Goal: Task Accomplishment & Management: Manage account settings

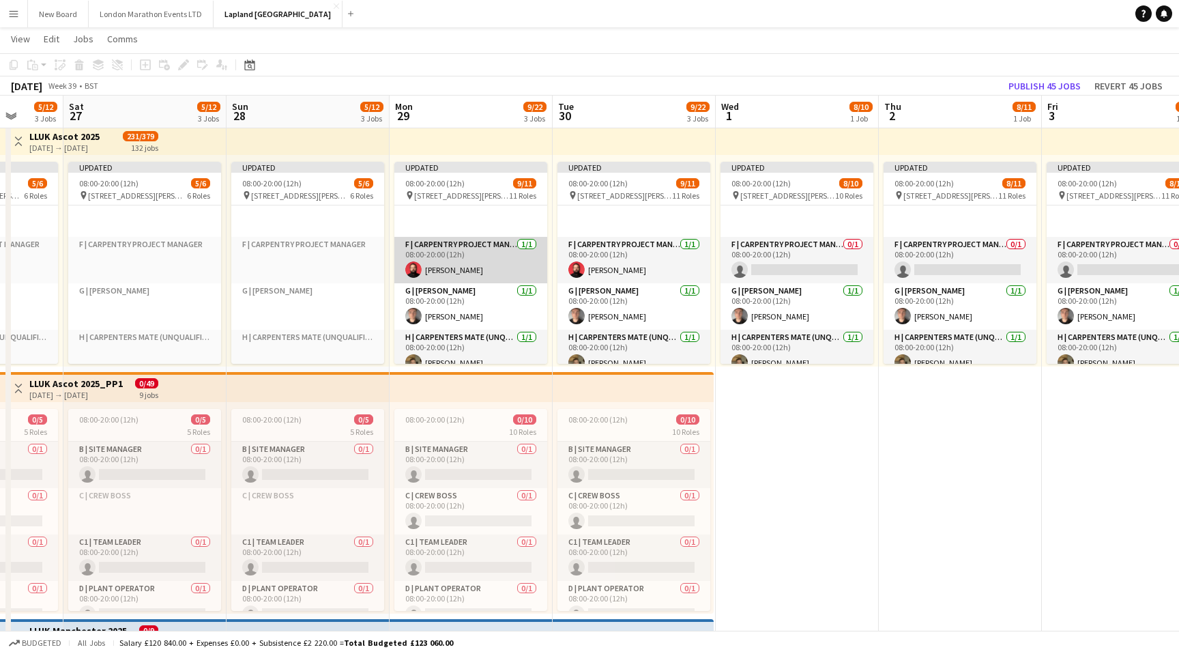
click at [483, 267] on app-card-role "F | Carpentry Project Manager [DATE] 08:00-20:00 (12h) [PERSON_NAME]" at bounding box center [471, 260] width 153 height 46
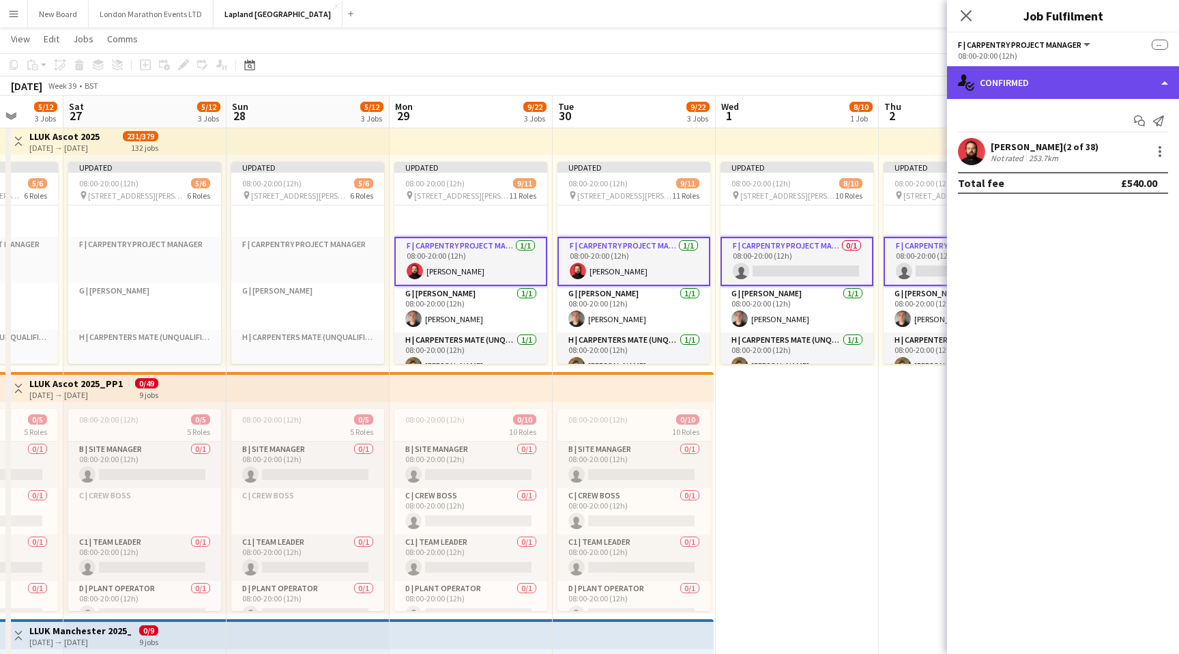
click at [1151, 87] on div "single-neutral-actions-check-2 Confirmed" at bounding box center [1063, 82] width 232 height 33
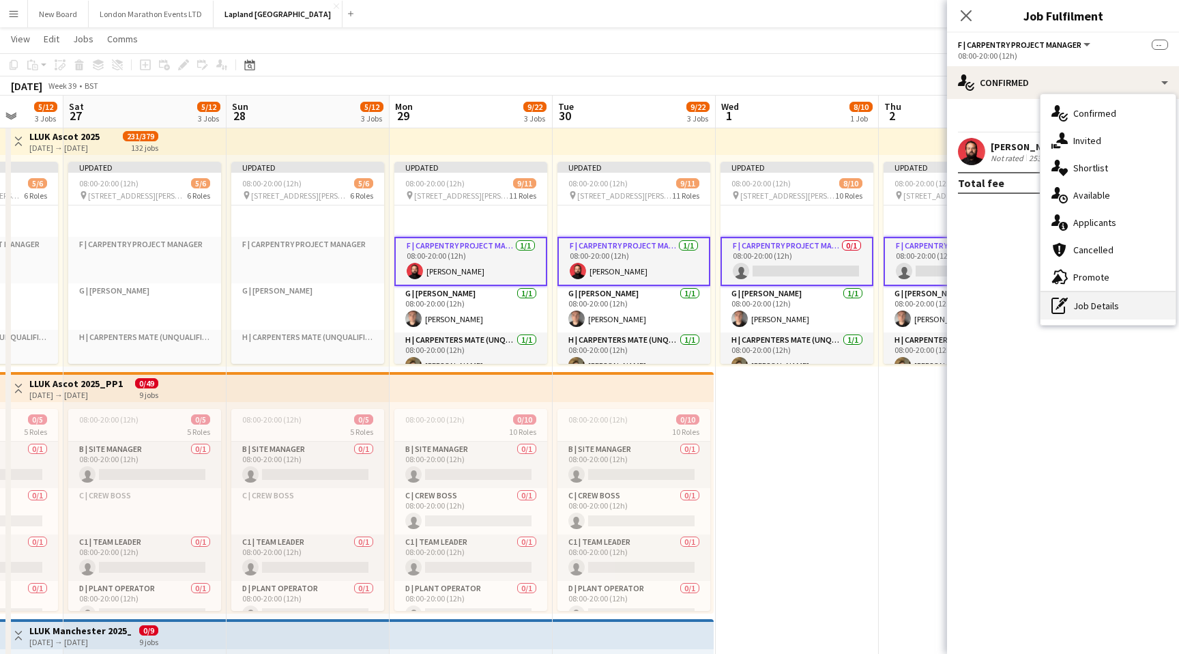
click at [1078, 306] on div "pen-write Job Details" at bounding box center [1108, 305] width 135 height 27
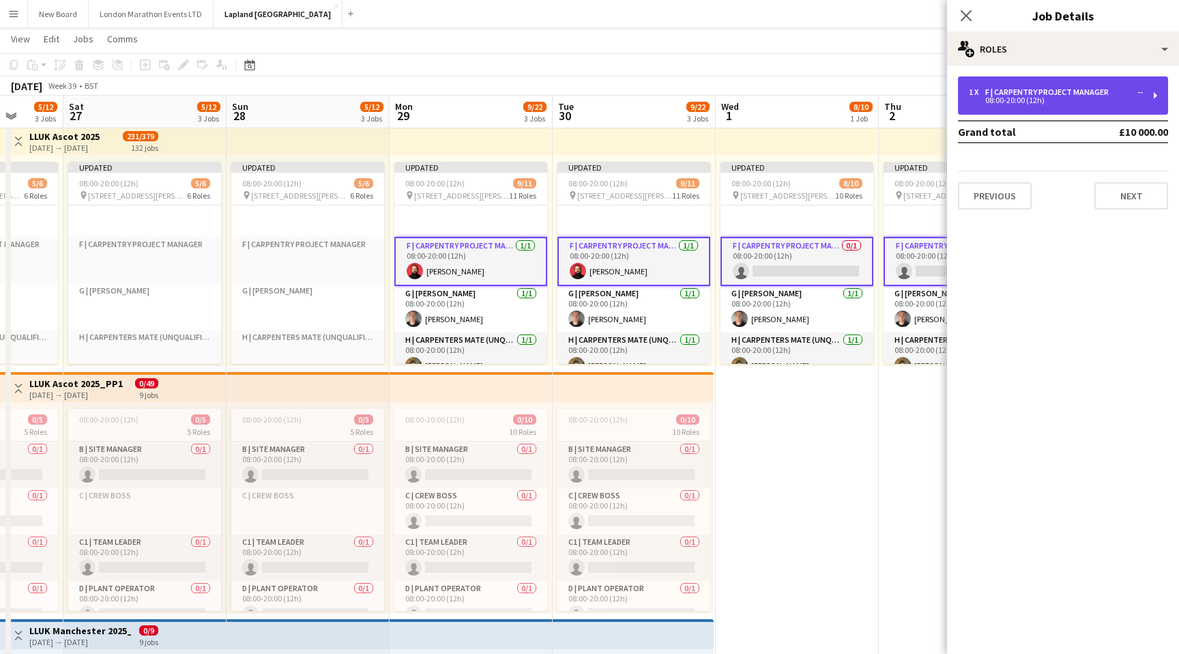
click at [1062, 89] on div "F | Carpentry Project Manager" at bounding box center [1050, 92] width 129 height 10
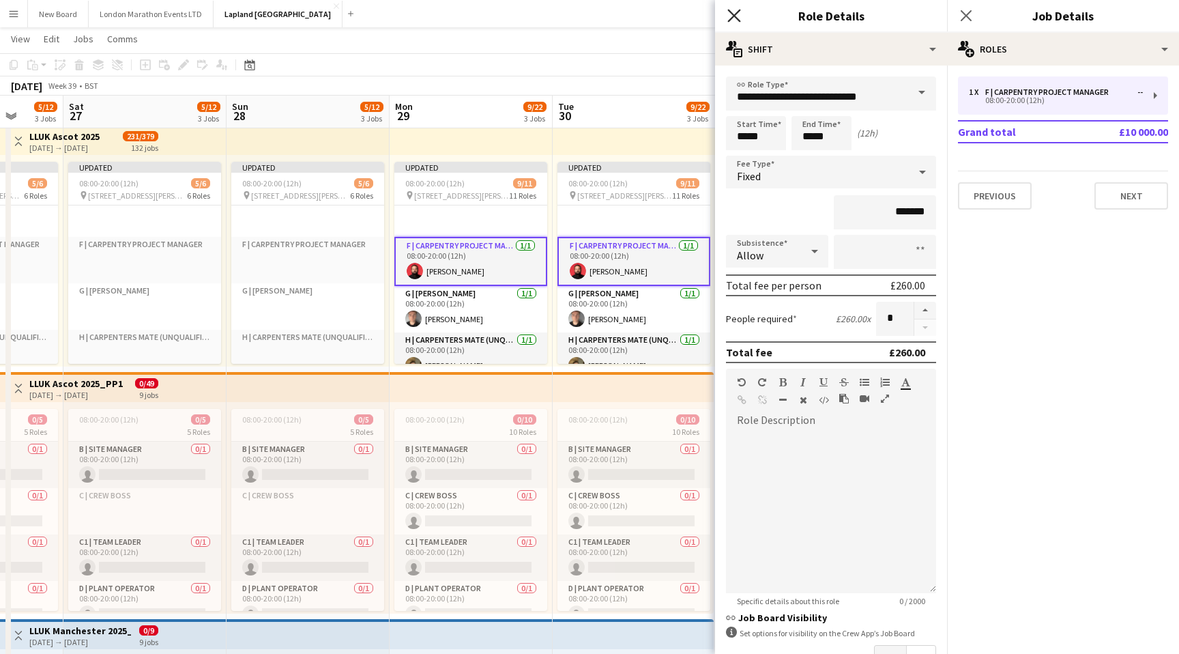
click at [732, 17] on icon at bounding box center [734, 15] width 13 height 13
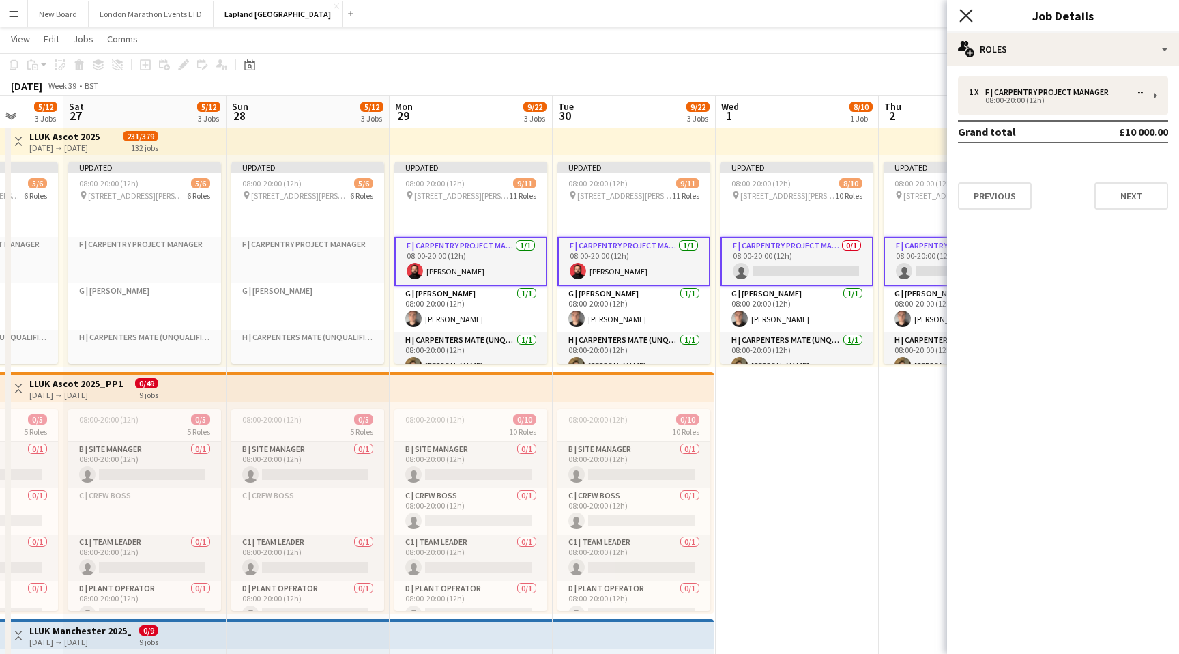
click at [967, 15] on icon at bounding box center [966, 15] width 13 height 13
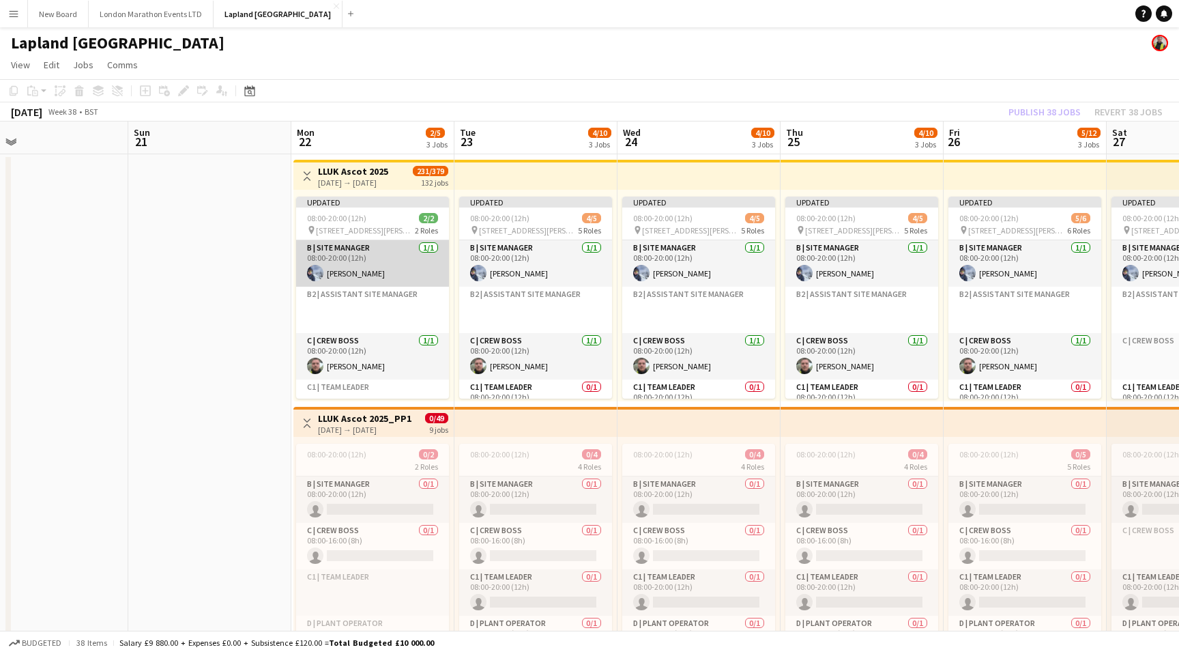
click at [411, 266] on app-card-role "B | Site Manager [DATE] 08:00-20:00 (12h) [PERSON_NAME]" at bounding box center [372, 263] width 153 height 46
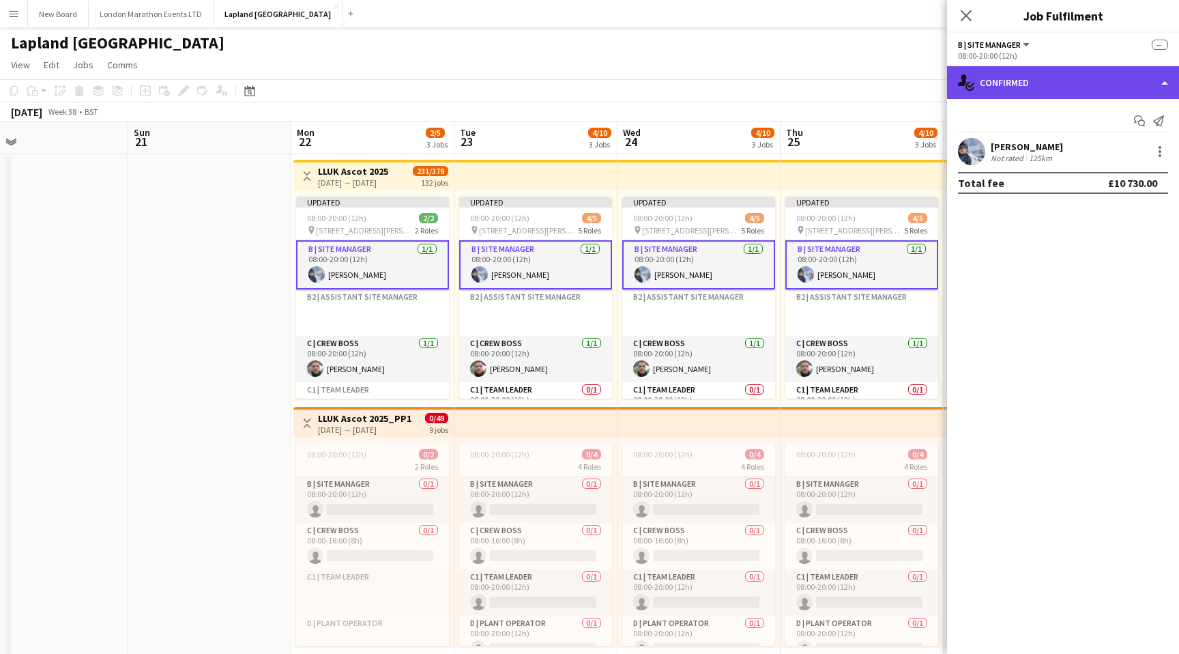
click at [1056, 87] on div "single-neutral-actions-check-2 Confirmed" at bounding box center [1063, 82] width 232 height 33
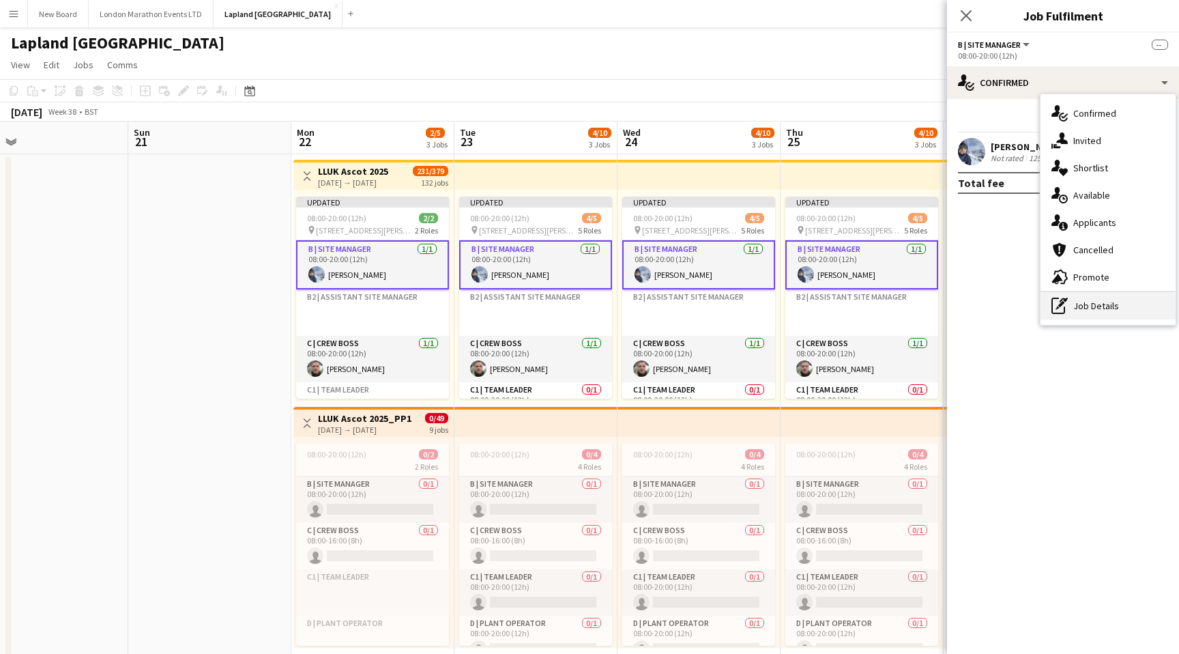
click at [1080, 302] on div "pen-write Job Details" at bounding box center [1108, 305] width 135 height 27
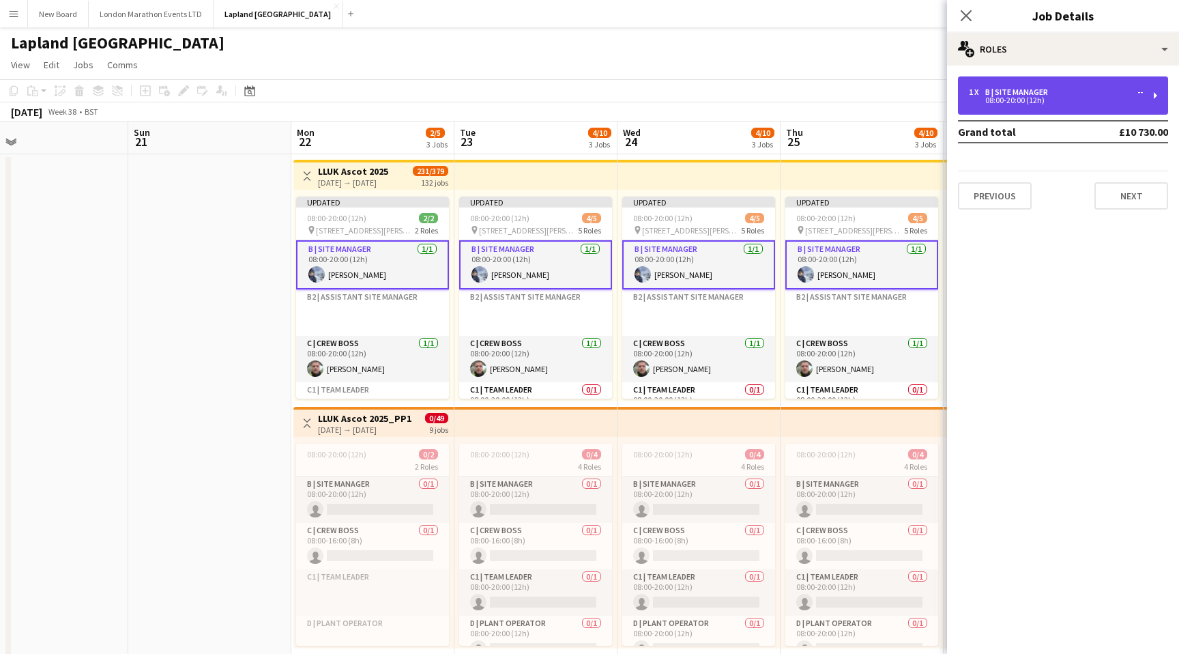
click at [1072, 97] on div "08:00-20:00 (12h)" at bounding box center [1056, 100] width 174 height 7
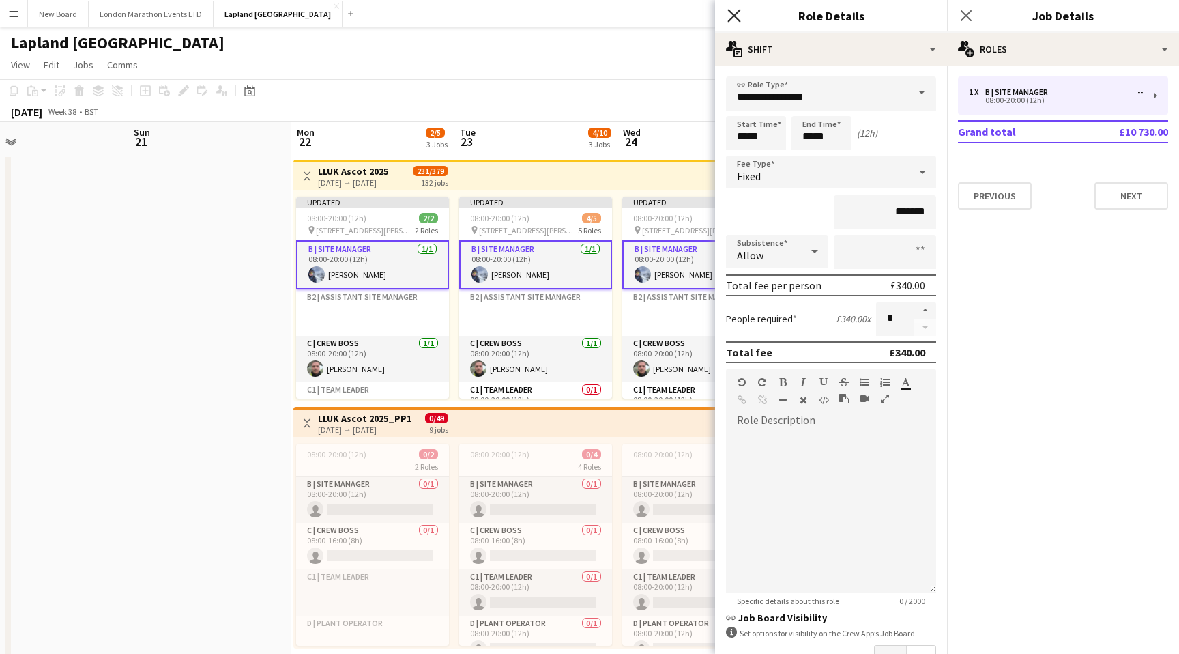
click at [732, 14] on icon at bounding box center [734, 15] width 13 height 13
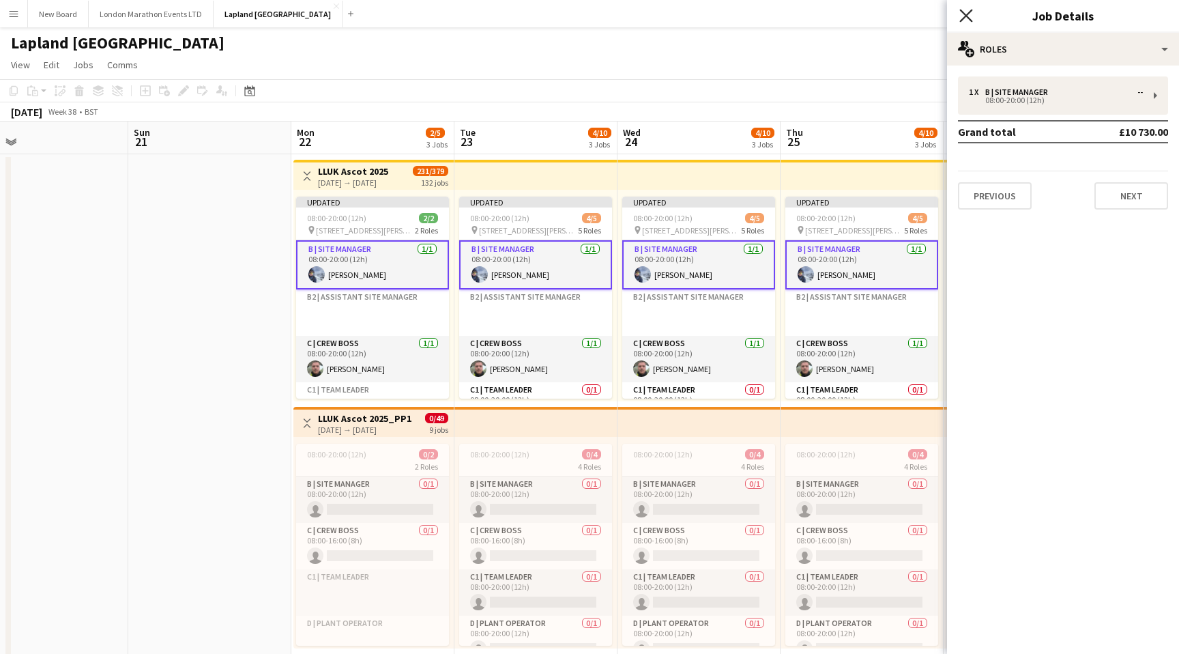
click at [964, 15] on icon at bounding box center [966, 15] width 13 height 13
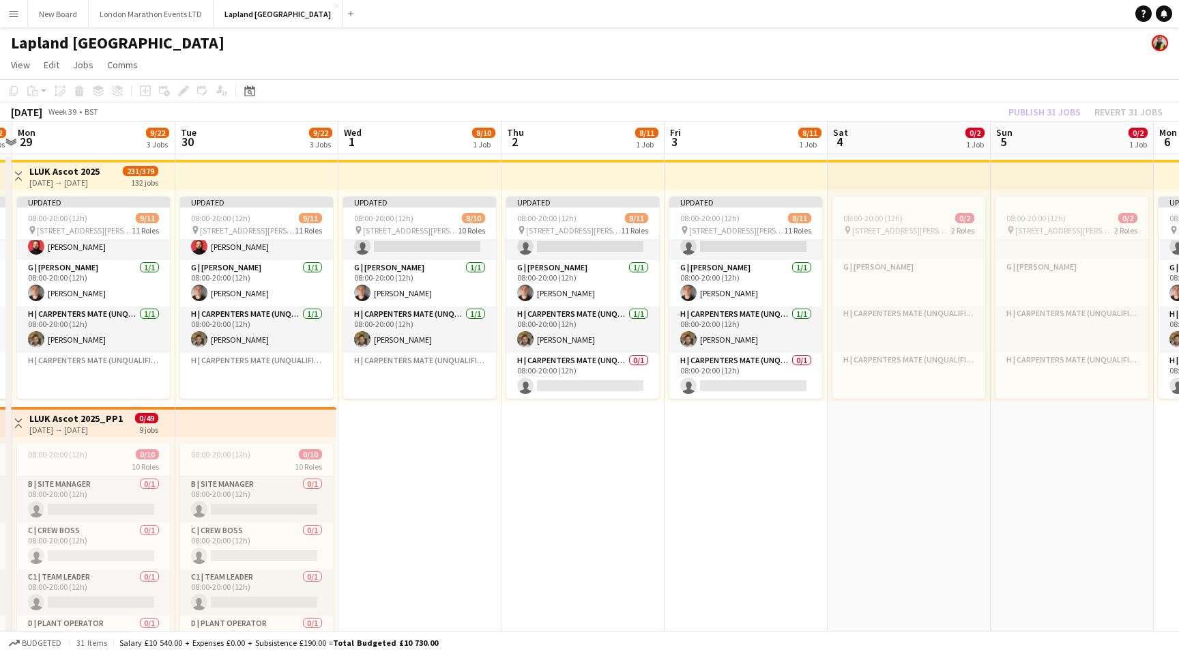
click at [19, 10] on button "Menu" at bounding box center [13, 13] width 27 height 27
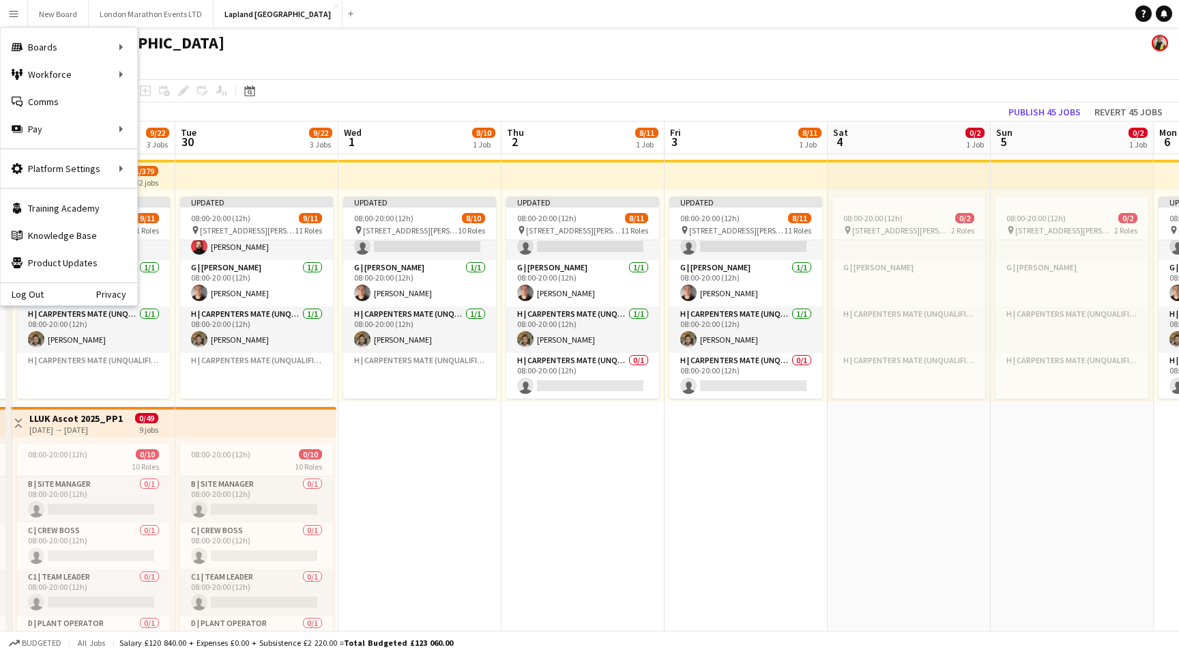
click at [434, 16] on app-navbar "Menu Boards Boards Boards All jobs Status Workforce Workforce My Workforce Recr…" at bounding box center [589, 13] width 1179 height 27
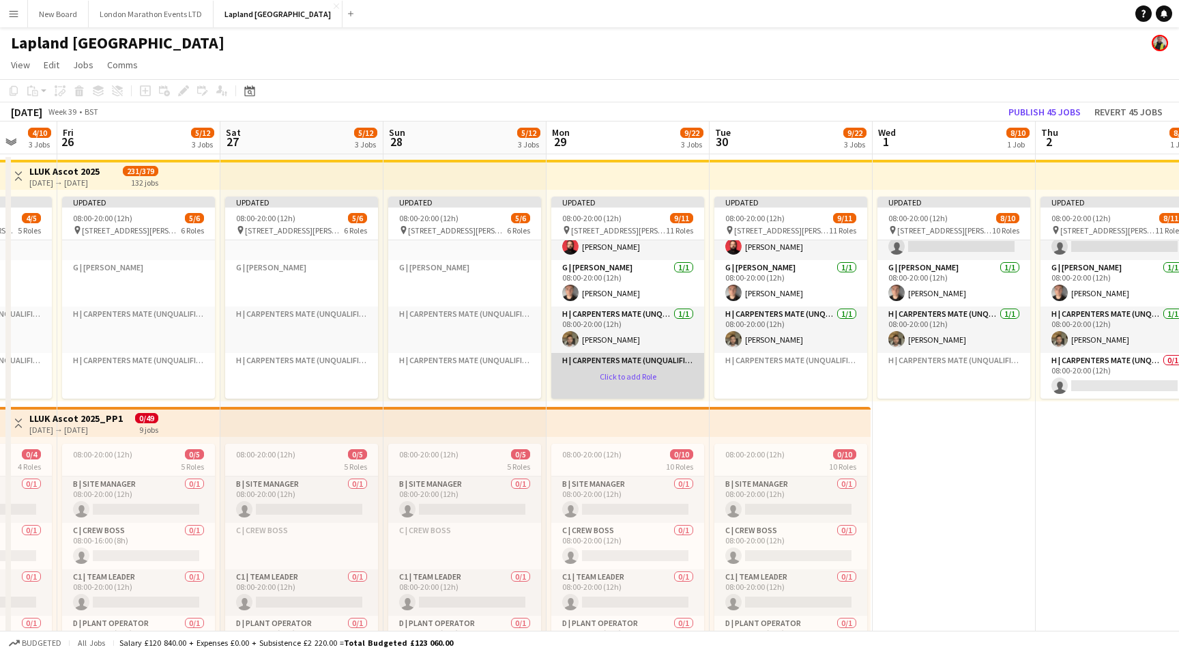
scroll to position [452, 0]
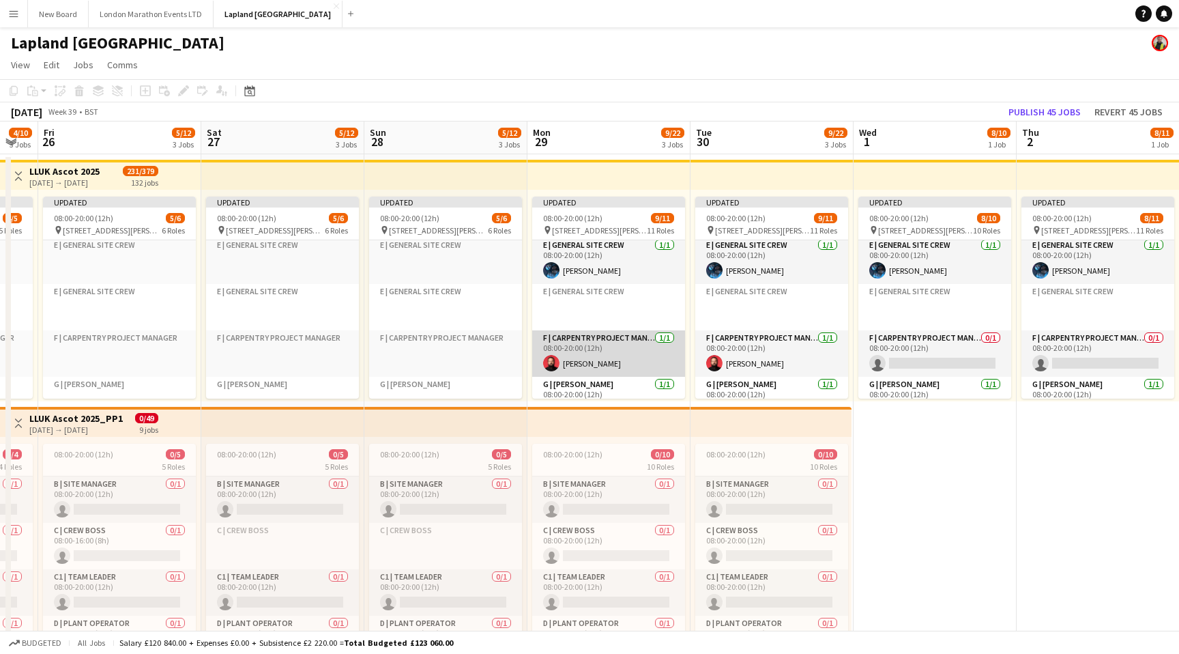
click at [610, 354] on app-card-role "F | Carpentry Project Manager [DATE] 08:00-20:00 (12h) [PERSON_NAME]" at bounding box center [608, 353] width 153 height 46
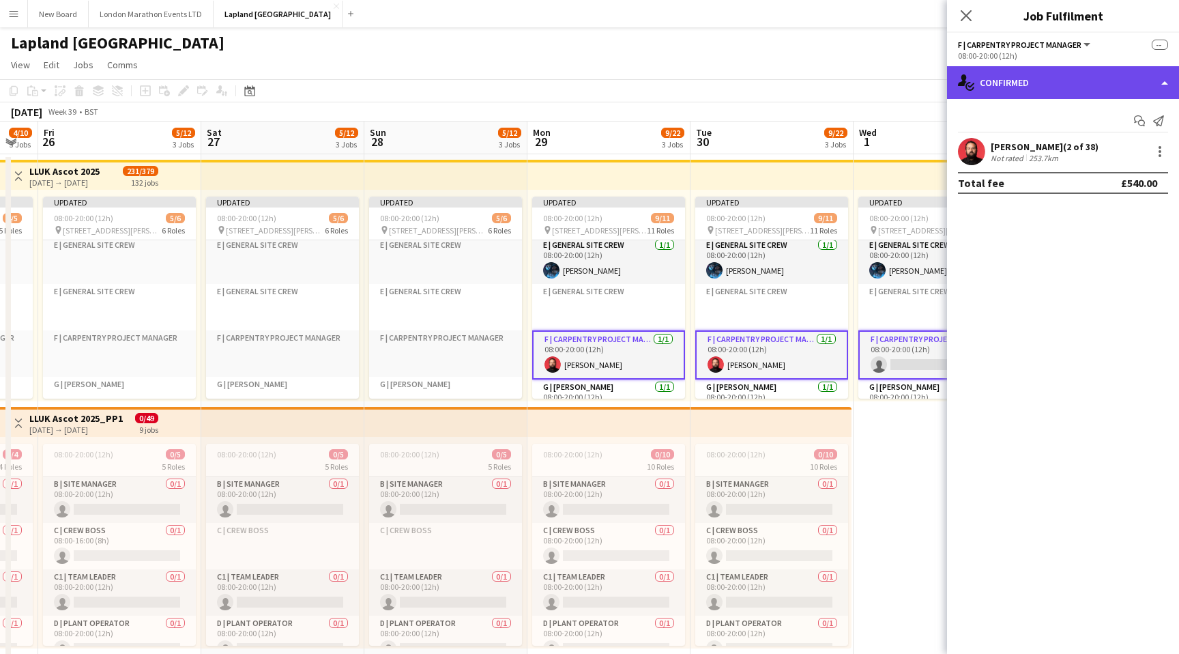
click at [1059, 83] on div "single-neutral-actions-check-2 Confirmed" at bounding box center [1063, 82] width 232 height 33
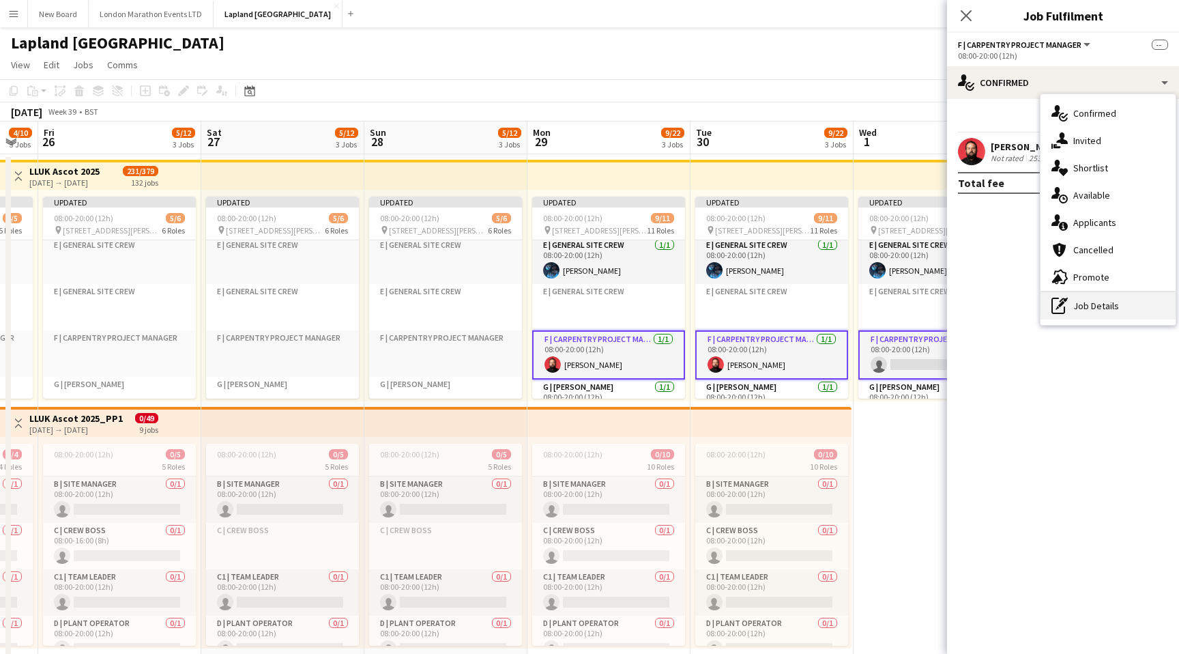
click at [1073, 306] on div "pen-write Job Details" at bounding box center [1108, 305] width 135 height 27
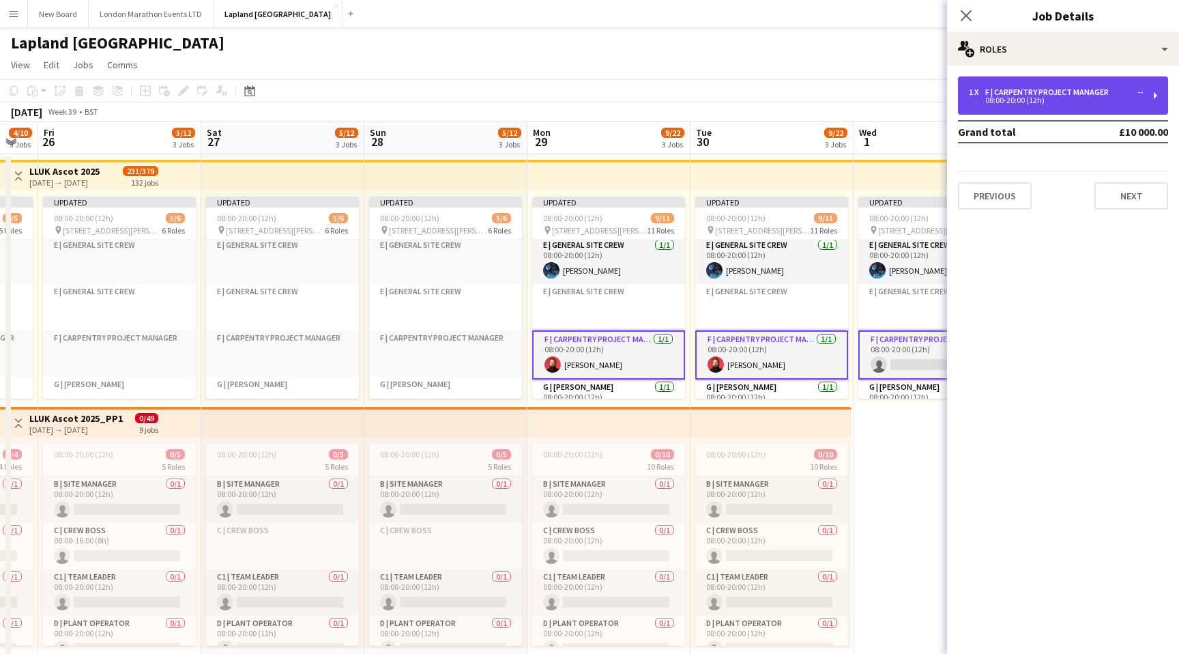
click at [1088, 98] on div "08:00-20:00 (12h)" at bounding box center [1056, 100] width 174 height 7
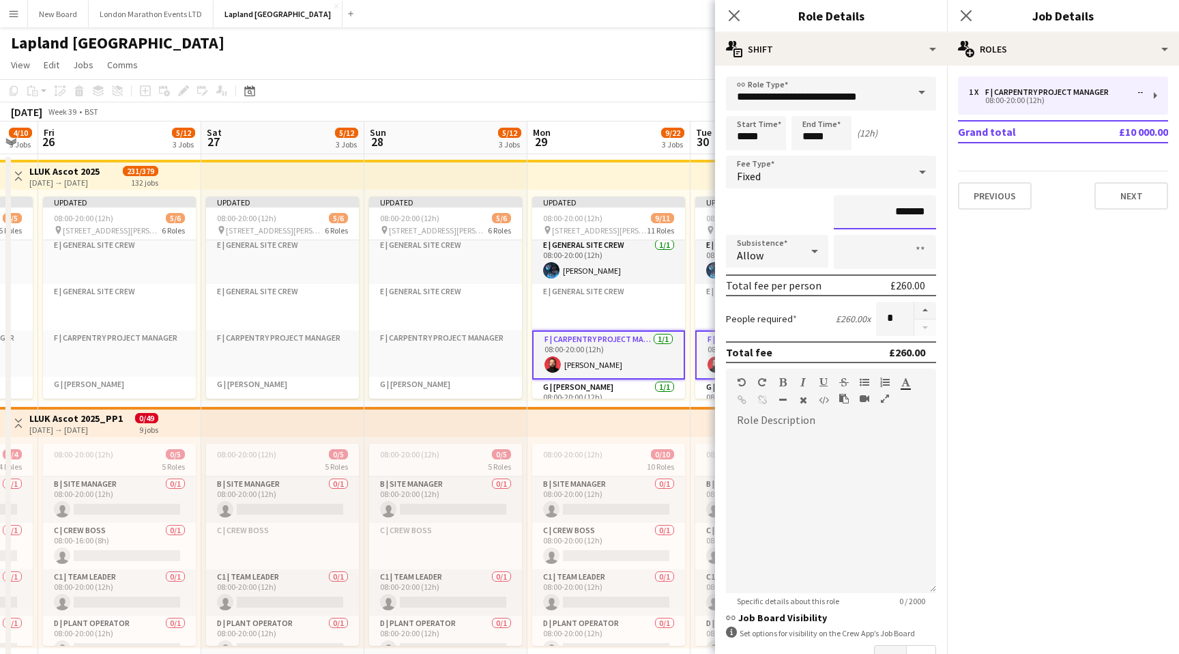
click at [893, 212] on input "*******" at bounding box center [885, 212] width 102 height 34
click at [906, 214] on input "*******" at bounding box center [885, 212] width 102 height 34
type input "*******"
click at [988, 304] on mat-expansion-panel "pencil3 General details 1 x F | Carpentry Project Manager -- 08:00-20:00 (12h) …" at bounding box center [1063, 360] width 232 height 588
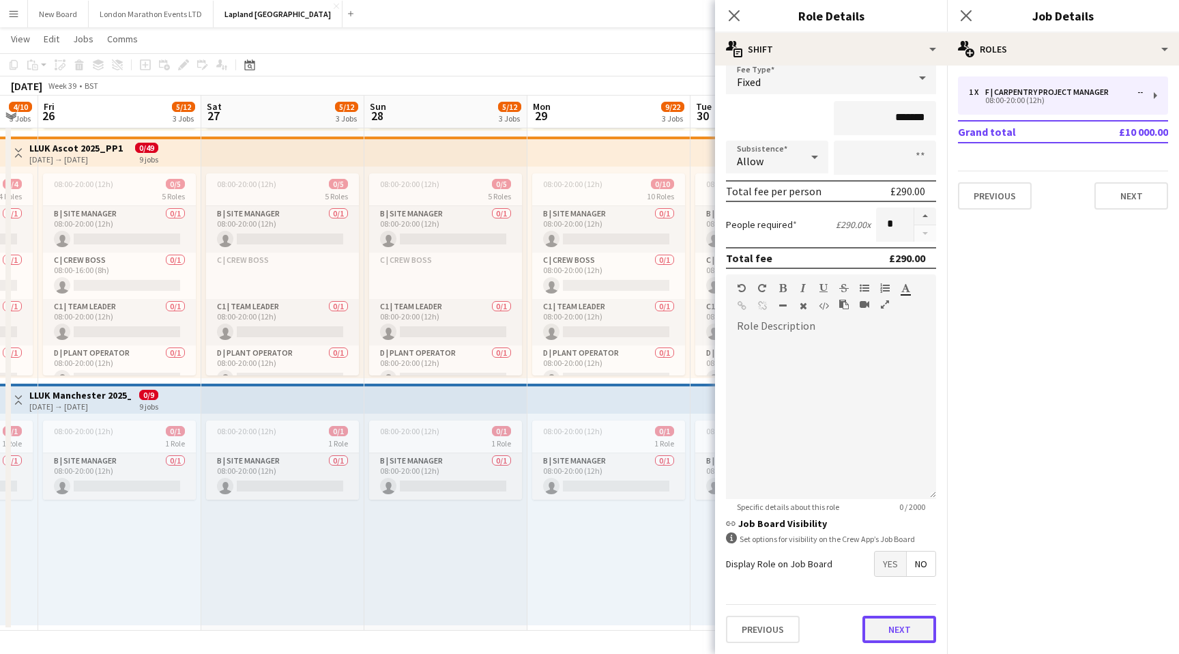
click at [895, 629] on button "Next" at bounding box center [900, 629] width 74 height 27
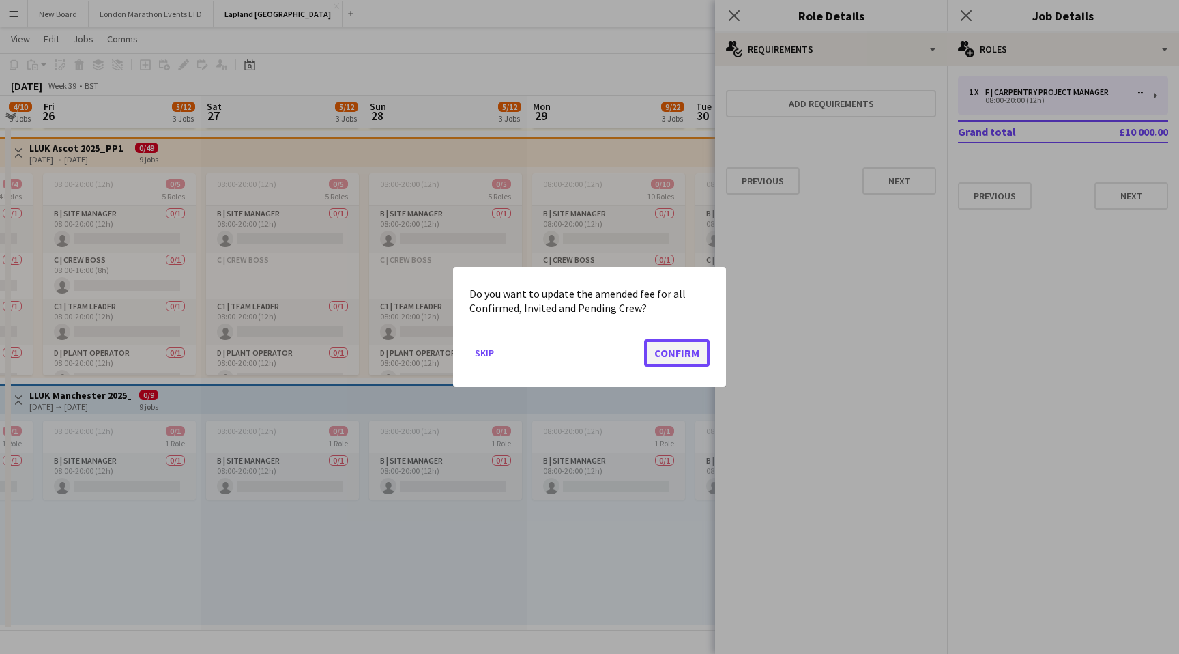
click at [687, 352] on button "Confirm" at bounding box center [677, 352] width 66 height 27
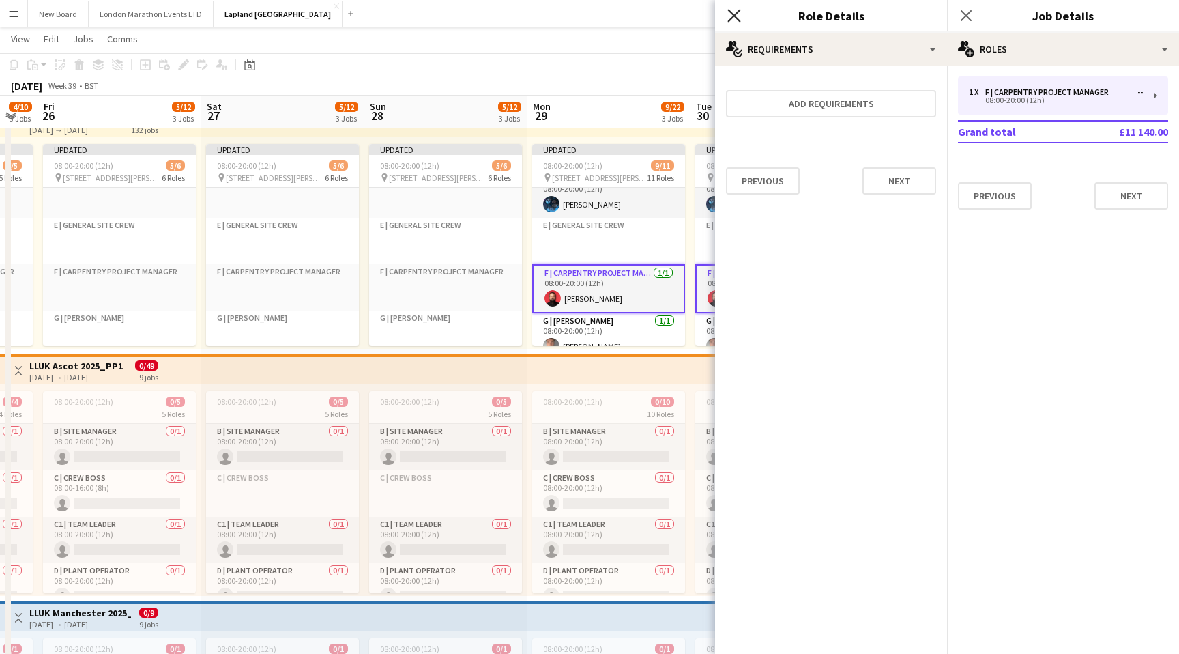
click at [732, 16] on icon "Close pop-in" at bounding box center [734, 15] width 13 height 13
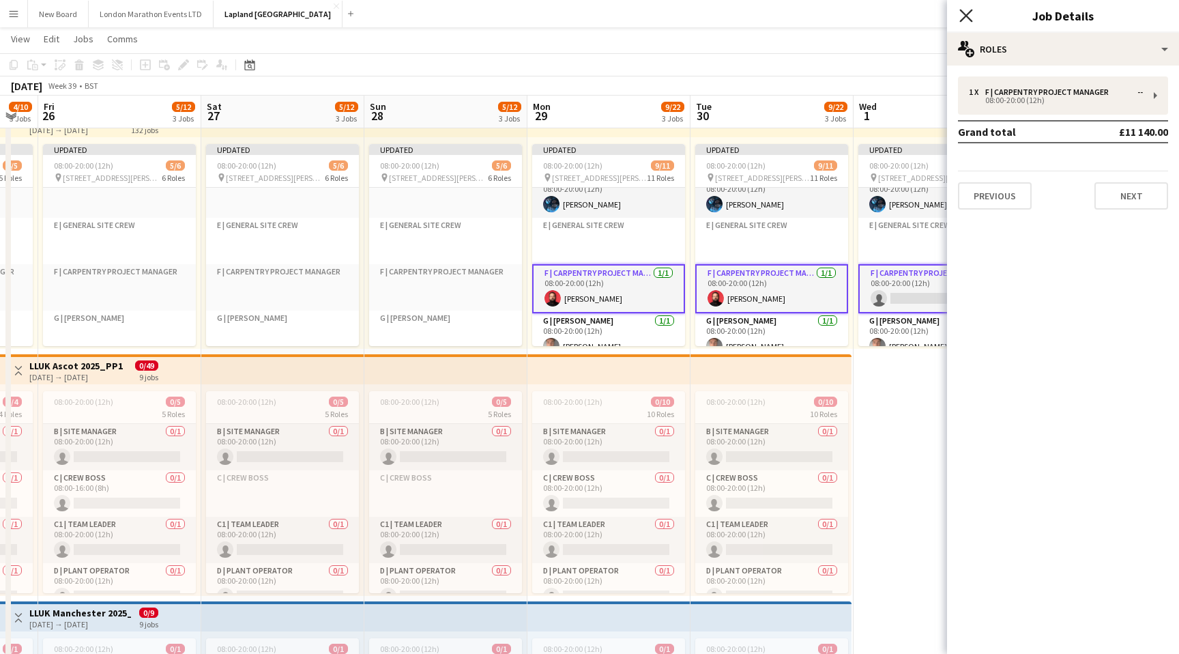
click at [963, 14] on icon at bounding box center [966, 15] width 13 height 13
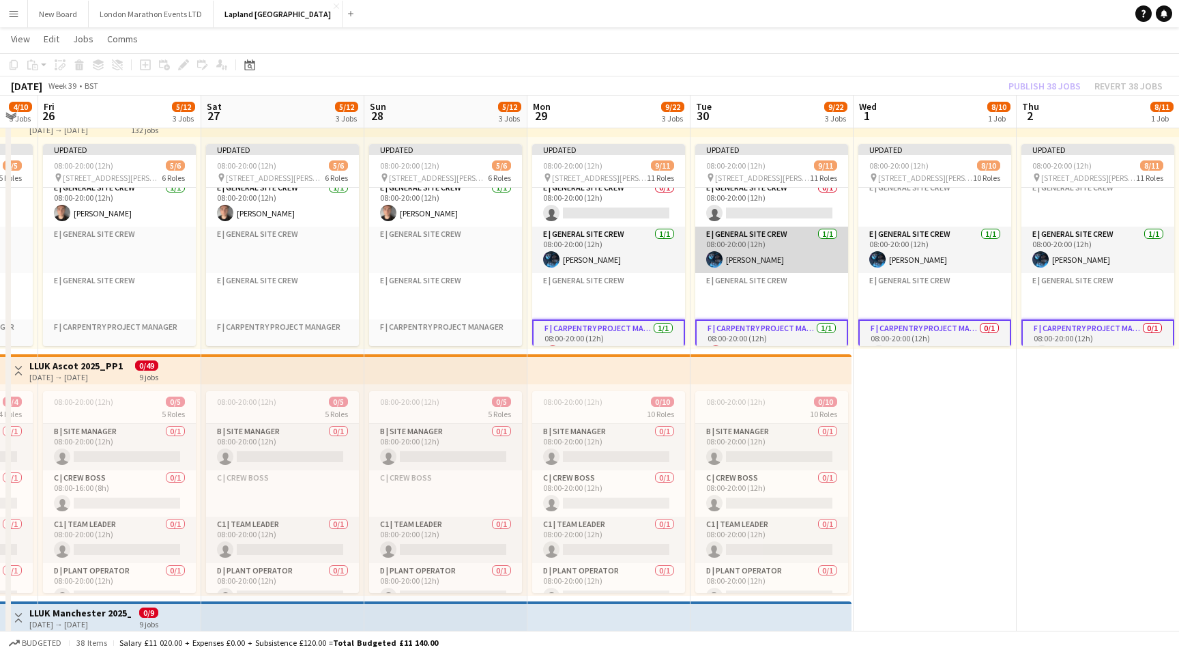
click at [797, 244] on app-card-role "E | General Site Crew [DATE] 08:00-20:00 (12h) [PERSON_NAME]" at bounding box center [772, 250] width 153 height 46
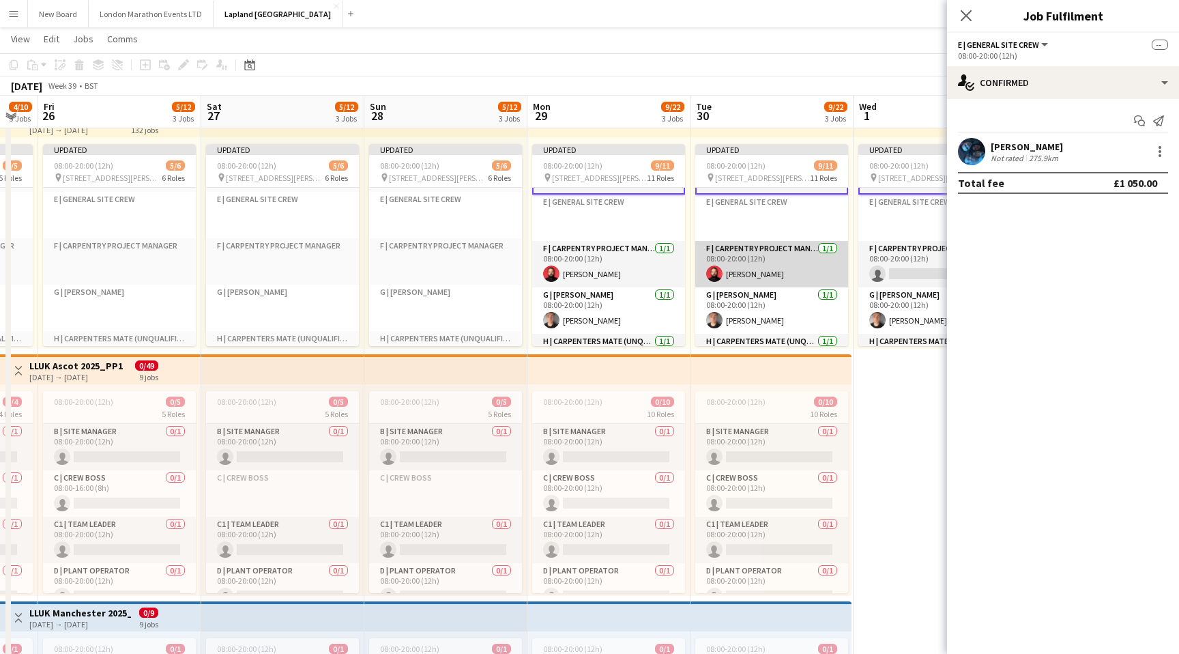
click at [793, 263] on app-card-role "F | Carpentry Project Manager [DATE] 08:00-20:00 (12h) [PERSON_NAME]" at bounding box center [772, 264] width 153 height 46
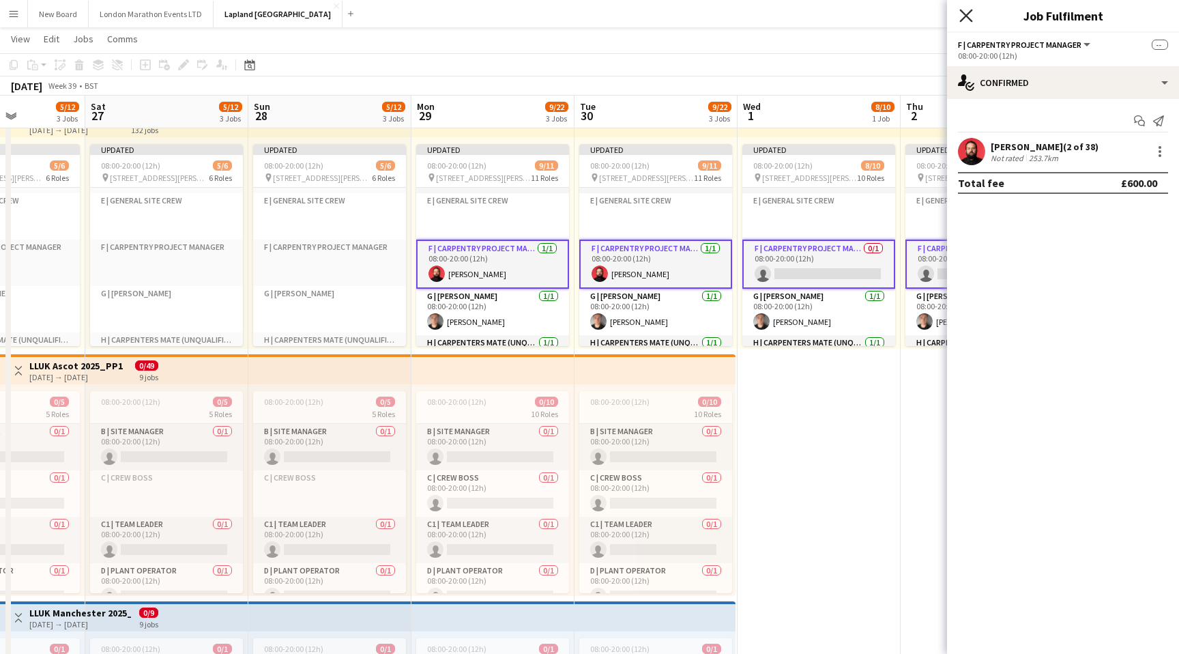
click at [960, 16] on icon "Close pop-in" at bounding box center [966, 15] width 13 height 13
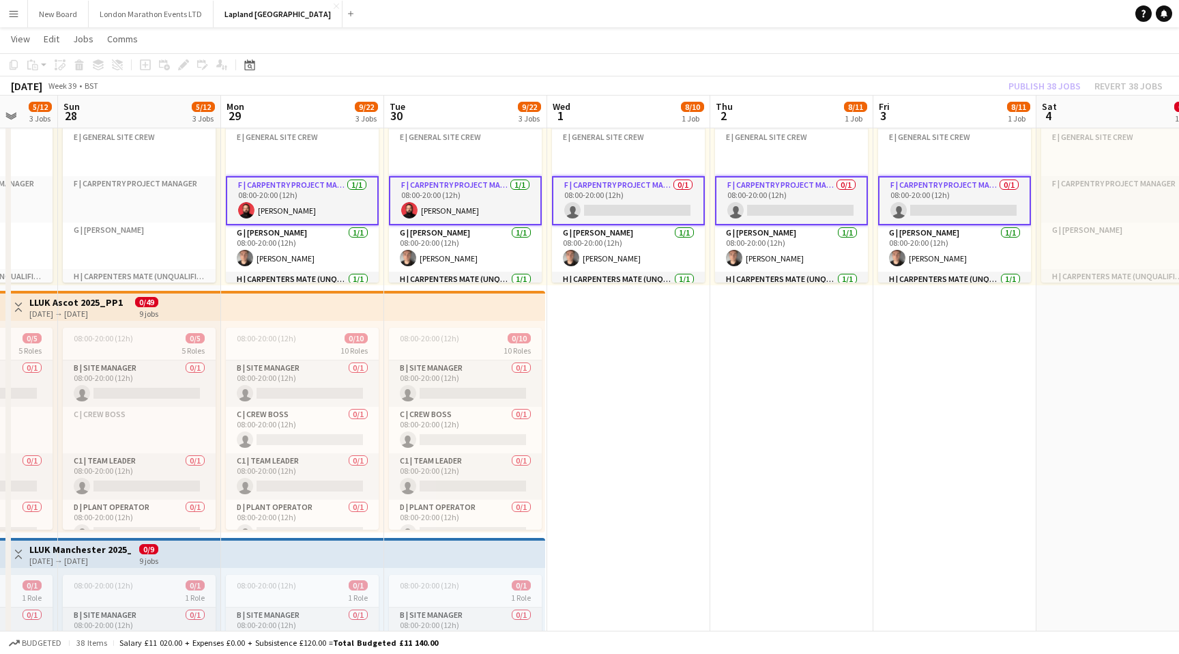
click at [326, 199] on app-card-role "F | Carpentry Project Manager [DATE] 08:00-20:00 (12h) [PERSON_NAME]" at bounding box center [302, 200] width 153 height 49
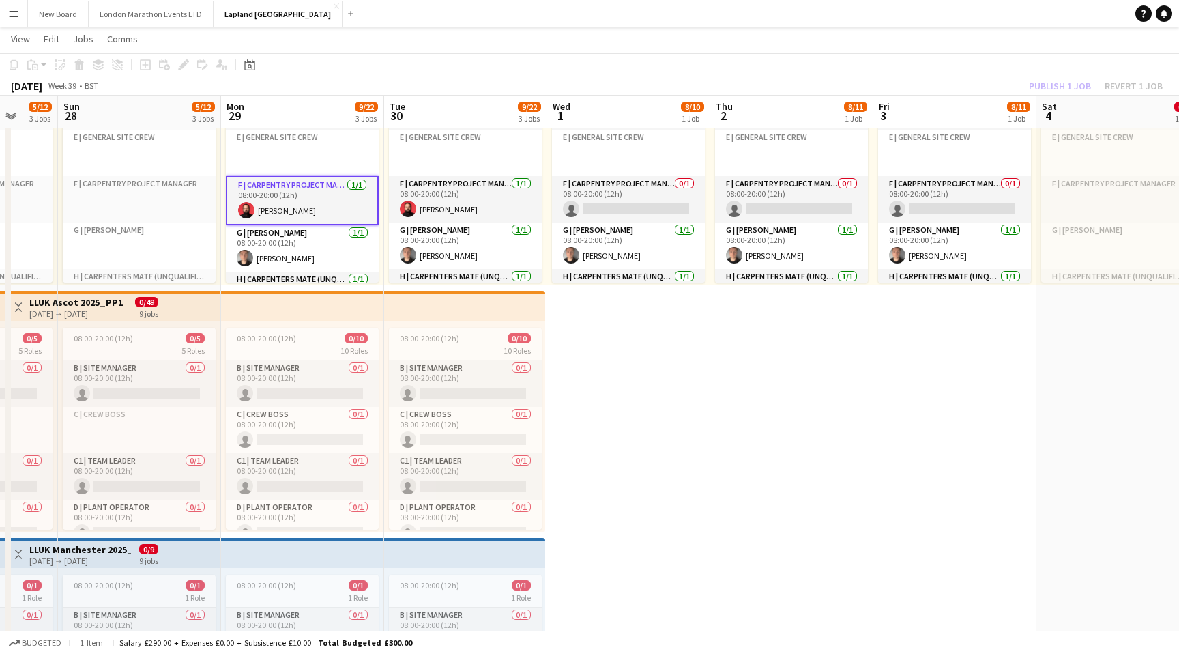
click at [326, 199] on app-card-role "F | Carpentry Project Manager [DATE] 08:00-20:00 (12h) [PERSON_NAME]" at bounding box center [302, 200] width 153 height 49
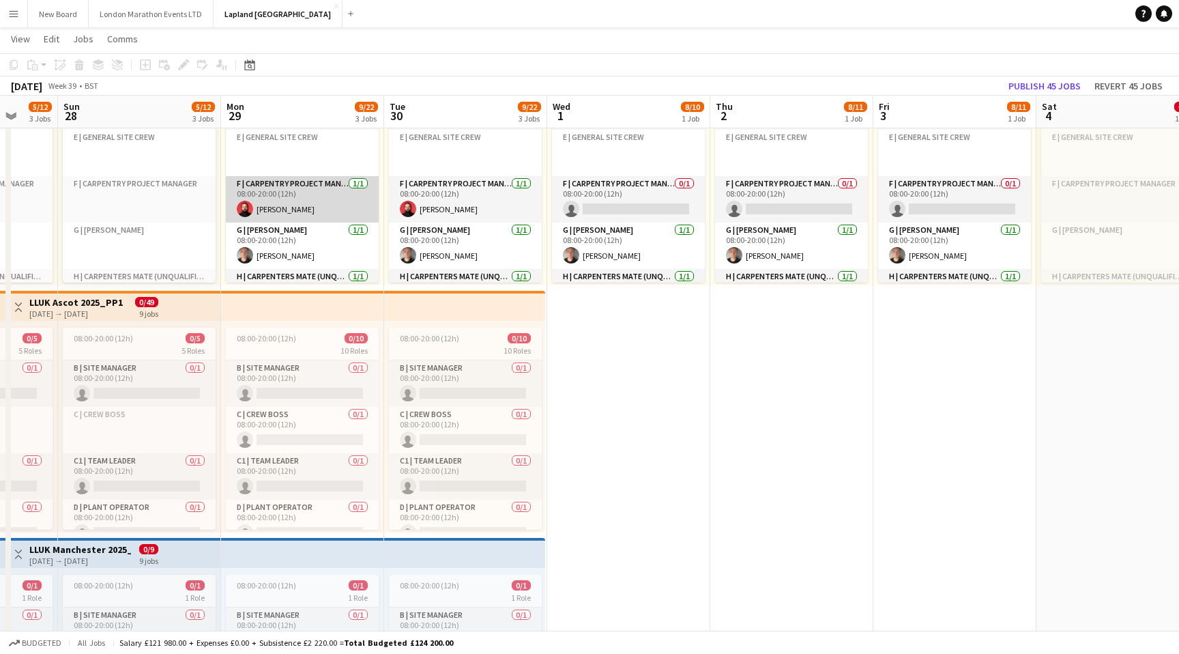
click at [326, 199] on app-card-role "F | Carpentry Project Manager [DATE] 08:00-20:00 (12h) [PERSON_NAME]" at bounding box center [302, 199] width 153 height 46
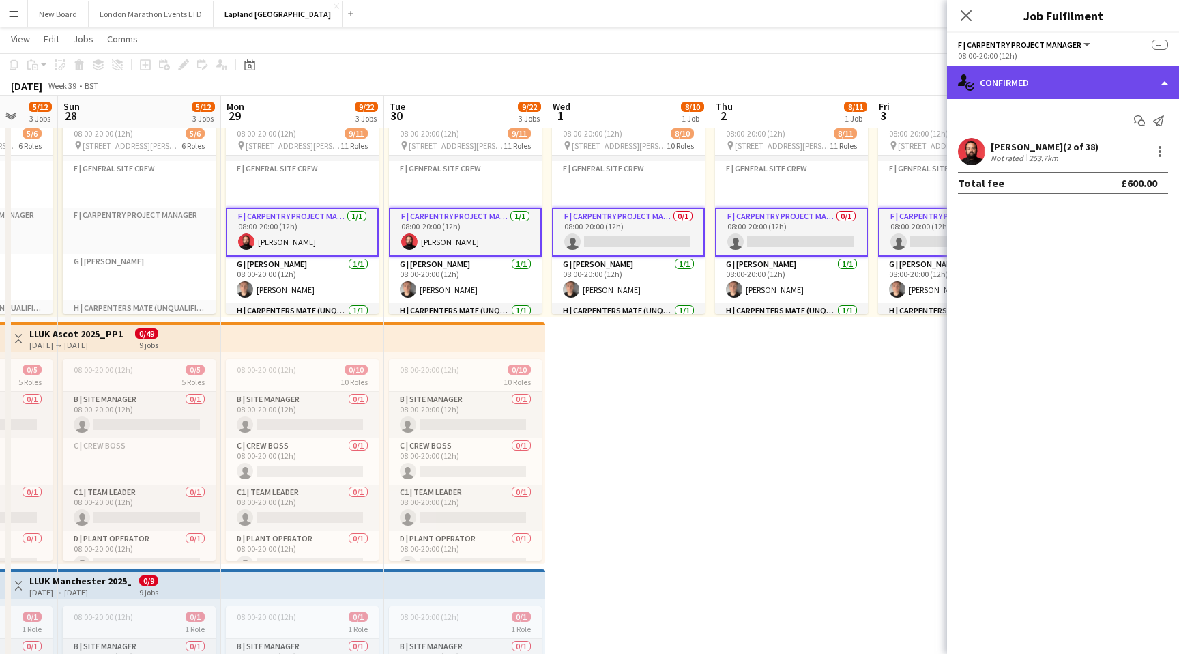
click at [1115, 84] on div "single-neutral-actions-check-2 Confirmed" at bounding box center [1063, 82] width 232 height 33
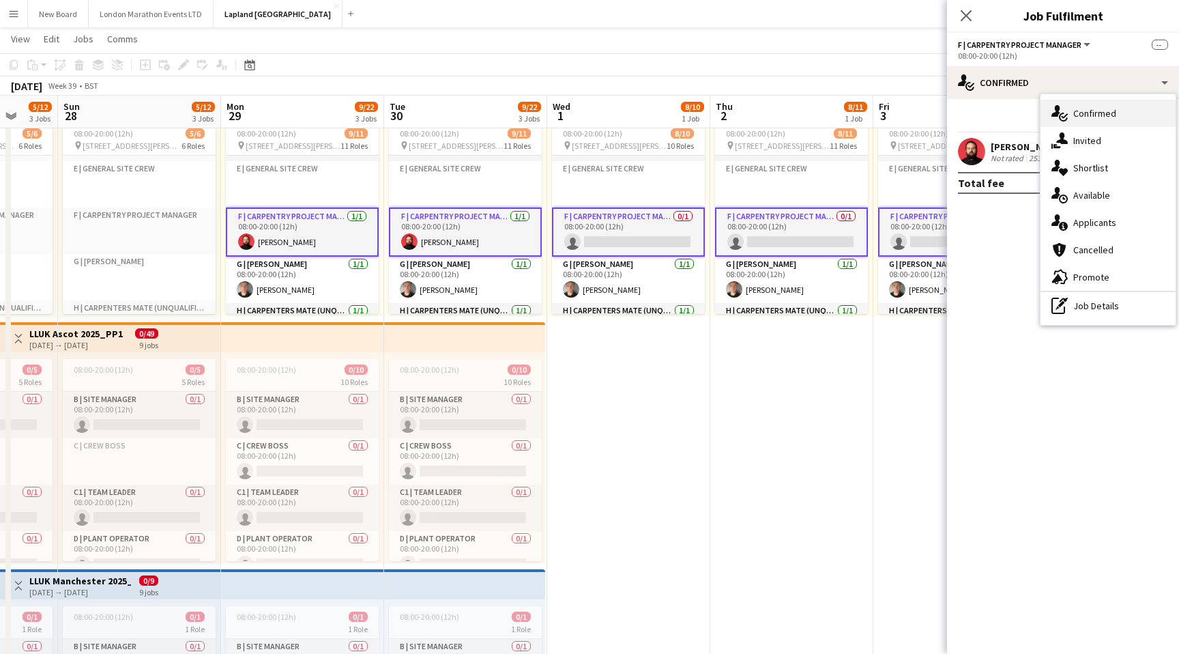
click at [1105, 106] on div "single-neutral-actions-check-2 Confirmed" at bounding box center [1108, 113] width 135 height 27
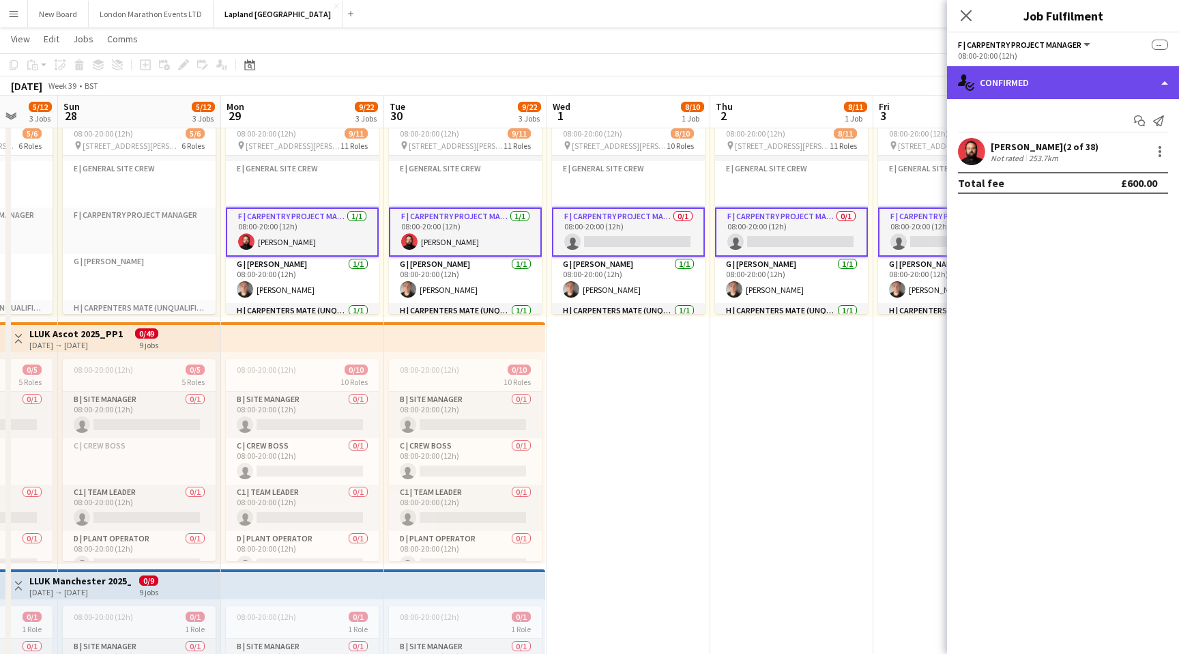
click at [1113, 88] on div "single-neutral-actions-check-2 Confirmed" at bounding box center [1063, 82] width 232 height 33
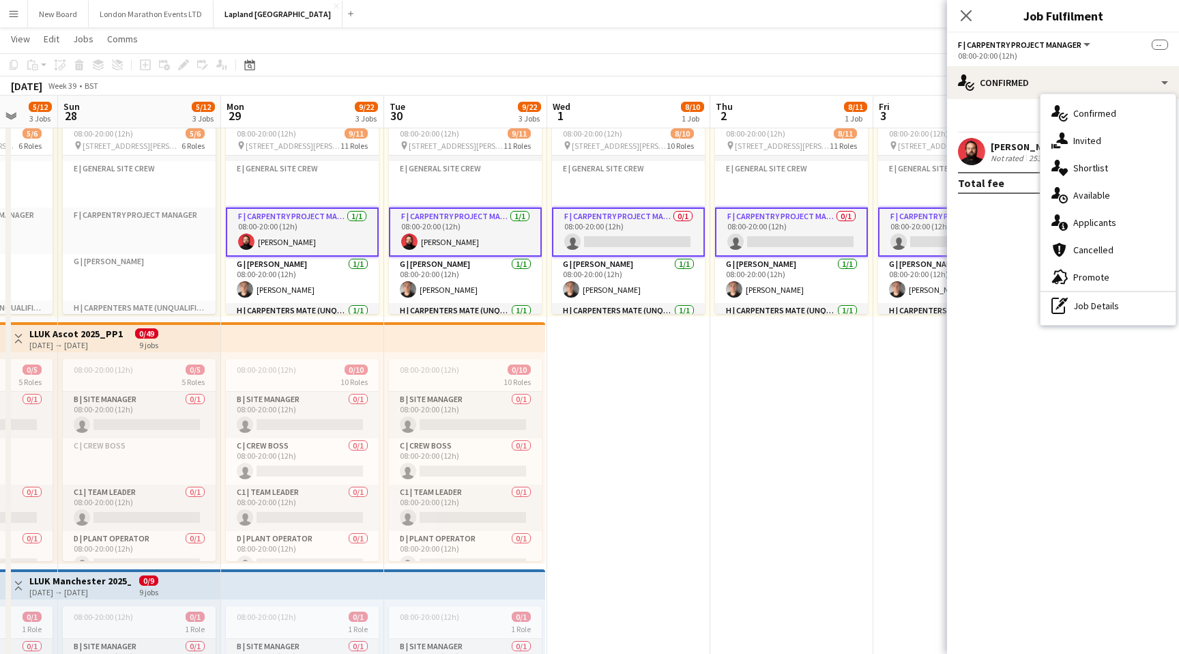
click at [1000, 130] on div "Start chat Send notification" at bounding box center [1063, 121] width 210 height 23
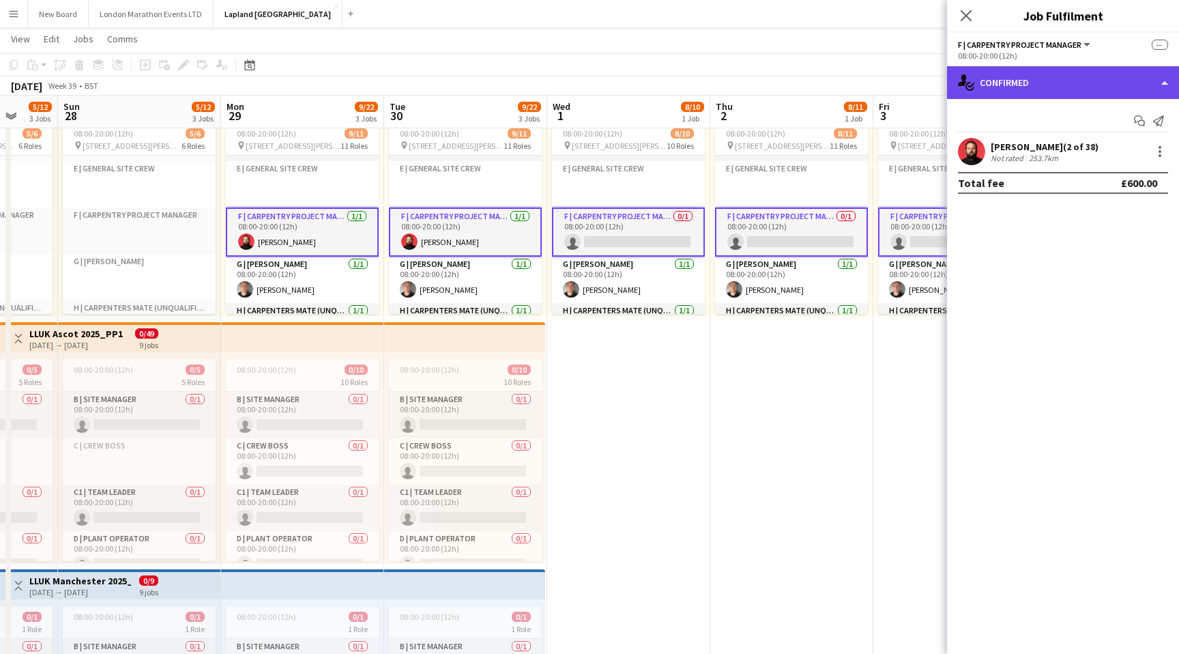
click at [1025, 78] on div "single-neutral-actions-check-2 Confirmed" at bounding box center [1063, 82] width 232 height 33
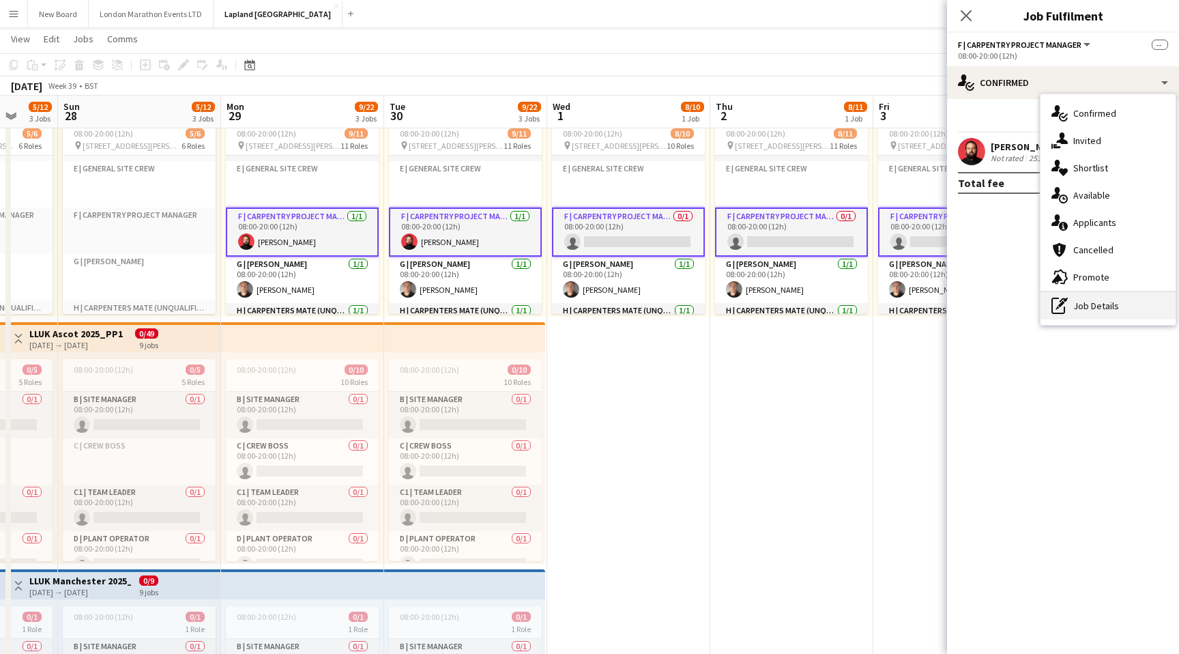
click at [1073, 310] on div "pen-write Job Details" at bounding box center [1108, 305] width 135 height 27
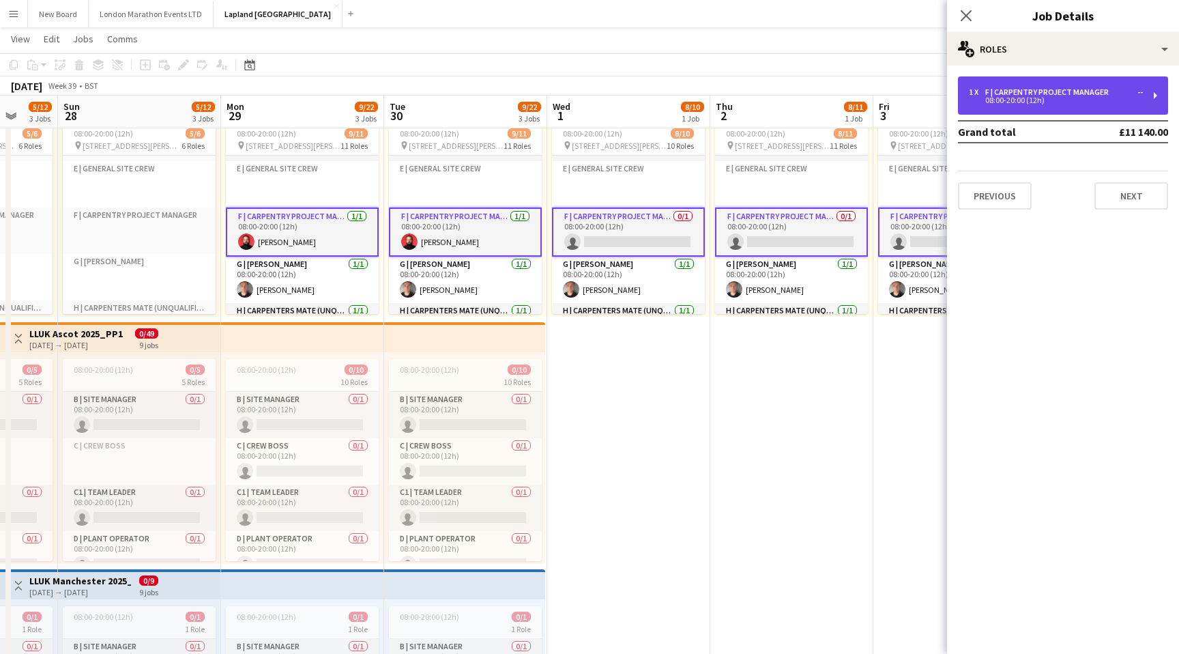
click at [1026, 97] on div "08:00-20:00 (12h)" at bounding box center [1056, 100] width 174 height 7
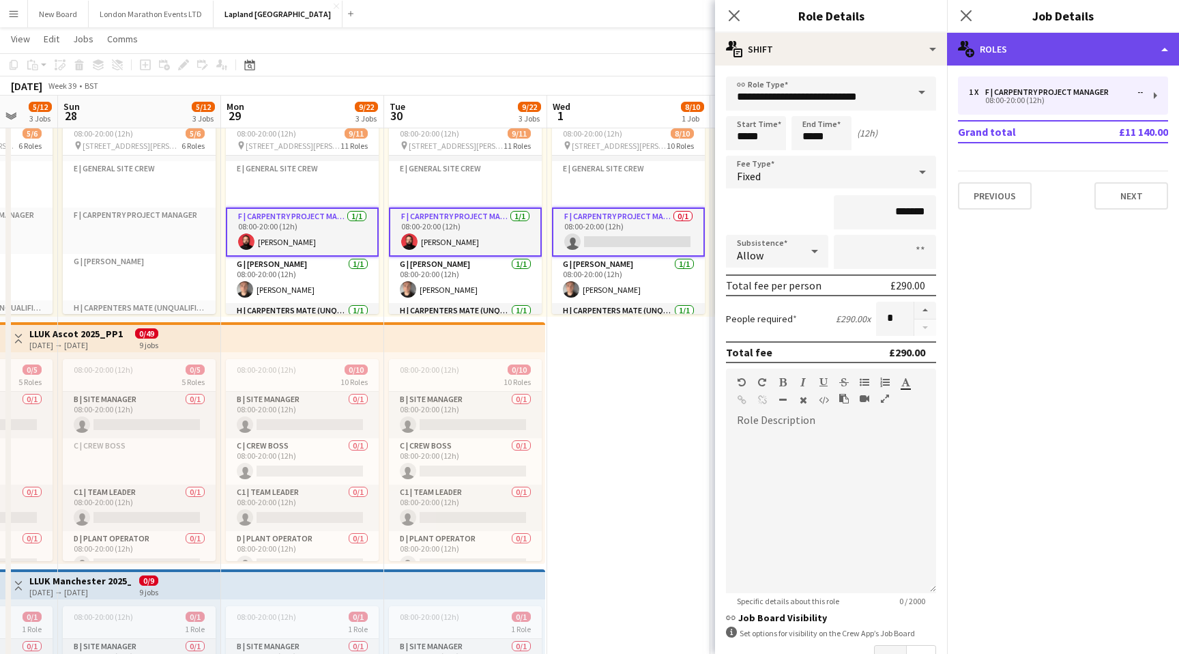
click at [988, 51] on div "multiple-users-add Roles" at bounding box center [1063, 49] width 232 height 33
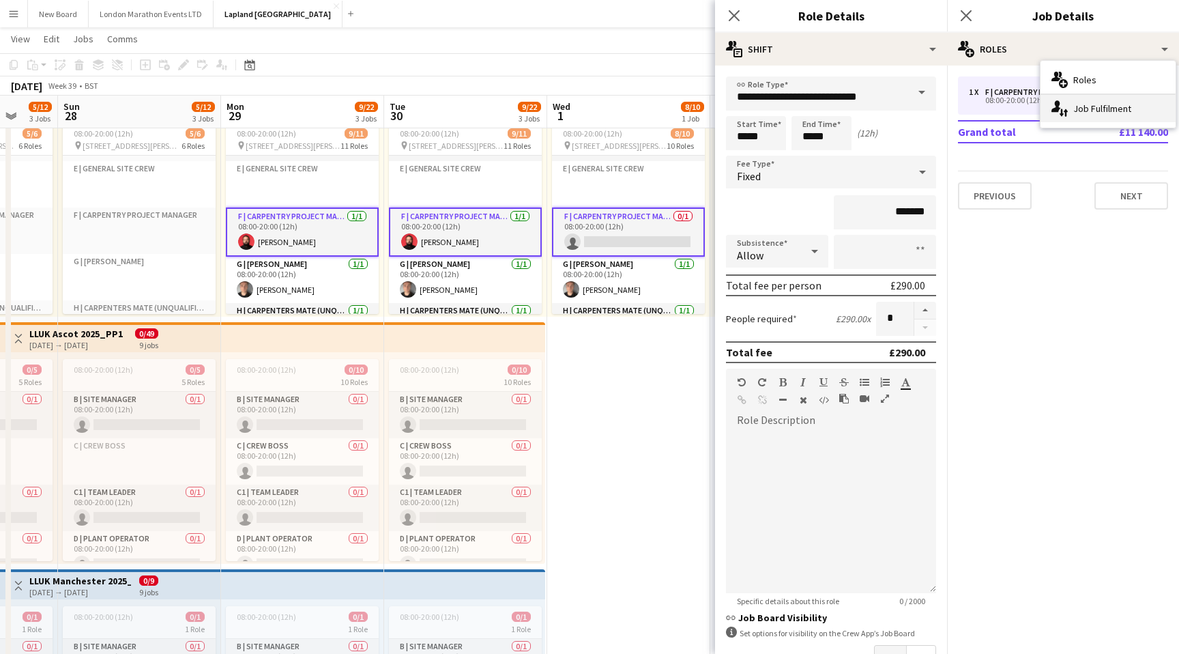
click at [1088, 106] on div "single-neutral-actions-up-down Job Fulfilment" at bounding box center [1108, 108] width 135 height 27
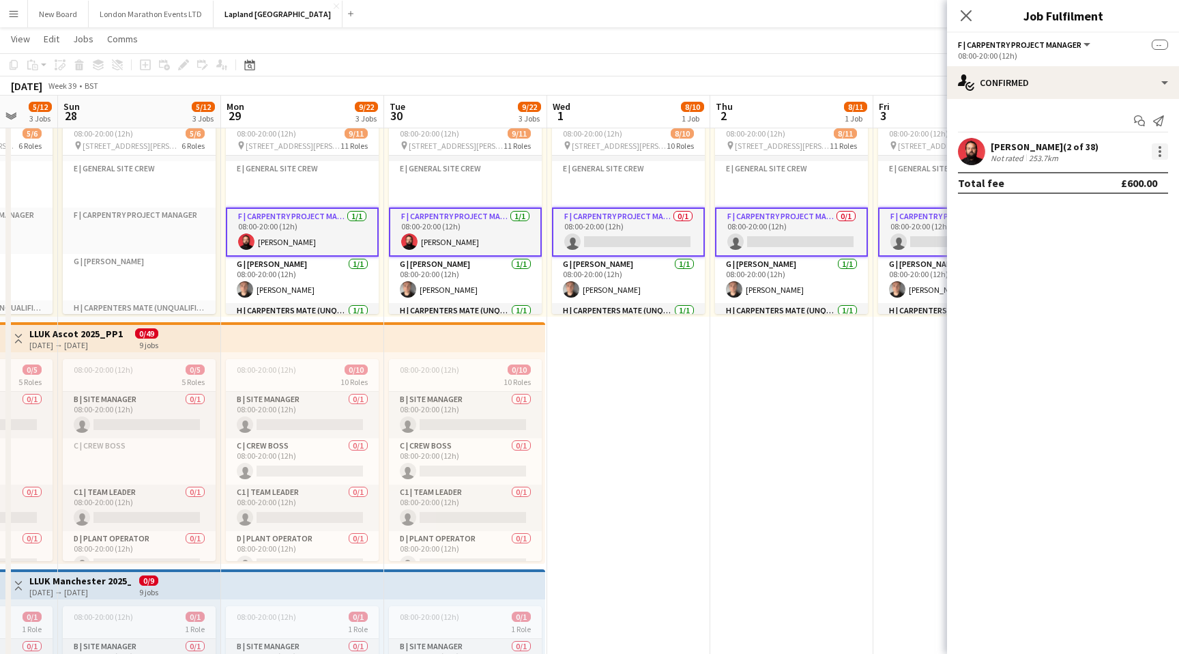
click at [1157, 152] on div at bounding box center [1160, 151] width 16 height 16
click at [1030, 279] on div at bounding box center [589, 327] width 1179 height 654
click at [607, 221] on app-card-role "F | Carpentry Project Manager 0/1 08:00-20:00 (12h) single-neutral-actions" at bounding box center [628, 232] width 153 height 49
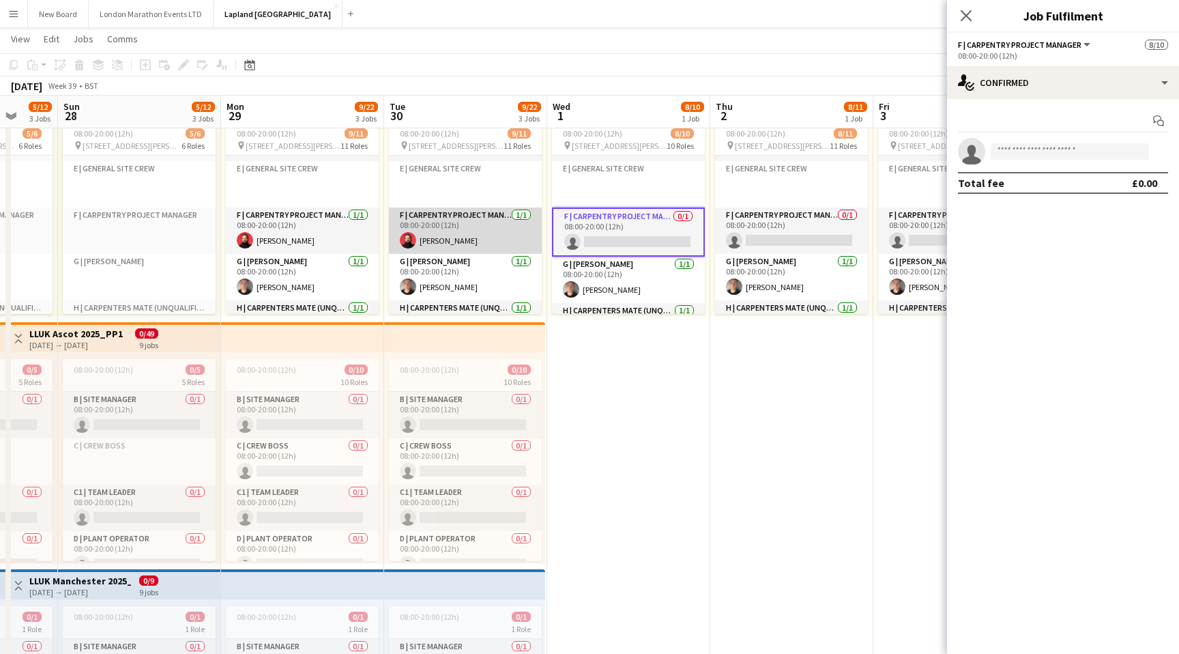
click at [510, 223] on app-card-role "F | Carpentry Project Manager [DATE] 08:00-20:00 (12h) [PERSON_NAME]" at bounding box center [465, 231] width 153 height 46
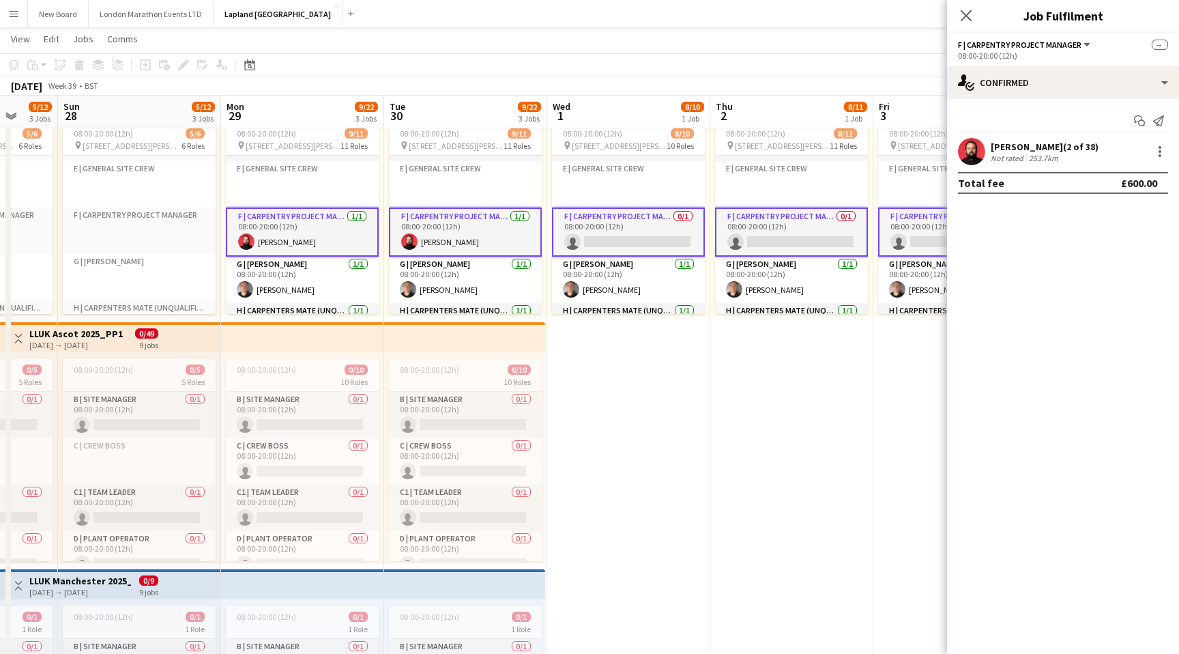
click at [624, 223] on app-card-role "F | Carpentry Project Manager 0/1 08:00-20:00 (12h) single-neutral-actions" at bounding box center [628, 232] width 153 height 49
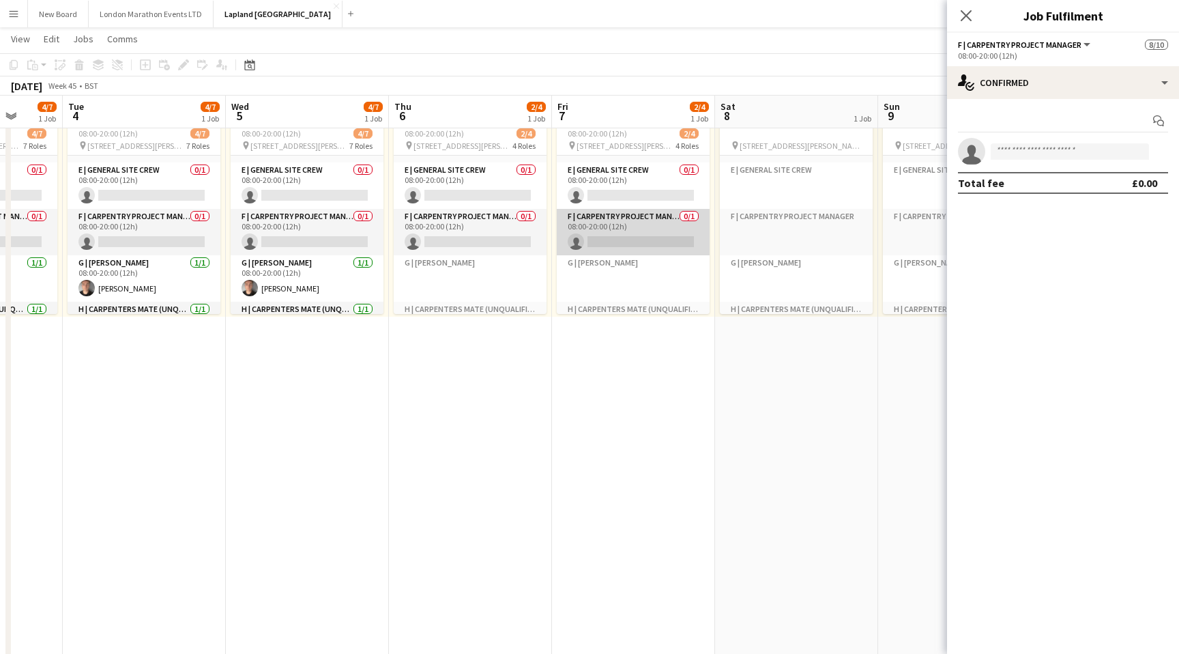
click at [635, 222] on app-card-role "F | Carpentry Project Manager 0/1 08:00-20:00 (12h) single-neutral-actions" at bounding box center [633, 232] width 153 height 46
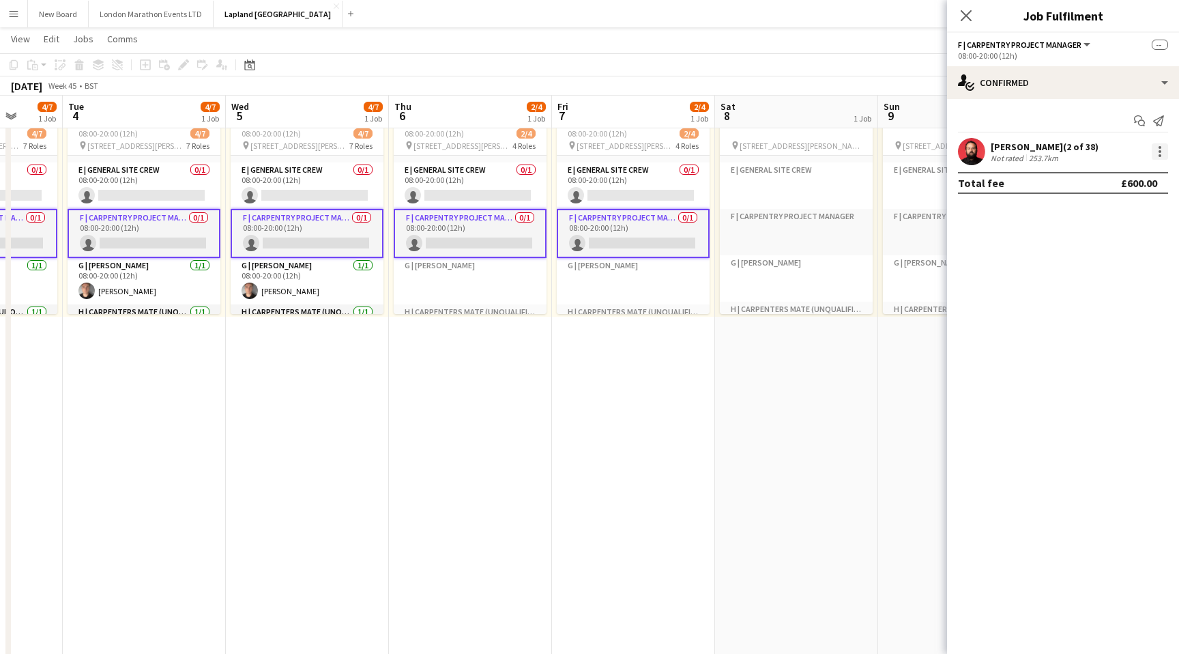
click at [1156, 149] on div at bounding box center [1160, 151] width 16 height 16
click at [1092, 91] on div at bounding box center [589, 327] width 1179 height 654
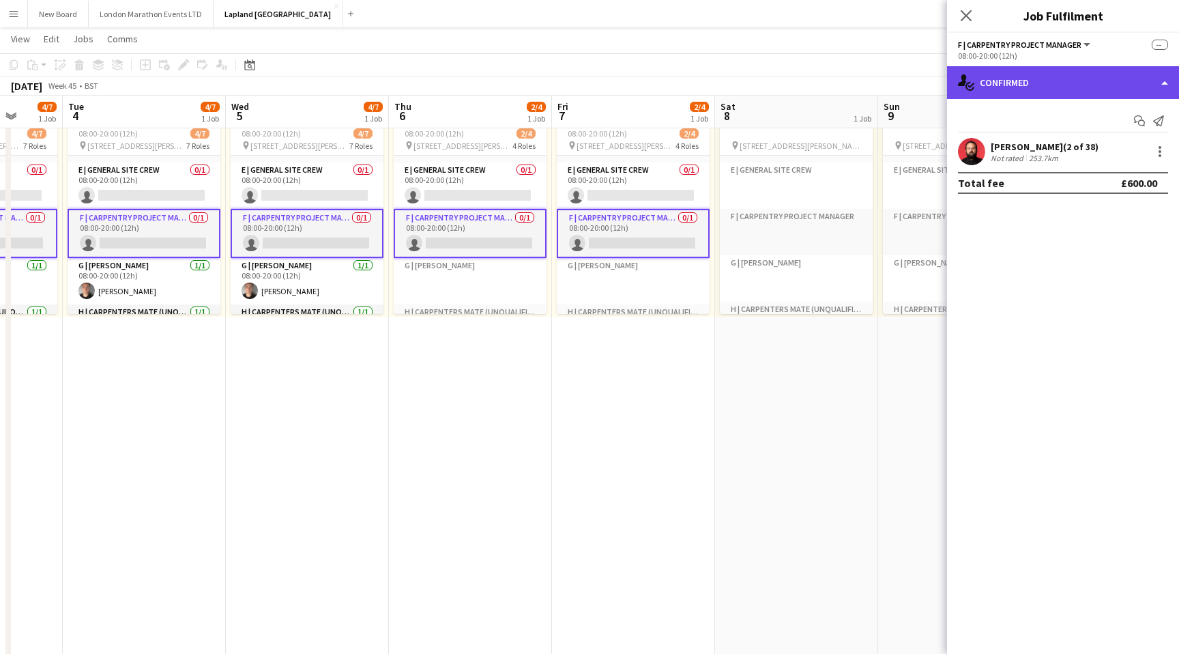
click at [1078, 85] on div "single-neutral-actions-check-2 Confirmed" at bounding box center [1063, 82] width 232 height 33
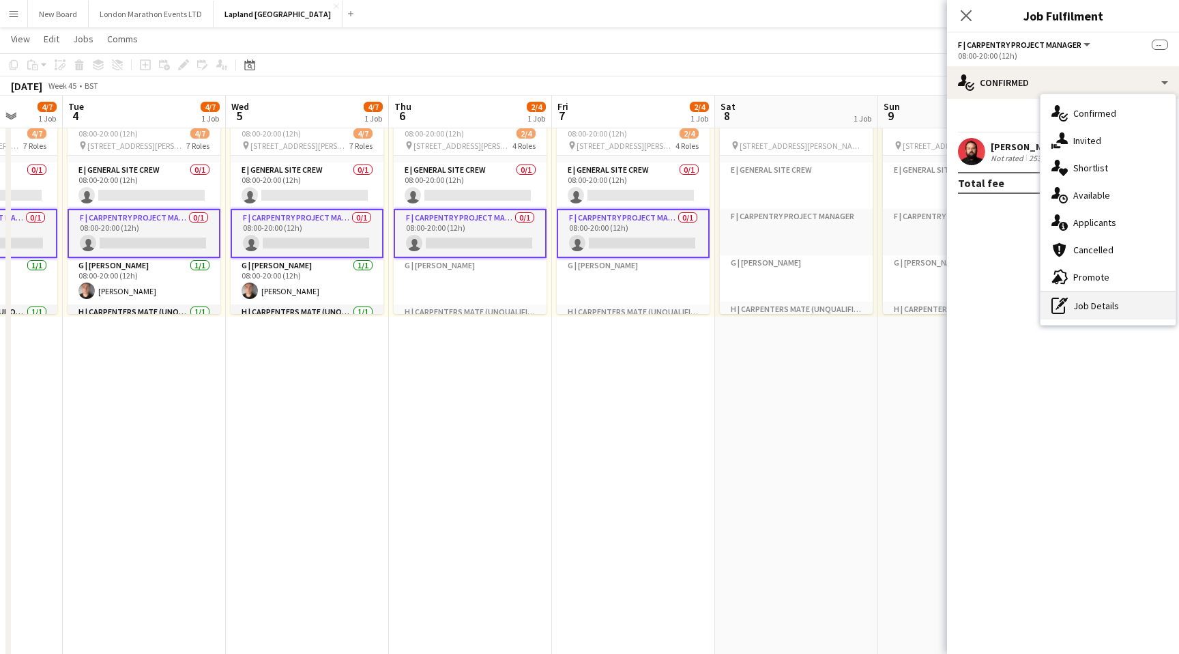
click at [1100, 310] on div "pen-write Job Details" at bounding box center [1108, 305] width 135 height 27
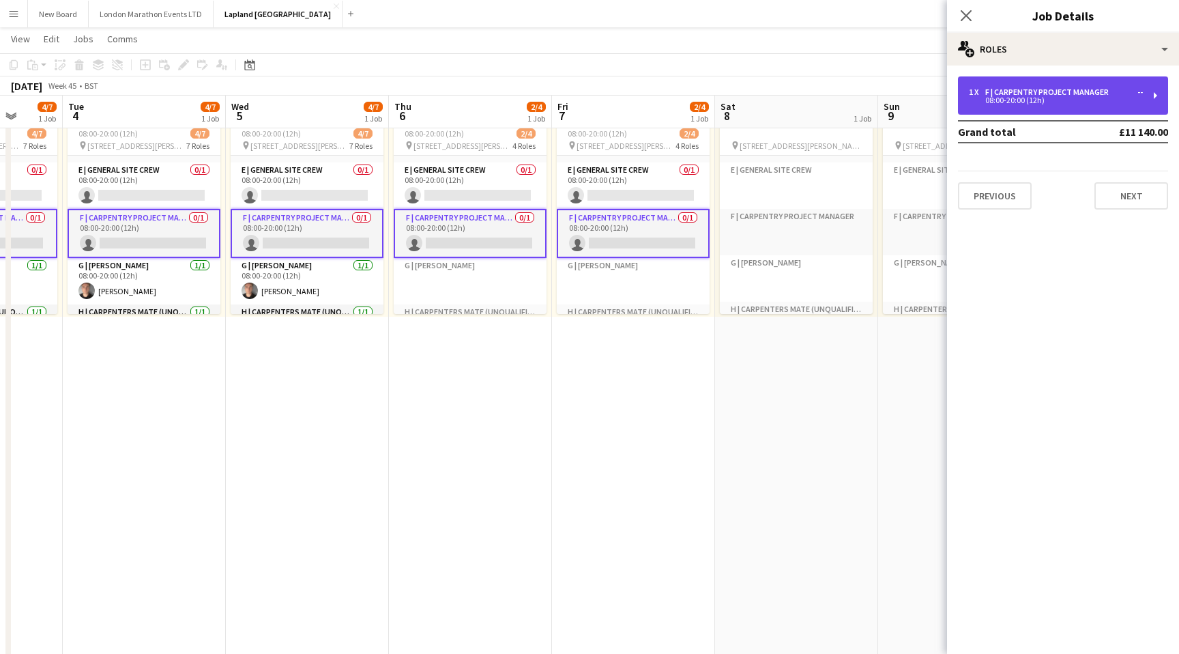
click at [1078, 85] on div "1 x F | Carpentry Project Manager -- 08:00-20:00 (12h)" at bounding box center [1063, 95] width 210 height 38
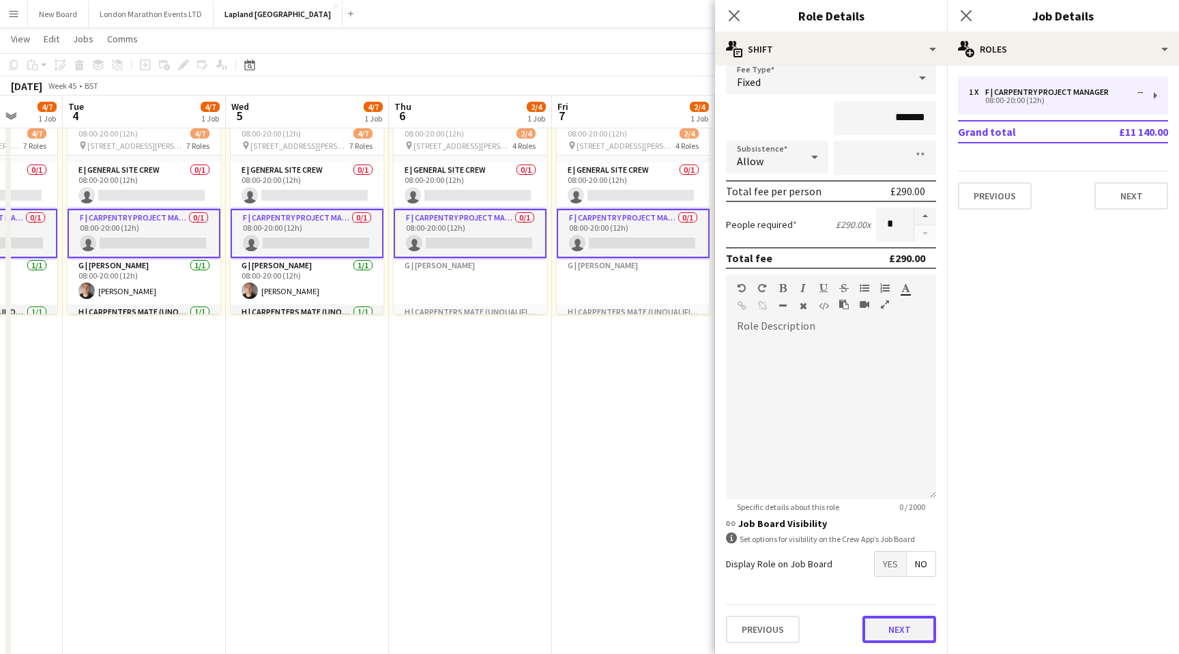
click at [885, 635] on button "Next" at bounding box center [900, 629] width 74 height 27
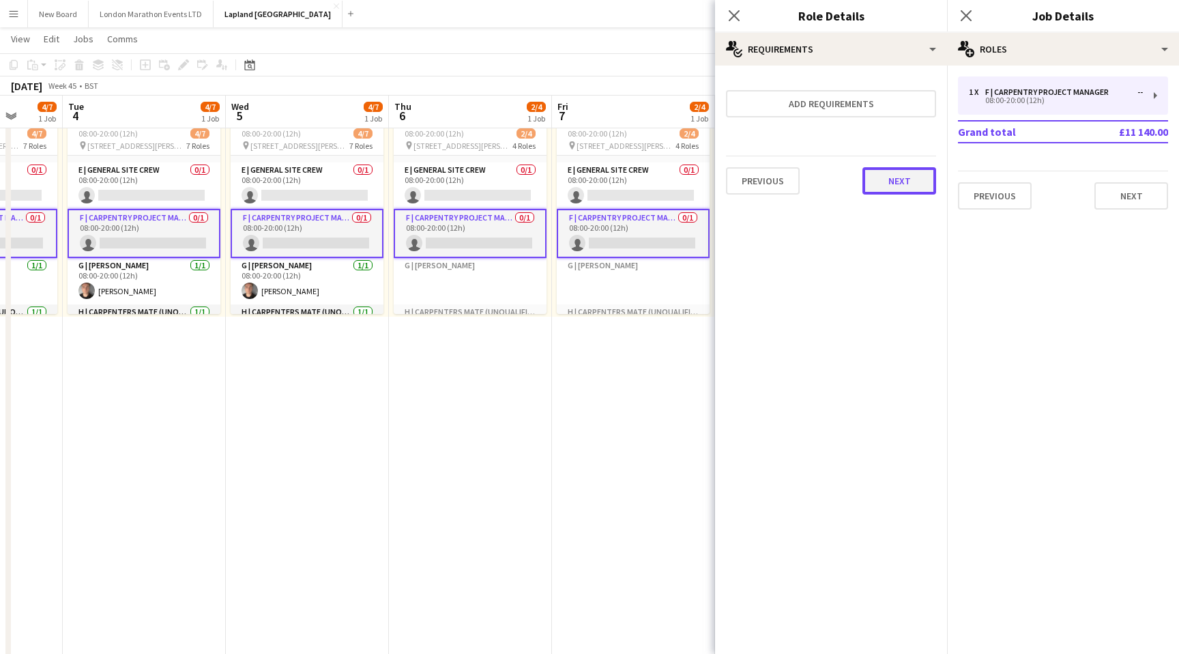
click at [916, 178] on button "Next" at bounding box center [900, 180] width 74 height 27
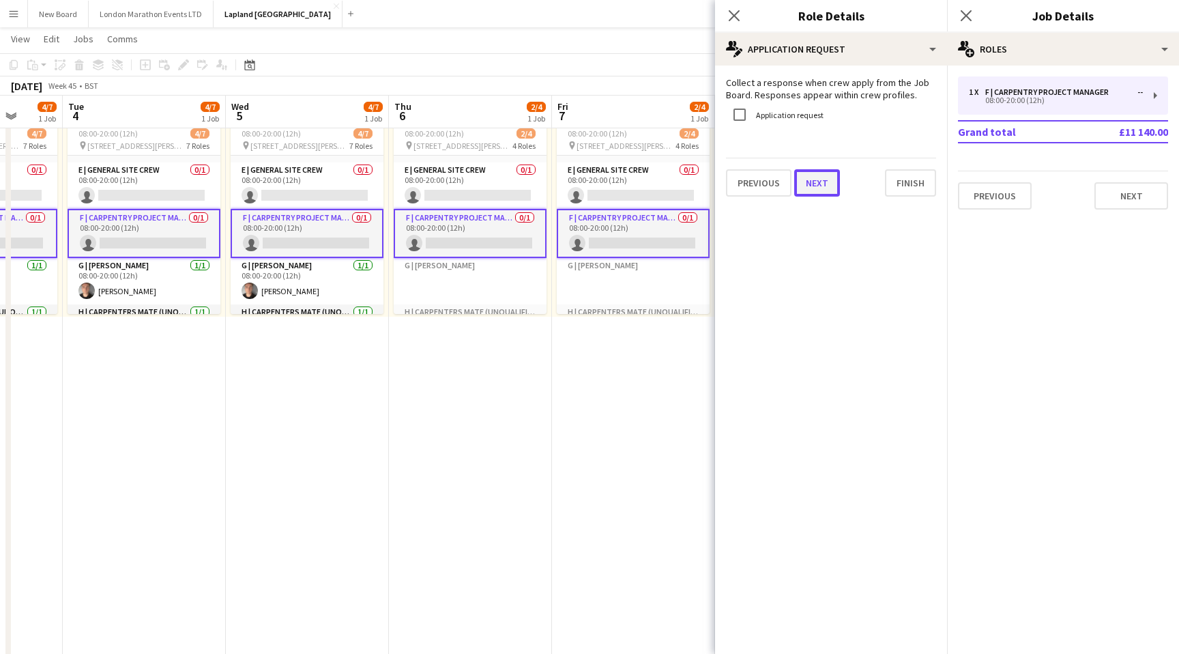
click at [833, 184] on button "Next" at bounding box center [818, 182] width 46 height 27
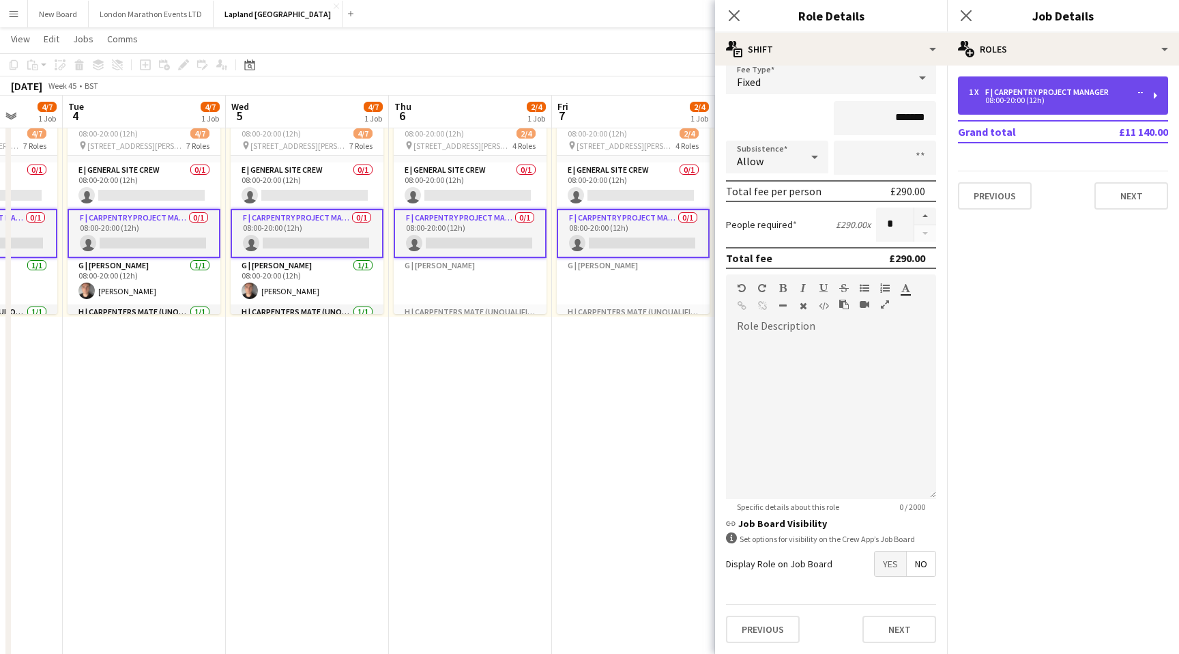
click at [1073, 97] on div "08:00-20:00 (12h)" at bounding box center [1056, 100] width 174 height 7
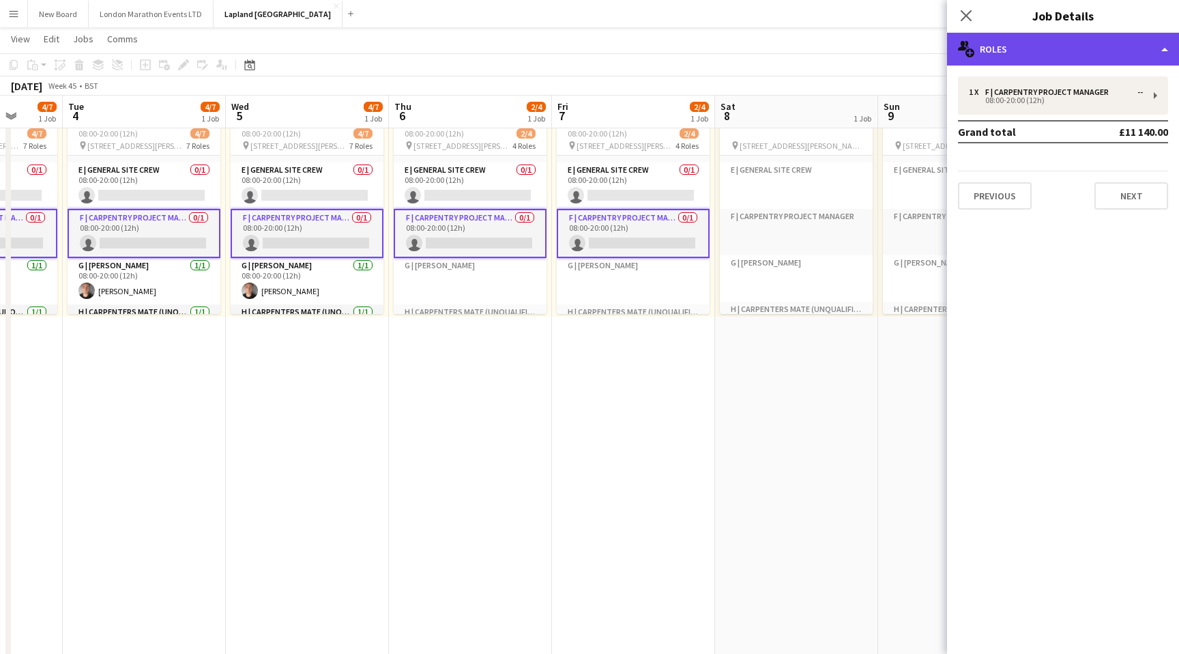
click at [1126, 38] on div "multiple-users-add Roles" at bounding box center [1063, 49] width 232 height 33
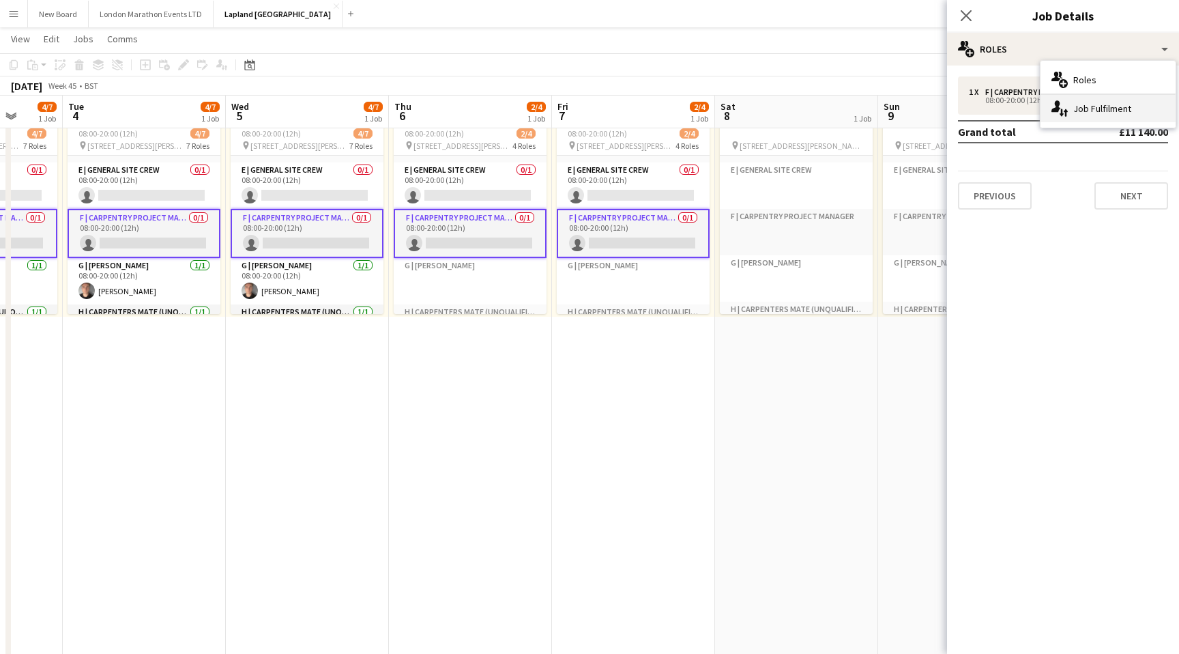
click at [1089, 119] on div "single-neutral-actions-up-down Job Fulfilment" at bounding box center [1108, 108] width 135 height 27
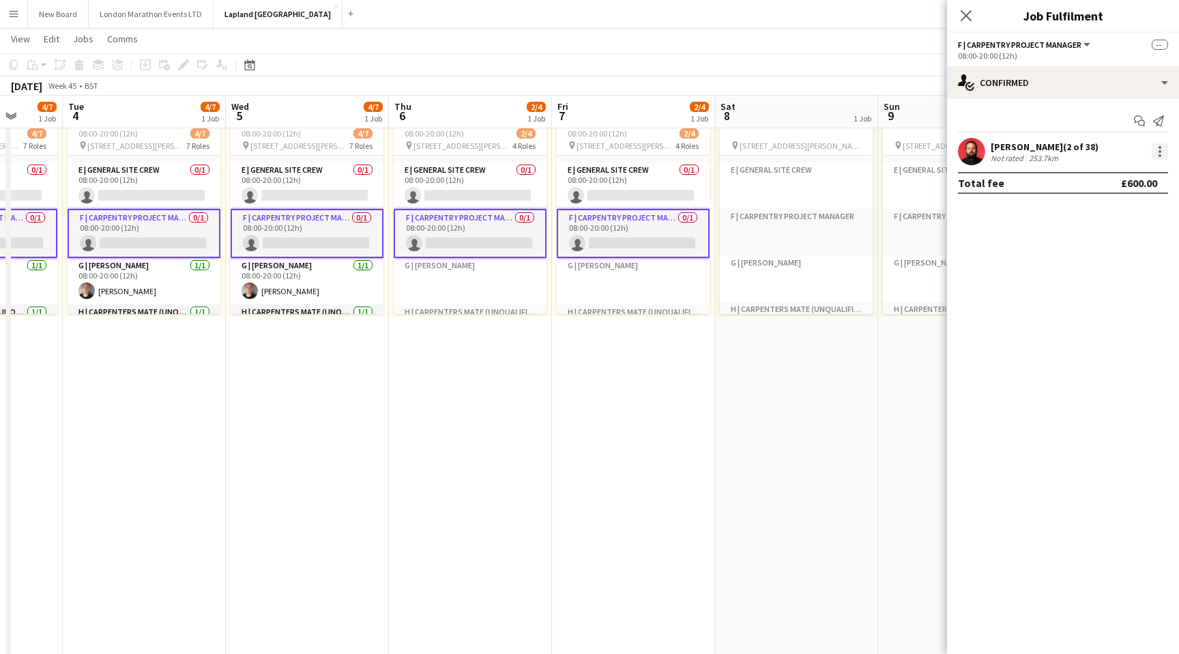
click at [1155, 149] on div at bounding box center [1160, 151] width 16 height 16
click at [1009, 309] on div at bounding box center [589, 327] width 1179 height 654
click at [1128, 42] on div "F | Carpentry Project Manager All roles F | Carpentry Project Manager --" at bounding box center [1063, 44] width 210 height 12
click at [1159, 46] on span "--" at bounding box center [1160, 45] width 16 height 10
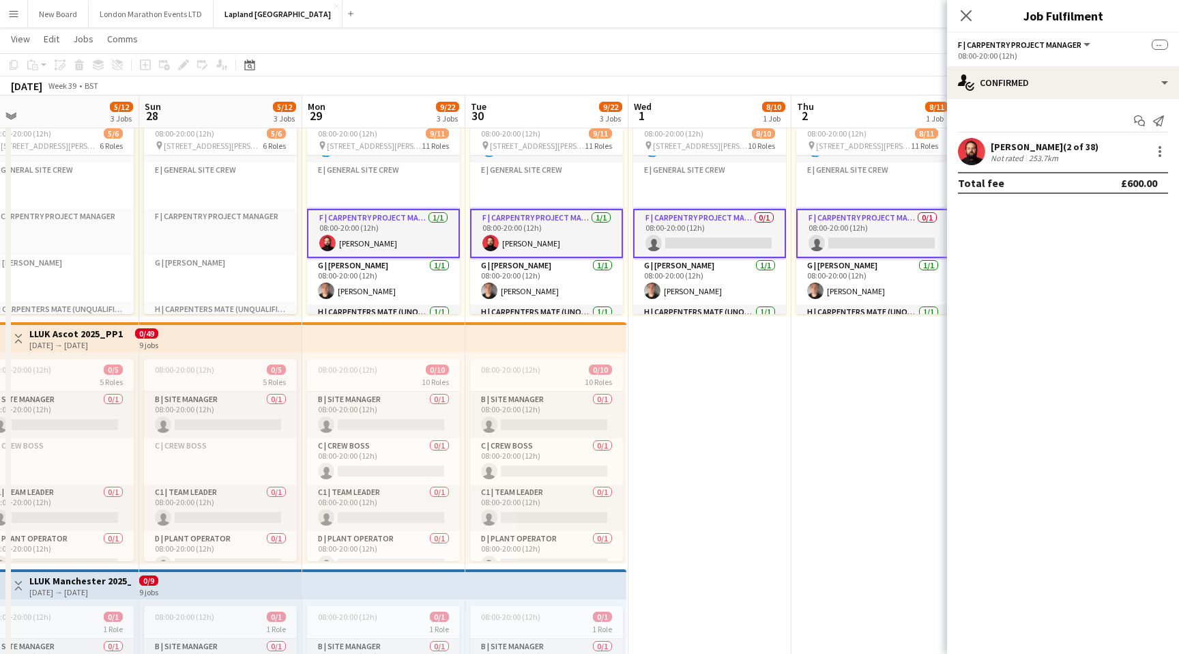
click at [723, 244] on app-card-role "F | Carpentry Project Manager 0/1 08:00-20:00 (12h) single-neutral-actions" at bounding box center [709, 233] width 153 height 49
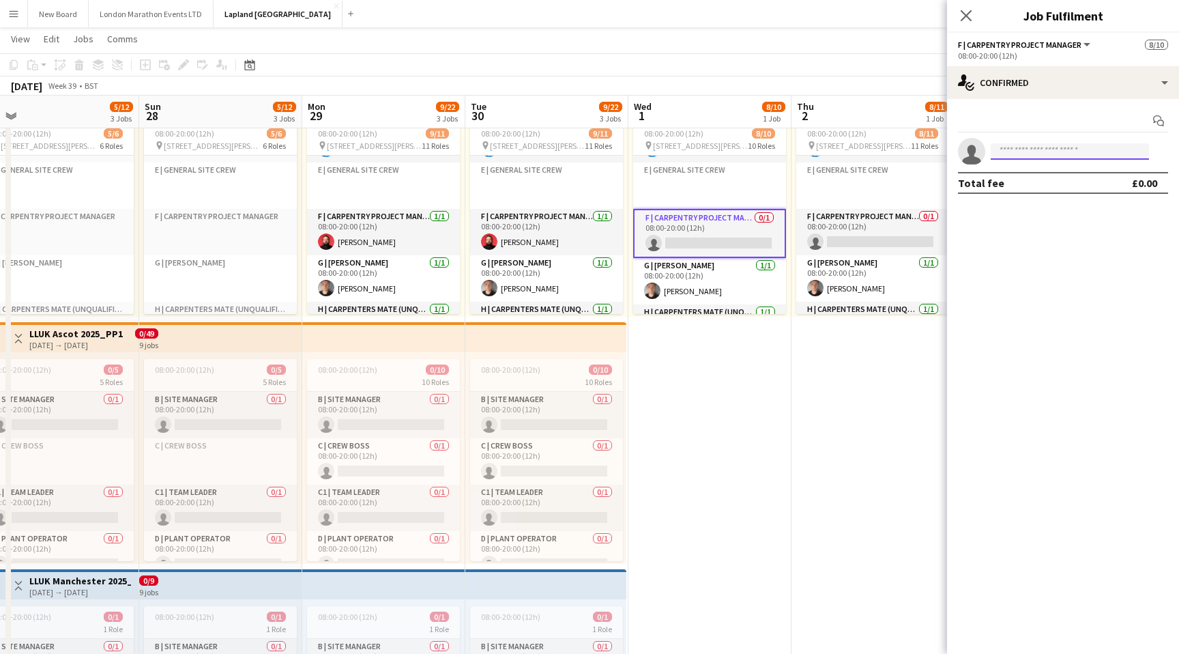
click at [1059, 154] on input at bounding box center [1070, 151] width 158 height 16
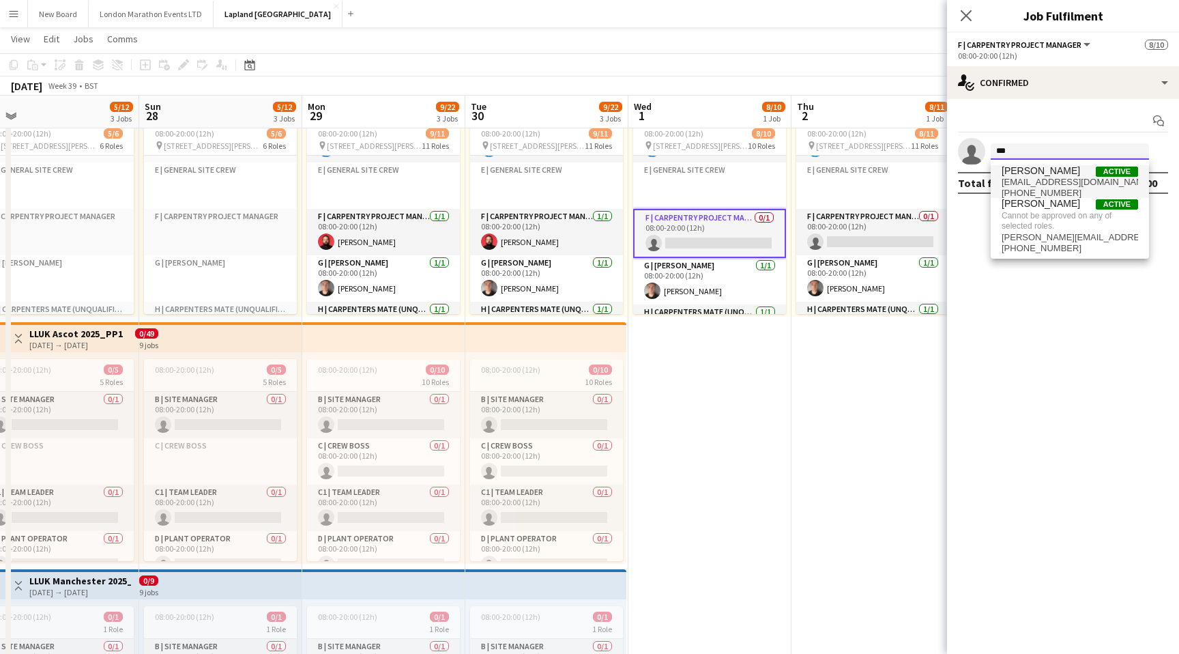
type input "***"
click at [1066, 186] on span "[EMAIL_ADDRESS][DOMAIN_NAME]" at bounding box center [1070, 182] width 137 height 11
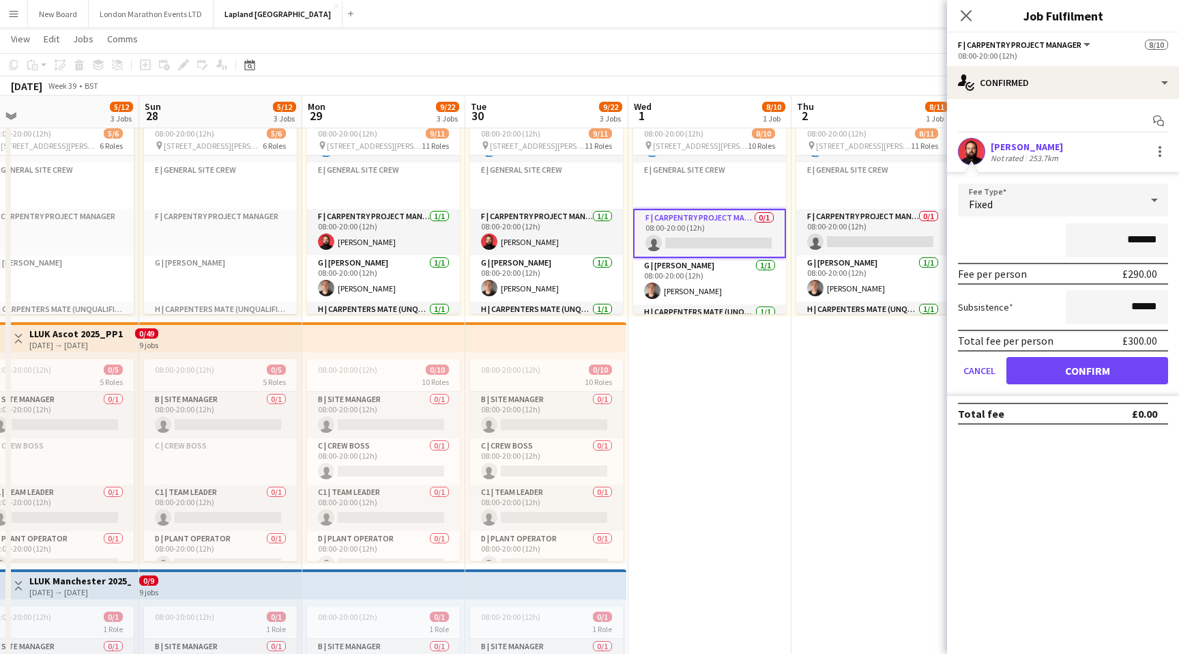
click at [1009, 242] on div "*******" at bounding box center [1063, 240] width 210 height 34
click at [1051, 376] on button "Confirm" at bounding box center [1088, 370] width 162 height 27
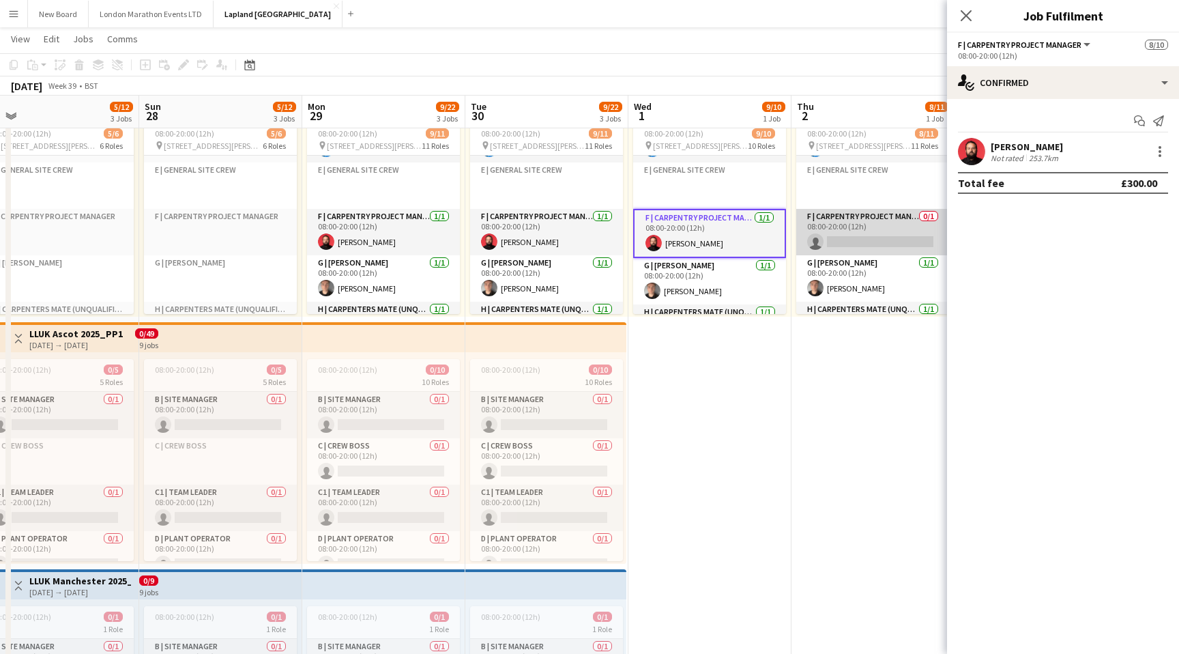
click at [846, 222] on app-card-role "F | Carpentry Project Manager 0/1 08:00-20:00 (12h) single-neutral-actions" at bounding box center [873, 232] width 153 height 46
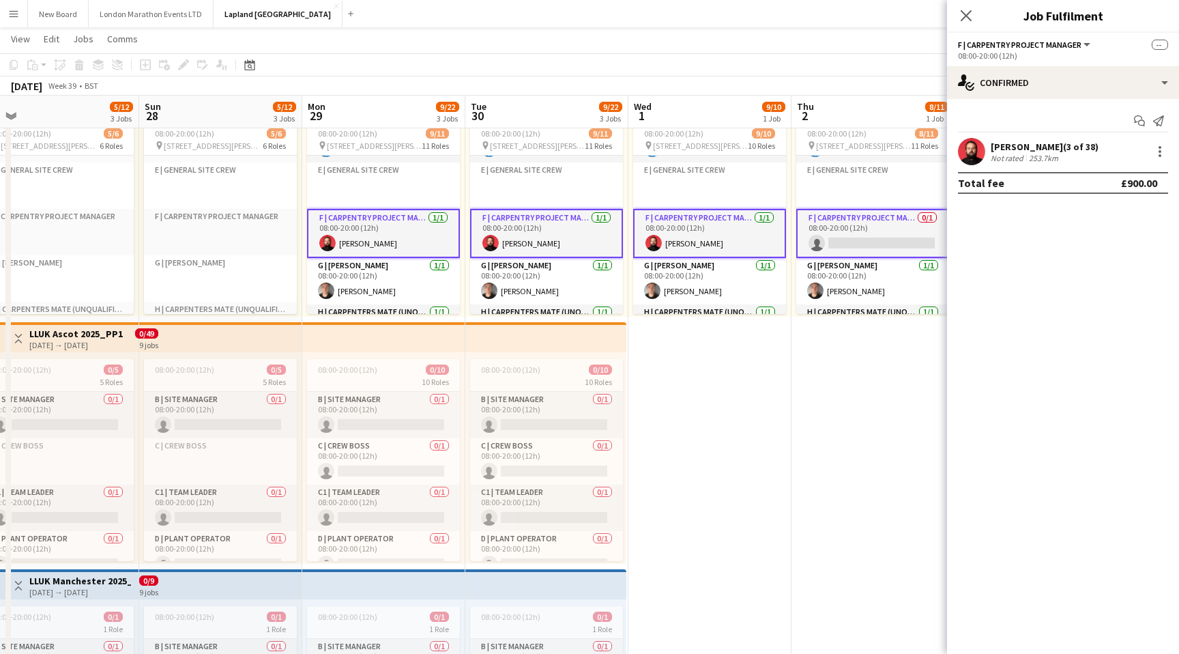
click at [841, 221] on app-card-role "F | Carpentry Project Manager 0/1 08:00-20:00 (12h) single-neutral-actions" at bounding box center [873, 233] width 153 height 49
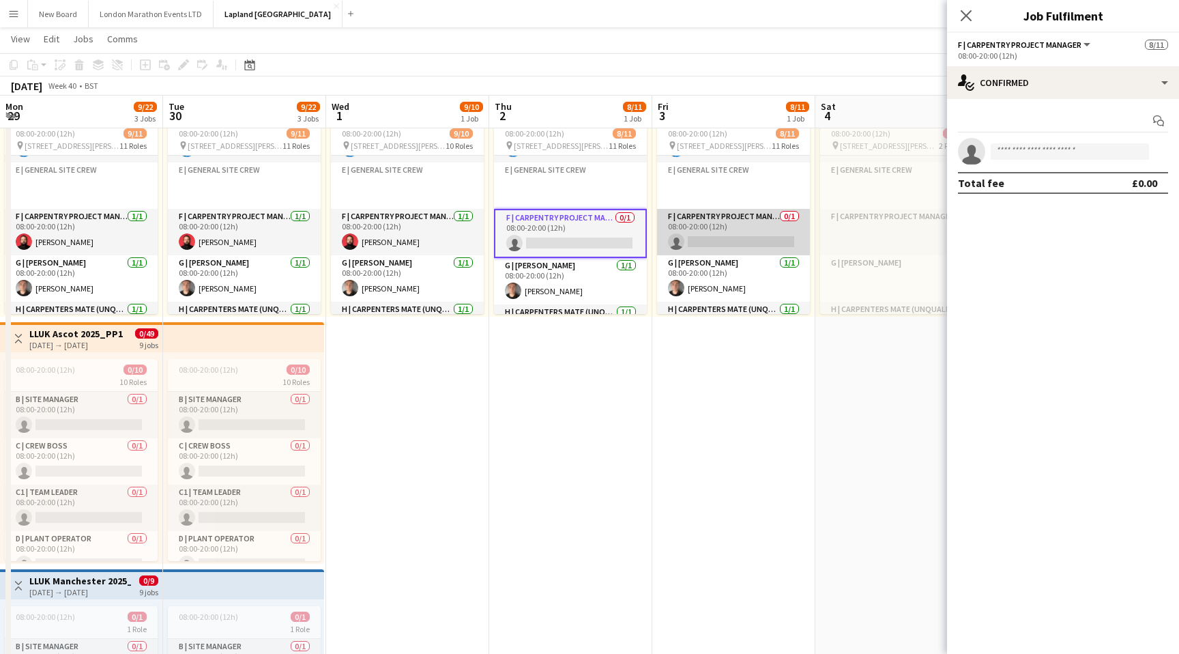
click at [759, 225] on app-card-role "F | Carpentry Project Manager 0/1 08:00-20:00 (12h) single-neutral-actions" at bounding box center [733, 232] width 153 height 46
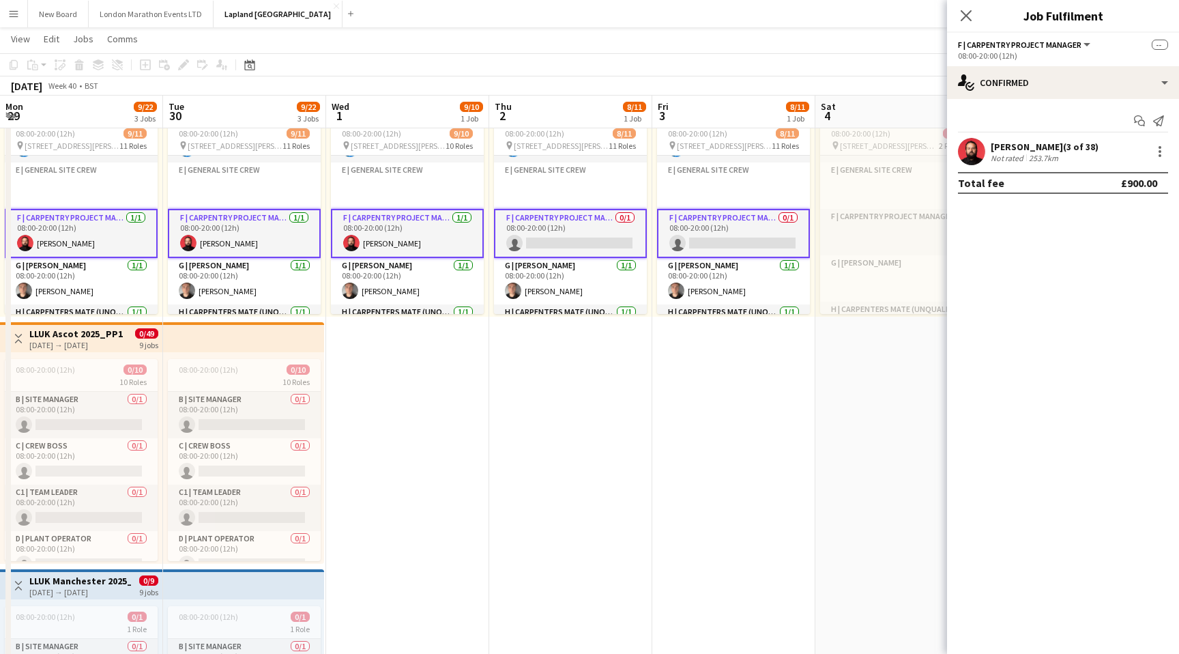
click at [603, 214] on app-card-role "F | Carpentry Project Manager 0/1 08:00-20:00 (12h) single-neutral-actions" at bounding box center [570, 233] width 153 height 49
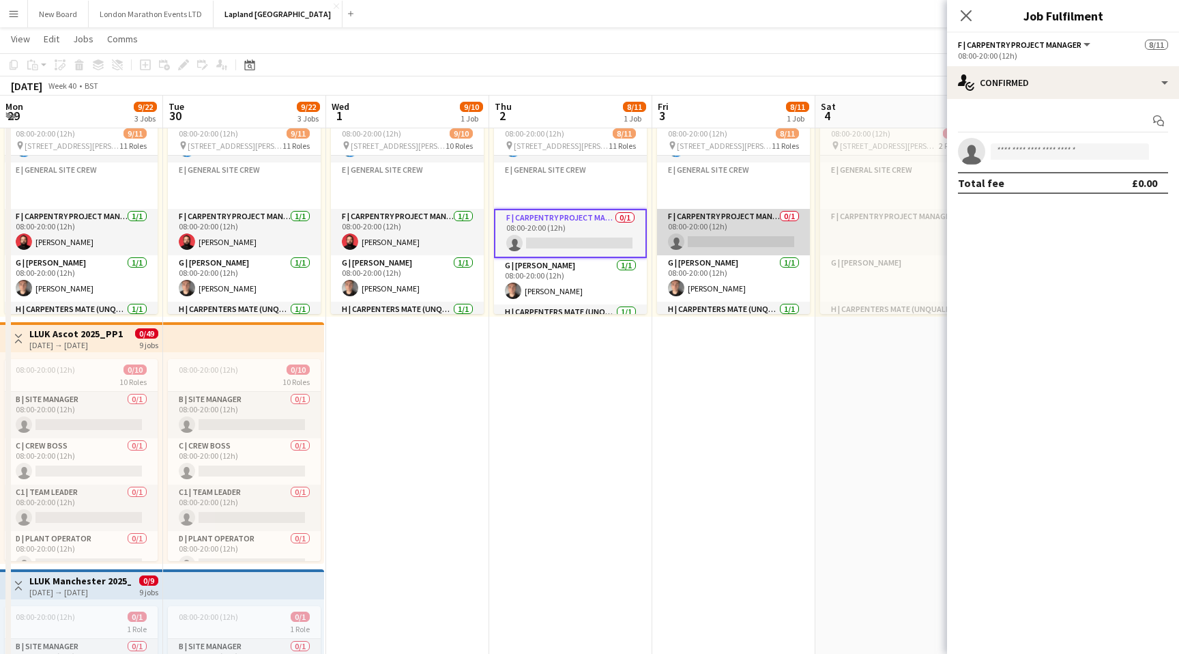
click at [706, 218] on app-card-role "F | Carpentry Project Manager 0/1 08:00-20:00 (12h) single-neutral-actions" at bounding box center [733, 232] width 153 height 46
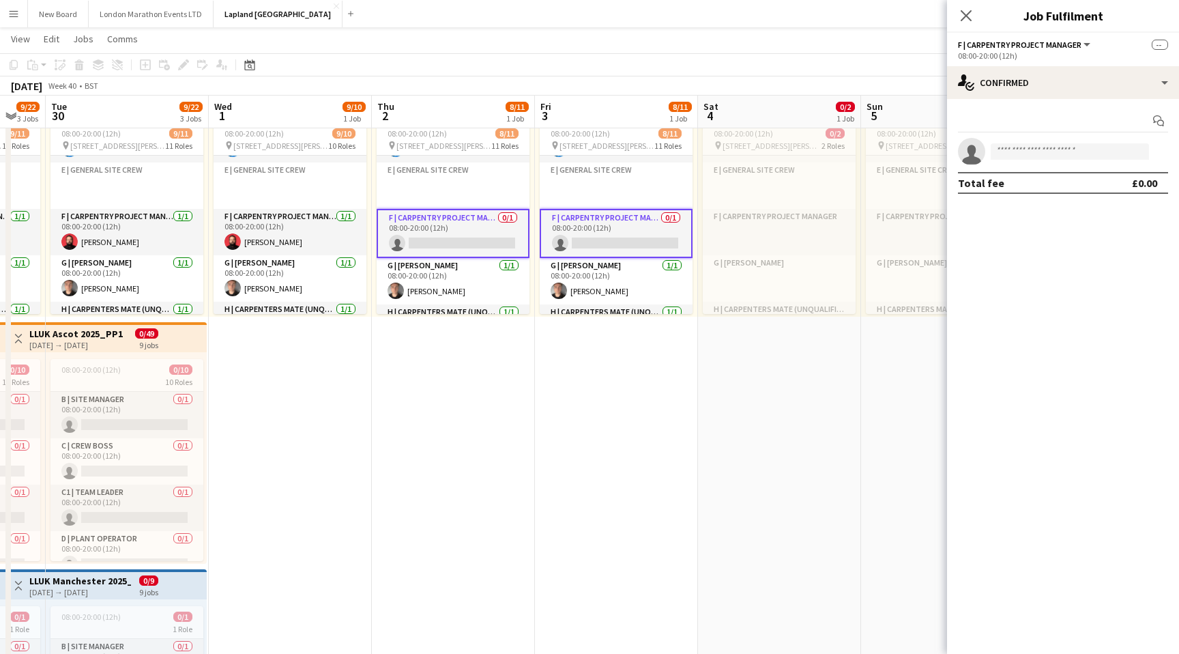
click at [483, 218] on app-card-role "F | Carpentry Project Manager 0/1 08:00-20:00 (12h) single-neutral-actions" at bounding box center [453, 233] width 153 height 49
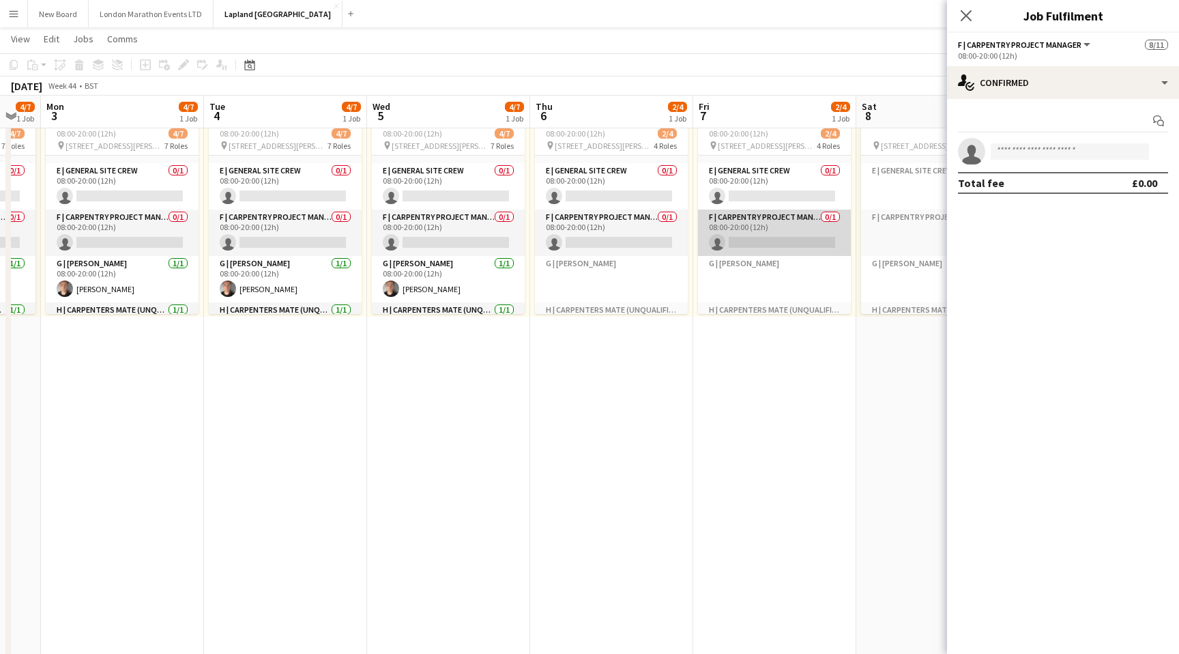
click at [772, 227] on app-card-role "F | Carpentry Project Manager 0/1 08:00-20:00 (12h) single-neutral-actions" at bounding box center [774, 233] width 153 height 46
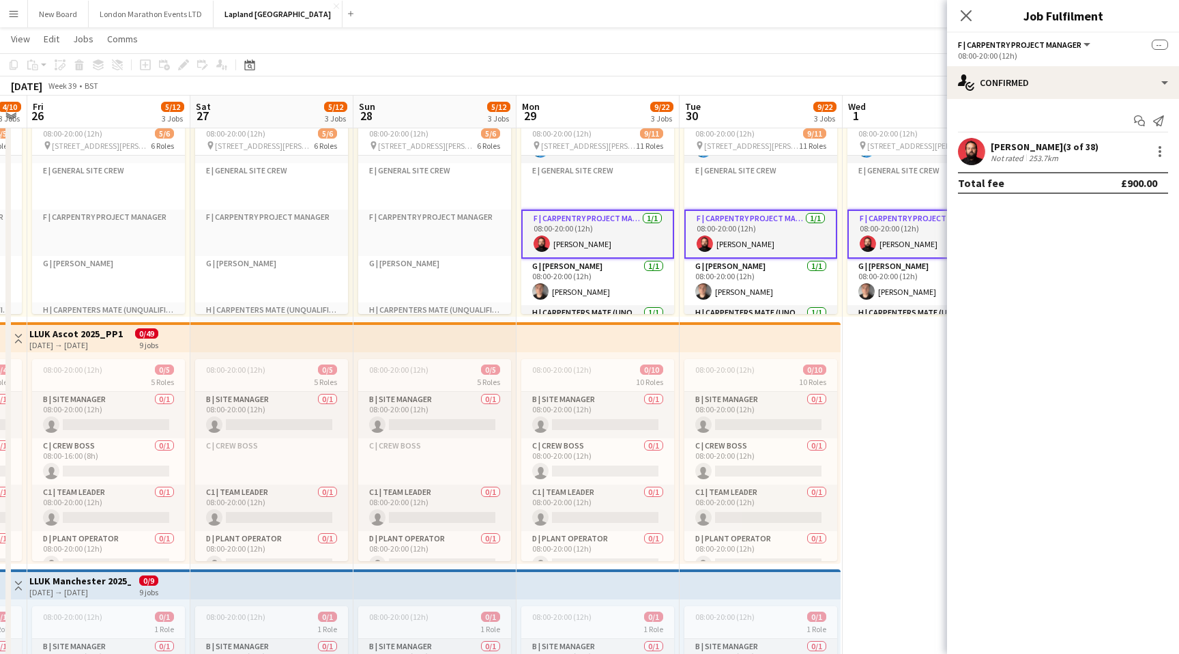
click at [610, 231] on app-card-role "F | Carpentry Project Manager [DATE] 08:00-20:00 (12h) [PERSON_NAME]" at bounding box center [597, 234] width 153 height 49
click at [734, 244] on app-card-role "F | Carpentry Project Manager [DATE] 08:00-20:00 (12h) [PERSON_NAME]" at bounding box center [761, 234] width 153 height 49
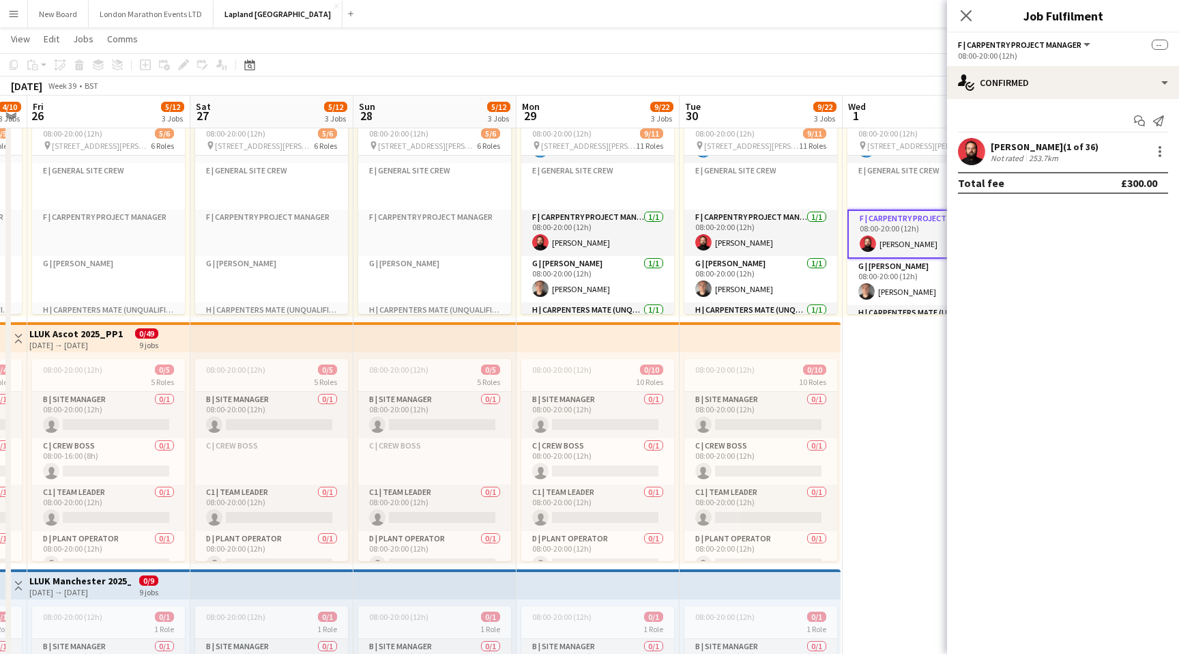
click at [898, 240] on app-card-role "F | Carpentry Project Manager [DATE] 08:00-20:00 (12h) [PERSON_NAME]" at bounding box center [924, 234] width 153 height 49
click at [1031, 150] on input at bounding box center [1070, 151] width 158 height 16
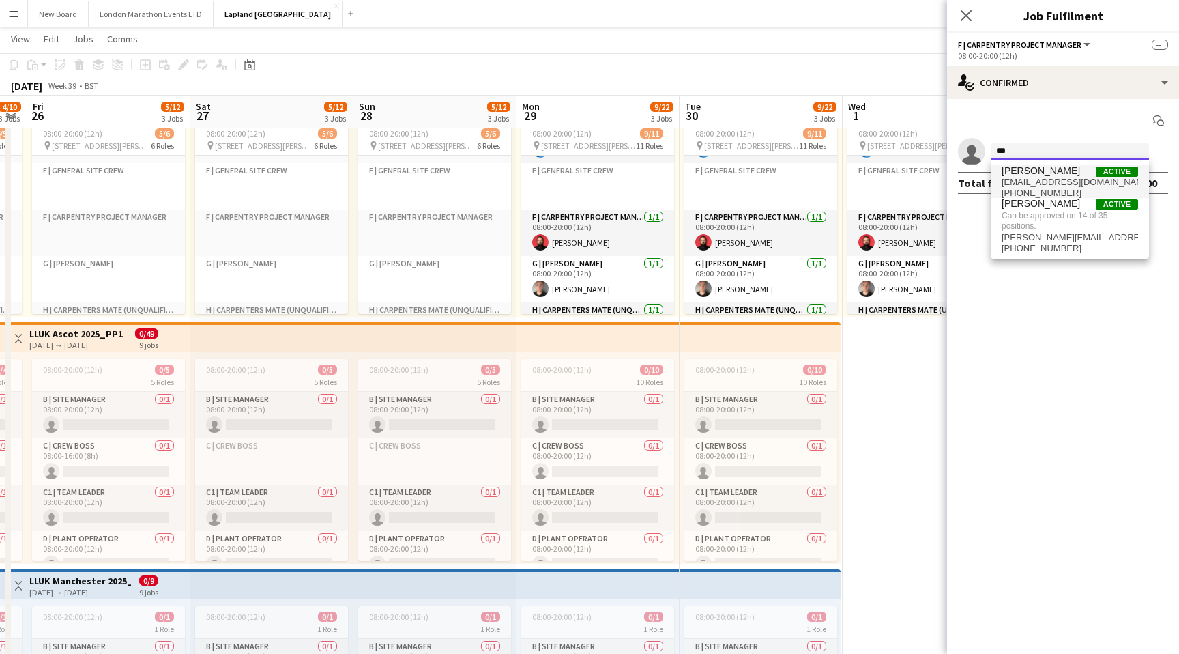
type input "***"
click at [1039, 169] on span "[PERSON_NAME]" at bounding box center [1041, 171] width 78 height 12
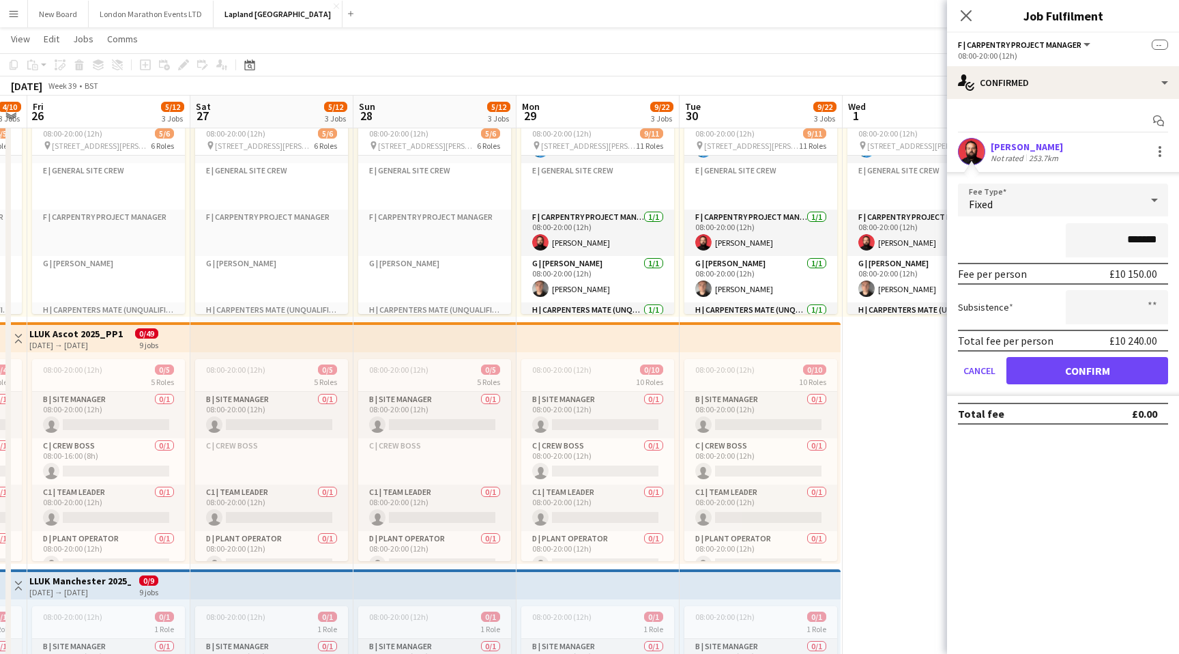
click at [1029, 235] on div "*******" at bounding box center [1063, 240] width 210 height 34
click at [1081, 371] on button "Confirm" at bounding box center [1088, 370] width 162 height 27
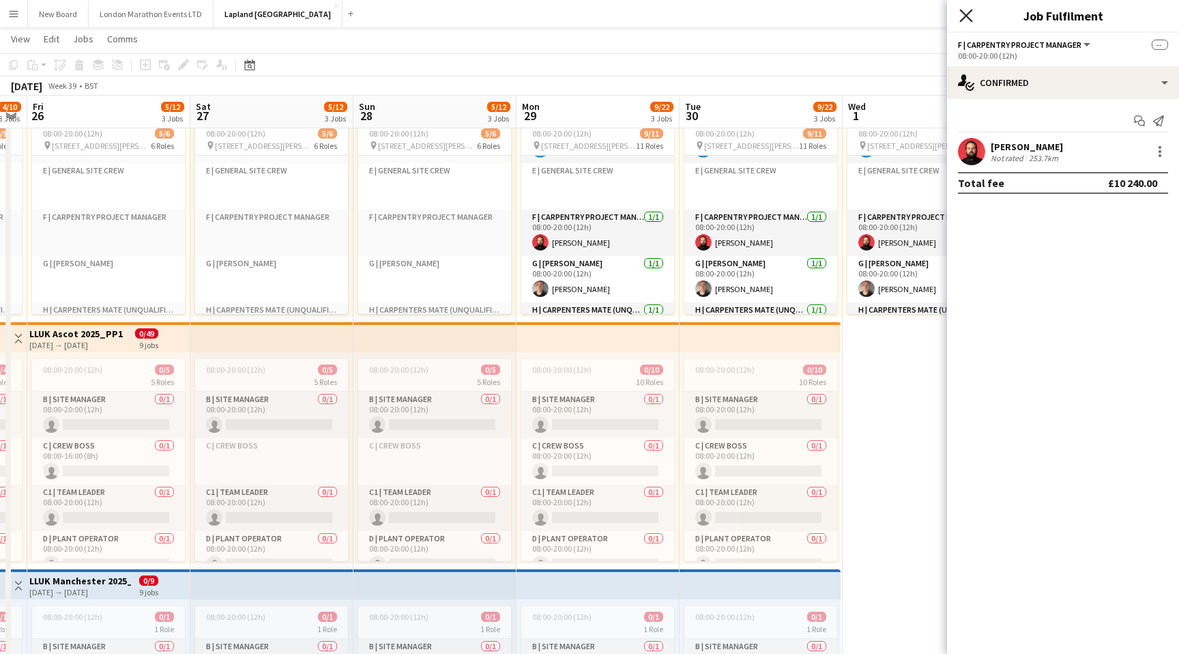
click at [967, 10] on icon "Close pop-in" at bounding box center [966, 15] width 13 height 13
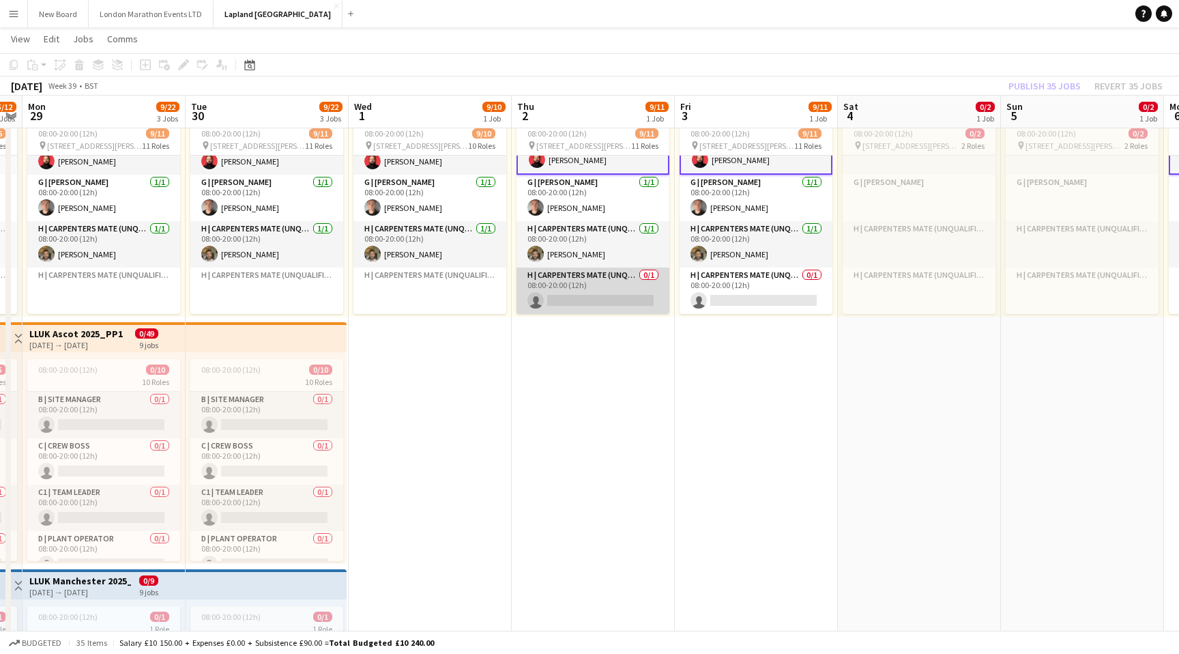
click at [597, 287] on app-card-role "H | Carpenters Mate (Unqualified) 0/1 08:00-20:00 (12h) single-neutral-actions" at bounding box center [593, 291] width 153 height 46
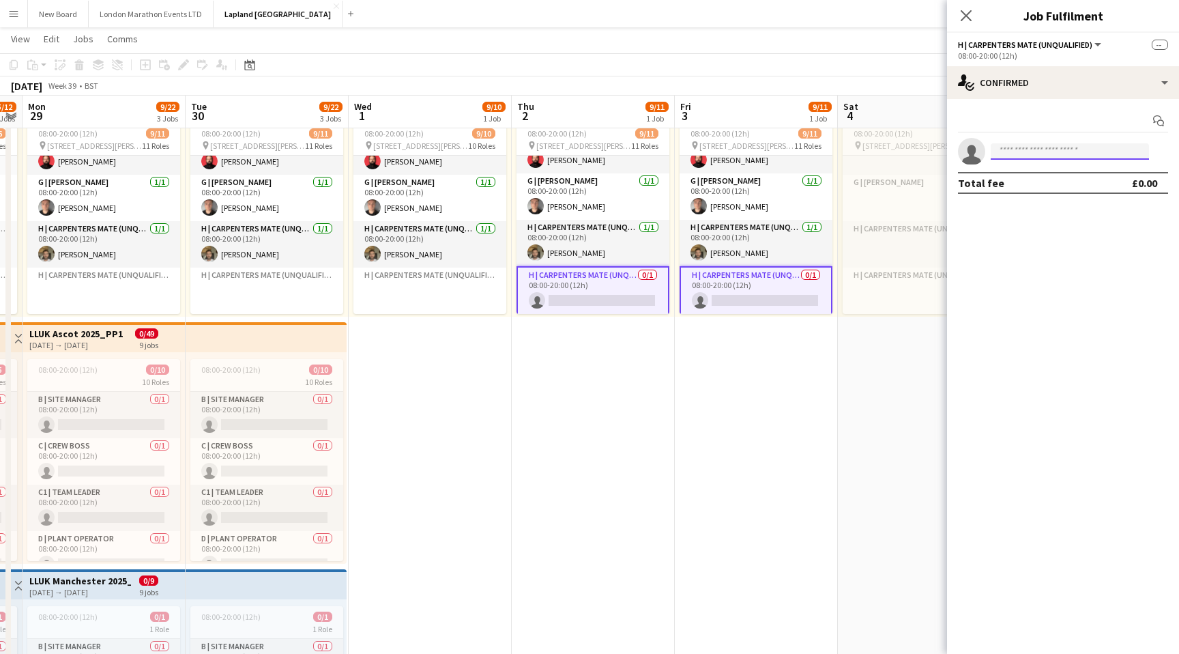
click at [1048, 158] on input at bounding box center [1070, 151] width 158 height 16
type input "***"
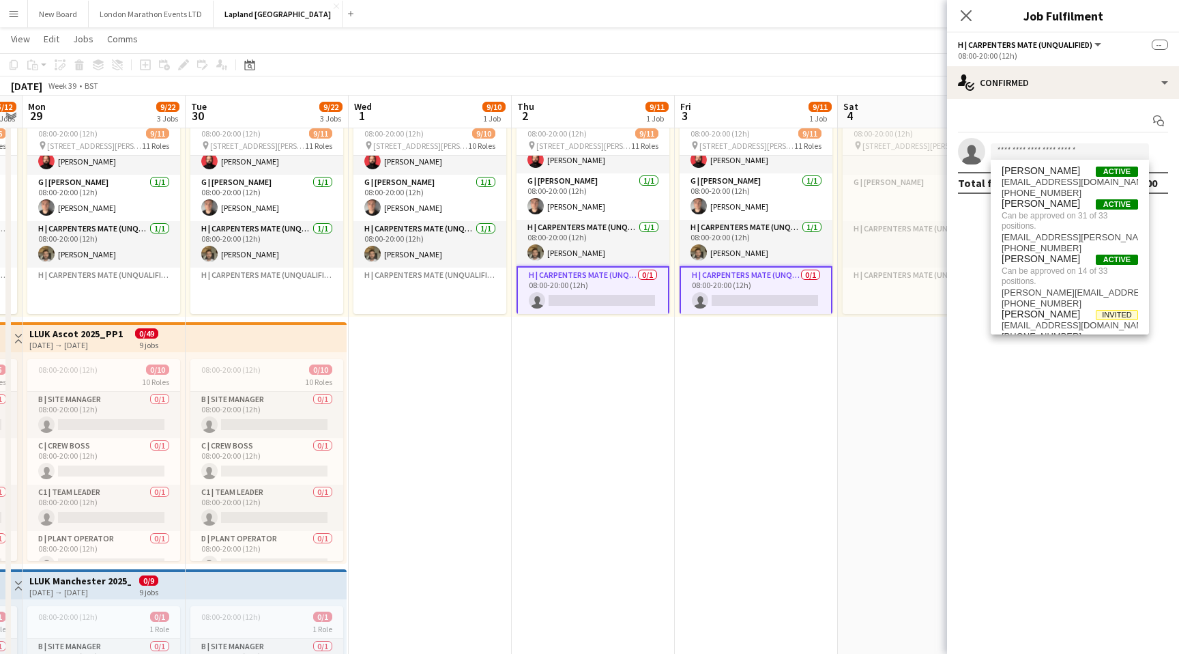
click at [866, 382] on app-date-cell "08:00-20:00 (12h) 0/2 pin [STREET_ADDRESS][PERSON_NAME] 2 Roles B | Site Manage…" at bounding box center [919, 443] width 163 height 747
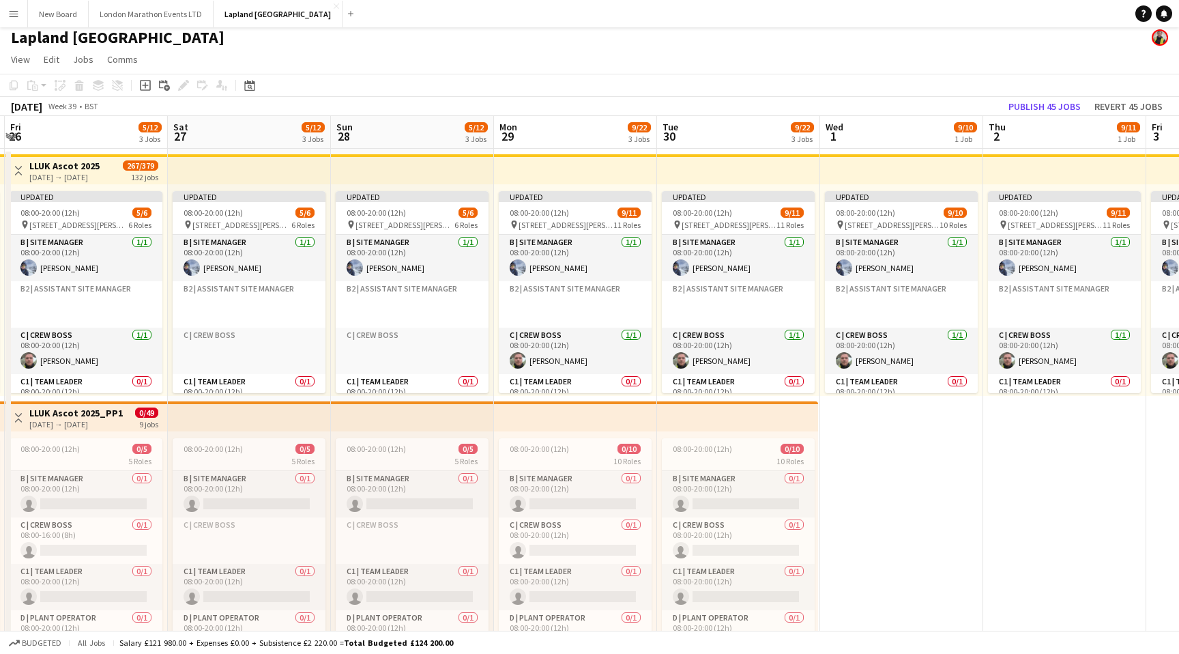
click at [20, 18] on button "Menu" at bounding box center [13, 13] width 27 height 27
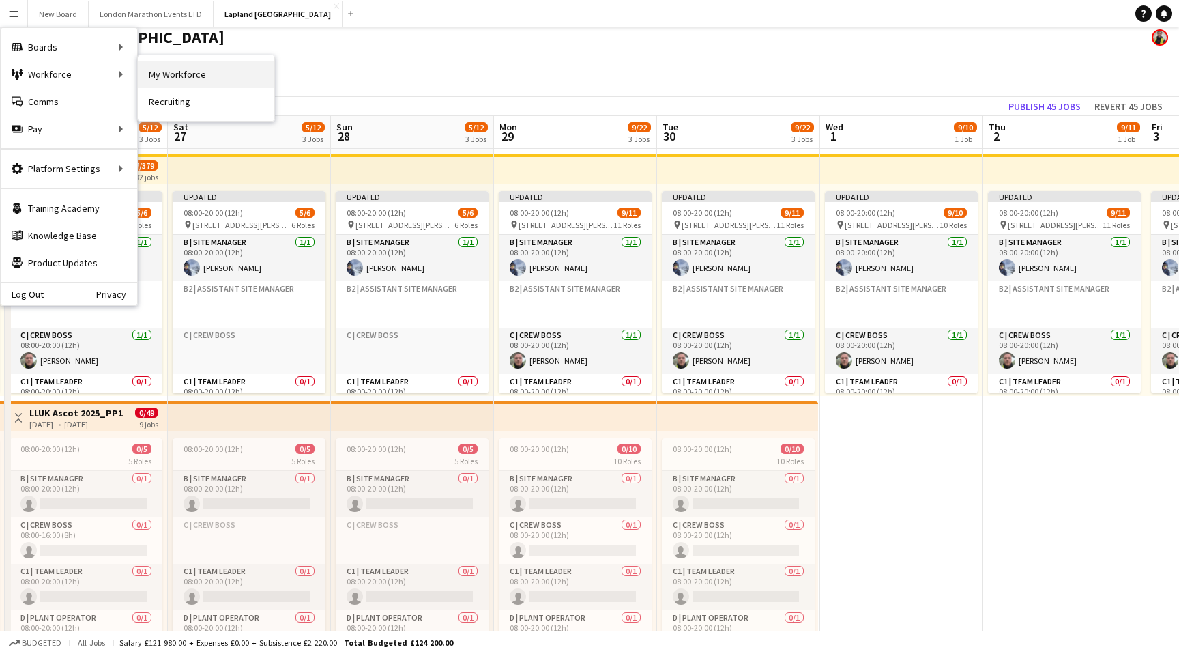
click at [179, 79] on link "My Workforce" at bounding box center [206, 74] width 137 height 27
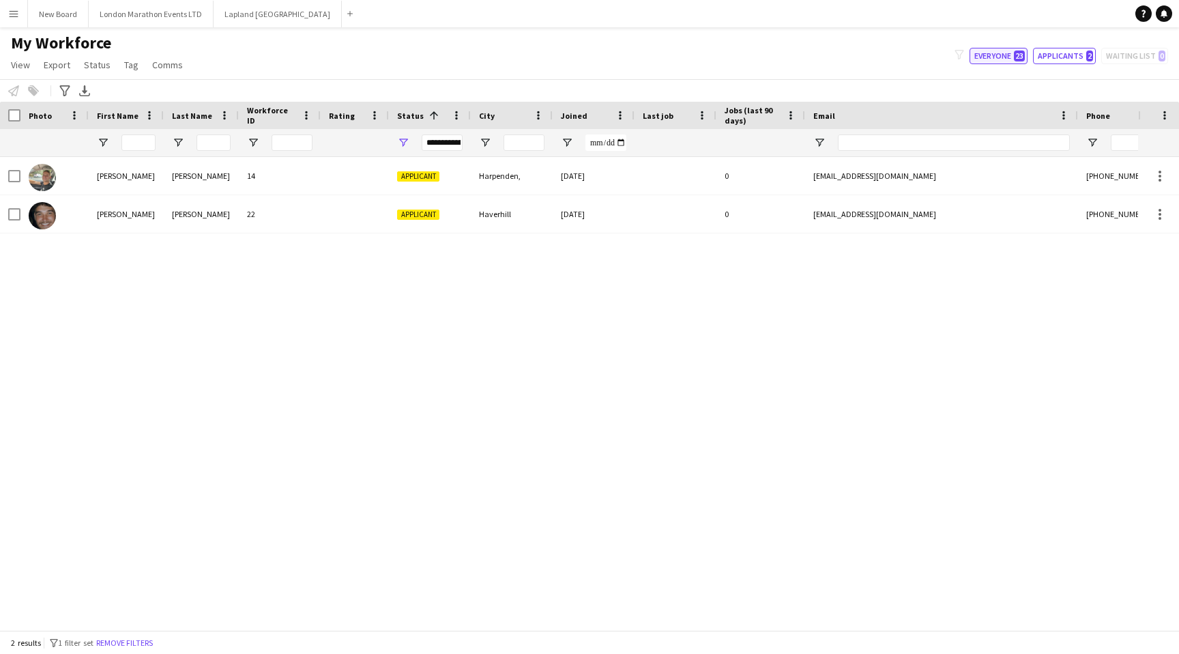
click at [1007, 55] on button "Everyone 23" at bounding box center [999, 56] width 58 height 16
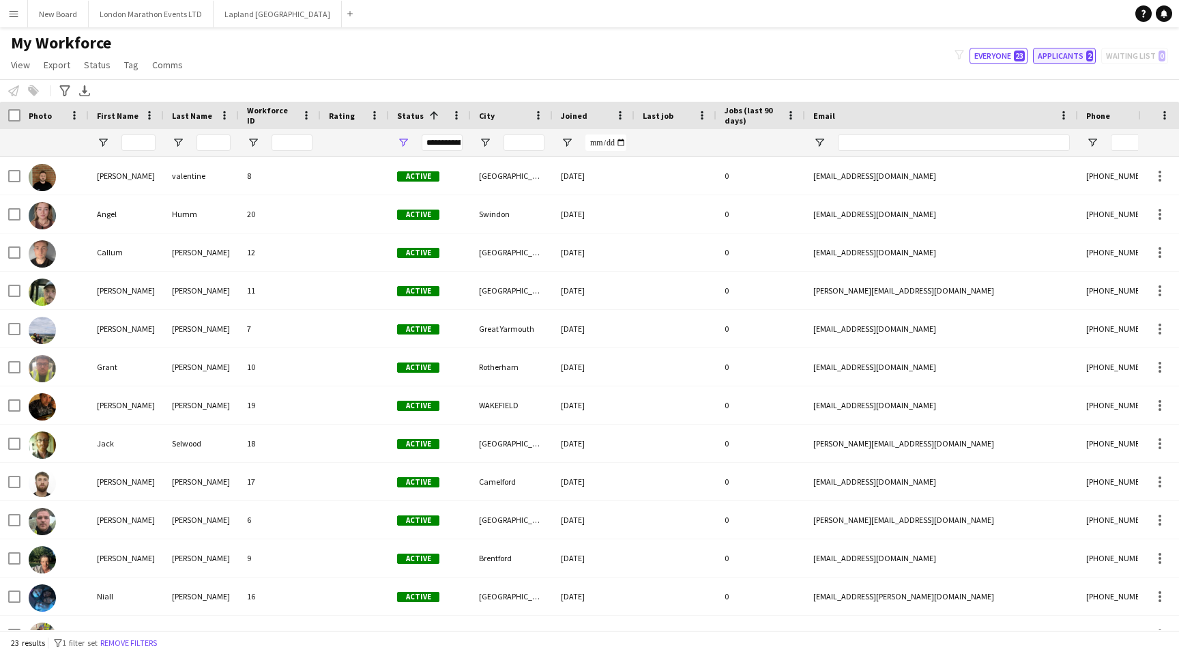
click at [1075, 57] on button "Applicants 2" at bounding box center [1064, 56] width 63 height 16
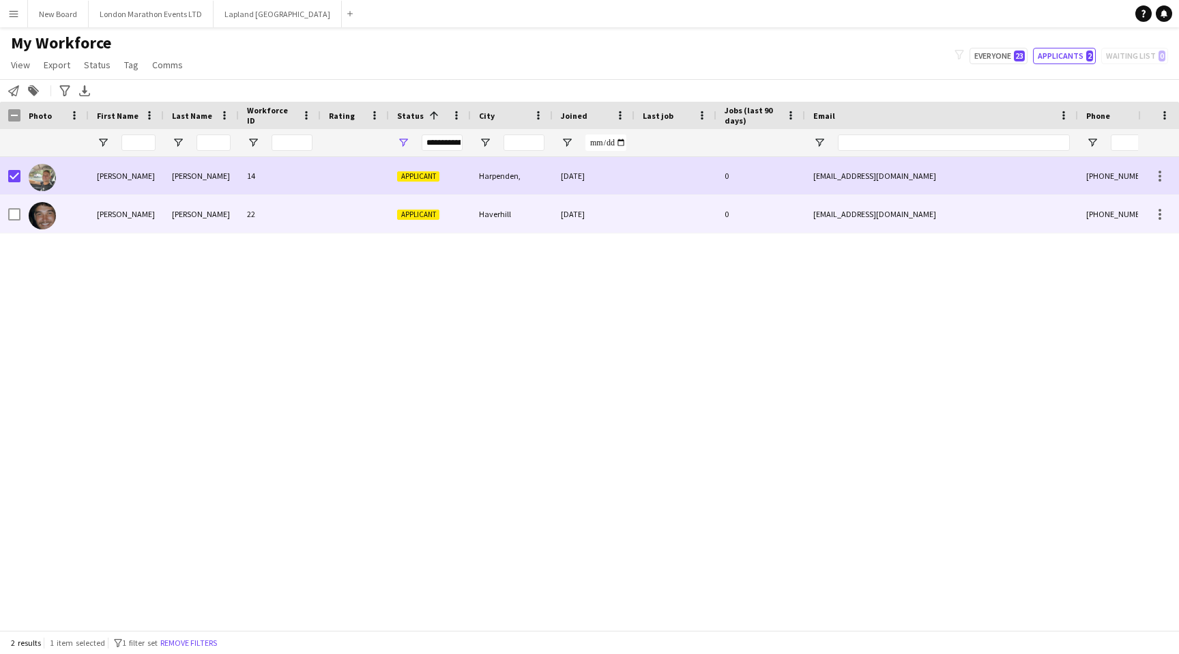
click at [14, 208] on div at bounding box center [14, 214] width 12 height 38
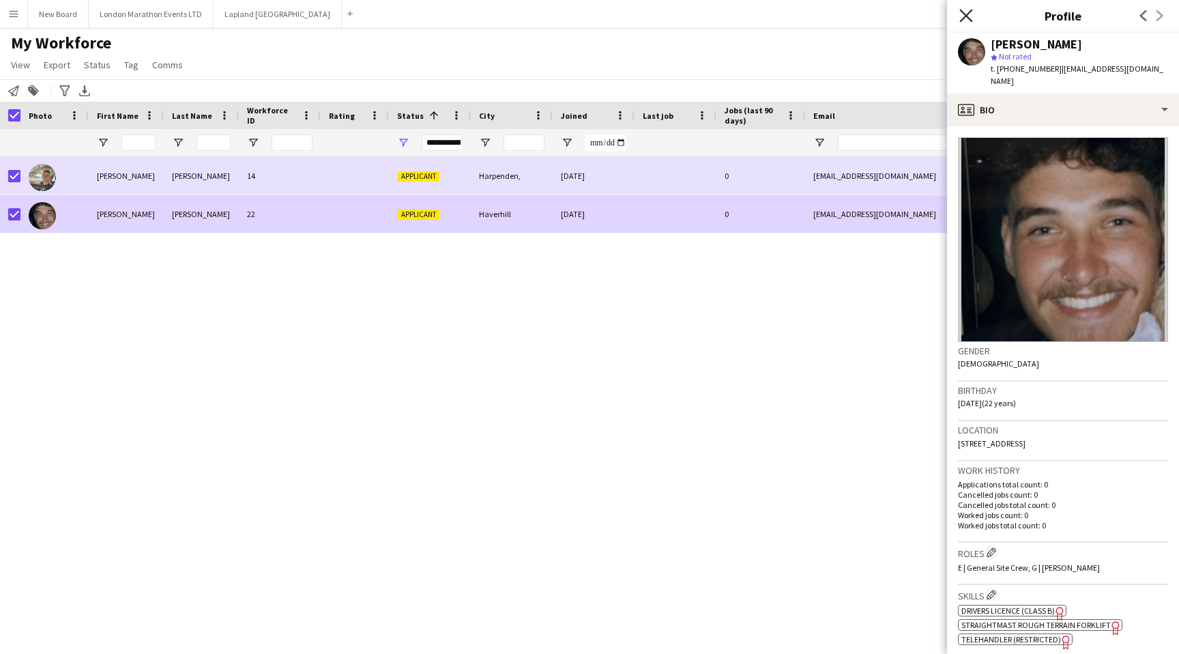
click at [969, 20] on icon "Close pop-in" at bounding box center [966, 15] width 13 height 13
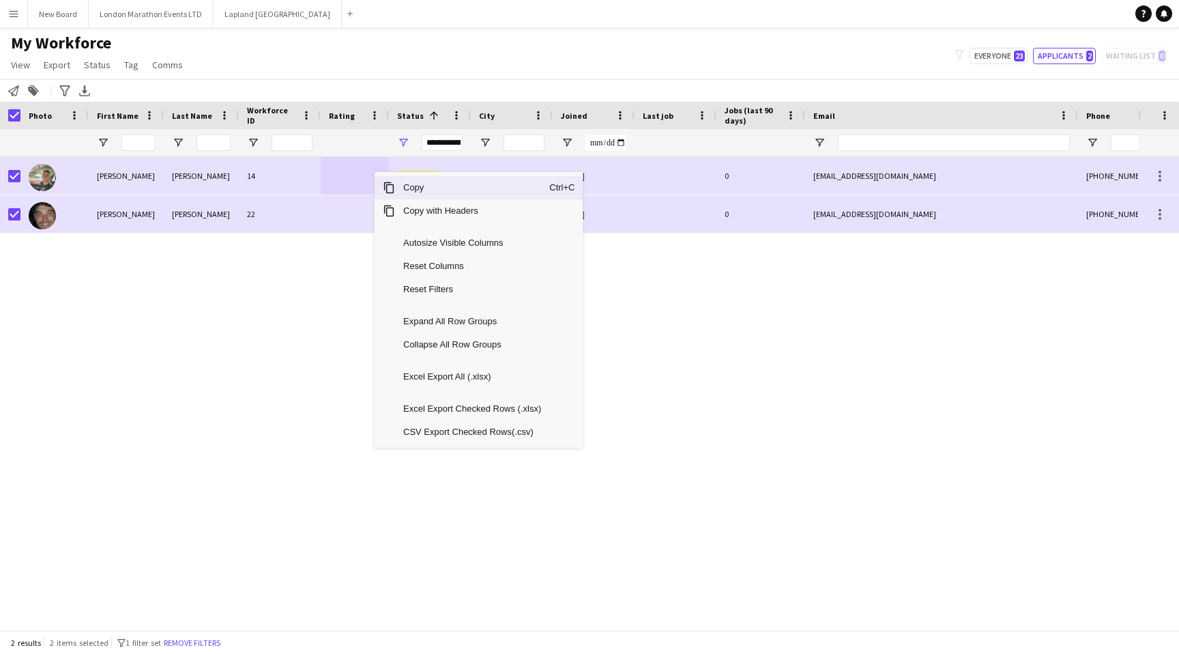
click at [287, 306] on div "[PERSON_NAME] 14 Applicant Harpenden, [DATE] 0 [EMAIL_ADDRESS][DOMAIN_NAME] [PH…" at bounding box center [569, 393] width 1139 height 473
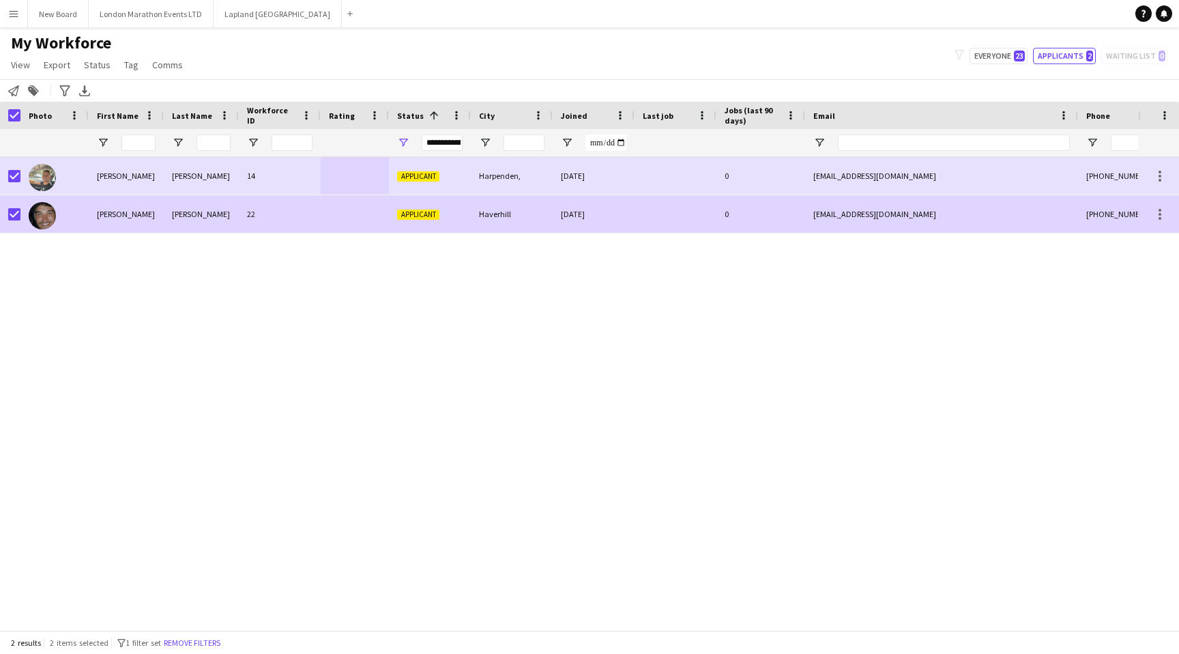
click at [334, 216] on div at bounding box center [355, 214] width 68 height 38
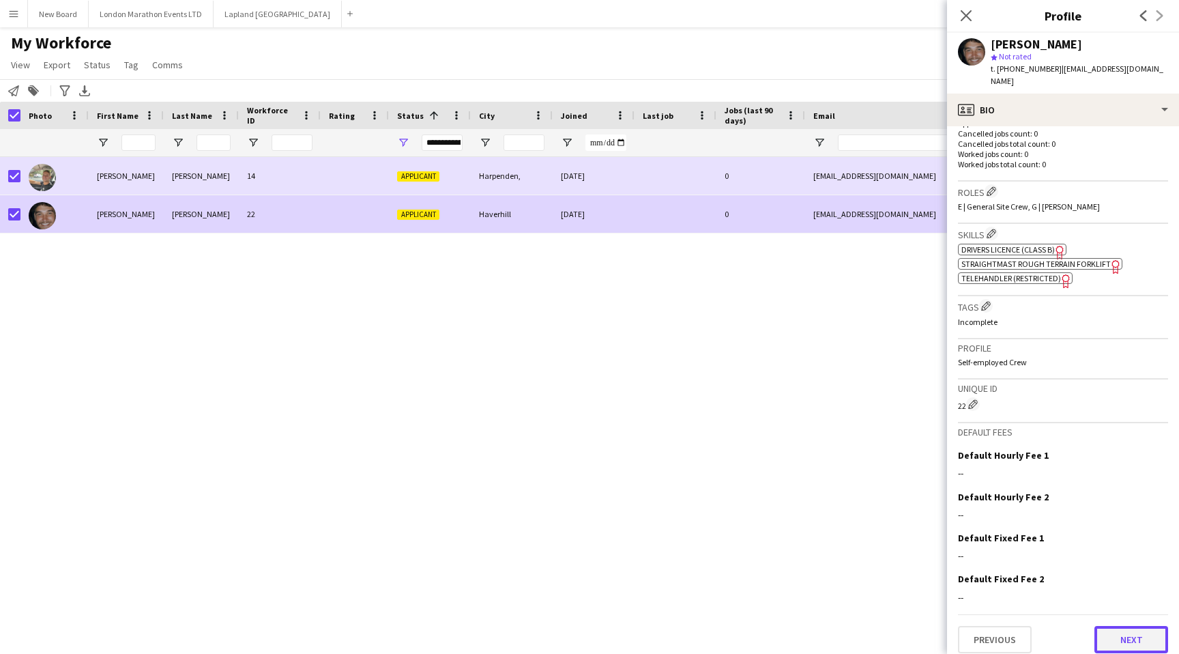
click at [1105, 626] on button "Next" at bounding box center [1132, 639] width 74 height 27
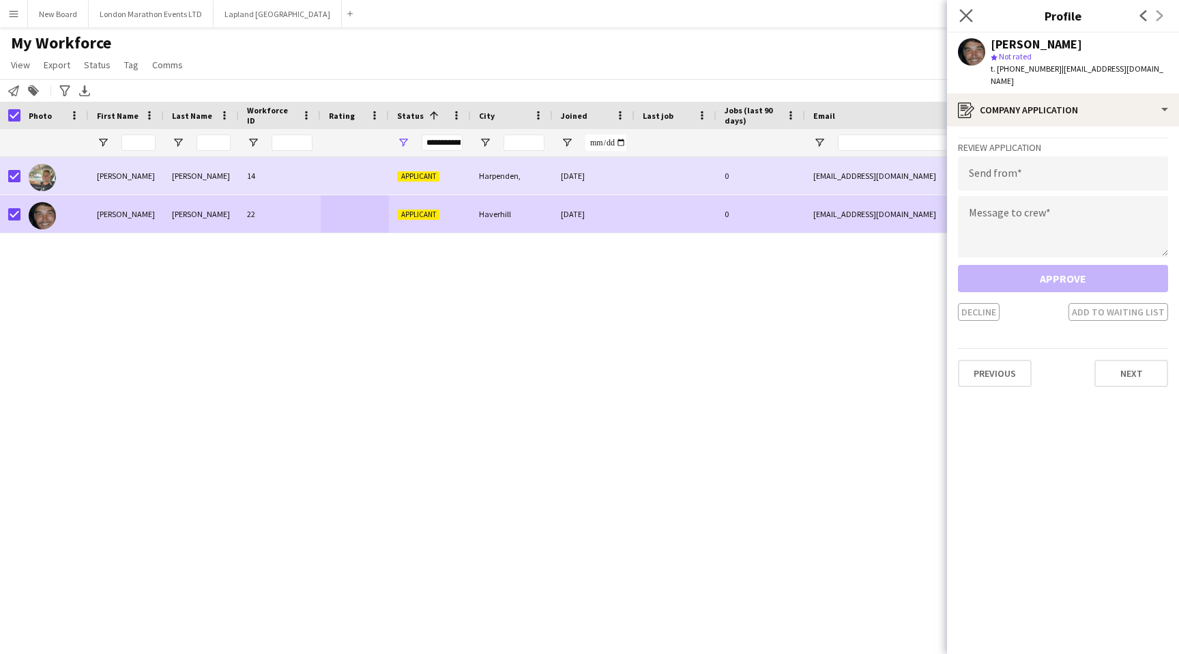
click at [957, 13] on app-icon "Close pop-in" at bounding box center [967, 16] width 20 height 20
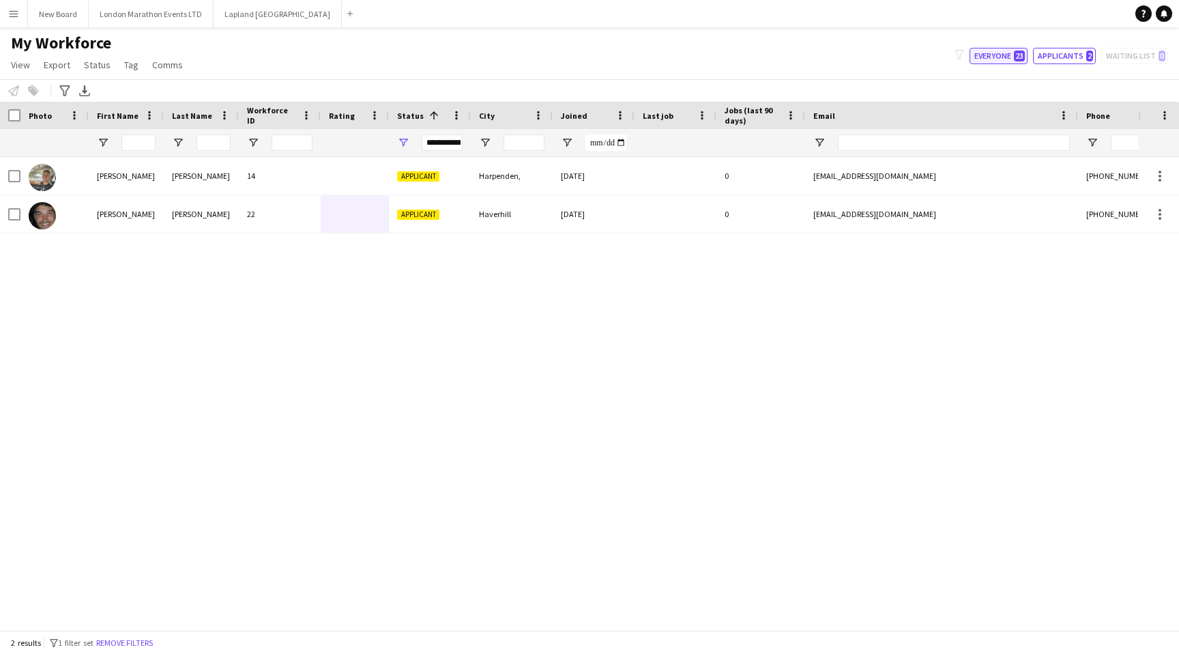
click at [1010, 53] on button "Everyone 23" at bounding box center [999, 56] width 58 height 16
type input "**********"
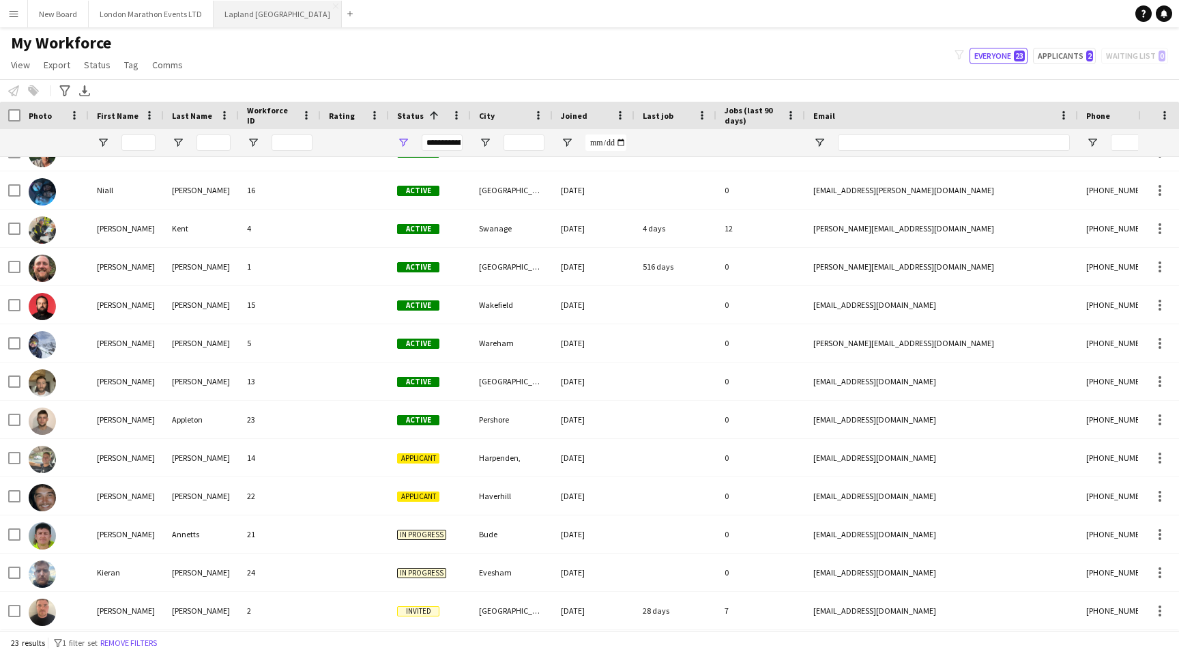
click at [230, 10] on button "Lapland UK Close" at bounding box center [278, 14] width 128 height 27
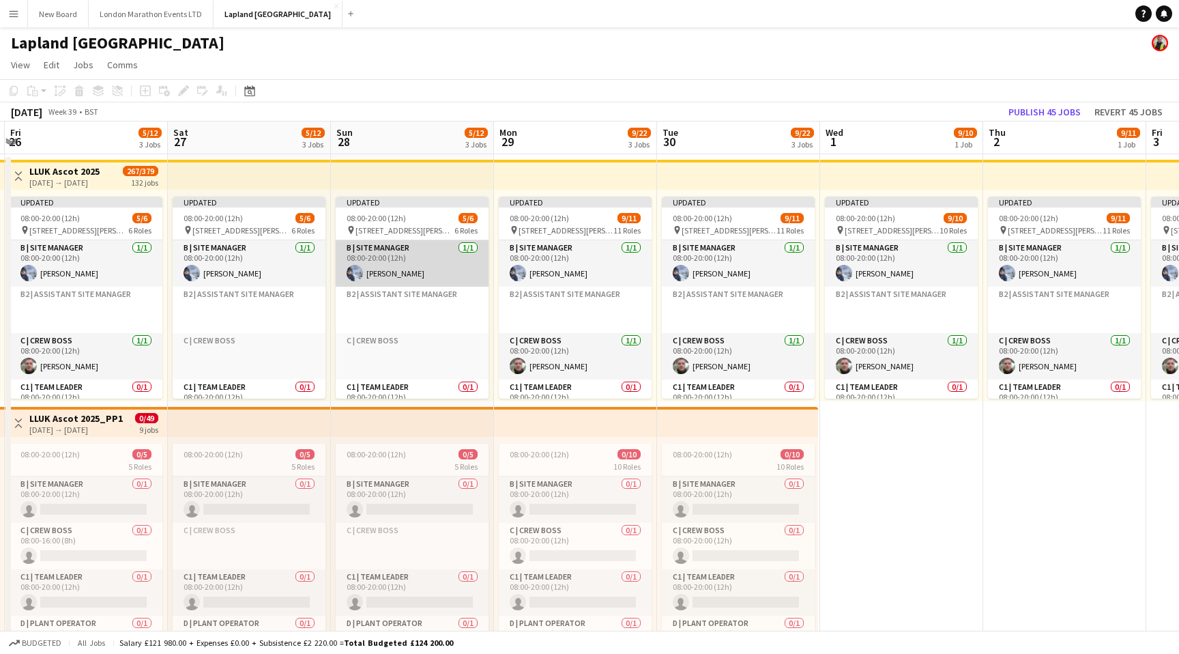
click at [430, 265] on app-card-role "B | Site Manager [DATE] 08:00-20:00 (12h) [PERSON_NAME]" at bounding box center [412, 263] width 153 height 46
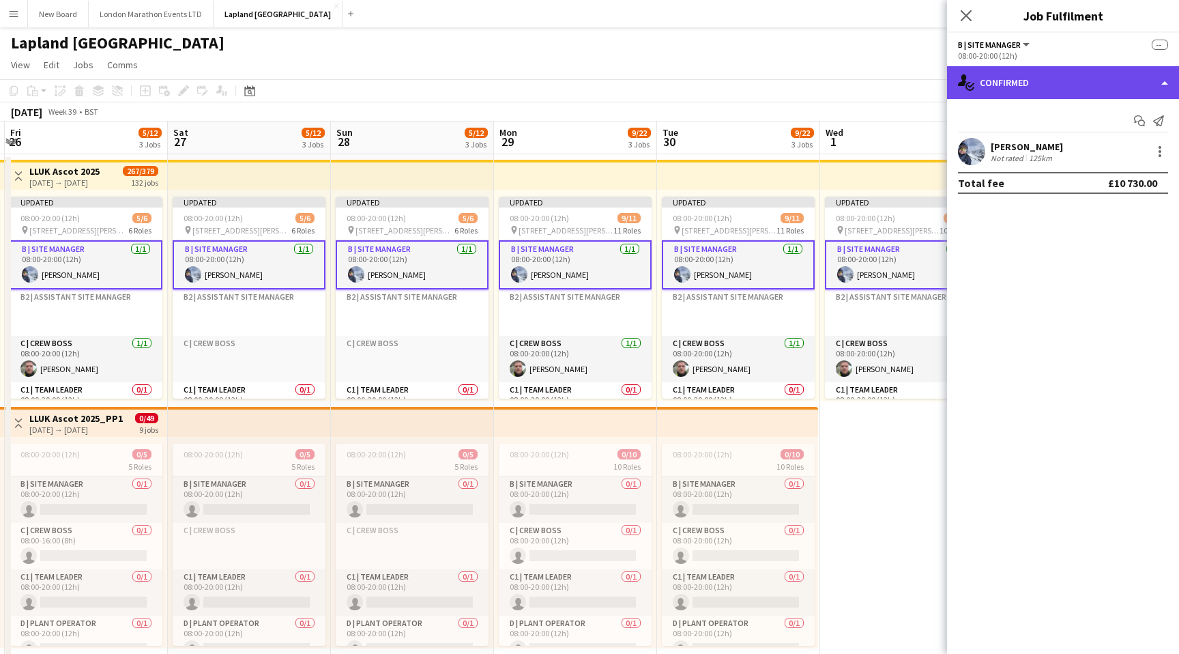
click at [1162, 91] on div "single-neutral-actions-check-2 Confirmed" at bounding box center [1063, 82] width 232 height 33
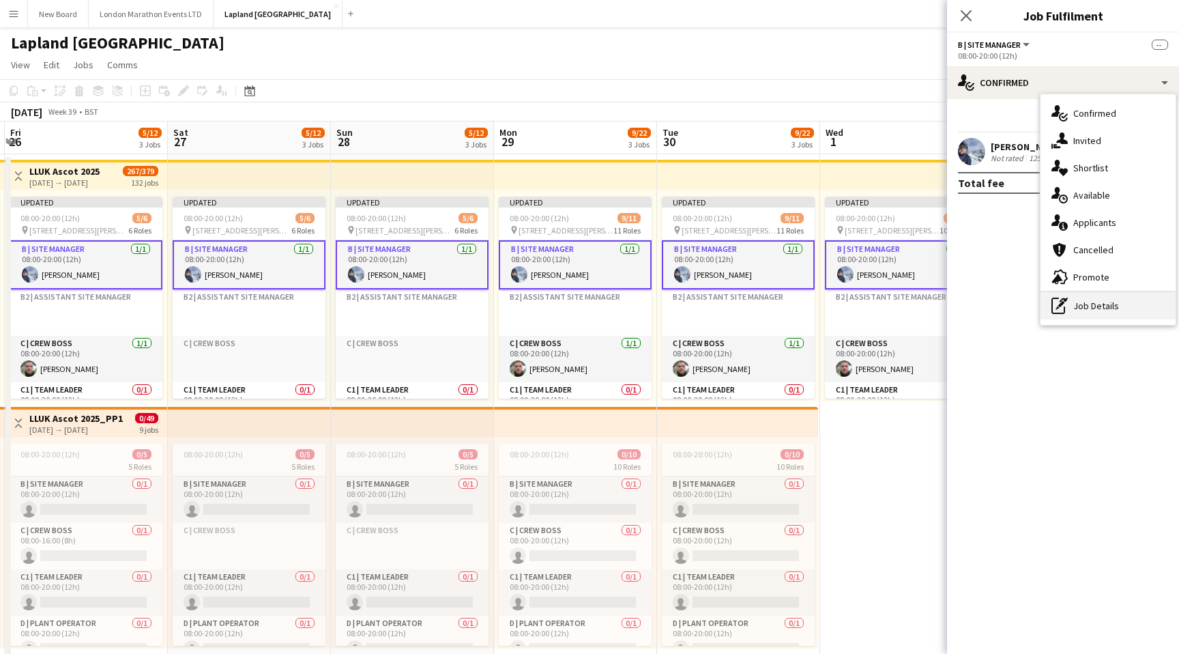
click at [1081, 306] on div "pen-write Job Details" at bounding box center [1108, 305] width 135 height 27
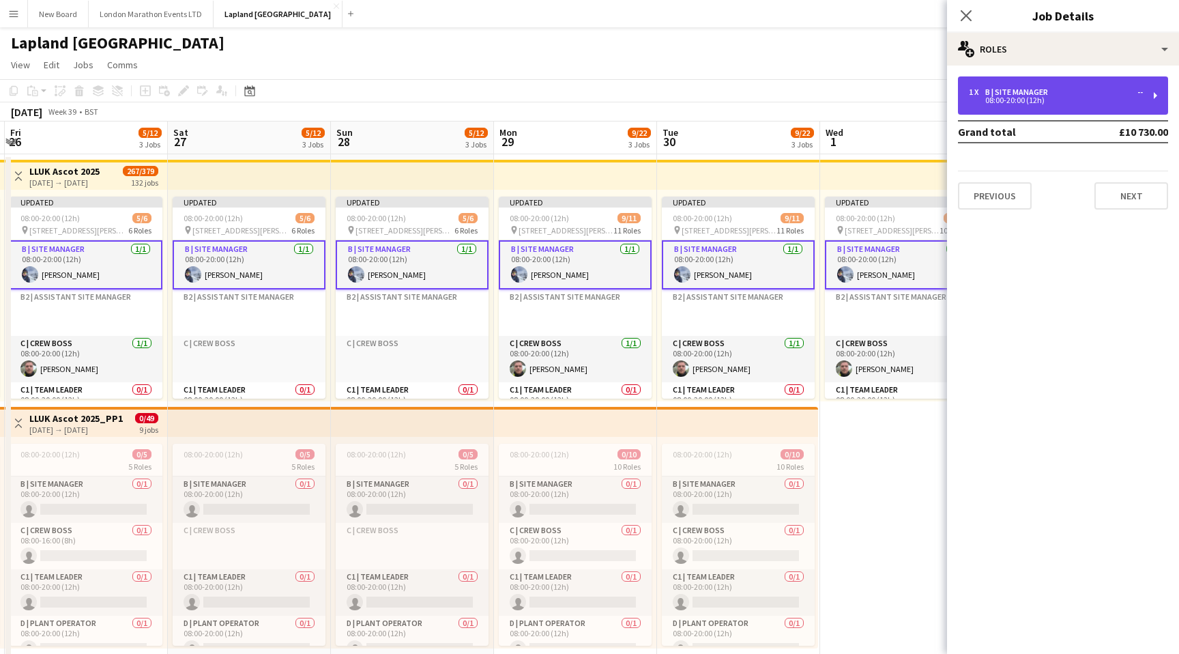
click at [1070, 91] on div "1 x B | Site Manager --" at bounding box center [1056, 92] width 174 height 10
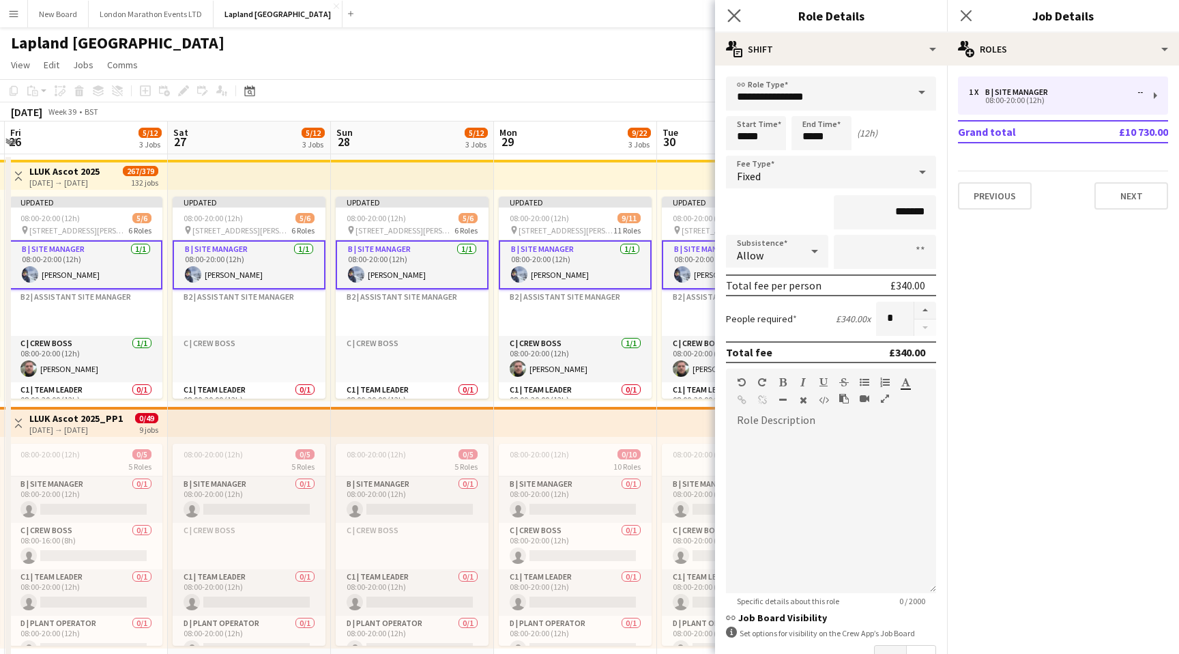
click at [733, 23] on app-icon "Close pop-in" at bounding box center [735, 16] width 20 height 20
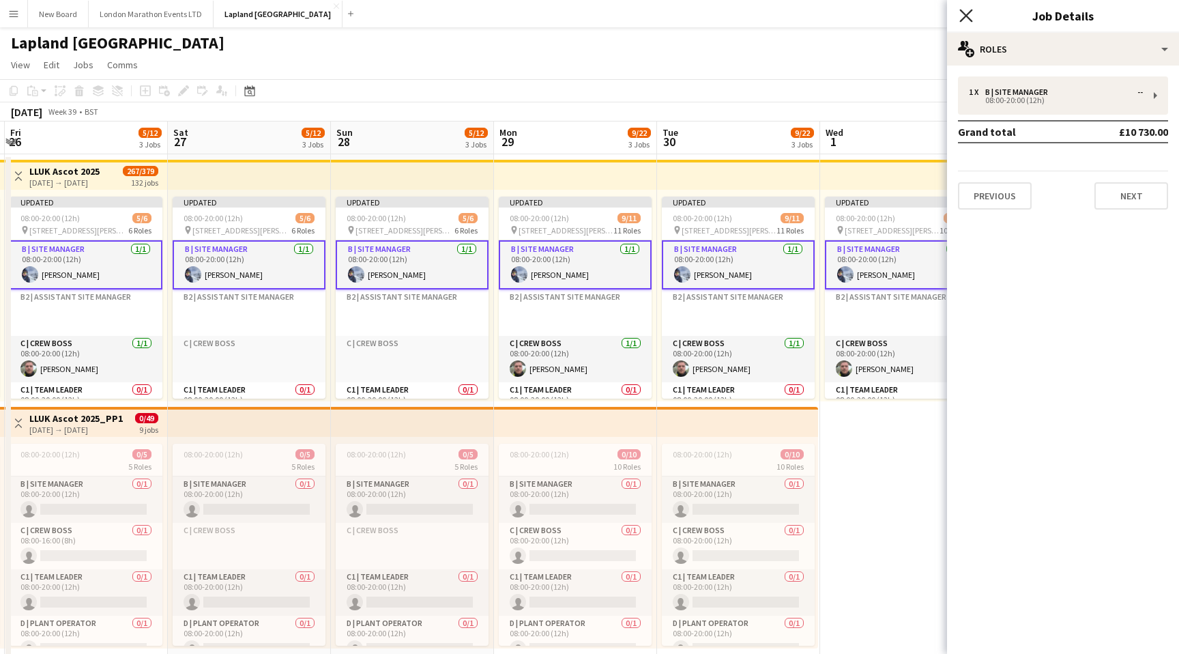
click at [966, 14] on icon at bounding box center [966, 15] width 13 height 13
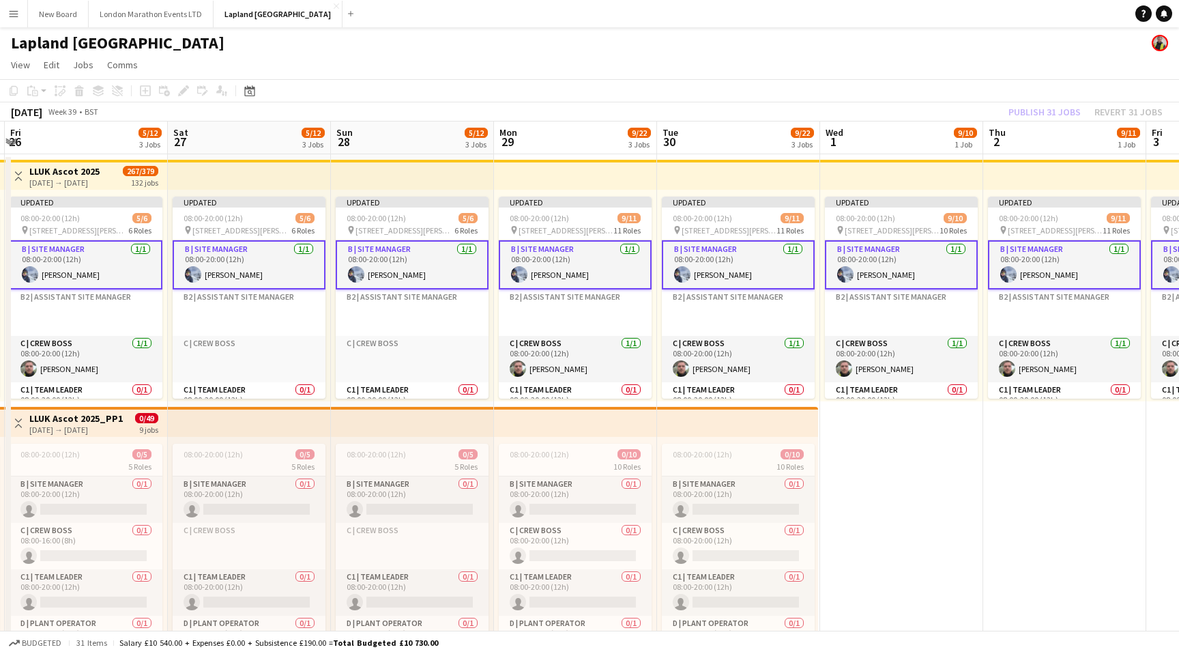
click at [559, 83] on app-toolbar "Copy Paste Paste Command V Paste with crew Command Shift V Paste linked Job [GE…" at bounding box center [589, 90] width 1179 height 23
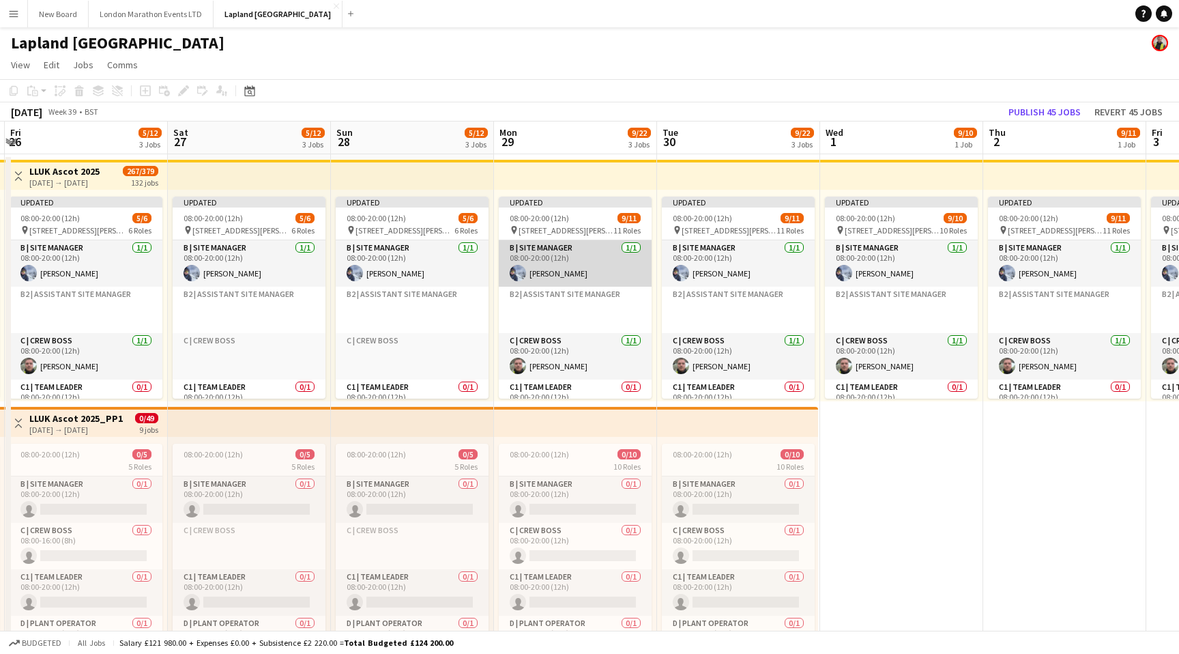
click at [593, 259] on app-card-role "B | Site Manager [DATE] 08:00-20:00 (12h) [PERSON_NAME]" at bounding box center [575, 263] width 153 height 46
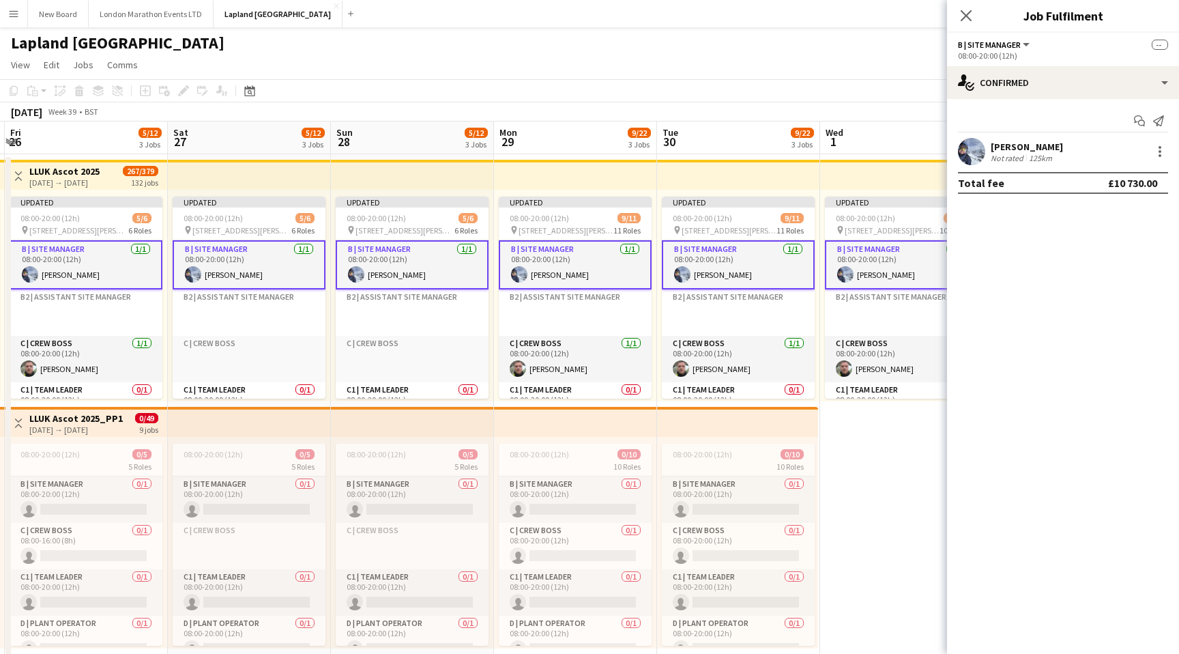
click at [586, 259] on app-card-role "B | Site Manager [DATE] 08:00-20:00 (12h) [PERSON_NAME]" at bounding box center [575, 264] width 153 height 49
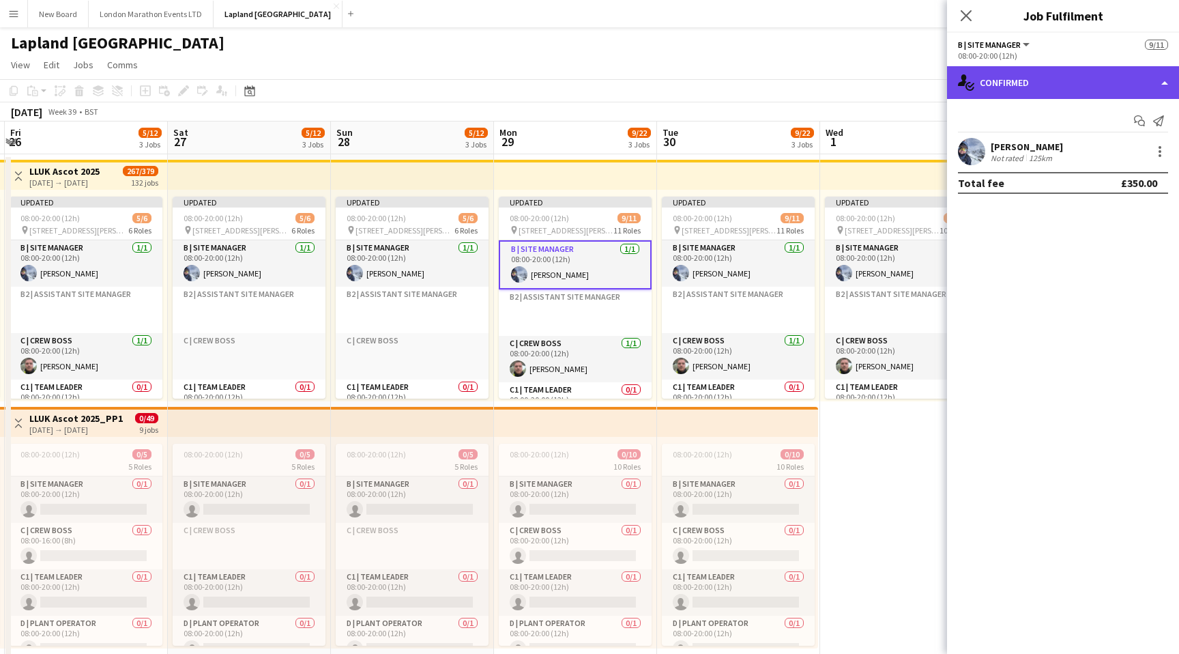
click at [1163, 83] on div "single-neutral-actions-check-2 Confirmed" at bounding box center [1063, 82] width 232 height 33
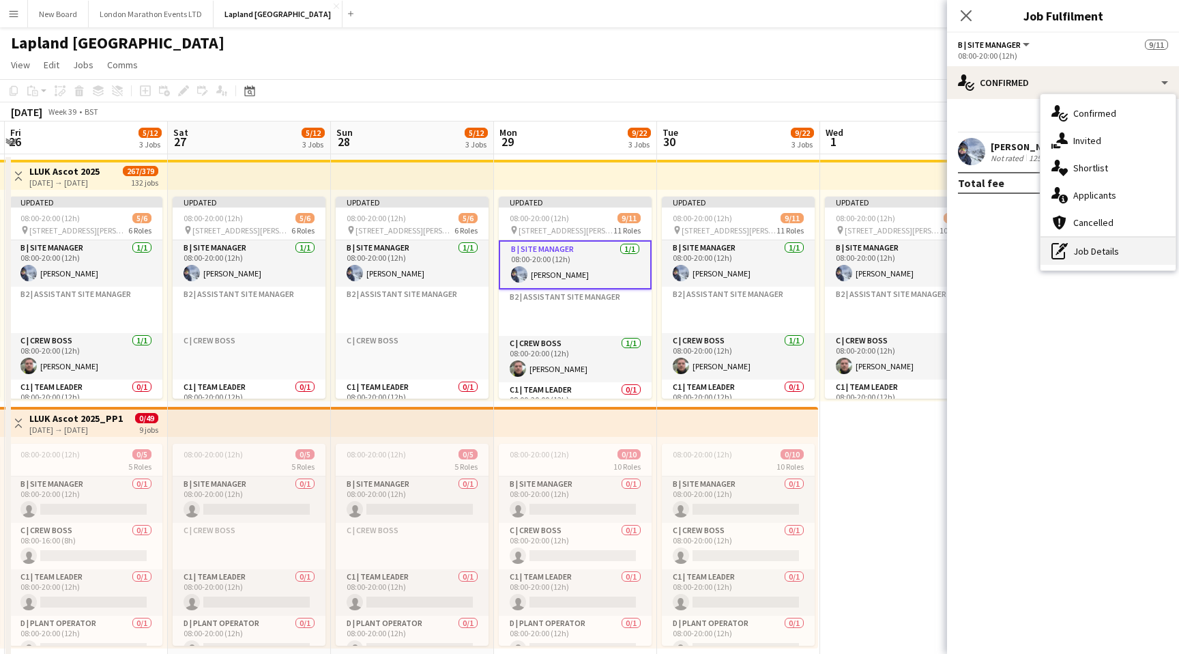
click at [1089, 254] on div "pen-write Job Details" at bounding box center [1108, 251] width 135 height 27
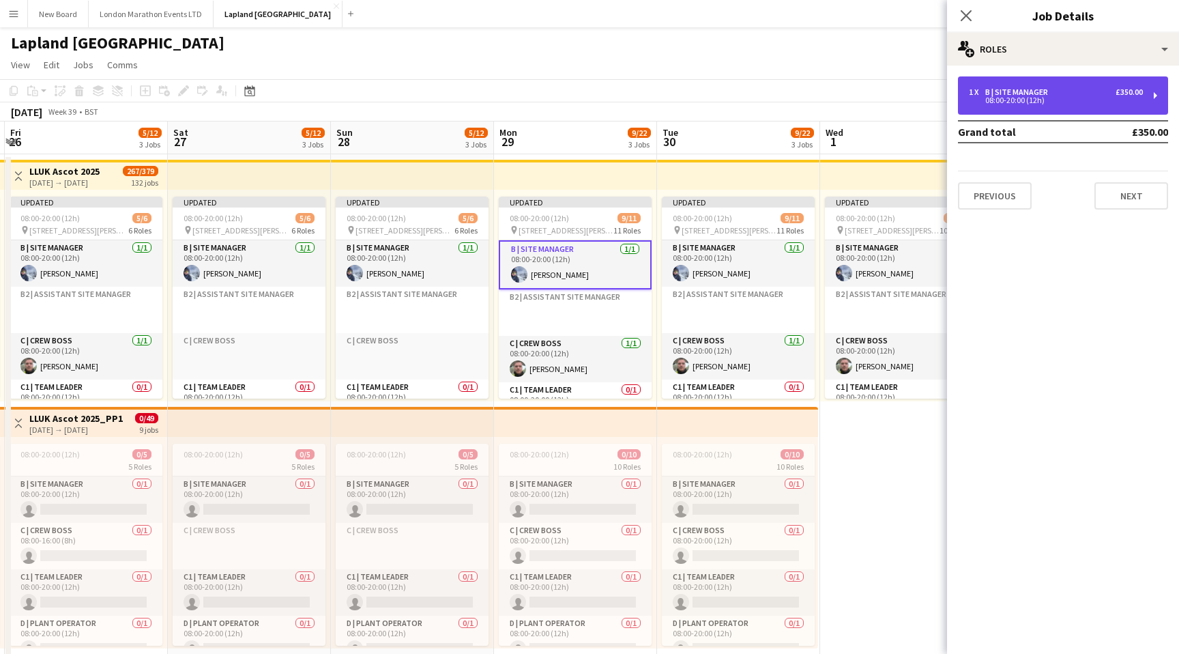
click at [1063, 109] on div "1 x B | Site Manager £350.00 08:00-20:00 (12h)" at bounding box center [1063, 95] width 210 height 38
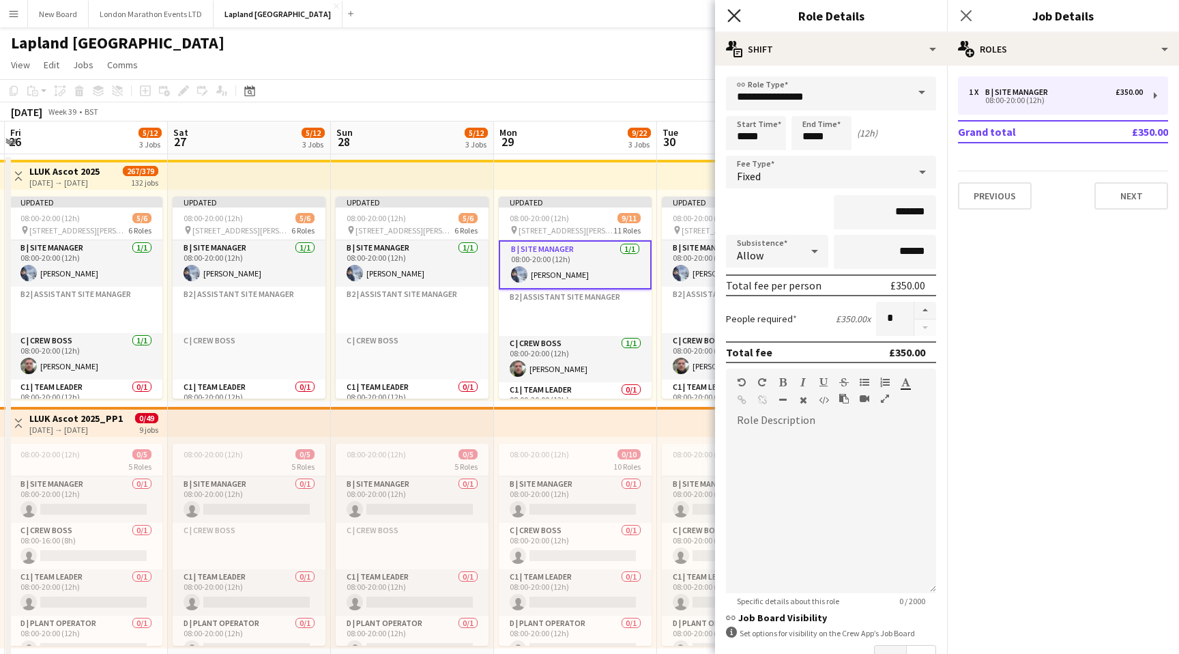
click at [731, 12] on icon at bounding box center [734, 15] width 13 height 13
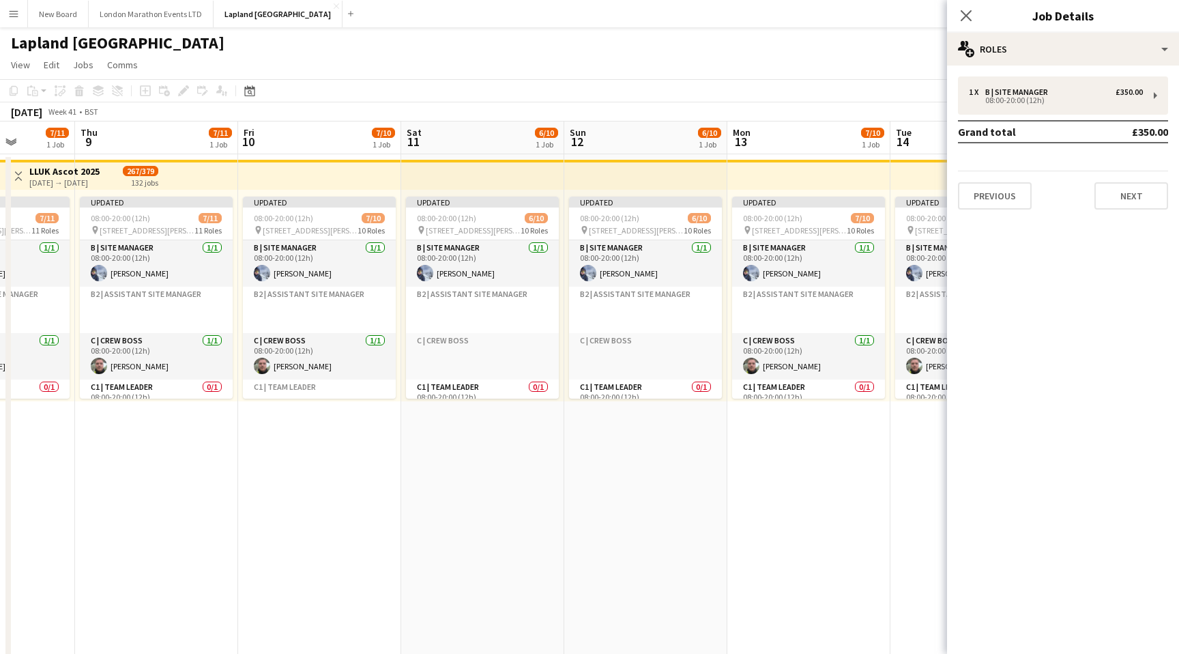
scroll to position [0, 440]
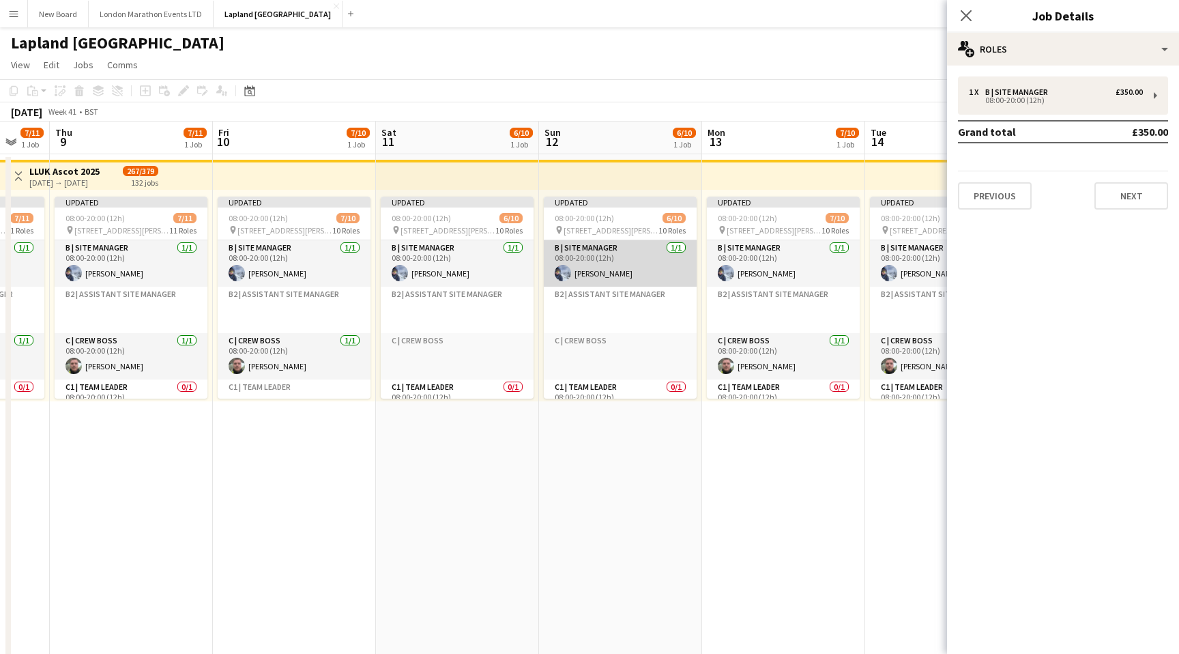
click at [655, 264] on app-card-role "B | Site Manager [DATE] 08:00-20:00 (12h) [PERSON_NAME]" at bounding box center [620, 263] width 153 height 46
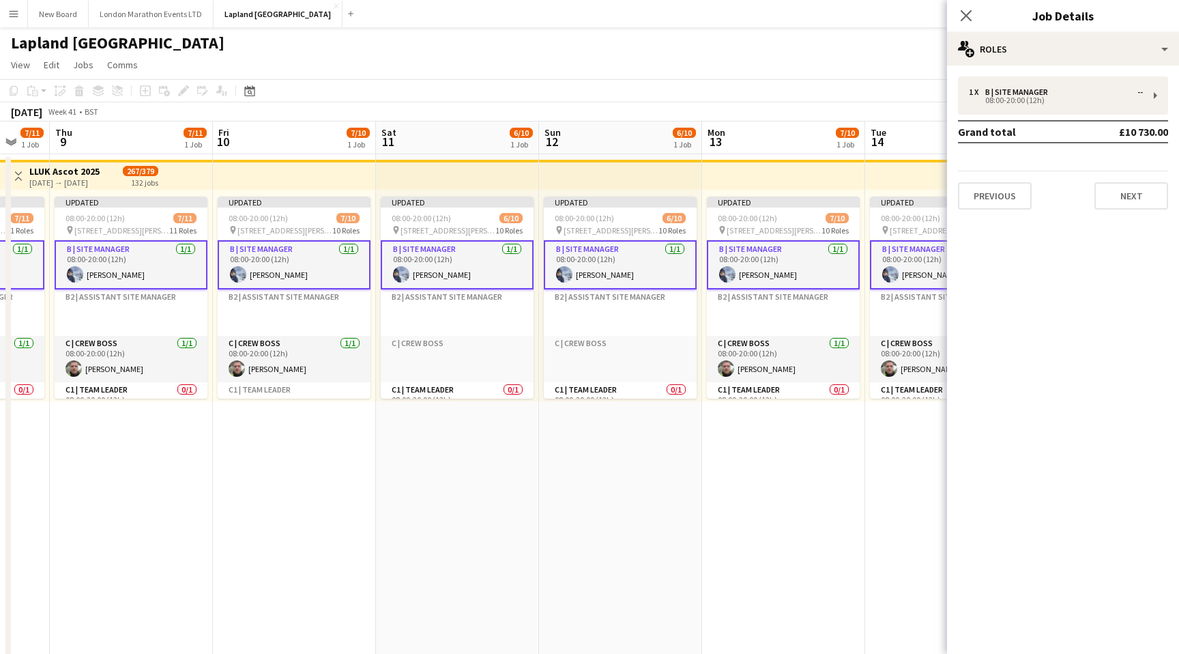
click at [683, 258] on app-card-role "B | Site Manager [DATE] 08:00-20:00 (12h) [PERSON_NAME]" at bounding box center [620, 264] width 153 height 49
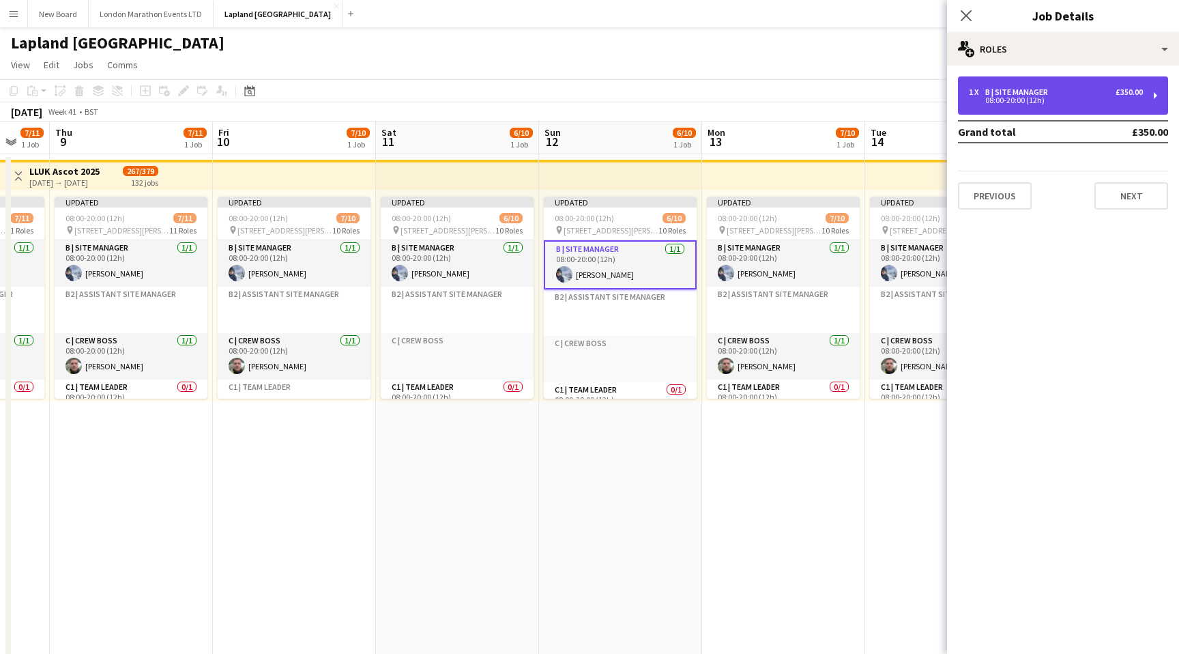
click at [1109, 89] on div "1 x B | Site Manager £350.00" at bounding box center [1056, 92] width 174 height 10
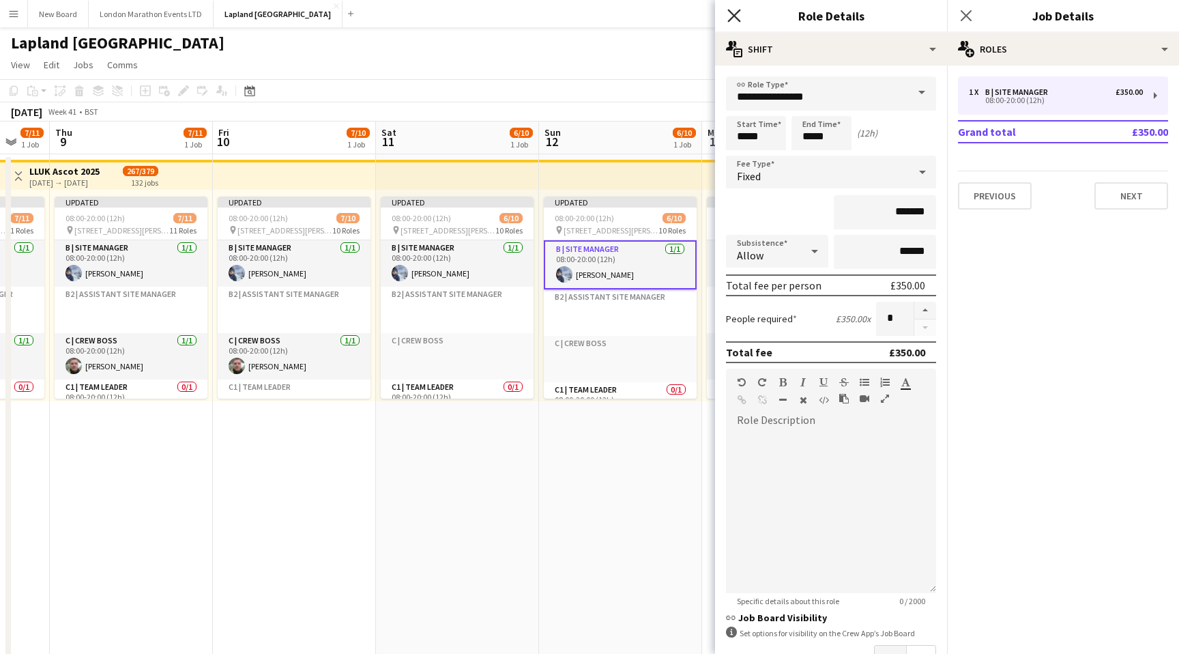
click at [737, 18] on icon at bounding box center [734, 15] width 13 height 13
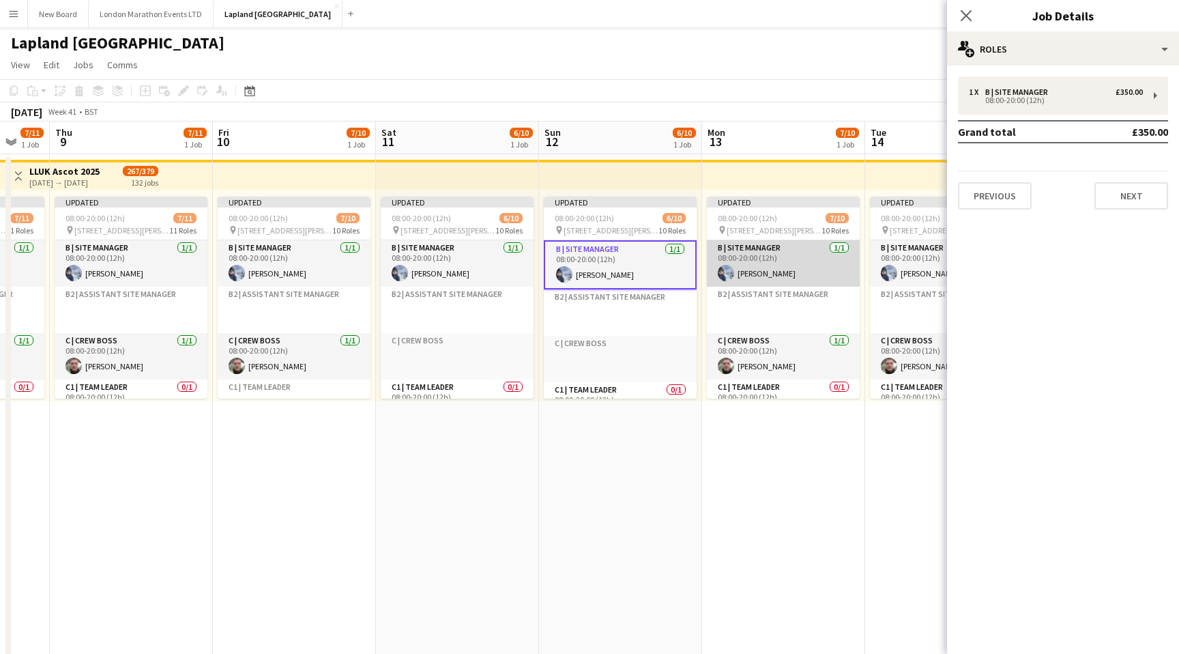
click at [797, 256] on app-card-role "B | Site Manager [DATE] 08:00-20:00 (12h) [PERSON_NAME]" at bounding box center [783, 263] width 153 height 46
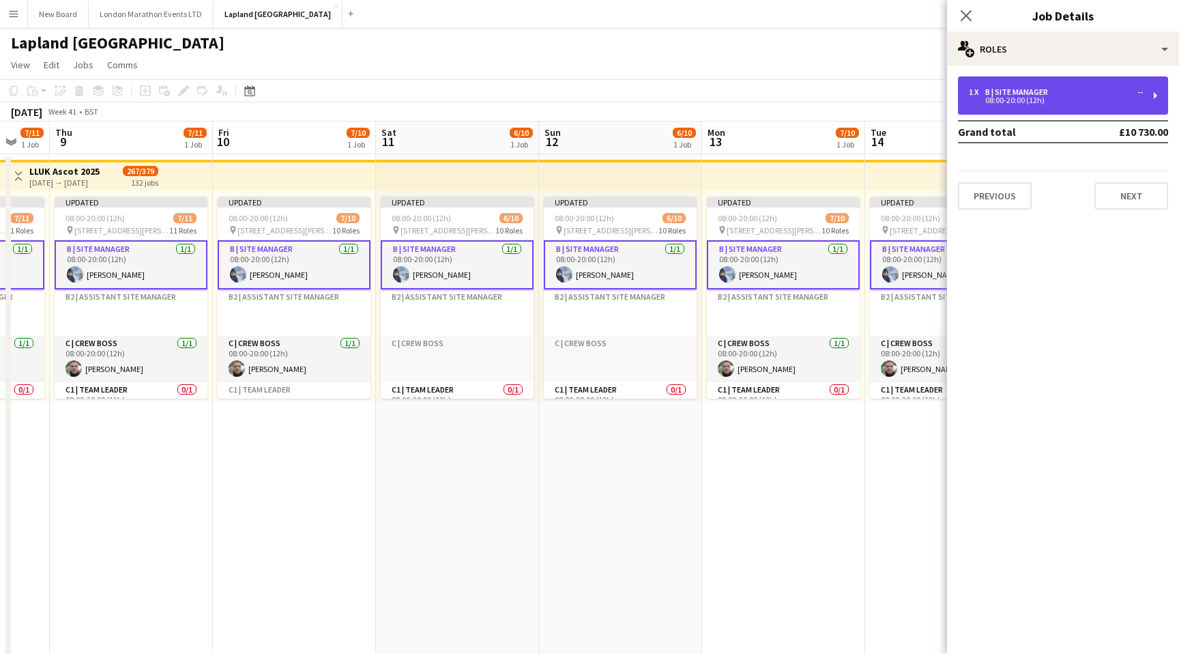
click at [1115, 96] on div "1 x B | Site Manager --" at bounding box center [1056, 92] width 174 height 10
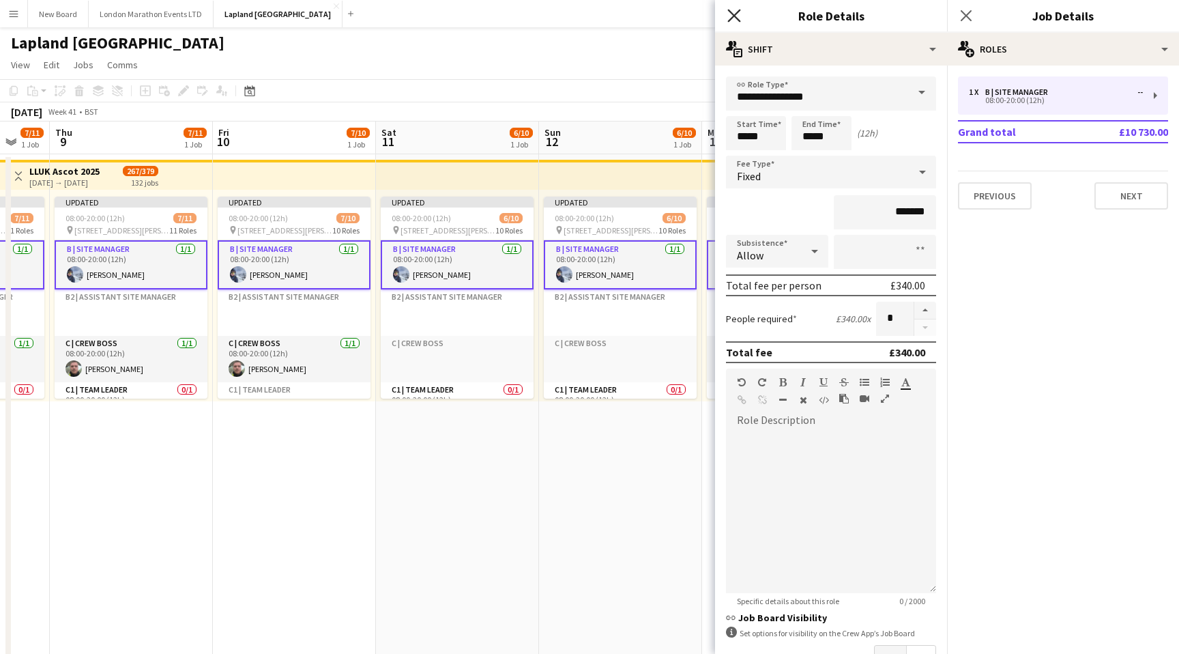
click at [734, 18] on icon "Close pop-in" at bounding box center [734, 15] width 13 height 13
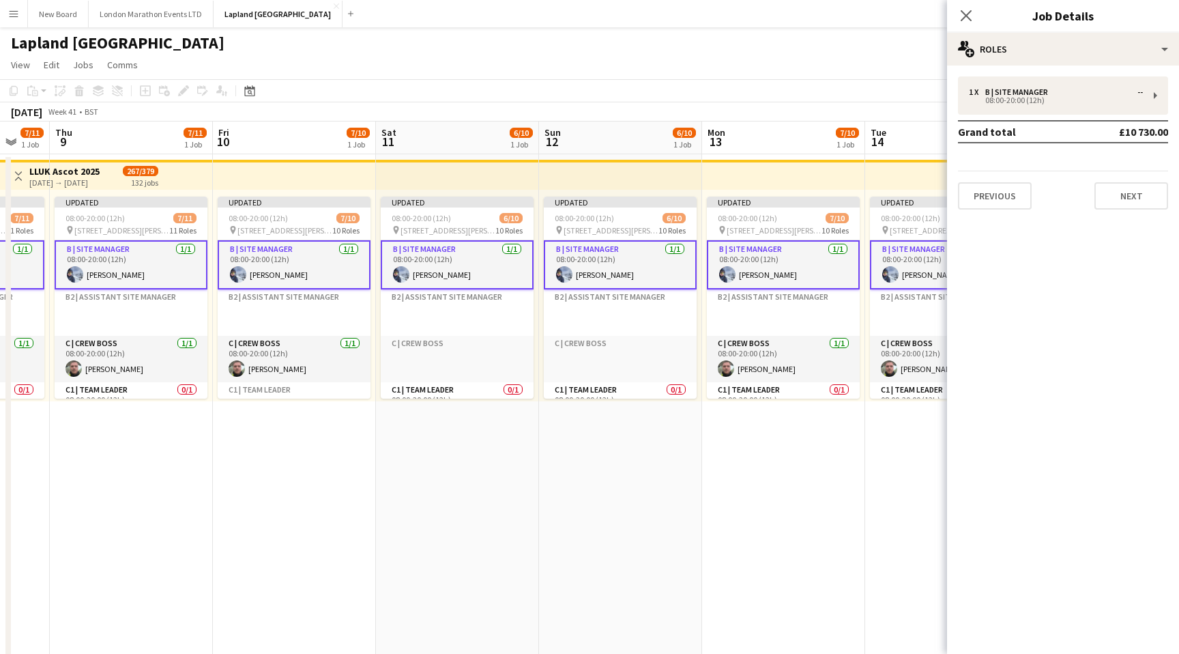
click at [827, 265] on app-card-role "B | Site Manager [DATE] 08:00-20:00 (12h) [PERSON_NAME]" at bounding box center [783, 264] width 153 height 49
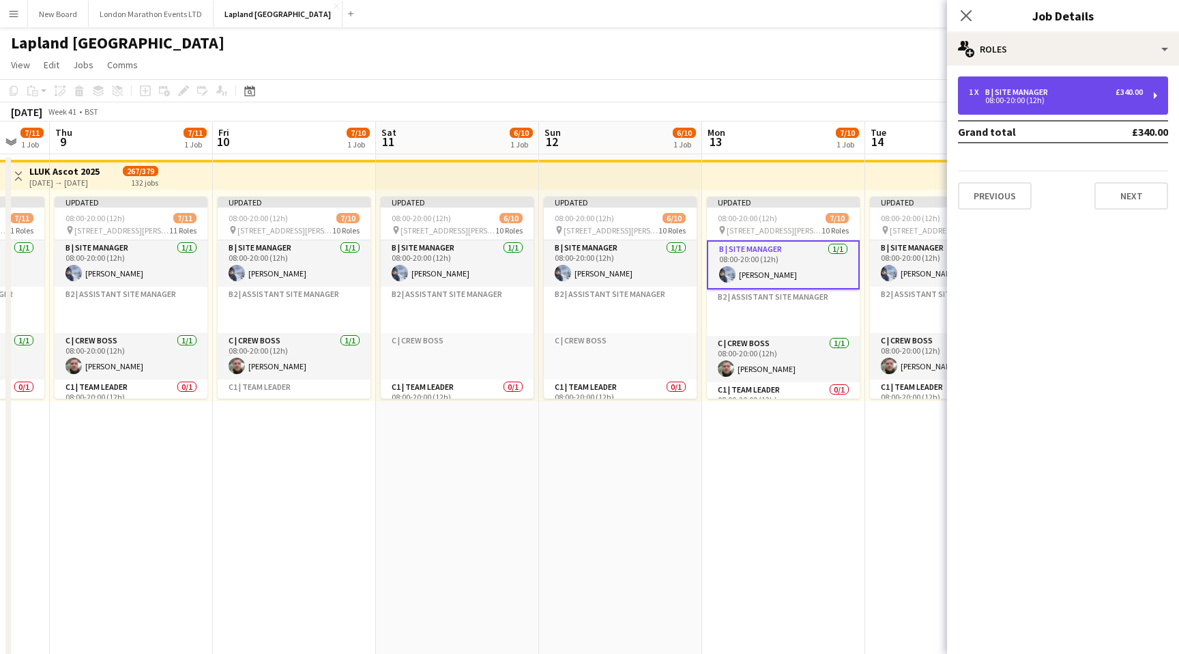
click at [1109, 89] on div "1 x B | Site Manager £340.00" at bounding box center [1056, 92] width 174 height 10
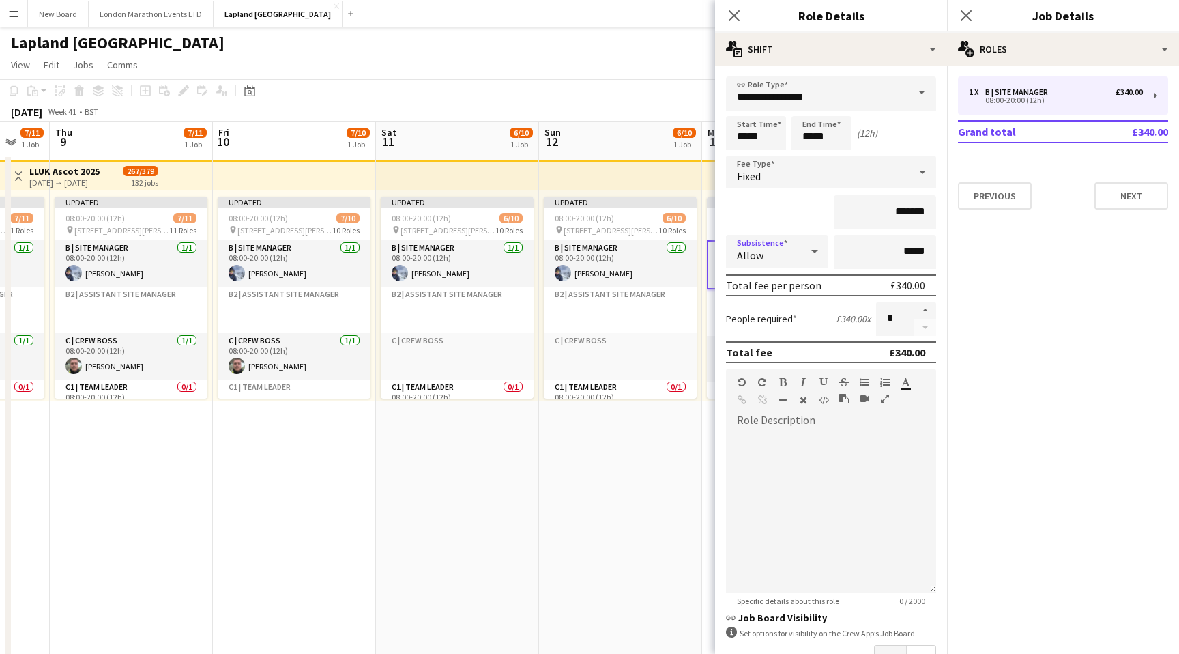
click at [799, 252] on div "Allow" at bounding box center [763, 251] width 75 height 33
click at [665, 75] on div at bounding box center [589, 327] width 1179 height 654
click at [662, 72] on app-page-menu "View Day view expanded Day view collapsed Month view Date picker Jump to [DATE]…" at bounding box center [589, 66] width 1179 height 26
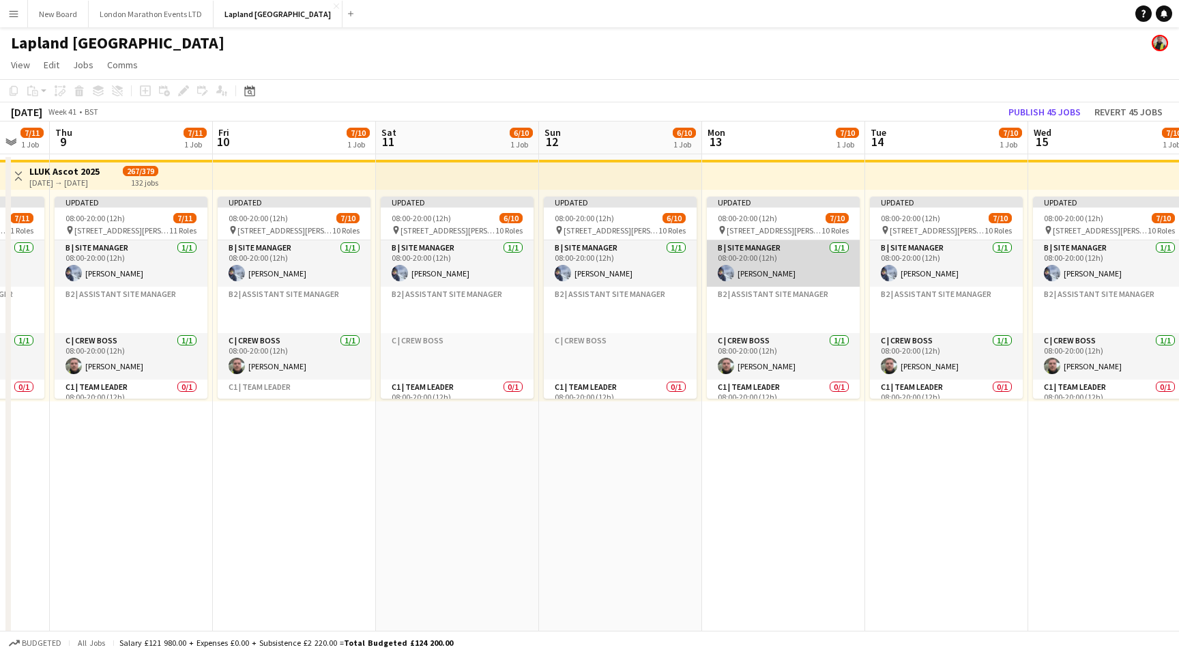
scroll to position [27, 0]
click at [787, 262] on app-card-role "B | Site Manager [DATE] 08:00-20:00 (12h) [PERSON_NAME]" at bounding box center [783, 263] width 153 height 46
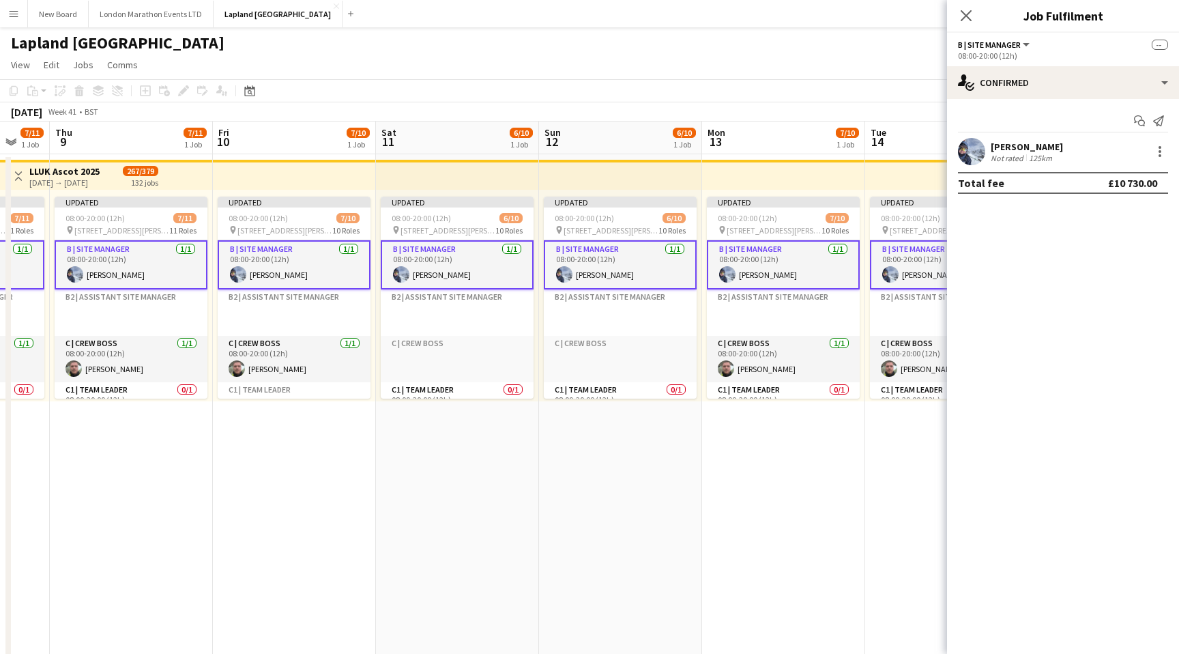
click at [787, 262] on app-card-role "B | Site Manager [DATE] 08:00-20:00 (12h) [PERSON_NAME]" at bounding box center [783, 264] width 153 height 49
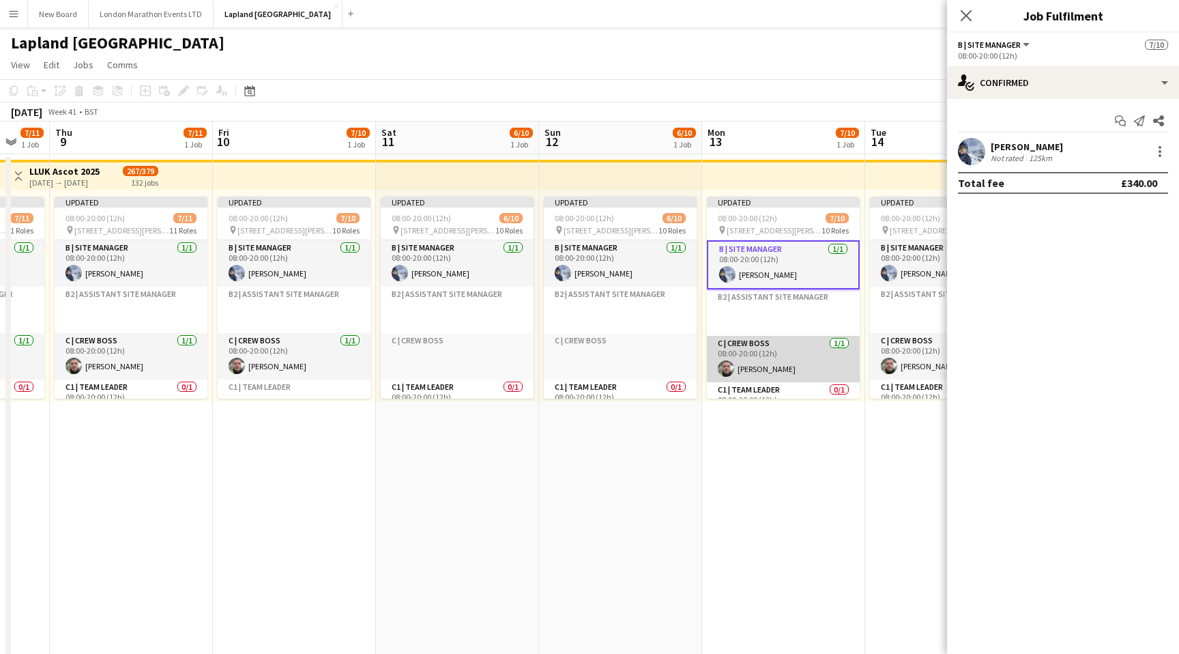
click at [801, 349] on app-card-role "C | Crew Boss [DATE] 08:00-20:00 (12h) [PERSON_NAME]" at bounding box center [783, 359] width 153 height 46
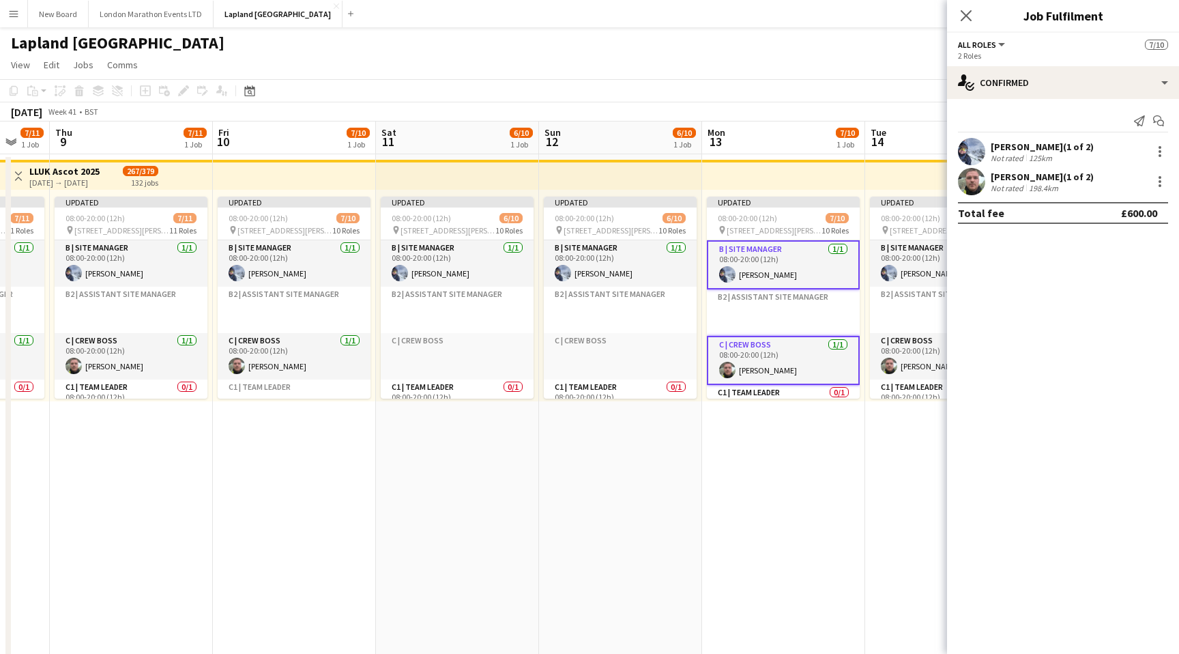
scroll to position [54, 0]
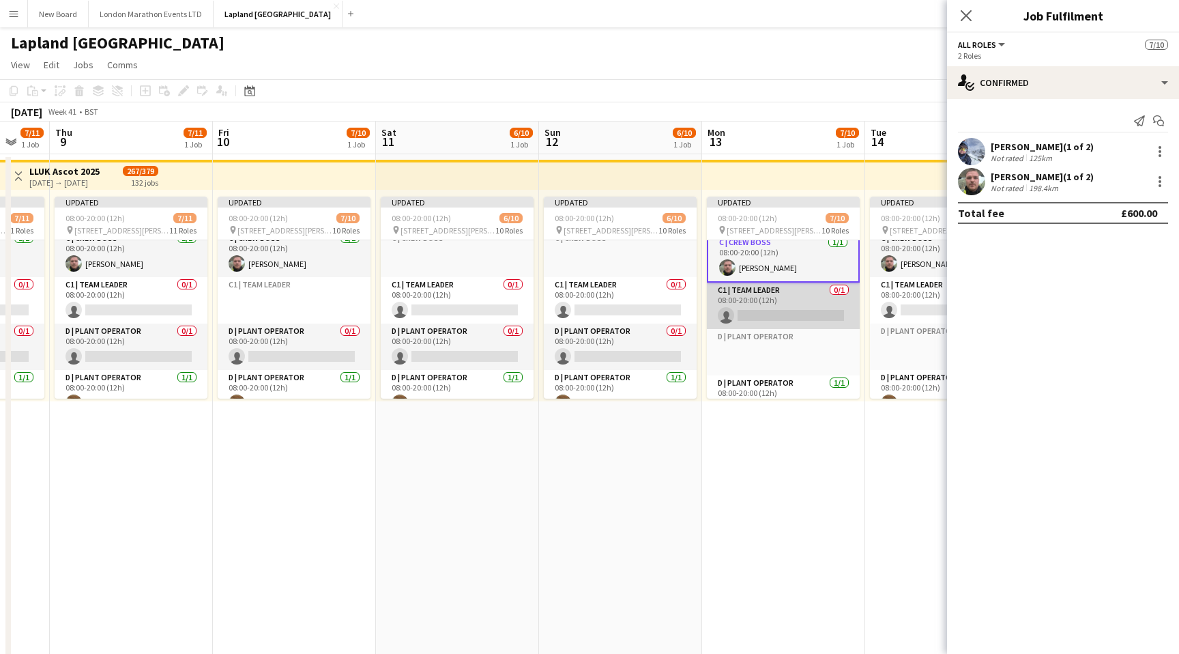
click at [799, 295] on app-card-role "C1 | Team Leader 0/1 08:00-20:00 (12h) single-neutral-actions" at bounding box center [783, 306] width 153 height 46
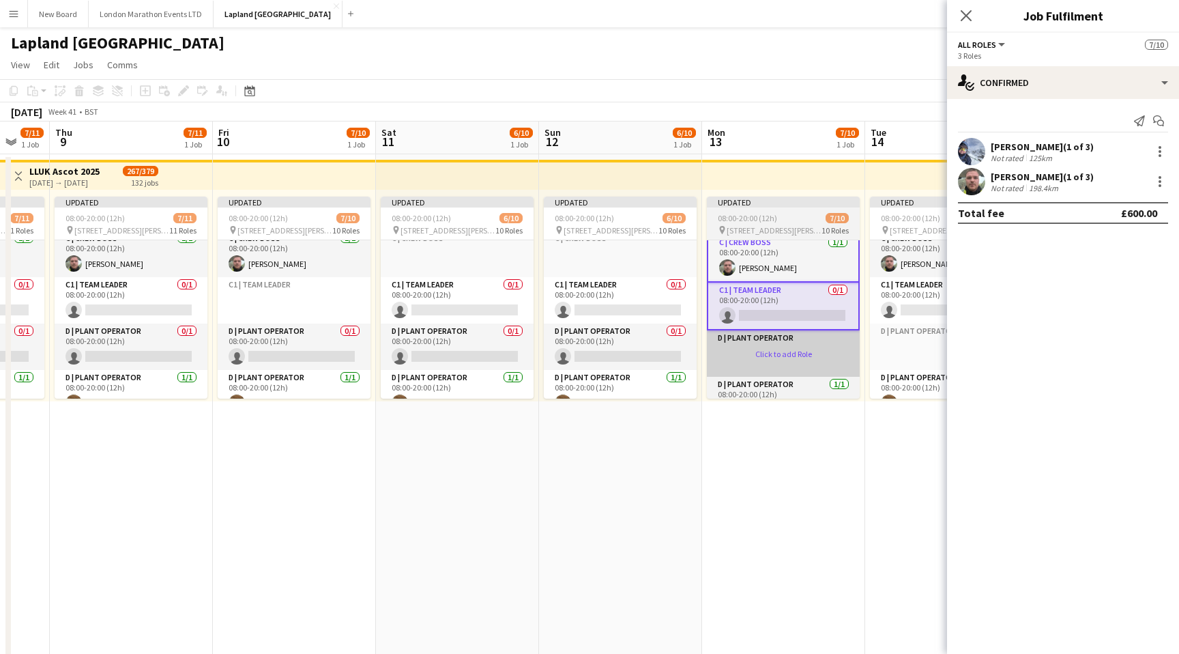
click at [808, 343] on app-card-role-placeholder "D | Plant Operator Click to add Role" at bounding box center [783, 353] width 153 height 46
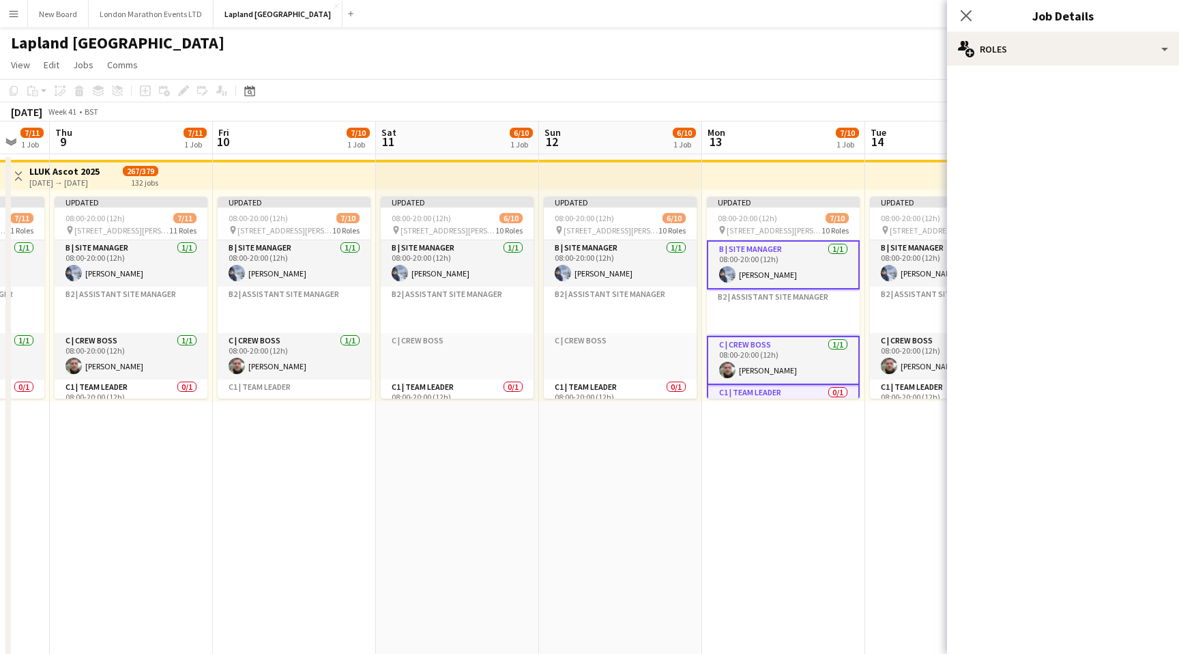
click at [771, 95] on app-toolbar "Copy Paste Paste Command V Paste with crew Command Shift V Paste linked Job [GE…" at bounding box center [589, 90] width 1179 height 23
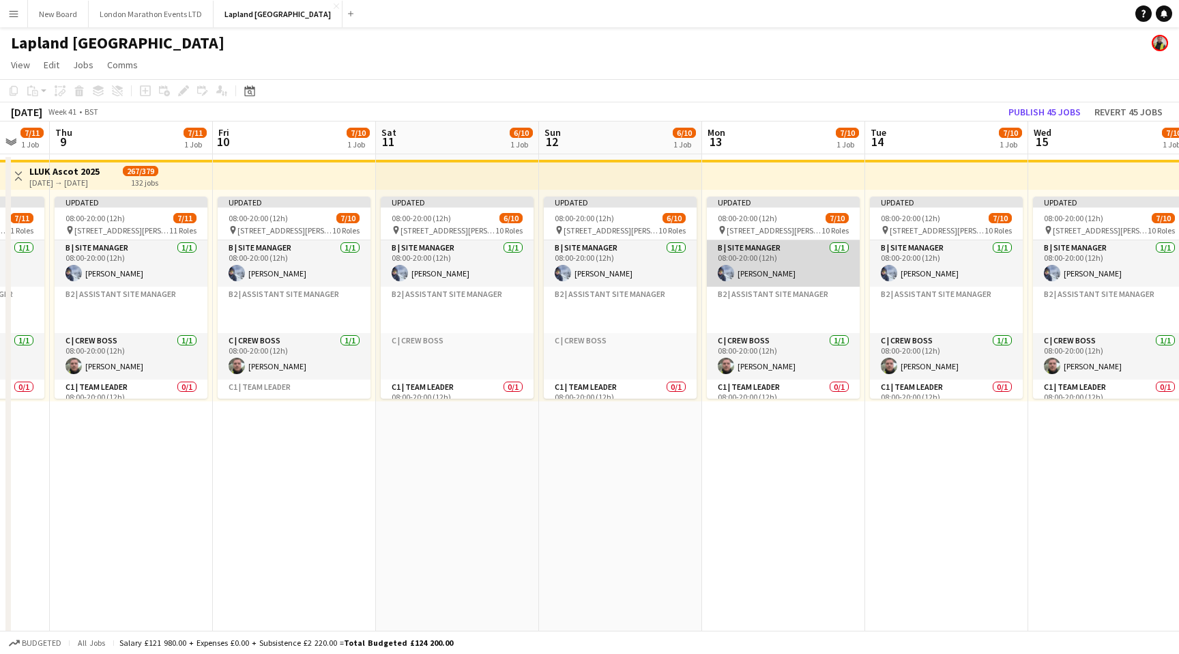
click at [799, 272] on app-card-role "B | Site Manager [DATE] 08:00-20:00 (12h) [PERSON_NAME]" at bounding box center [783, 263] width 153 height 46
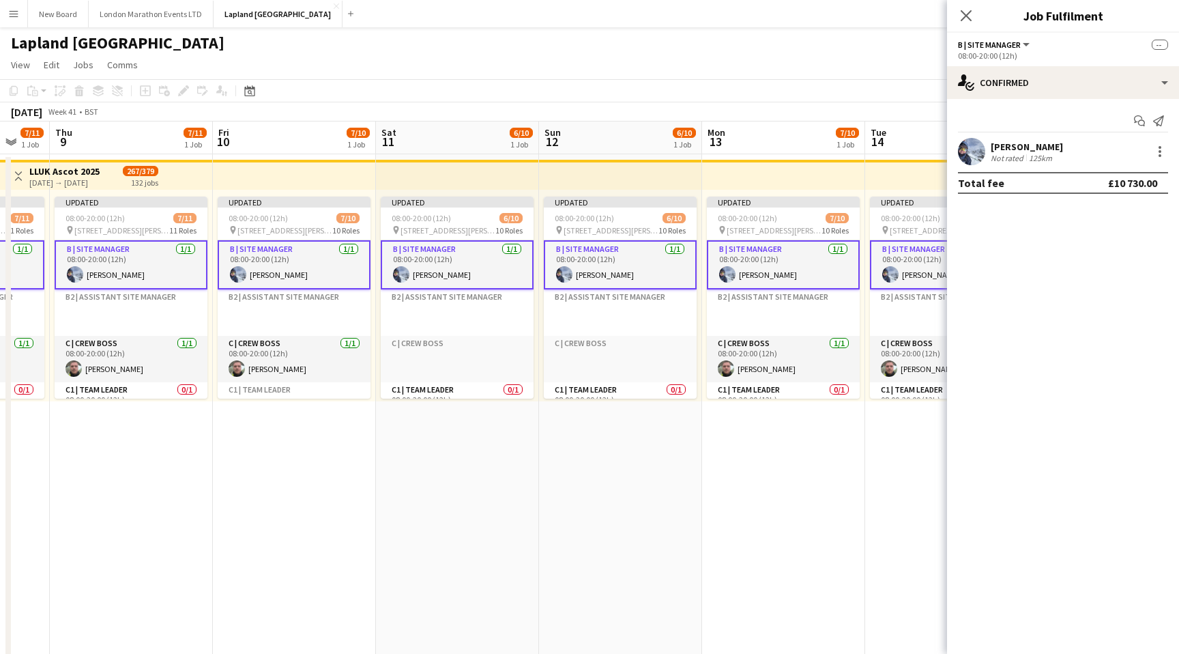
click at [803, 268] on app-card-role "B | Site Manager [DATE] 08:00-20:00 (12h) [PERSON_NAME]" at bounding box center [783, 264] width 153 height 49
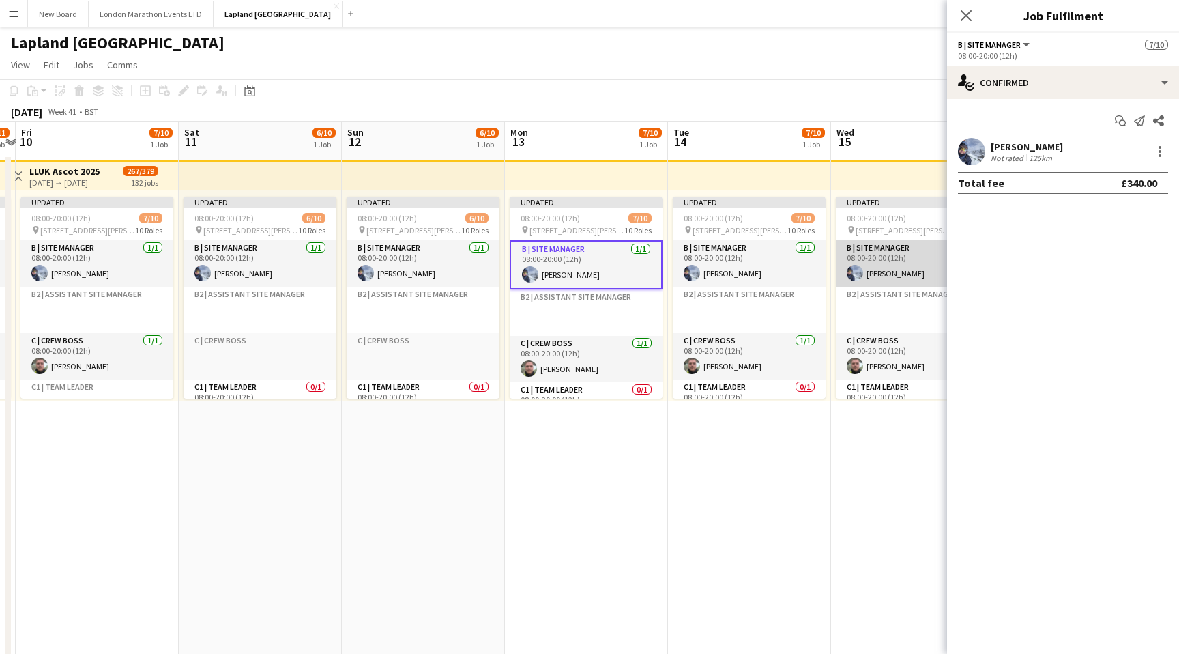
click at [915, 263] on app-card-role "B | Site Manager [DATE] 08:00-20:00 (12h) [PERSON_NAME]" at bounding box center [912, 263] width 153 height 46
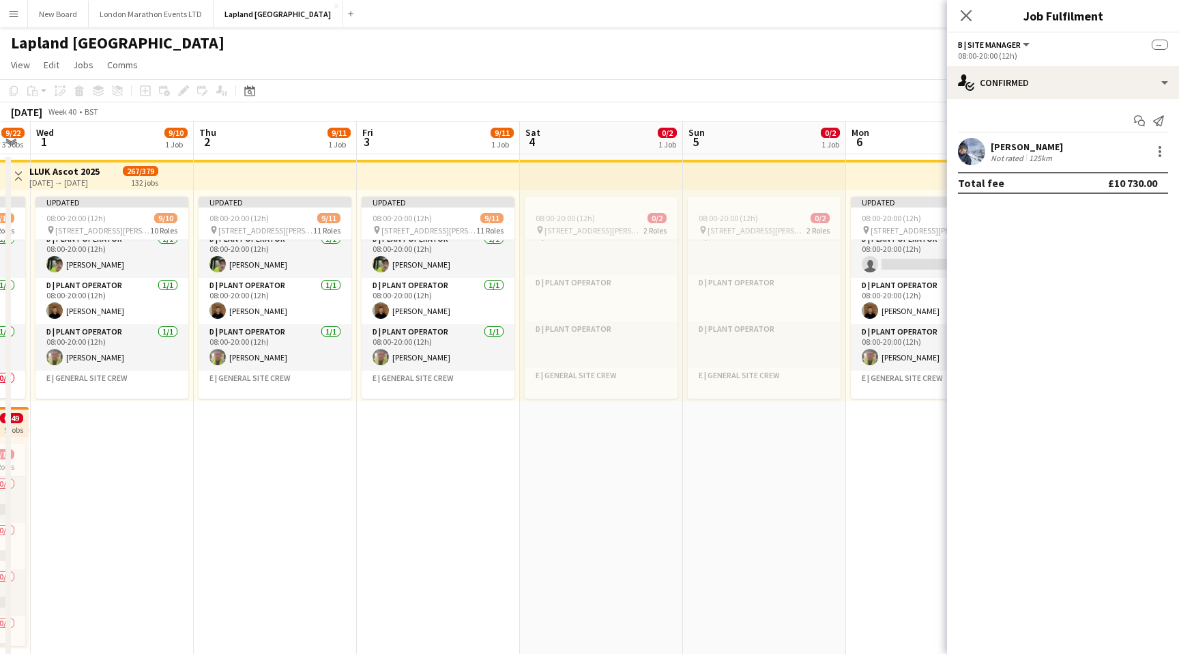
click at [278, 133] on app-board-header-date "Thu 2 9/11 1 Job" at bounding box center [275, 137] width 163 height 33
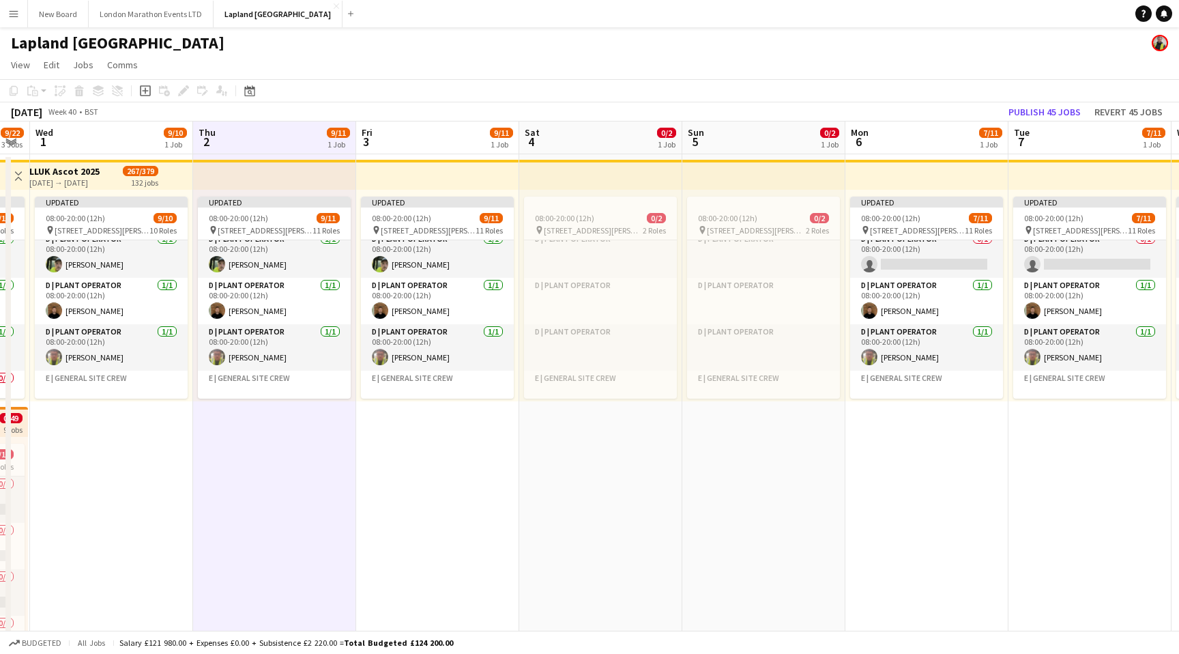
click at [430, 137] on app-board-header-date "Fri 3 9/11 1 Job" at bounding box center [437, 137] width 163 height 33
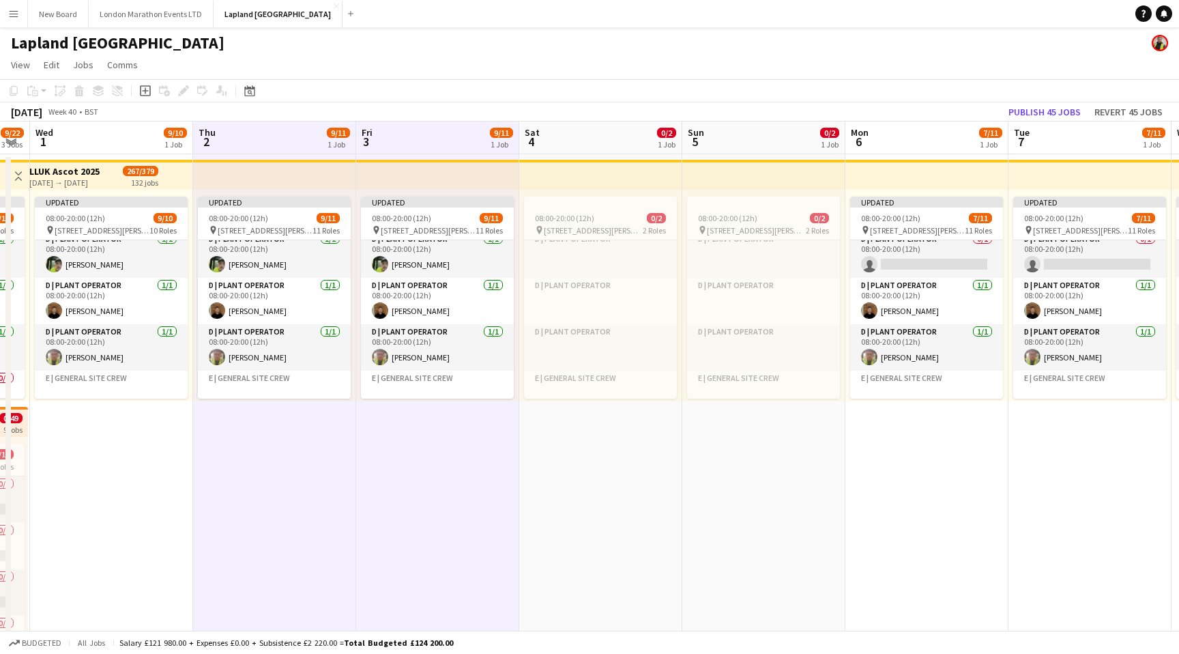
click at [582, 136] on app-board-header-date "Sat 4 0/2 1 Job" at bounding box center [600, 137] width 163 height 33
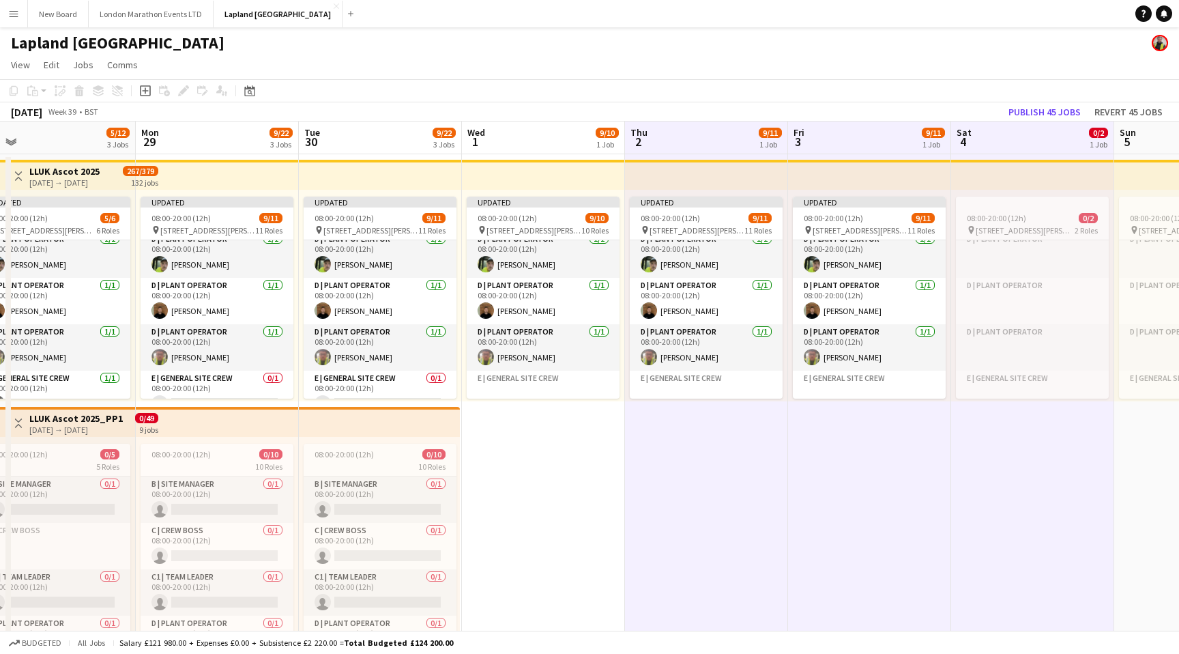
click at [575, 459] on app-date-cell "Updated 08:00-20:00 (12h) 9/10 pin [STREET_ADDRESS][PERSON_NAME] 10 Roles B | S…" at bounding box center [543, 527] width 163 height 747
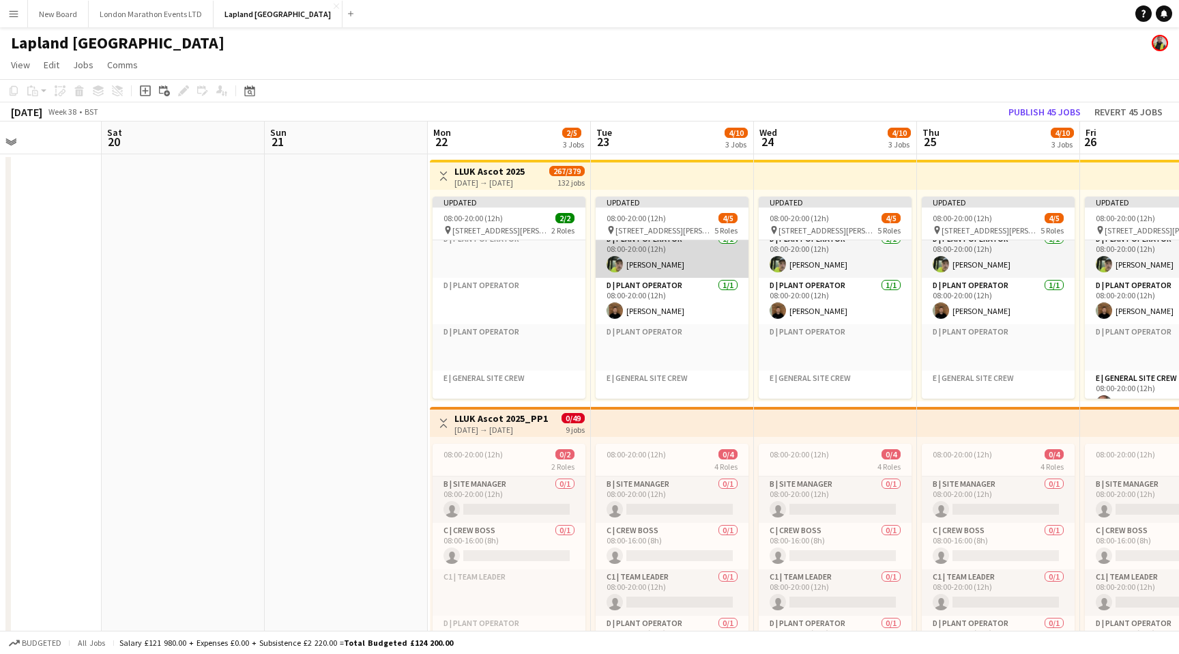
click at [689, 259] on app-card-role "D | Plant Operator [DATE] 08:00-20:00 (12h) [PERSON_NAME]" at bounding box center [672, 254] width 153 height 46
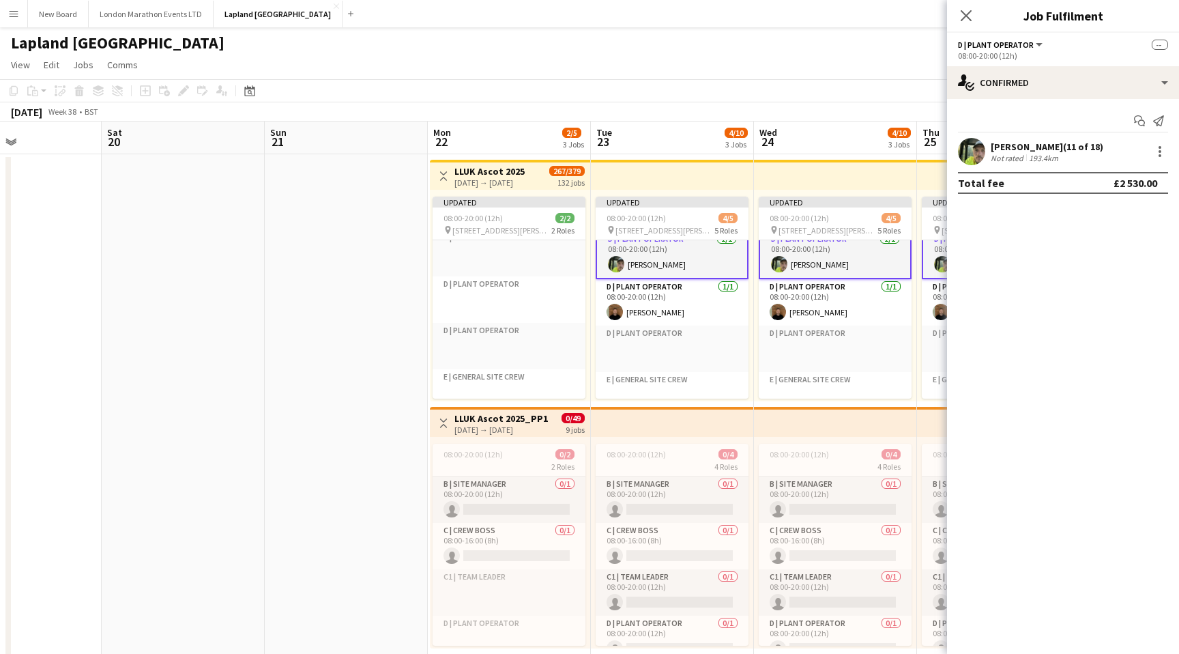
click at [681, 259] on app-card-role "D | Plant Operator [DATE] 08:00-20:00 (12h) [PERSON_NAME]" at bounding box center [672, 254] width 153 height 49
click at [962, 14] on icon "Close pop-in" at bounding box center [966, 15] width 13 height 13
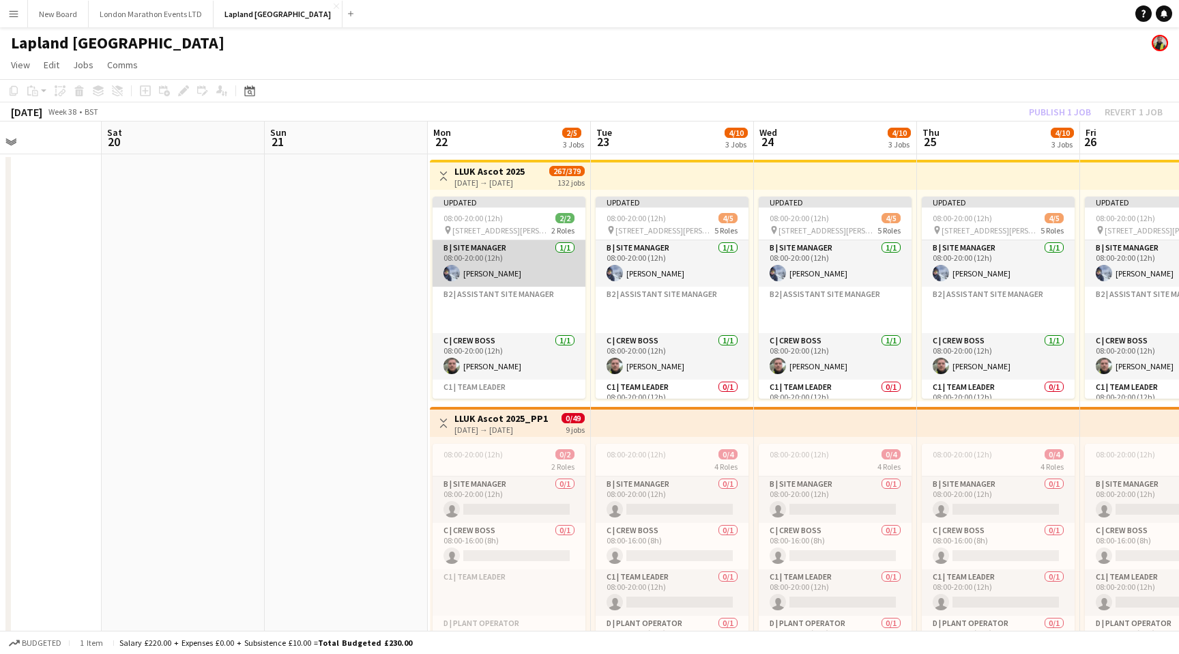
click at [531, 257] on app-card-role "B | Site Manager [DATE] 08:00-20:00 (12h) [PERSON_NAME]" at bounding box center [509, 263] width 153 height 46
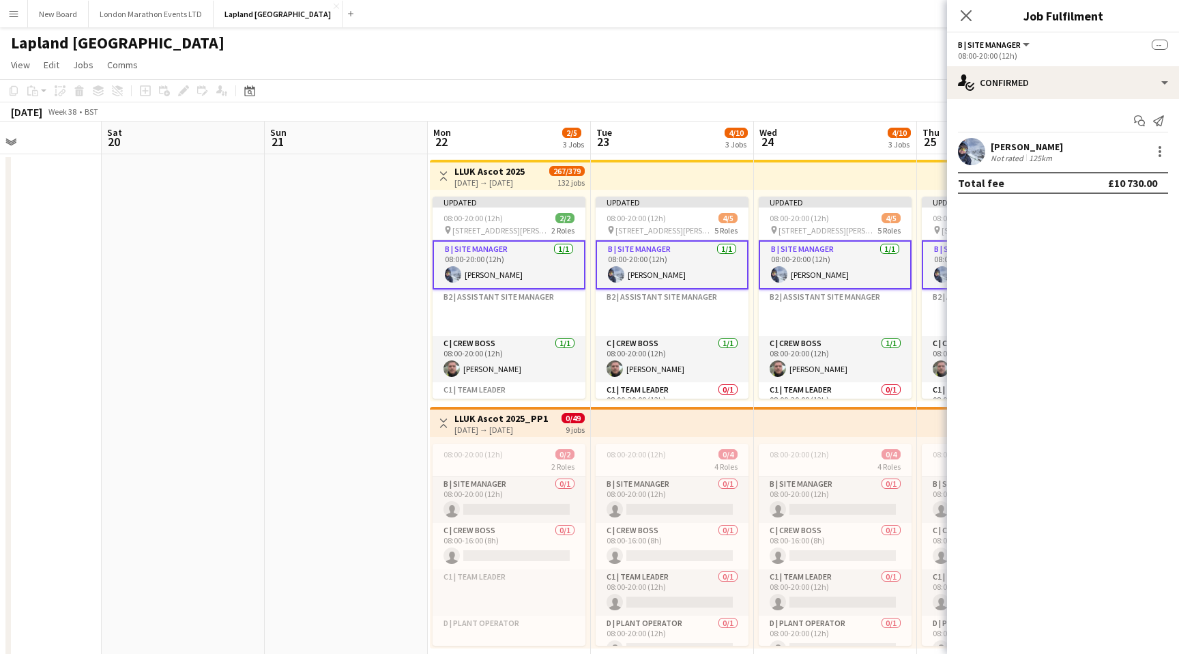
click at [531, 257] on app-card-role "B | Site Manager [DATE] 08:00-20:00 (12h) [PERSON_NAME]" at bounding box center [509, 264] width 153 height 49
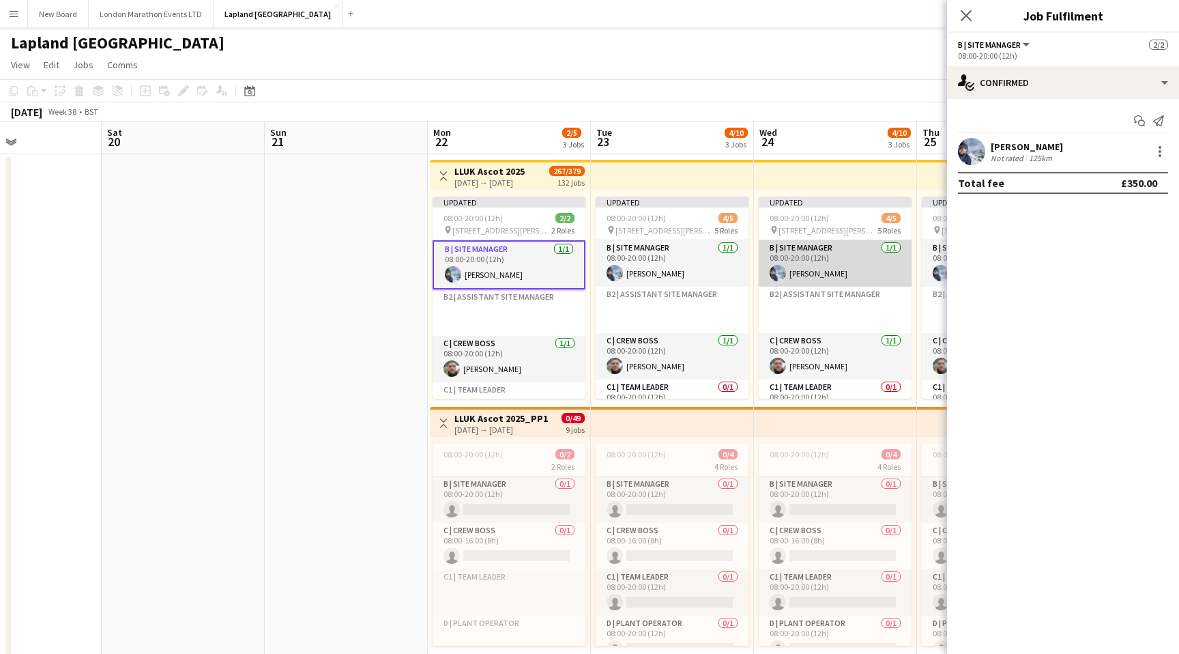
click at [848, 253] on app-card-role "B | Site Manager [DATE] 08:00-20:00 (12h) [PERSON_NAME]" at bounding box center [835, 263] width 153 height 46
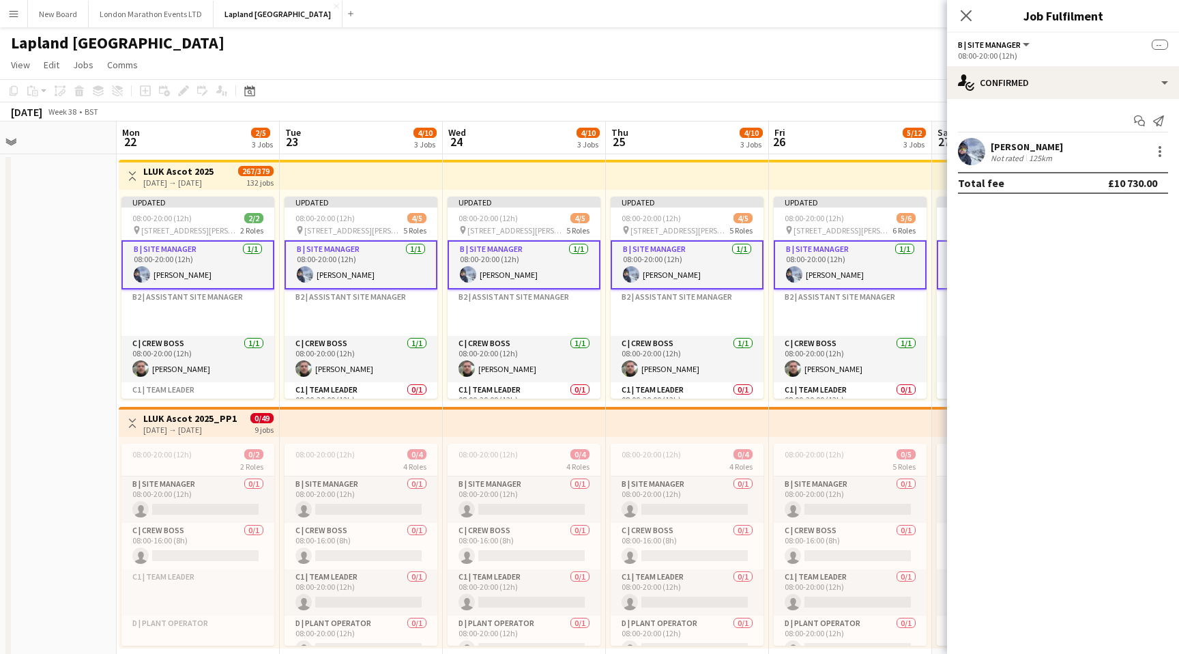
click at [224, 262] on app-card-role "B | Site Manager [DATE] 08:00-20:00 (12h) [PERSON_NAME]" at bounding box center [197, 264] width 153 height 49
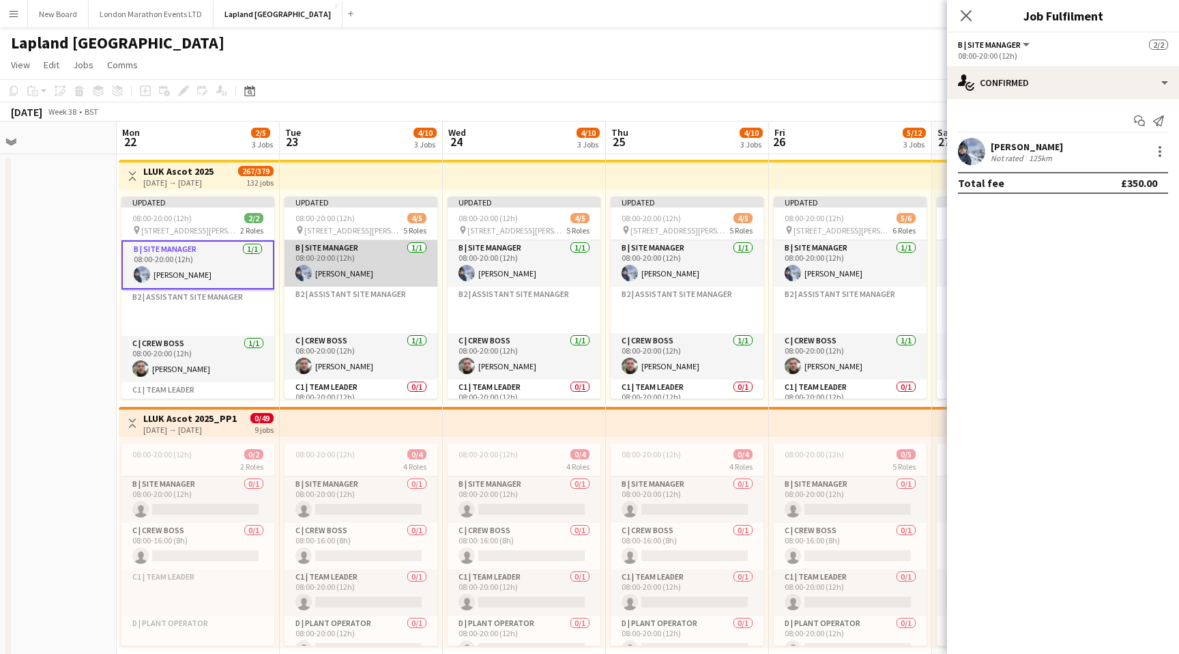
click at [397, 269] on app-card-role "B | Site Manager [DATE] 08:00-20:00 (12h) [PERSON_NAME]" at bounding box center [361, 263] width 153 height 46
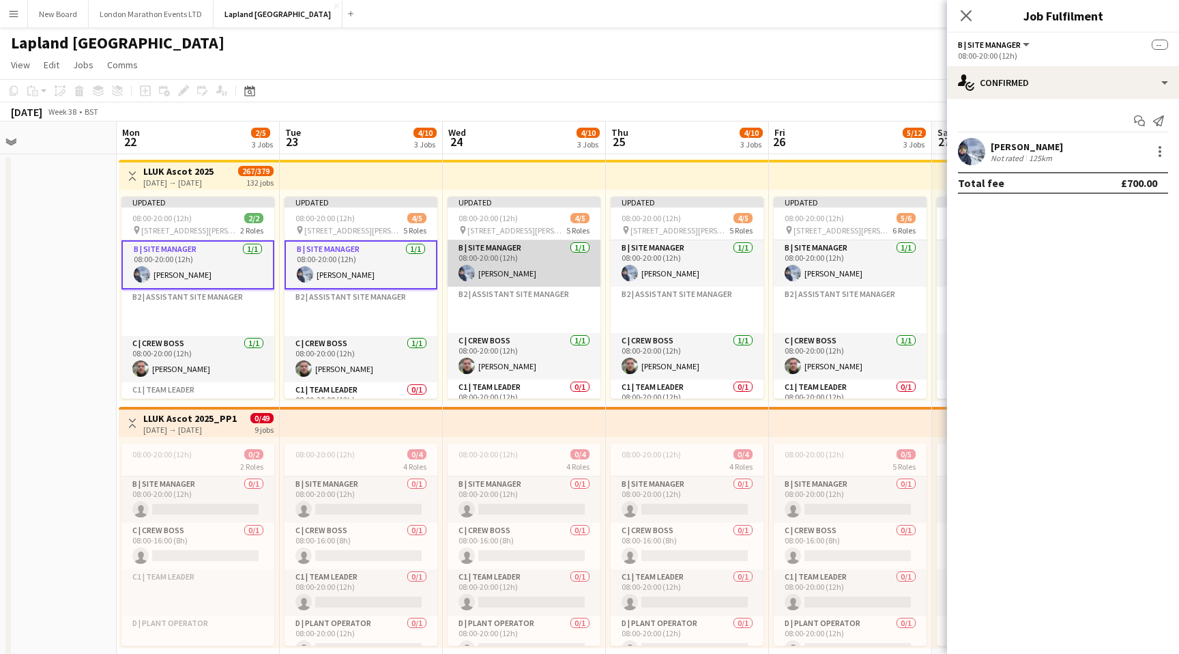
click at [550, 270] on app-card-role "B | Site Manager [DATE] 08:00-20:00 (12h) [PERSON_NAME]" at bounding box center [524, 263] width 153 height 46
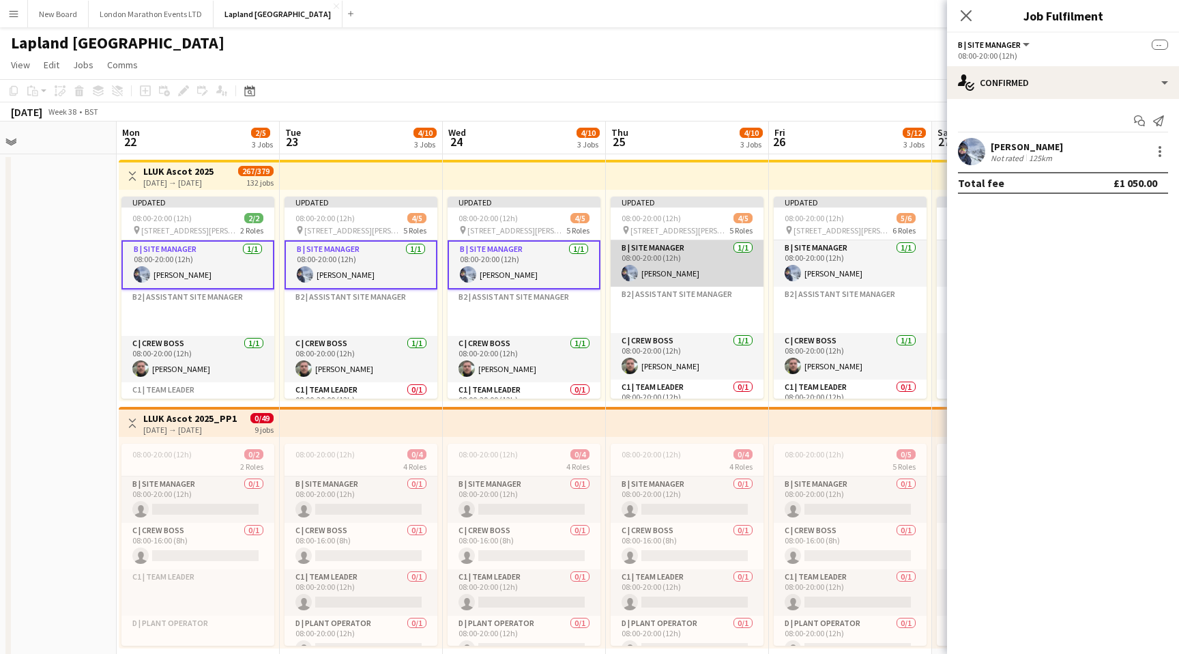
click at [699, 269] on app-card-role "B | Site Manager [DATE] 08:00-20:00 (12h) [PERSON_NAME]" at bounding box center [687, 263] width 153 height 46
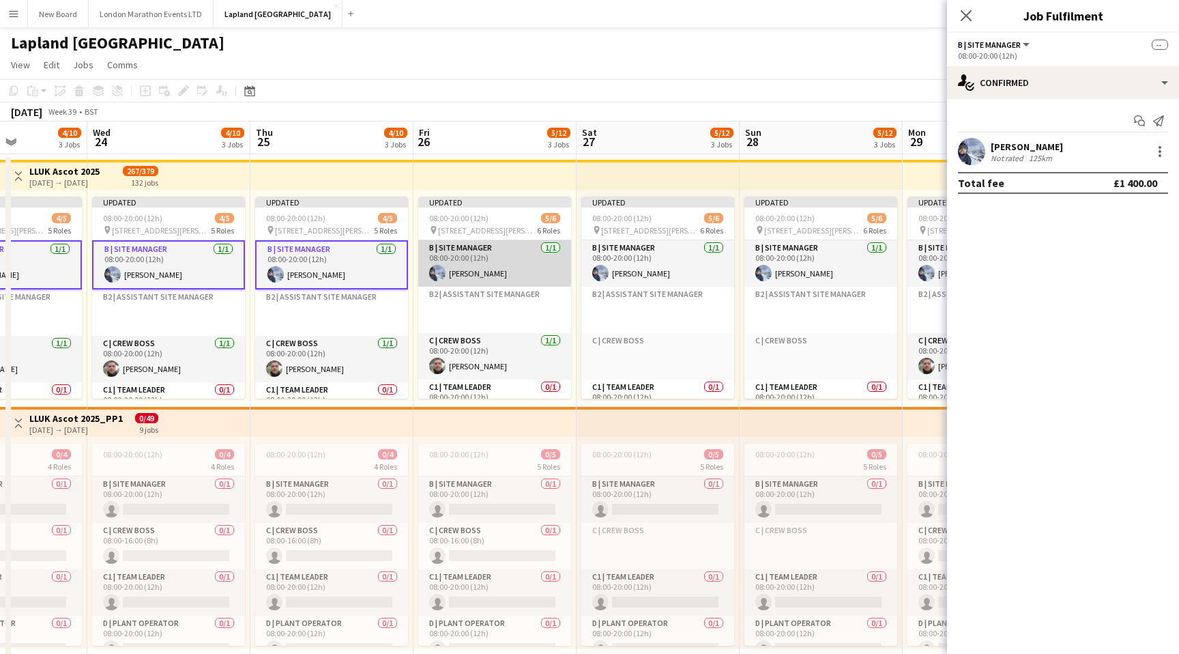
click at [530, 261] on app-card-role "B | Site Manager [DATE] 08:00-20:00 (12h) [PERSON_NAME]" at bounding box center [494, 263] width 153 height 46
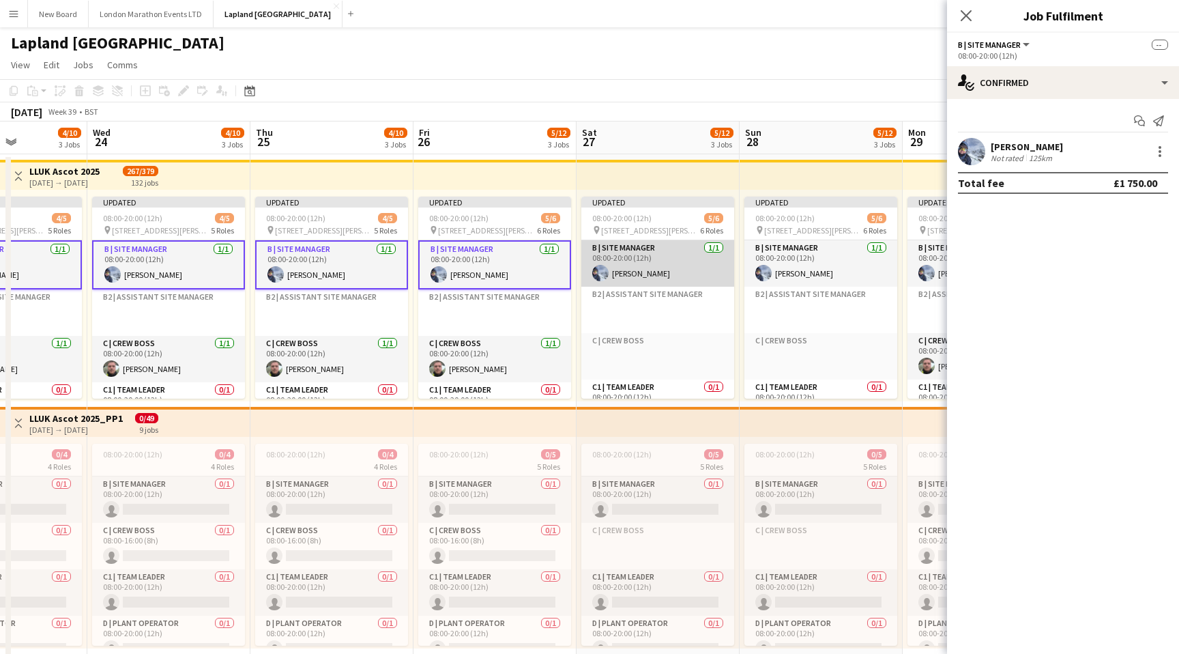
click at [654, 266] on app-card-role "B | Site Manager [DATE] 08:00-20:00 (12h) [PERSON_NAME]" at bounding box center [658, 263] width 153 height 46
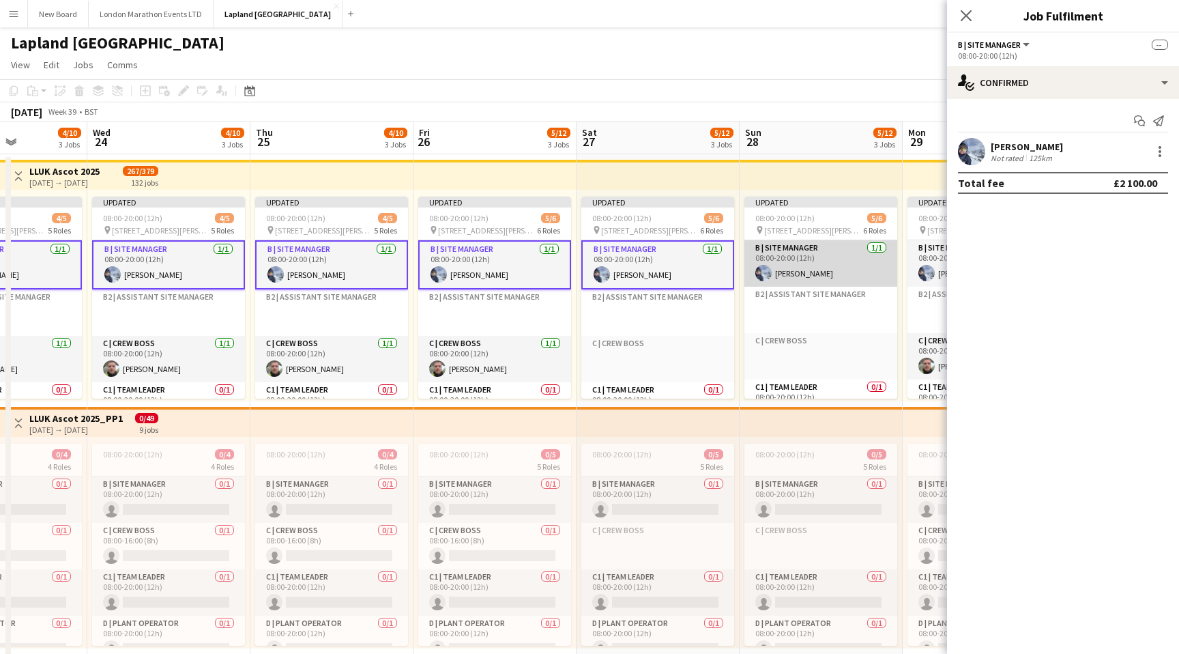
click at [824, 273] on app-card-role "B | Site Manager [DATE] 08:00-20:00 (12h) [PERSON_NAME]" at bounding box center [821, 263] width 153 height 46
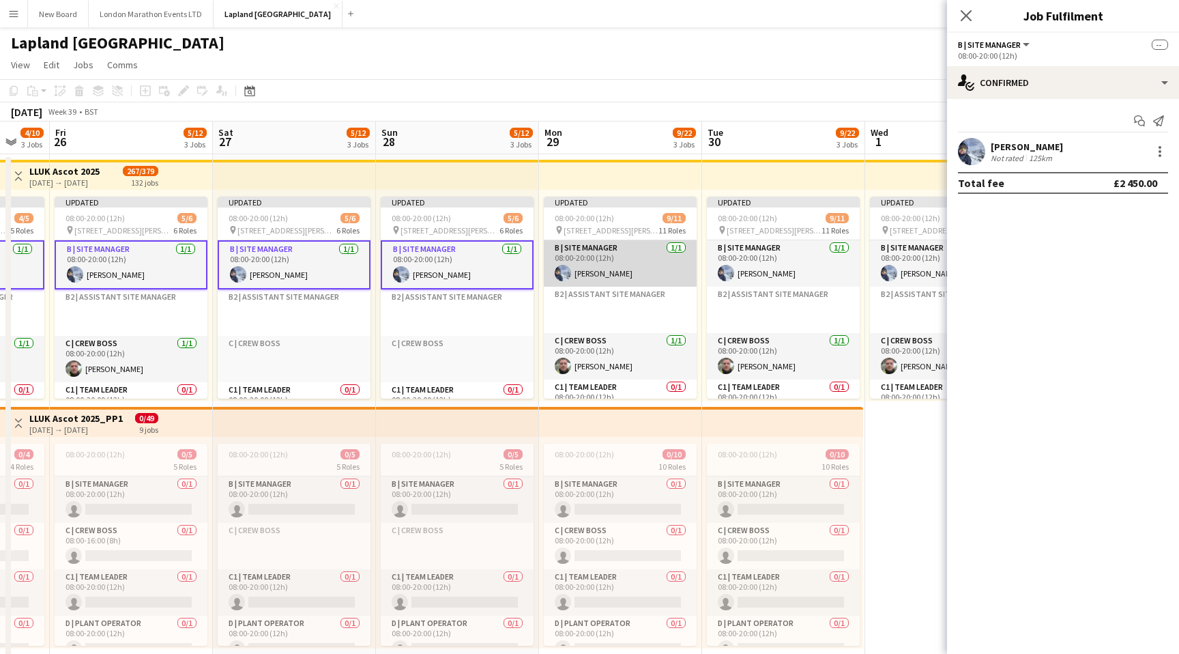
click at [647, 268] on app-card-role "B | Site Manager [DATE] 08:00-20:00 (12h) [PERSON_NAME]" at bounding box center [620, 263] width 153 height 46
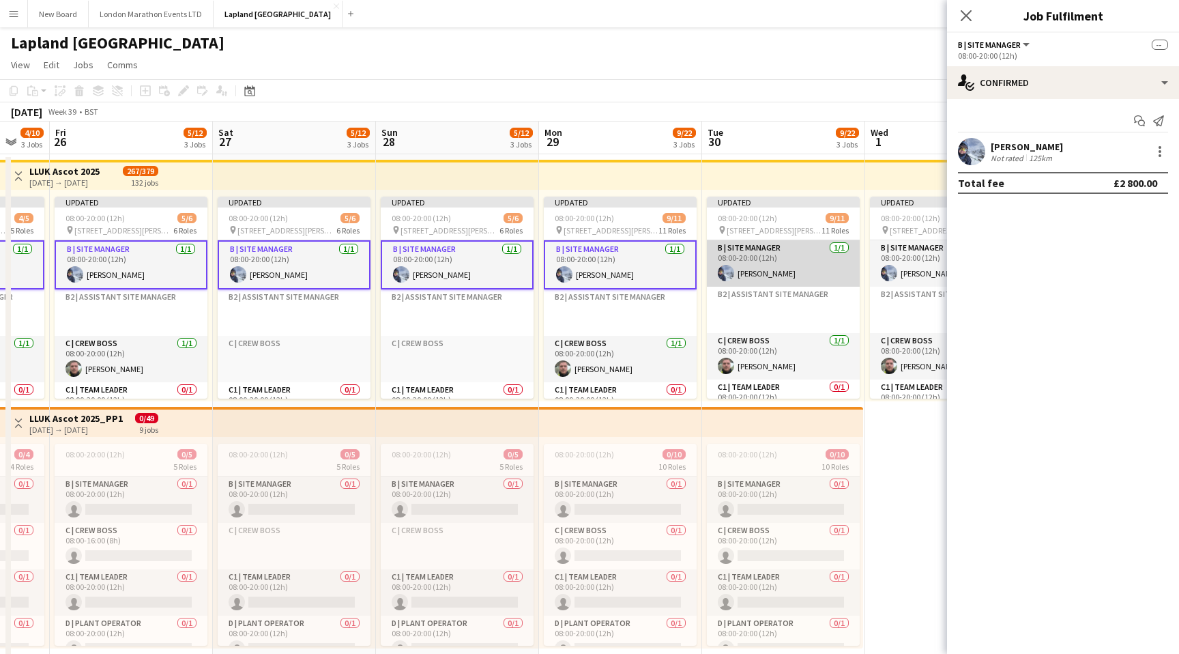
click at [792, 280] on app-card-role "B | Site Manager [DATE] 08:00-20:00 (12h) [PERSON_NAME]" at bounding box center [783, 263] width 153 height 46
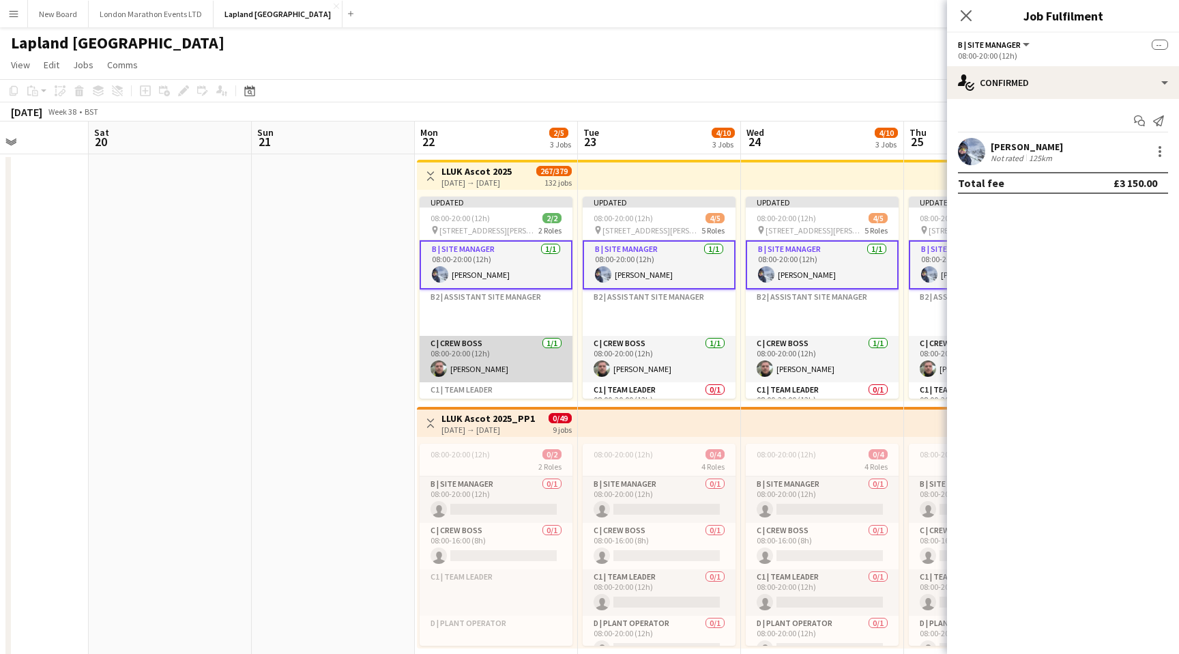
click at [502, 354] on app-card-role "C | Crew Boss [DATE] 08:00-20:00 (12h) [PERSON_NAME]" at bounding box center [496, 359] width 153 height 46
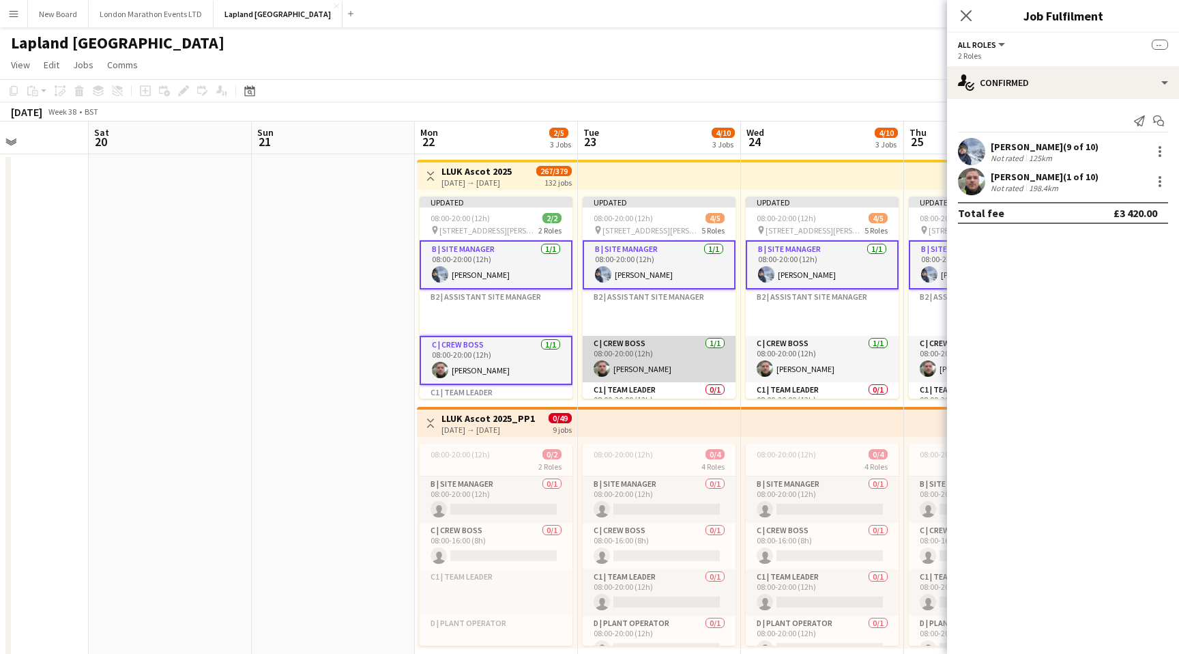
click at [655, 365] on app-card-role "C | Crew Boss [DATE] 08:00-20:00 (12h) [PERSON_NAME]" at bounding box center [659, 359] width 153 height 46
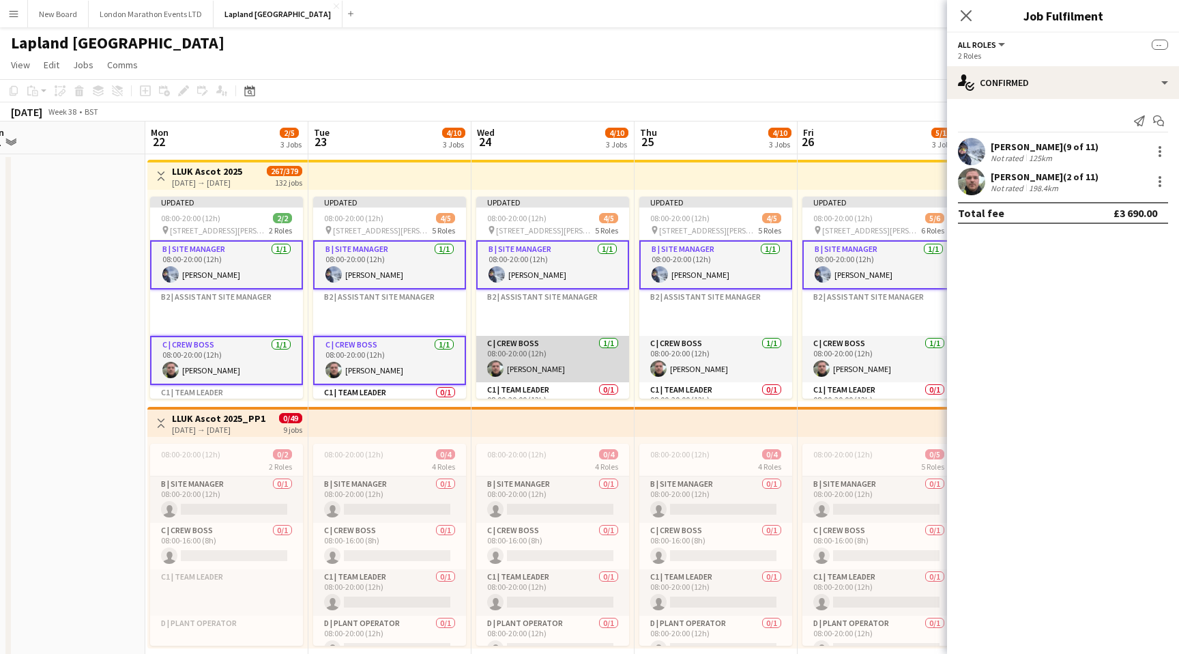
click at [579, 354] on app-card-role "C | Crew Boss [DATE] 08:00-20:00 (12h) [PERSON_NAME]" at bounding box center [552, 359] width 153 height 46
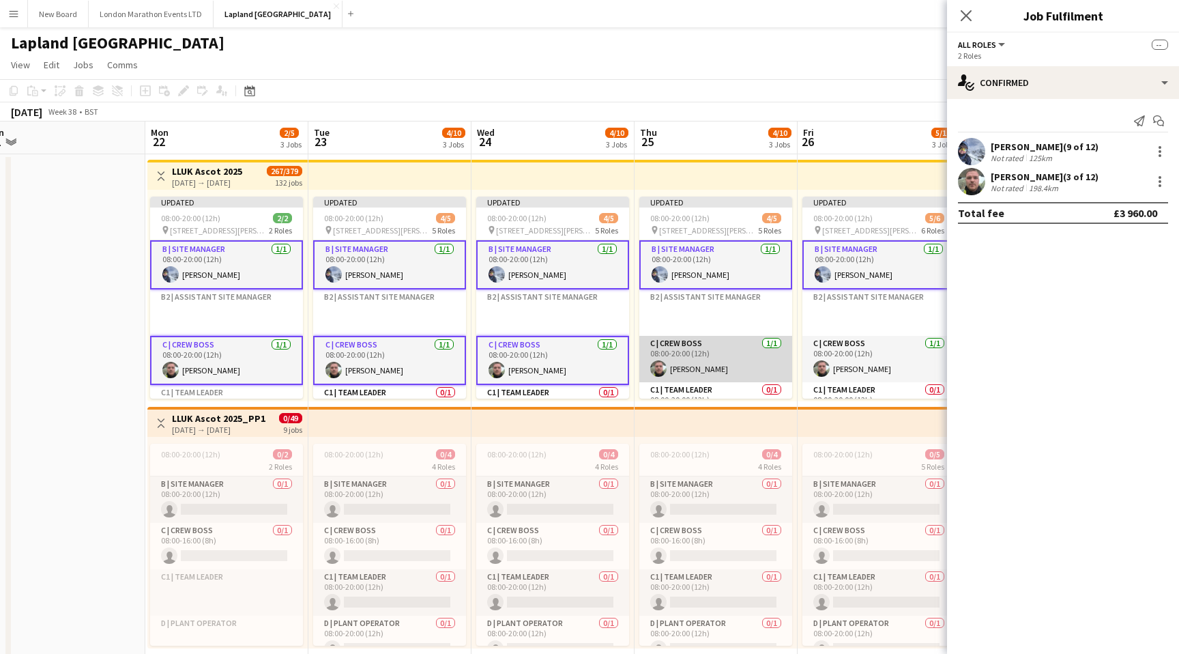
click at [739, 363] on app-card-role "C | Crew Boss [DATE] 08:00-20:00 (12h) [PERSON_NAME]" at bounding box center [716, 359] width 153 height 46
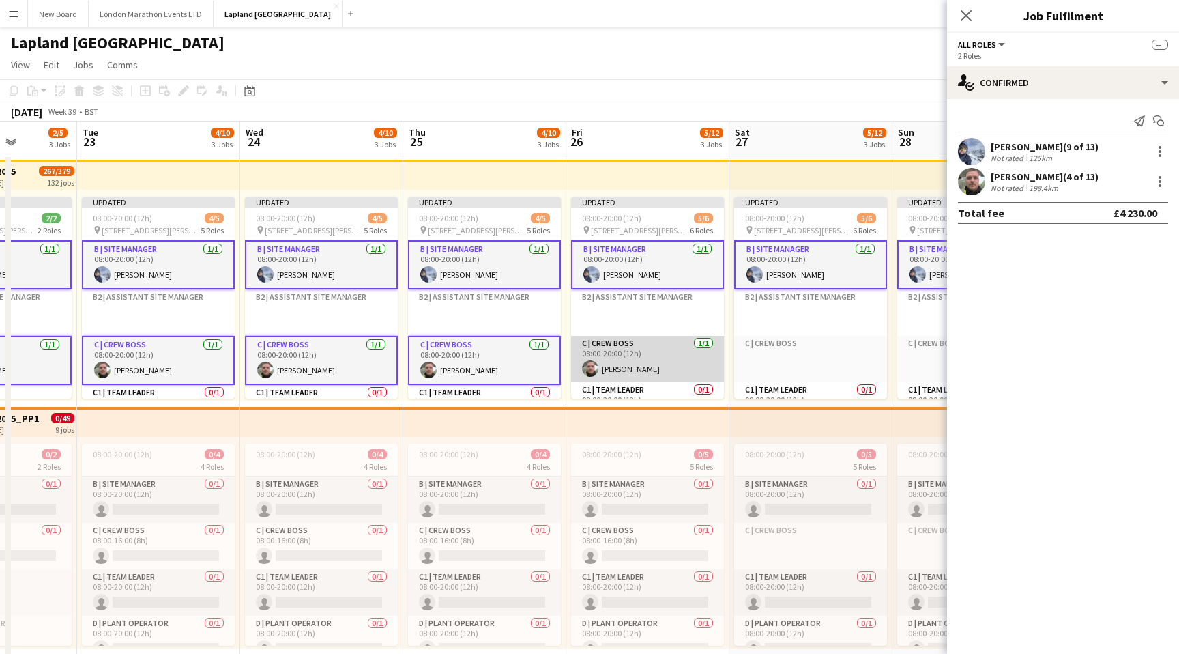
click at [638, 356] on app-card-role "C | Crew Boss [DATE] 08:00-20:00 (12h) [PERSON_NAME]" at bounding box center [647, 359] width 153 height 46
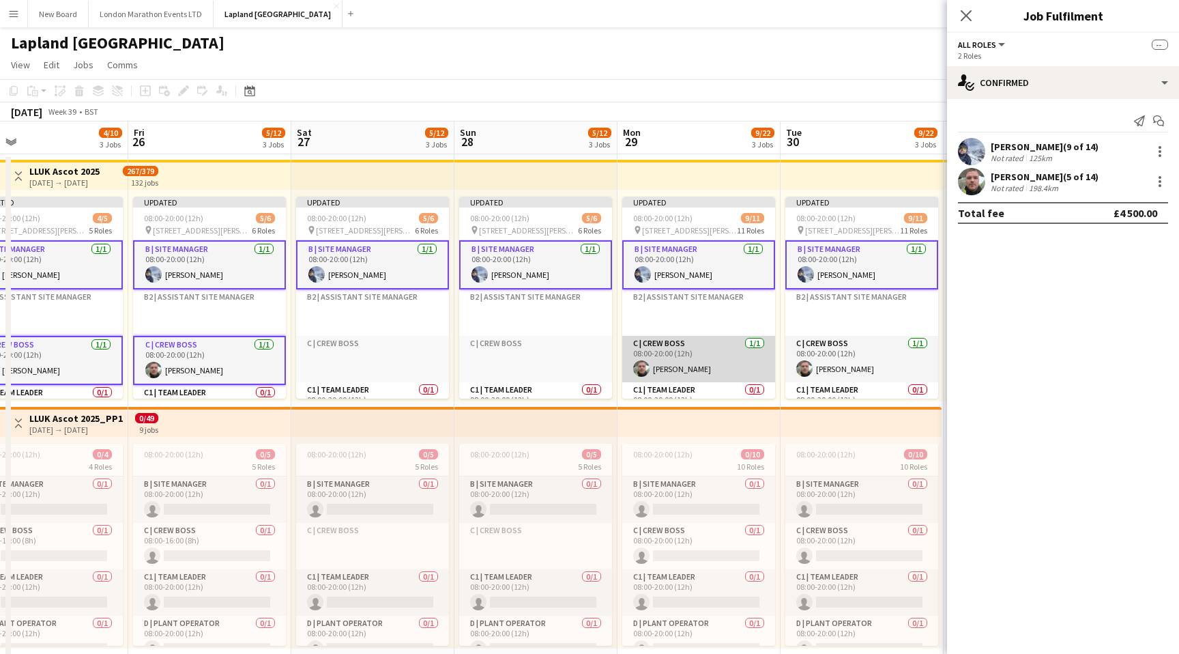
click at [704, 354] on app-card-role "C | Crew Boss [DATE] 08:00-20:00 (12h) [PERSON_NAME]" at bounding box center [699, 359] width 153 height 46
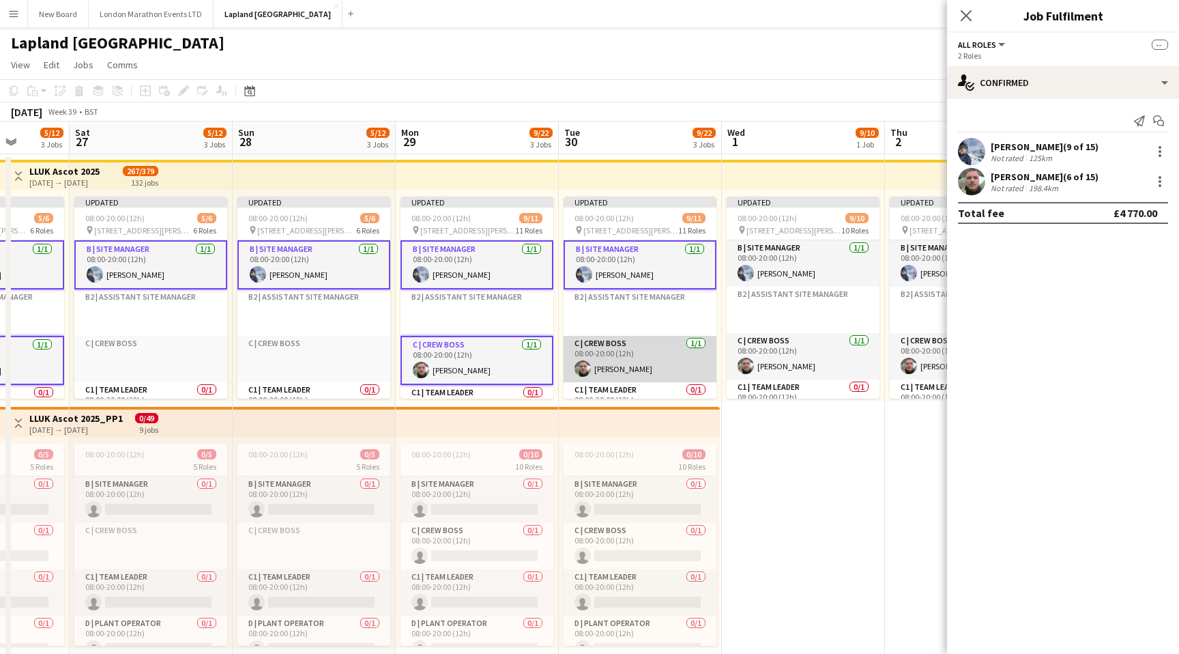
click at [655, 350] on app-card-role "C | Crew Boss [DATE] 08:00-20:00 (12h) [PERSON_NAME]" at bounding box center [640, 359] width 153 height 46
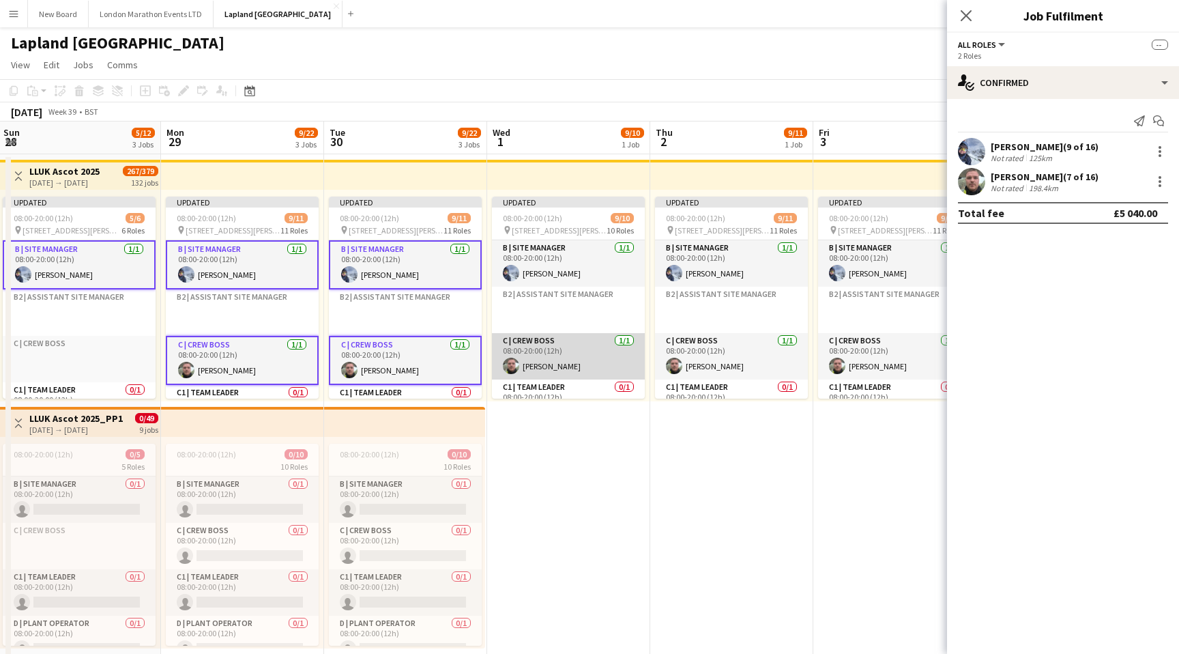
click at [595, 352] on app-card-role "C | Crew Boss [DATE] 08:00-20:00 (12h) [PERSON_NAME]" at bounding box center [568, 356] width 153 height 46
click at [588, 354] on app-card-role "C | Crew Boss [DATE] 08:00-20:00 (12h) [PERSON_NAME]" at bounding box center [568, 357] width 153 height 49
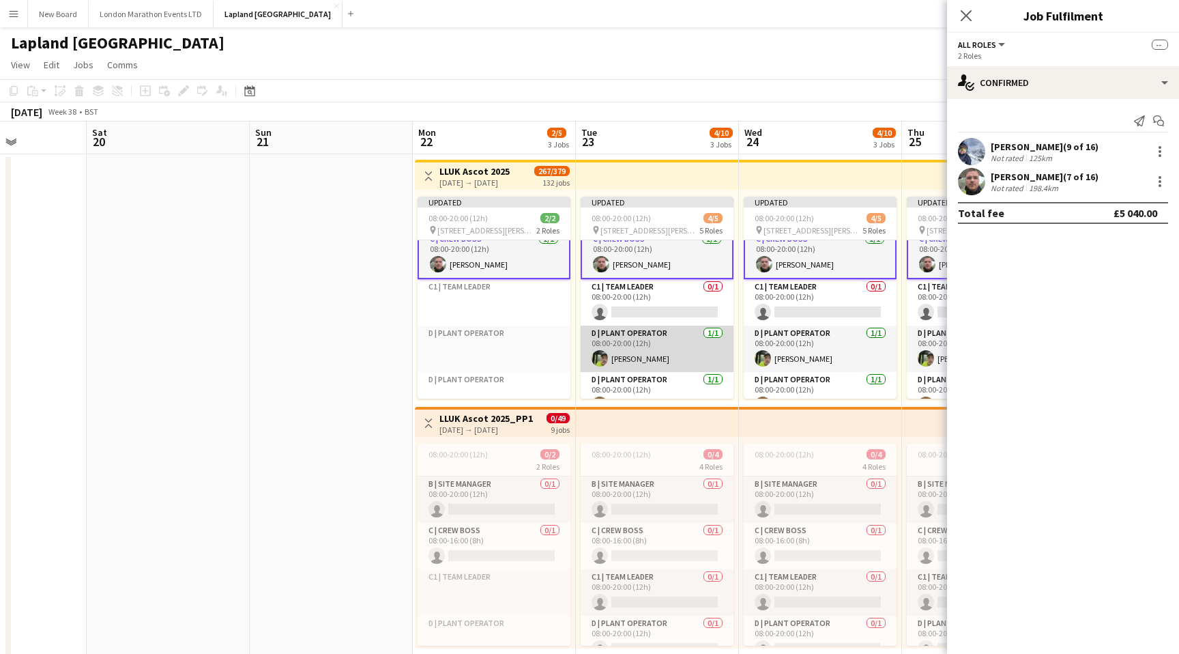
click at [670, 349] on app-card-role "D | Plant Operator [DATE] 08:00-20:00 (12h) [PERSON_NAME]" at bounding box center [657, 349] width 153 height 46
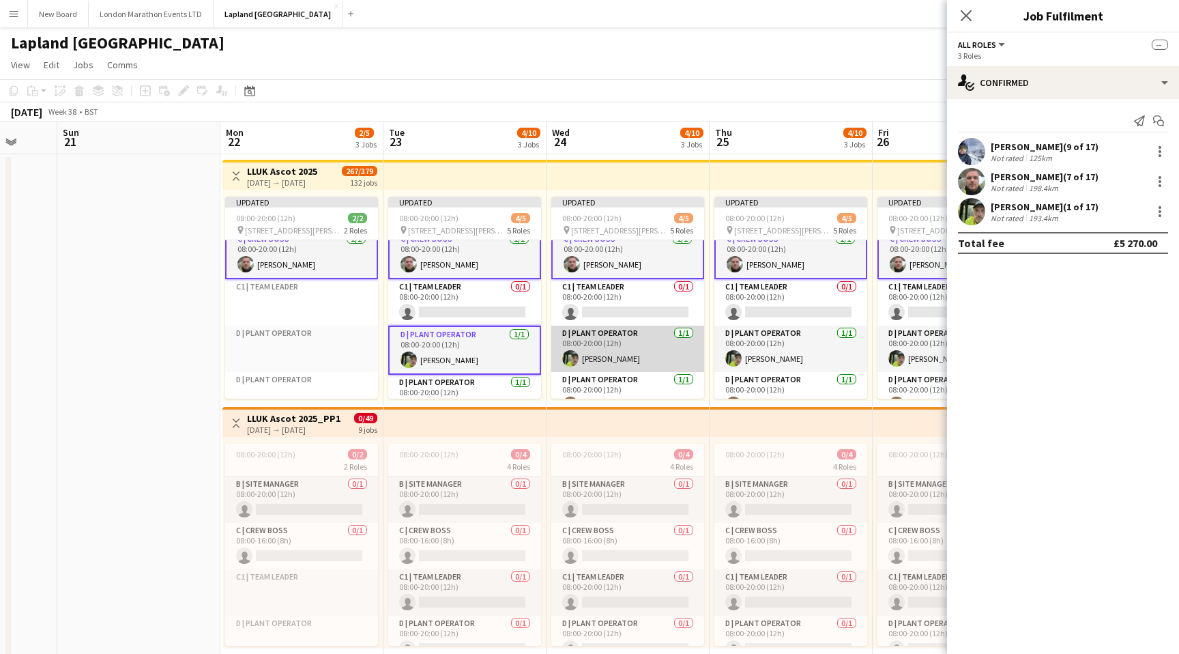
click at [654, 345] on app-card-role "D | Plant Operator [DATE] 08:00-20:00 (12h) [PERSON_NAME]" at bounding box center [628, 349] width 153 height 46
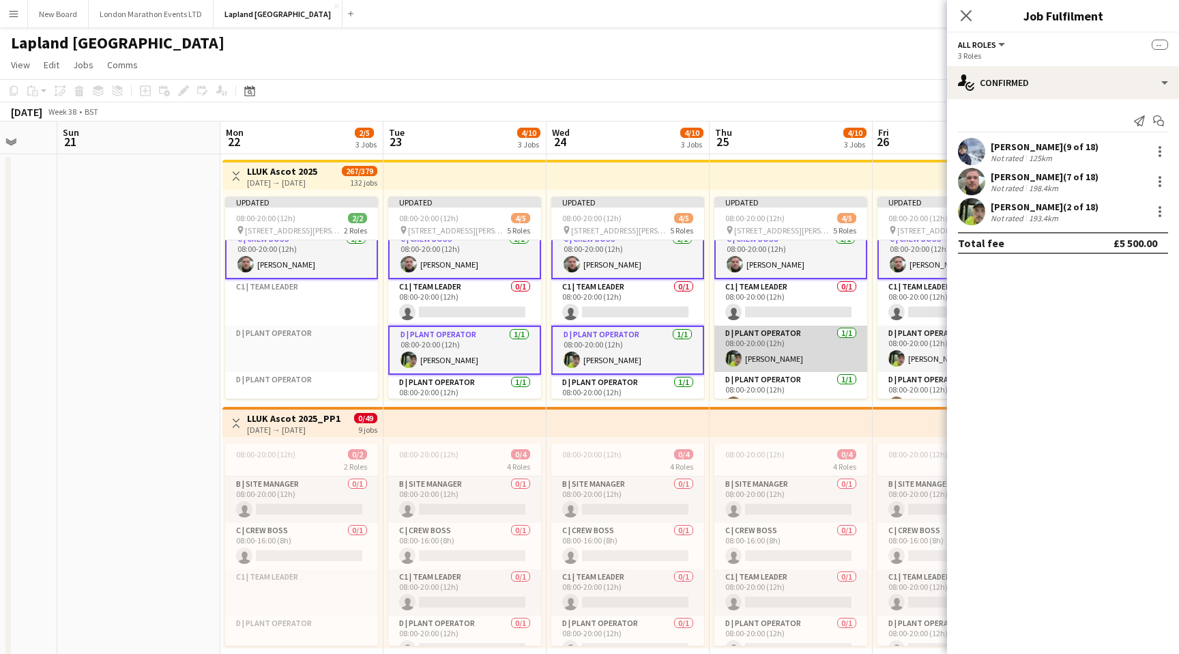
click at [784, 354] on app-card-role "D | Plant Operator [DATE] 08:00-20:00 (12h) [PERSON_NAME]" at bounding box center [791, 349] width 153 height 46
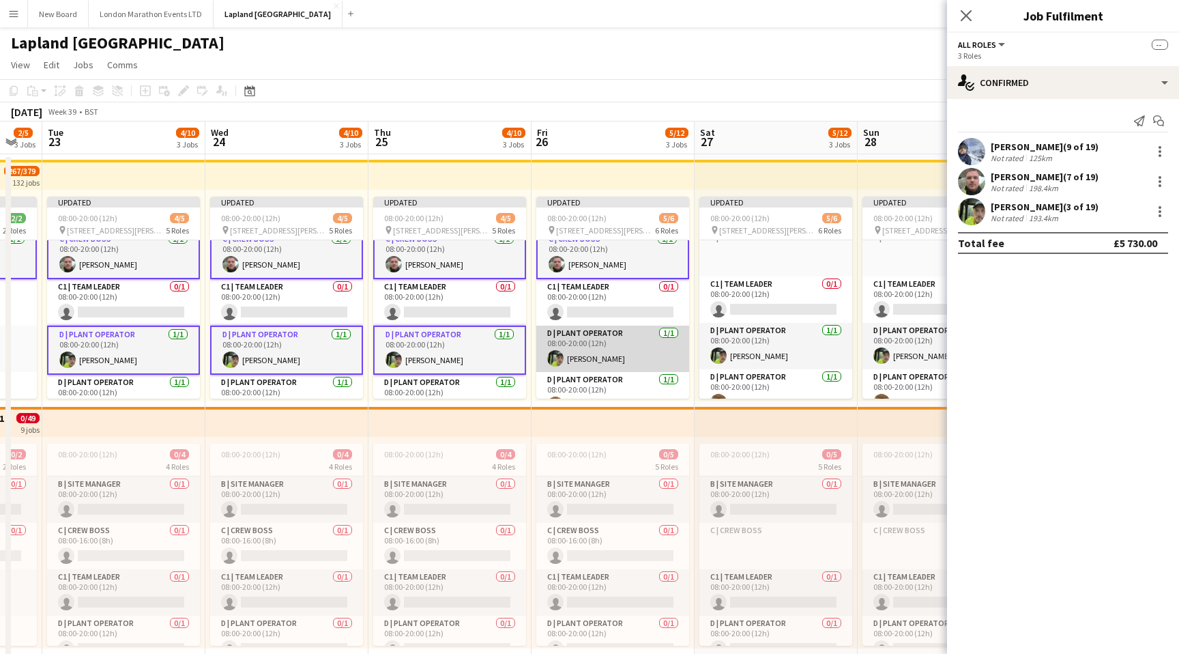
click at [659, 348] on app-card-role "D | Plant Operator [DATE] 08:00-20:00 (12h) [PERSON_NAME]" at bounding box center [613, 349] width 153 height 46
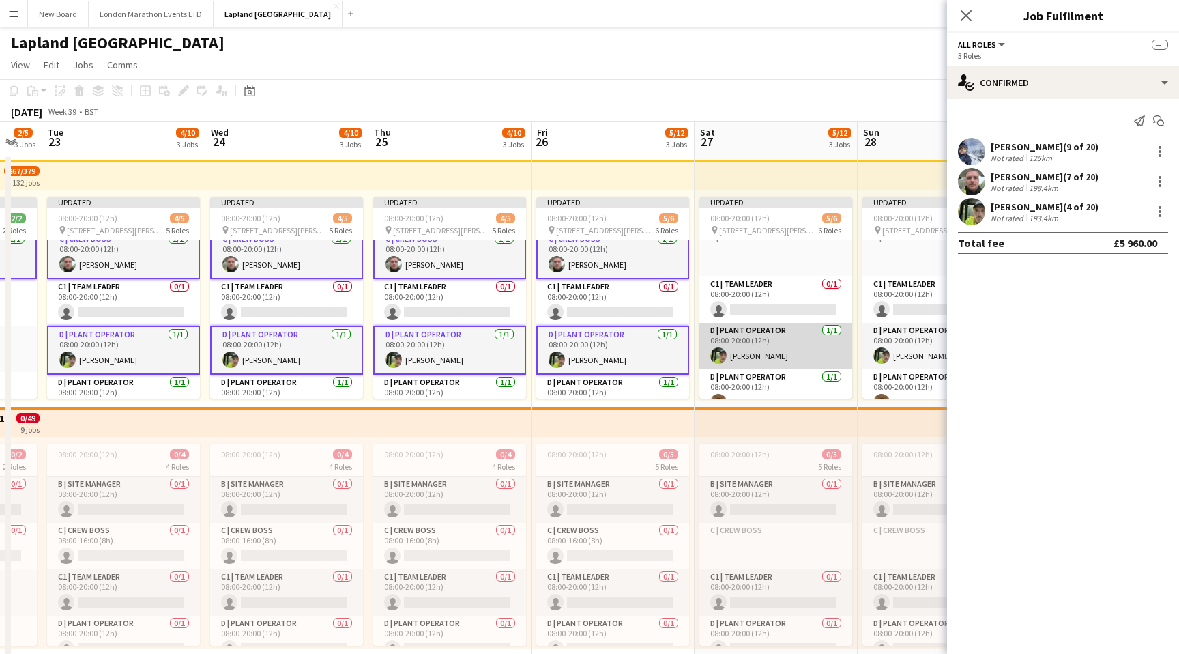
click at [780, 354] on app-card-role "D | Plant Operator [DATE] 08:00-20:00 (12h) [PERSON_NAME]" at bounding box center [776, 346] width 153 height 46
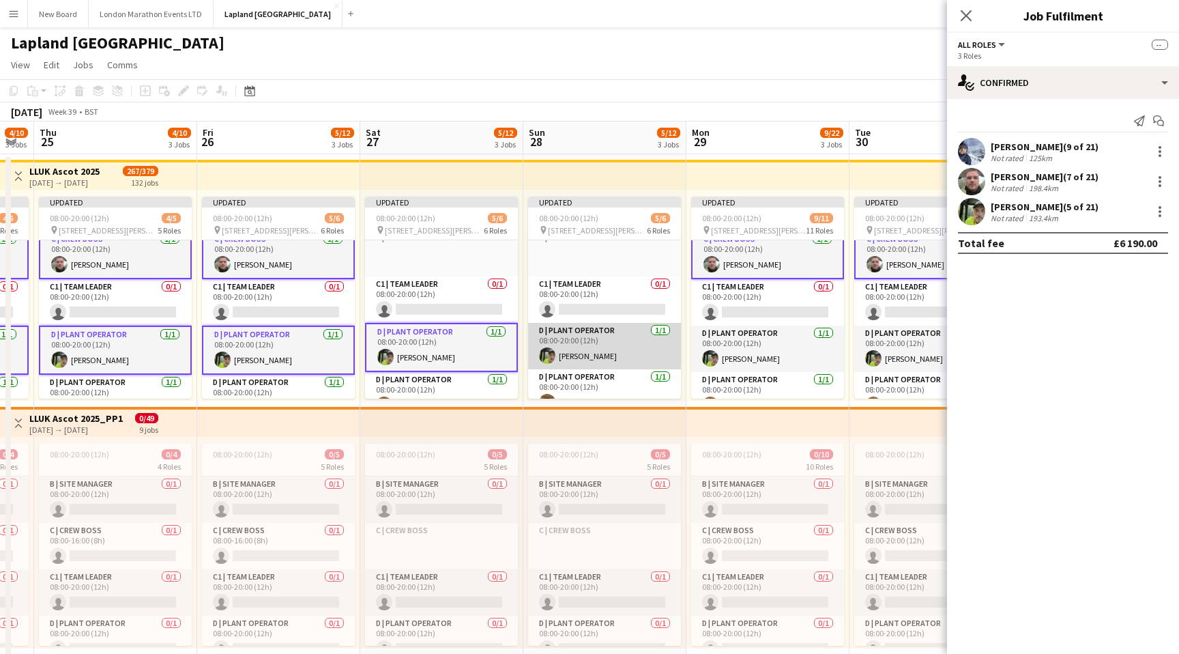
click at [641, 353] on app-card-role "D | Plant Operator [DATE] 08:00-20:00 (12h) [PERSON_NAME]" at bounding box center [604, 346] width 153 height 46
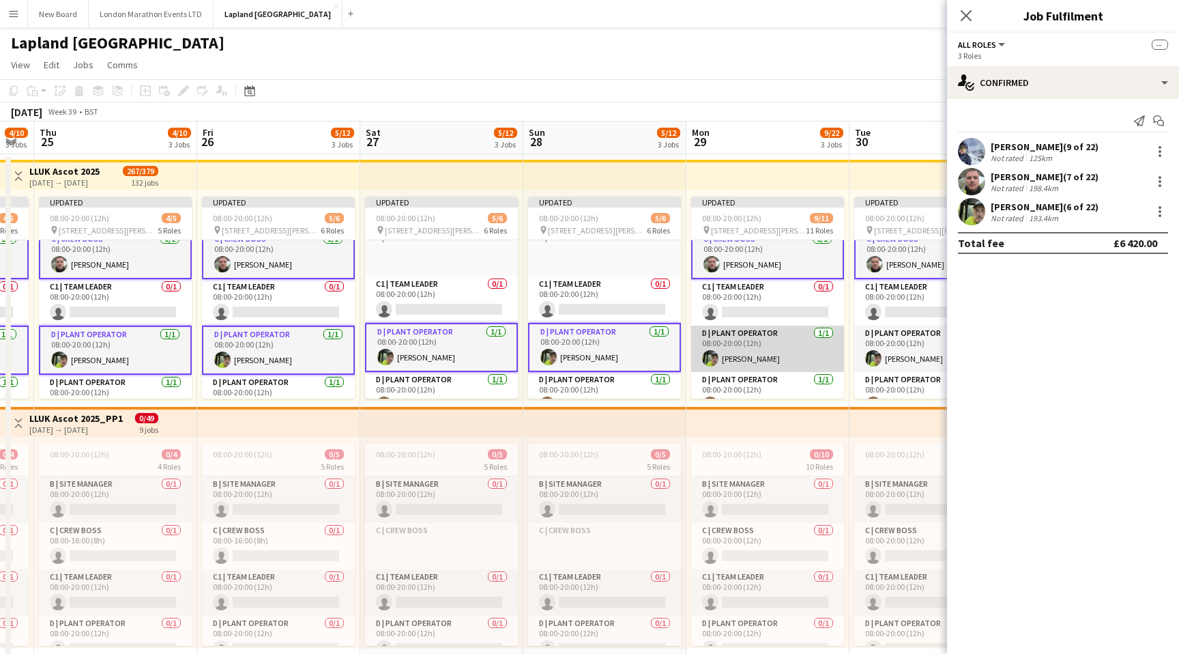
click at [758, 353] on app-card-role "D | Plant Operator [DATE] 08:00-20:00 (12h) [PERSON_NAME]" at bounding box center [767, 349] width 153 height 46
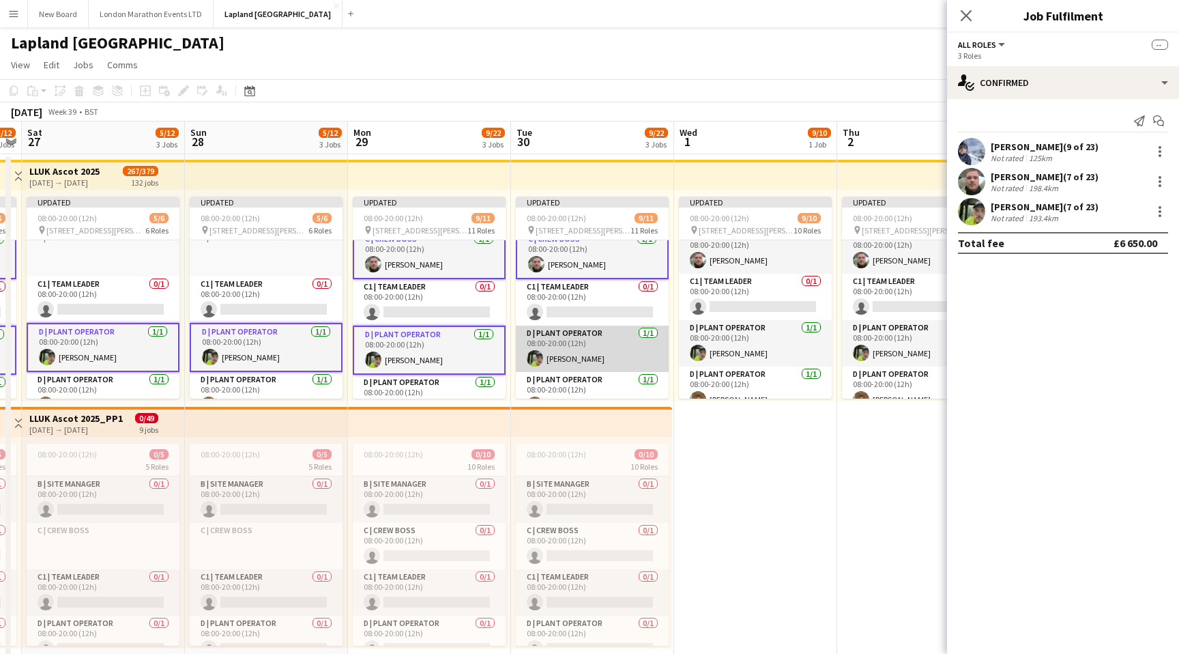
click at [618, 353] on app-card-role "D | Plant Operator [DATE] 08:00-20:00 (12h) [PERSON_NAME]" at bounding box center [592, 349] width 153 height 46
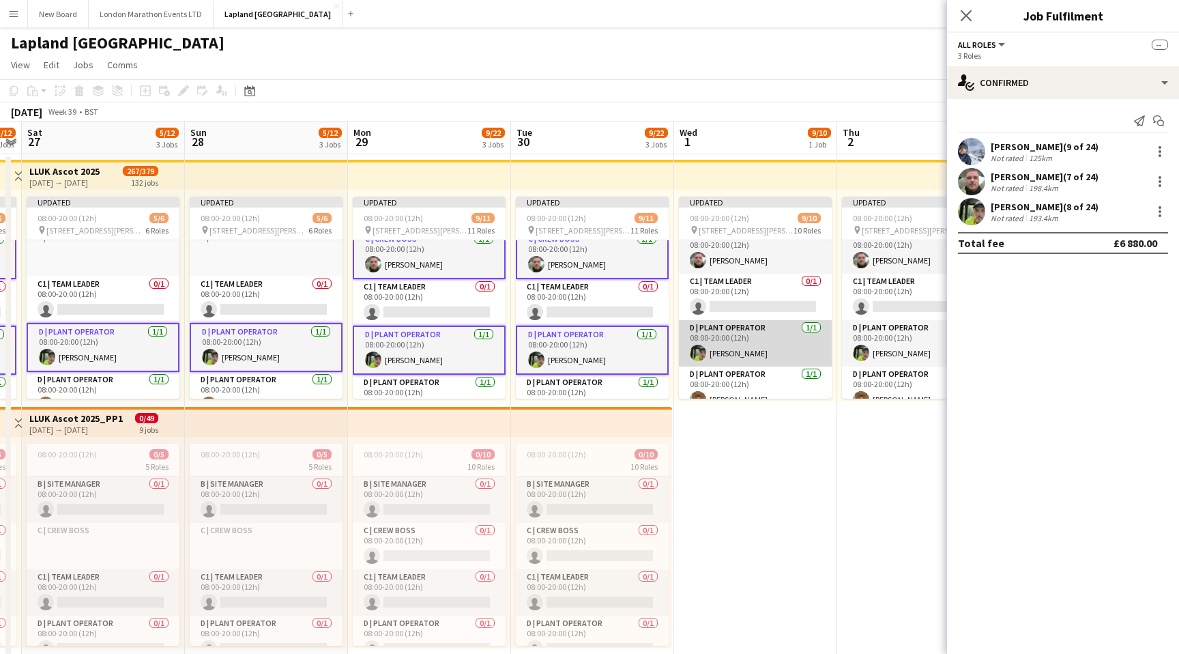
click at [760, 352] on app-card-role "D | Plant Operator [DATE] 08:00-20:00 (12h) [PERSON_NAME]" at bounding box center [755, 343] width 153 height 46
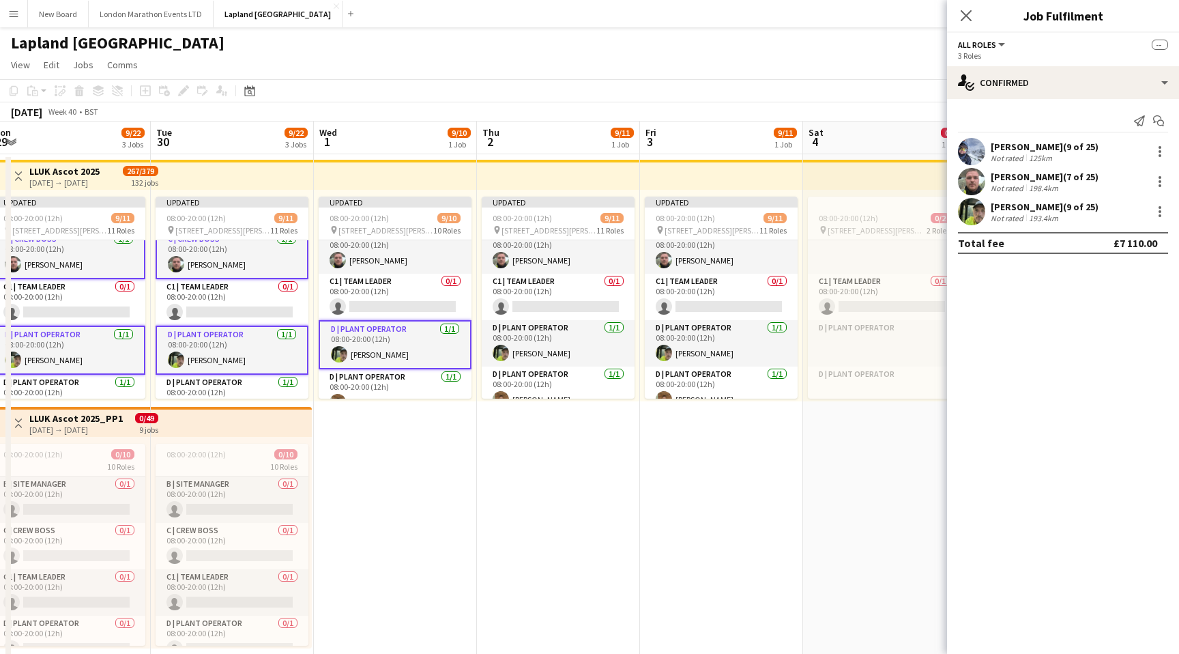
click at [411, 351] on app-card-role "D | Plant Operator [DATE] 08:00-20:00 (12h) [PERSON_NAME]" at bounding box center [395, 344] width 153 height 49
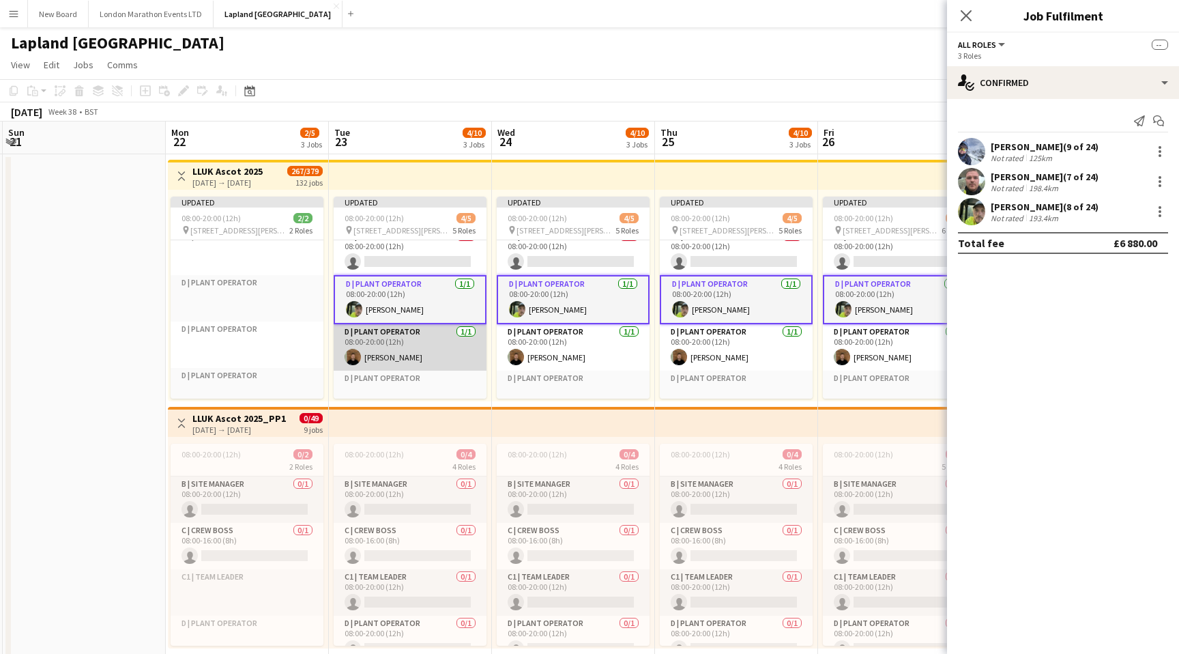
click at [428, 347] on app-card-role "D | Plant Operator [DATE] 08:00-20:00 (12h) [PERSON_NAME]" at bounding box center [410, 347] width 153 height 46
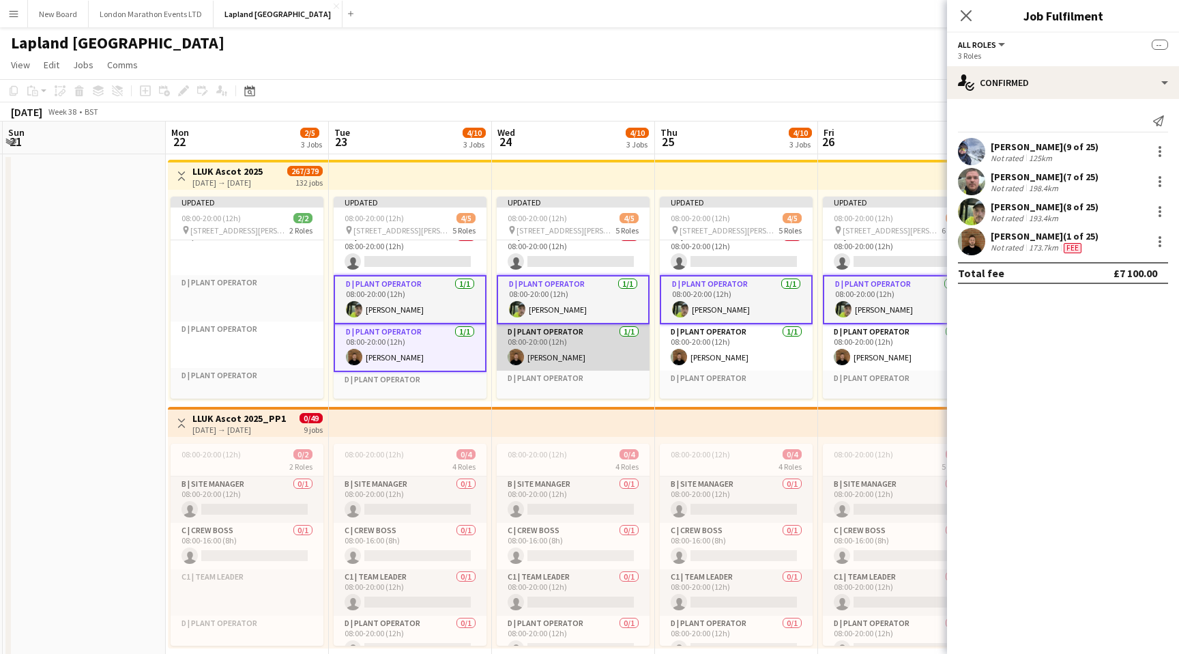
click at [560, 345] on app-card-role "D | Plant Operator [DATE] 08:00-20:00 (12h) [PERSON_NAME]" at bounding box center [573, 347] width 153 height 46
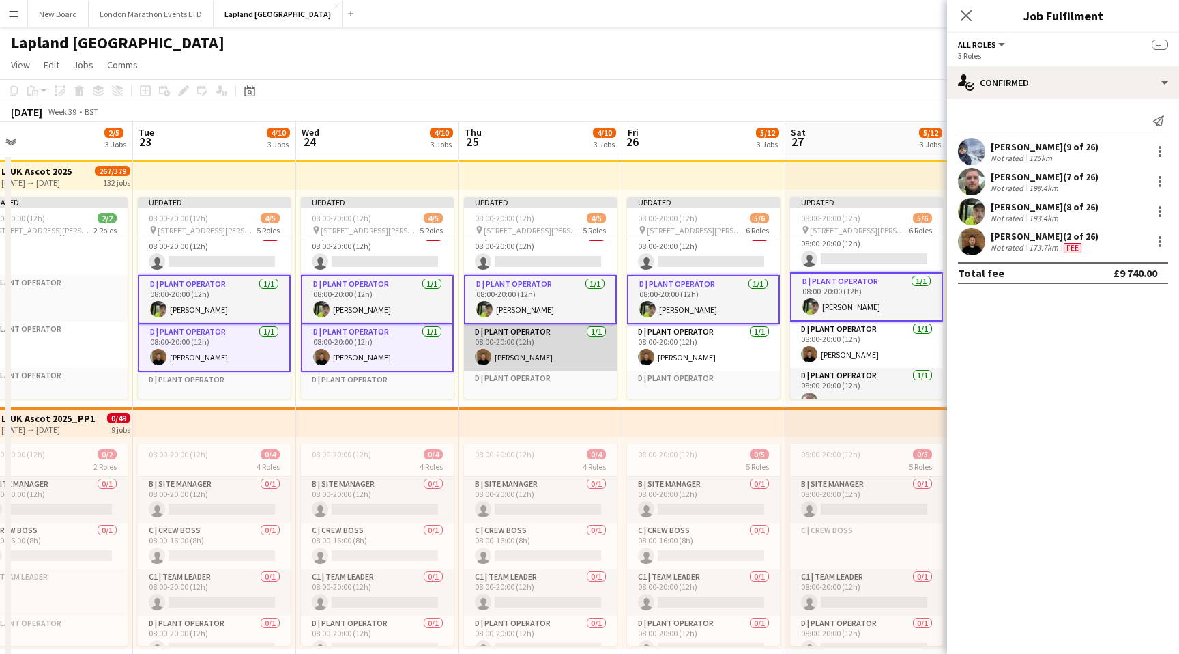
click at [555, 344] on app-card-role "D | Plant Operator [DATE] 08:00-20:00 (12h) [PERSON_NAME]" at bounding box center [540, 347] width 153 height 46
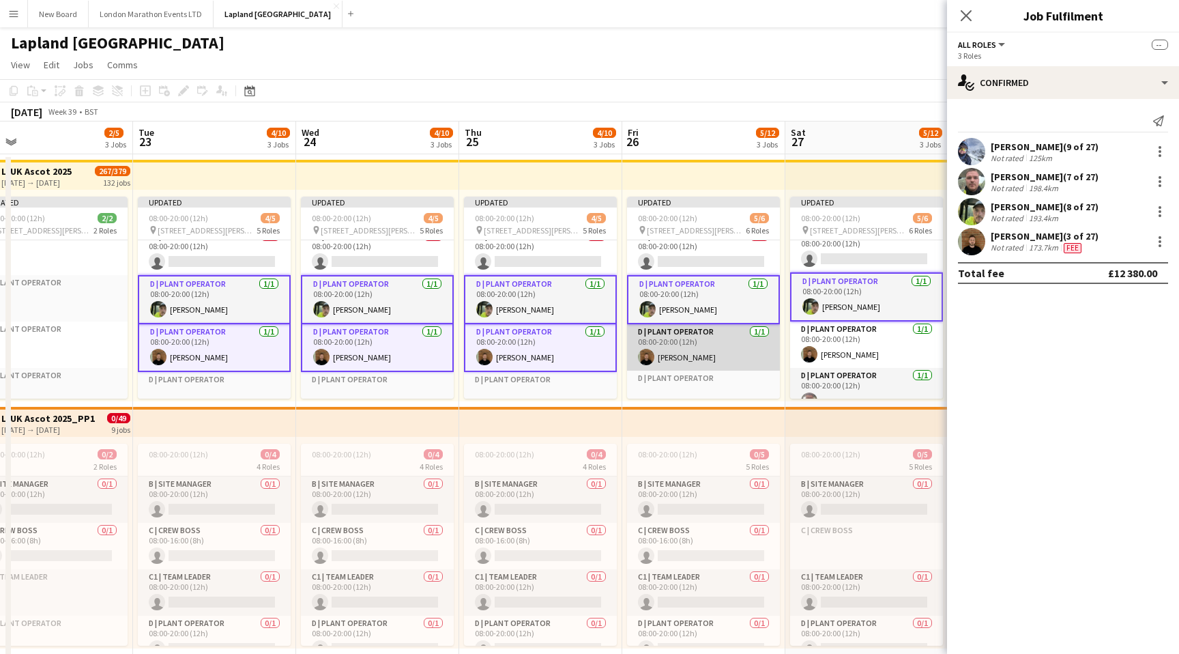
click at [697, 348] on app-card-role "D | Plant Operator [DATE] 08:00-20:00 (12h) [PERSON_NAME]" at bounding box center [703, 347] width 153 height 46
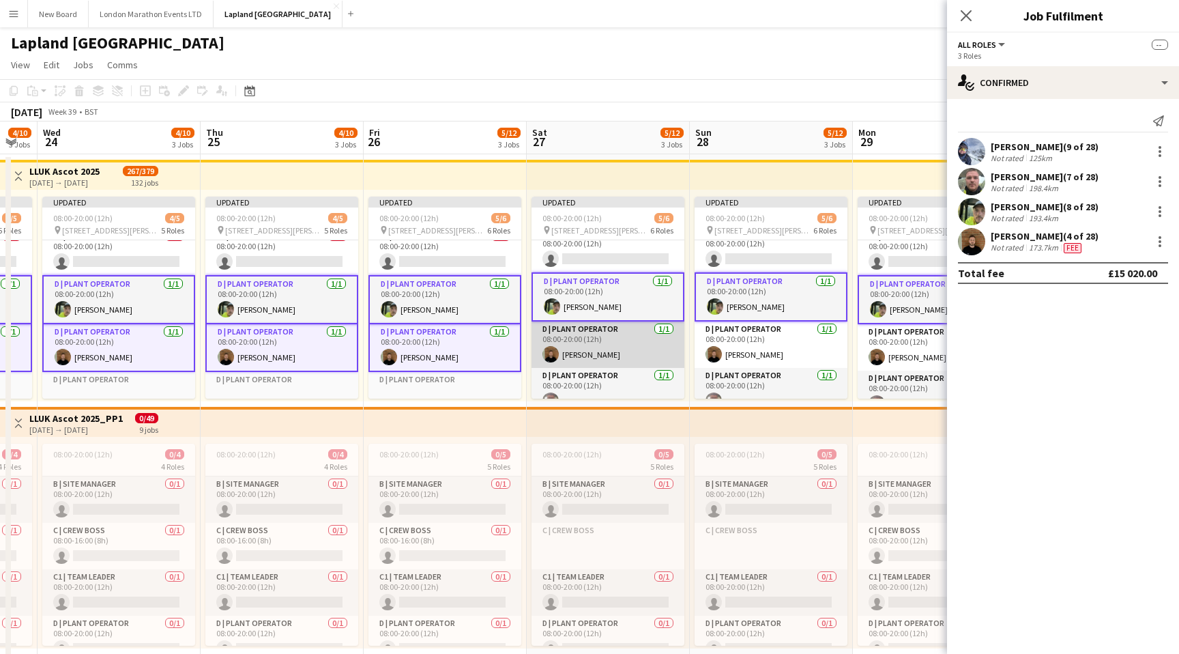
click at [629, 346] on app-card-role "D | Plant Operator [DATE] 08:00-20:00 (12h) [PERSON_NAME]" at bounding box center [608, 344] width 153 height 46
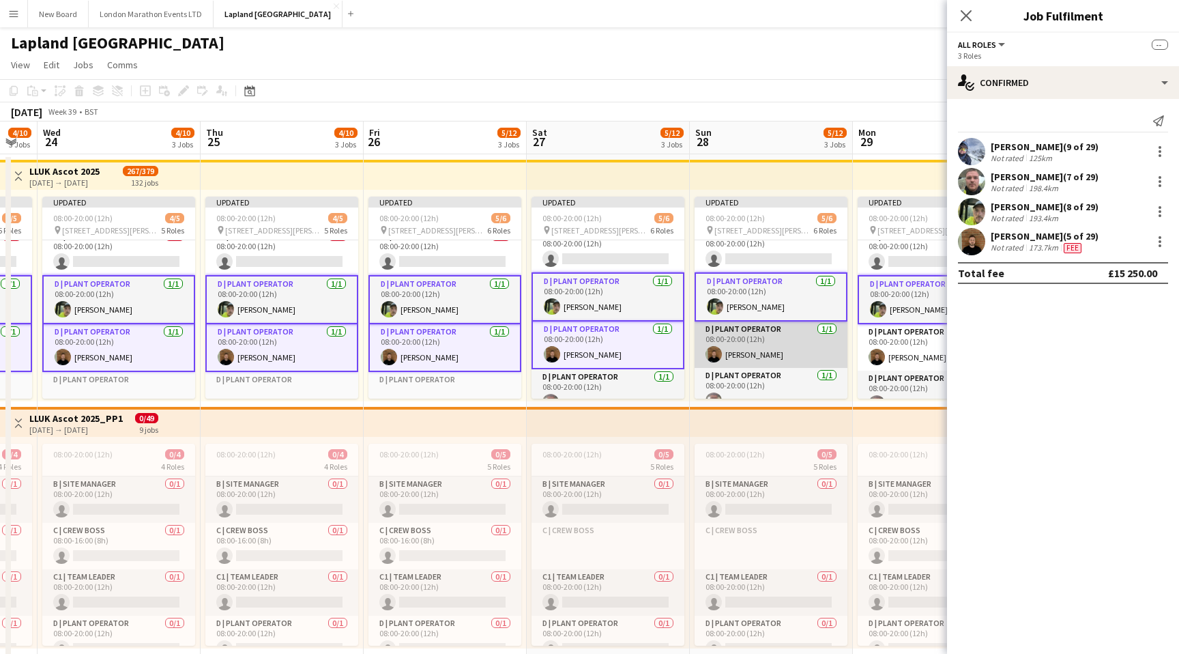
click at [749, 349] on app-card-role "D | Plant Operator [DATE] 08:00-20:00 (12h) [PERSON_NAME]" at bounding box center [771, 344] width 153 height 46
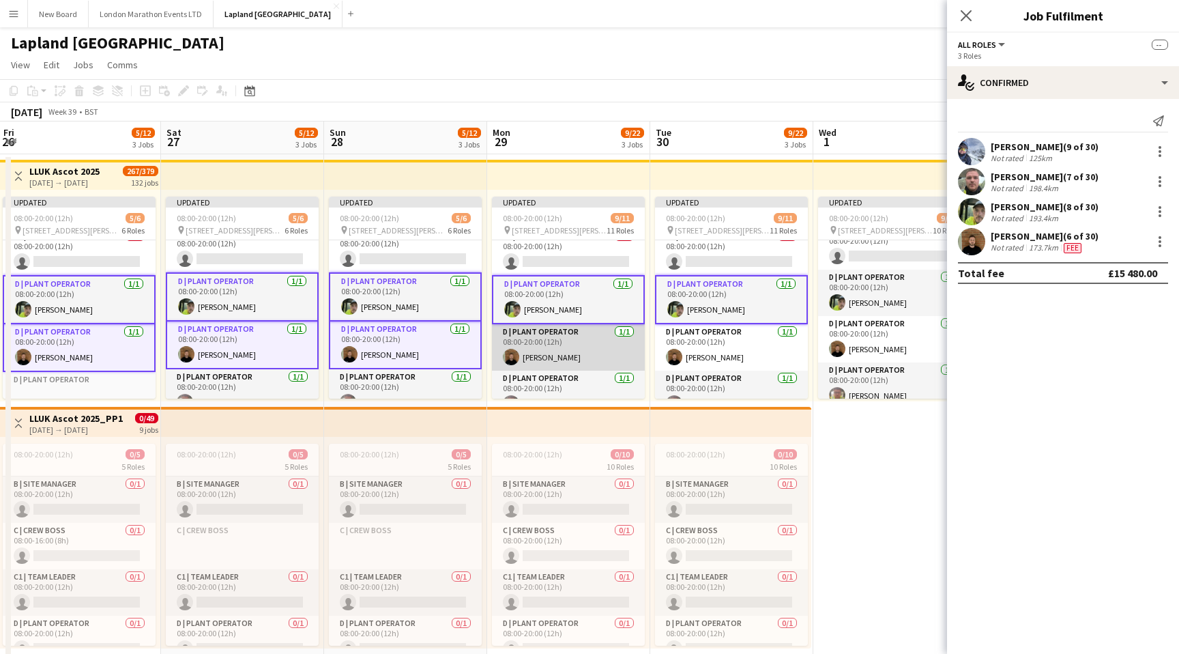
click at [585, 353] on app-card-role "D | Plant Operator [DATE] 08:00-20:00 (12h) [PERSON_NAME]" at bounding box center [568, 347] width 153 height 46
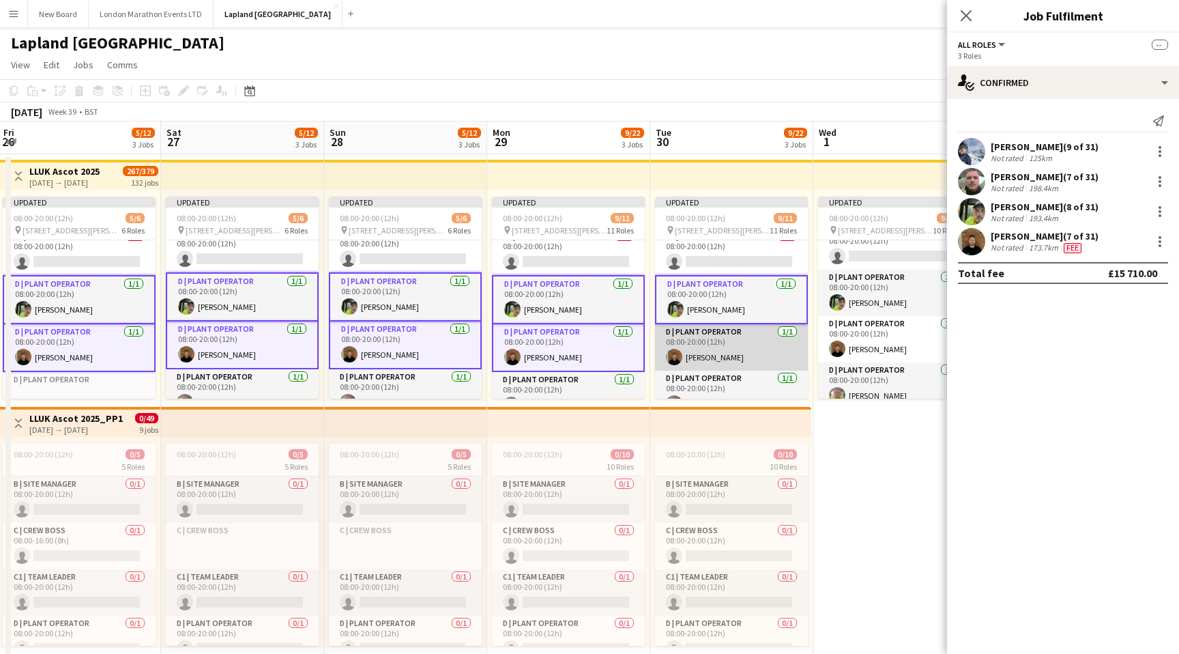
click at [715, 352] on app-card-role "D | Plant Operator [DATE] 08:00-20:00 (12h) [PERSON_NAME]" at bounding box center [731, 347] width 153 height 46
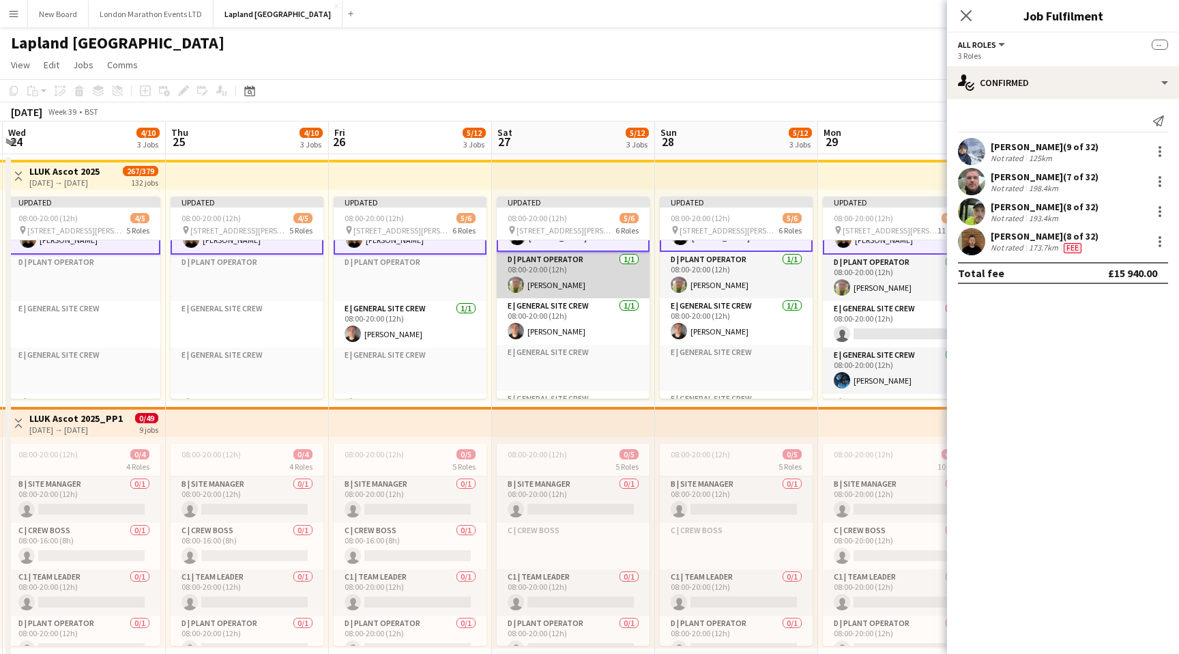
click at [560, 275] on app-card-role "D | Plant Operator [DATE] 08:00-20:00 (12h) [PERSON_NAME]" at bounding box center [573, 275] width 153 height 46
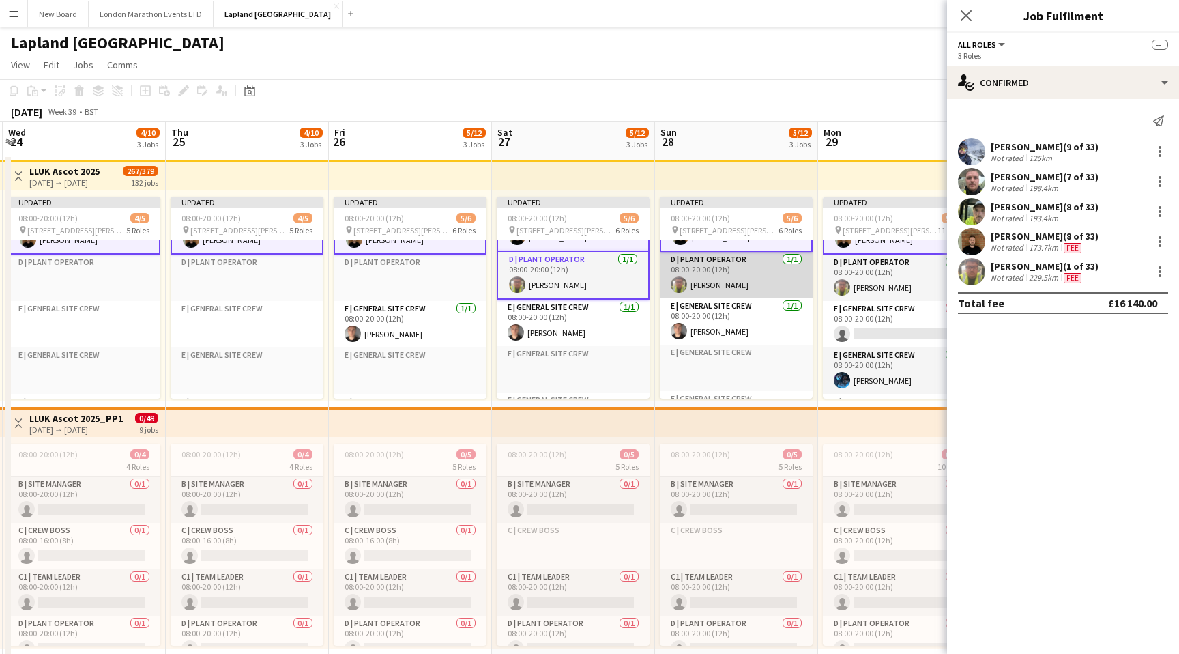
click at [697, 282] on app-card-role "D | Plant Operator [DATE] 08:00-20:00 (12h) [PERSON_NAME]" at bounding box center [736, 275] width 153 height 46
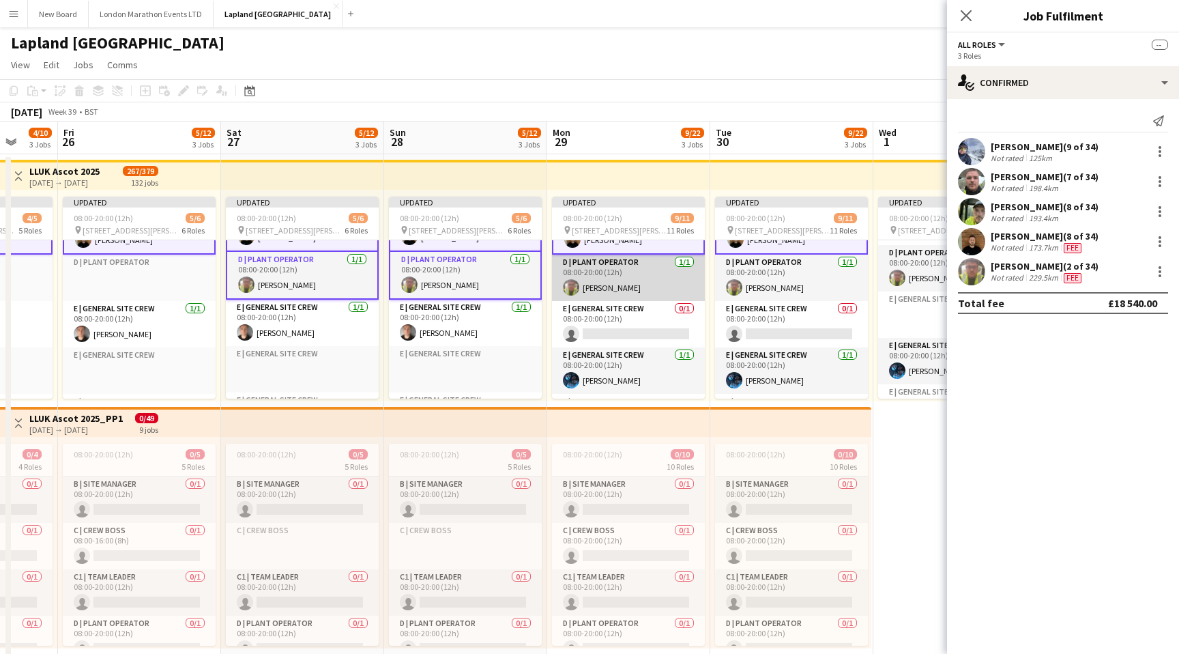
click at [646, 280] on app-card-role "D | Plant Operator [DATE] 08:00-20:00 (12h) [PERSON_NAME]" at bounding box center [628, 278] width 153 height 46
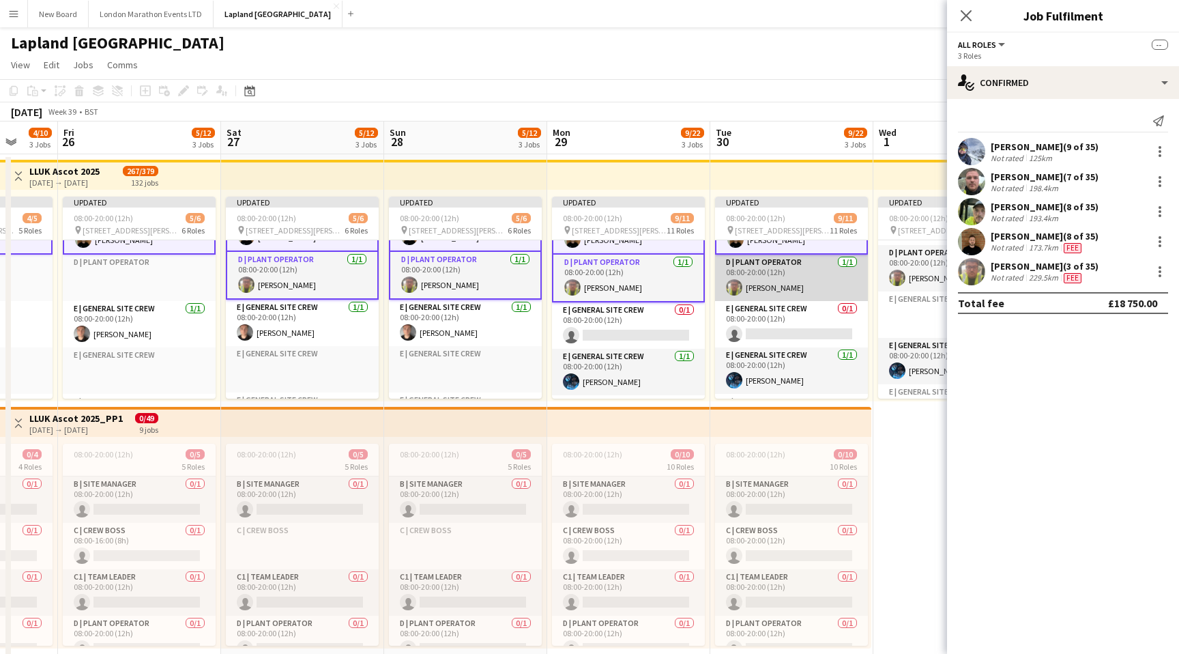
click at [783, 281] on app-card-role "D | Plant Operator [DATE] 08:00-20:00 (12h) [PERSON_NAME]" at bounding box center [791, 278] width 153 height 46
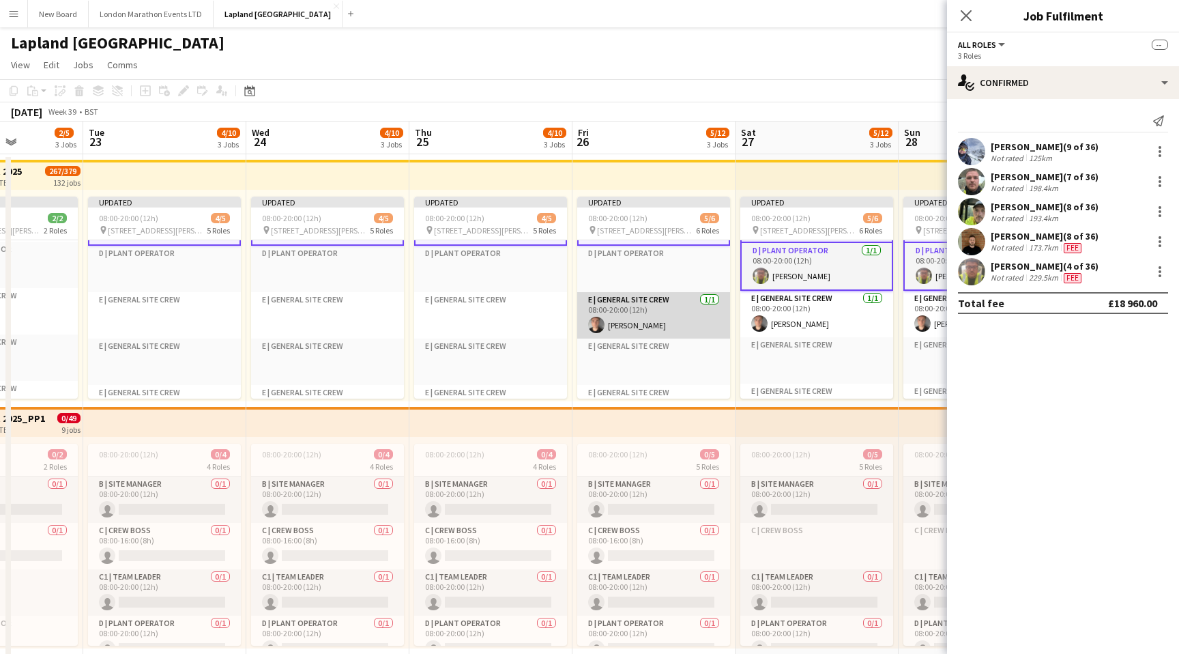
click at [678, 317] on app-card-role "E | General Site Crew [DATE] 08:00-20:00 (12h) [PERSON_NAME]" at bounding box center [653, 315] width 153 height 46
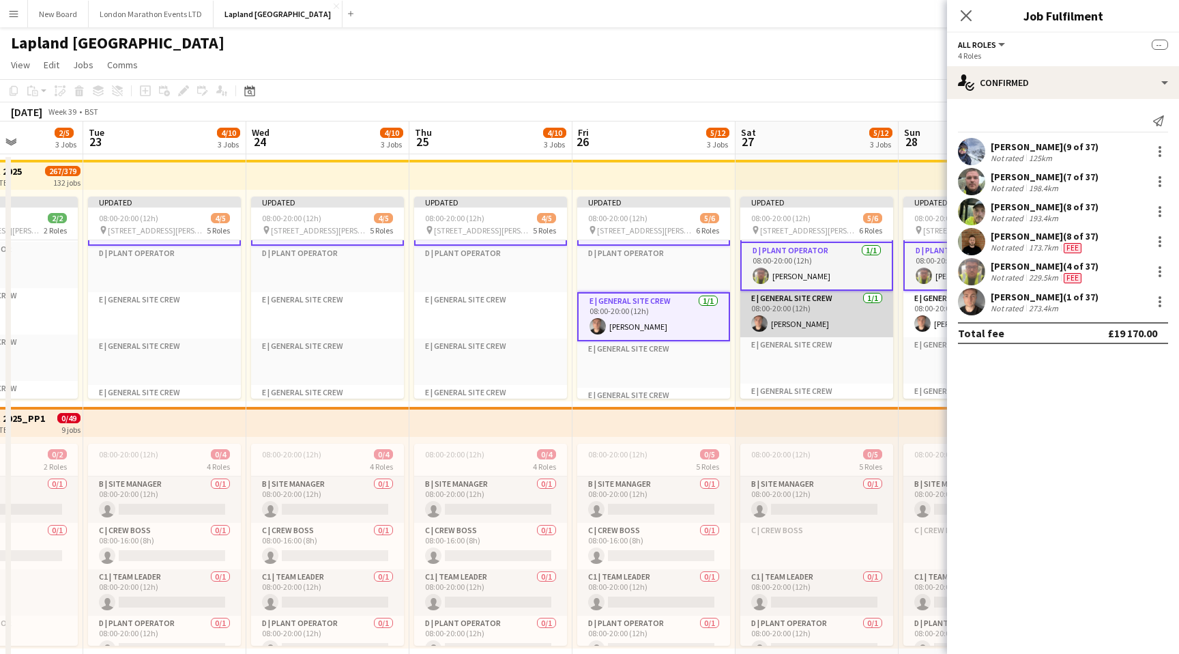
click at [813, 330] on app-card-role "E | General Site Crew [DATE] 08:00-20:00 (12h) [PERSON_NAME]" at bounding box center [817, 314] width 153 height 46
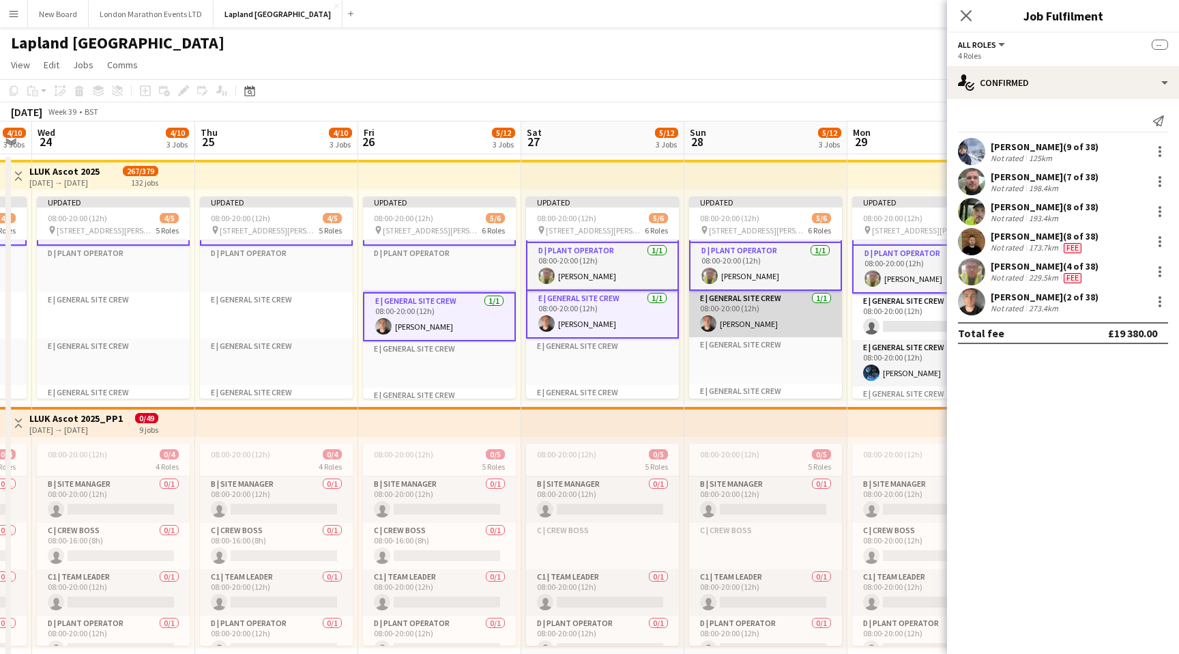
click at [785, 320] on app-card-role "E | General Site Crew [DATE] 08:00-20:00 (12h) [PERSON_NAME]" at bounding box center [765, 314] width 153 height 46
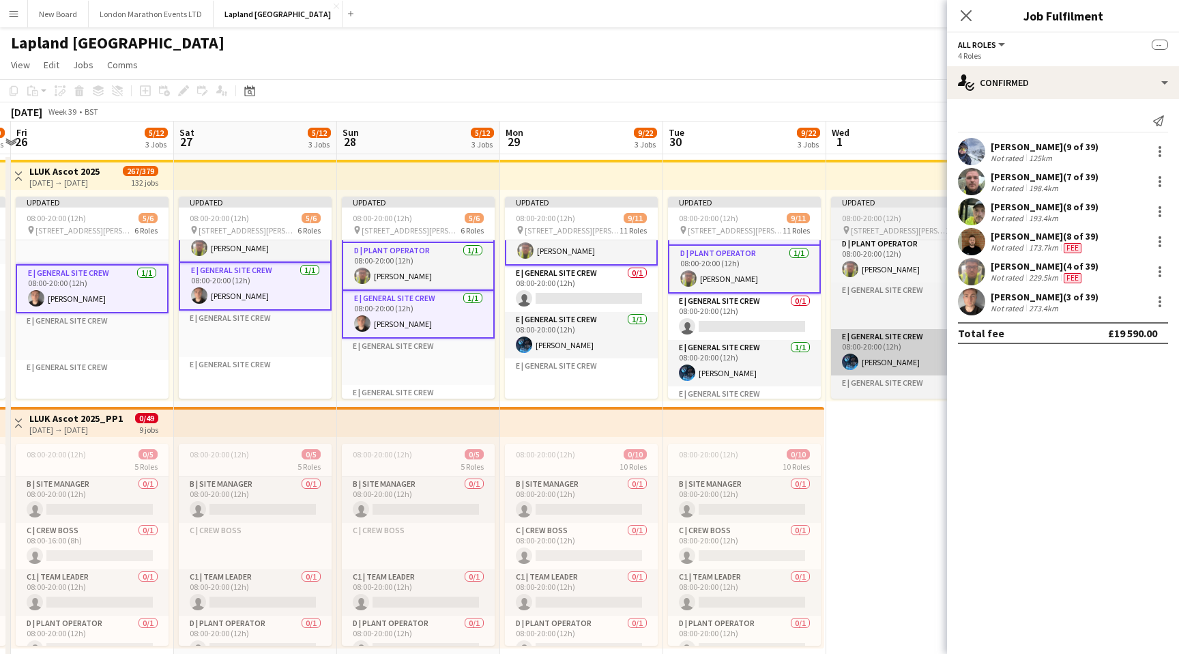
scroll to position [311, 0]
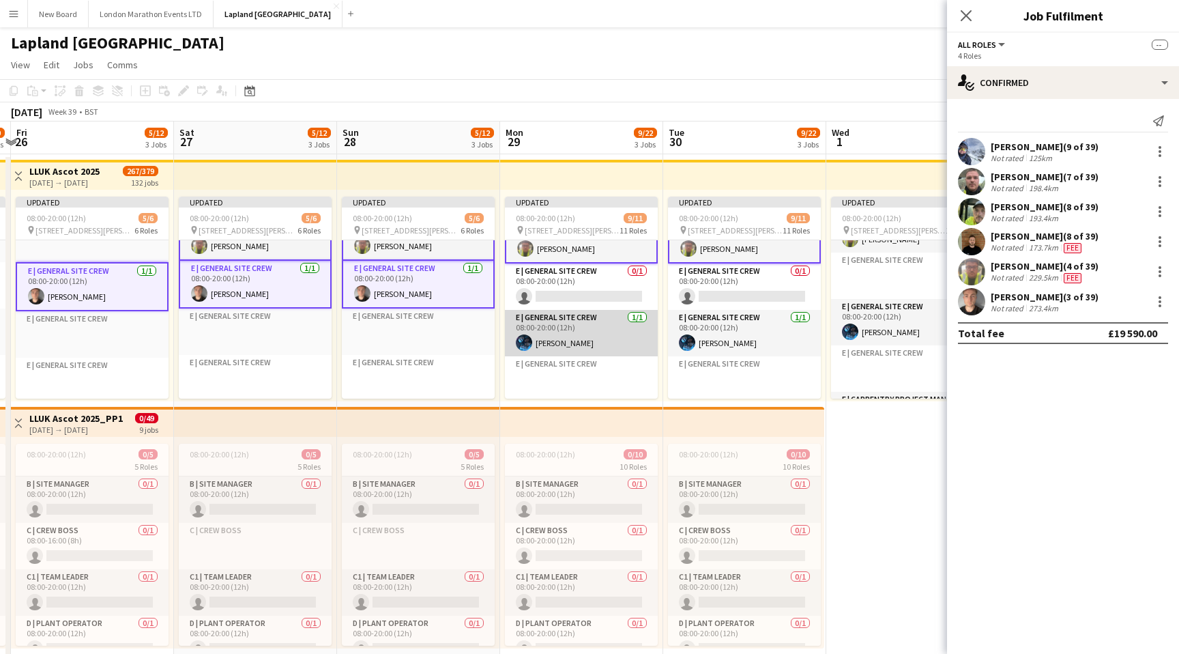
click at [593, 337] on app-card-role "E | General Site Crew [DATE] 08:00-20:00 (12h) [PERSON_NAME]" at bounding box center [581, 333] width 153 height 46
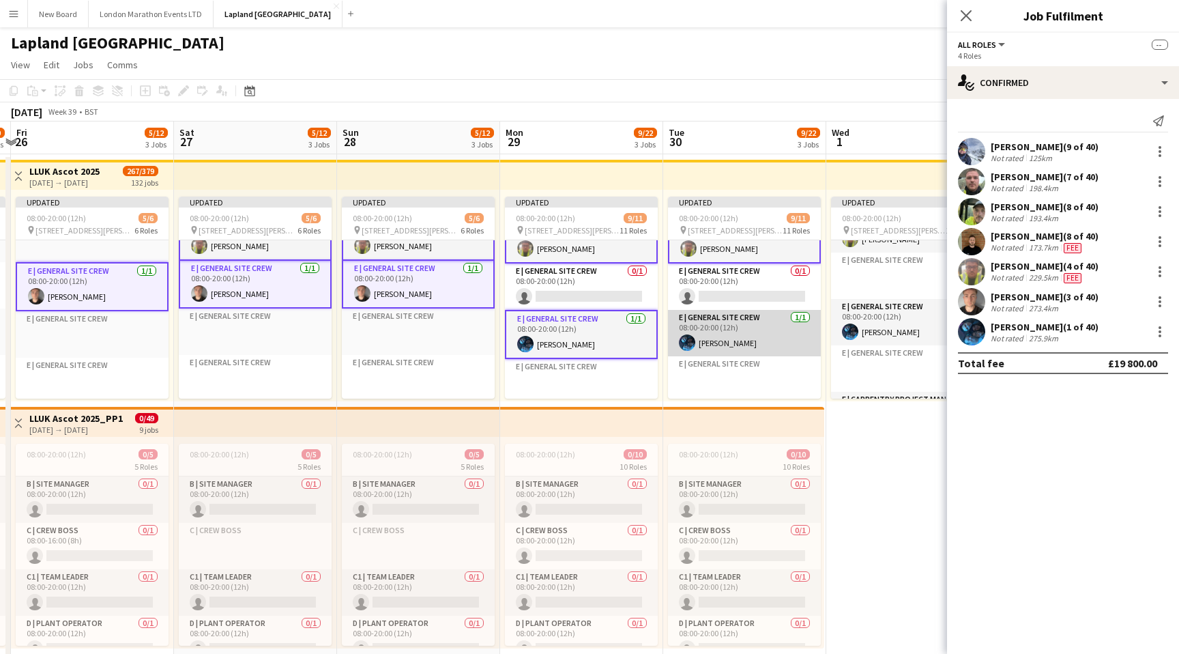
click at [760, 339] on app-card-role "E | General Site Crew [DATE] 08:00-20:00 (12h) [PERSON_NAME]" at bounding box center [744, 333] width 153 height 46
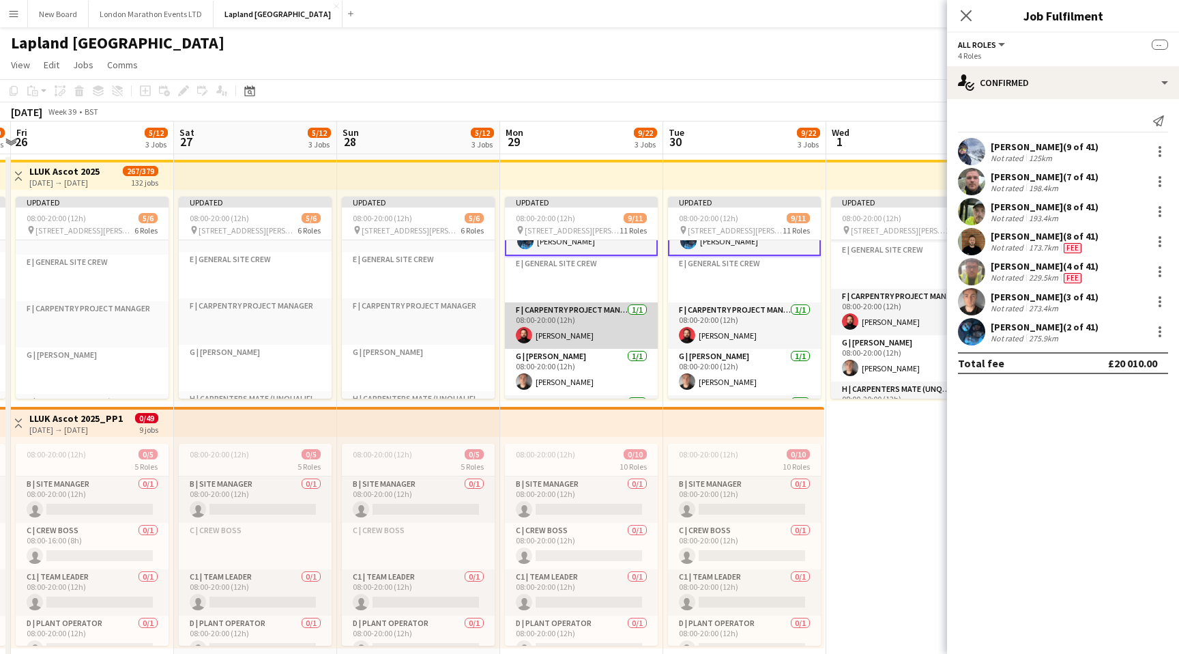
click at [597, 328] on app-card-role "F | Carpentry Project Manager [DATE] 08:00-20:00 (12h) [PERSON_NAME]" at bounding box center [581, 325] width 153 height 46
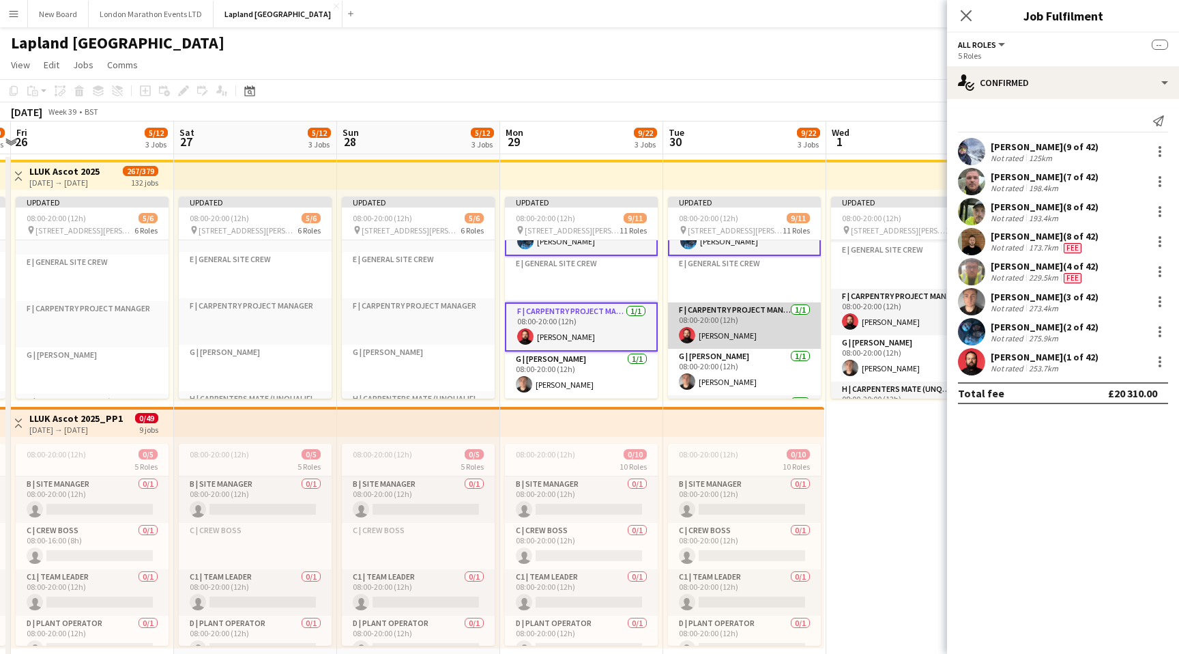
click at [740, 330] on app-card-role "F | Carpentry Project Manager [DATE] 08:00-20:00 (12h) [PERSON_NAME]" at bounding box center [744, 325] width 153 height 46
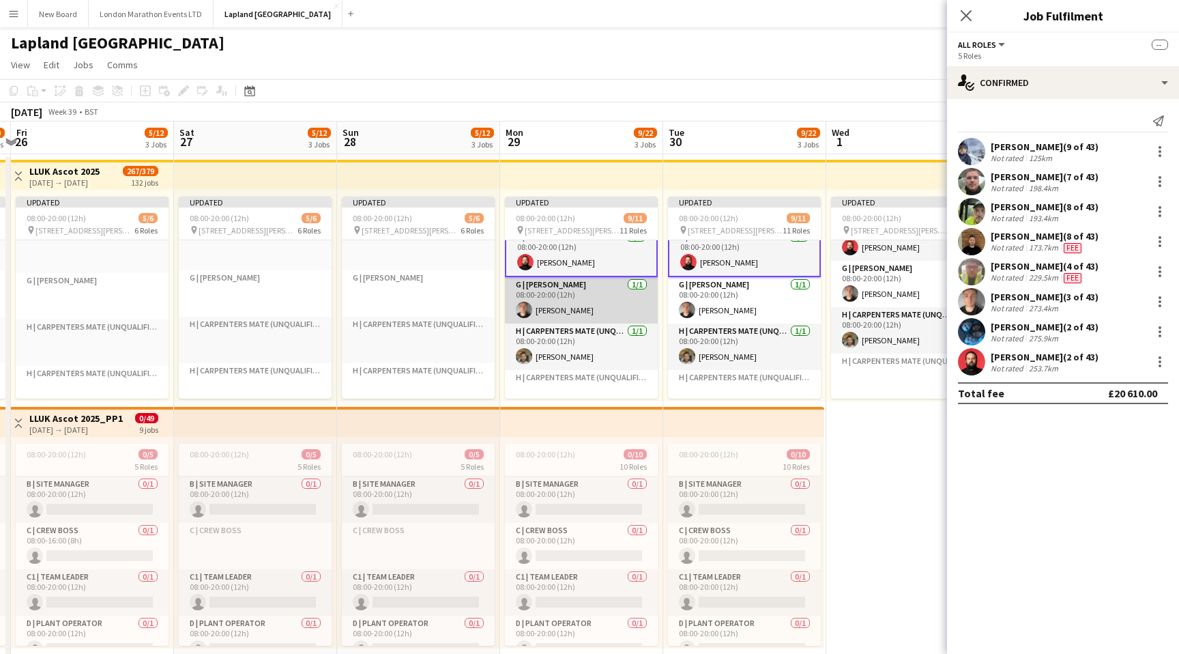
click at [599, 297] on app-card-role "G | [PERSON_NAME] [DATE] 08:00-20:00 (12h) [PERSON_NAME]" at bounding box center [581, 300] width 153 height 46
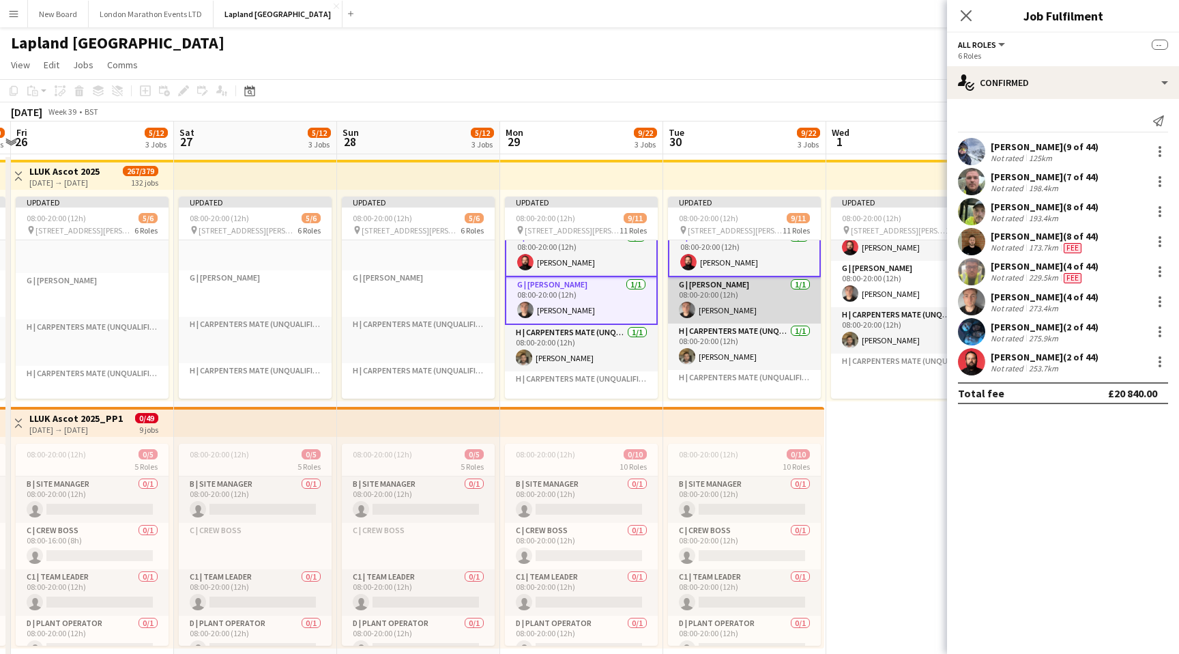
click at [739, 304] on app-card-role "G | [PERSON_NAME] [DATE] 08:00-20:00 (12h) [PERSON_NAME]" at bounding box center [744, 300] width 153 height 46
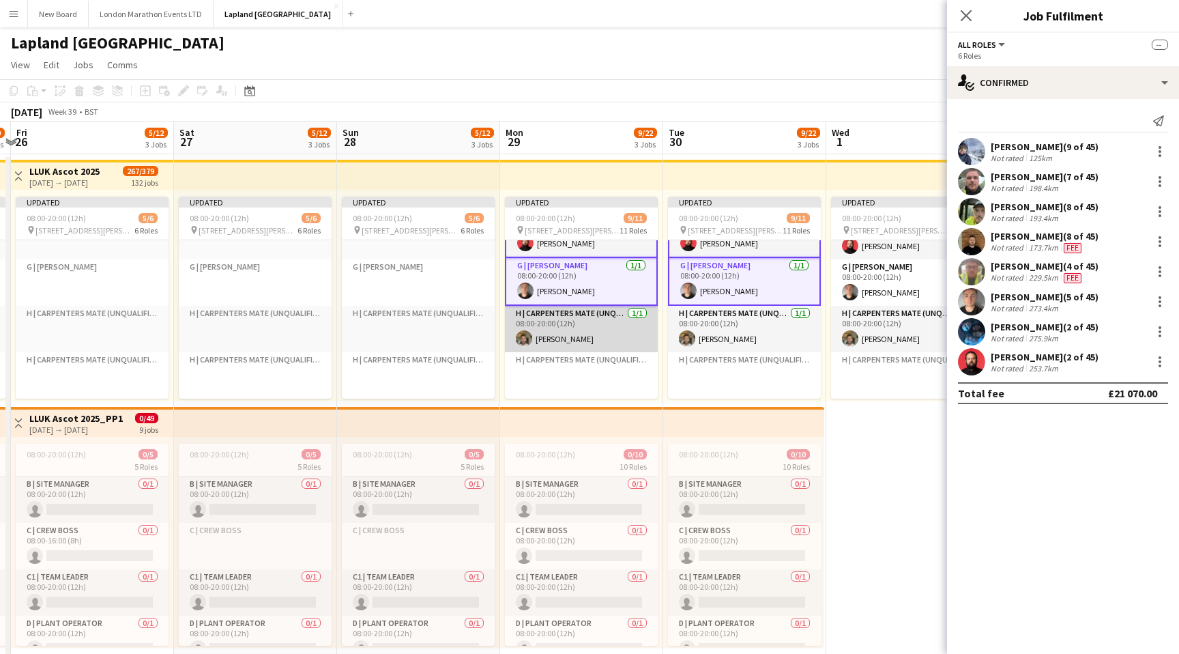
click at [599, 329] on app-card-role "H | Carpenters Mate (Unqualified) [DATE] 08:00-20:00 (12h) [PERSON_NAME]" at bounding box center [581, 329] width 153 height 46
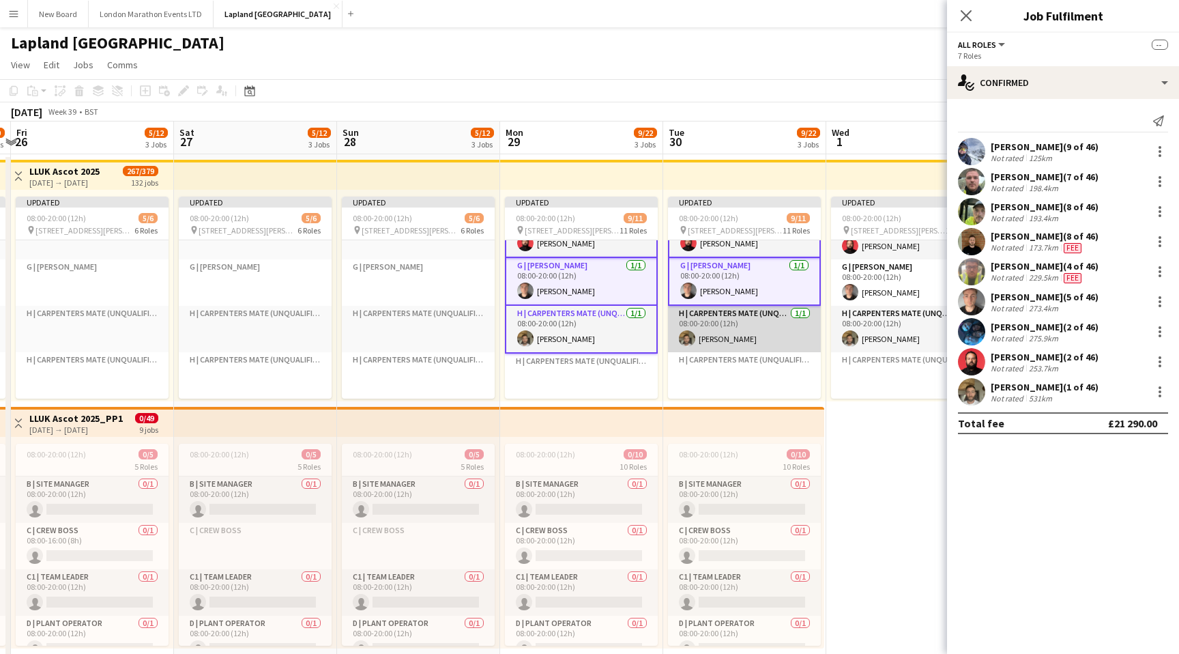
click at [746, 338] on app-card-role "H | Carpenters Mate (Unqualified) [DATE] 08:00-20:00 (12h) [PERSON_NAME]" at bounding box center [744, 329] width 153 height 46
click at [1157, 244] on div at bounding box center [1160, 241] width 16 height 16
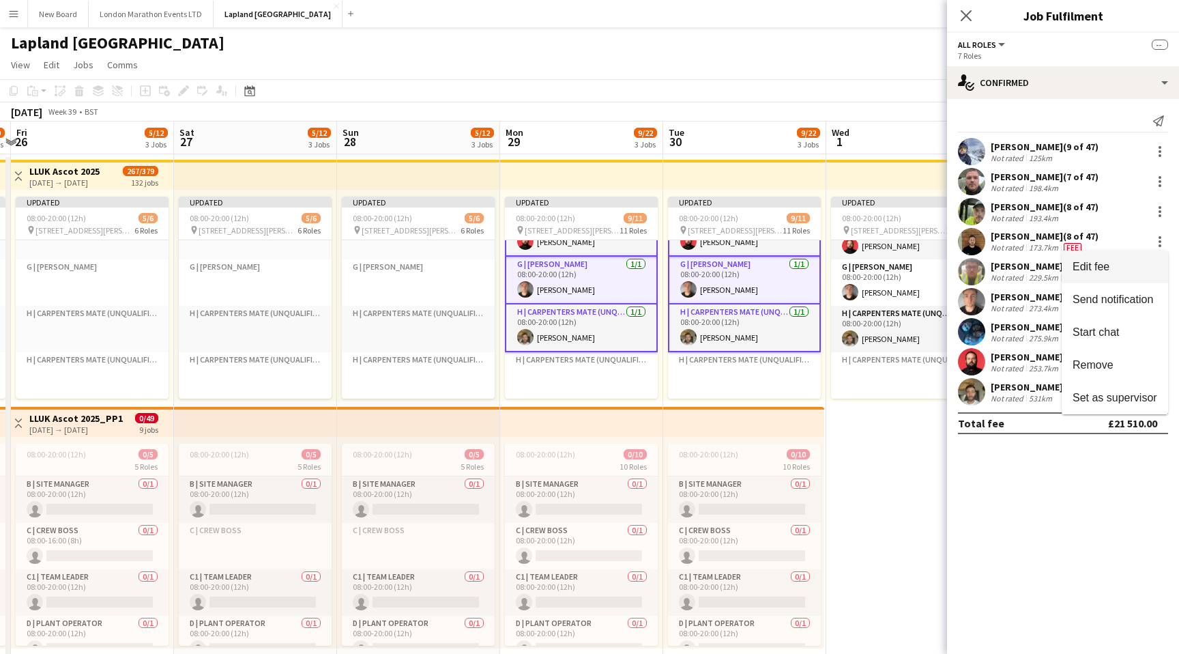
click at [1116, 265] on span "Edit fee" at bounding box center [1115, 267] width 85 height 12
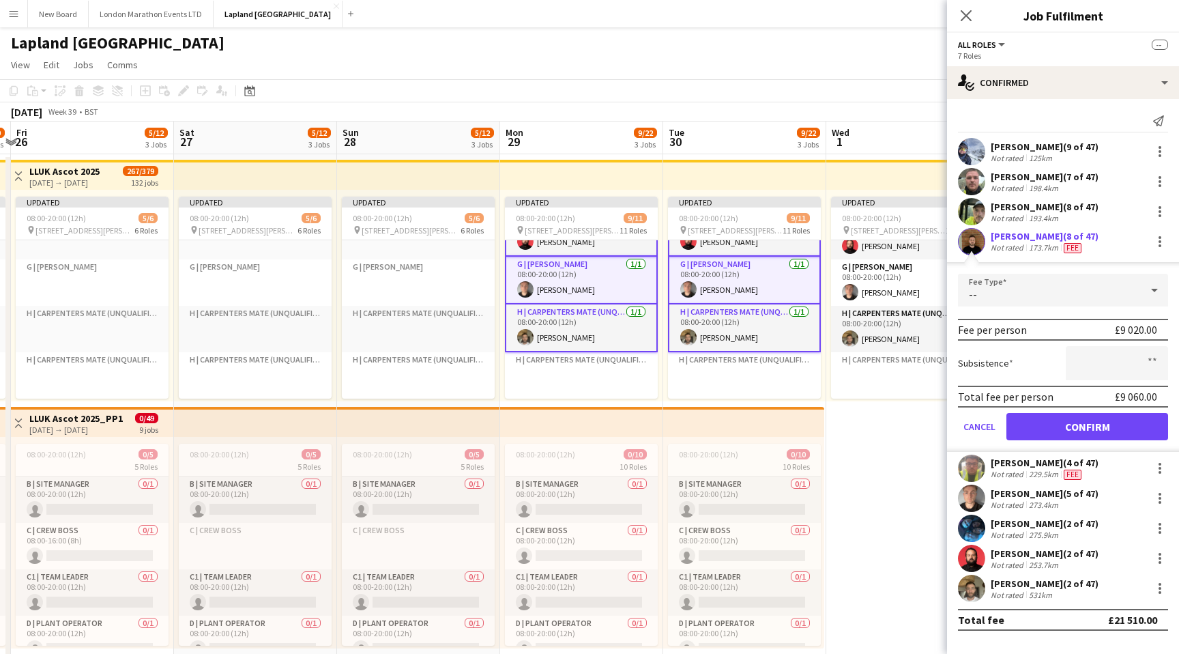
click at [1125, 298] on div "--" at bounding box center [1049, 290] width 183 height 33
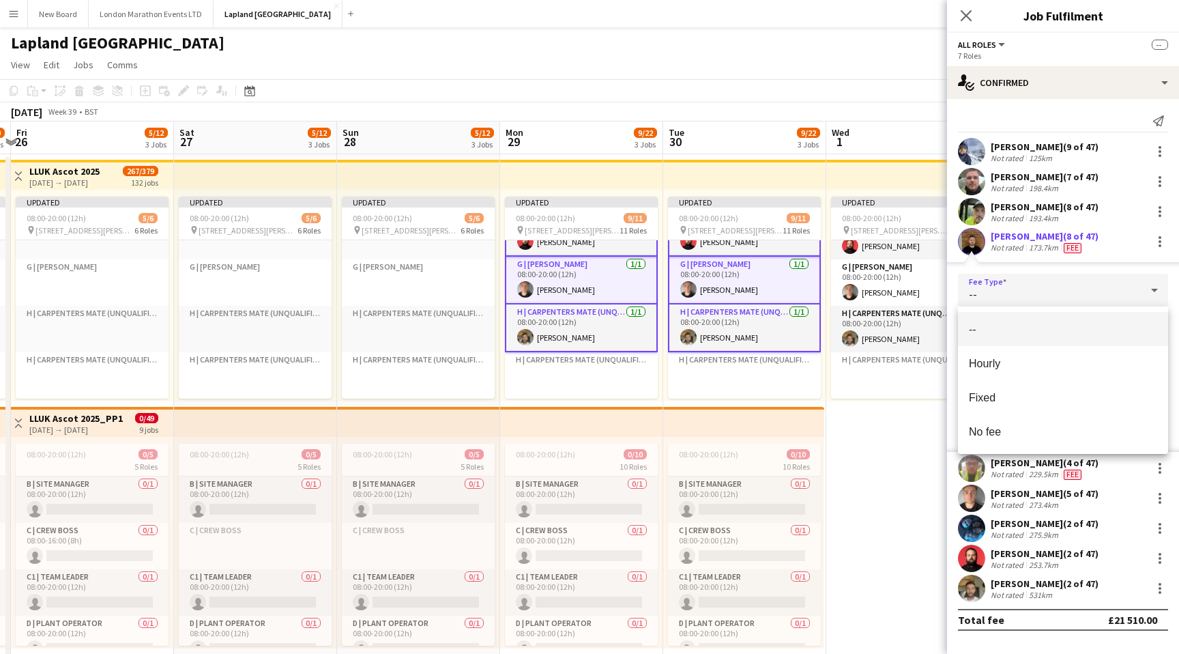
click at [1126, 295] on div at bounding box center [589, 327] width 1179 height 654
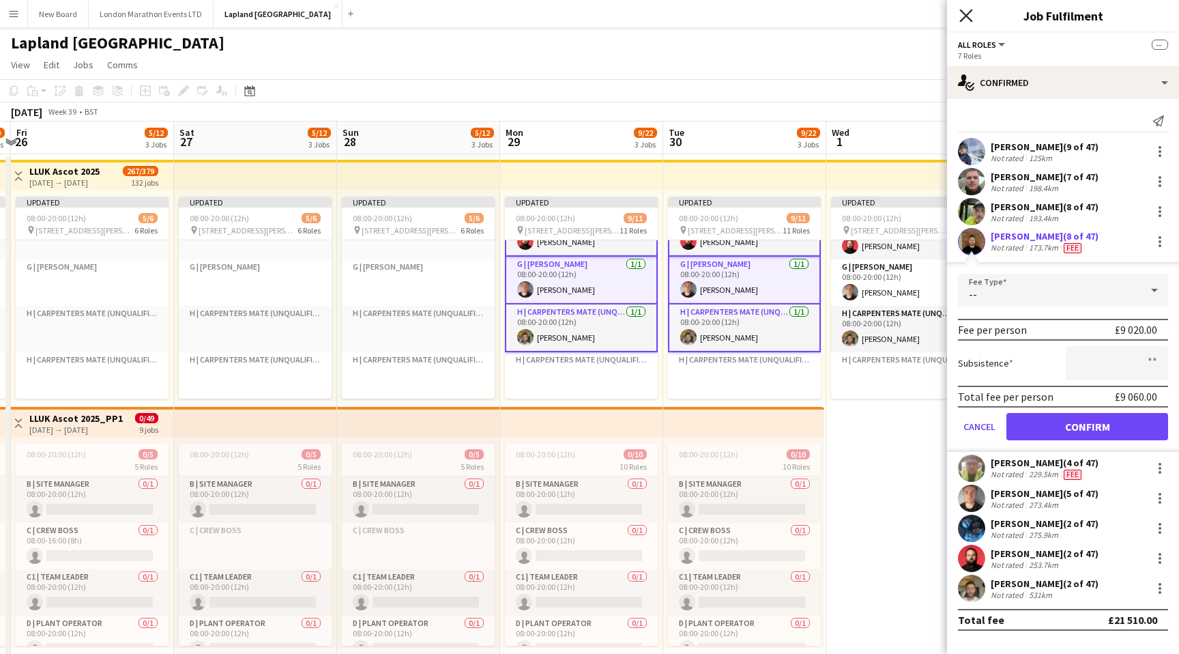
click at [960, 19] on icon "Close pop-in" at bounding box center [966, 15] width 13 height 13
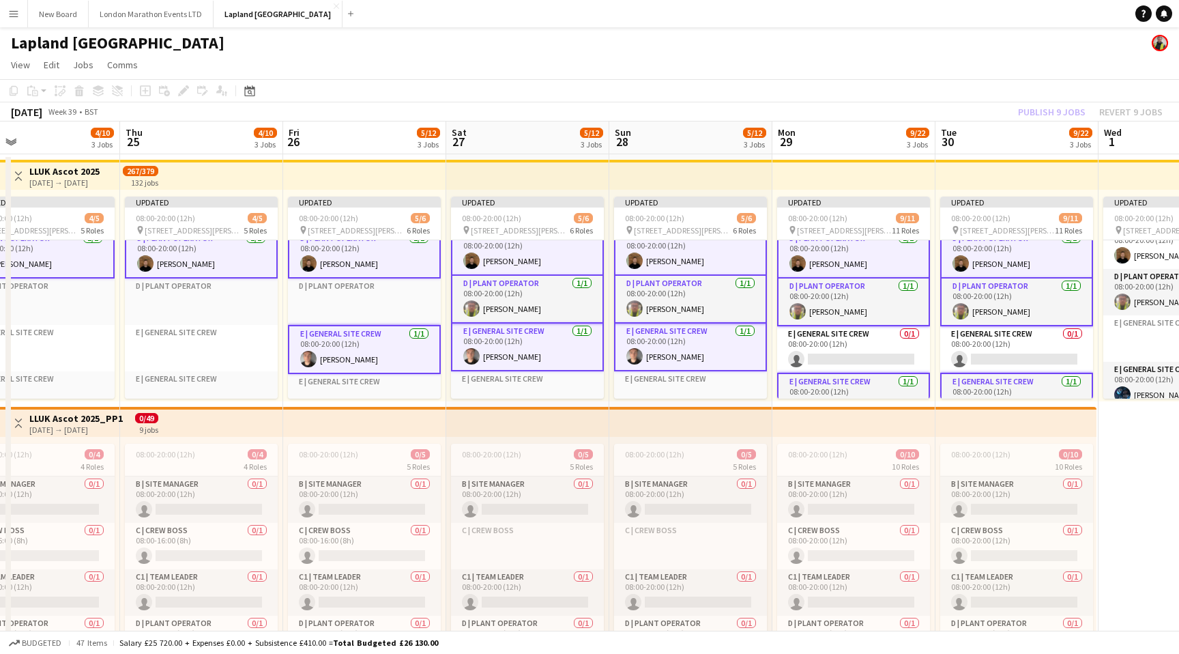
click at [556, 347] on app-card-role "E | General Site Crew [DATE] 08:00-20:00 (12h) [PERSON_NAME]" at bounding box center [527, 348] width 153 height 48
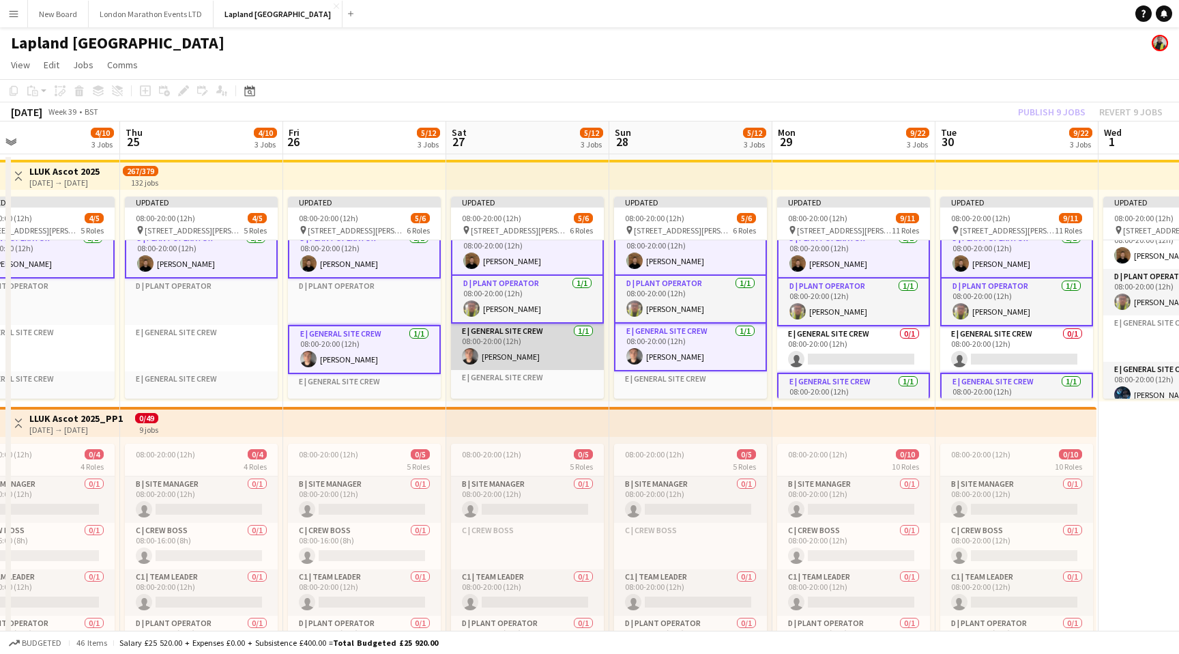
click at [556, 347] on app-card-role "E | General Site Crew [DATE] 08:00-20:00 (12h) [PERSON_NAME]" at bounding box center [527, 347] width 153 height 46
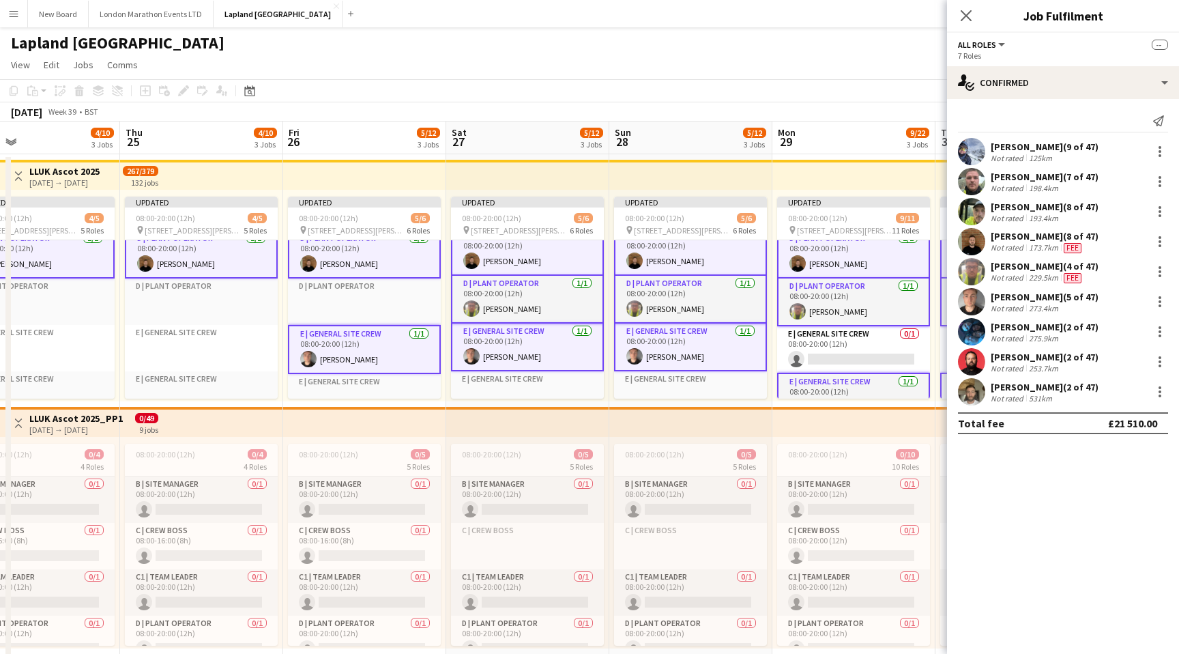
click at [1070, 246] on span "Fee" at bounding box center [1073, 248] width 18 height 10
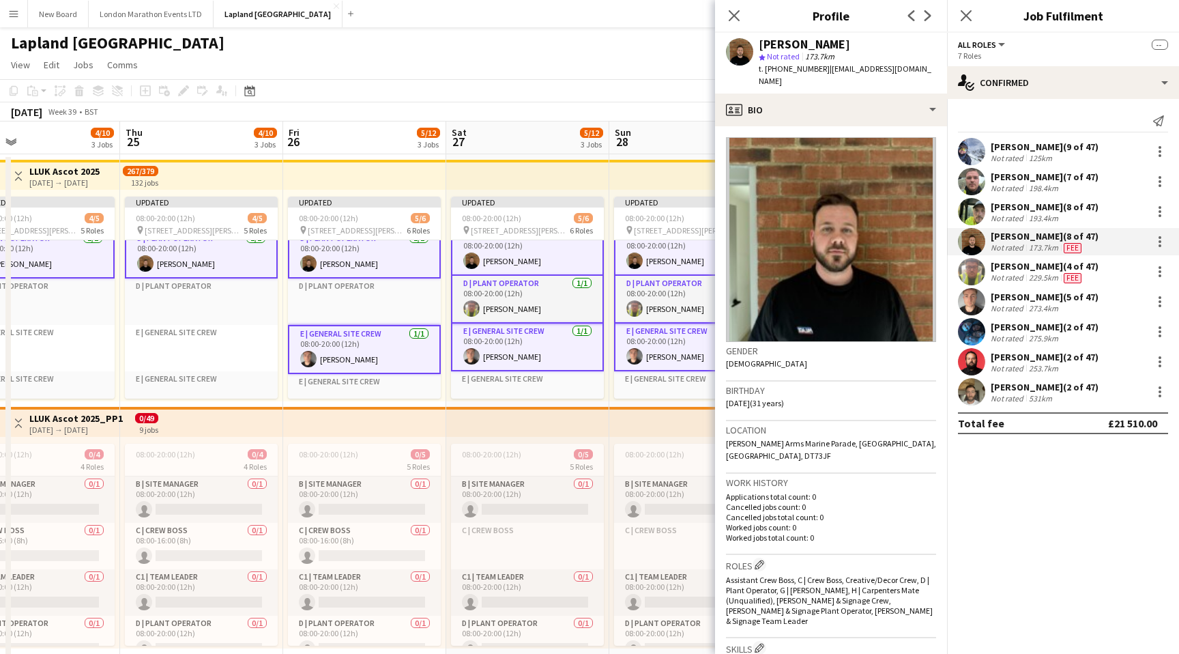
click at [1049, 239] on div "[PERSON_NAME] (8 of 47)" at bounding box center [1045, 236] width 108 height 12
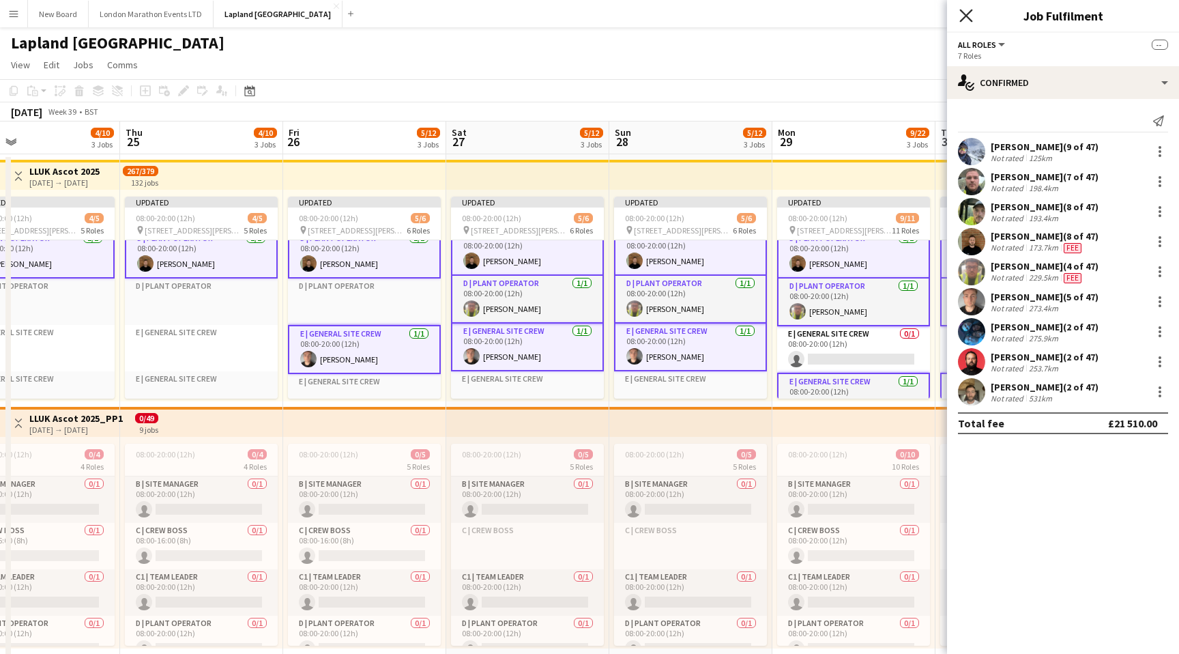
click at [968, 18] on icon "Close pop-in" at bounding box center [966, 15] width 13 height 13
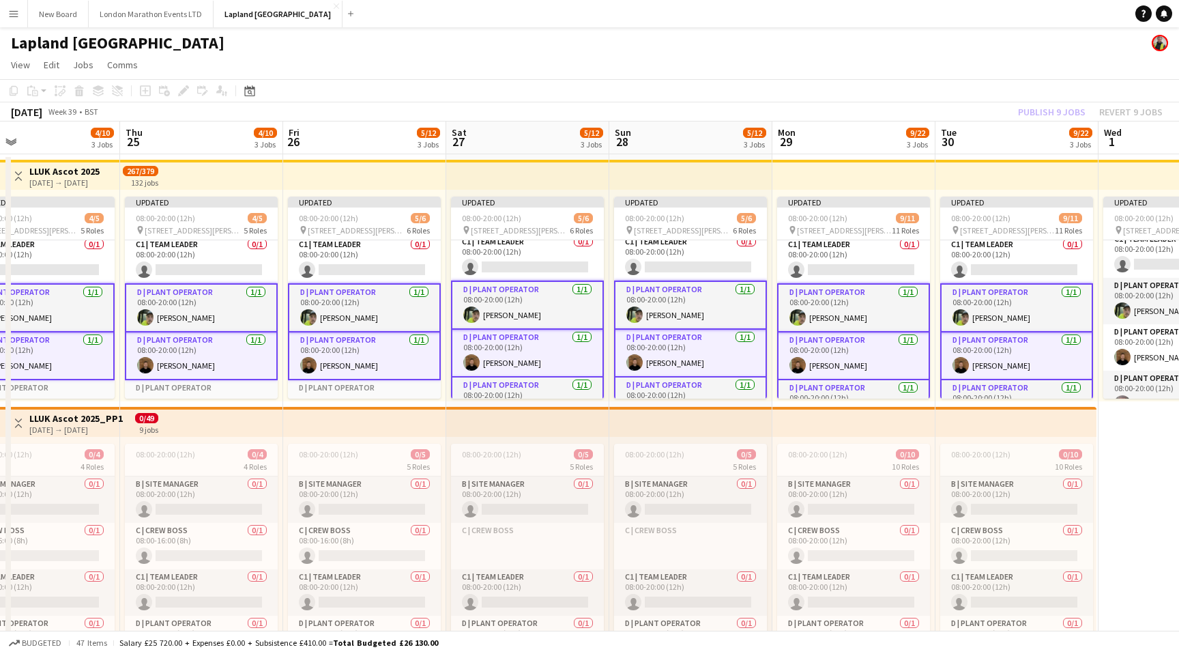
click at [1041, 106] on div "Publish 9 jobs Revert 9 jobs" at bounding box center [1090, 112] width 177 height 18
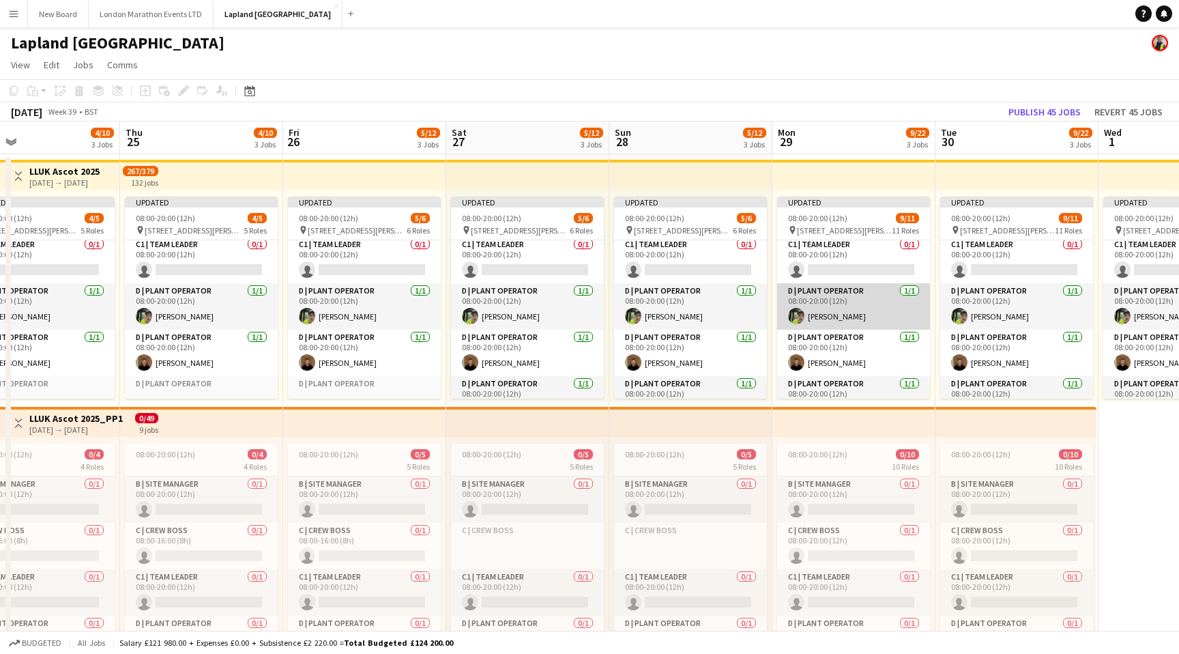
click at [862, 301] on app-card-role "D | Plant Operator [DATE] 08:00-20:00 (12h) [PERSON_NAME]" at bounding box center [853, 306] width 153 height 46
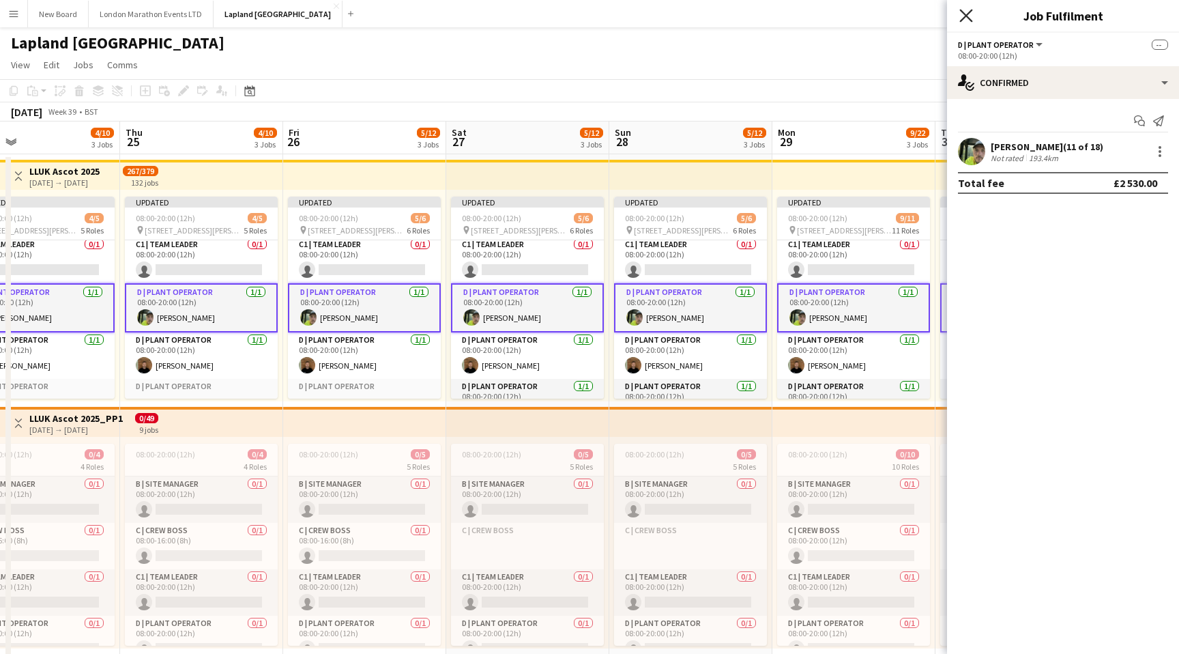
click at [960, 21] on icon at bounding box center [966, 15] width 13 height 13
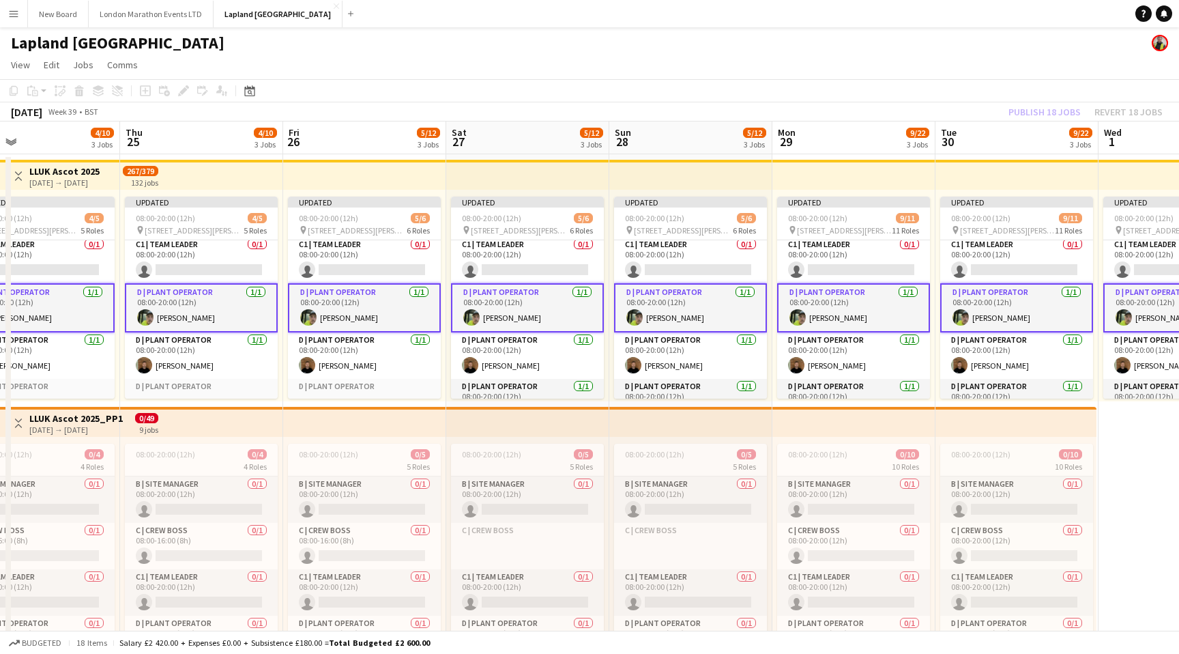
click at [863, 304] on app-card-role "D | Plant Operator [DATE] 08:00-20:00 (12h) [PERSON_NAME]" at bounding box center [853, 307] width 153 height 49
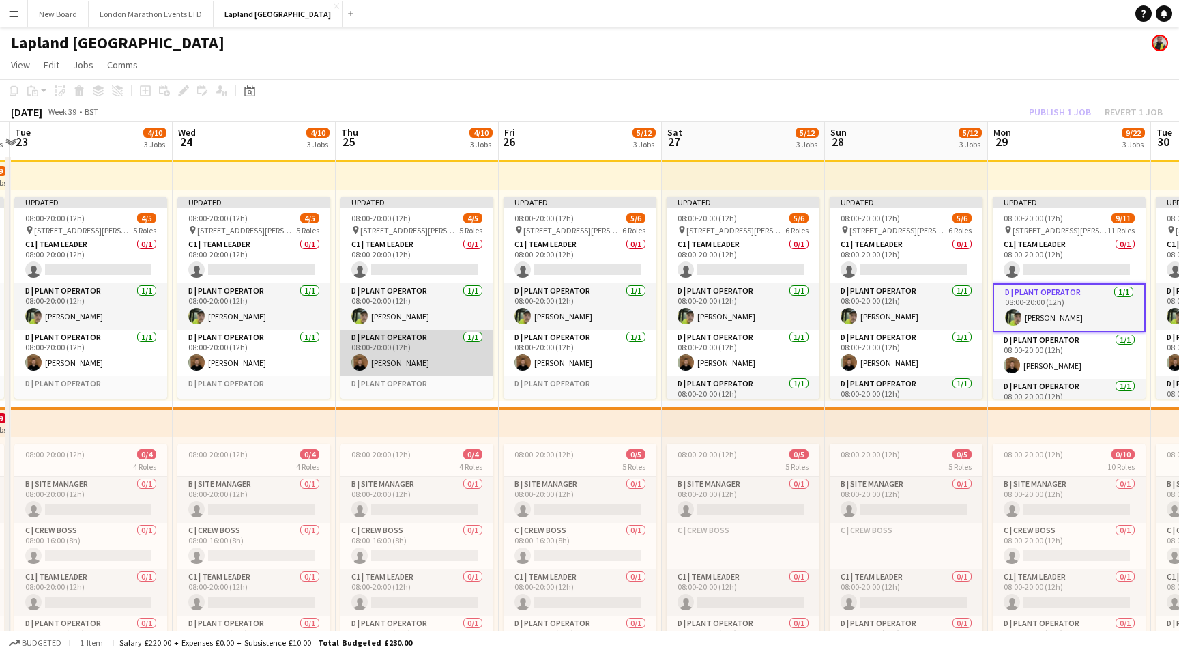
click at [442, 350] on app-card-role "D | Plant Operator [DATE] 08:00-20:00 (12h) [PERSON_NAME]" at bounding box center [417, 353] width 153 height 46
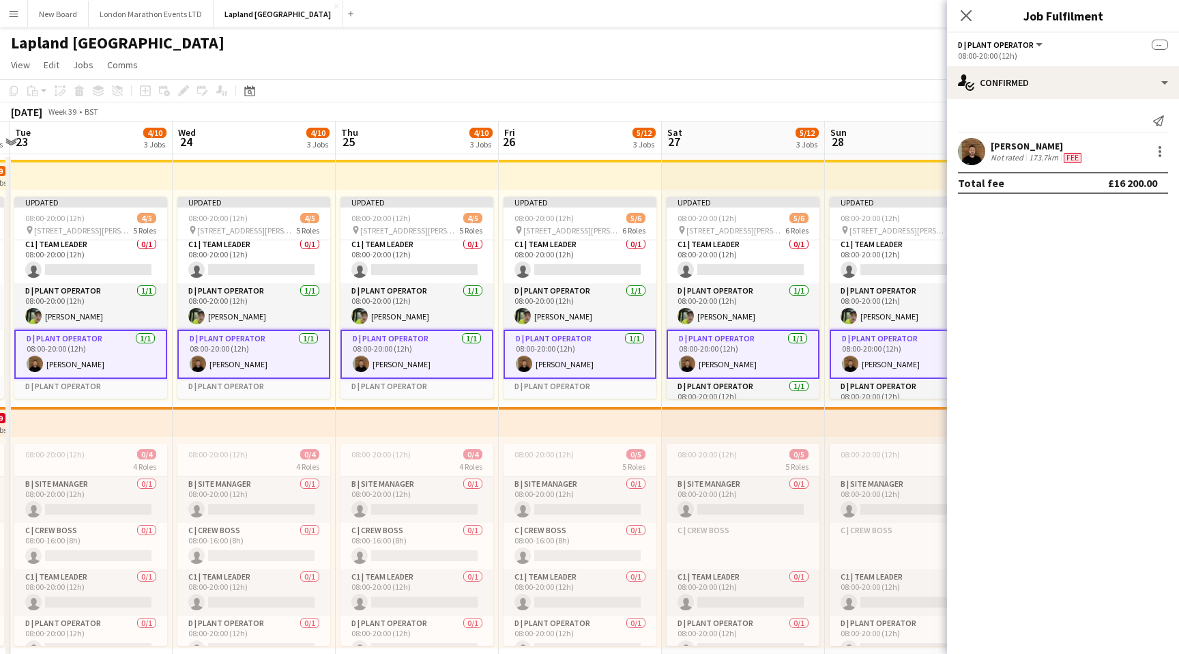
click at [1096, 154] on div "[PERSON_NAME] Not rated 173.7km Fee" at bounding box center [1063, 151] width 232 height 27
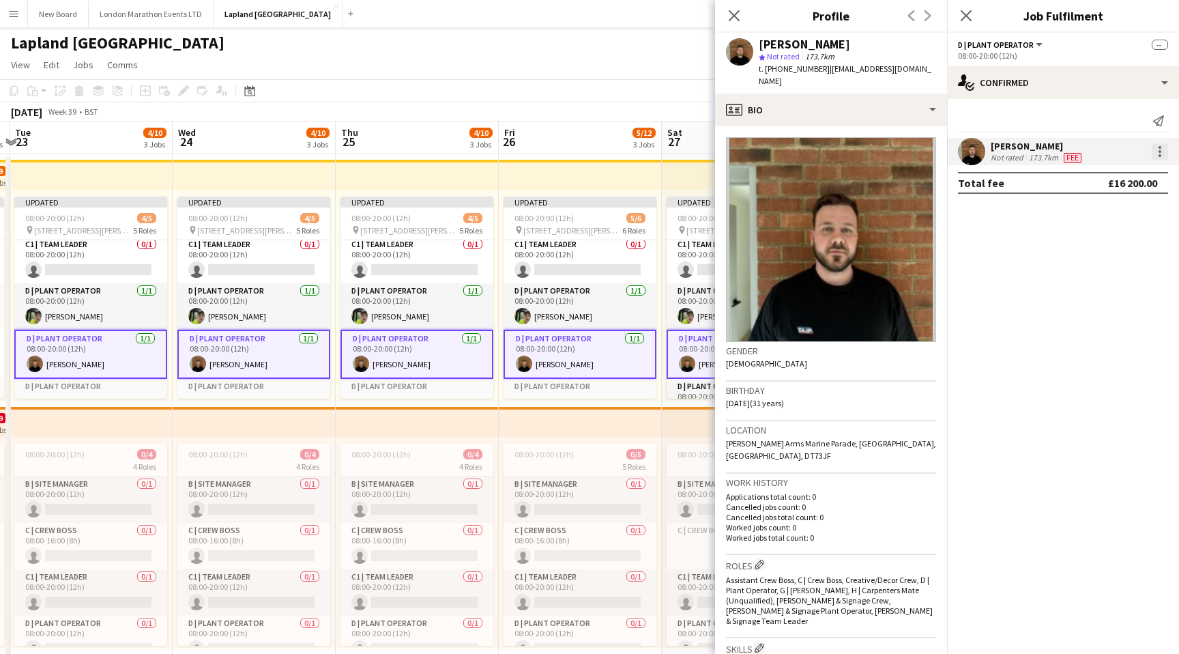
click at [1157, 154] on div at bounding box center [1160, 151] width 16 height 16
click at [1136, 177] on span "Edit fee" at bounding box center [1115, 177] width 85 height 12
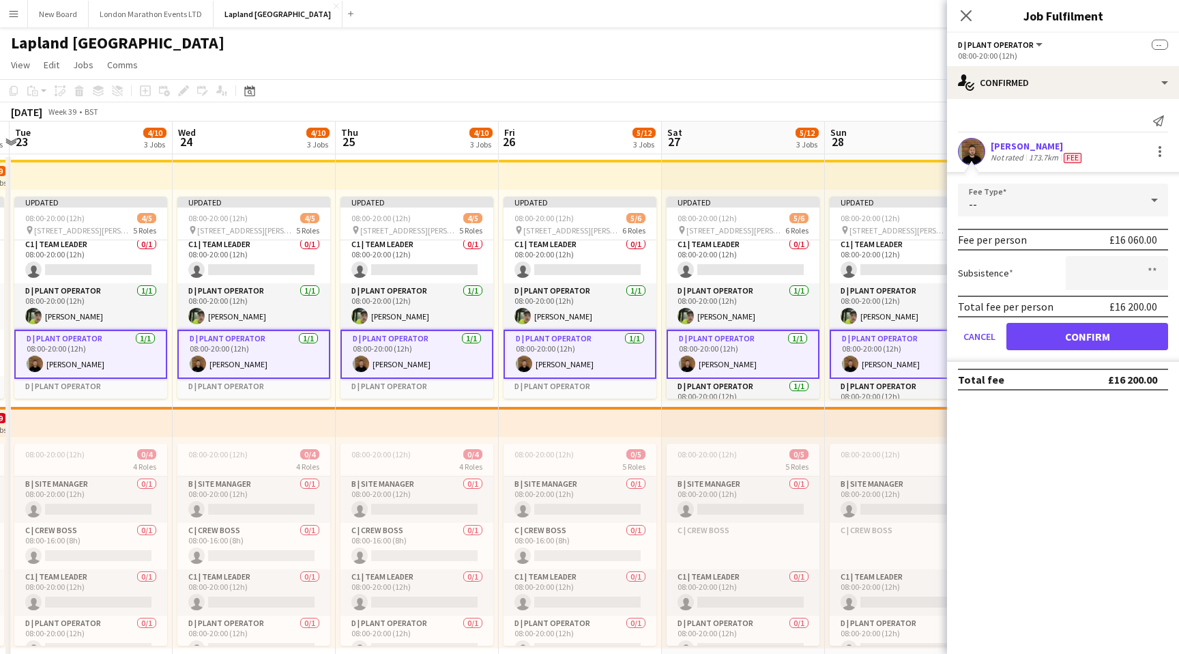
click at [608, 354] on app-card-role "D | Plant Operator [DATE] 08:00-20:00 (12h) [PERSON_NAME]" at bounding box center [580, 354] width 153 height 49
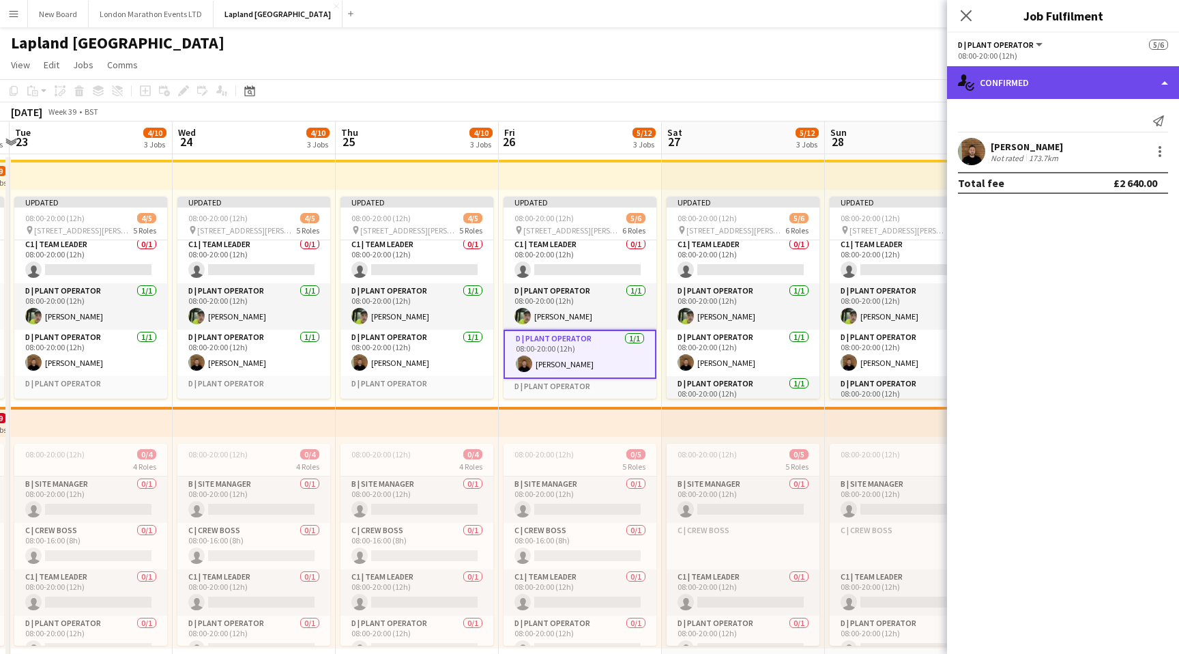
click at [1092, 87] on div "single-neutral-actions-check-2 Confirmed" at bounding box center [1063, 82] width 232 height 33
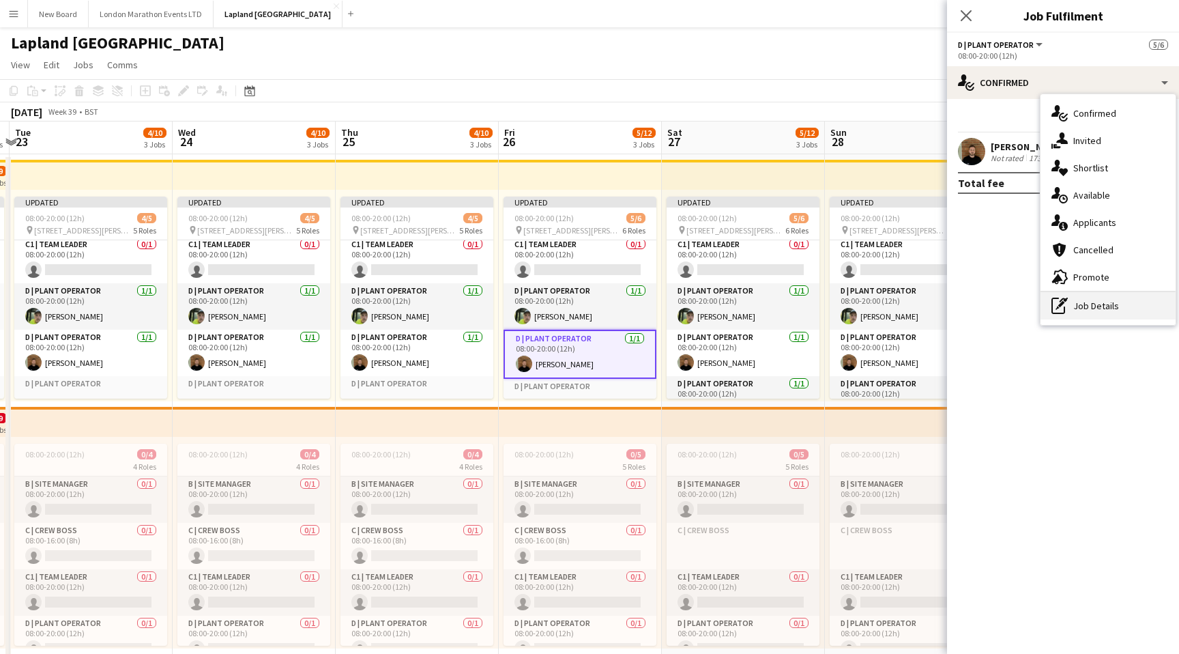
click at [1089, 308] on div "pen-write Job Details" at bounding box center [1108, 305] width 135 height 27
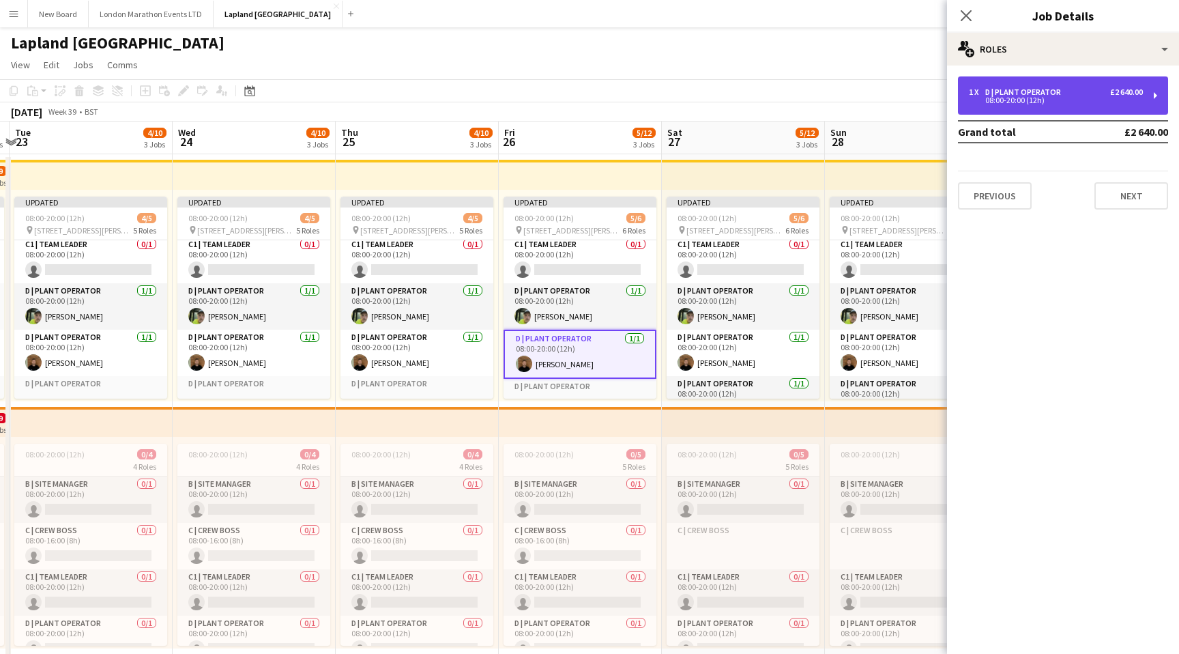
click at [1117, 89] on div "£2 640.00" at bounding box center [1127, 92] width 33 height 10
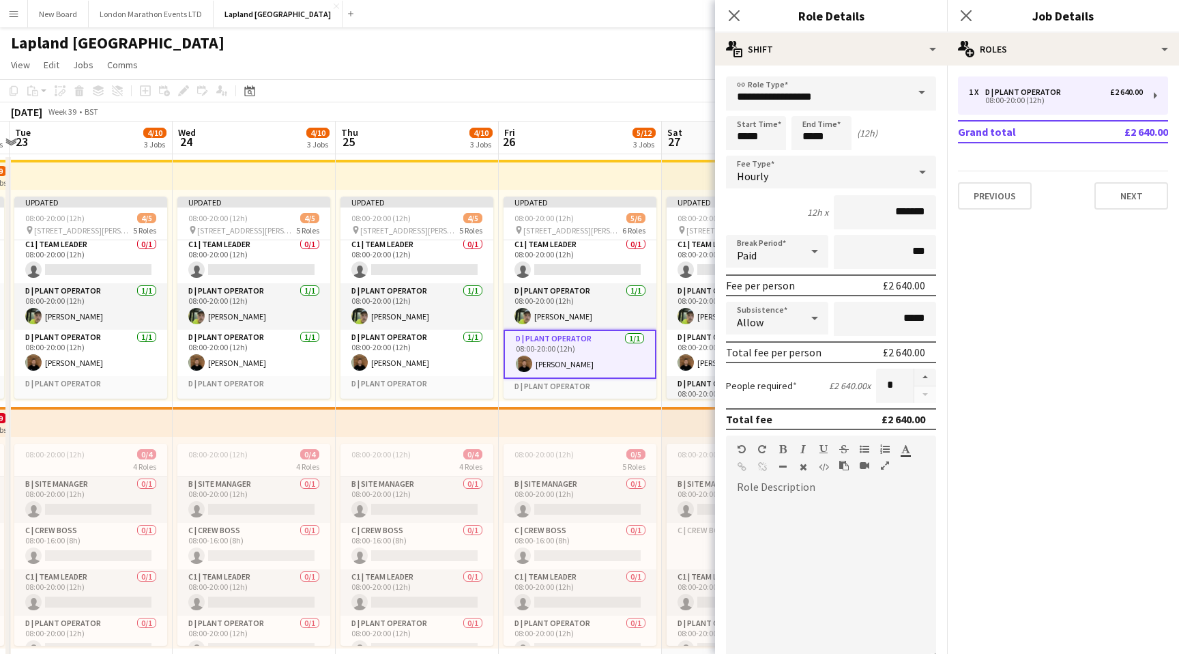
click at [827, 175] on div "Hourly" at bounding box center [817, 172] width 183 height 33
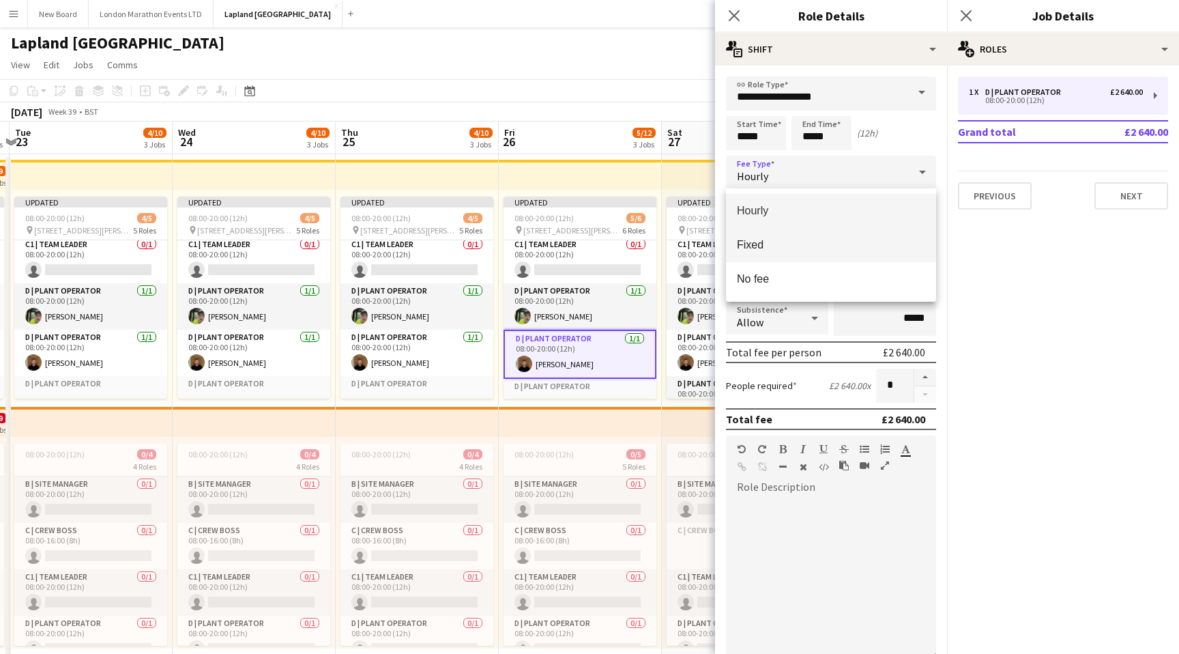
click at [805, 250] on span "Fixed" at bounding box center [831, 244] width 188 height 13
type input "*****"
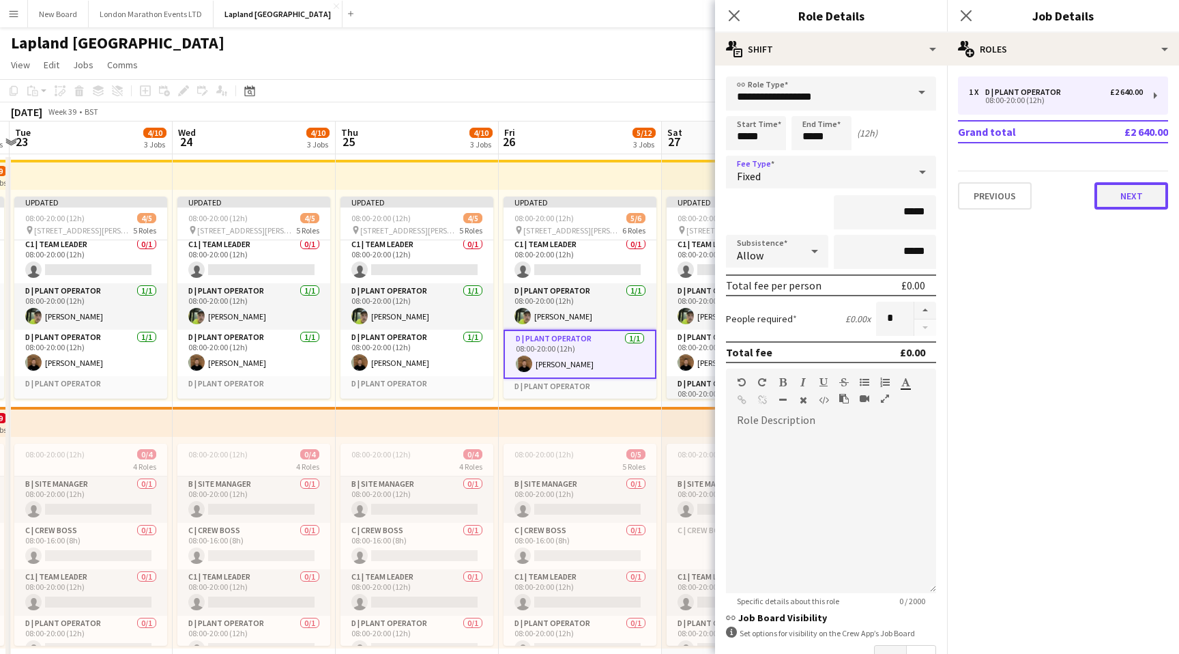
click at [1115, 192] on button "Next" at bounding box center [1132, 195] width 74 height 27
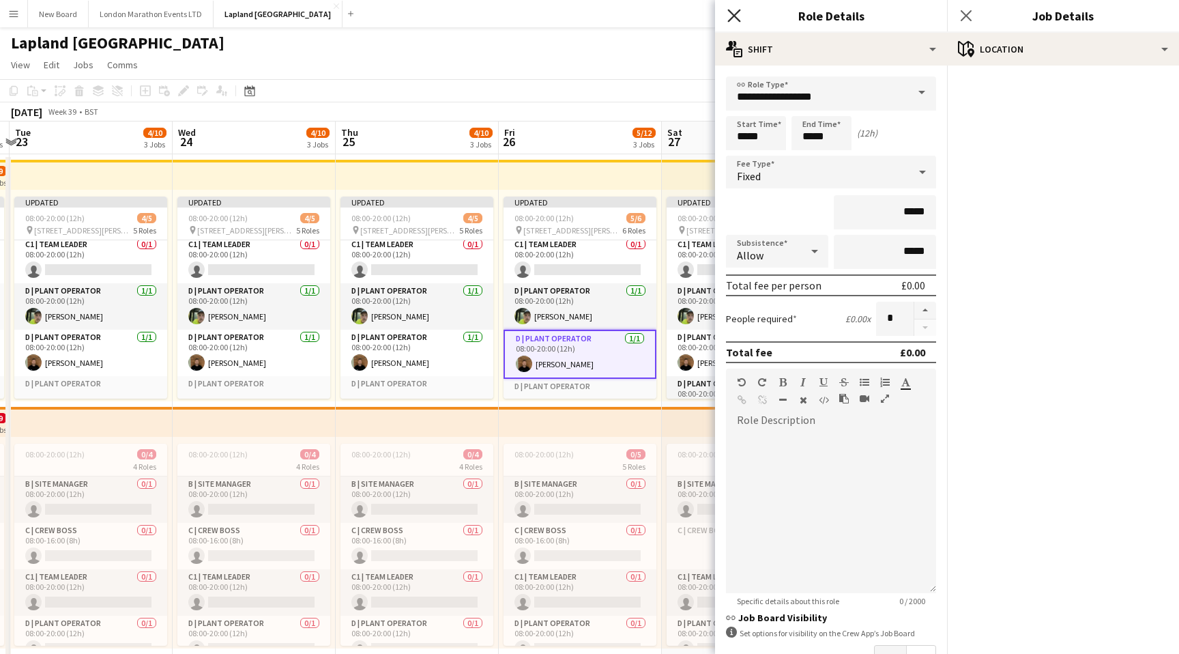
click at [728, 11] on icon "Close pop-in" at bounding box center [734, 15] width 13 height 13
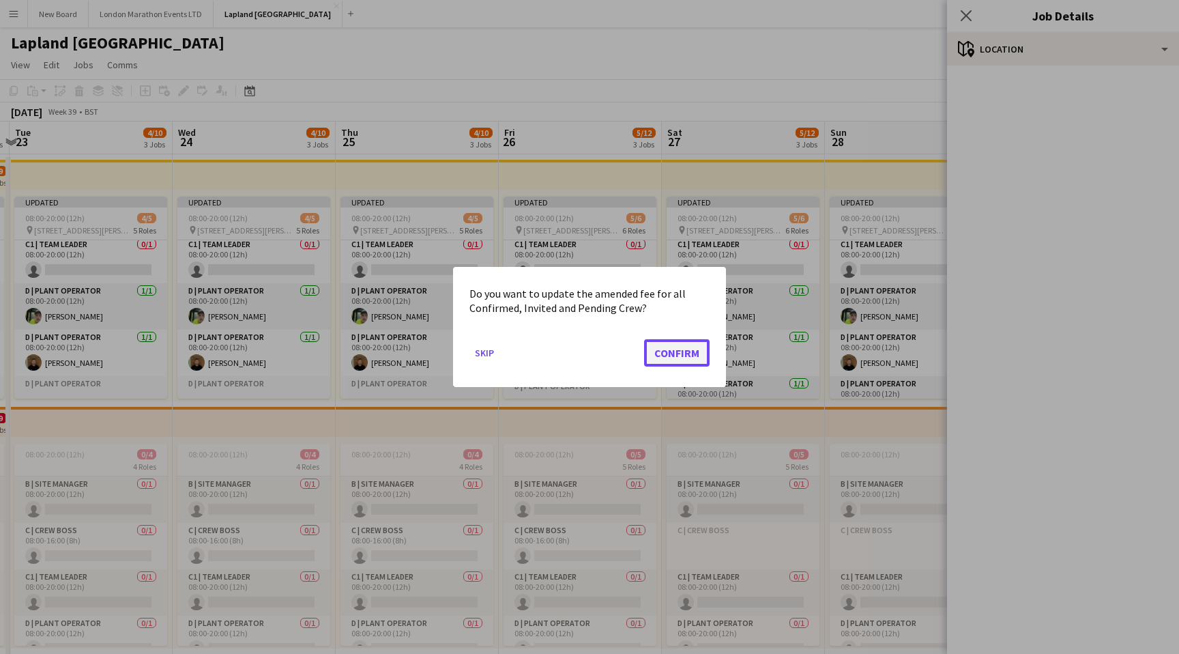
click at [673, 364] on button "Confirm" at bounding box center [677, 352] width 66 height 27
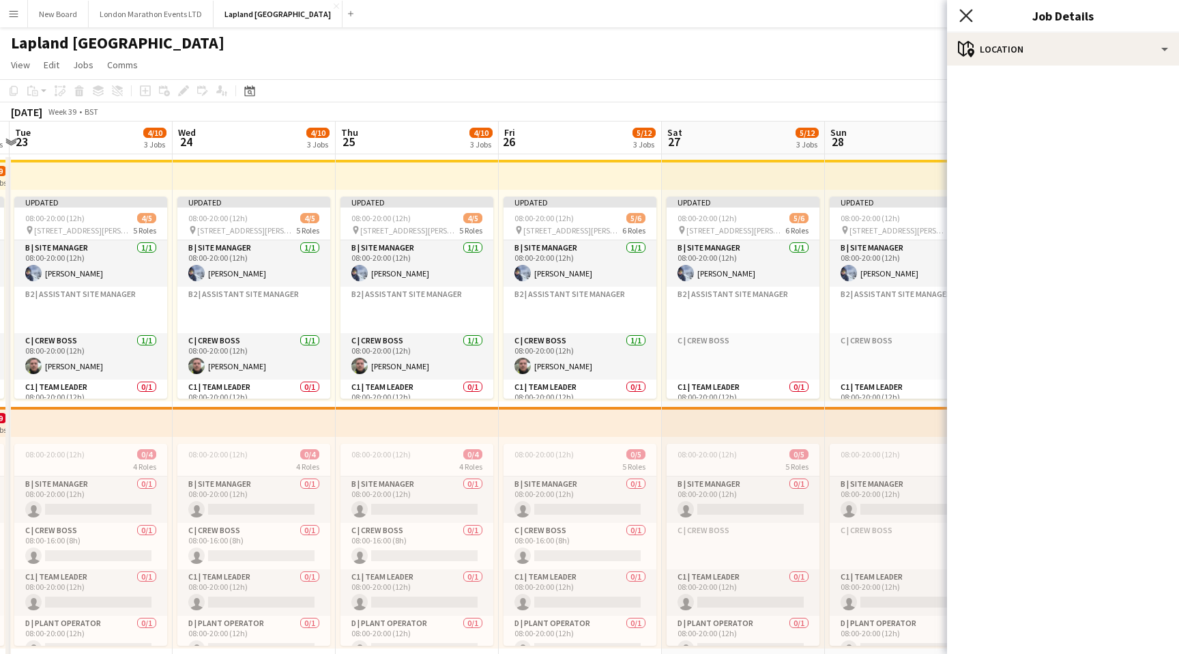
click at [968, 15] on icon "Close pop-in" at bounding box center [966, 15] width 13 height 13
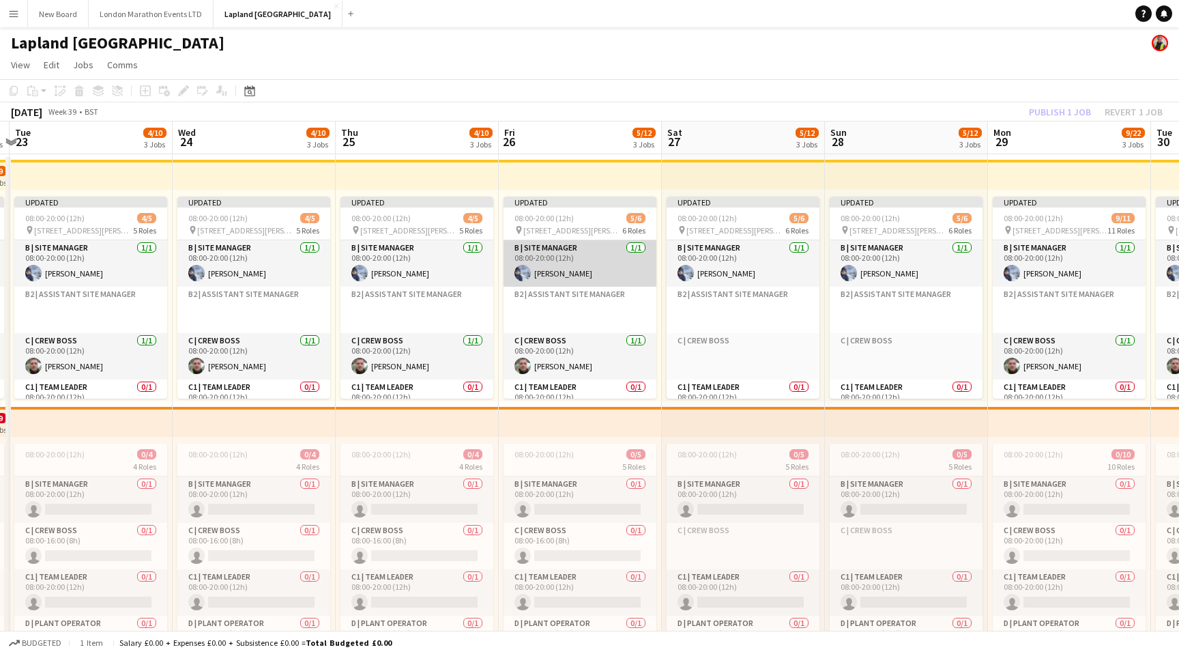
click at [600, 273] on app-card-role "B | Site Manager [DATE] 08:00-20:00 (12h) [PERSON_NAME]" at bounding box center [580, 263] width 153 height 46
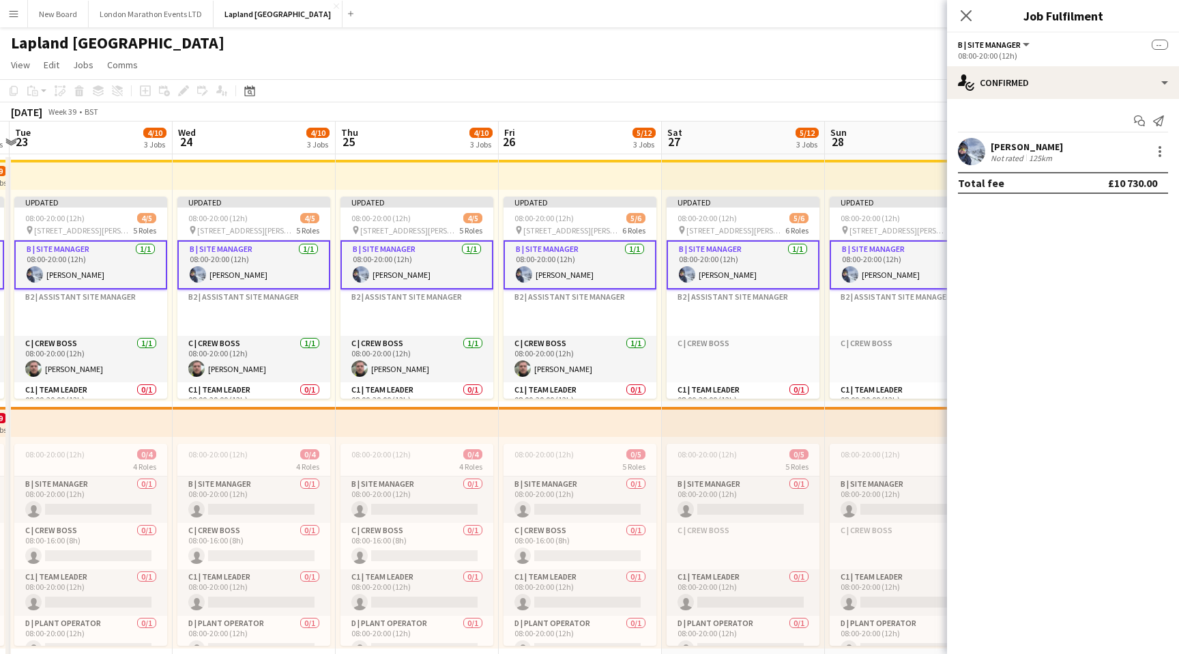
click at [575, 59] on app-page-menu "View Day view expanded Day view collapsed Month view Date picker Jump to [DATE]…" at bounding box center [589, 66] width 1179 height 26
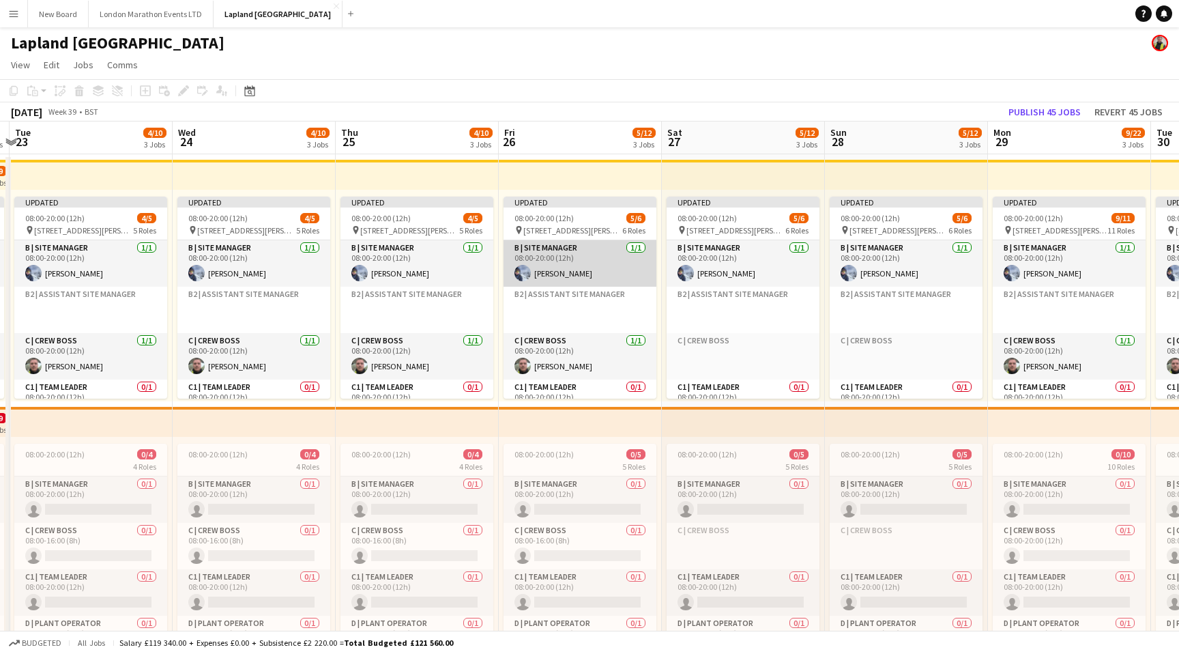
click at [604, 266] on app-card-role "B | Site Manager [DATE] 08:00-20:00 (12h) [PERSON_NAME]" at bounding box center [580, 263] width 153 height 46
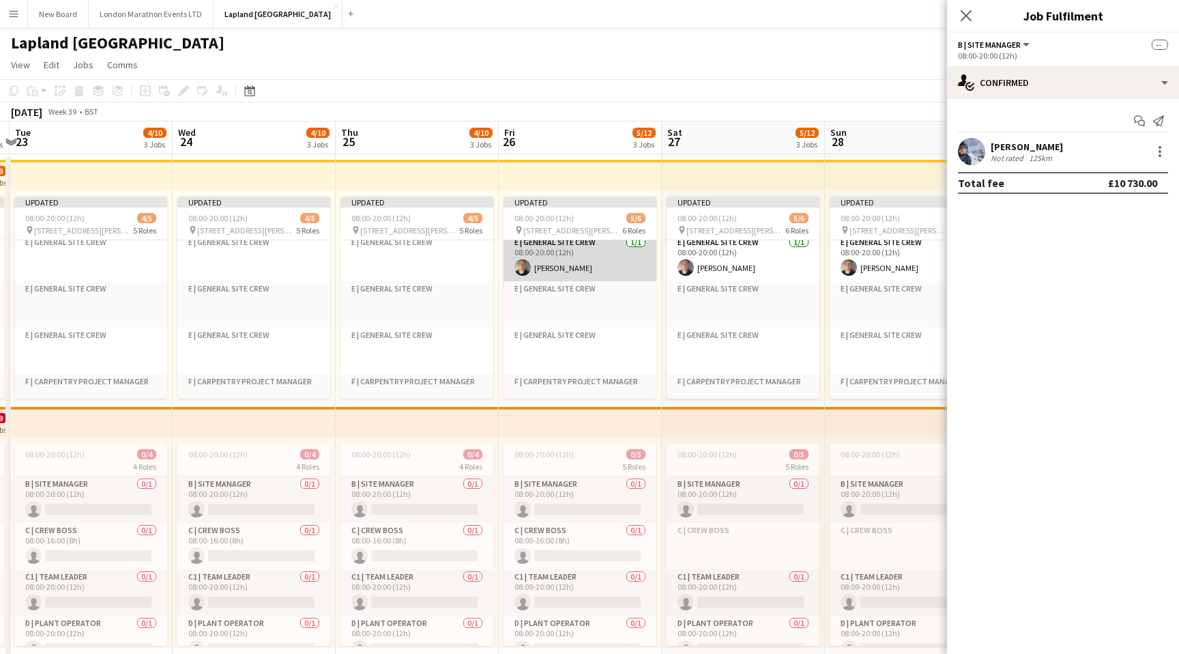
click at [599, 261] on app-card-role "E | General Site Crew [DATE] 08:00-20:00 (12h) [PERSON_NAME]" at bounding box center [580, 258] width 153 height 46
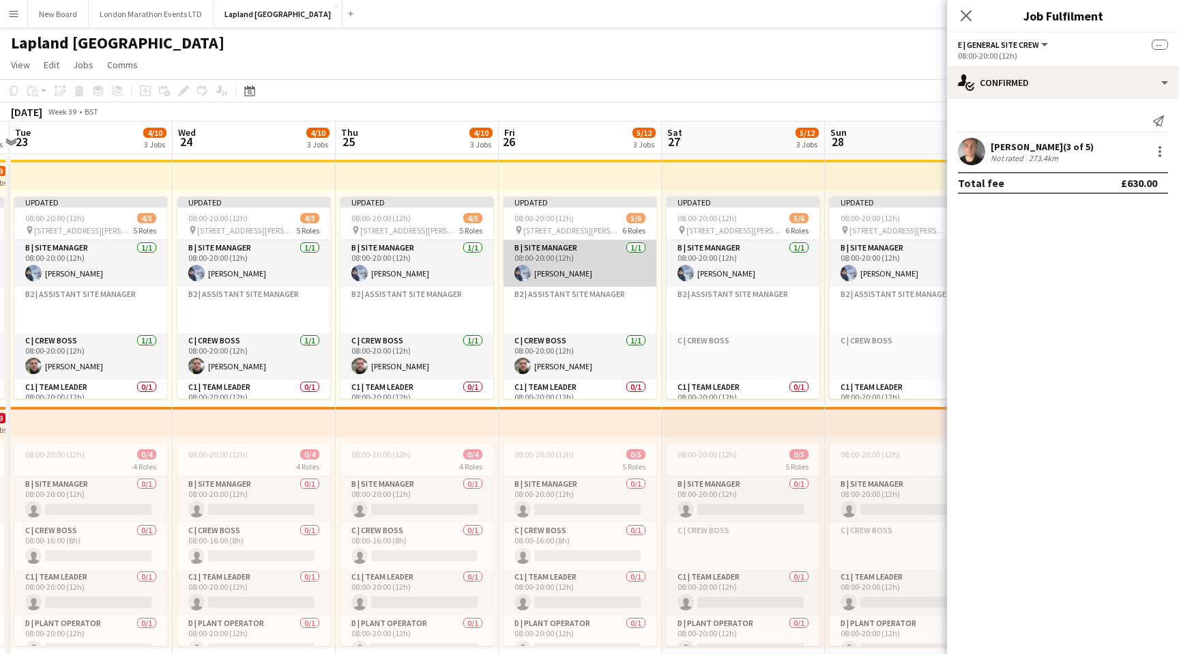
click at [579, 265] on app-card-role "B | Site Manager [DATE] 08:00-20:00 (12h) [PERSON_NAME]" at bounding box center [580, 263] width 153 height 46
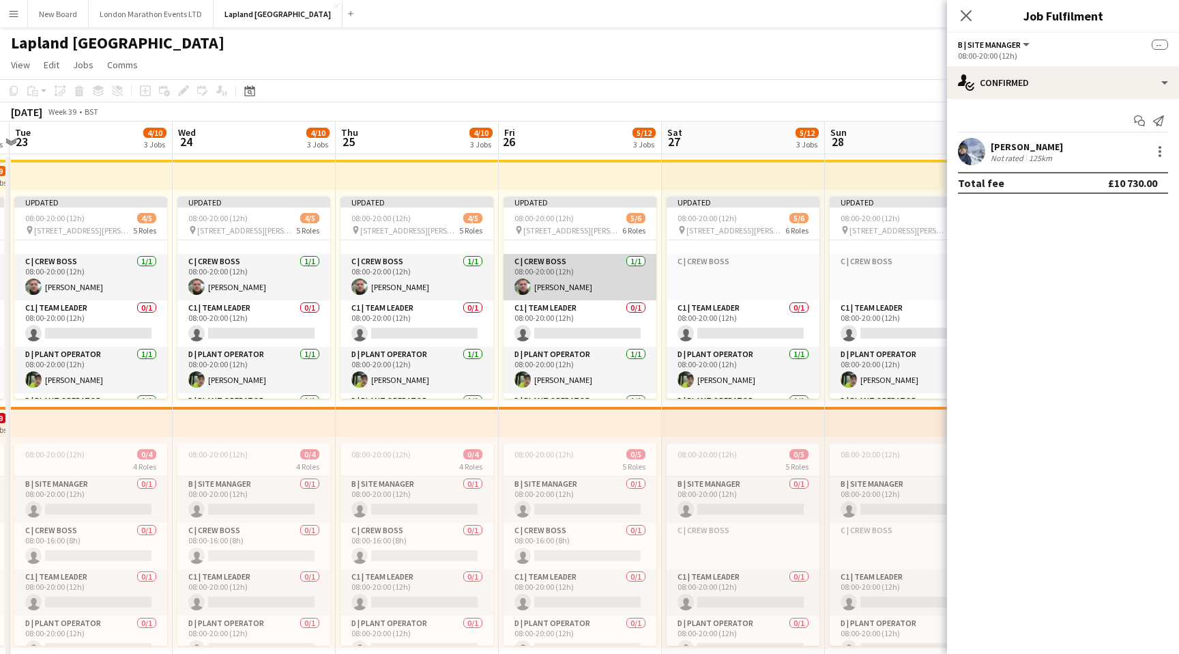
click at [585, 272] on app-card-role "C | Crew Boss [DATE] 08:00-20:00 (12h) [PERSON_NAME]" at bounding box center [580, 277] width 153 height 46
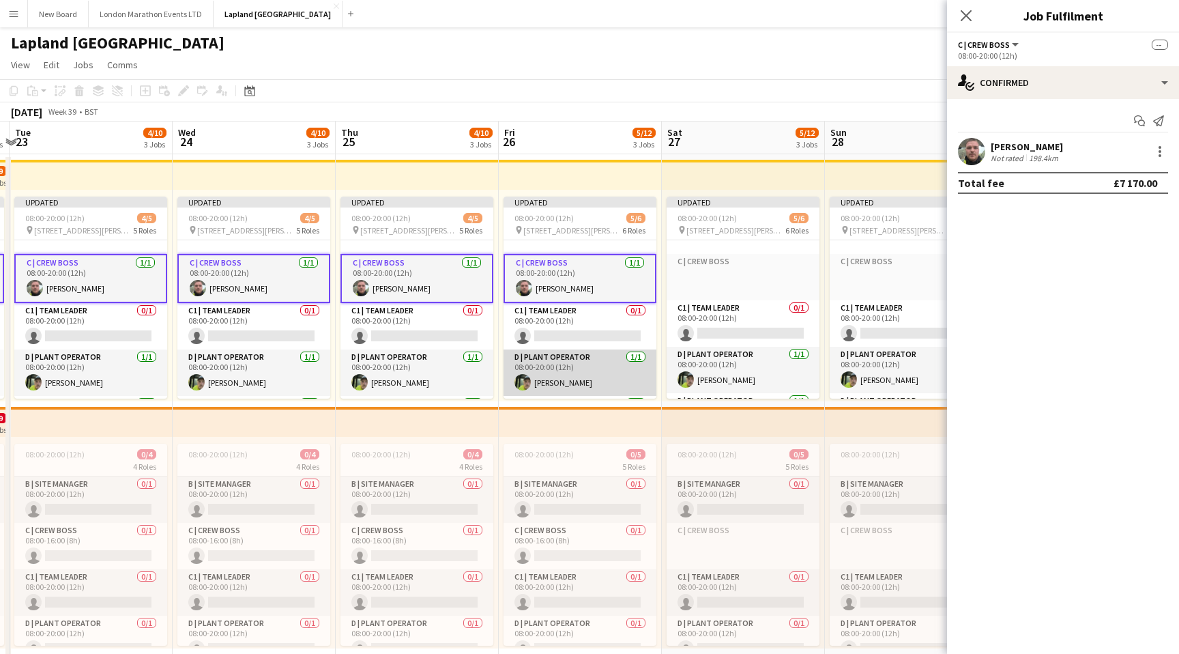
click at [592, 370] on app-card-role "D | Plant Operator [DATE] 08:00-20:00 (12h) [PERSON_NAME]" at bounding box center [580, 372] width 153 height 46
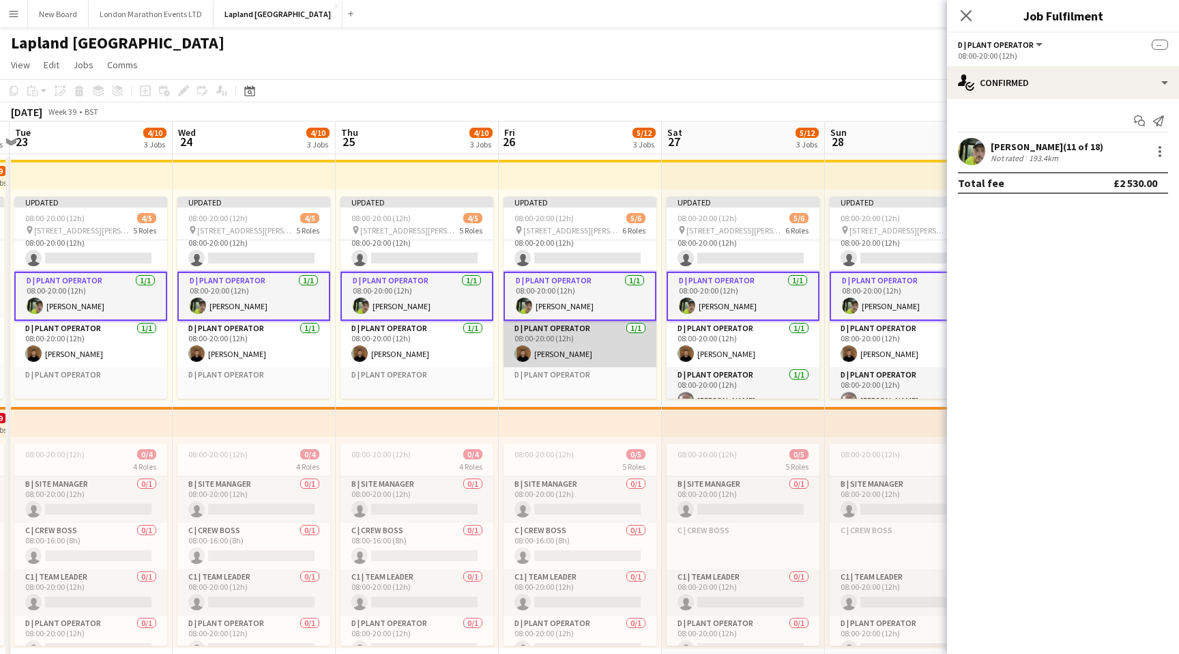
click at [599, 347] on app-card-role "D | Plant Operator [DATE] 08:00-20:00 (12h) [PERSON_NAME]" at bounding box center [580, 344] width 153 height 46
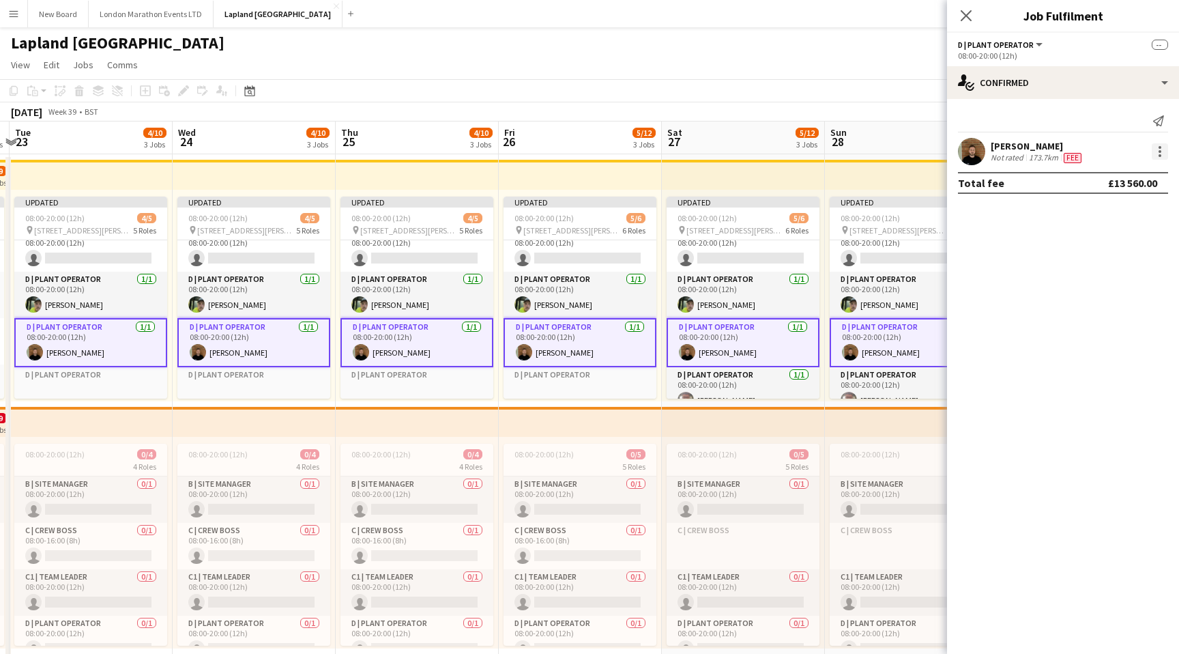
click at [1160, 152] on div at bounding box center [1160, 151] width 3 height 3
click at [1117, 175] on span "Edit fee" at bounding box center [1115, 177] width 85 height 12
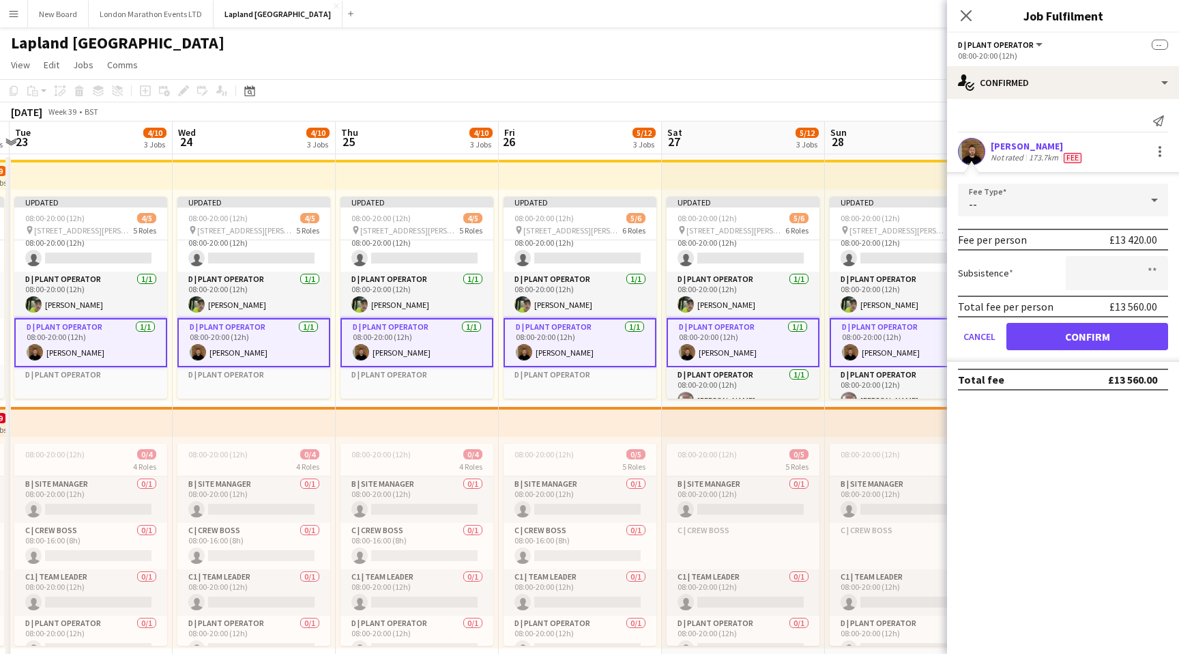
click at [1071, 200] on div "--" at bounding box center [1049, 200] width 183 height 33
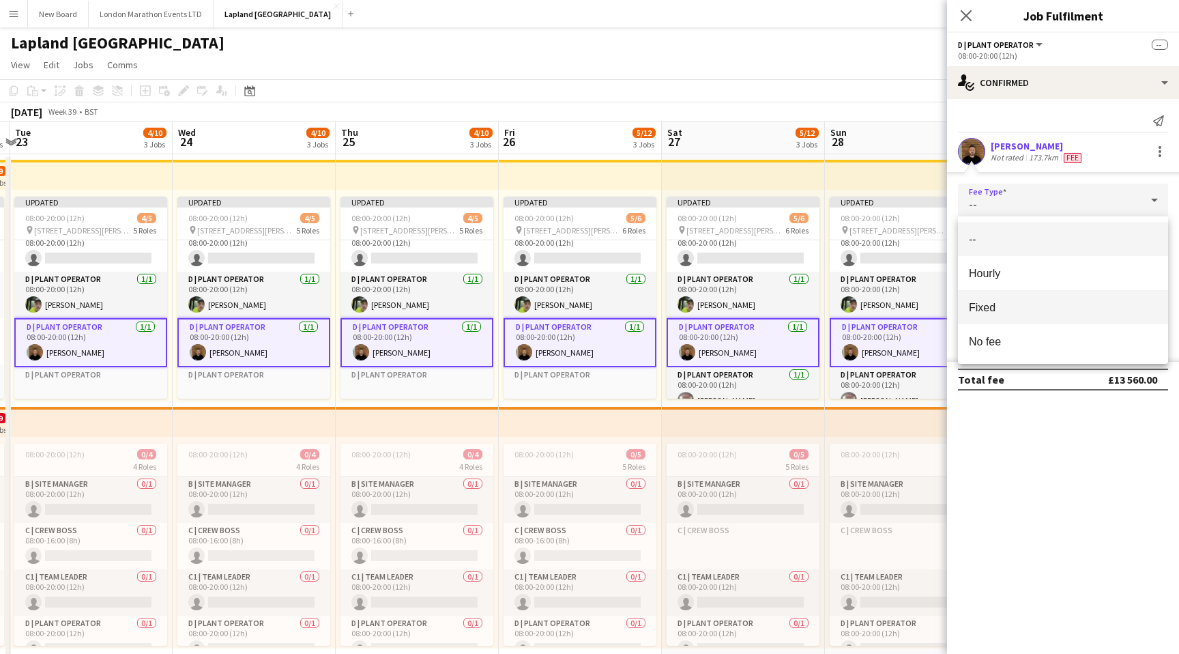
click at [1007, 305] on span "Fixed" at bounding box center [1063, 307] width 188 height 13
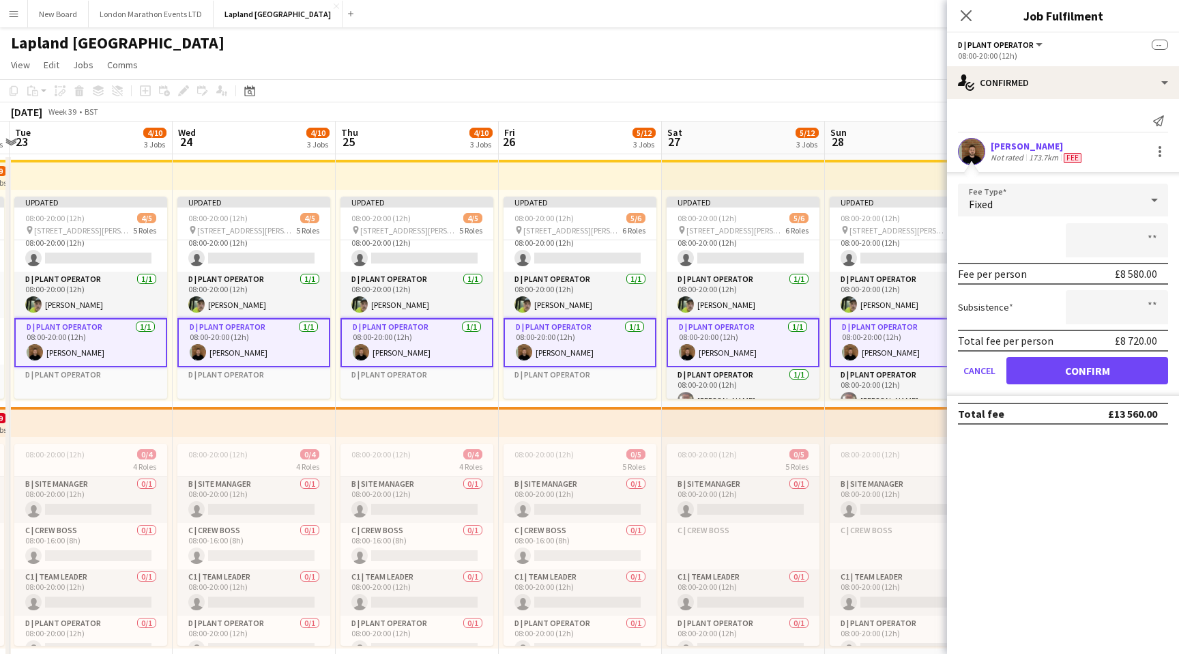
click at [1029, 244] on div at bounding box center [1063, 240] width 210 height 34
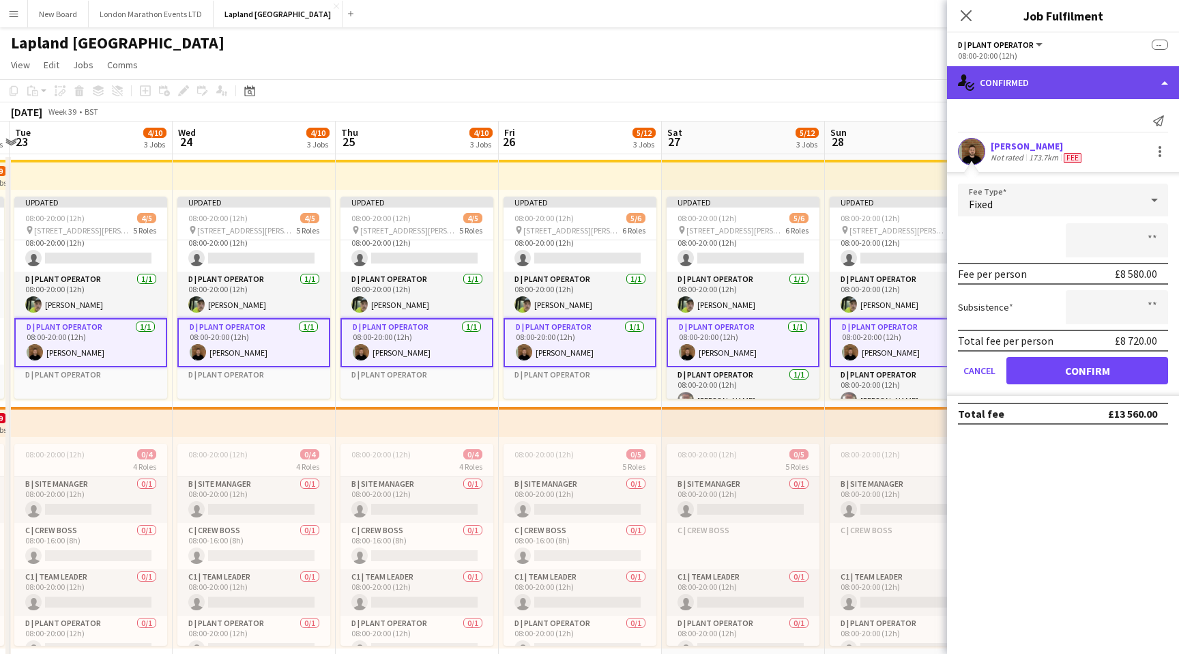
click at [1160, 85] on div "single-neutral-actions-check-2 Confirmed" at bounding box center [1063, 82] width 232 height 33
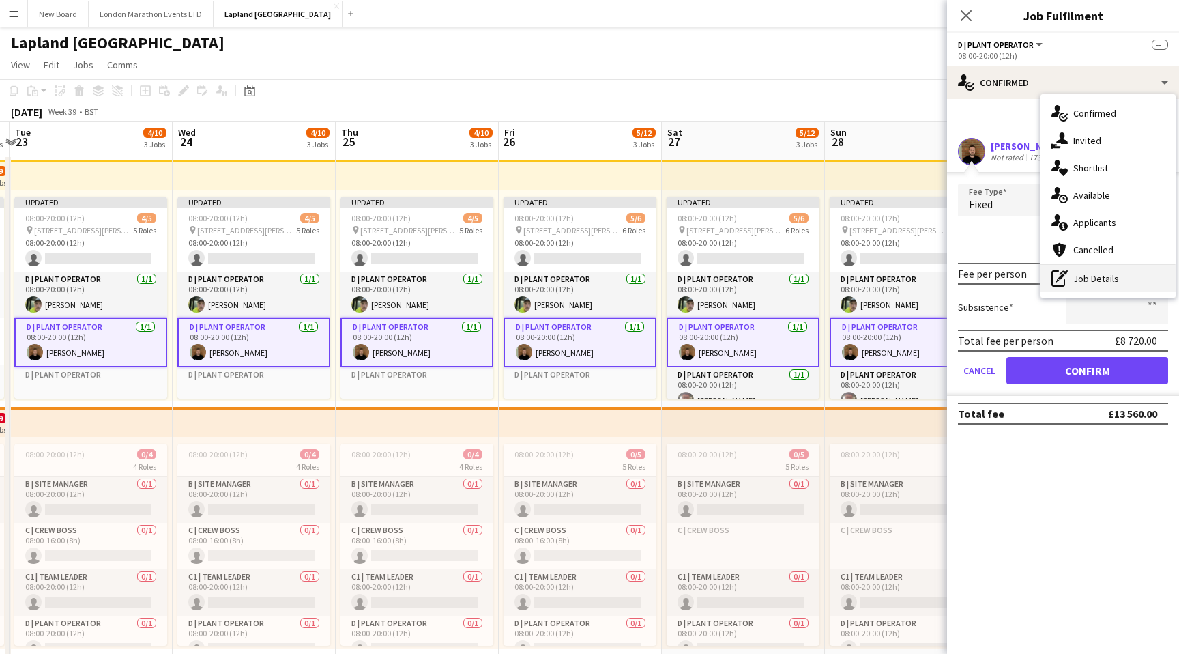
click at [1091, 279] on div "pen-write Job Details" at bounding box center [1108, 278] width 135 height 27
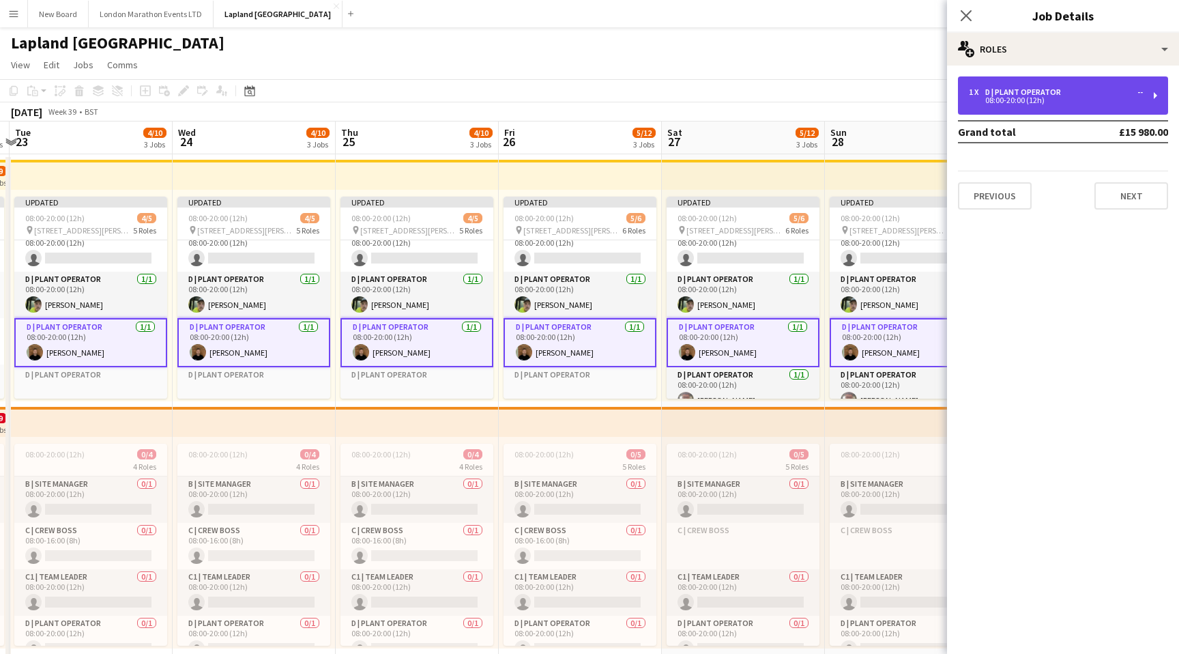
click at [1109, 111] on div "1 x D | Plant Operator -- 08:00-20:00 (12h)" at bounding box center [1063, 95] width 210 height 38
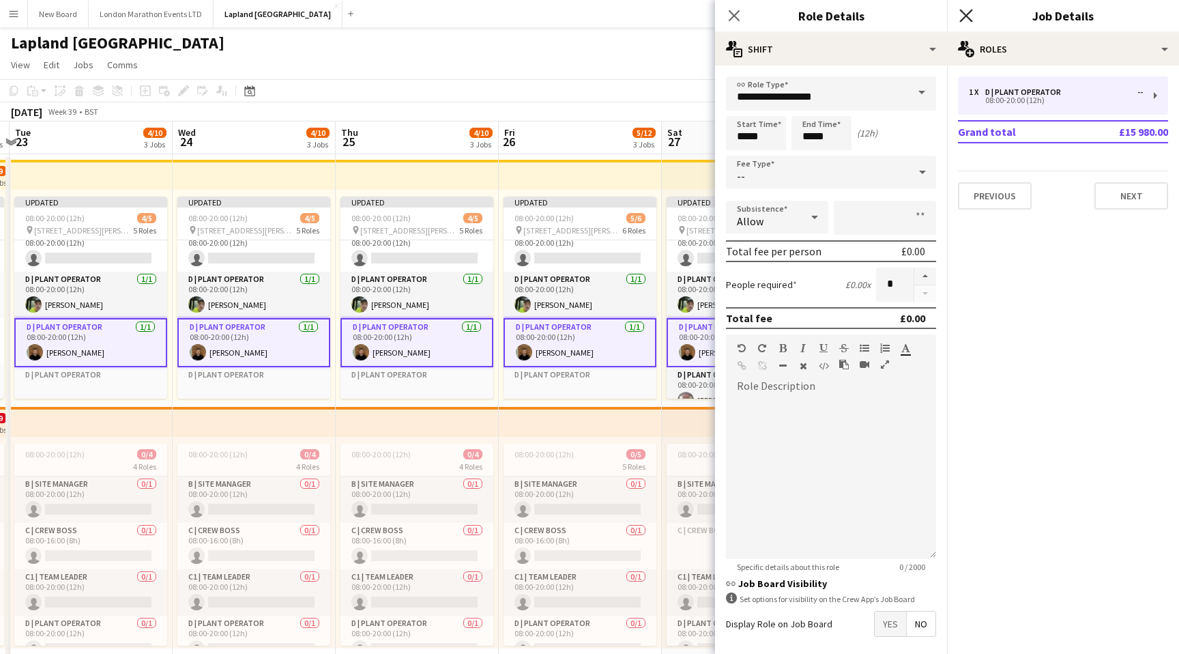
click at [968, 17] on icon at bounding box center [966, 15] width 13 height 13
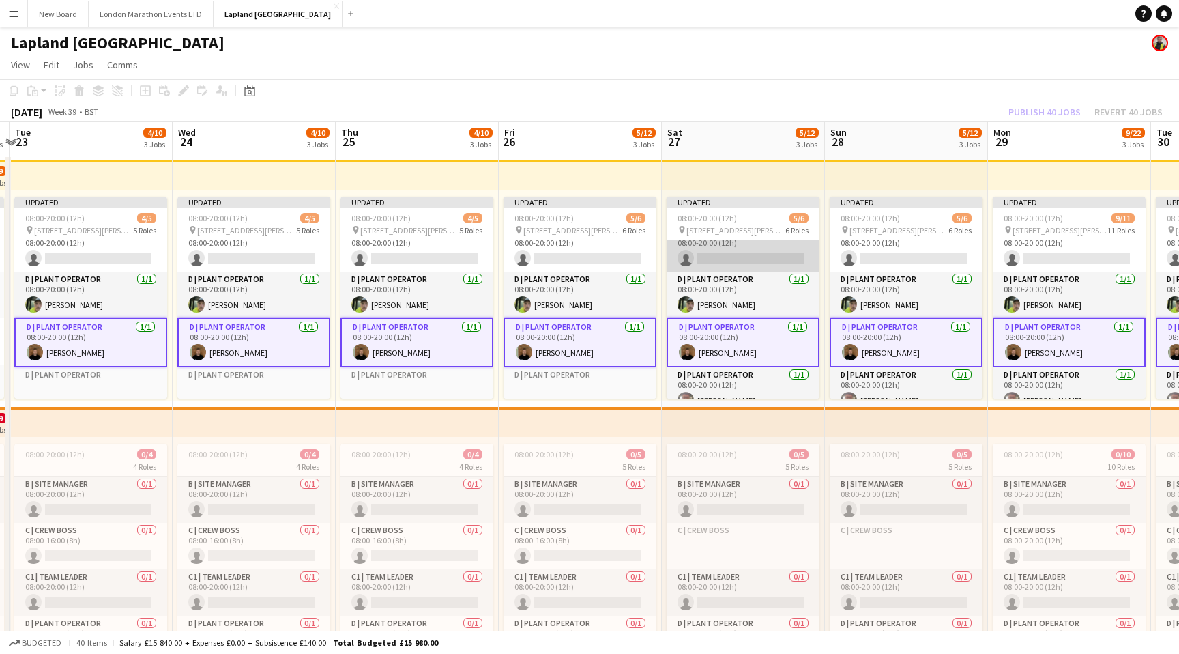
click at [756, 251] on app-card-role "C1 | Team Leader 0/1 08:00-20:00 (12h) single-neutral-actions" at bounding box center [743, 248] width 153 height 46
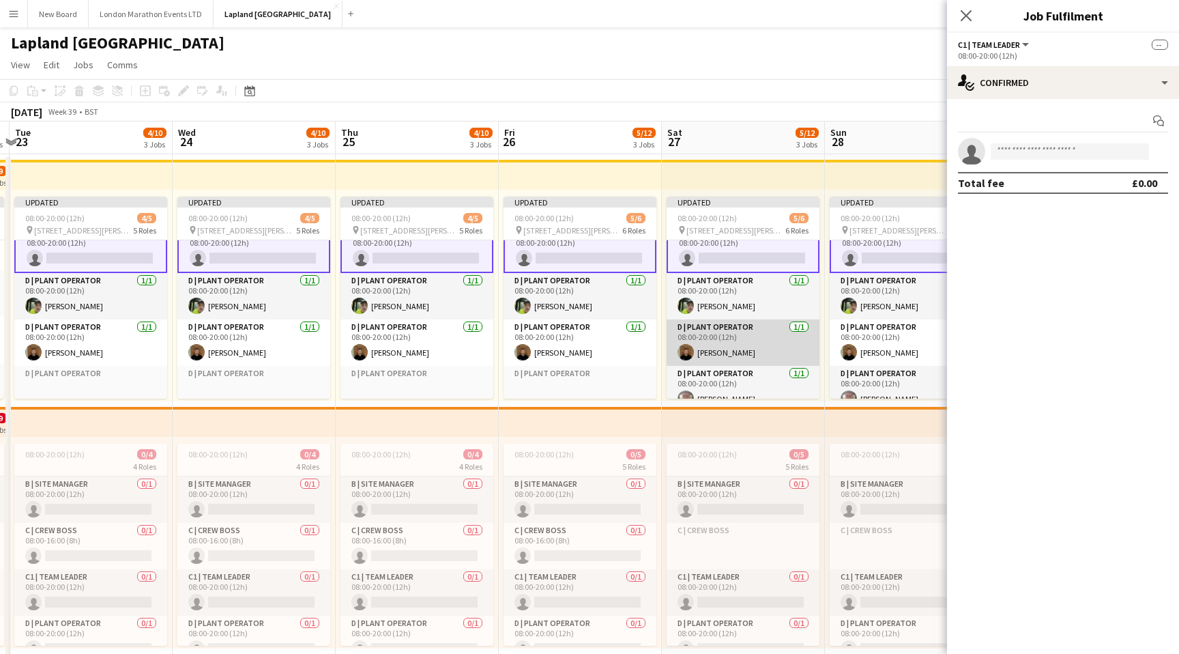
click at [744, 340] on app-card-role "D | Plant Operator [DATE] 08:00-20:00 (12h) [PERSON_NAME]" at bounding box center [743, 342] width 153 height 46
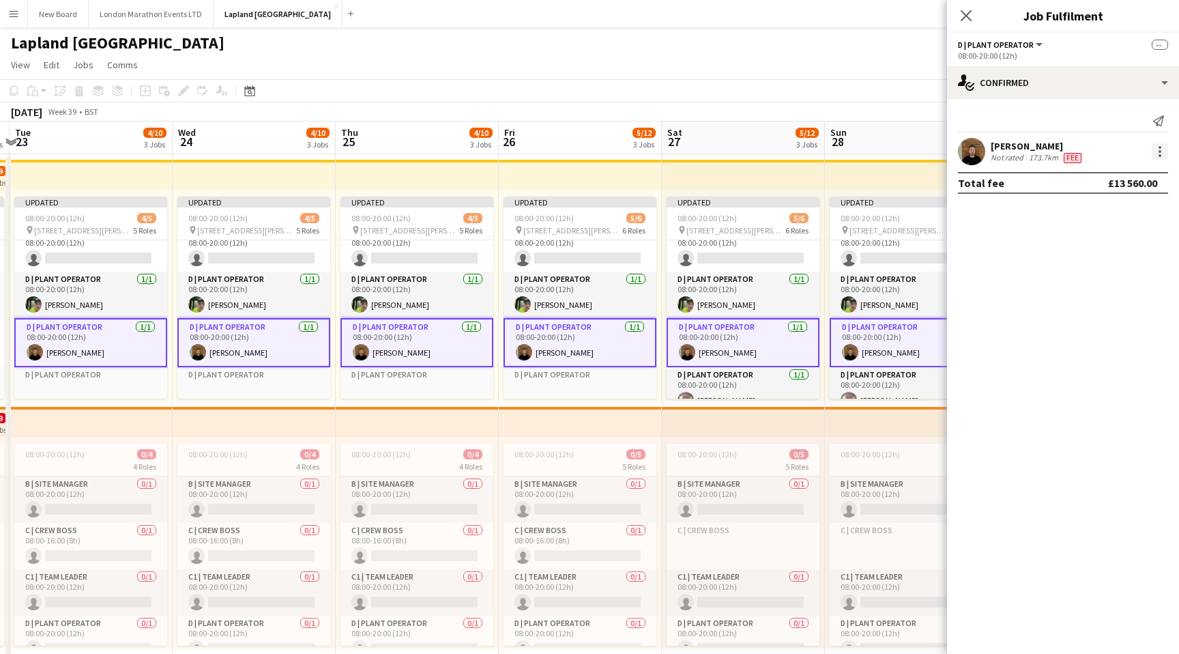
click at [1158, 156] on div at bounding box center [1160, 151] width 16 height 16
click at [1126, 168] on button "Edit fee" at bounding box center [1115, 176] width 106 height 33
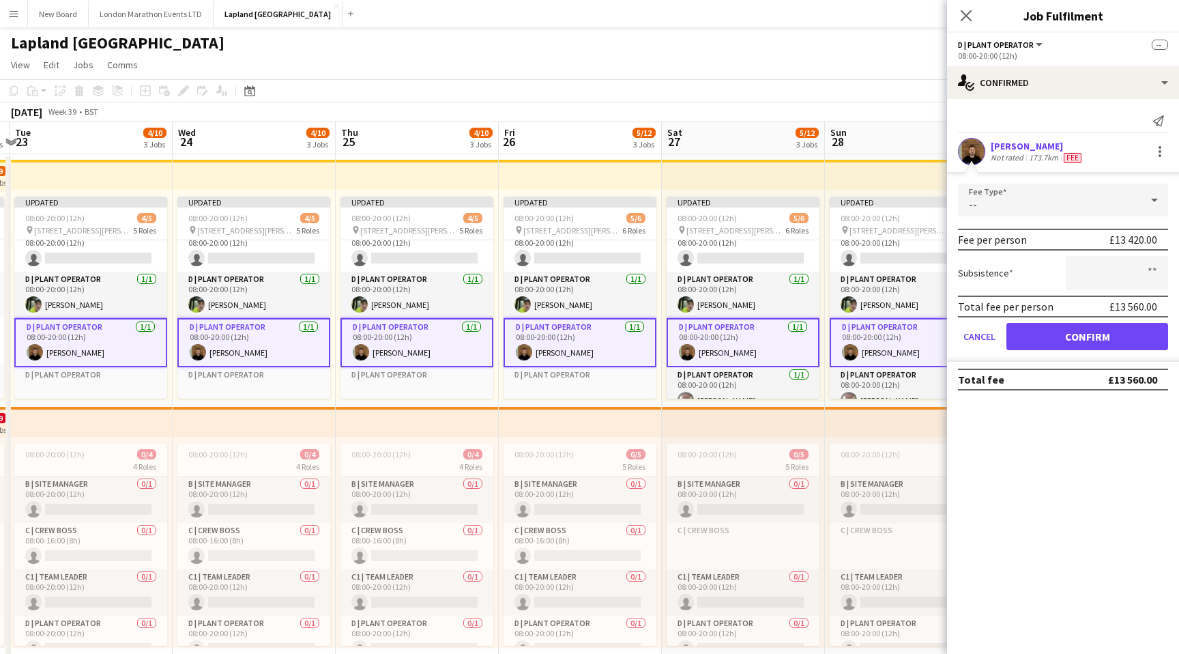
click at [1088, 199] on div "--" at bounding box center [1049, 200] width 183 height 33
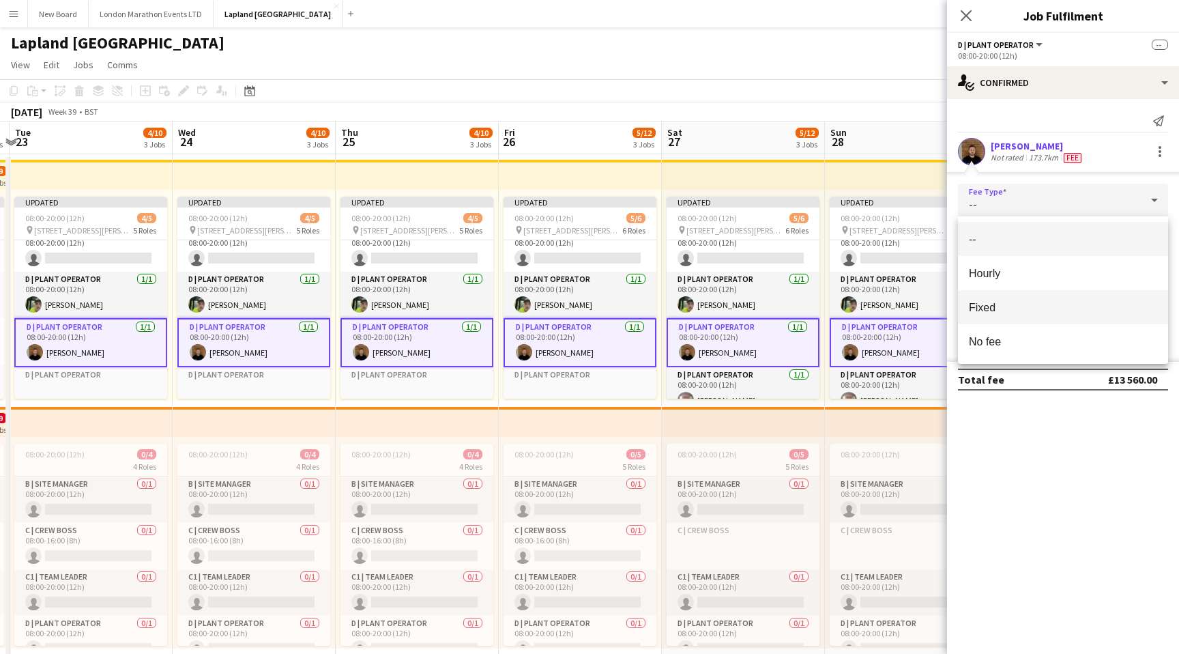
click at [1029, 310] on span "Fixed" at bounding box center [1063, 307] width 188 height 13
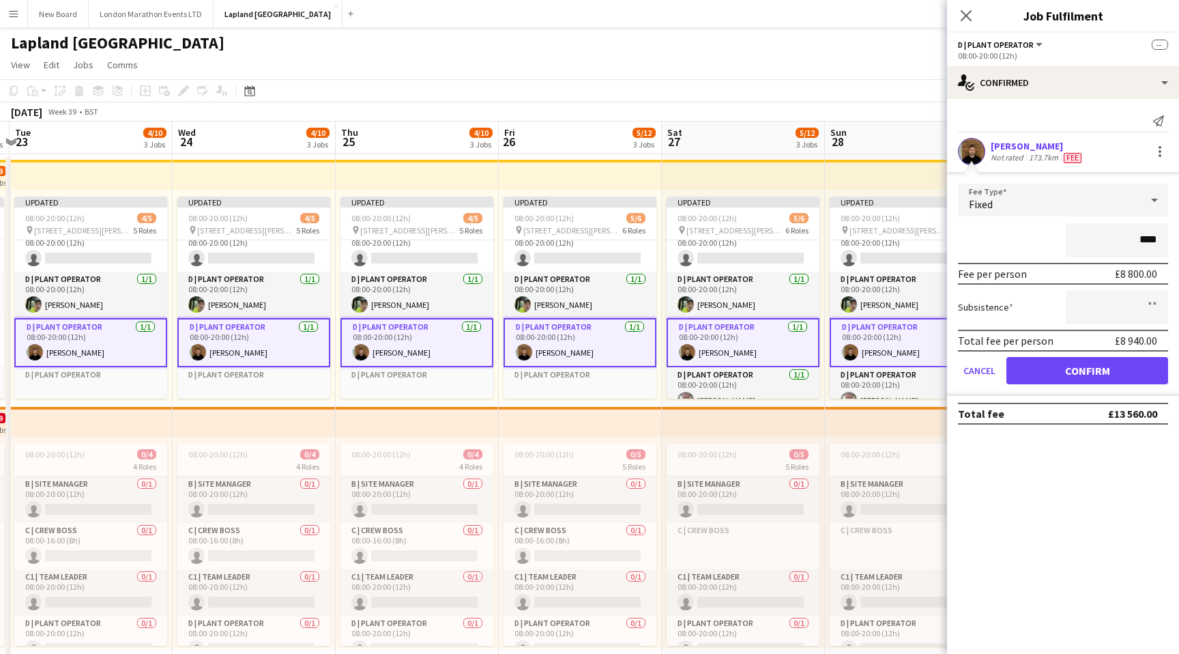
type input "****"
click at [1083, 372] on button "Confirm" at bounding box center [1088, 370] width 162 height 27
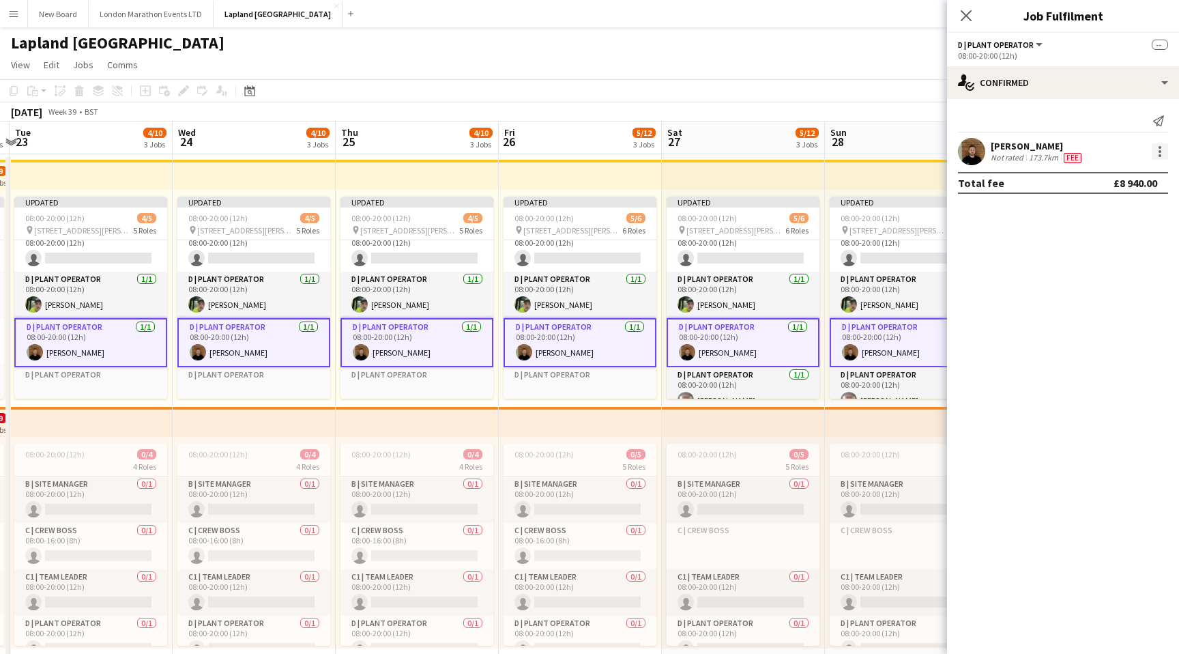
click at [1158, 152] on div at bounding box center [1160, 151] width 16 height 16
click at [1157, 153] on div at bounding box center [589, 327] width 1179 height 654
click at [760, 293] on app-card-role "D | Plant Operator [DATE] 08:00-20:00 (12h) [PERSON_NAME]" at bounding box center [743, 295] width 153 height 46
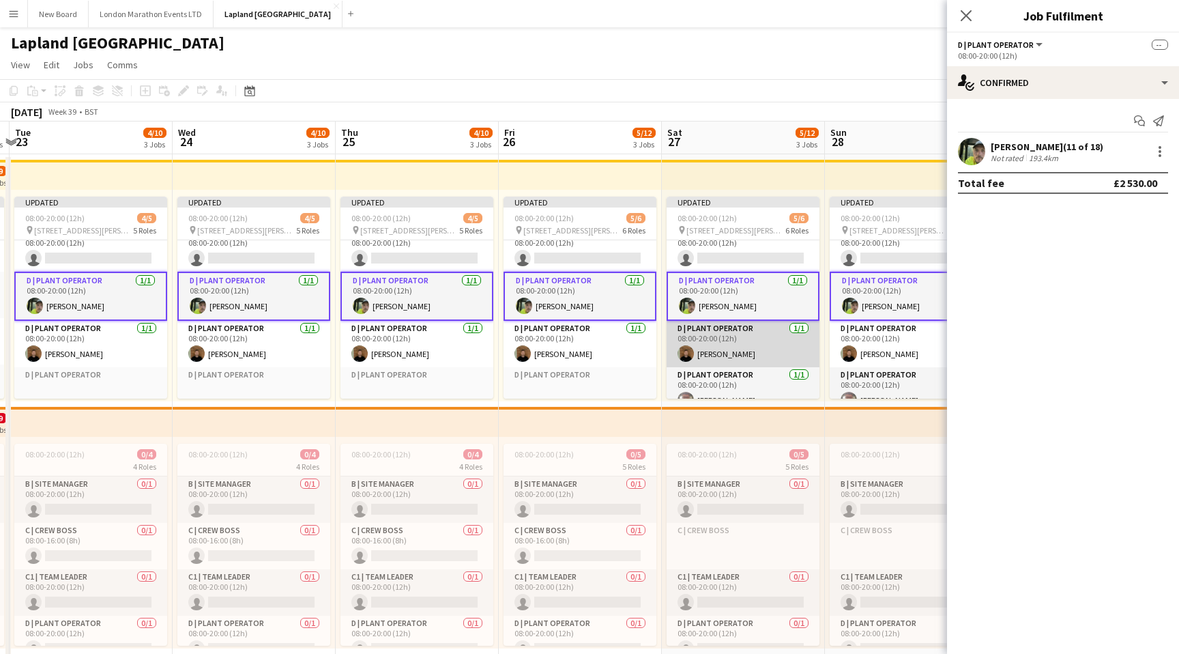
click at [749, 328] on app-card-role "D | Plant Operator [DATE] 08:00-20:00 (12h) [PERSON_NAME]" at bounding box center [743, 344] width 153 height 46
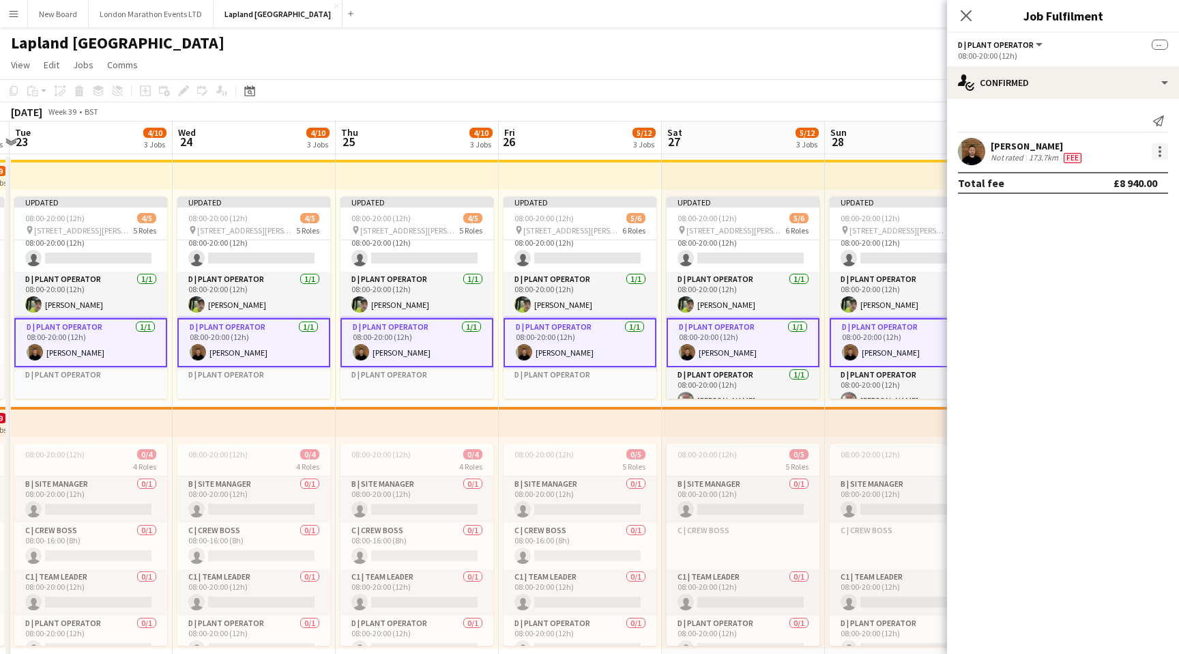
click at [1153, 151] on div at bounding box center [1160, 151] width 16 height 16
click at [1071, 88] on div at bounding box center [589, 327] width 1179 height 654
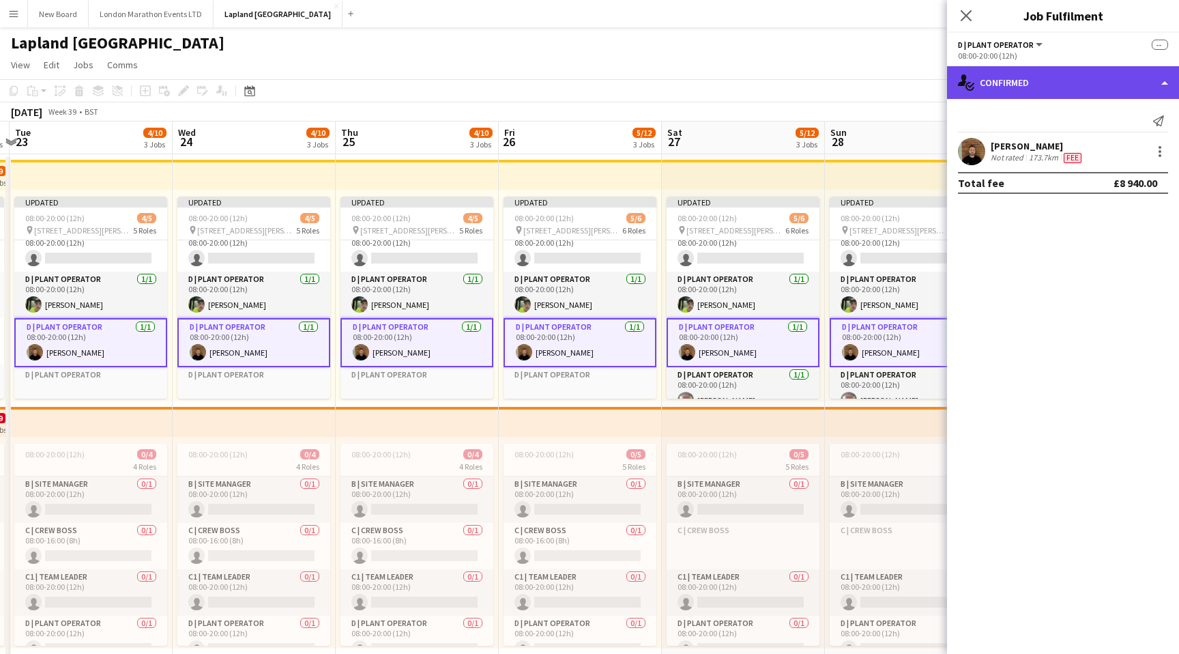
click at [1044, 89] on div "single-neutral-actions-check-2 Confirmed" at bounding box center [1063, 82] width 232 height 33
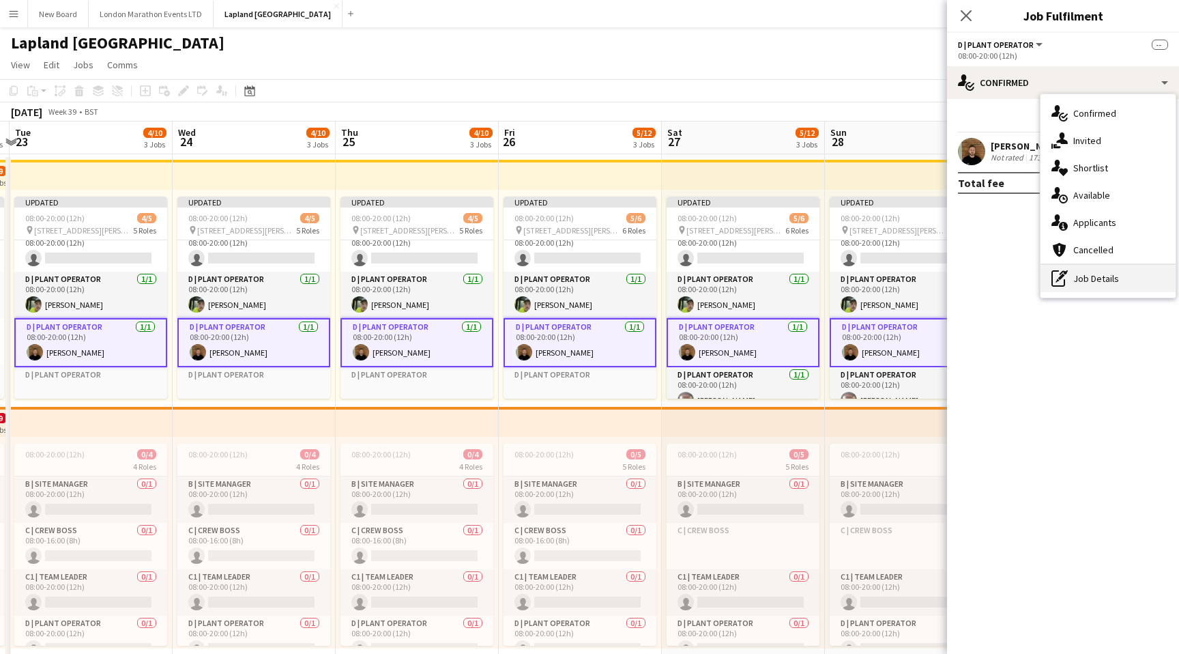
click at [1105, 272] on div "pen-write Job Details" at bounding box center [1108, 278] width 135 height 27
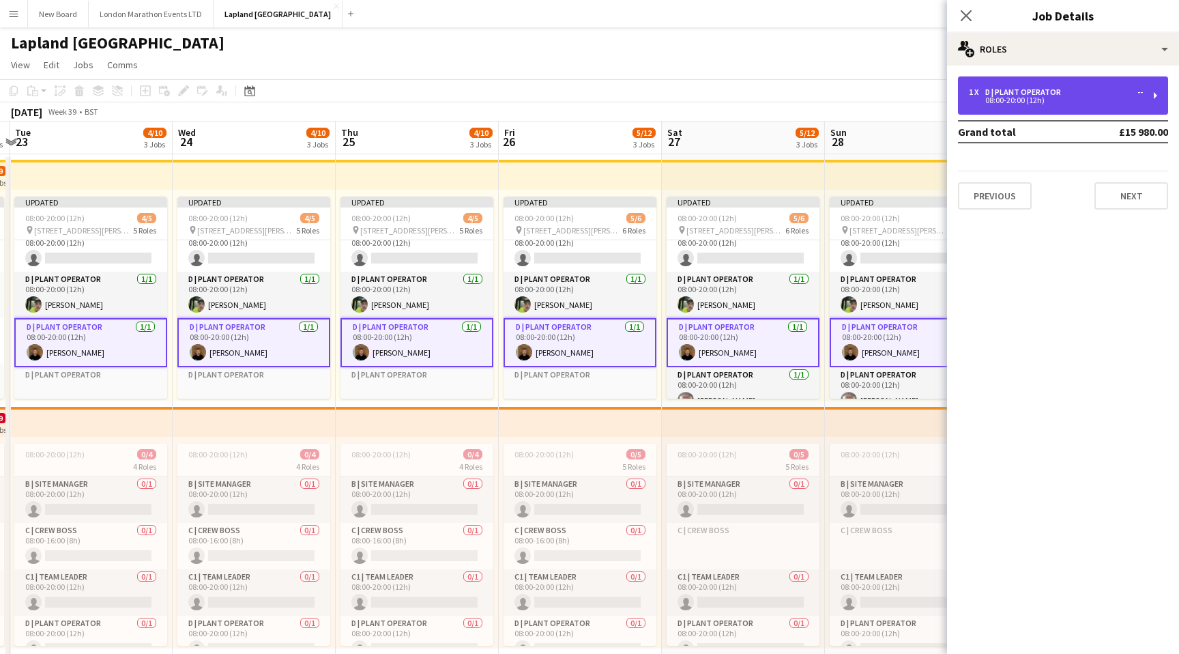
click at [1050, 102] on div "08:00-20:00 (12h)" at bounding box center [1056, 100] width 174 height 7
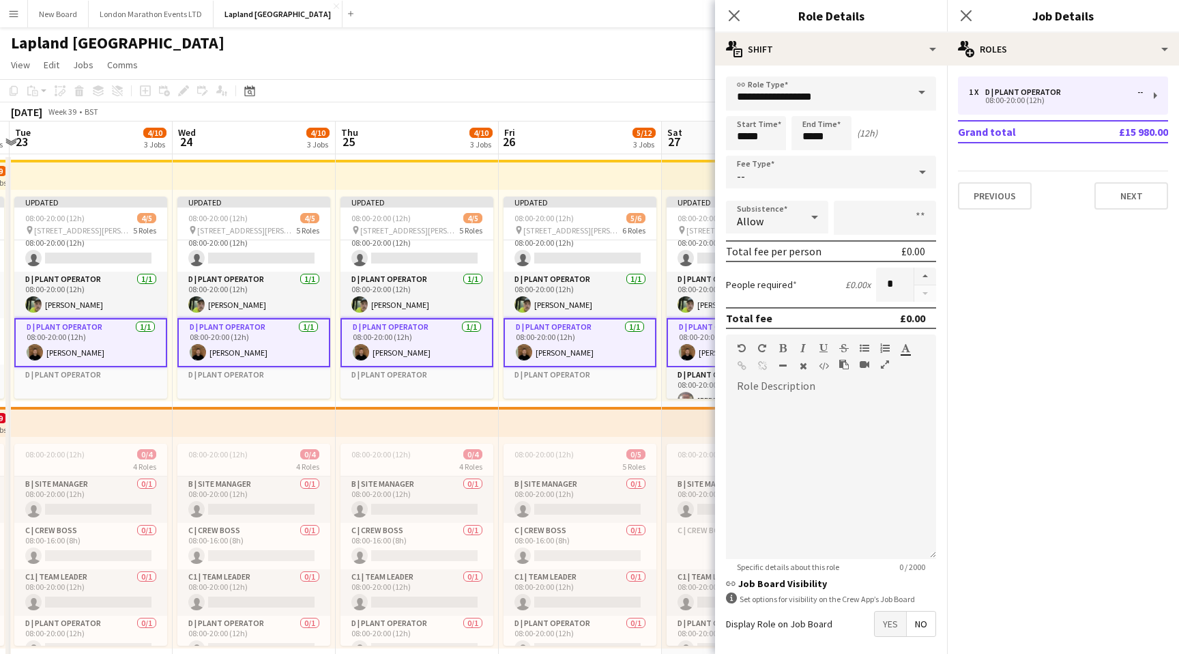
click at [814, 173] on div "--" at bounding box center [817, 172] width 183 height 33
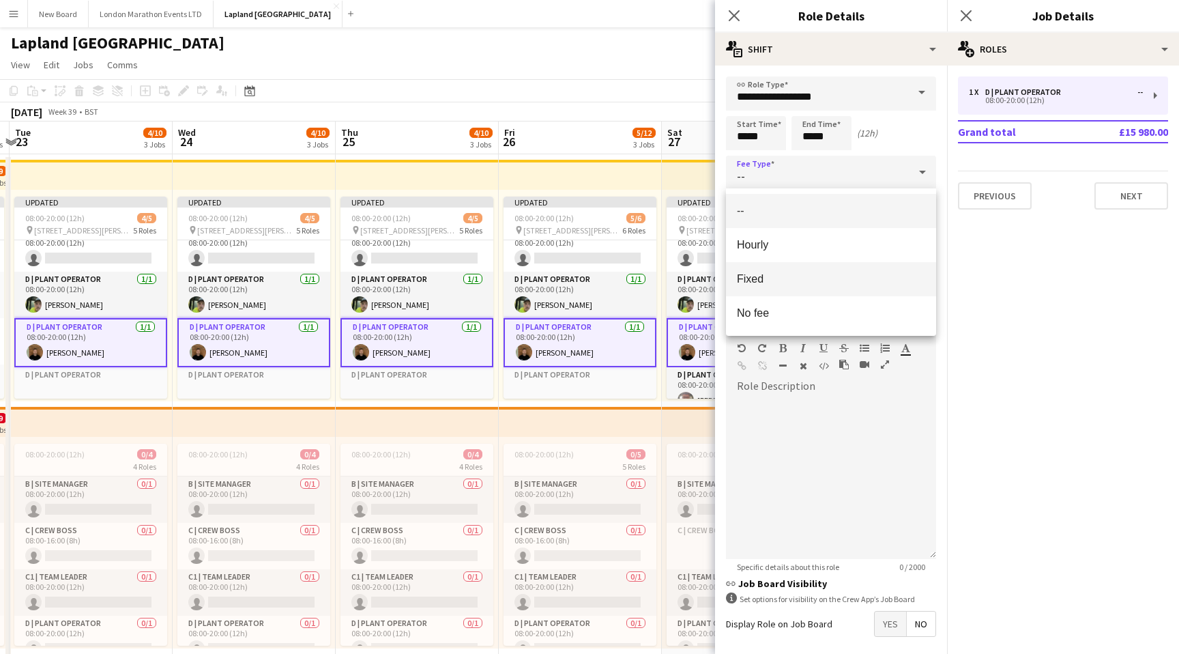
click at [790, 283] on span "Fixed" at bounding box center [831, 278] width 188 height 13
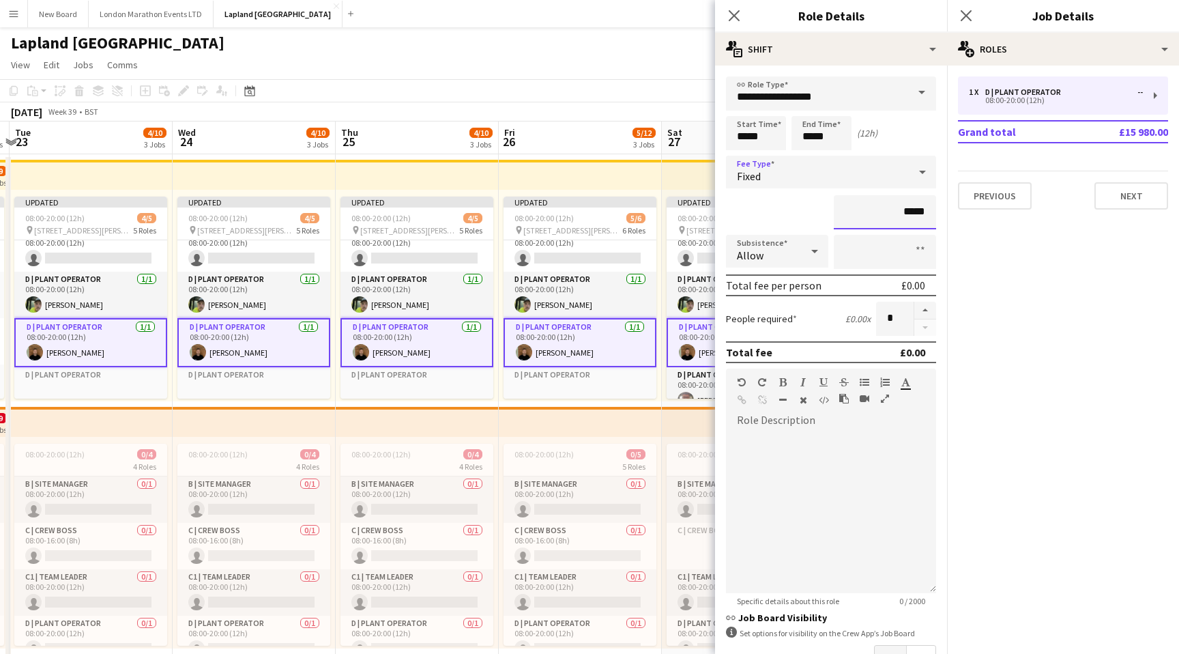
click at [857, 220] on input "*****" at bounding box center [885, 212] width 102 height 34
type input "****"
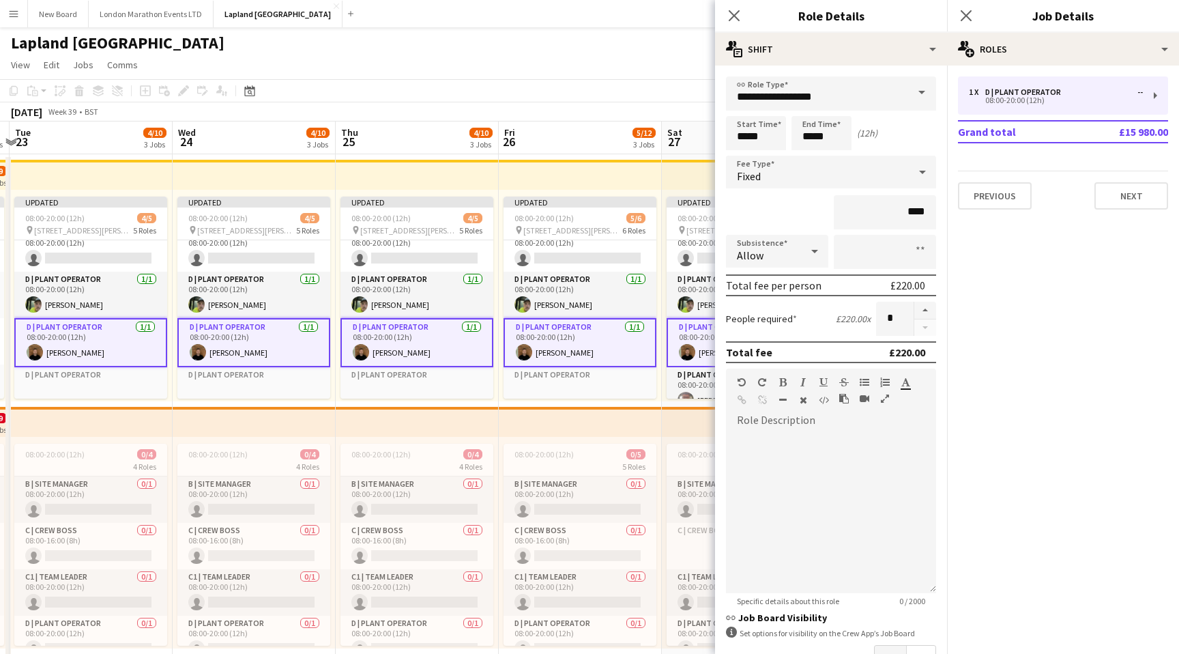
click at [741, 212] on div "****" at bounding box center [831, 212] width 210 height 34
click at [1141, 208] on button "Next" at bounding box center [1132, 195] width 74 height 27
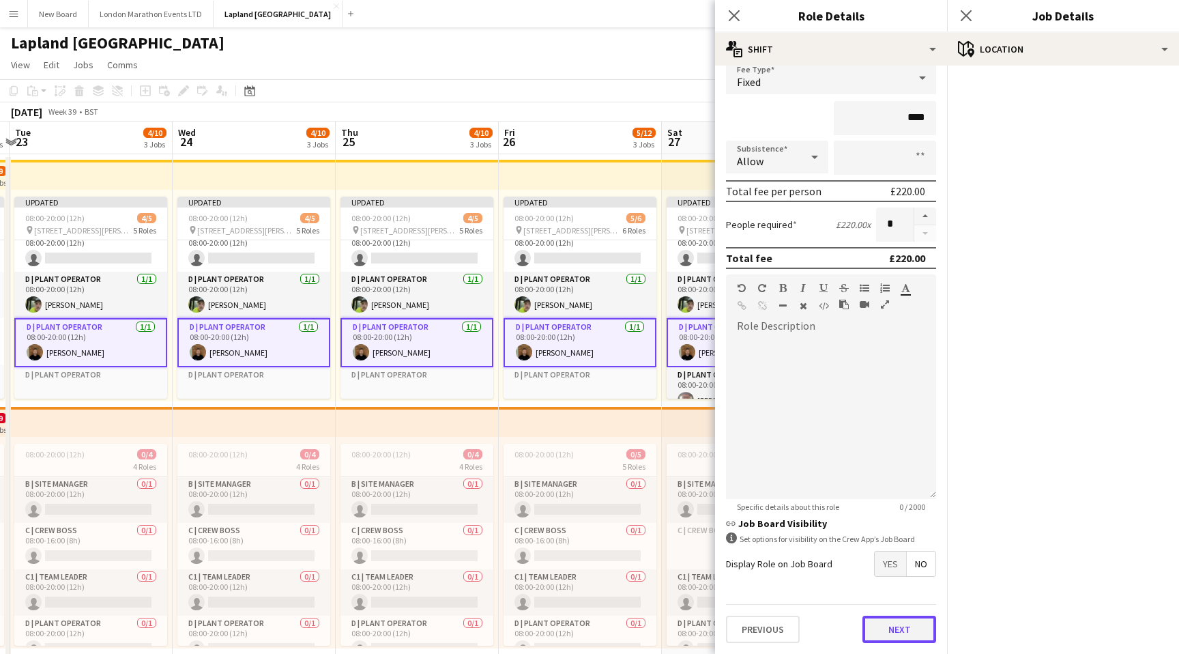
click at [878, 623] on button "Next" at bounding box center [900, 629] width 74 height 27
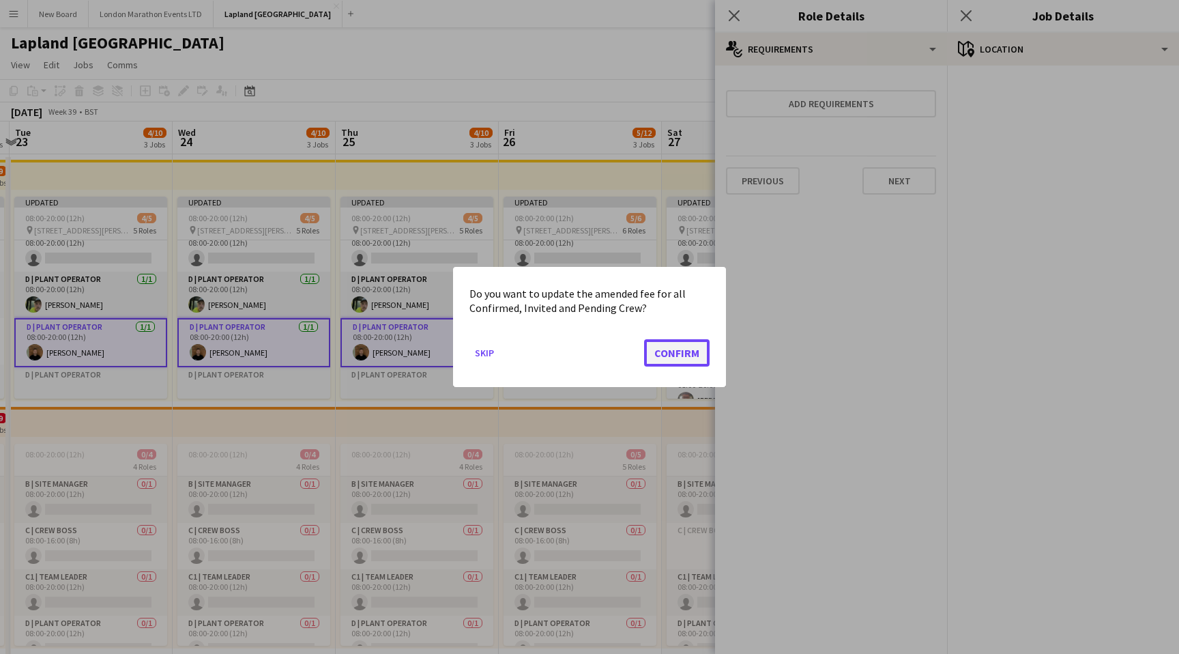
click at [678, 354] on button "Confirm" at bounding box center [677, 352] width 66 height 27
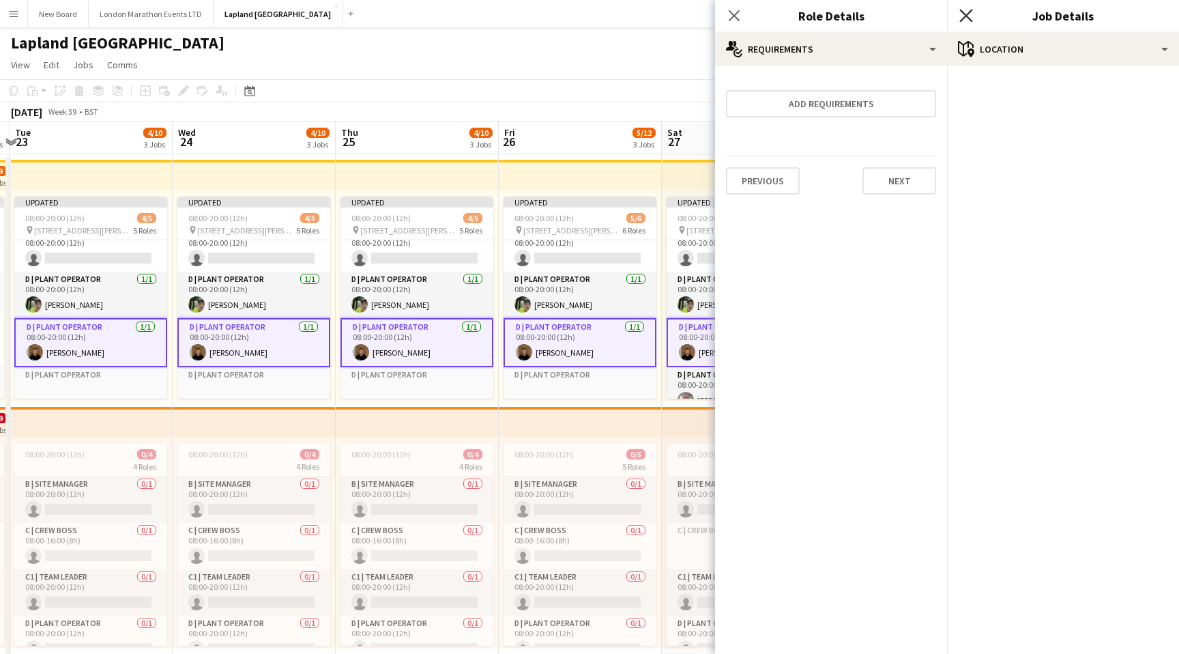
click at [969, 14] on icon "Close pop-in" at bounding box center [966, 15] width 13 height 13
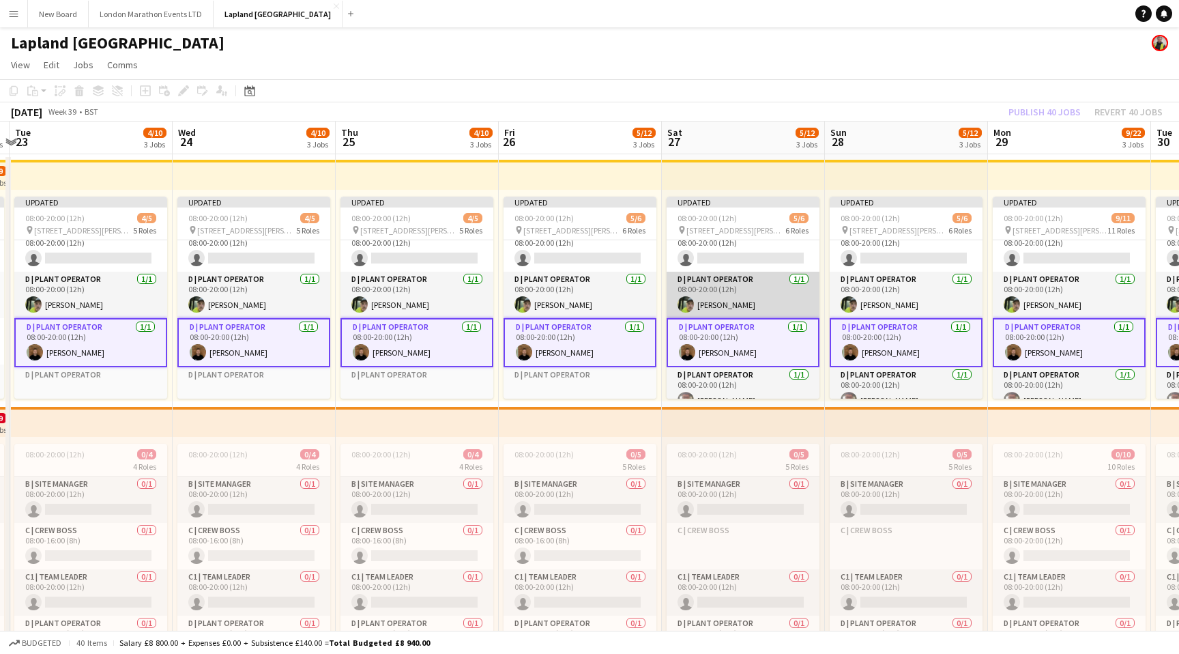
click at [742, 291] on app-card-role "D | Plant Operator [DATE] 08:00-20:00 (12h) [PERSON_NAME]" at bounding box center [743, 295] width 153 height 46
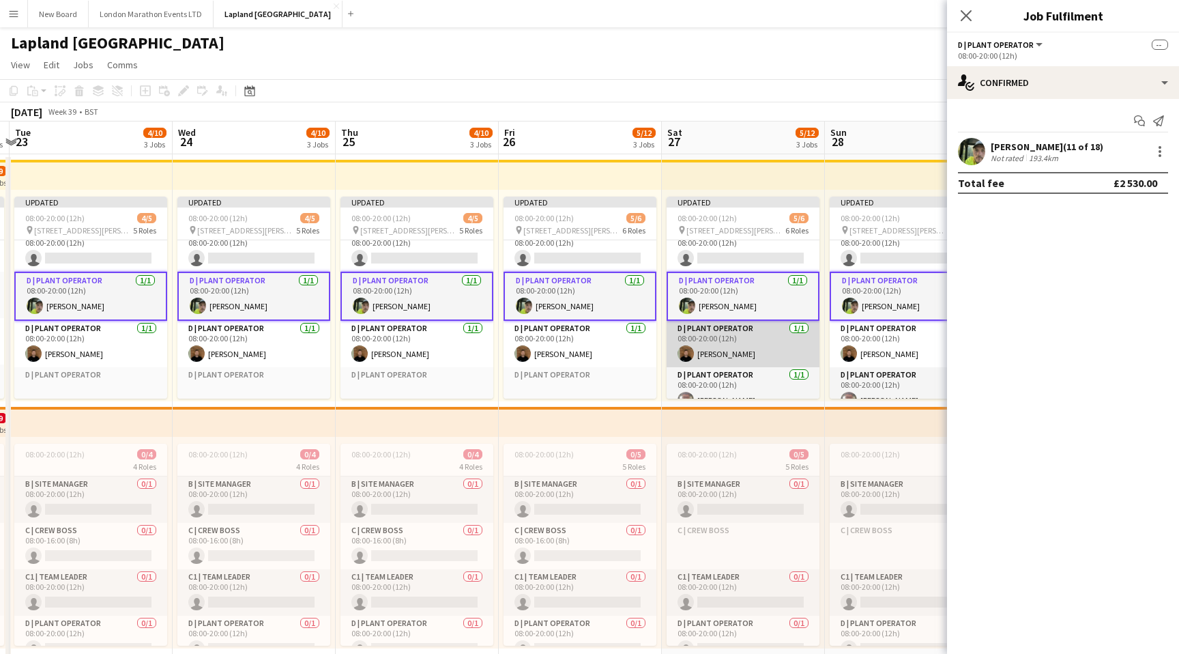
click at [753, 330] on app-card-role "D | Plant Operator [DATE] 08:00-20:00 (12h) [PERSON_NAME]" at bounding box center [743, 344] width 153 height 46
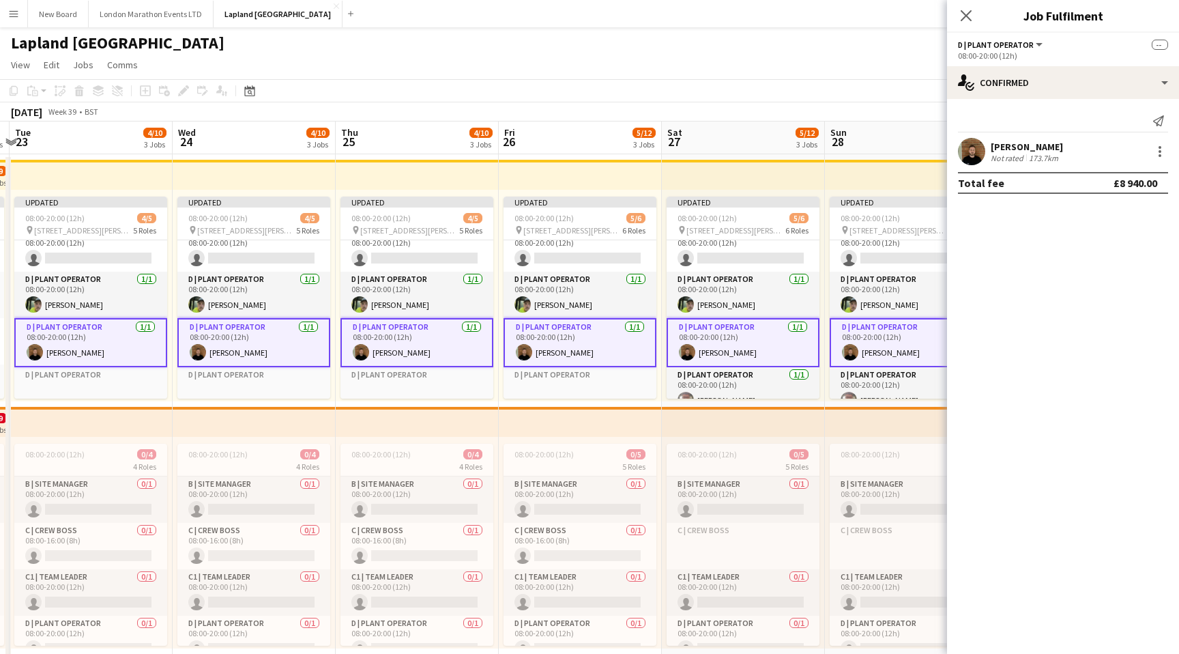
scroll to position [184, 0]
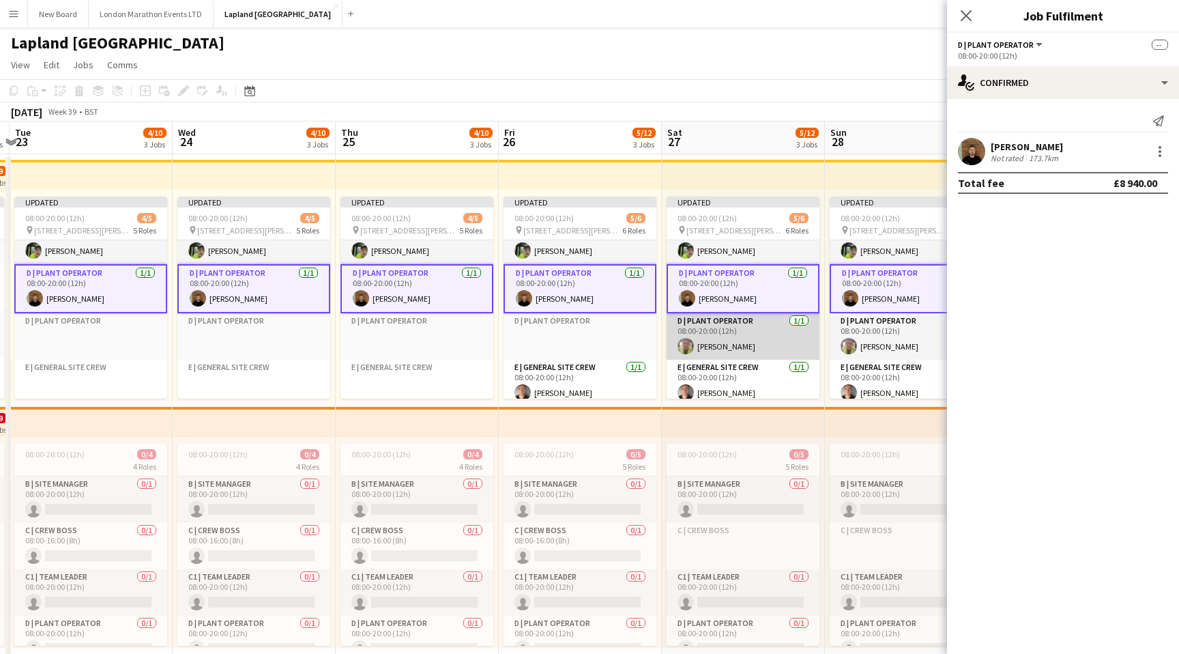
click at [765, 337] on app-card-role "D | Plant Operator [DATE] 08:00-20:00 (12h) [PERSON_NAME]" at bounding box center [743, 336] width 153 height 46
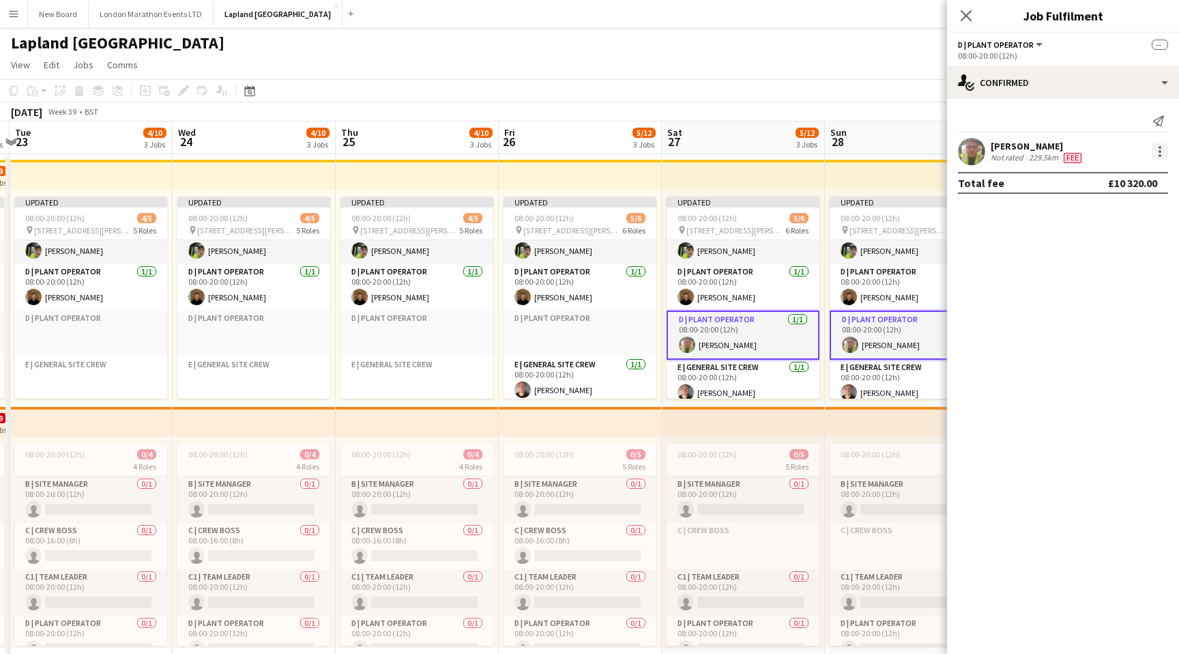
click at [1160, 152] on div at bounding box center [1160, 151] width 3 height 3
click at [1114, 177] on span "Edit fee" at bounding box center [1115, 177] width 85 height 12
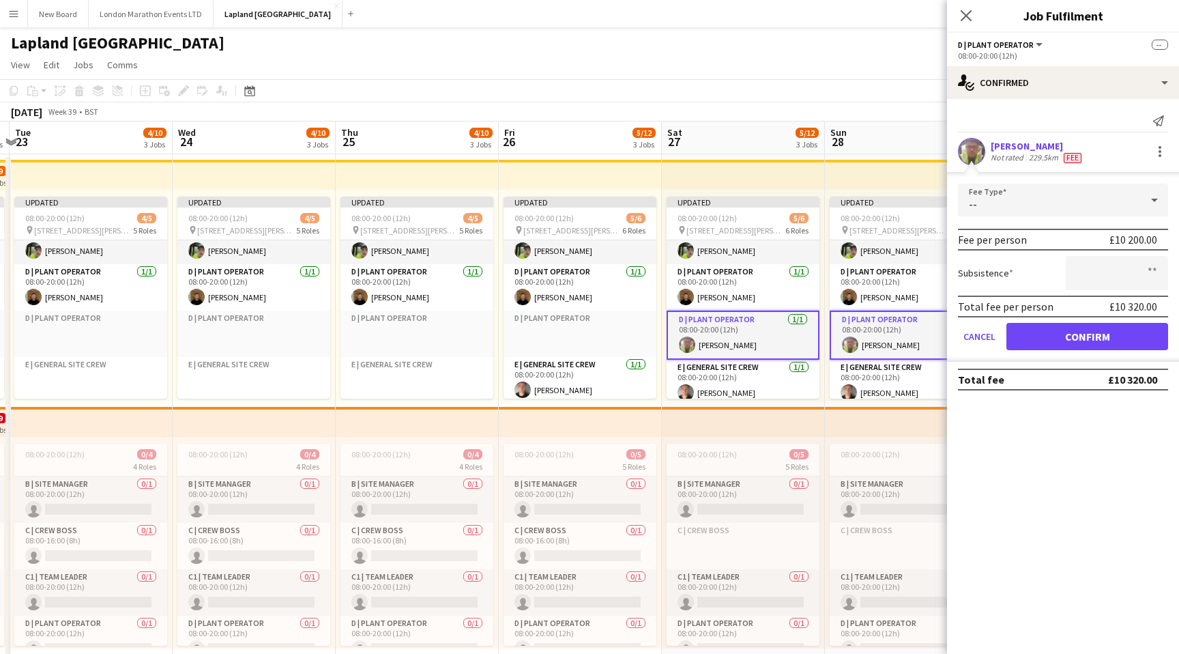
click at [1118, 208] on div "--" at bounding box center [1049, 200] width 183 height 33
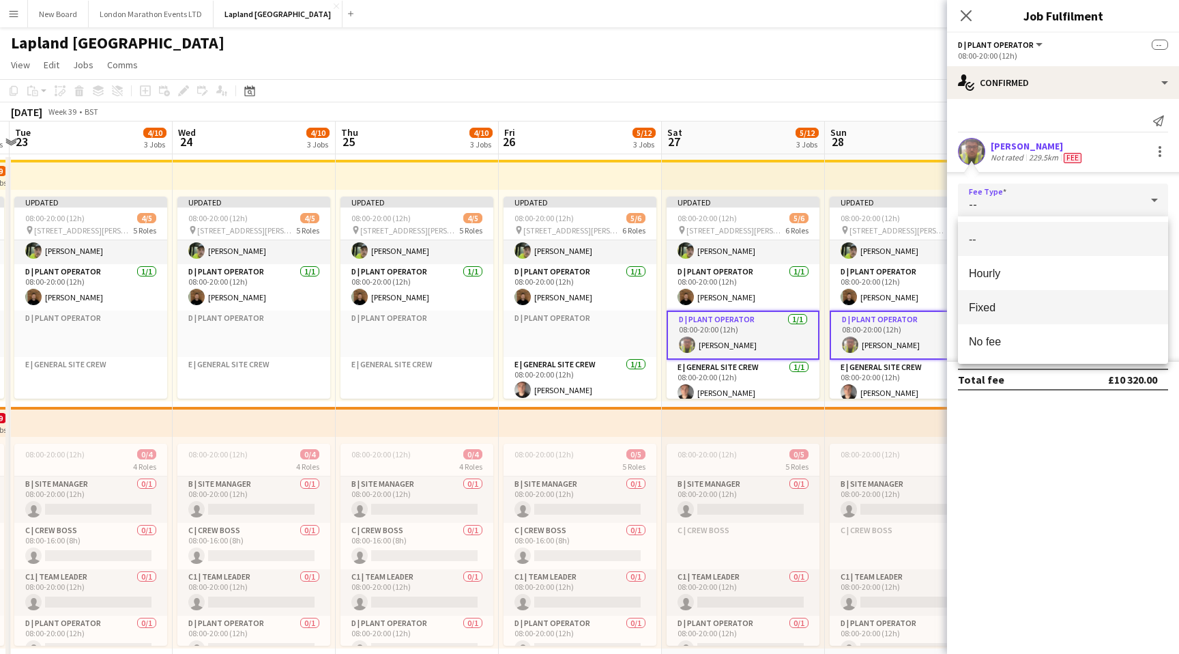
click at [1040, 308] on span "Fixed" at bounding box center [1063, 307] width 188 height 13
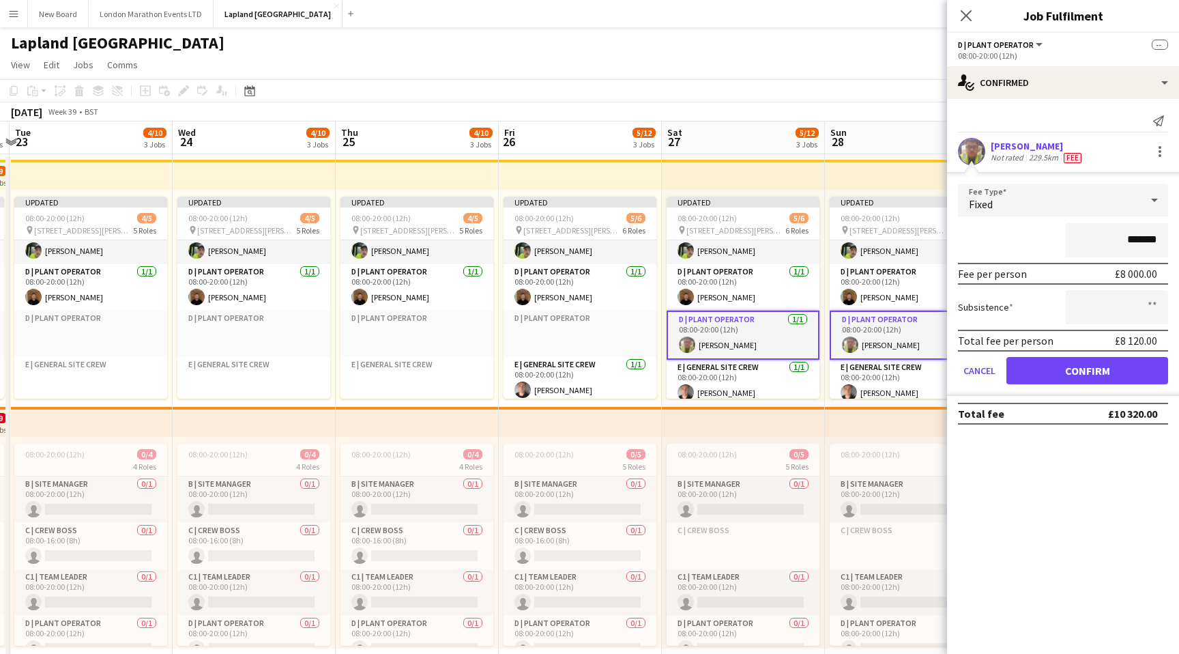
click at [1102, 238] on input "*******" at bounding box center [1117, 240] width 102 height 34
type input "****"
click at [1010, 231] on div "****" at bounding box center [1063, 240] width 210 height 34
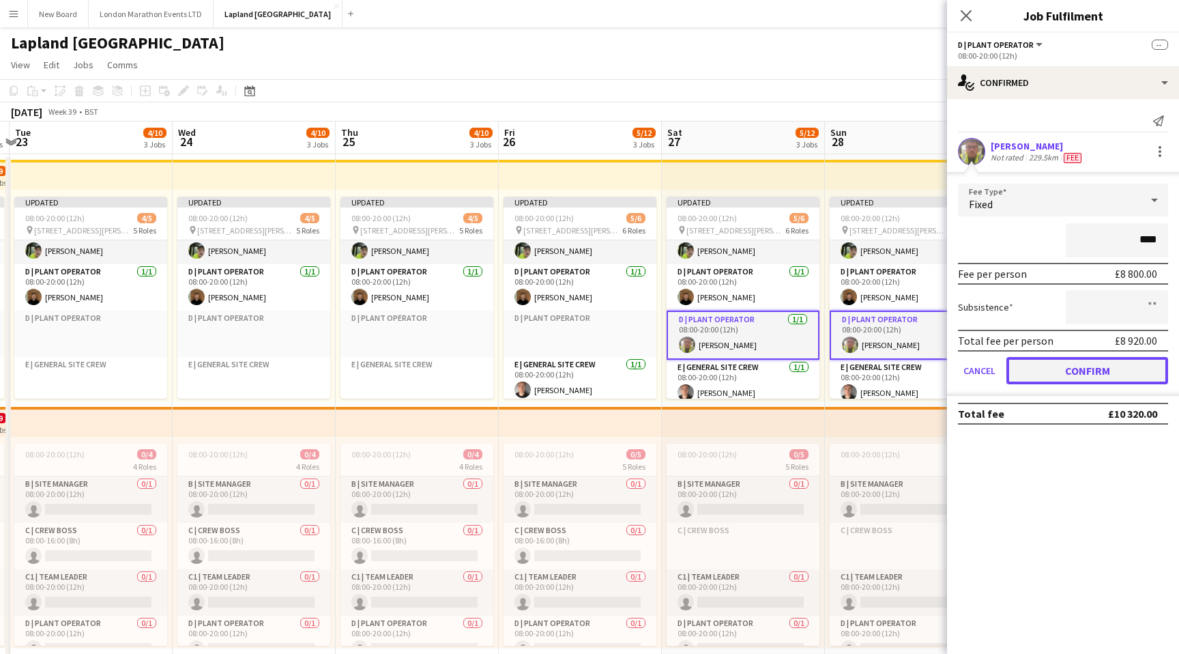
click at [1076, 376] on button "Confirm" at bounding box center [1088, 370] width 162 height 27
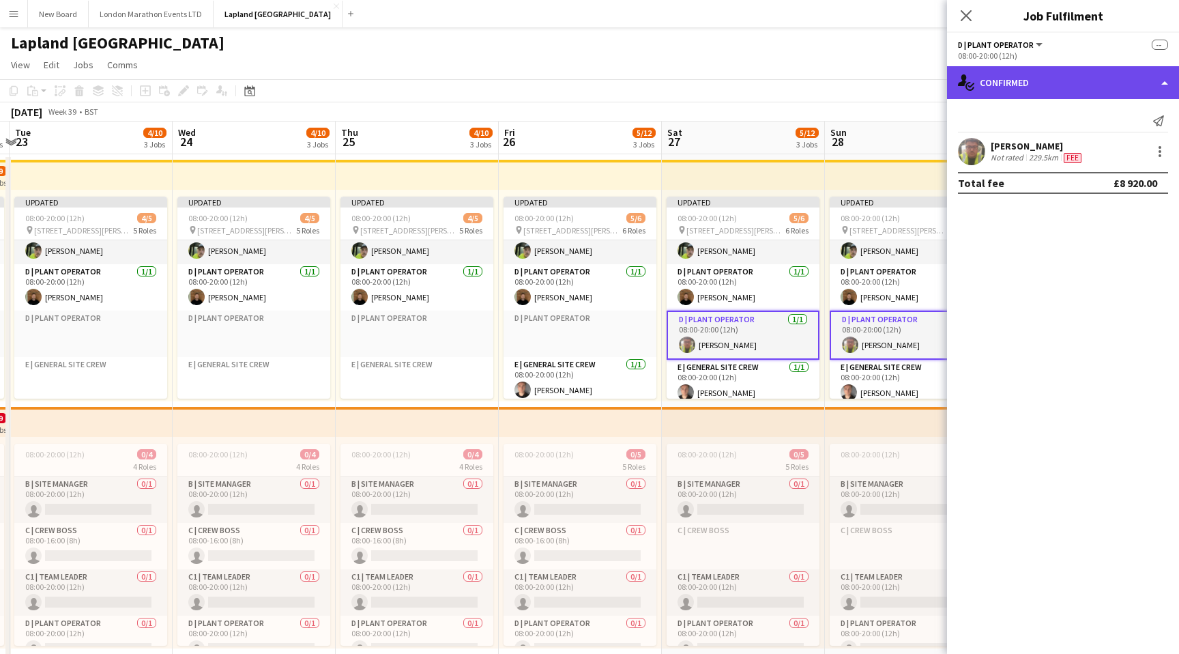
click at [1090, 87] on div "single-neutral-actions-check-2 Confirmed" at bounding box center [1063, 82] width 232 height 33
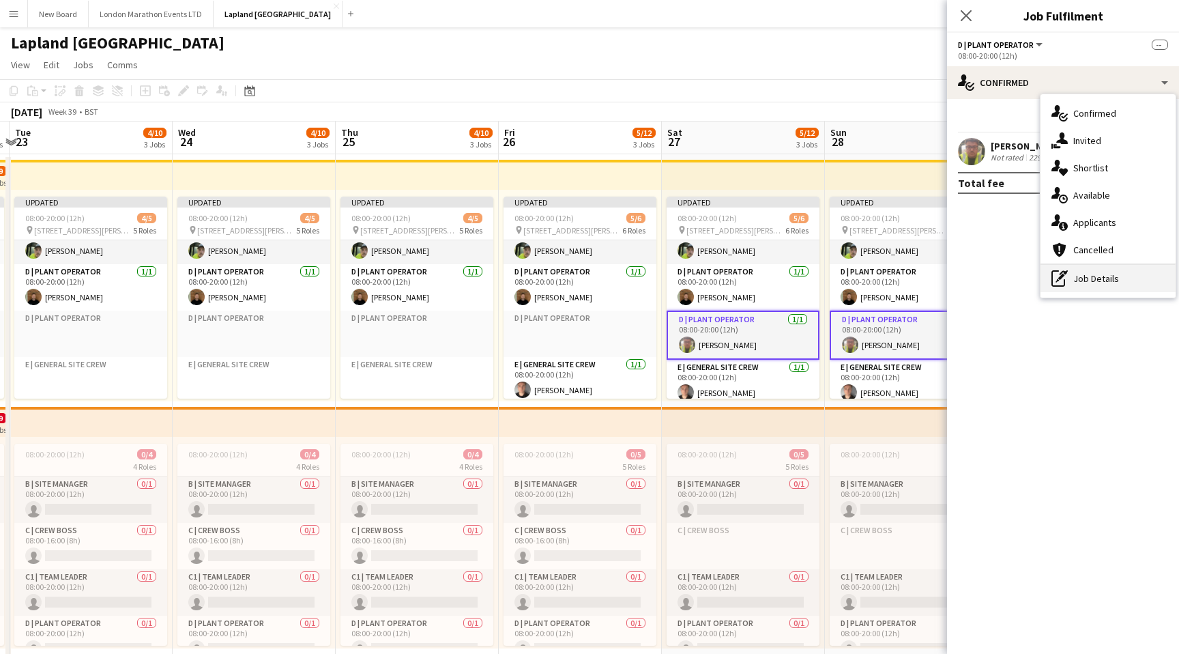
click at [1091, 276] on div "pen-write Job Details" at bounding box center [1108, 278] width 135 height 27
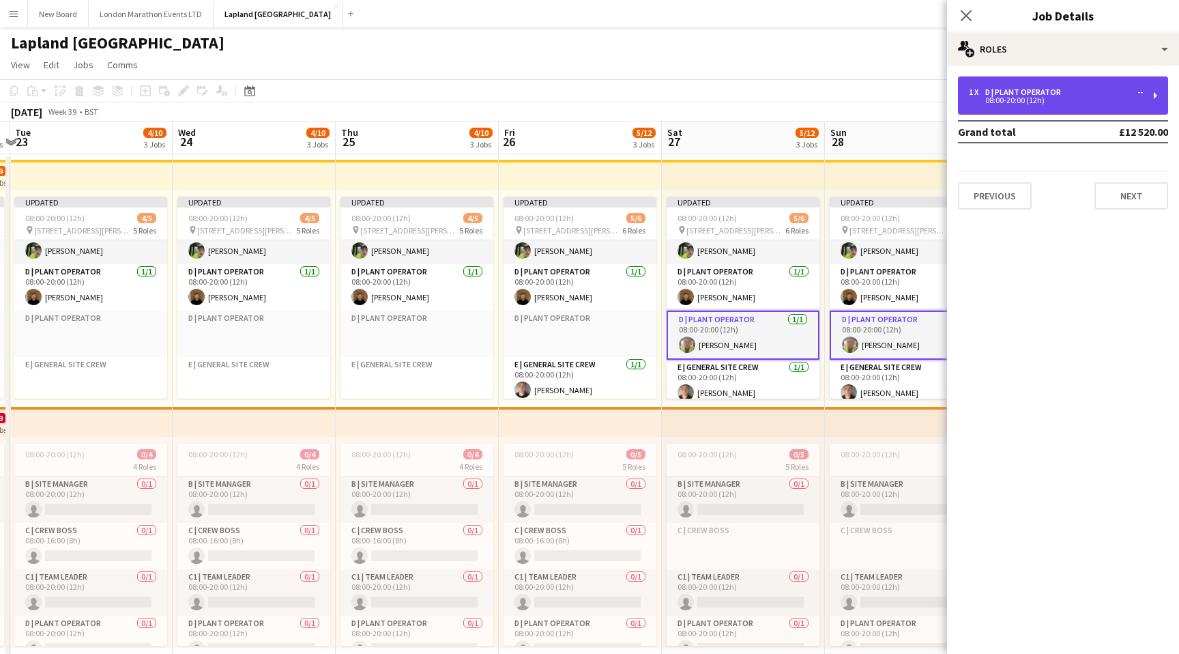
click at [1071, 106] on div "1 x D | Plant Operator -- 08:00-20:00 (12h)" at bounding box center [1063, 95] width 210 height 38
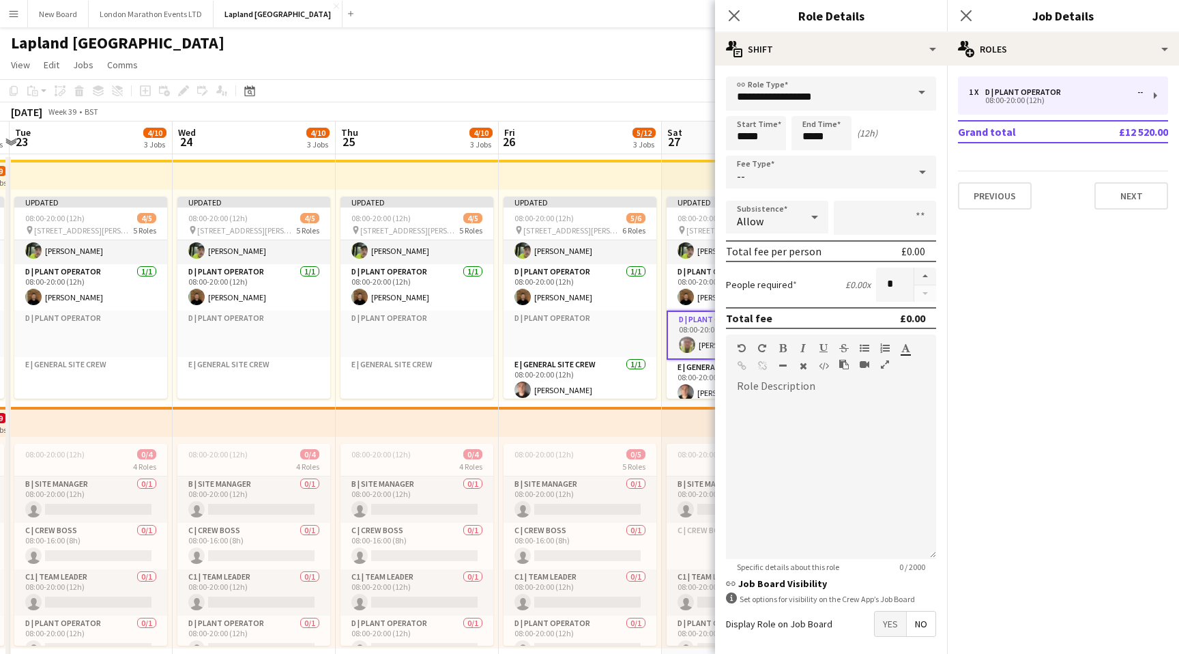
click at [814, 167] on div "--" at bounding box center [817, 172] width 183 height 33
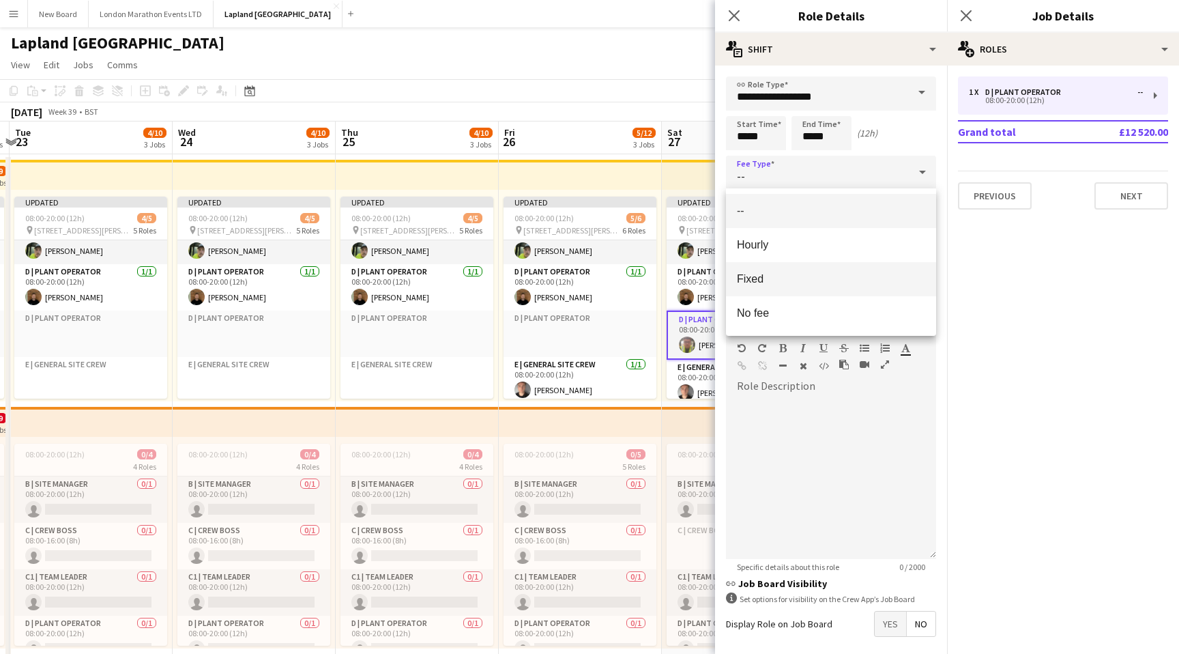
click at [805, 275] on span "Fixed" at bounding box center [831, 278] width 188 height 13
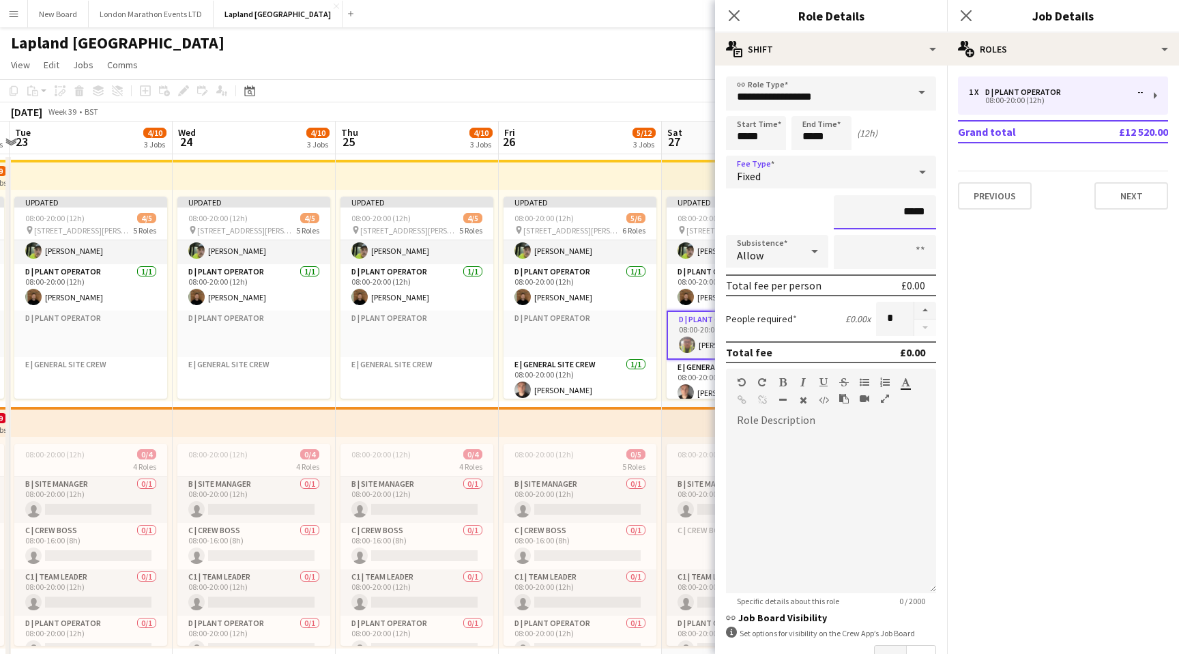
click at [882, 214] on input "*****" at bounding box center [885, 212] width 102 height 34
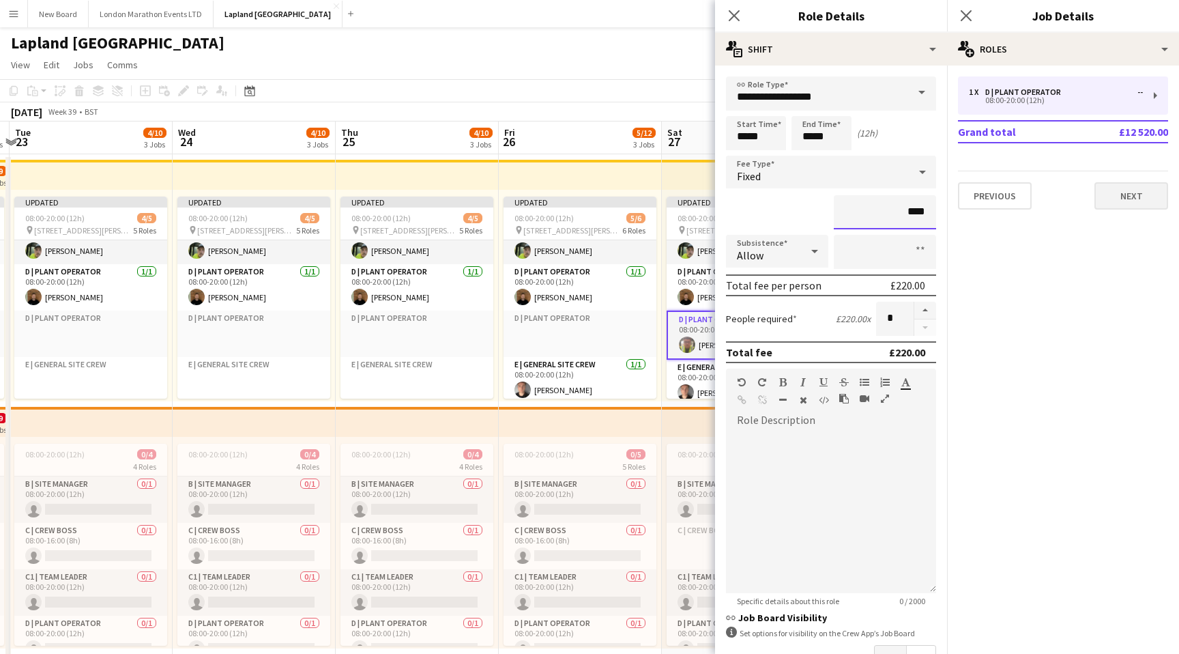
type input "****"
click at [1121, 196] on button "Next" at bounding box center [1132, 195] width 74 height 27
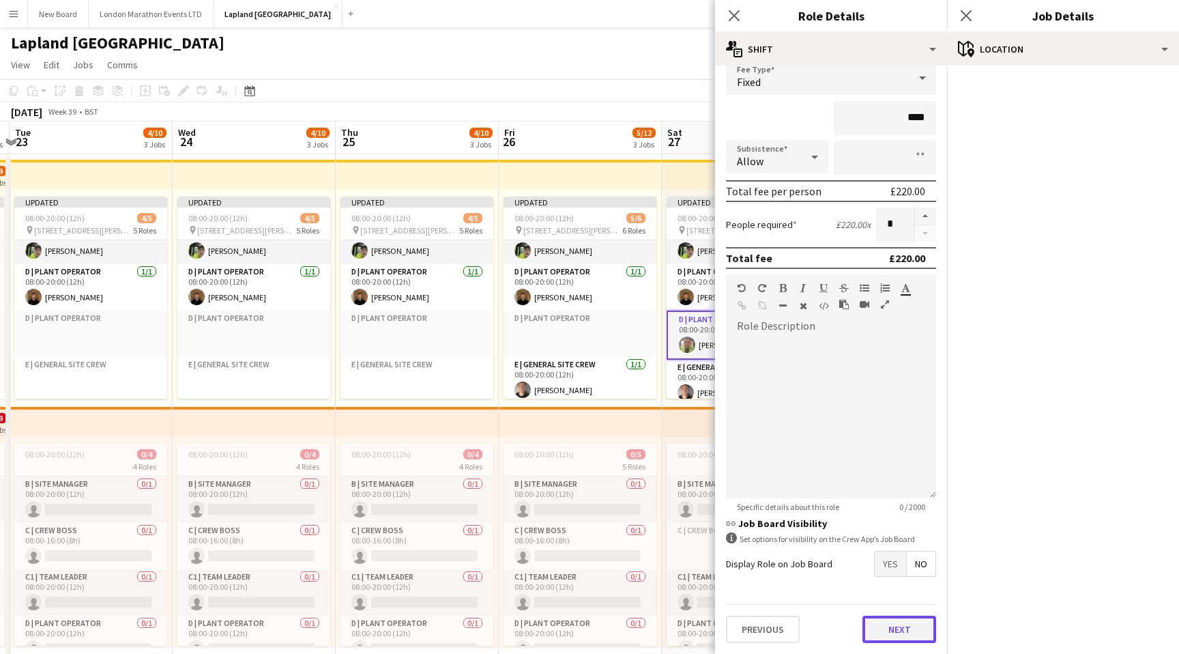
click at [893, 628] on button "Next" at bounding box center [900, 629] width 74 height 27
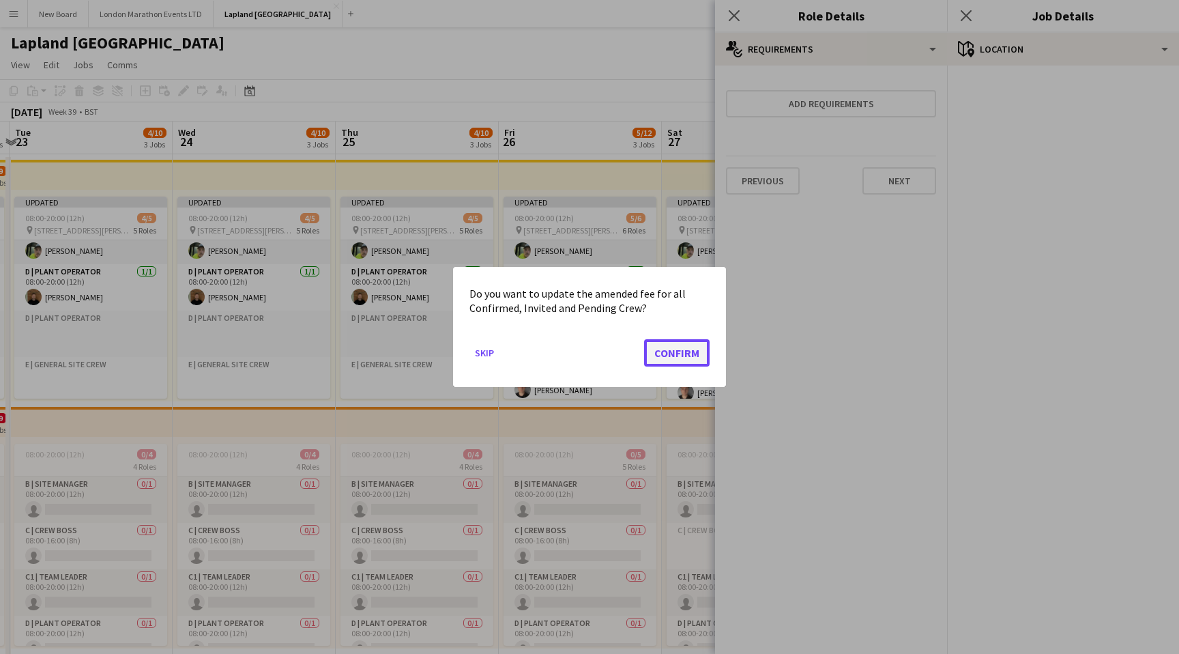
click at [689, 352] on button "Confirm" at bounding box center [677, 352] width 66 height 27
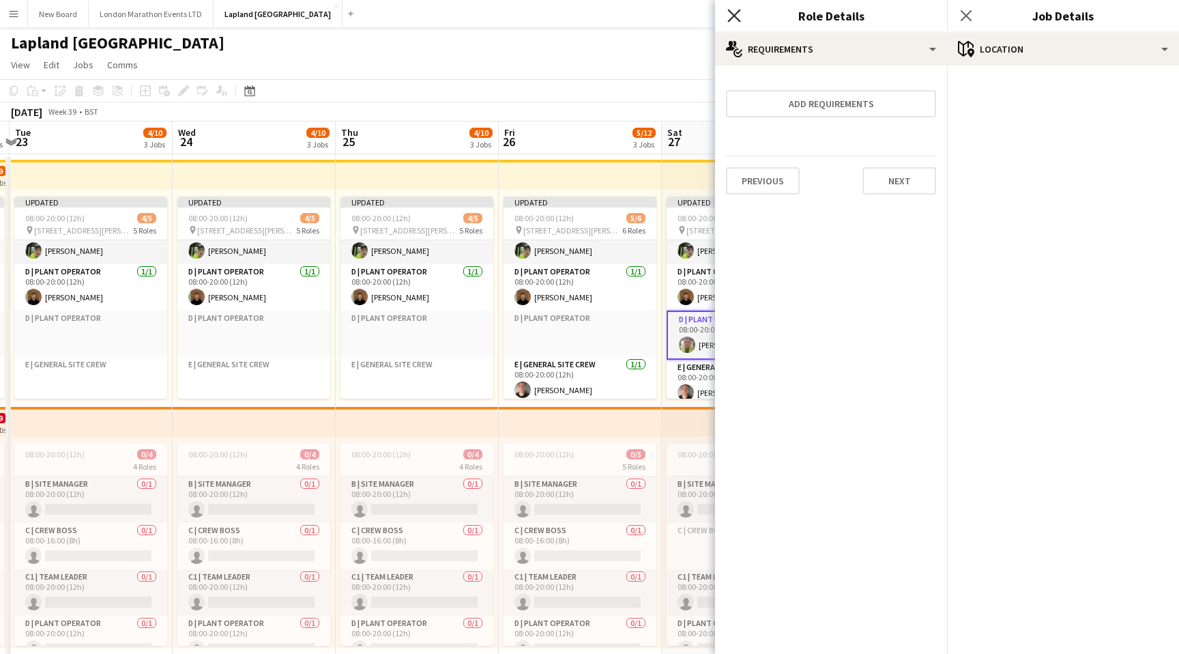
click at [728, 20] on icon "Close pop-in" at bounding box center [734, 15] width 13 height 13
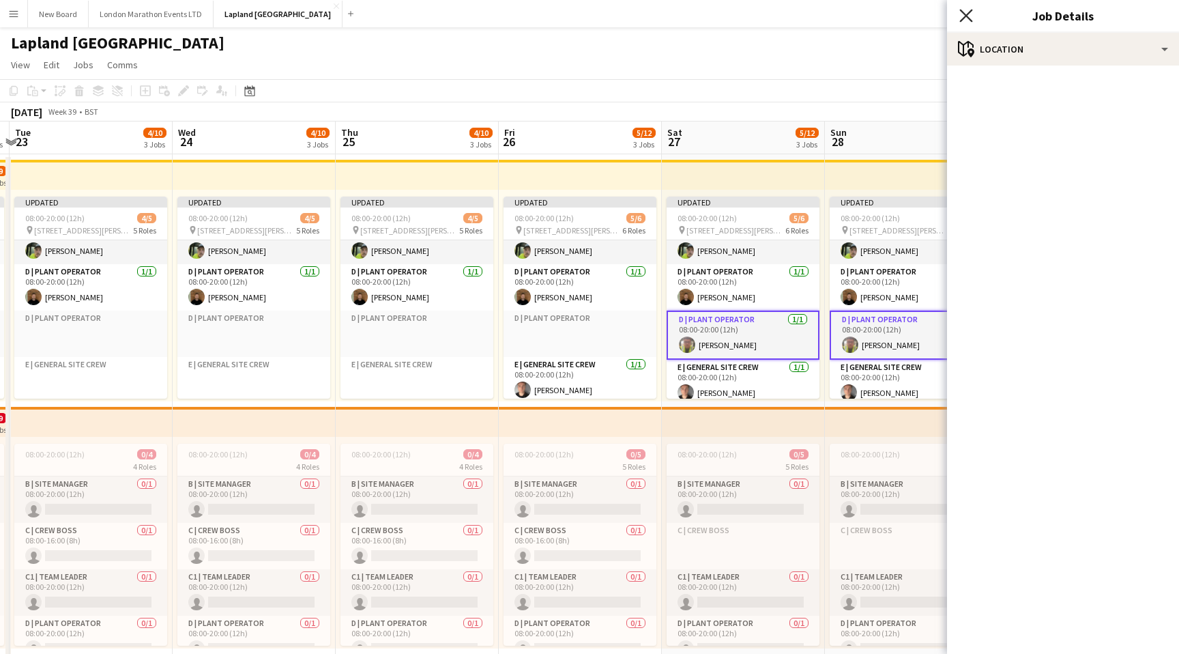
click at [970, 17] on icon "Close pop-in" at bounding box center [966, 15] width 13 height 13
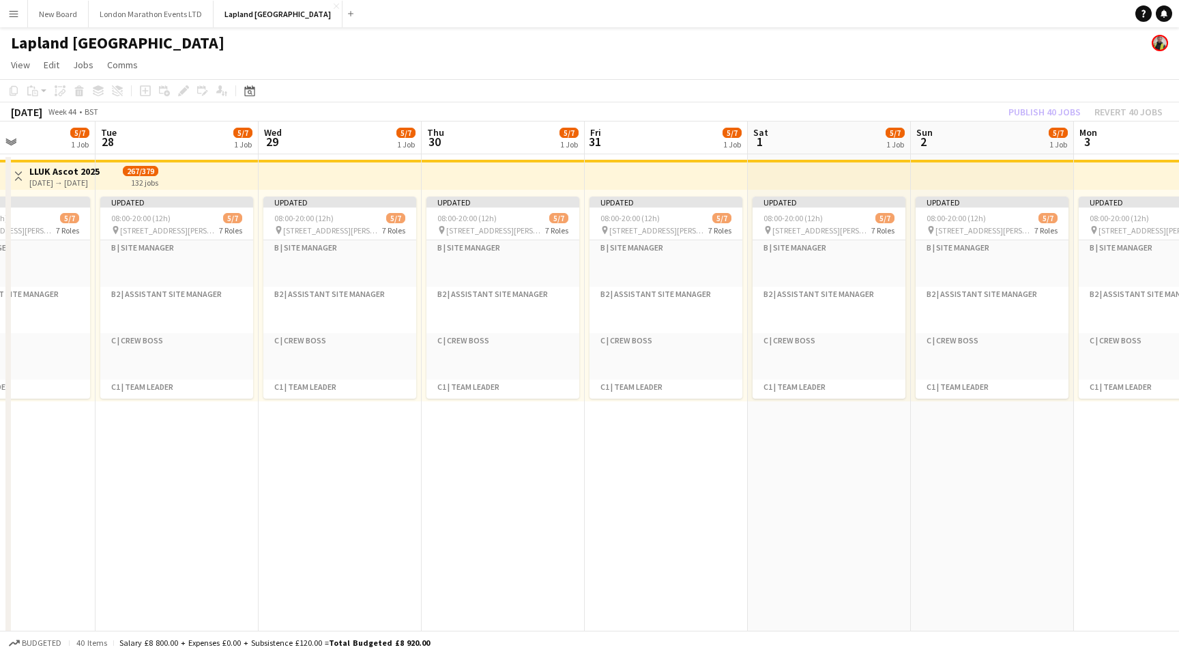
click at [840, 48] on div "Lapland [GEOGRAPHIC_DATA]" at bounding box center [589, 40] width 1179 height 26
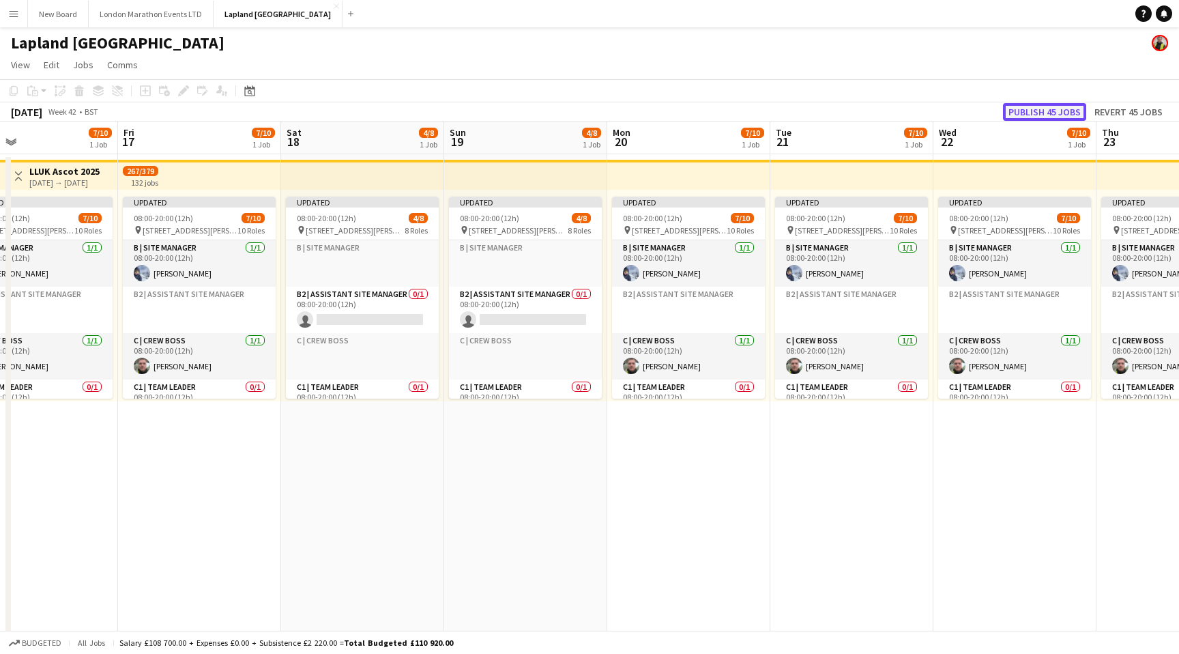
click at [1040, 114] on button "Publish 45 jobs" at bounding box center [1044, 112] width 83 height 18
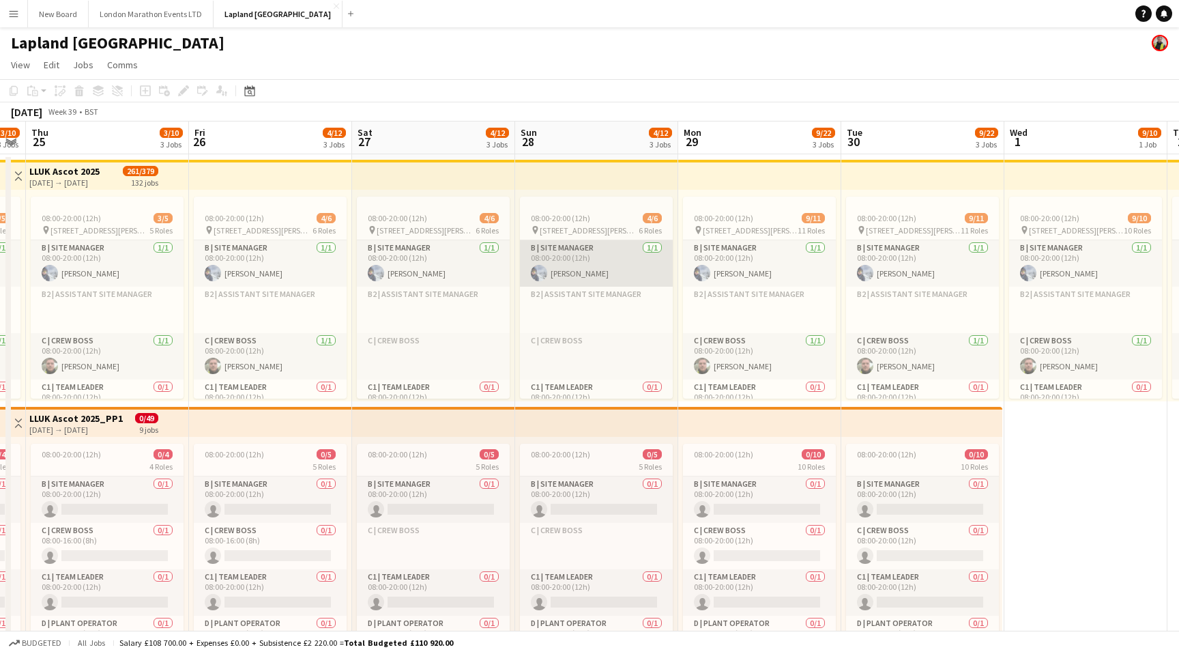
click at [628, 267] on app-card-role "B | Site Manager [DATE] 08:00-20:00 (12h) [PERSON_NAME]" at bounding box center [596, 263] width 153 height 46
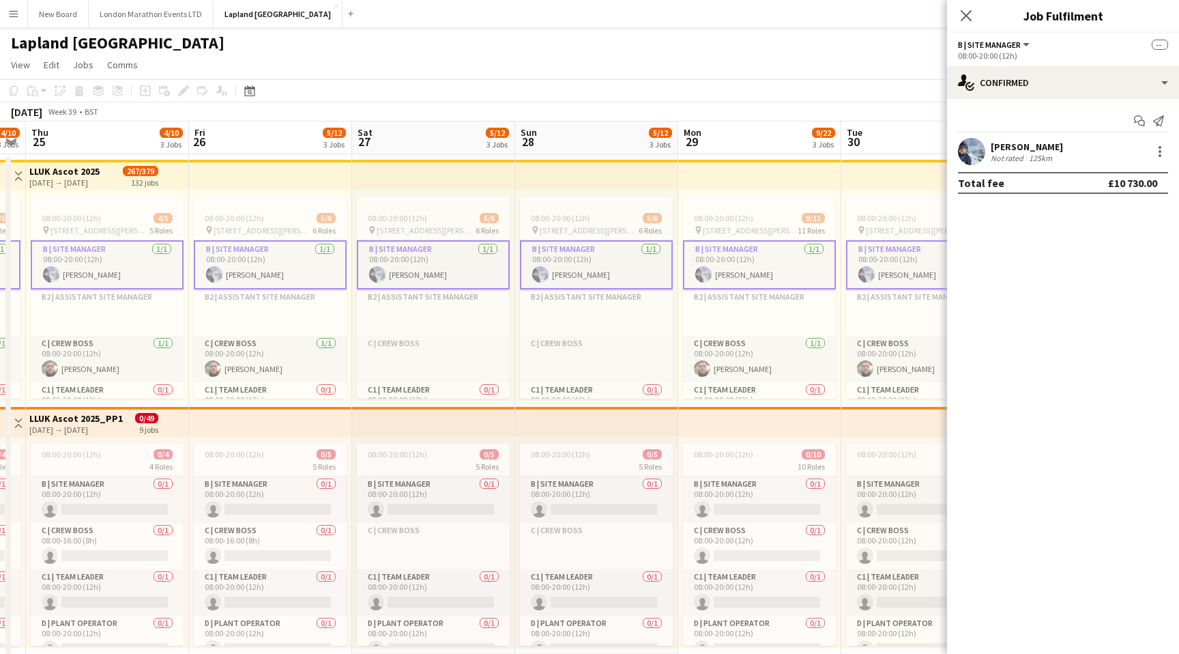
click at [612, 266] on app-card-role "B | Site Manager [DATE] 08:00-20:00 (12h) [PERSON_NAME]" at bounding box center [596, 264] width 153 height 49
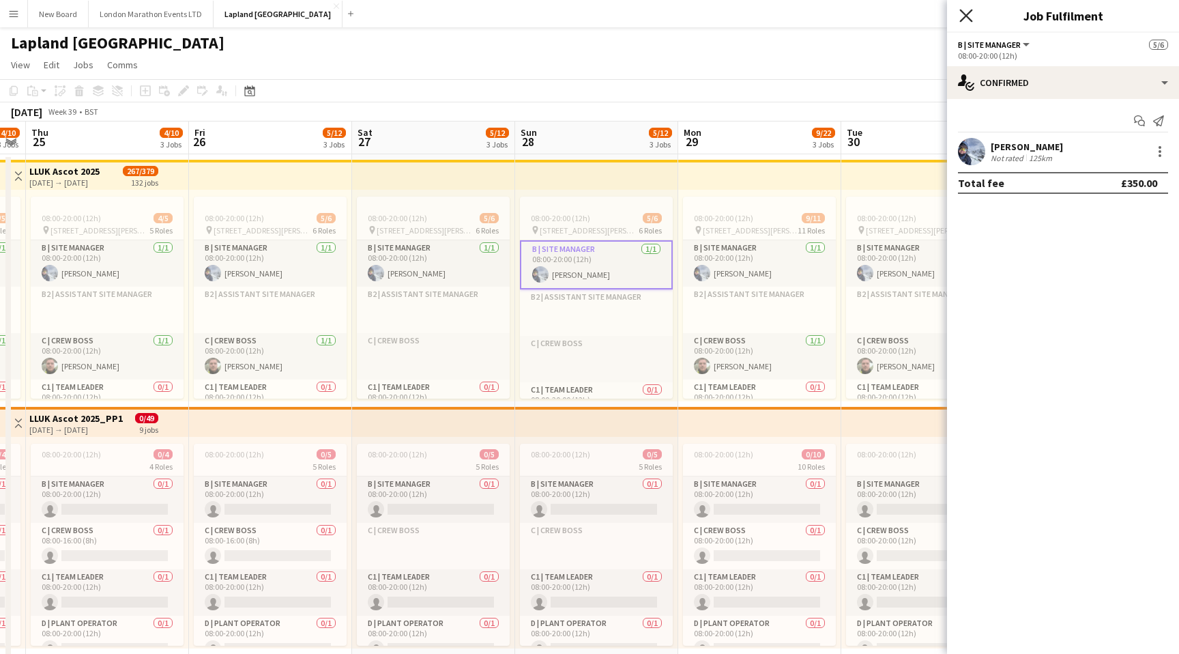
click at [968, 18] on icon at bounding box center [966, 15] width 13 height 13
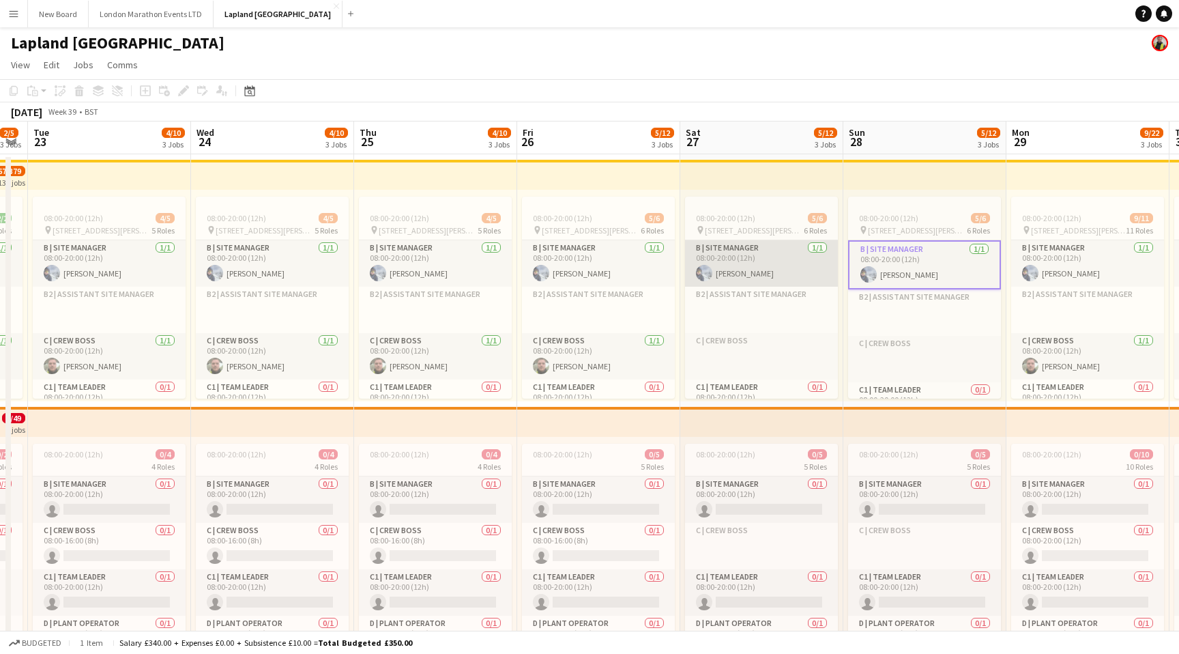
click at [784, 259] on app-card-role "B | Site Manager [DATE] 08:00-20:00 (12h) [PERSON_NAME]" at bounding box center [761, 263] width 153 height 46
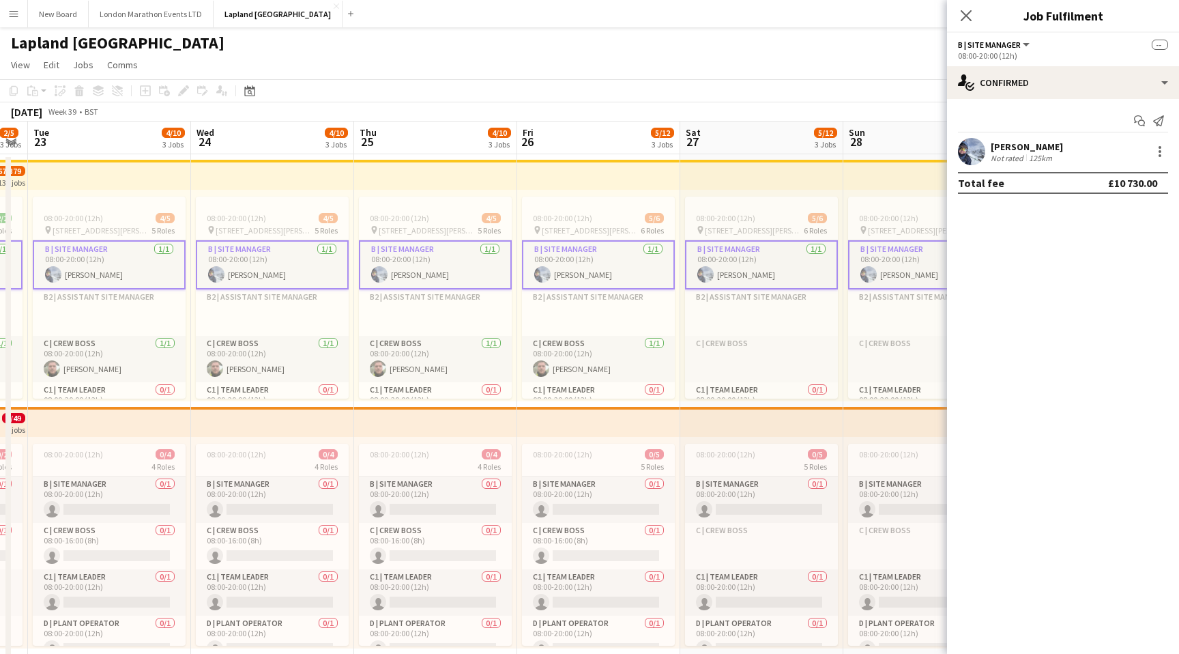
click at [784, 259] on app-card-role "B | Site Manager [DATE] 08:00-20:00 (12h) [PERSON_NAME]" at bounding box center [761, 264] width 153 height 49
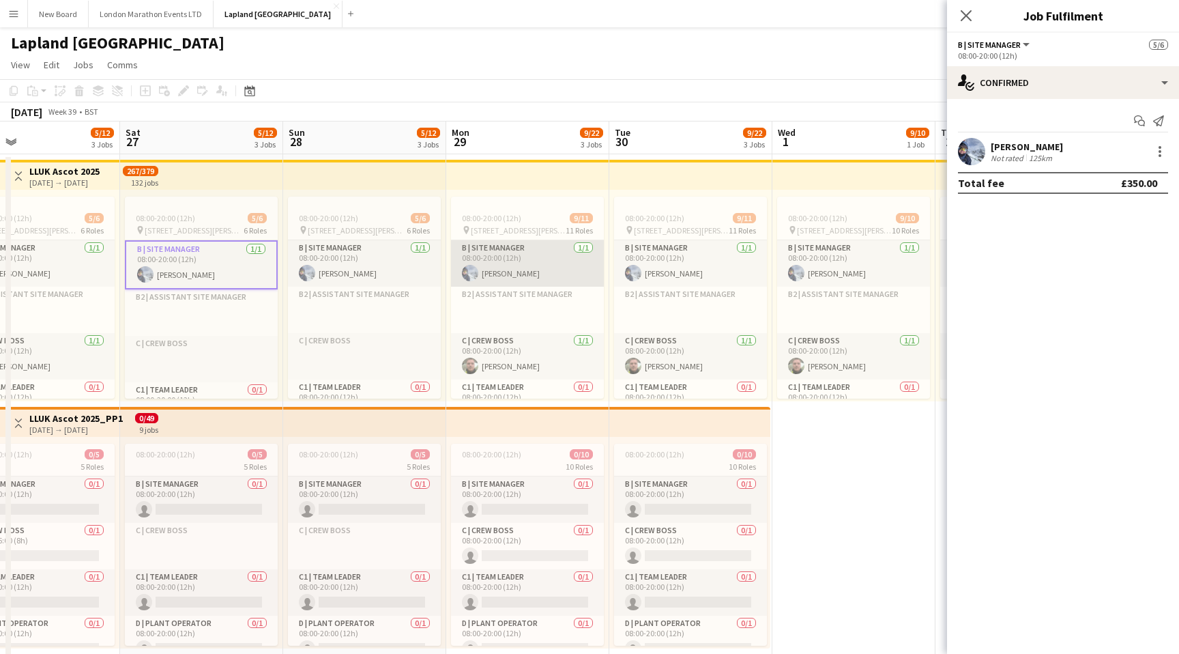
click at [541, 270] on app-card-role "B | Site Manager [DATE] 08:00-20:00 (12h) [PERSON_NAME]" at bounding box center [527, 263] width 153 height 46
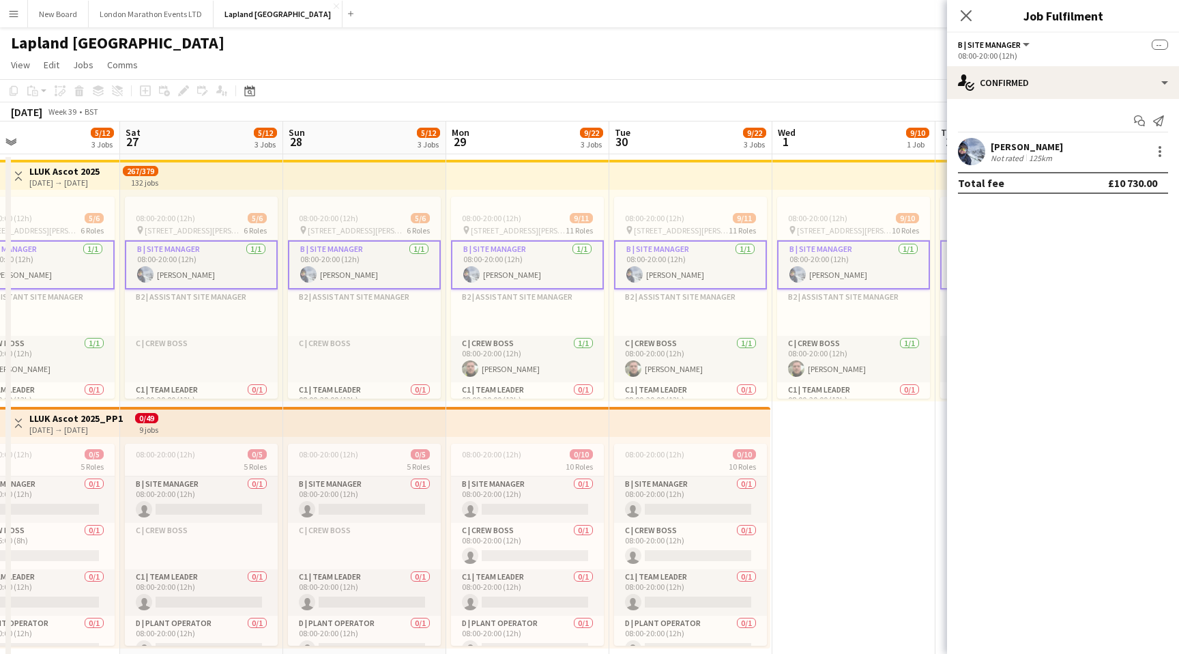
click at [541, 270] on app-card-role "B | Site Manager [DATE] 08:00-20:00 (12h) [PERSON_NAME]" at bounding box center [527, 264] width 153 height 49
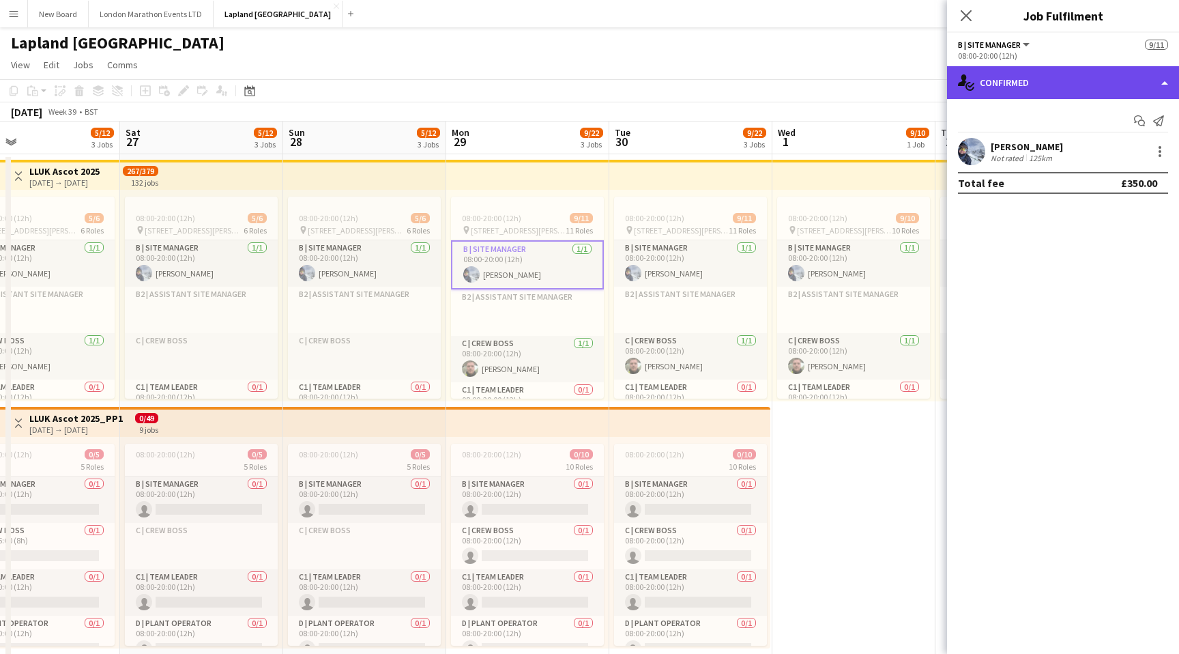
click at [1166, 91] on div "single-neutral-actions-check-2 Confirmed" at bounding box center [1063, 82] width 232 height 33
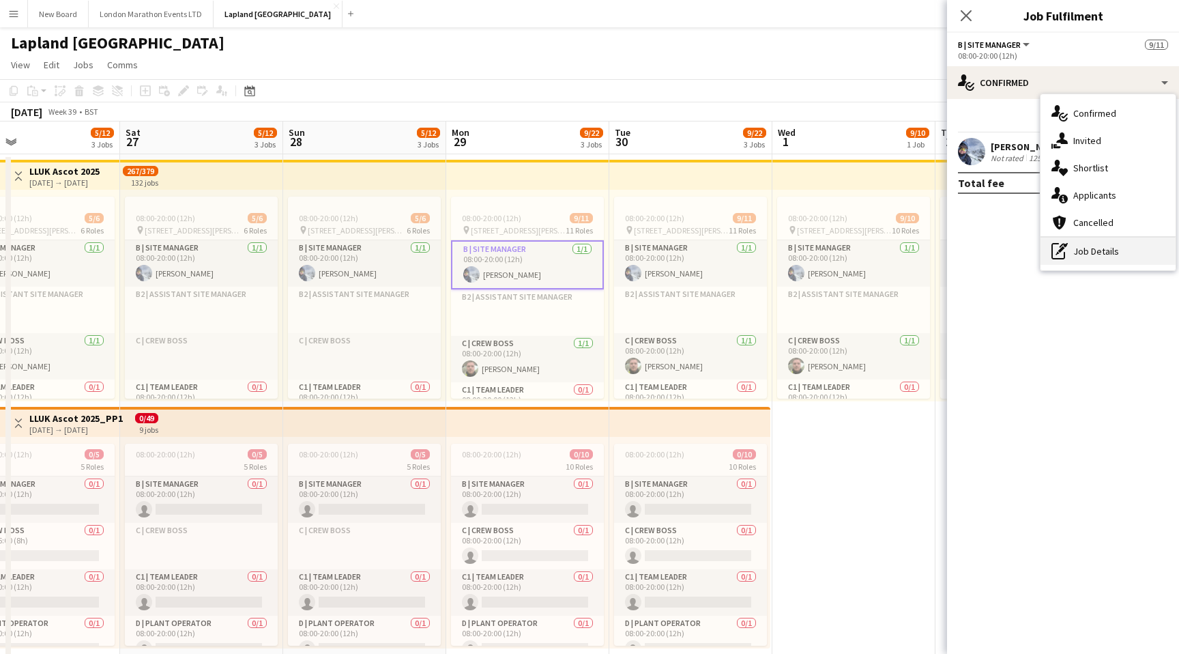
click at [1093, 248] on div "pen-write Job Details" at bounding box center [1108, 251] width 135 height 27
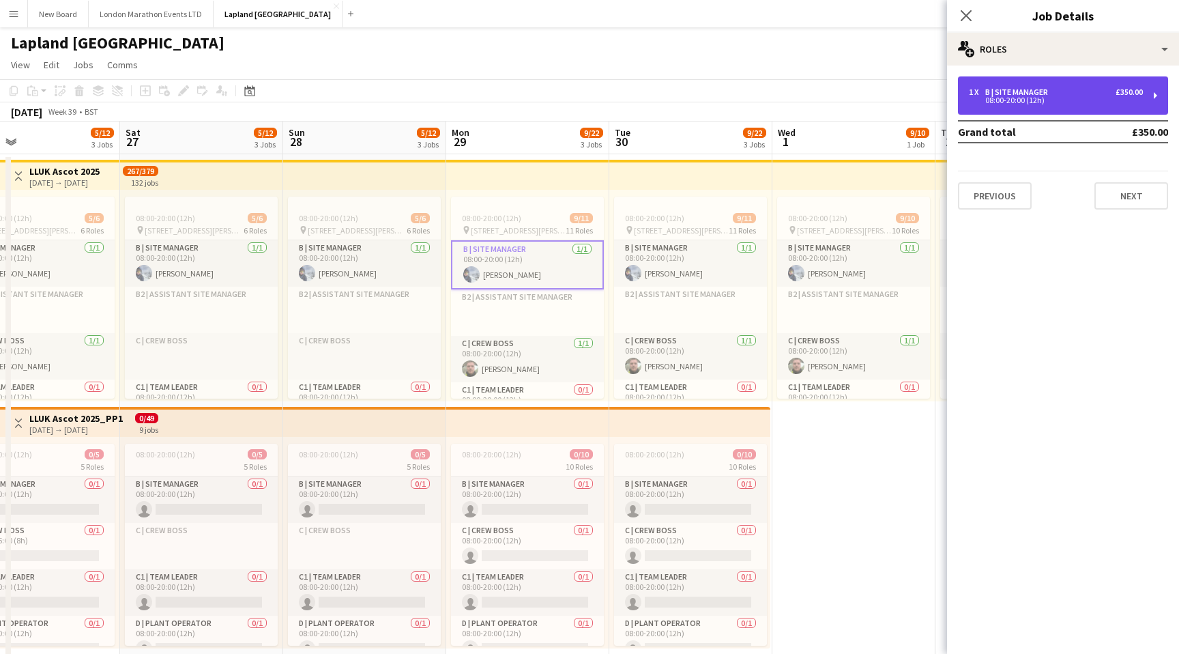
click at [1127, 105] on div "1 x B | Site Manager £350.00 08:00-20:00 (12h)" at bounding box center [1063, 95] width 210 height 38
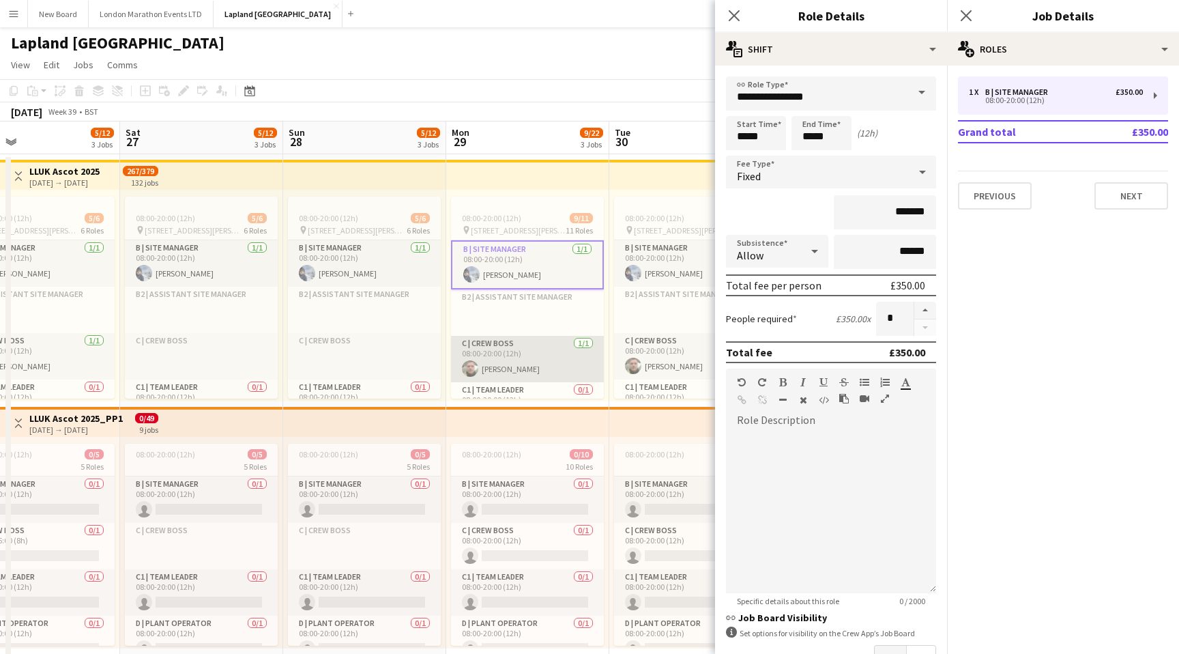
click at [536, 360] on app-card-role "C | Crew Boss [DATE] 08:00-20:00 (12h) [PERSON_NAME]" at bounding box center [527, 359] width 153 height 46
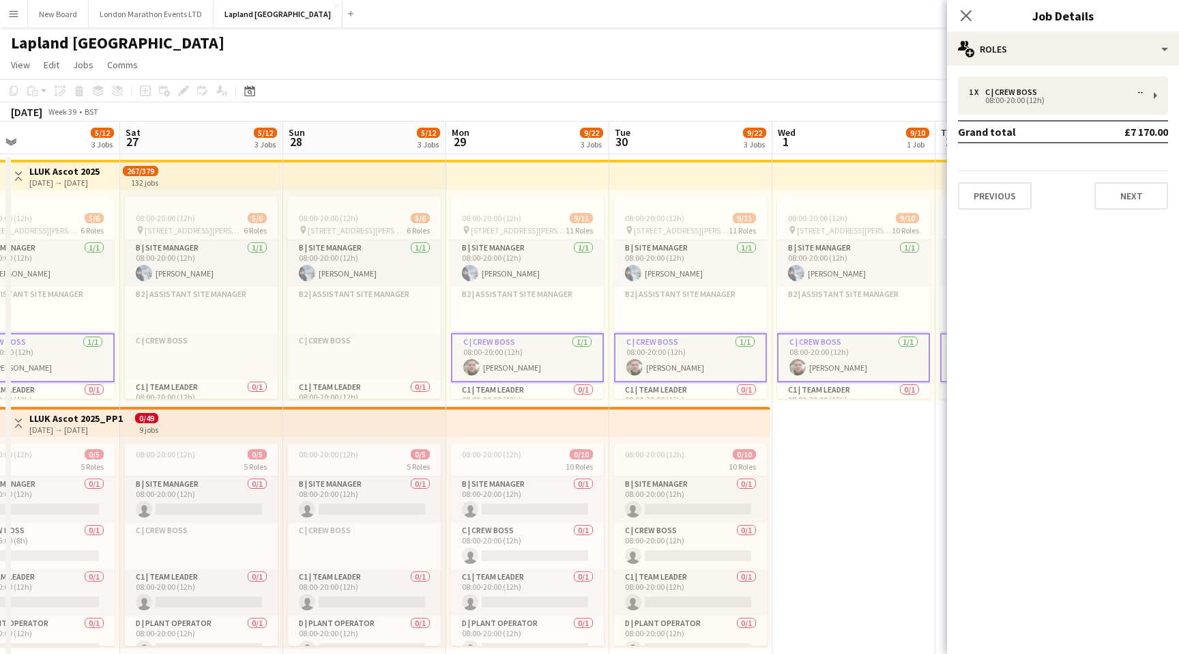
click at [536, 360] on app-card-role "C | Crew Boss [DATE] 08:00-20:00 (12h) [PERSON_NAME]" at bounding box center [527, 357] width 153 height 49
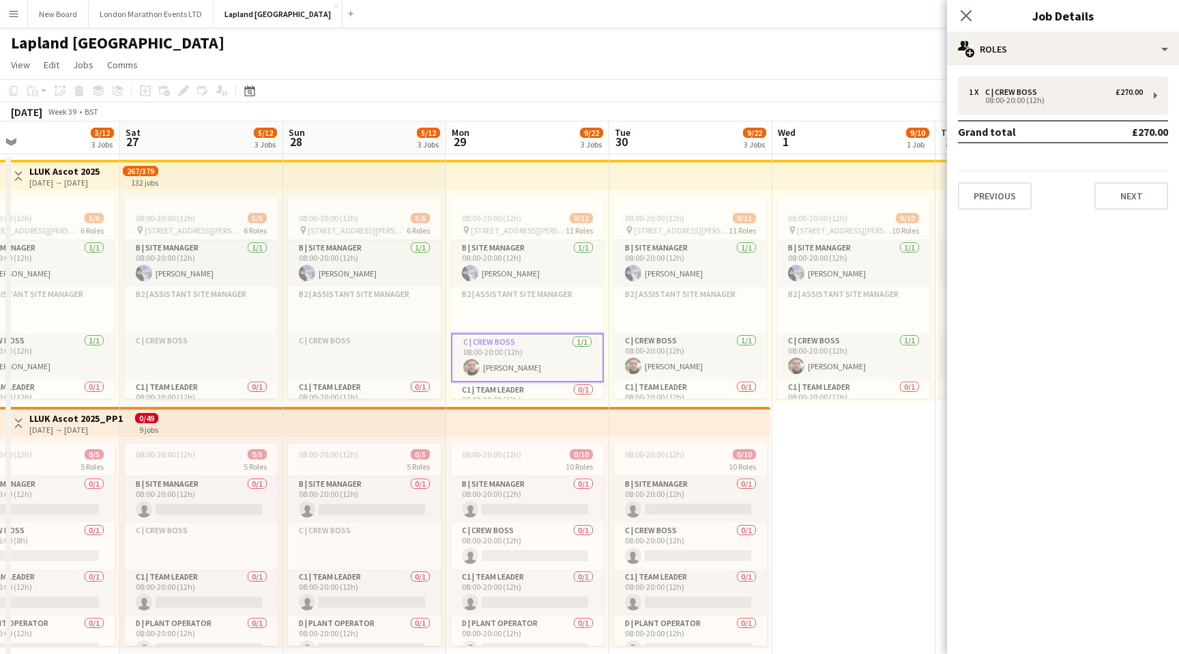
click at [536, 360] on app-card-role "C | Crew Boss [DATE] 08:00-20:00 (12h) [PERSON_NAME]" at bounding box center [527, 357] width 153 height 49
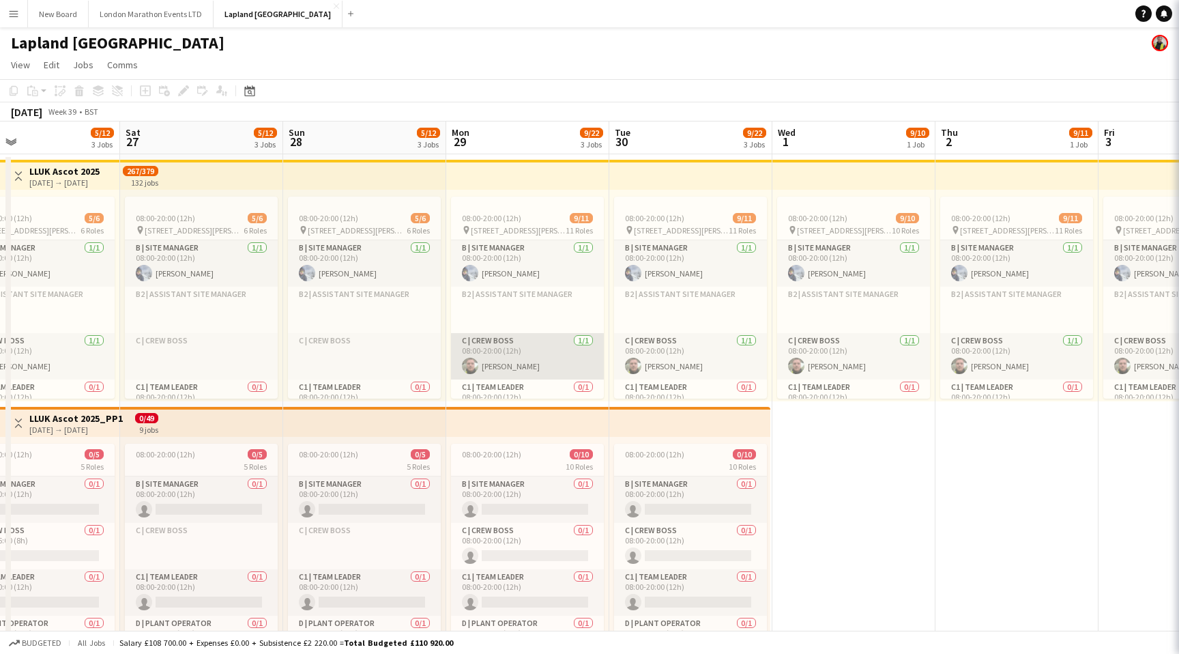
click at [536, 360] on app-card-role "C | Crew Boss [DATE] 08:00-20:00 (12h) [PERSON_NAME]" at bounding box center [527, 356] width 153 height 46
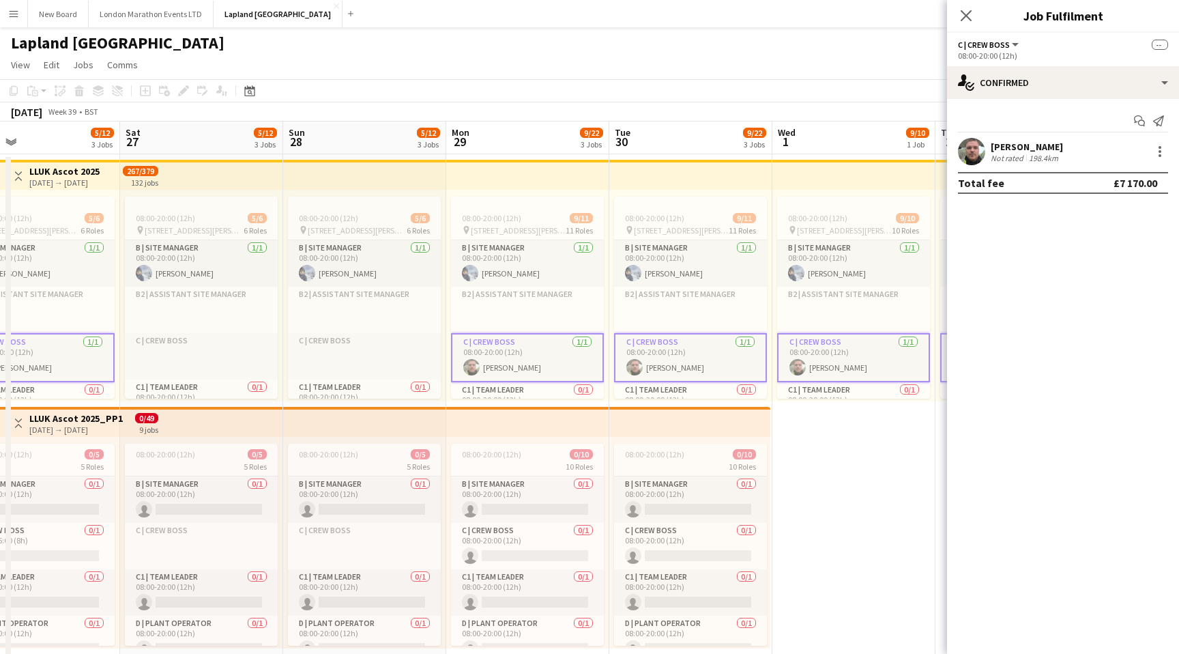
click at [536, 360] on app-card-role "C | Crew Boss [DATE] 08:00-20:00 (12h) [PERSON_NAME]" at bounding box center [527, 357] width 153 height 49
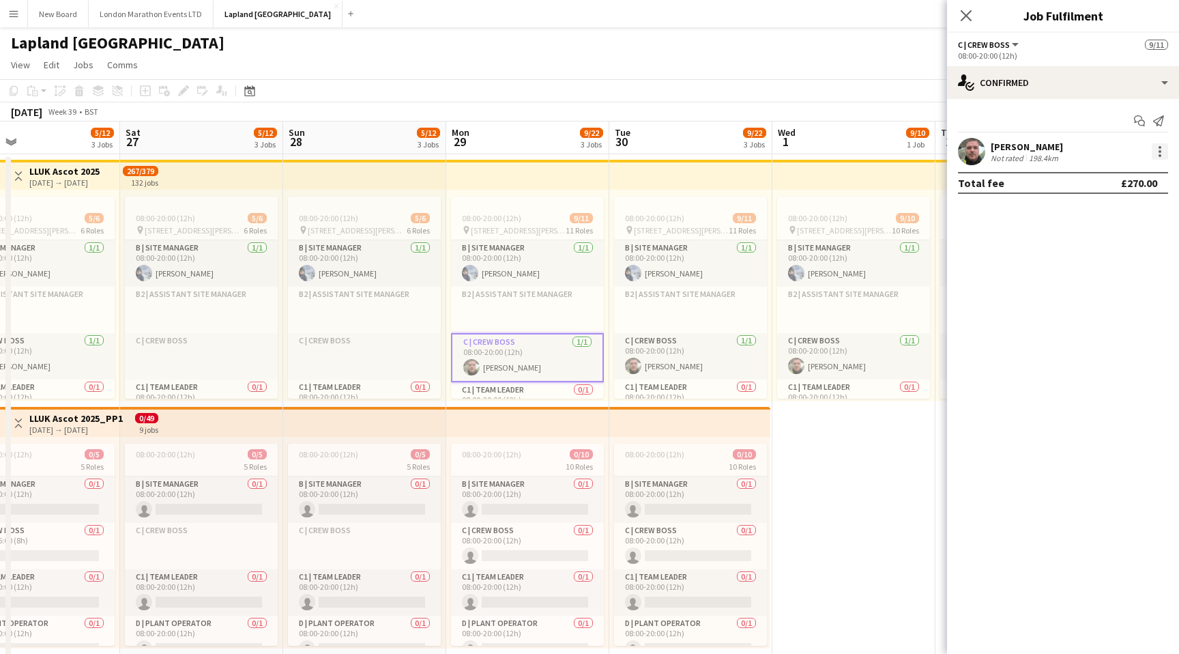
click at [1154, 146] on div at bounding box center [1160, 151] width 16 height 16
click at [1154, 81] on div at bounding box center [589, 327] width 1179 height 654
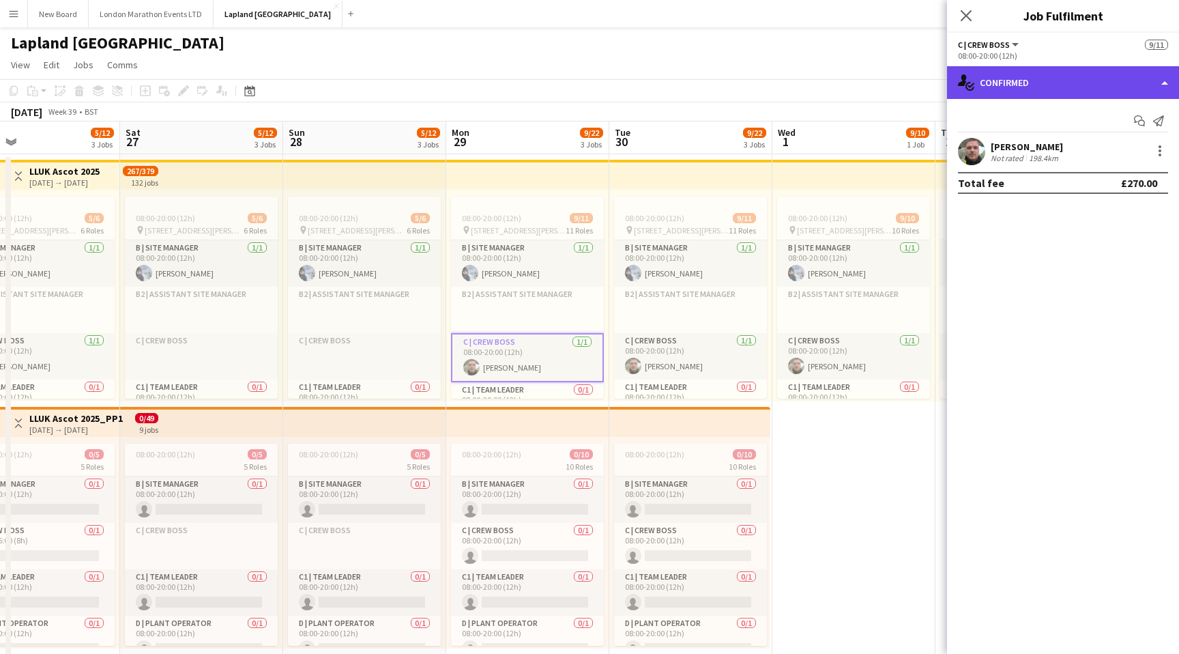
click at [1134, 84] on div "single-neutral-actions-check-2 Confirmed" at bounding box center [1063, 82] width 232 height 33
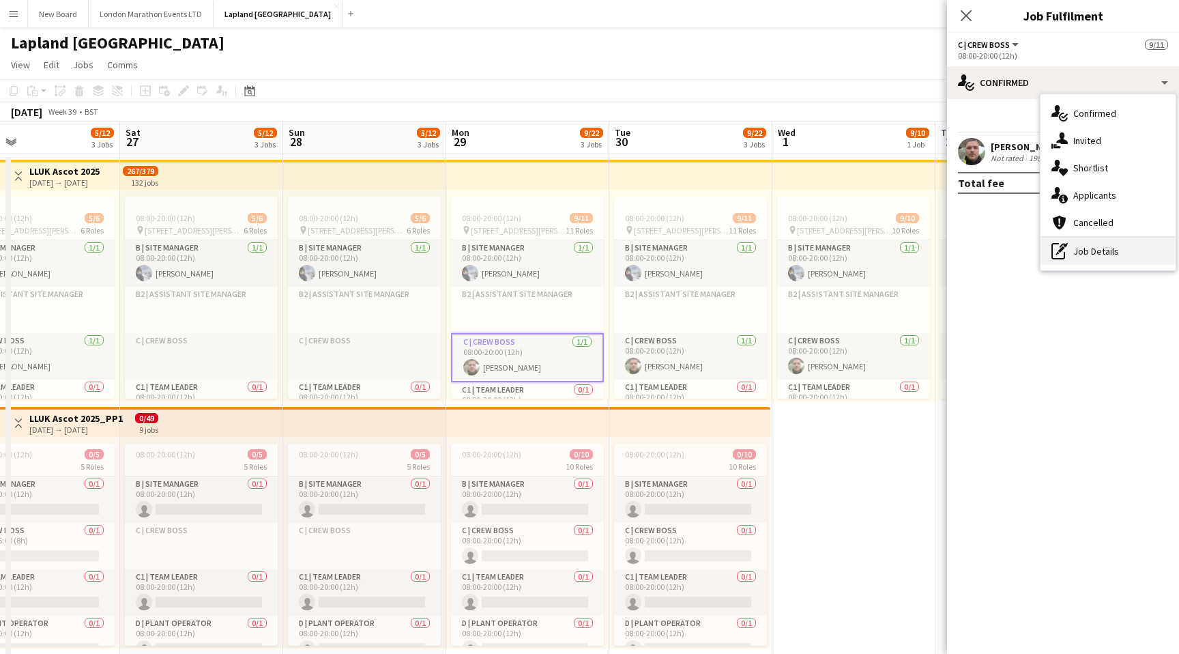
click at [1104, 254] on div "pen-write Job Details" at bounding box center [1108, 251] width 135 height 27
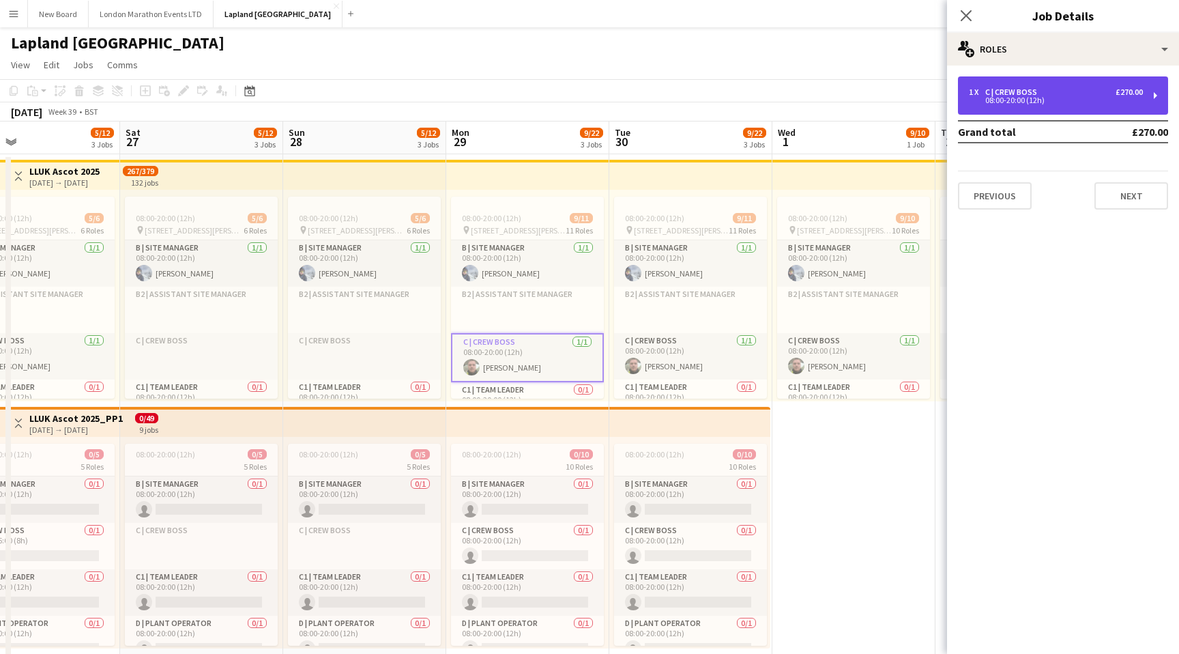
click at [1087, 91] on div "1 x C | Crew Boss £270.00" at bounding box center [1056, 92] width 174 height 10
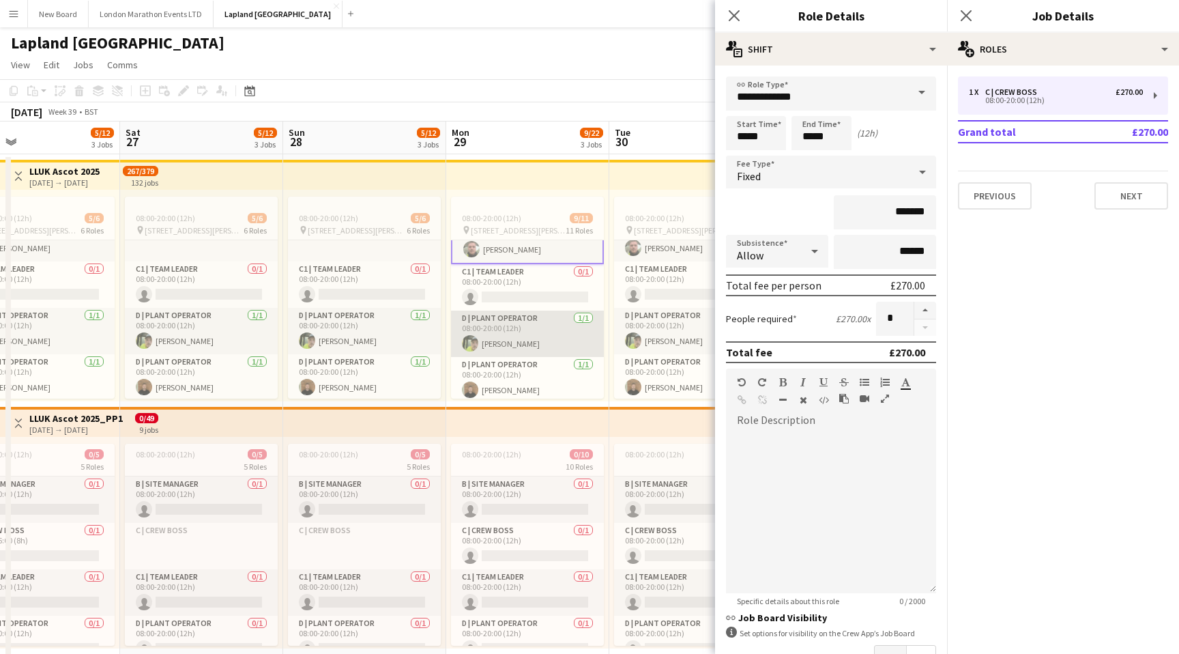
click at [556, 328] on app-card-role "D | Plant Operator [DATE] 08:00-20:00 (12h) [PERSON_NAME]" at bounding box center [527, 334] width 153 height 46
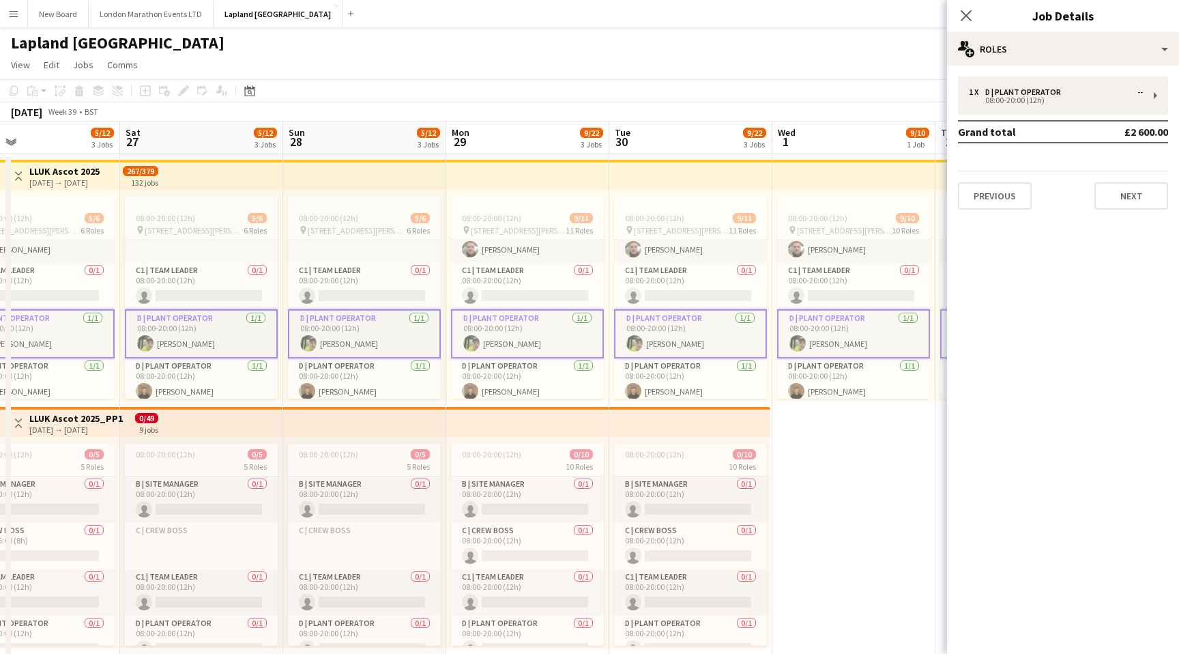
click at [556, 328] on app-card-role "D | Plant Operator [DATE] 08:00-20:00 (12h) [PERSON_NAME]" at bounding box center [527, 333] width 153 height 49
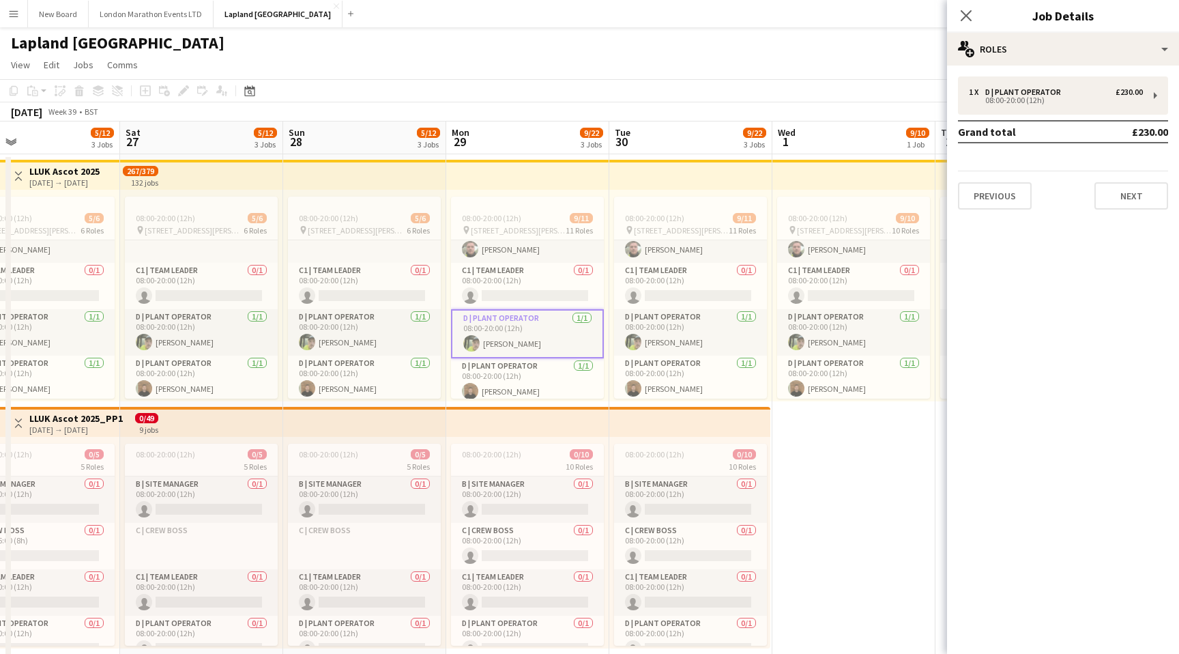
click at [543, 328] on app-card-role "D | Plant Operator [DATE] 08:00-20:00 (12h) [PERSON_NAME]" at bounding box center [527, 333] width 153 height 49
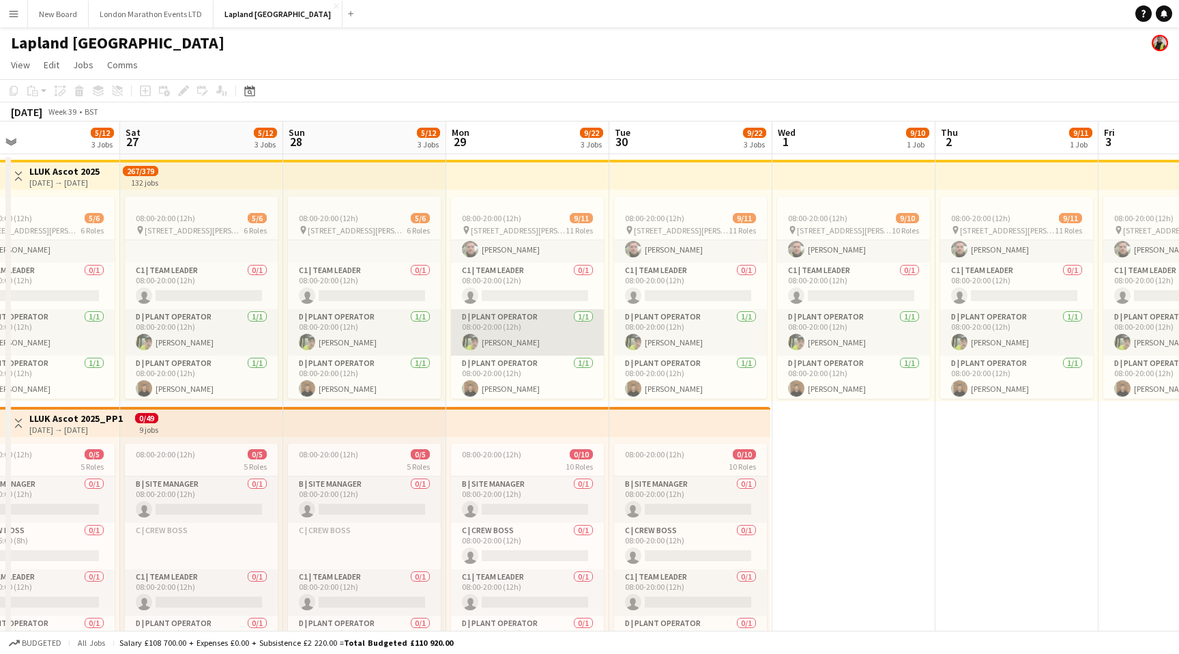
click at [543, 328] on app-card-role "D | Plant Operator [DATE] 08:00-20:00 (12h) [PERSON_NAME]" at bounding box center [527, 332] width 153 height 46
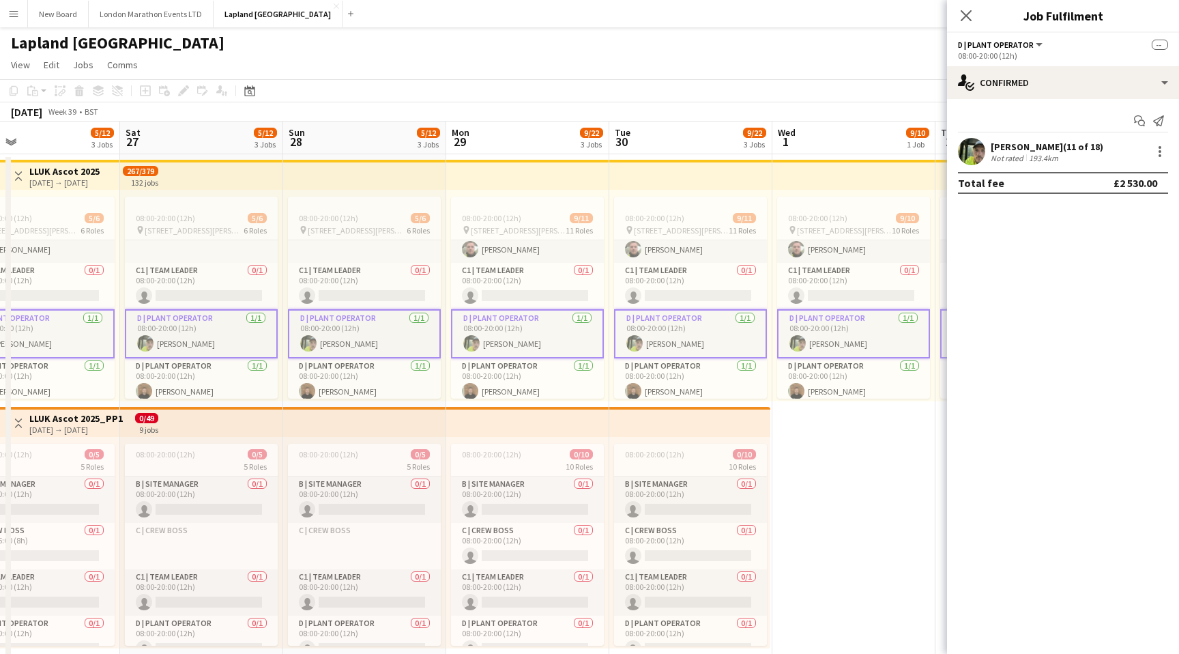
click at [543, 328] on app-card-role "D | Plant Operator [DATE] 08:00-20:00 (12h) [PERSON_NAME]" at bounding box center [527, 333] width 153 height 49
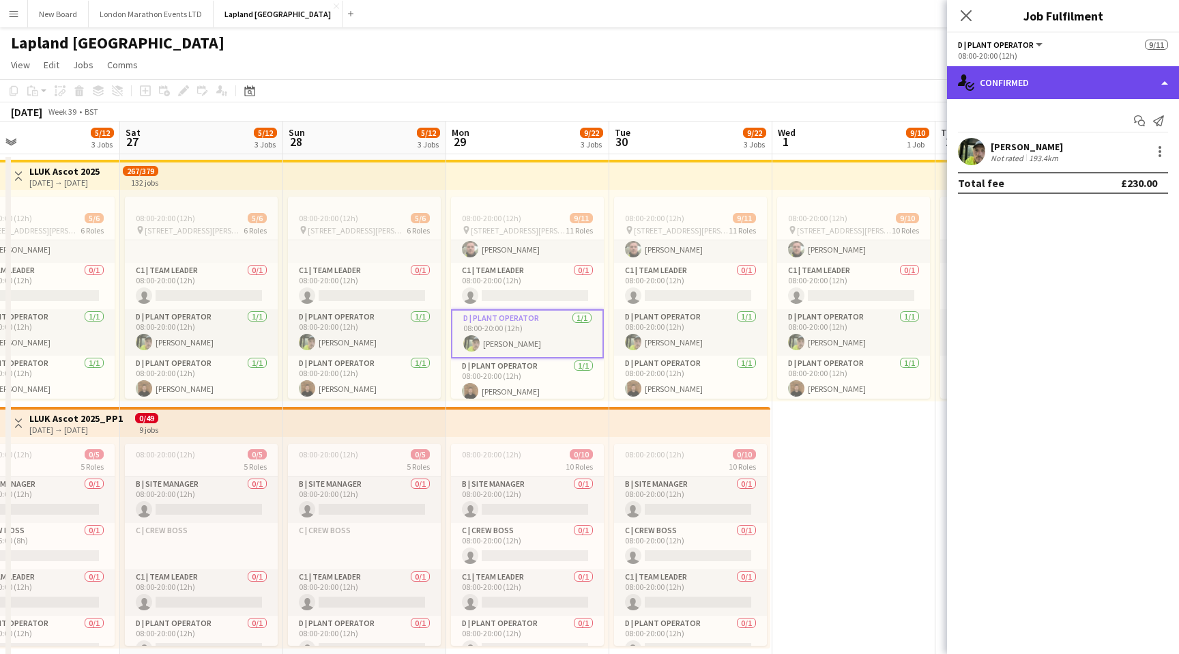
click at [1076, 80] on div "single-neutral-actions-check-2 Confirmed" at bounding box center [1063, 82] width 232 height 33
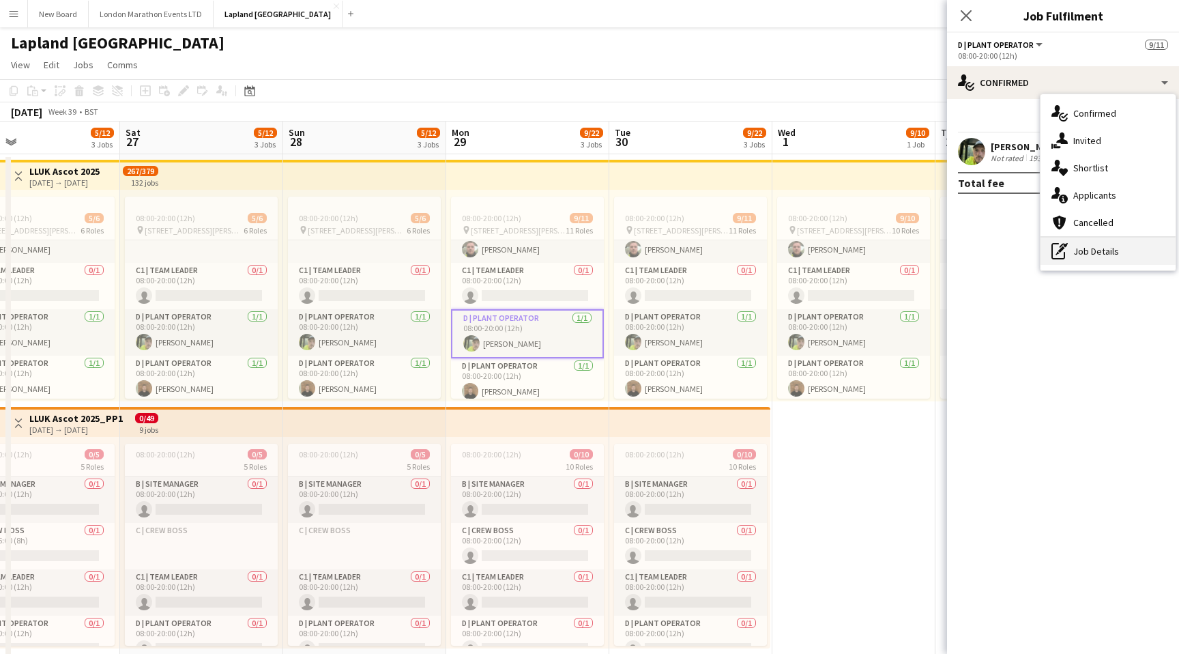
click at [1074, 259] on div "pen-write Job Details" at bounding box center [1108, 251] width 135 height 27
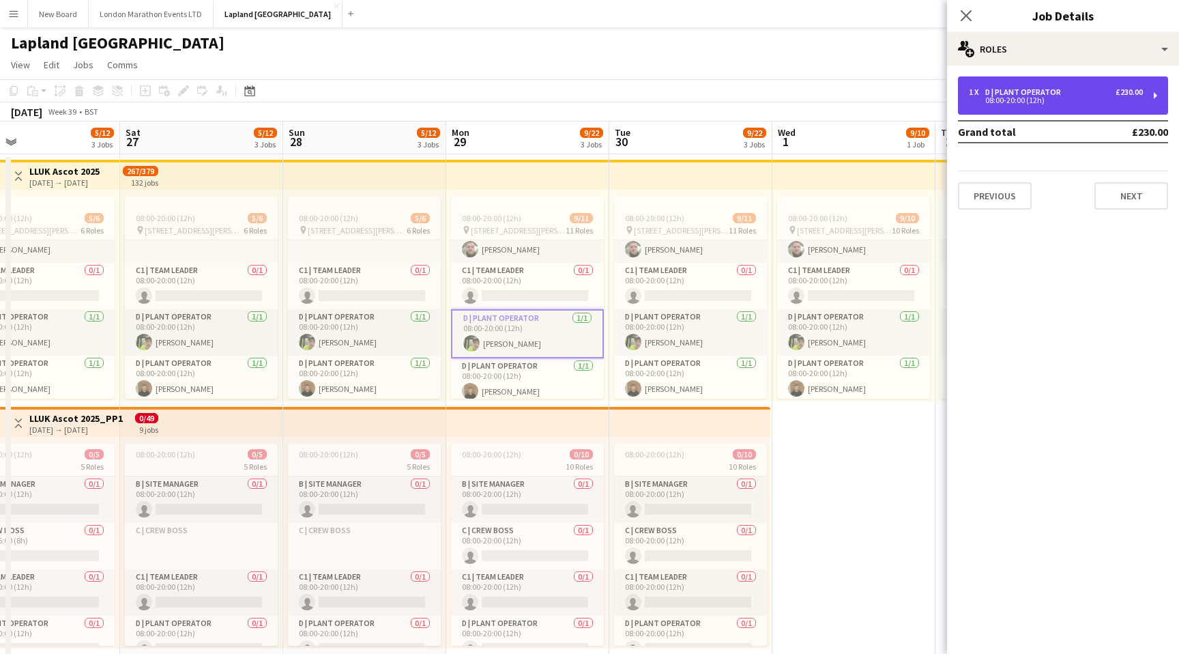
click at [1032, 100] on div "08:00-20:00 (12h)" at bounding box center [1056, 100] width 174 height 7
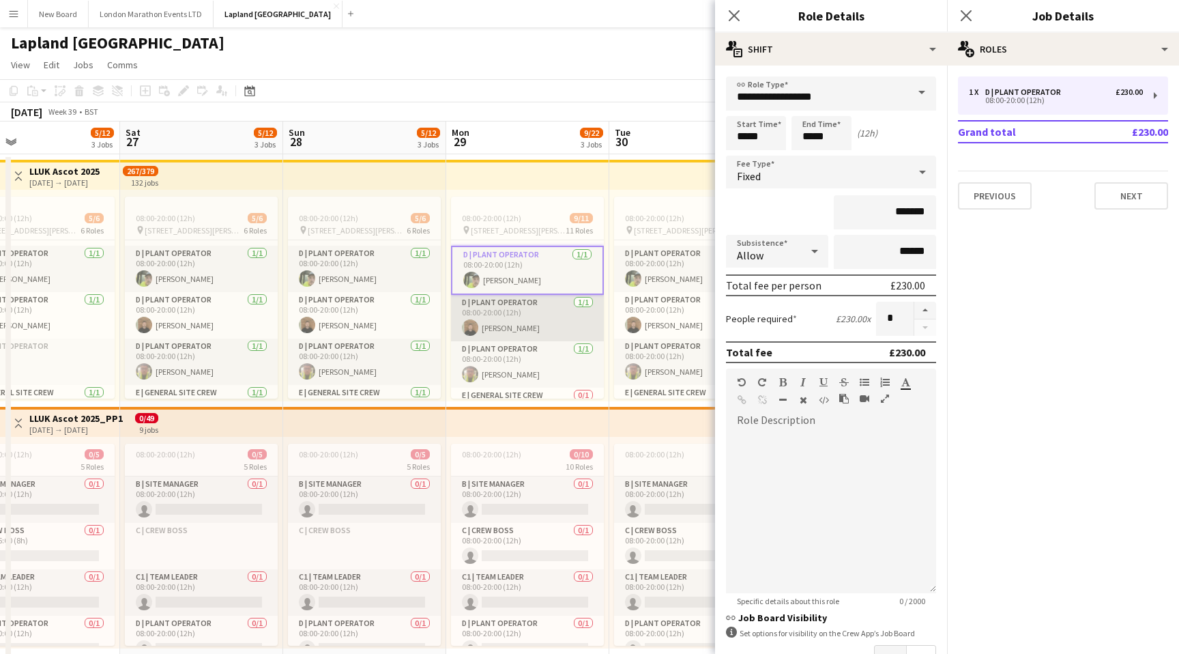
click at [554, 315] on app-card-role "D | Plant Operator [DATE] 08:00-20:00 (12h) [PERSON_NAME]" at bounding box center [527, 318] width 153 height 46
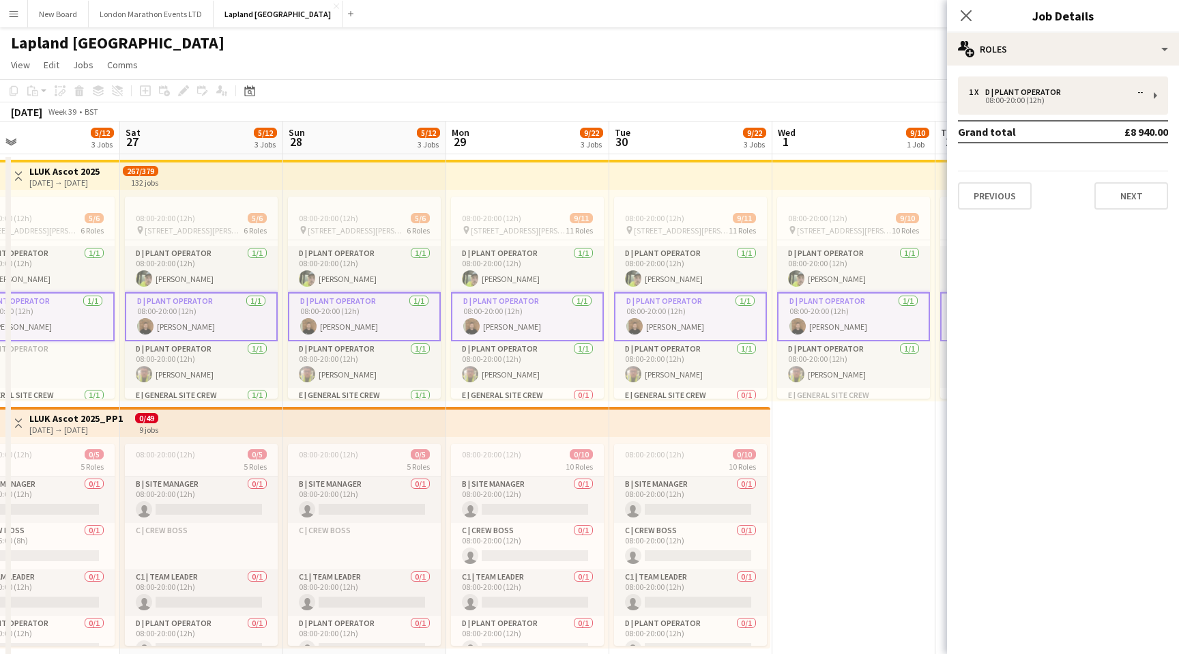
click at [555, 306] on app-card-role "D | Plant Operator [DATE] 08:00-20:00 (12h) [PERSON_NAME]" at bounding box center [527, 316] width 153 height 49
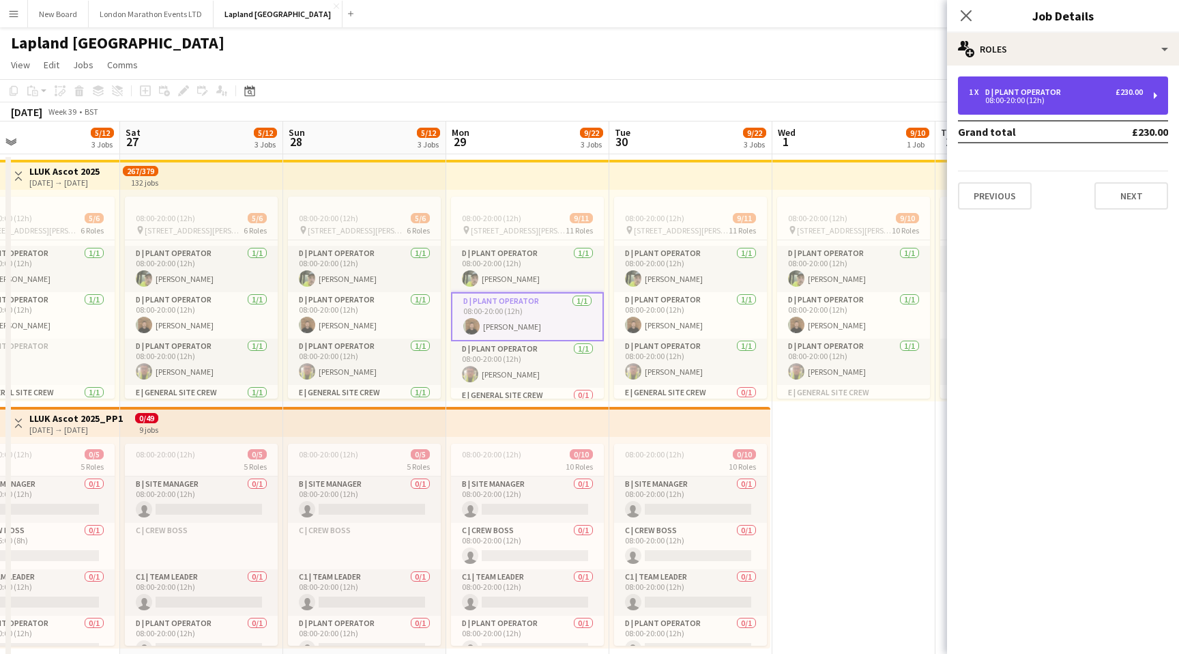
click at [1118, 100] on div "08:00-20:00 (12h)" at bounding box center [1056, 100] width 174 height 7
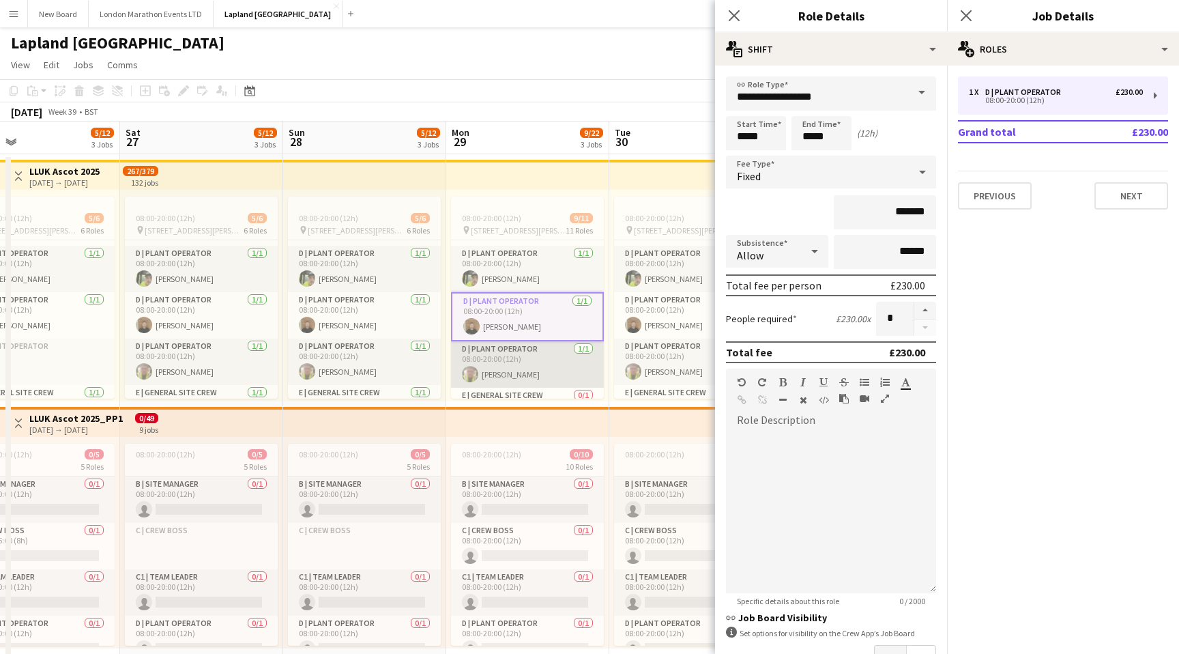
click at [539, 368] on app-card-role "D | Plant Operator [DATE] 08:00-20:00 (12h) [PERSON_NAME]" at bounding box center [527, 364] width 153 height 46
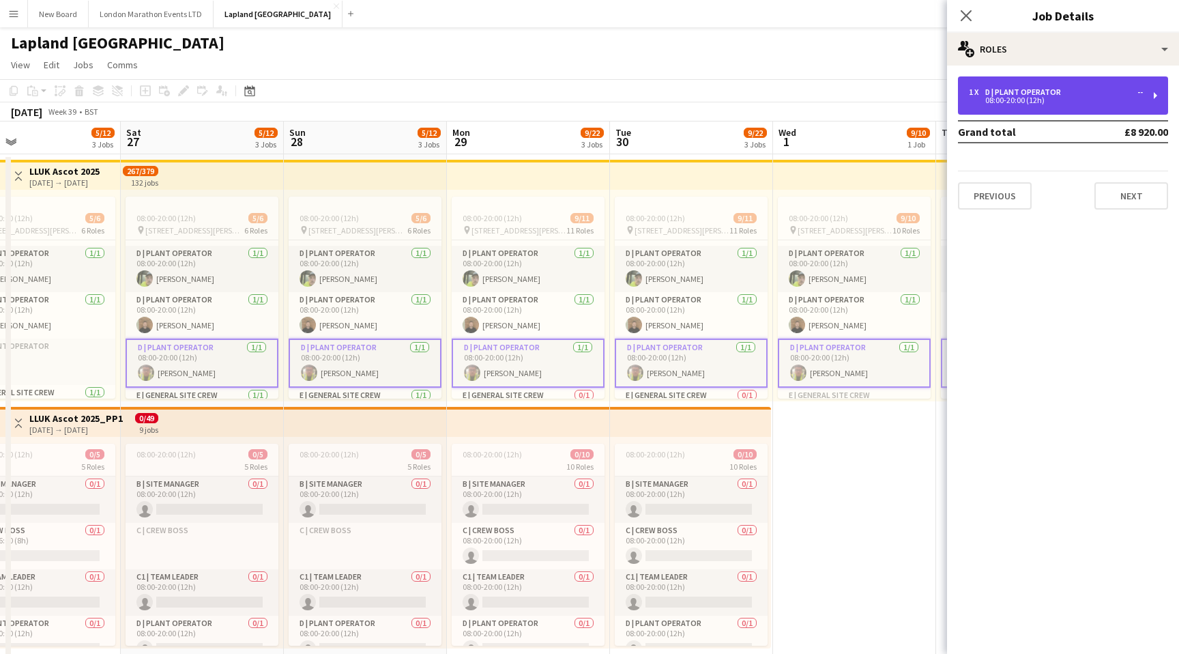
click at [1089, 97] on div "08:00-20:00 (12h)" at bounding box center [1056, 100] width 174 height 7
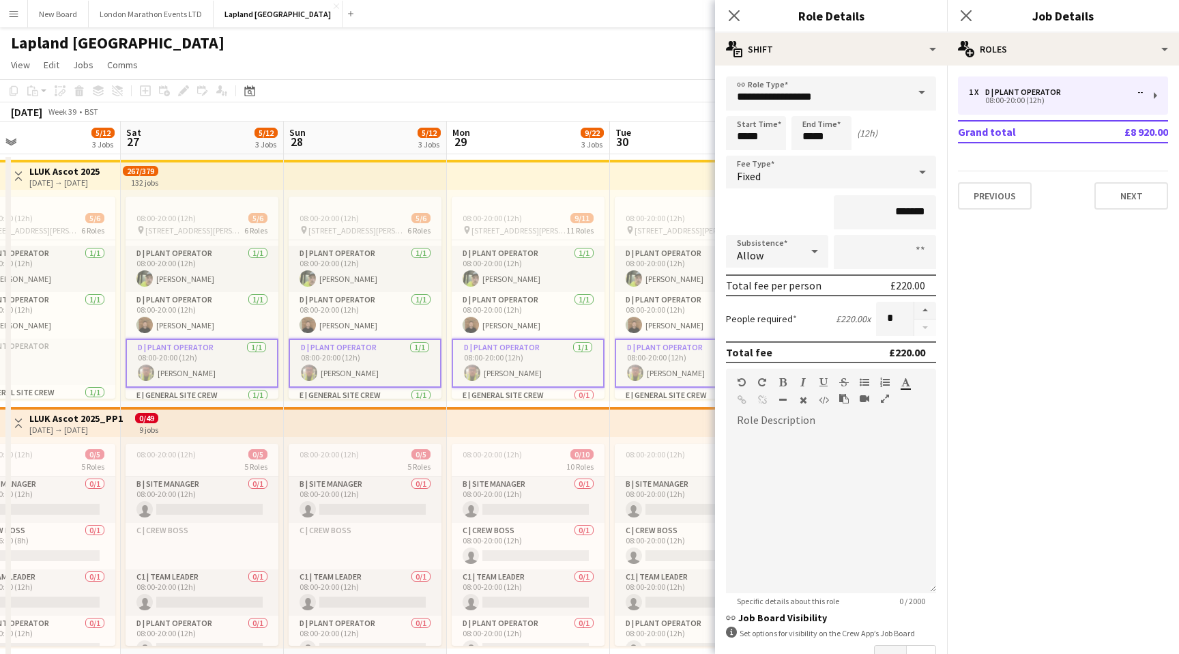
click at [555, 364] on app-card-role "D | Plant Operator [DATE] 08:00-20:00 (12h) [PERSON_NAME]" at bounding box center [528, 363] width 153 height 49
type input "******"
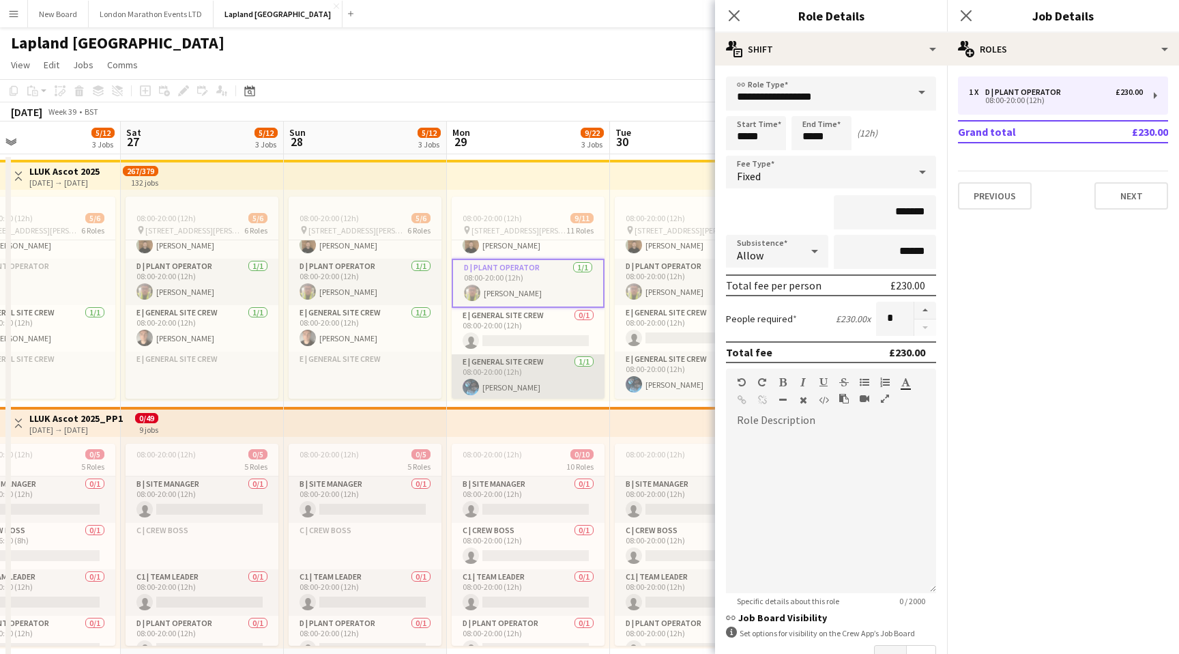
click at [544, 366] on app-card-role "E | General Site Crew [DATE] 08:00-20:00 (12h) [PERSON_NAME]" at bounding box center [528, 377] width 153 height 46
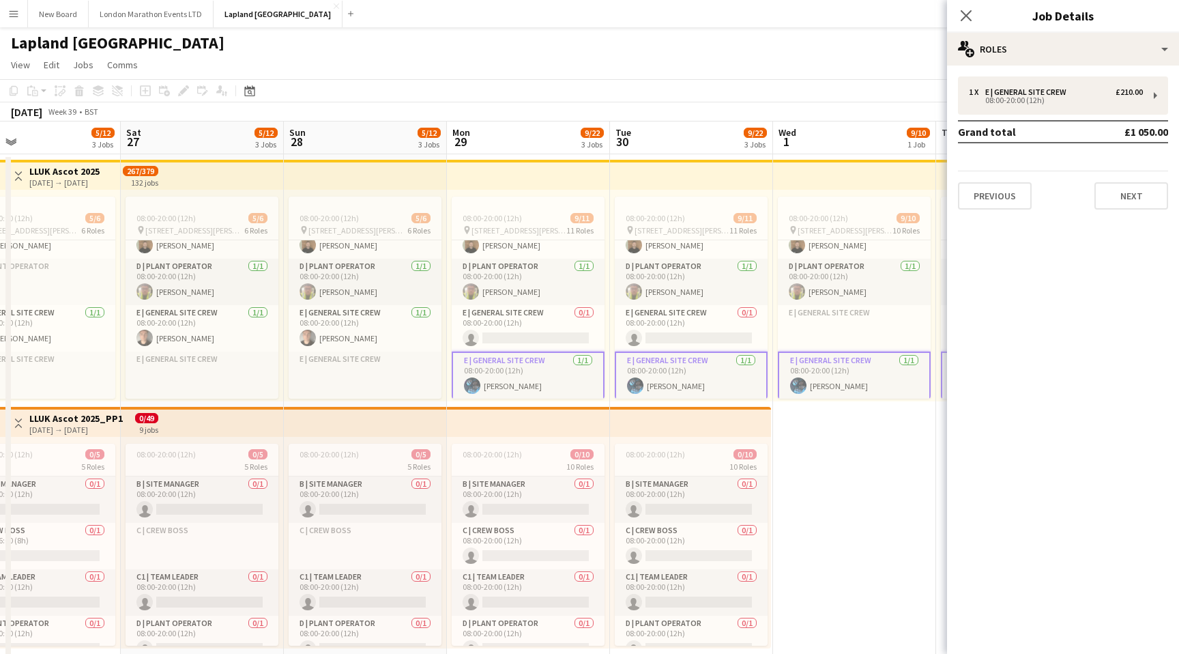
click at [543, 379] on app-card-role "E | General Site Crew [DATE] 08:00-20:00 (12h) [PERSON_NAME]" at bounding box center [528, 376] width 153 height 49
click at [545, 371] on app-card-role "E | General Site Crew [DATE] 08:00-20:00 (12h) [PERSON_NAME]" at bounding box center [528, 376] width 153 height 49
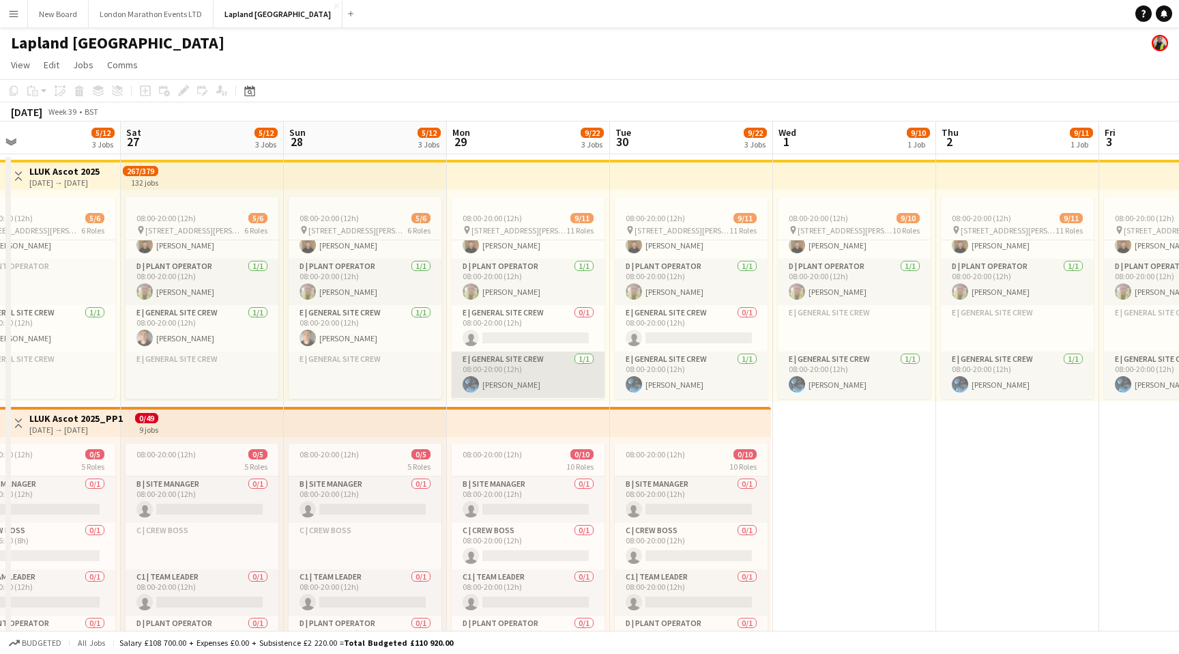
click at [545, 371] on app-card-role "E | General Site Crew [DATE] 08:00-20:00 (12h) [PERSON_NAME]" at bounding box center [528, 375] width 153 height 46
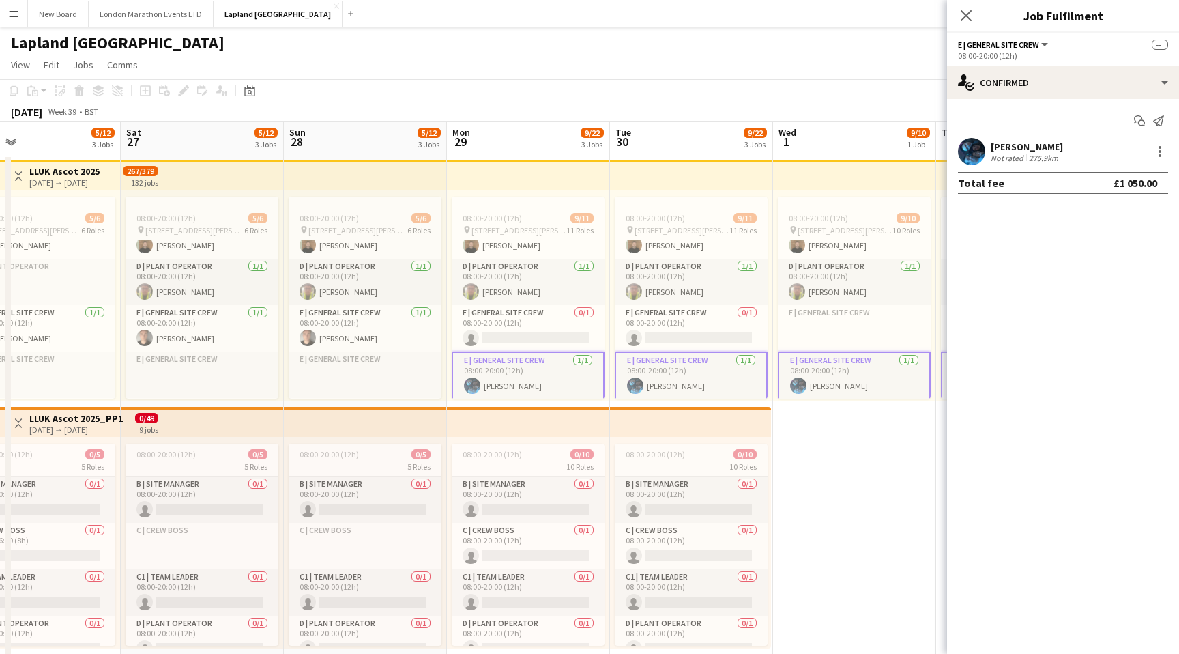
click at [545, 371] on app-card-role "E | General Site Crew [DATE] 08:00-20:00 (12h) [PERSON_NAME]" at bounding box center [528, 376] width 153 height 49
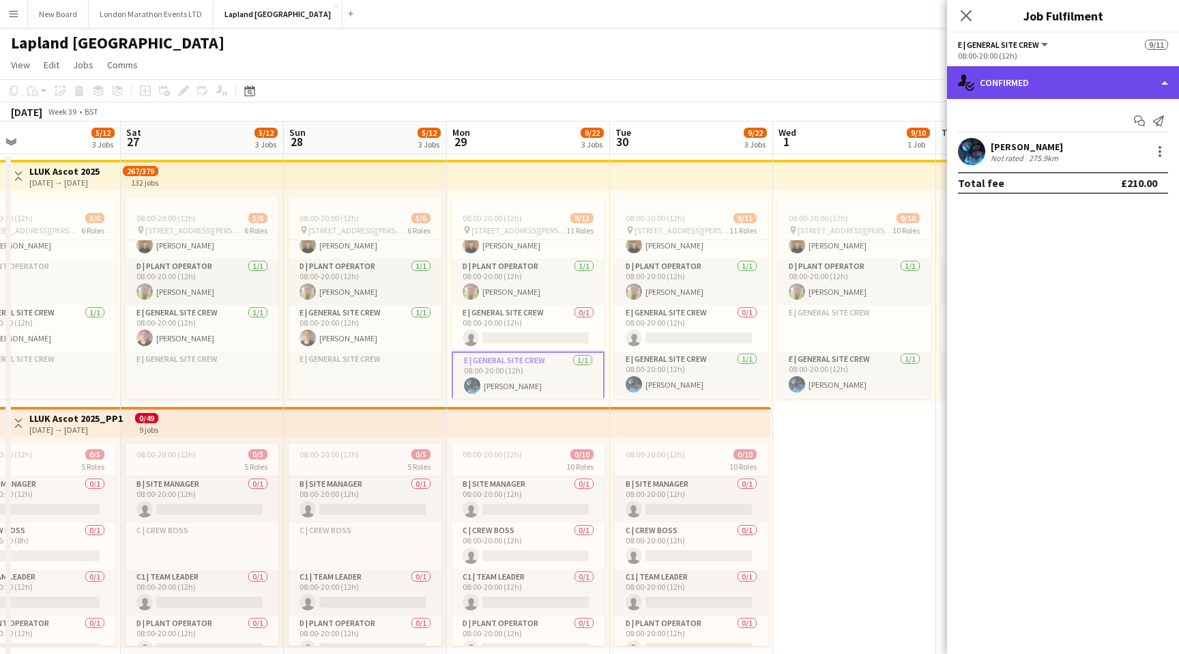
click at [1094, 82] on div "single-neutral-actions-check-2 Confirmed" at bounding box center [1063, 82] width 232 height 33
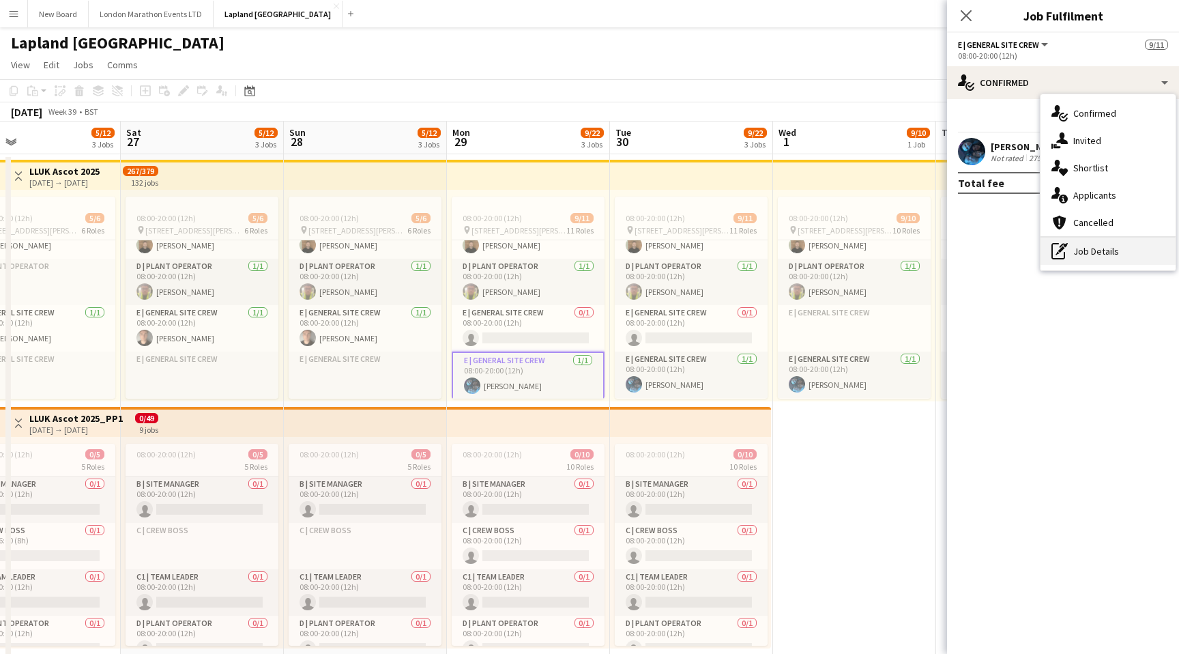
click at [1074, 247] on div "pen-write Job Details" at bounding box center [1108, 251] width 135 height 27
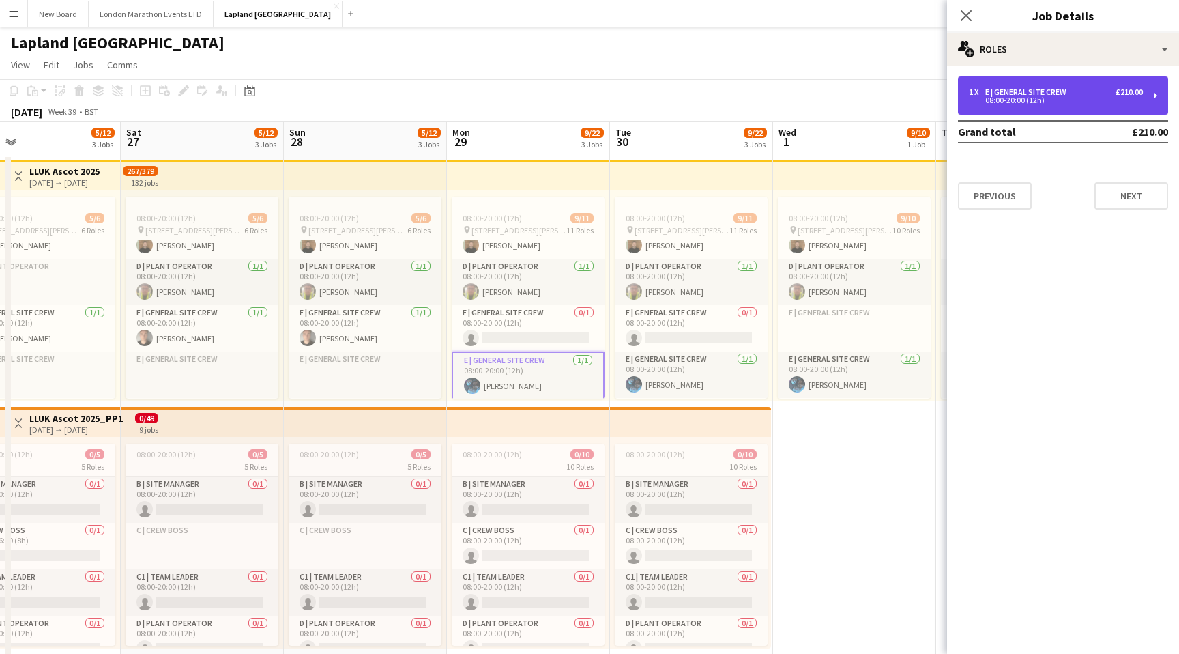
click at [1044, 96] on div "E | General Site Crew" at bounding box center [1029, 92] width 87 height 10
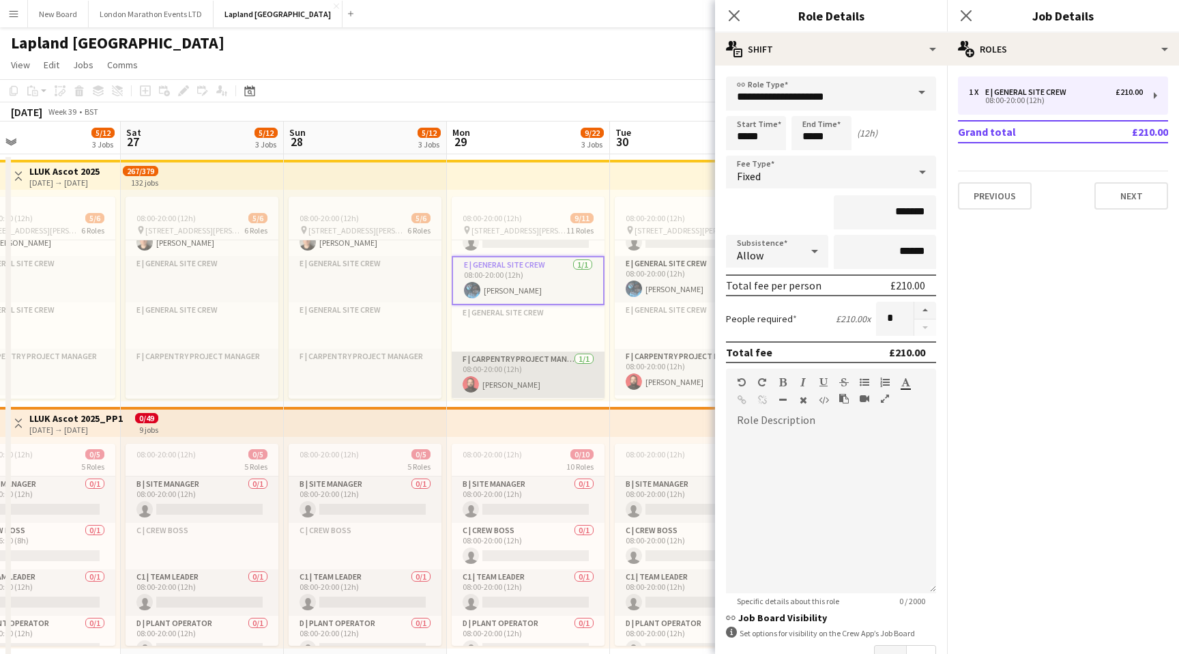
click at [541, 373] on app-card-role "F | Carpentry Project Manager [DATE] 08:00-20:00 (12h) [PERSON_NAME]" at bounding box center [528, 375] width 153 height 46
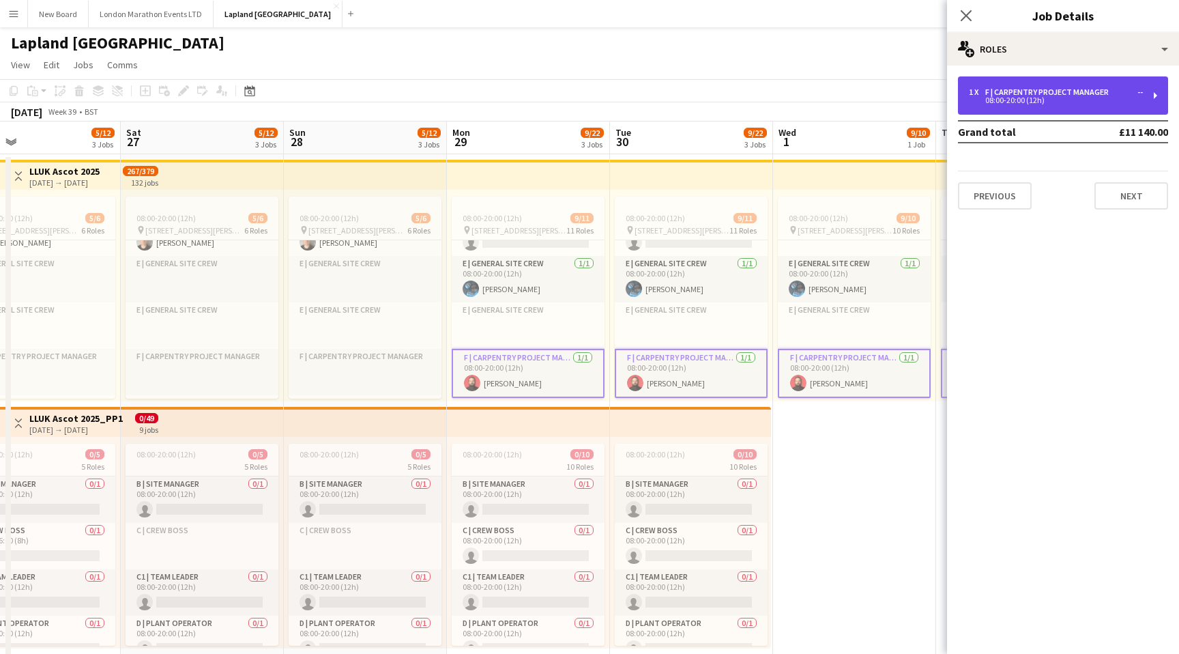
click at [1020, 100] on div "08:00-20:00 (12h)" at bounding box center [1056, 100] width 174 height 7
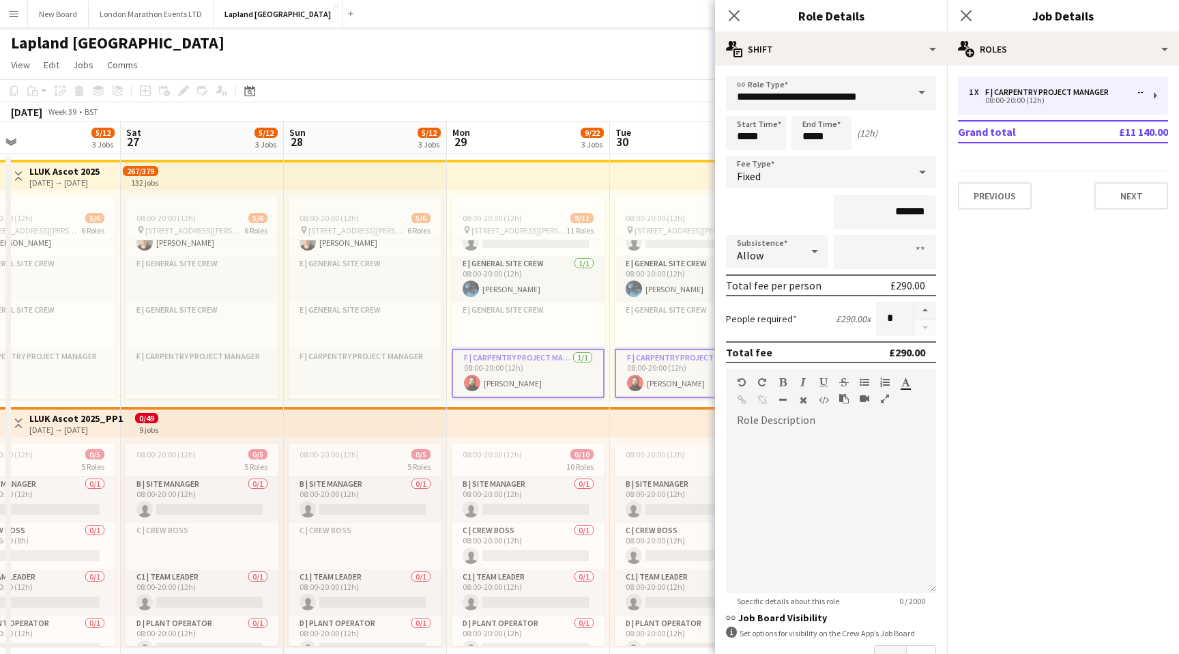
click at [543, 377] on app-card-role "F | Carpentry Project Manager [DATE] 08:00-20:00 (12h) [PERSON_NAME]" at bounding box center [528, 373] width 153 height 49
type input "******"
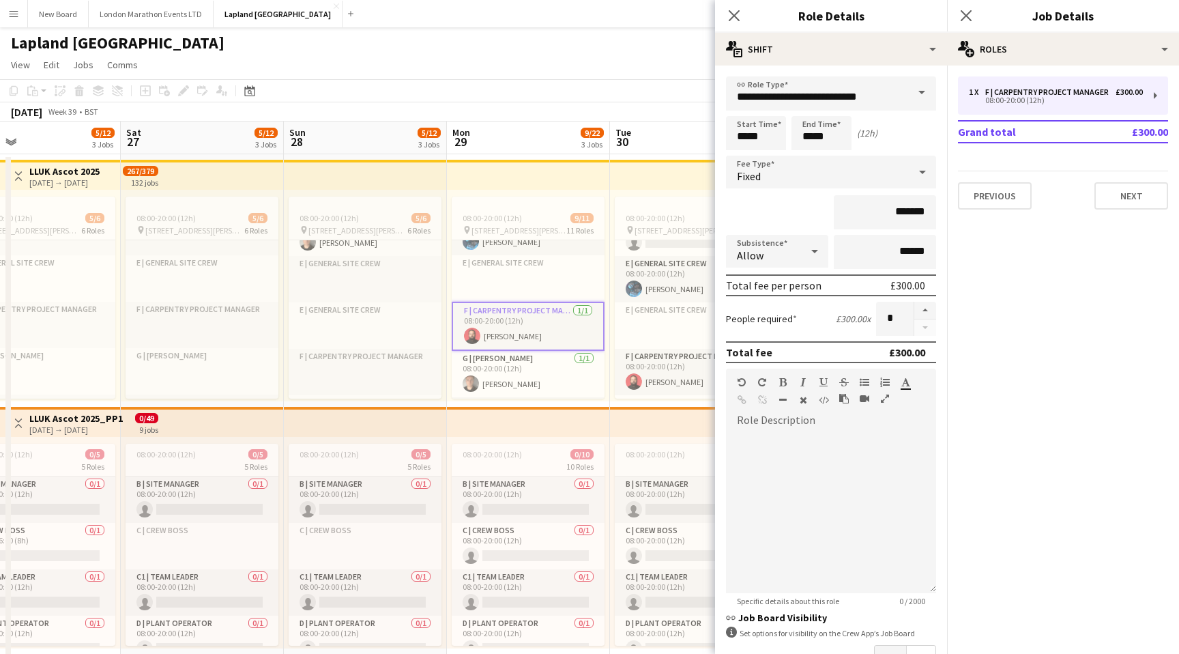
scroll to position [431, 0]
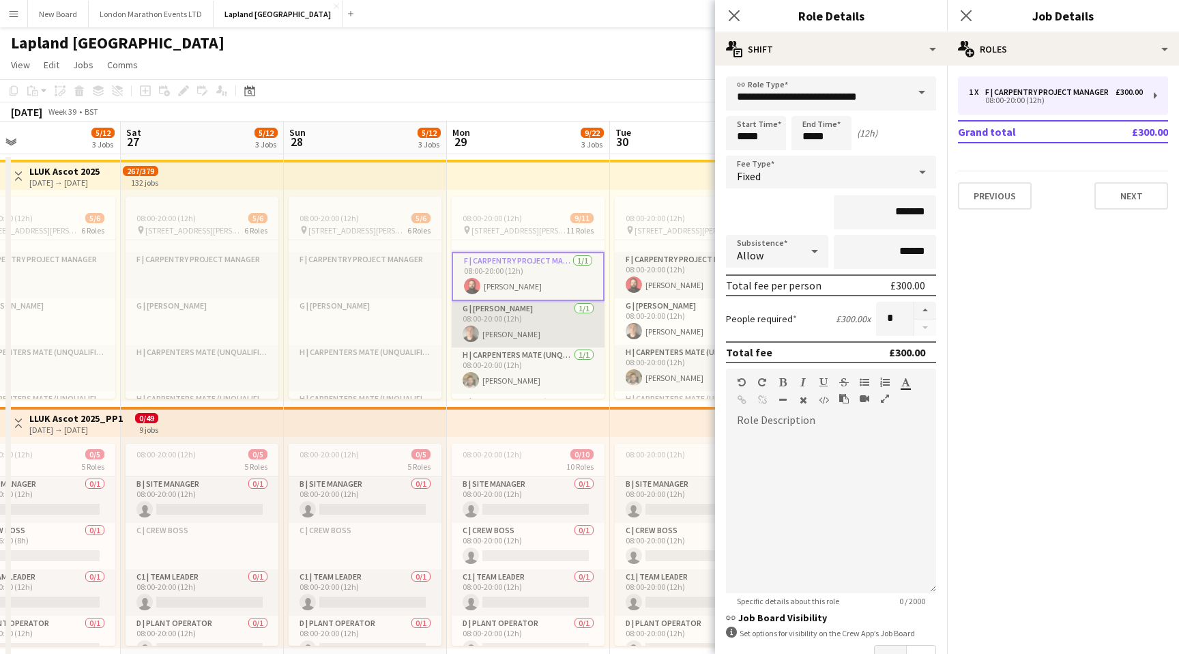
click at [552, 326] on app-card-role "G | [PERSON_NAME] [DATE] 08:00-20:00 (12h) [PERSON_NAME]" at bounding box center [528, 324] width 153 height 46
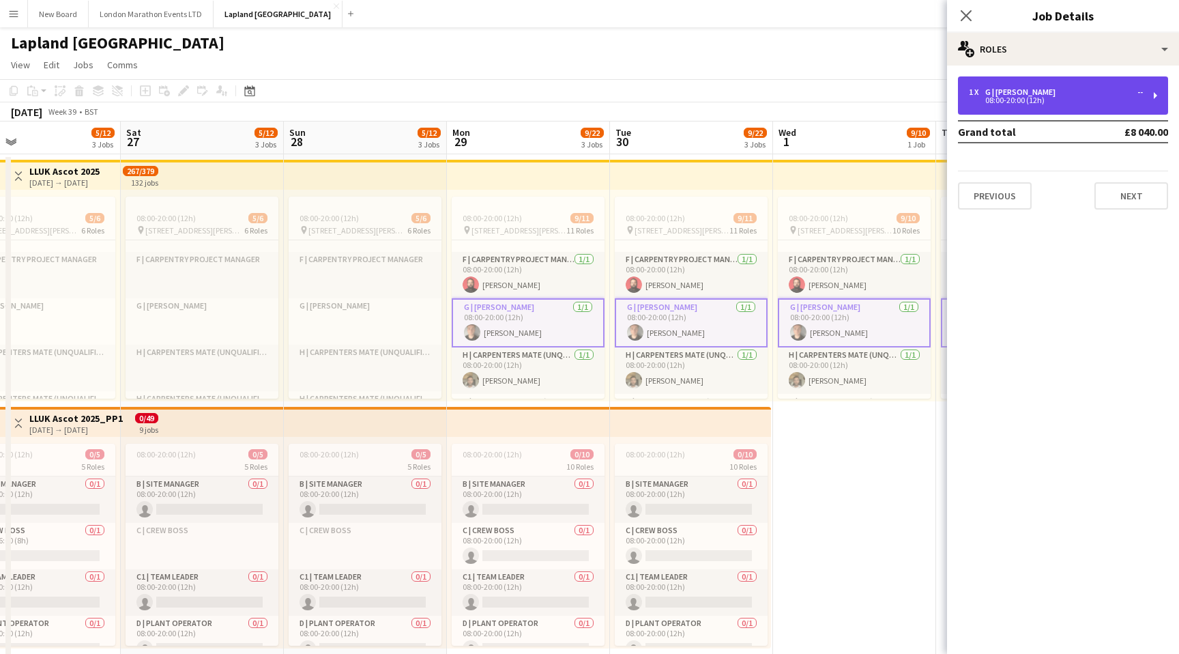
click at [1025, 97] on div "08:00-20:00 (12h)" at bounding box center [1056, 100] width 174 height 7
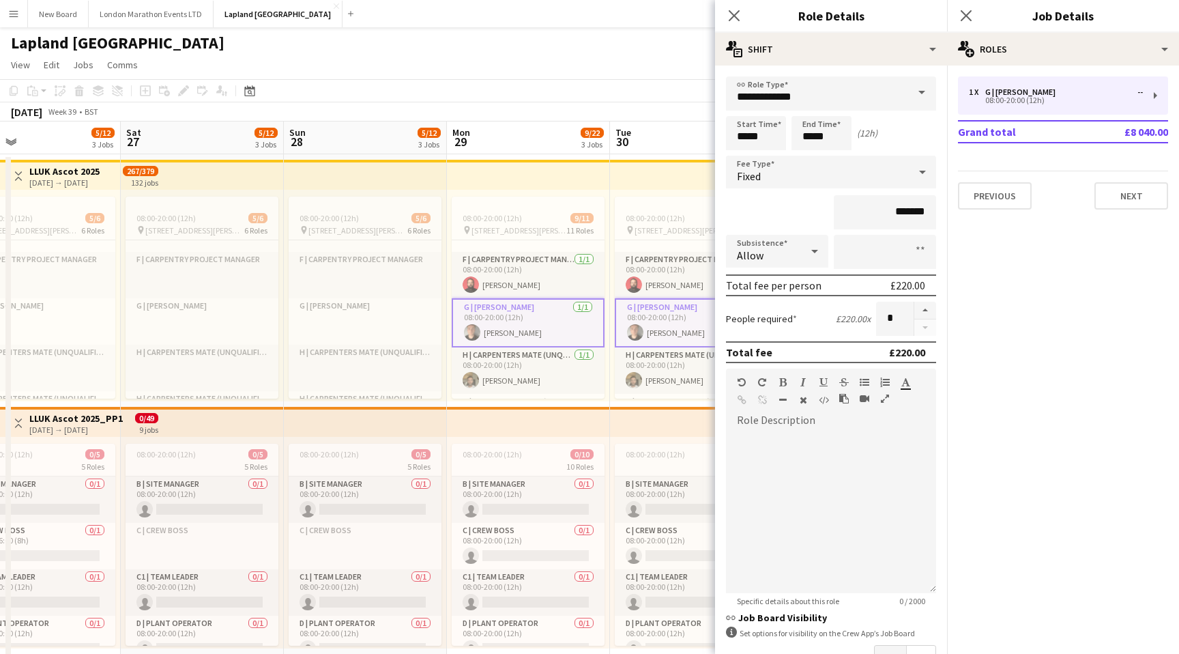
click at [571, 327] on app-card-role "G | [PERSON_NAME] [DATE] 08:00-20:00 (12h) [PERSON_NAME]" at bounding box center [528, 322] width 153 height 49
type input "******"
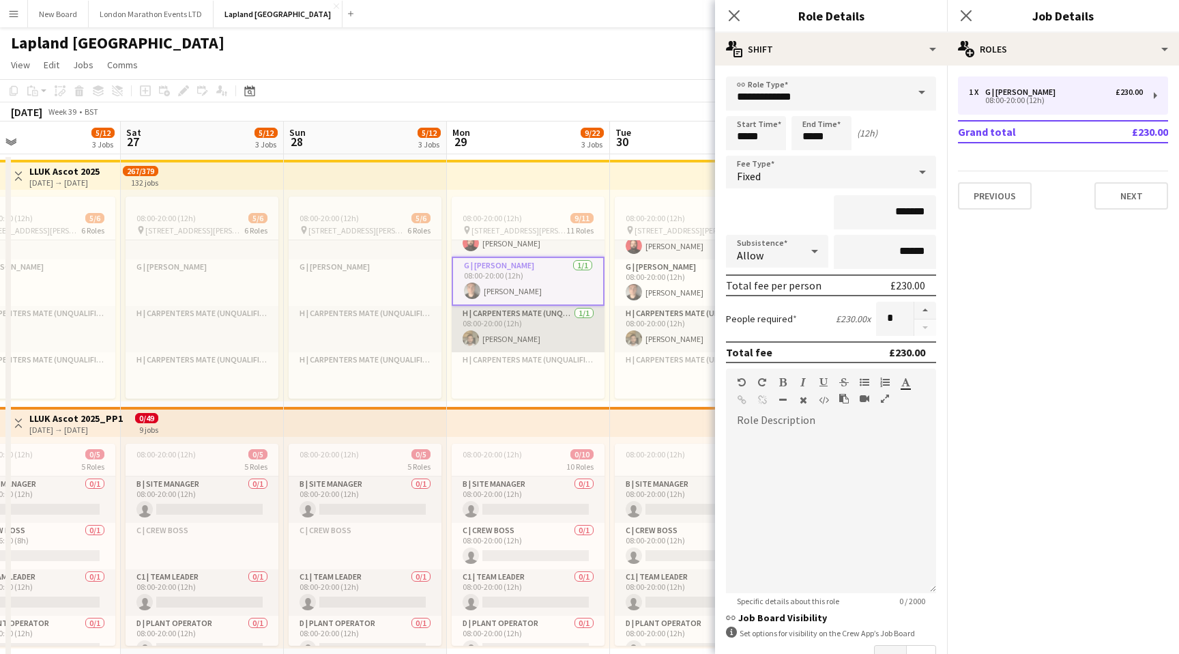
click at [556, 327] on app-card-role "H | Carpenters Mate (Unqualified) [DATE] 08:00-20:00 (12h) [PERSON_NAME]" at bounding box center [528, 329] width 153 height 46
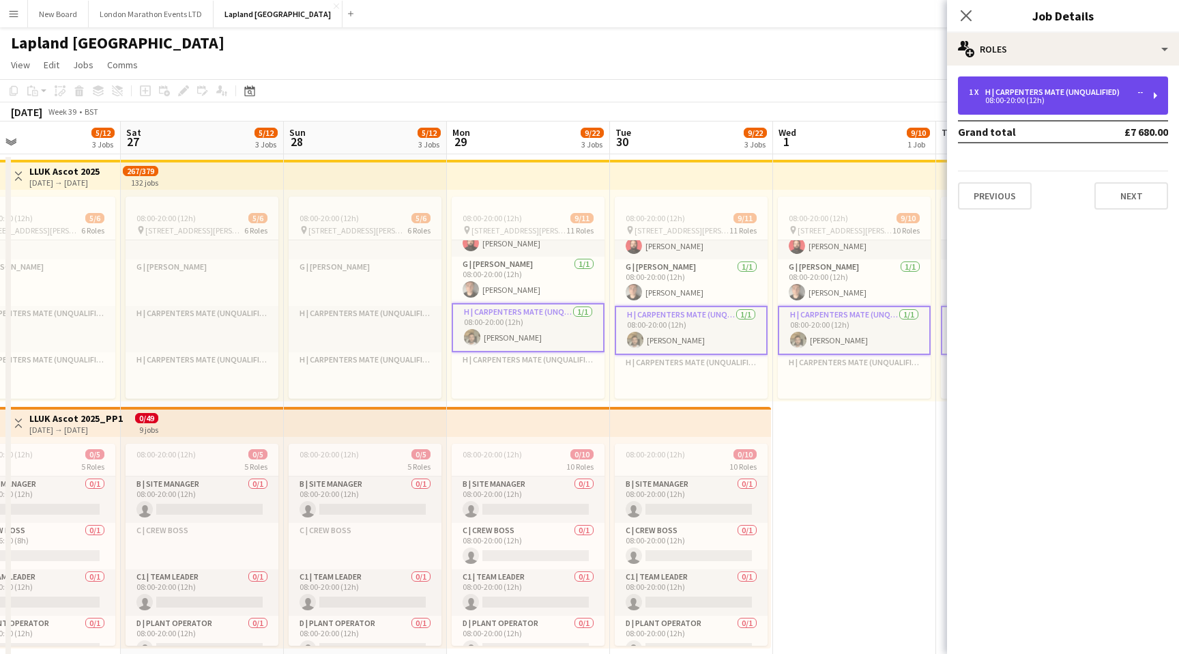
click at [1088, 100] on div "08:00-20:00 (12h)" at bounding box center [1056, 100] width 174 height 7
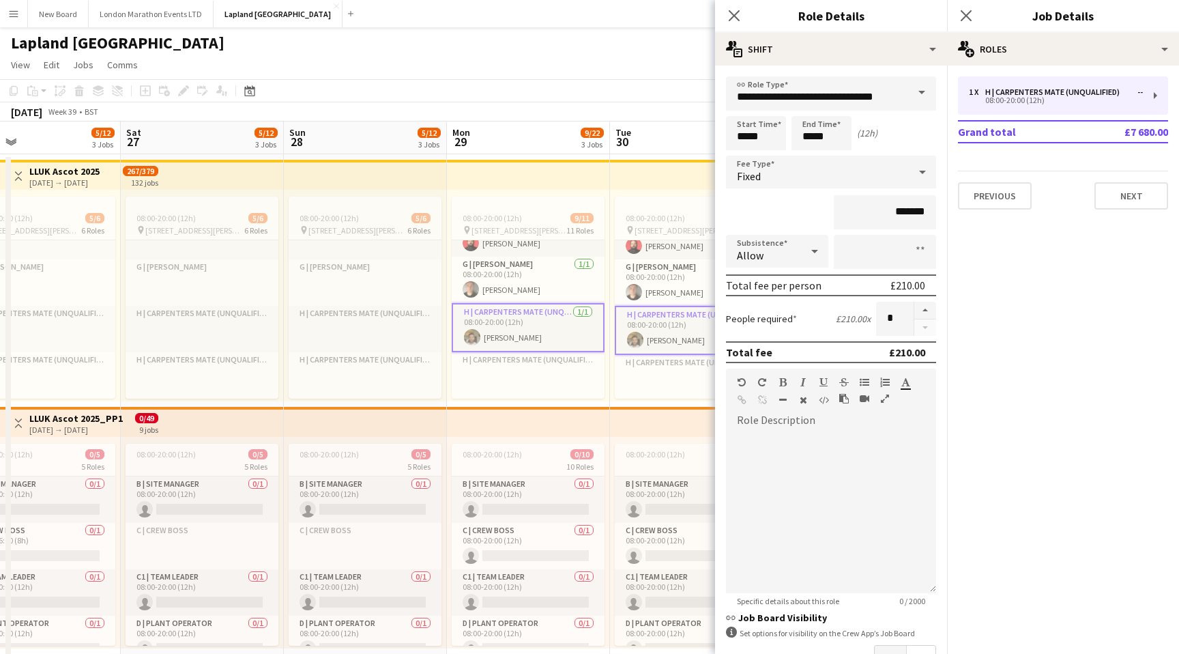
click at [564, 334] on app-card-role "H | Carpenters Mate (Unqualified) [DATE] 08:00-20:00 (12h) [PERSON_NAME]" at bounding box center [528, 327] width 153 height 49
type input "******"
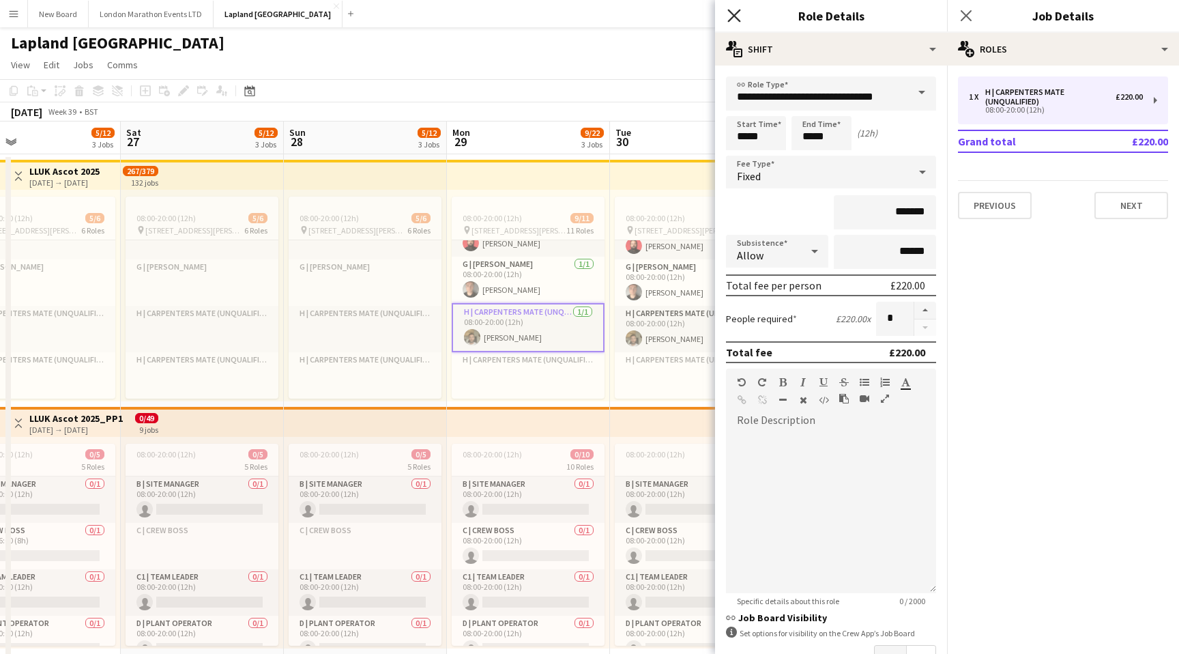
click at [734, 22] on icon "Close pop-in" at bounding box center [734, 15] width 13 height 13
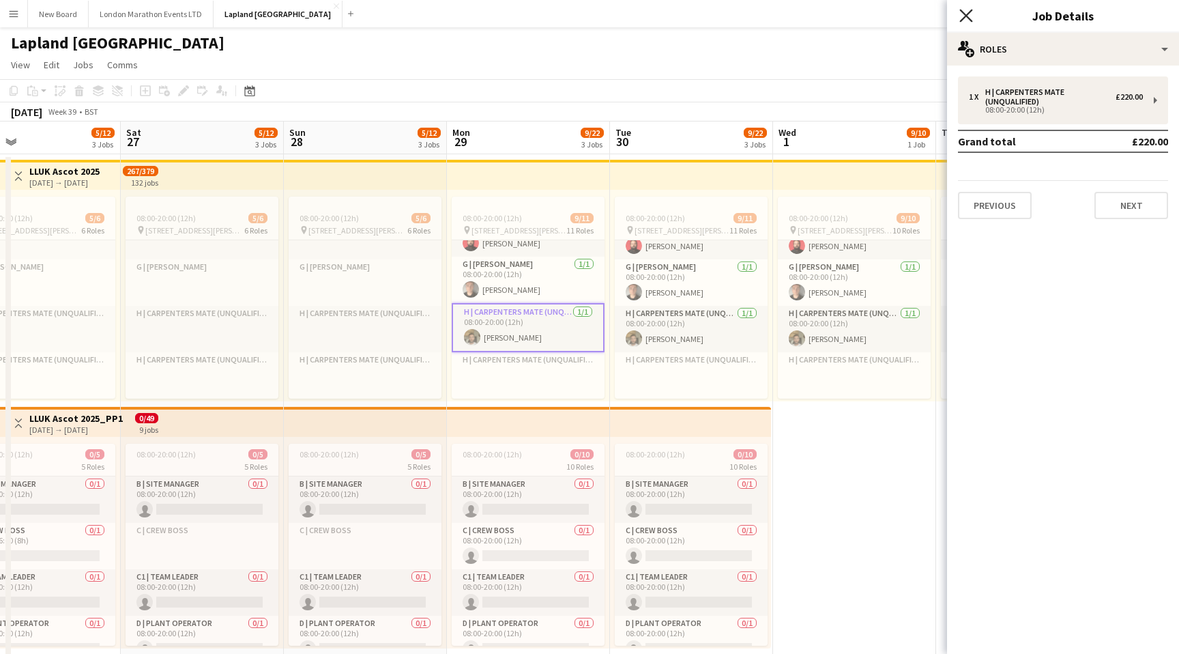
click at [963, 14] on icon "Close pop-in" at bounding box center [966, 15] width 13 height 13
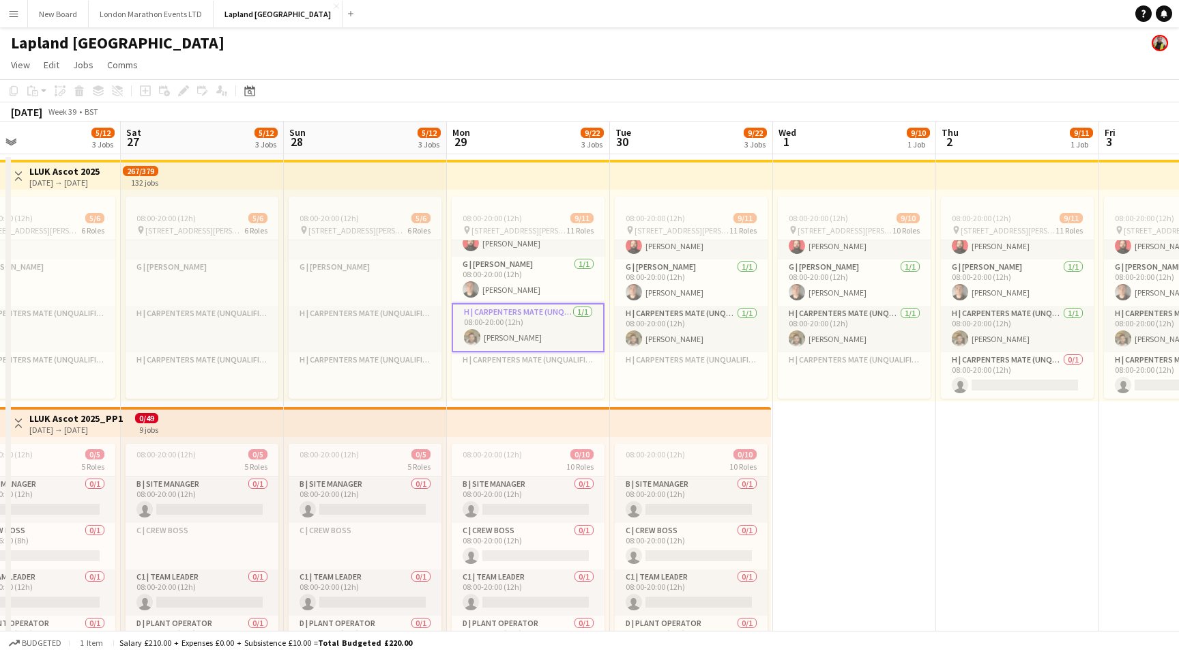
click at [10, 11] on app-icon "Menu" at bounding box center [13, 13] width 11 height 11
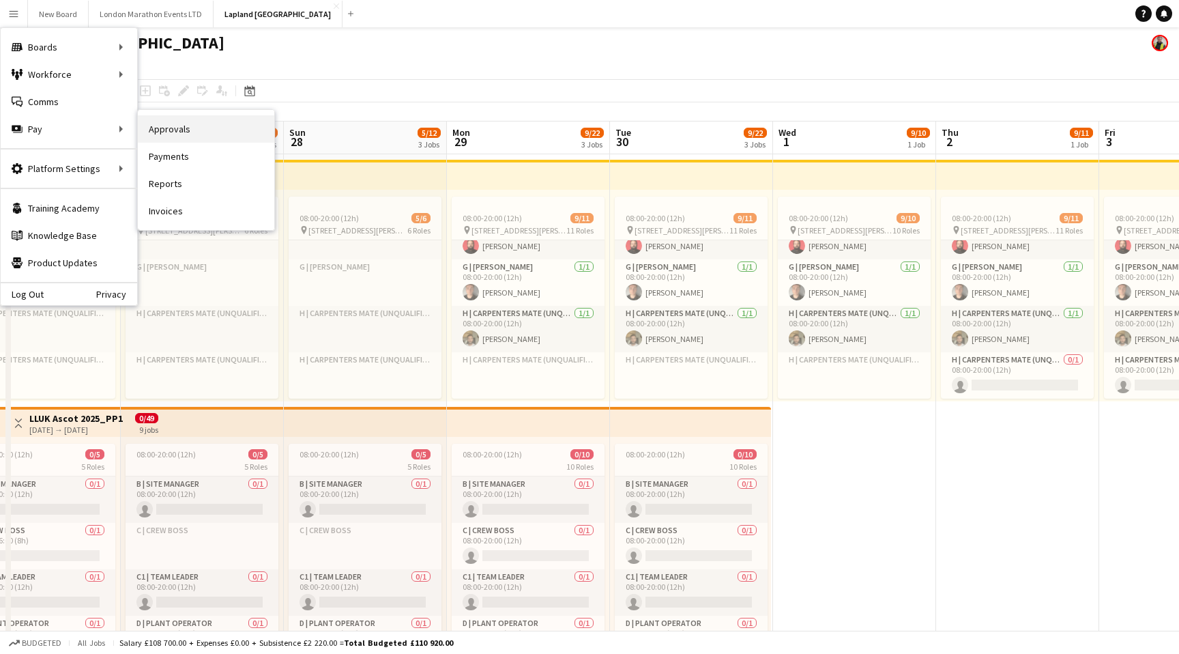
click at [207, 136] on link "Approvals" at bounding box center [206, 128] width 137 height 27
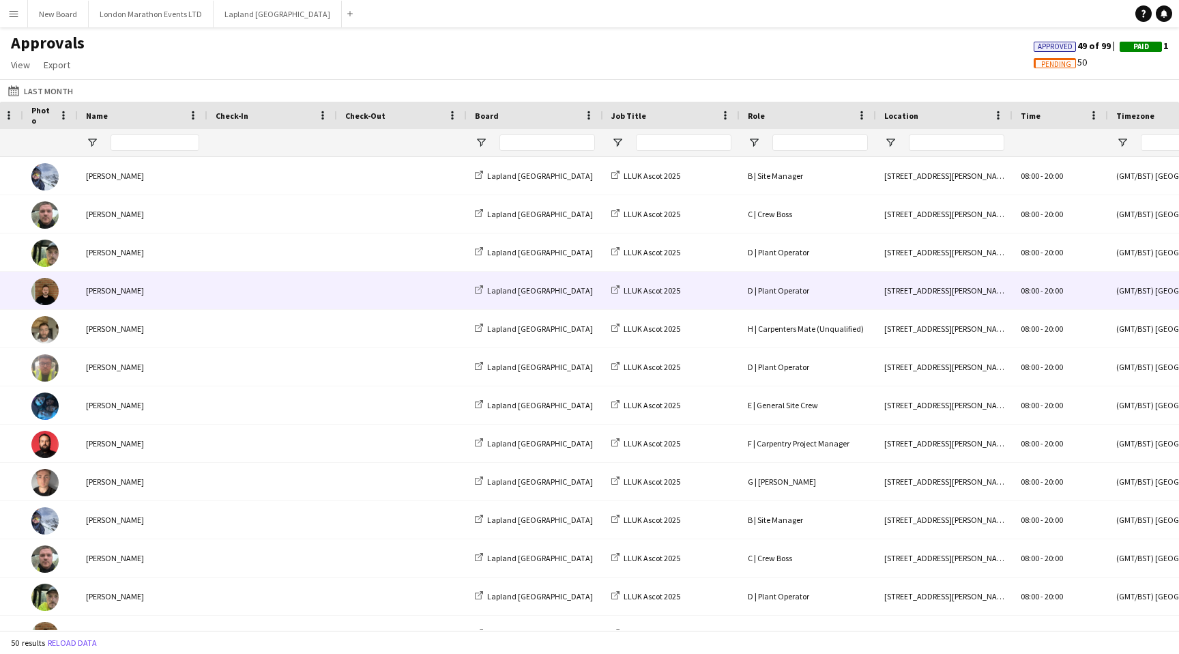
scroll to position [0, 341]
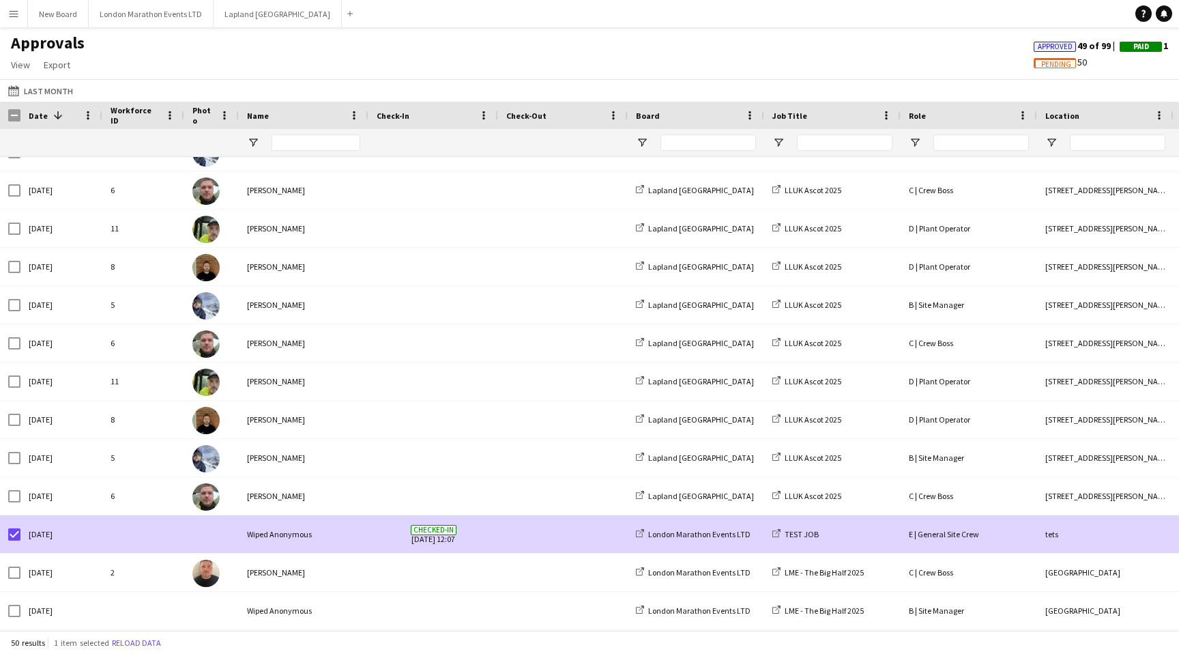
click at [35, 537] on div "Fri, 12 Sep 2025" at bounding box center [61, 534] width 82 height 38
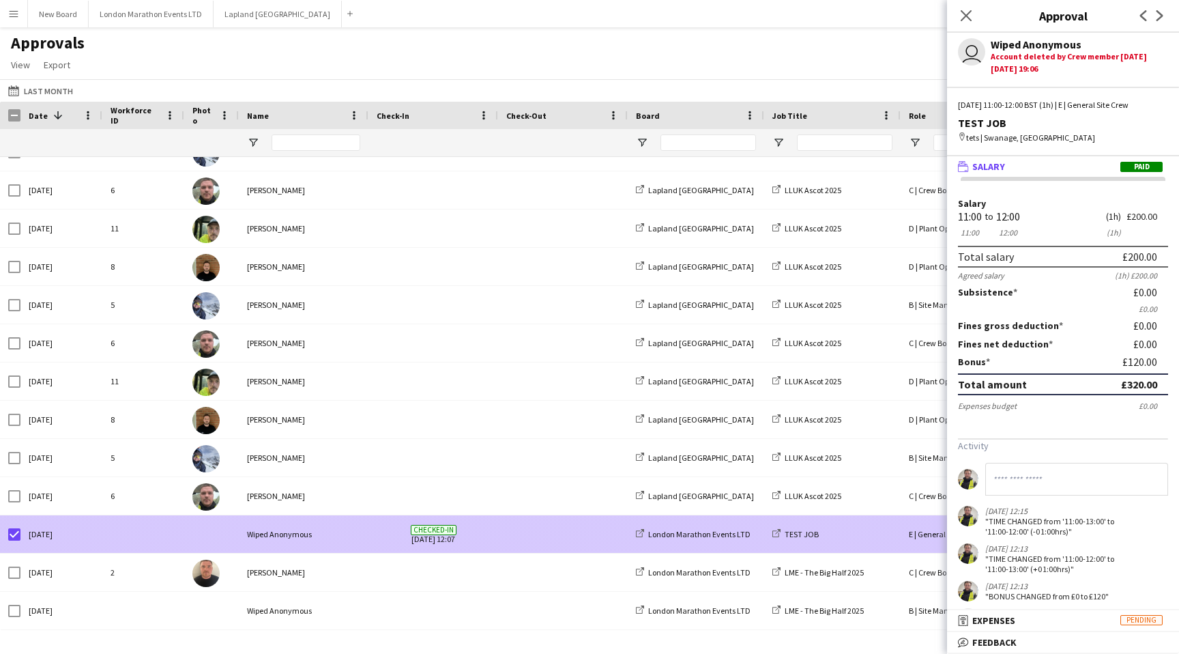
click at [132, 539] on div at bounding box center [143, 534] width 82 height 38
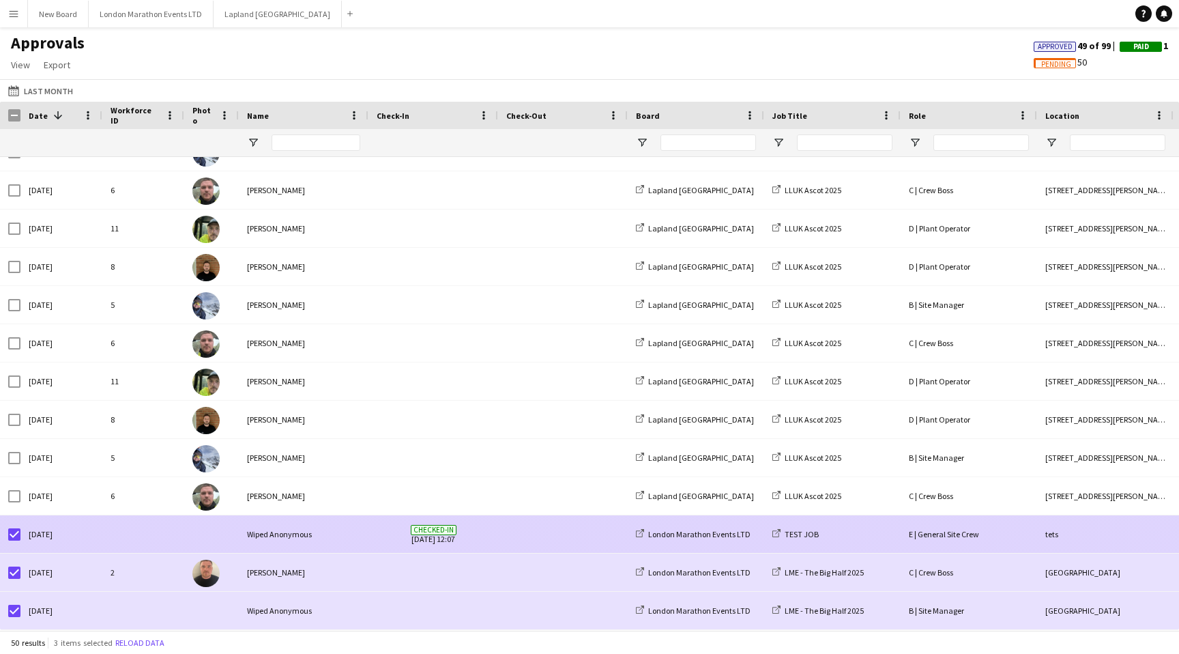
click at [130, 530] on div at bounding box center [143, 534] width 82 height 38
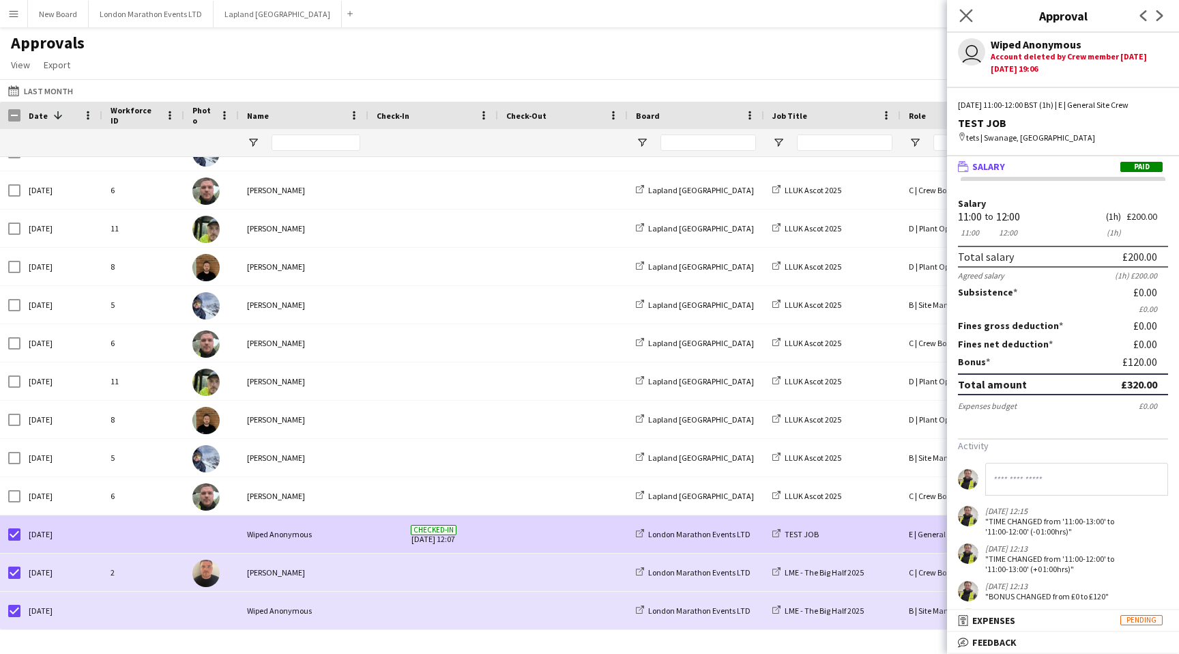
click at [960, 16] on icon "Close pop-in" at bounding box center [966, 15] width 13 height 13
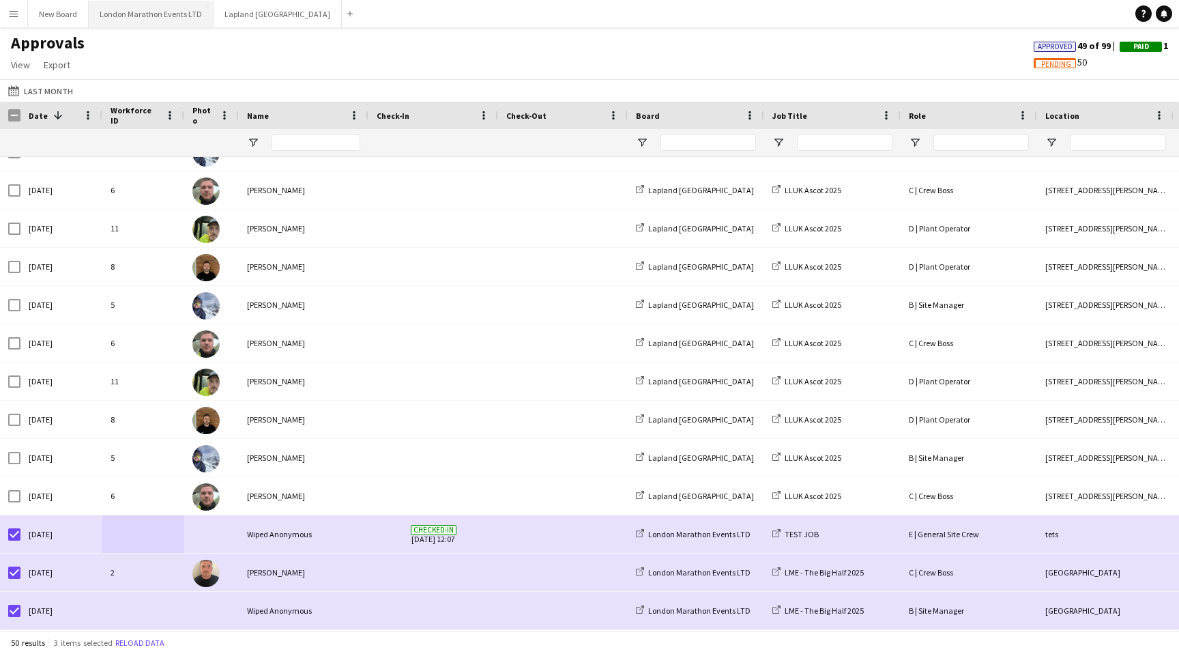
click at [143, 10] on button "London Marathon Events LTD Close" at bounding box center [151, 14] width 125 height 27
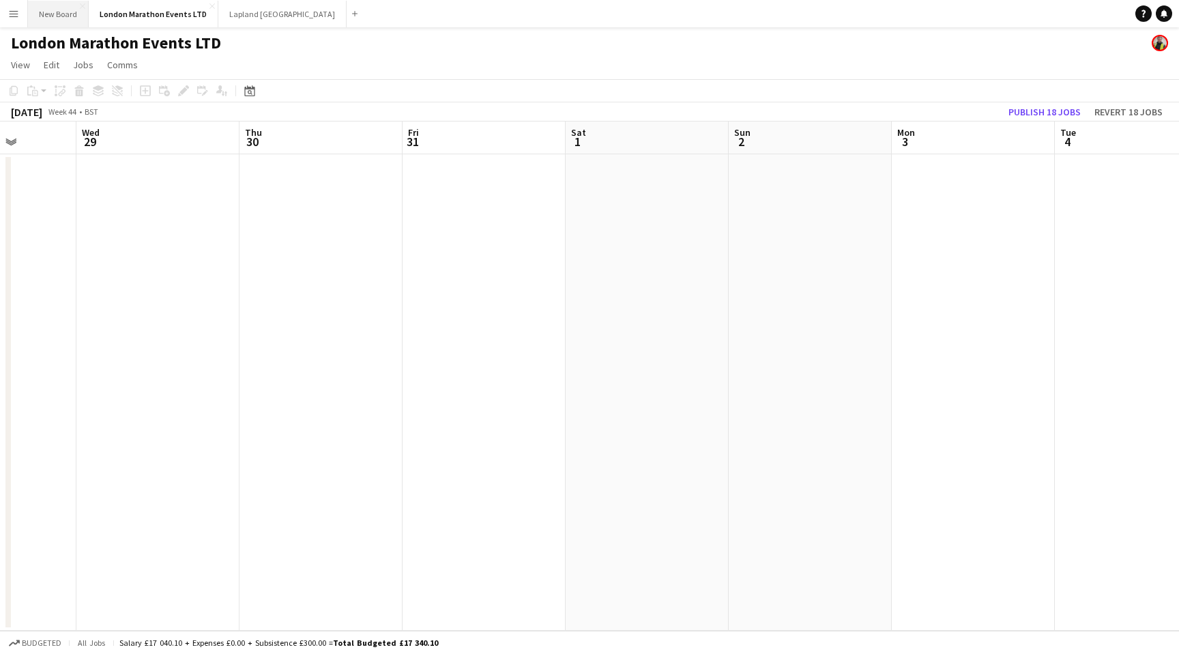
click at [61, 13] on button "New Board Close" at bounding box center [58, 14] width 61 height 27
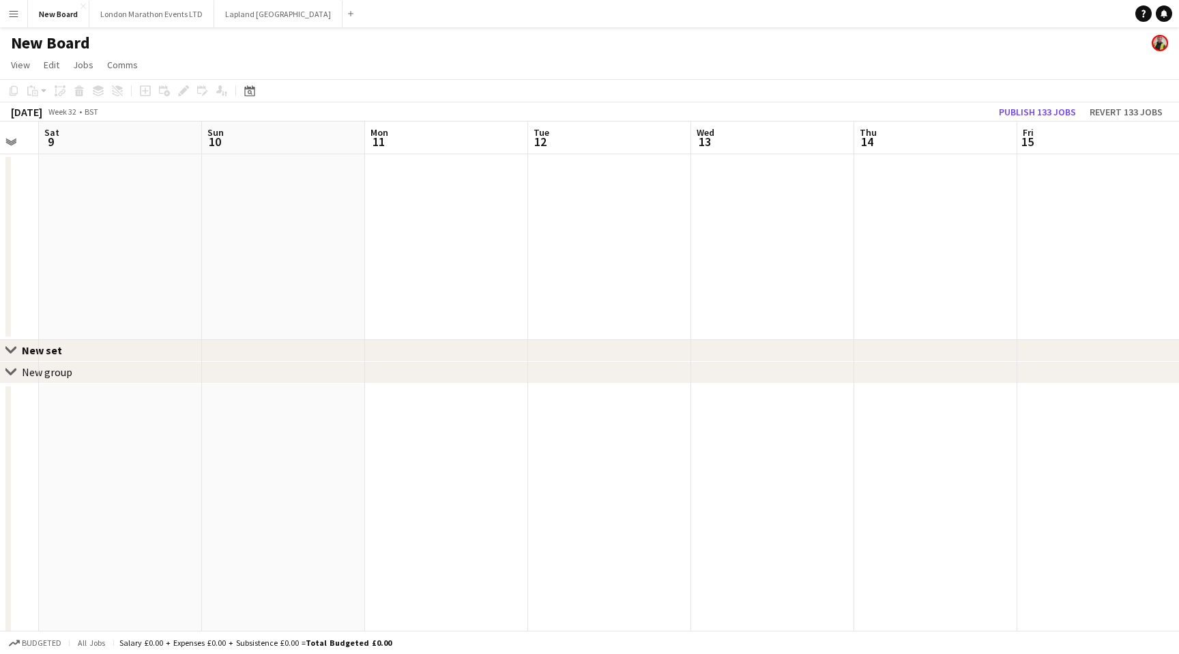
click at [12, 16] on app-icon "Menu" at bounding box center [13, 13] width 11 height 11
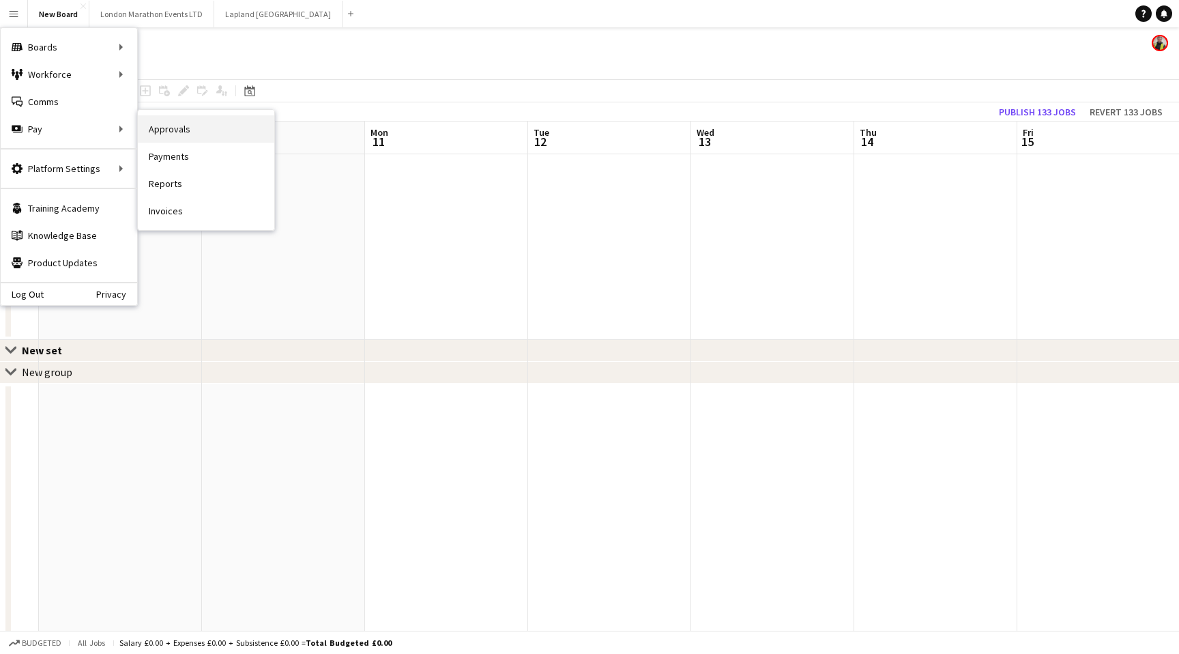
click at [208, 126] on link "Approvals" at bounding box center [206, 128] width 137 height 27
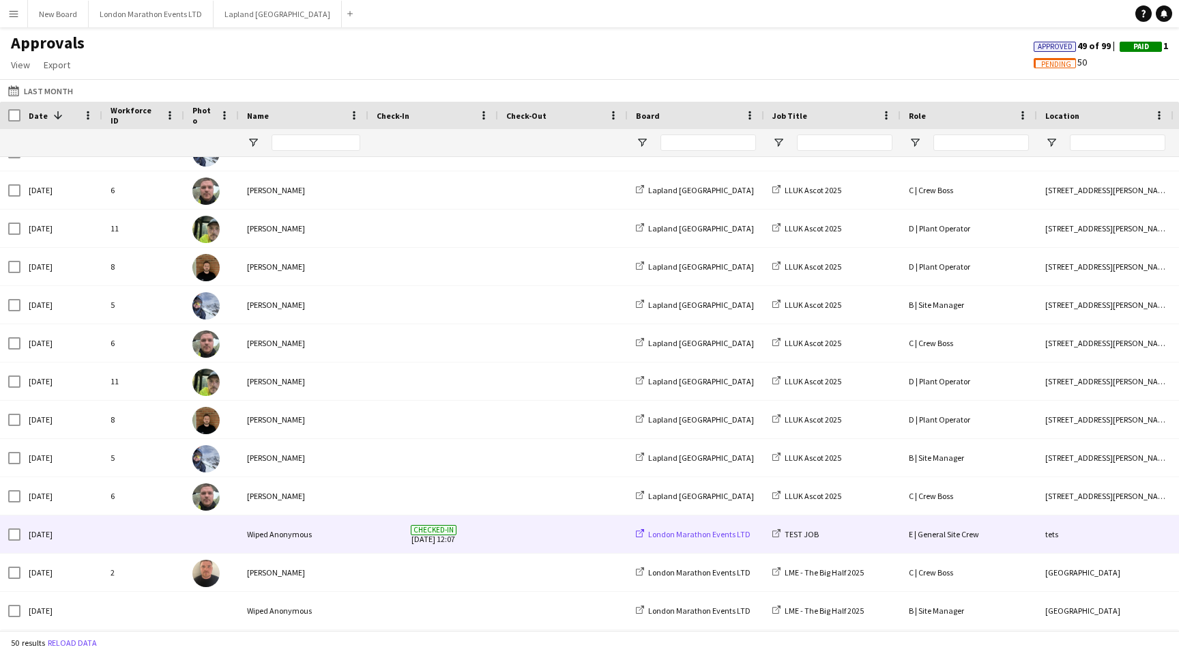
click at [724, 539] on span "London Marathon Events LTD" at bounding box center [699, 534] width 102 height 10
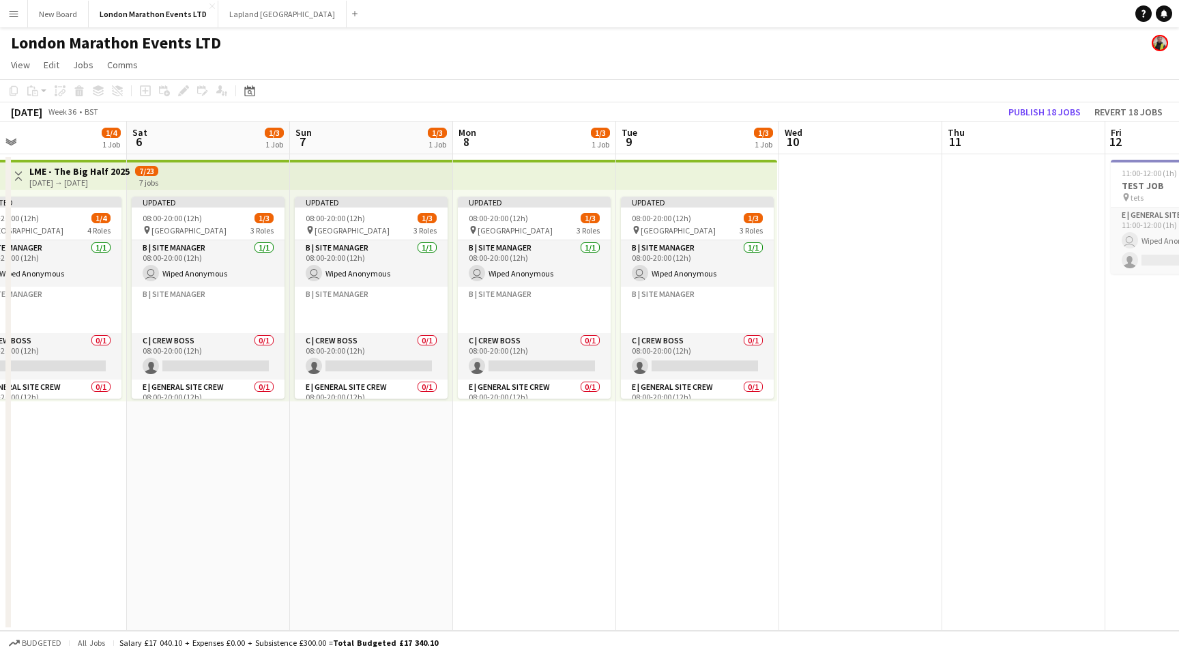
click at [321, 180] on app-top-bar at bounding box center [371, 175] width 163 height 30
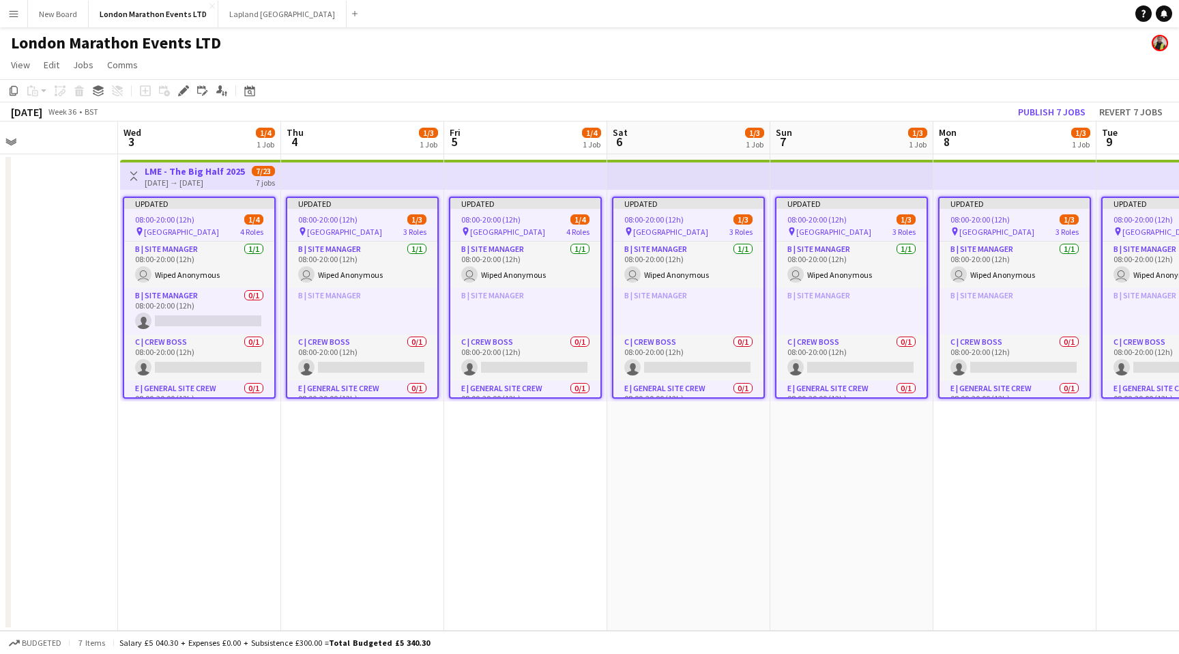
click at [311, 184] on app-top-bar at bounding box center [362, 175] width 163 height 30
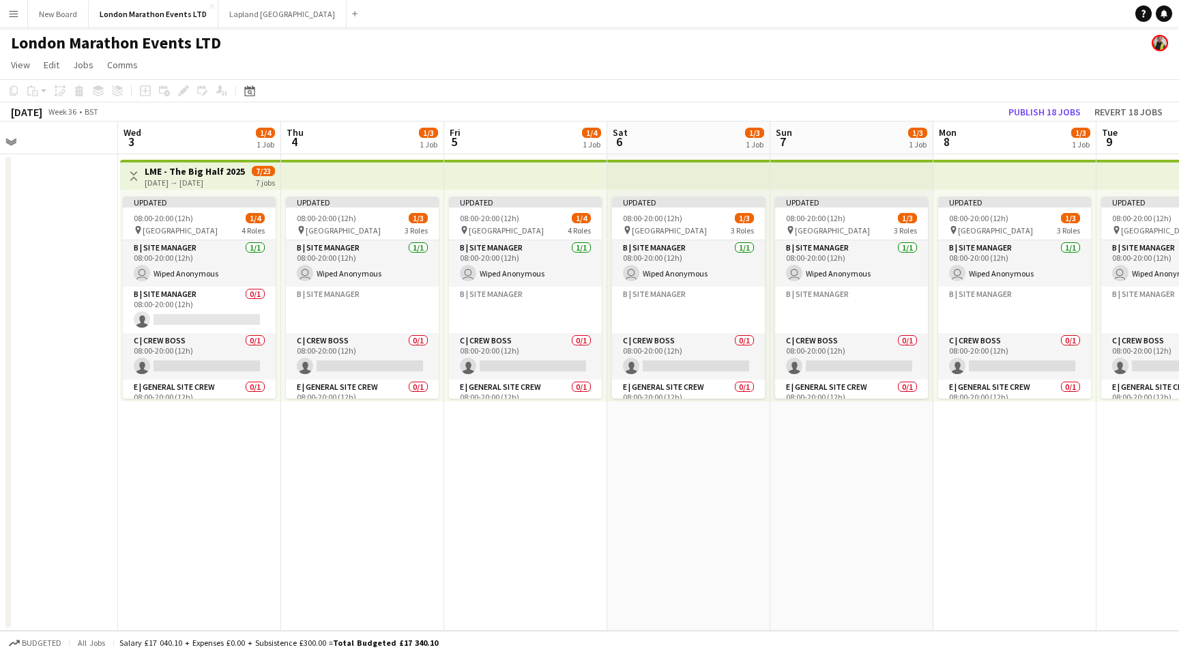
click at [17, 17] on app-icon "Menu" at bounding box center [13, 13] width 11 height 11
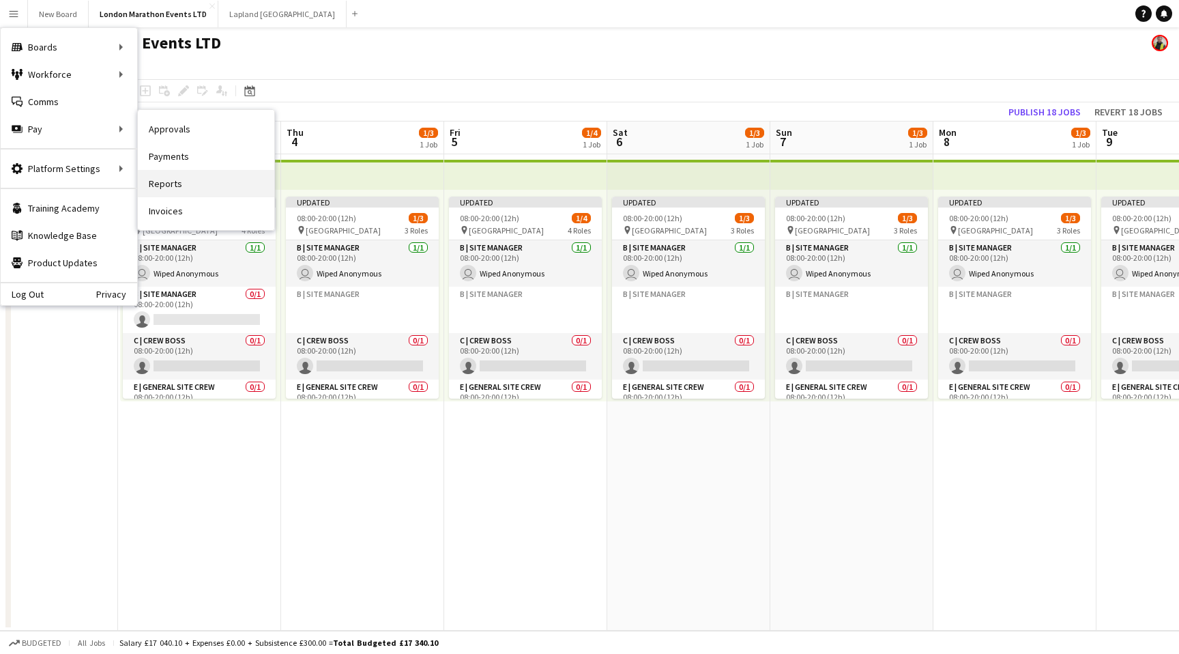
click at [194, 184] on link "Reports" at bounding box center [206, 183] width 137 height 27
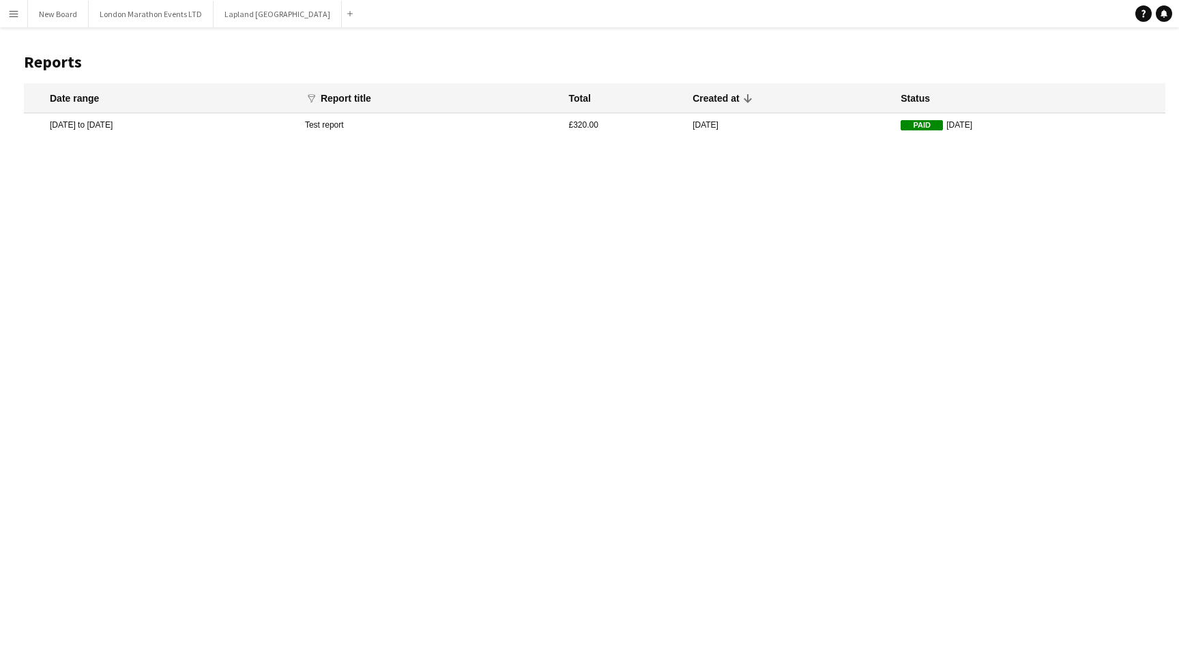
click at [439, 128] on mat-cell "Test report" at bounding box center [430, 124] width 264 height 23
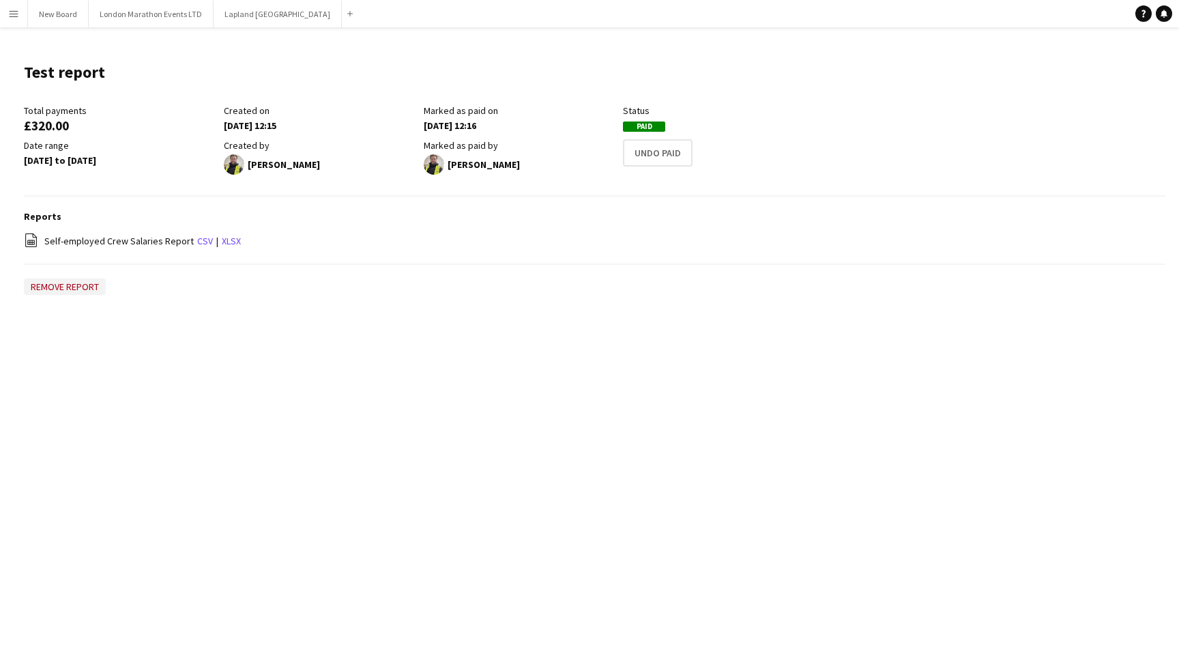
click at [80, 288] on button "Remove report" at bounding box center [65, 286] width 82 height 16
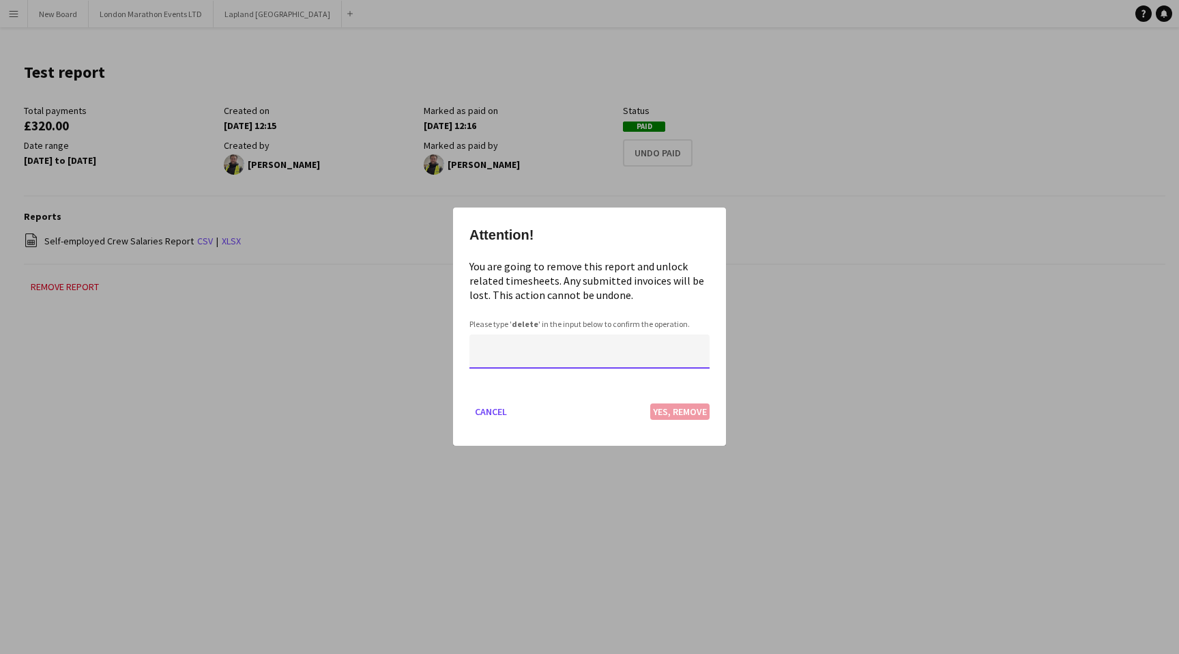
type input "******"
click at [671, 414] on button "Yes, Remove" at bounding box center [679, 412] width 59 height 16
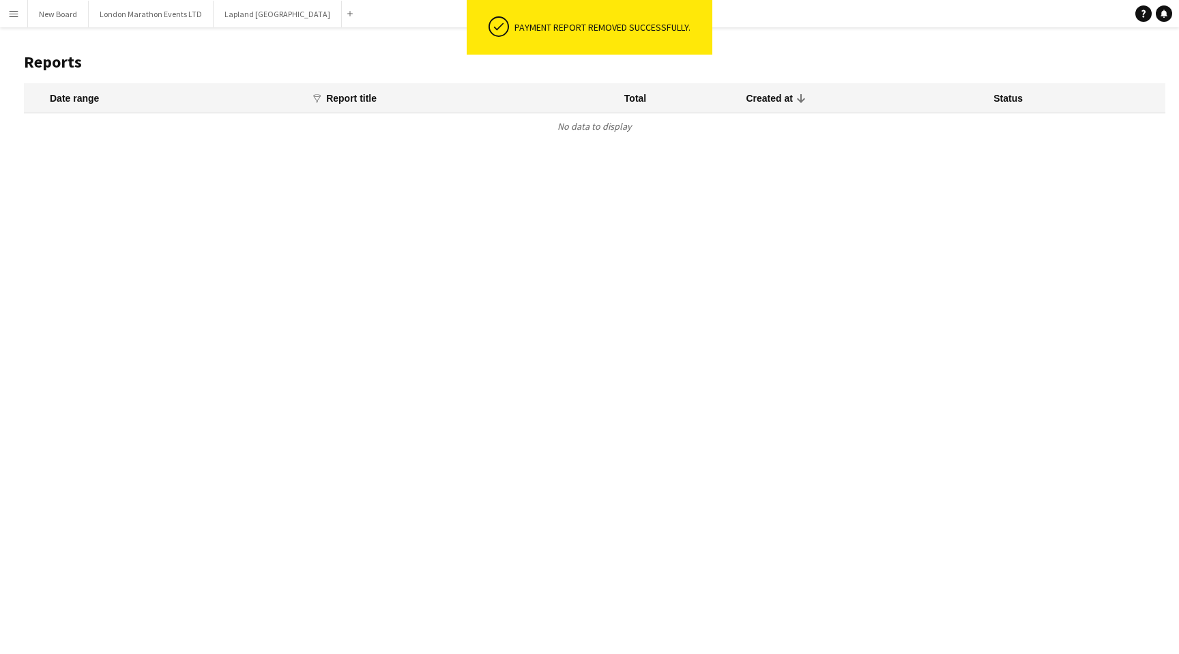
click at [18, 16] on app-icon "Menu" at bounding box center [13, 13] width 11 height 11
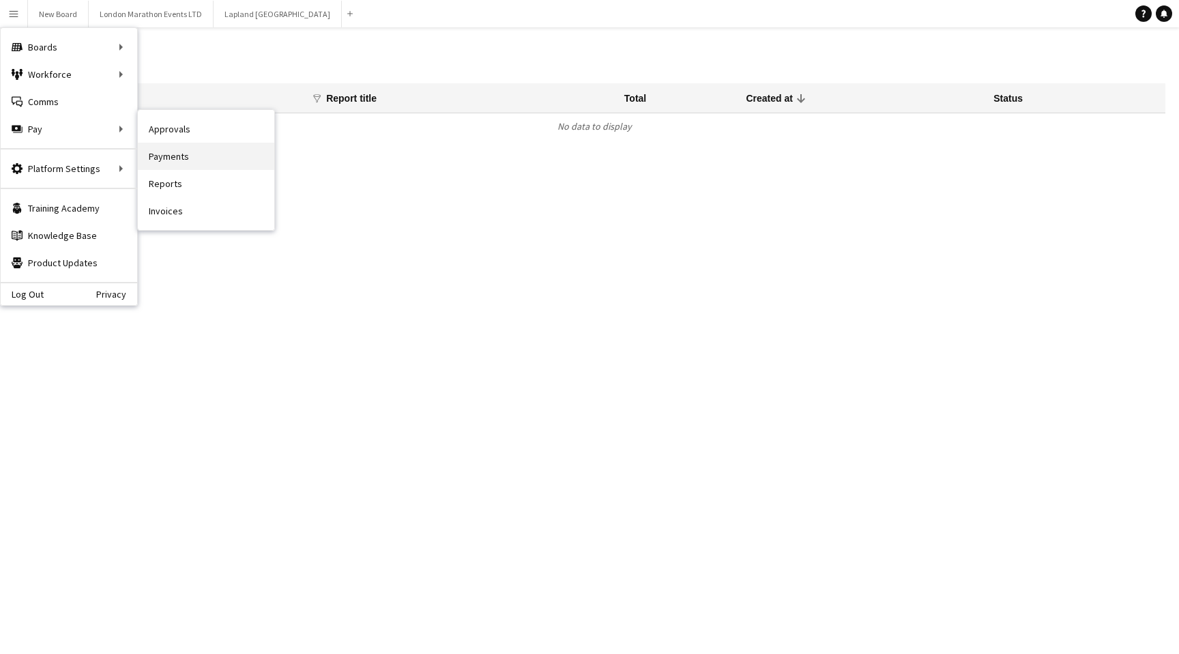
click at [187, 162] on link "Payments" at bounding box center [206, 156] width 137 height 27
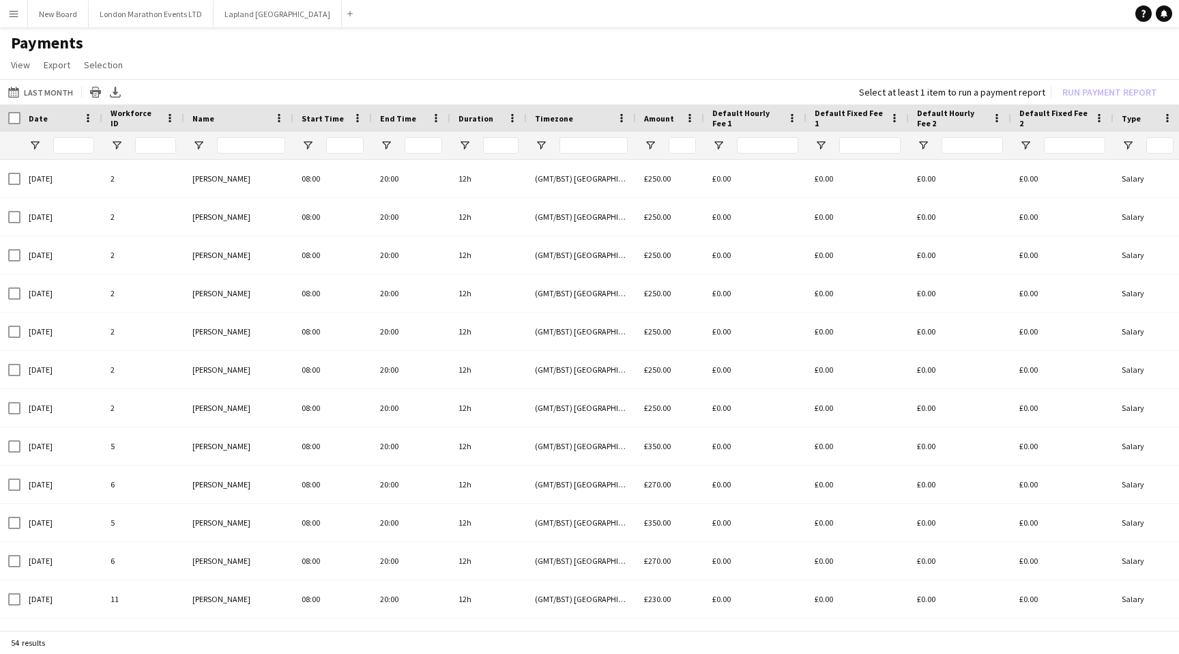
click at [14, 16] on app-icon "Menu" at bounding box center [13, 13] width 11 height 11
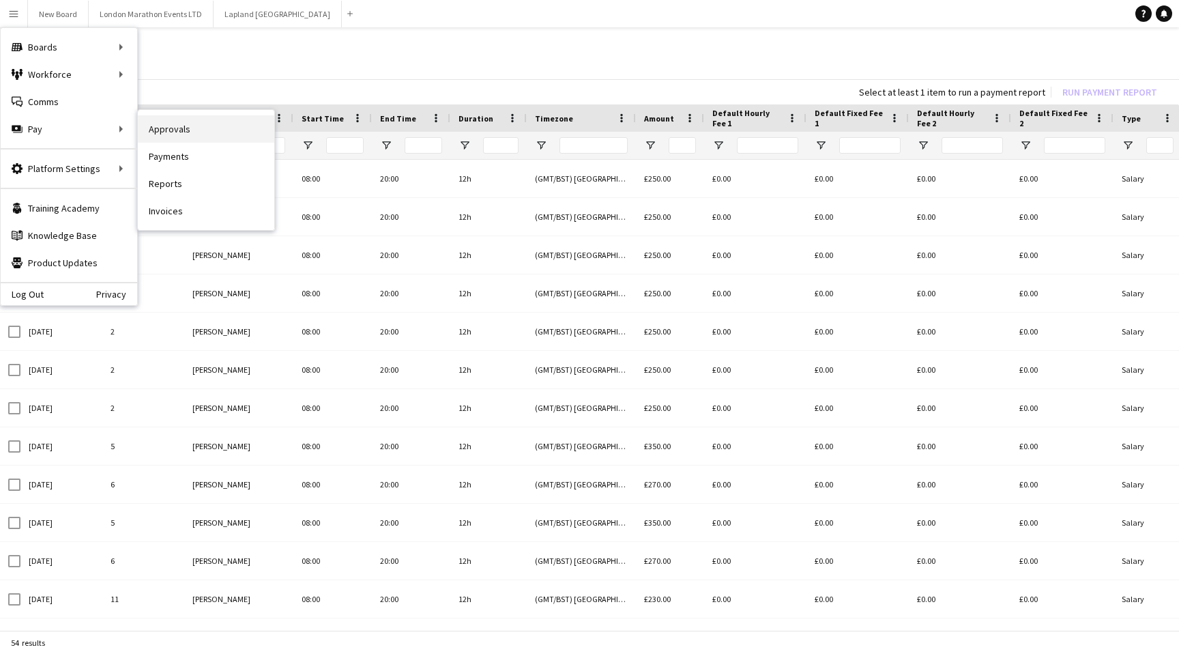
click at [209, 135] on link "Approvals" at bounding box center [206, 128] width 137 height 27
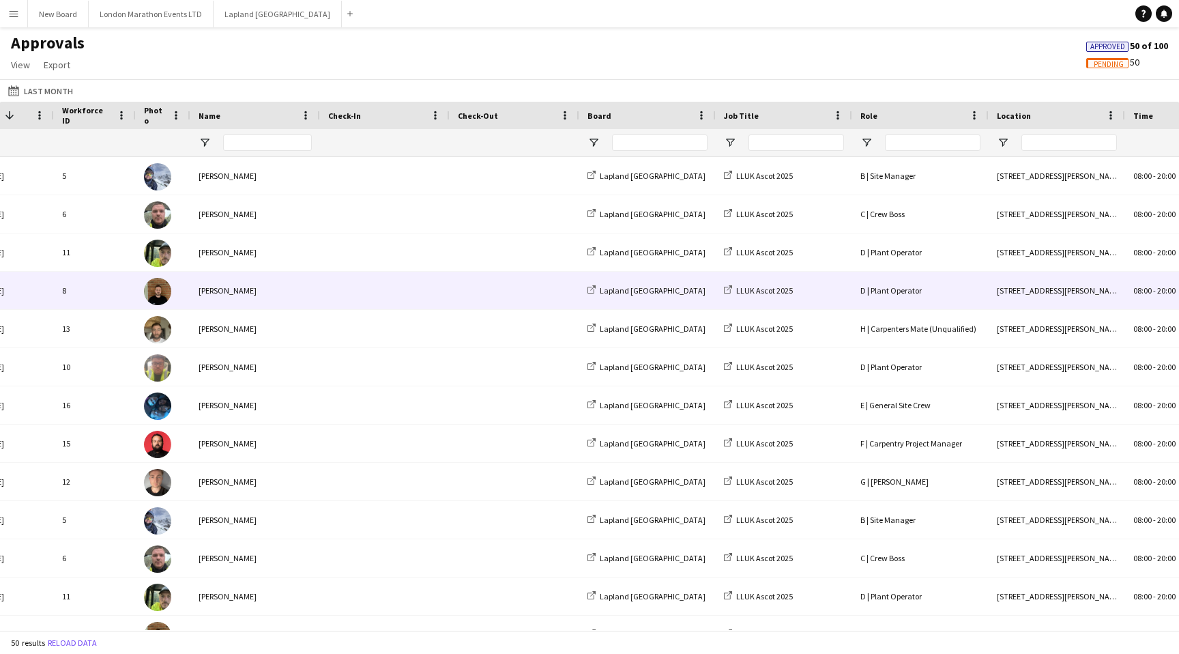
scroll to position [0, 367]
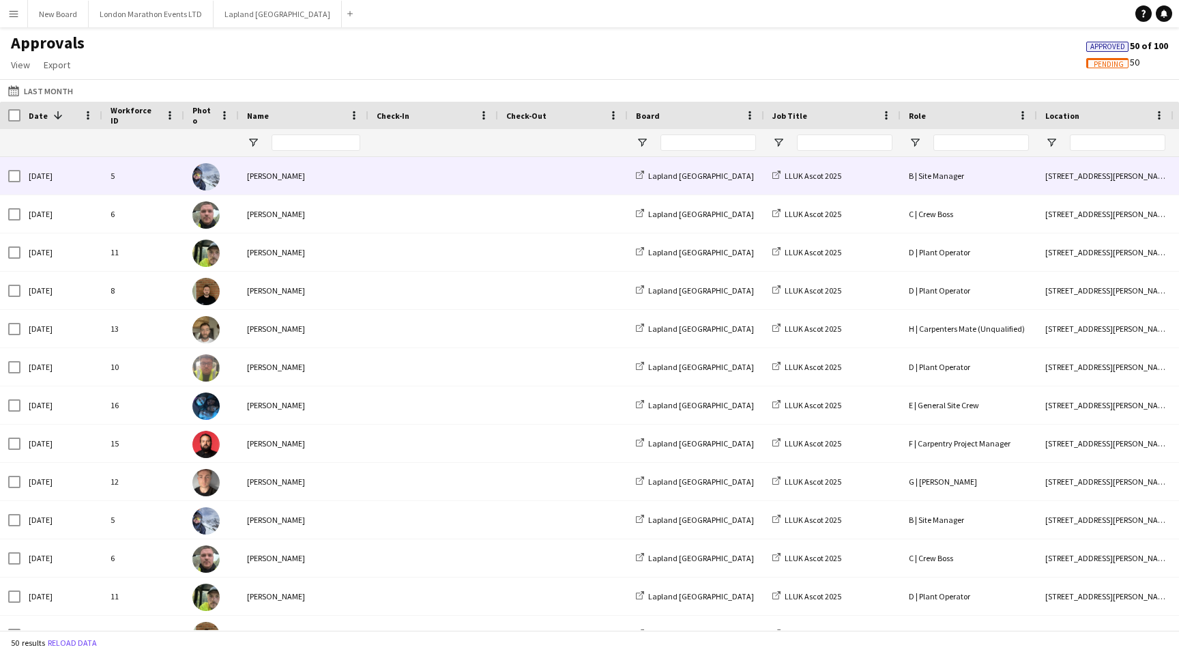
click at [546, 177] on span at bounding box center [562, 176] width 113 height 38
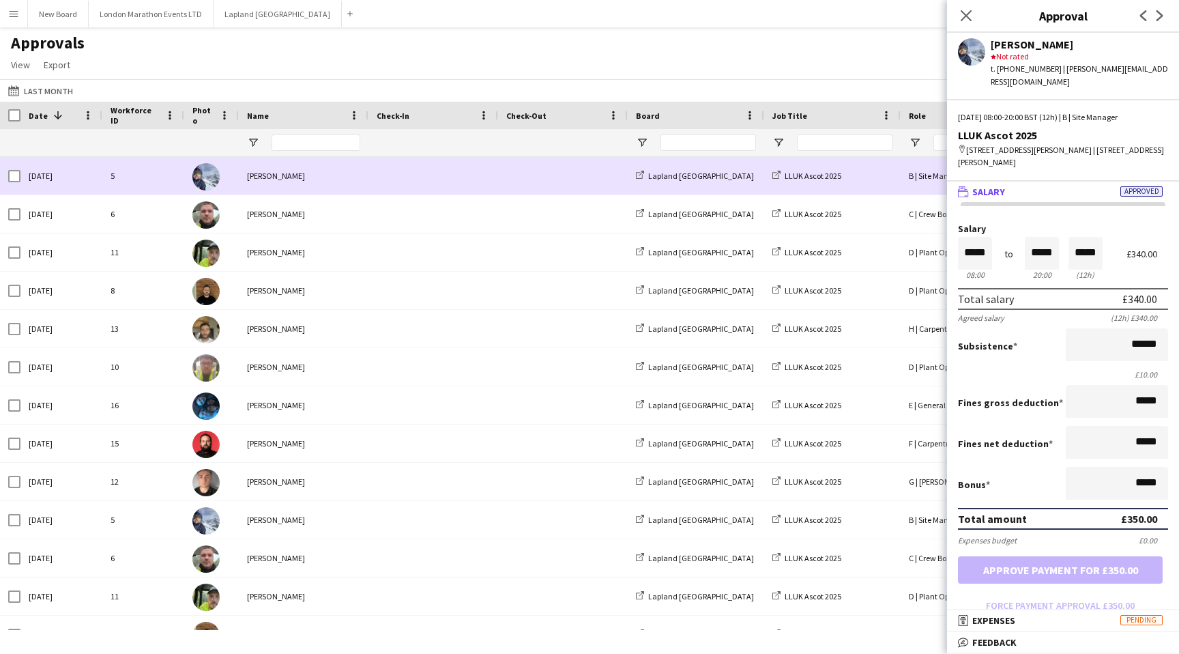
click at [540, 177] on span at bounding box center [562, 176] width 113 height 38
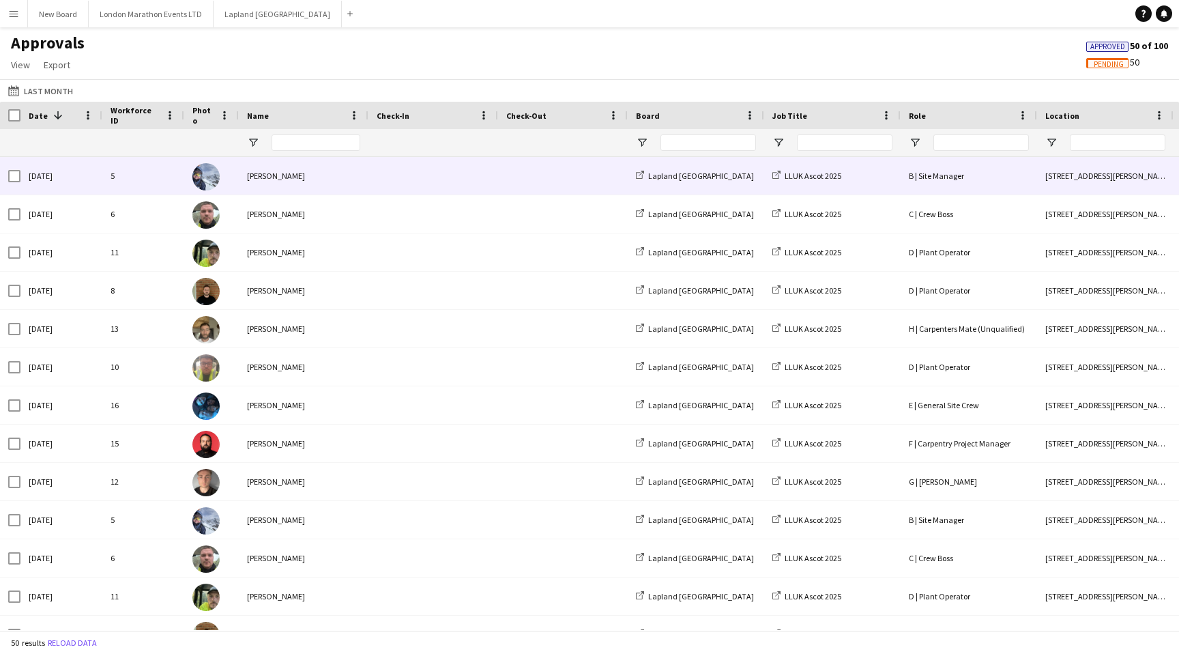
click at [534, 176] on span at bounding box center [562, 176] width 113 height 38
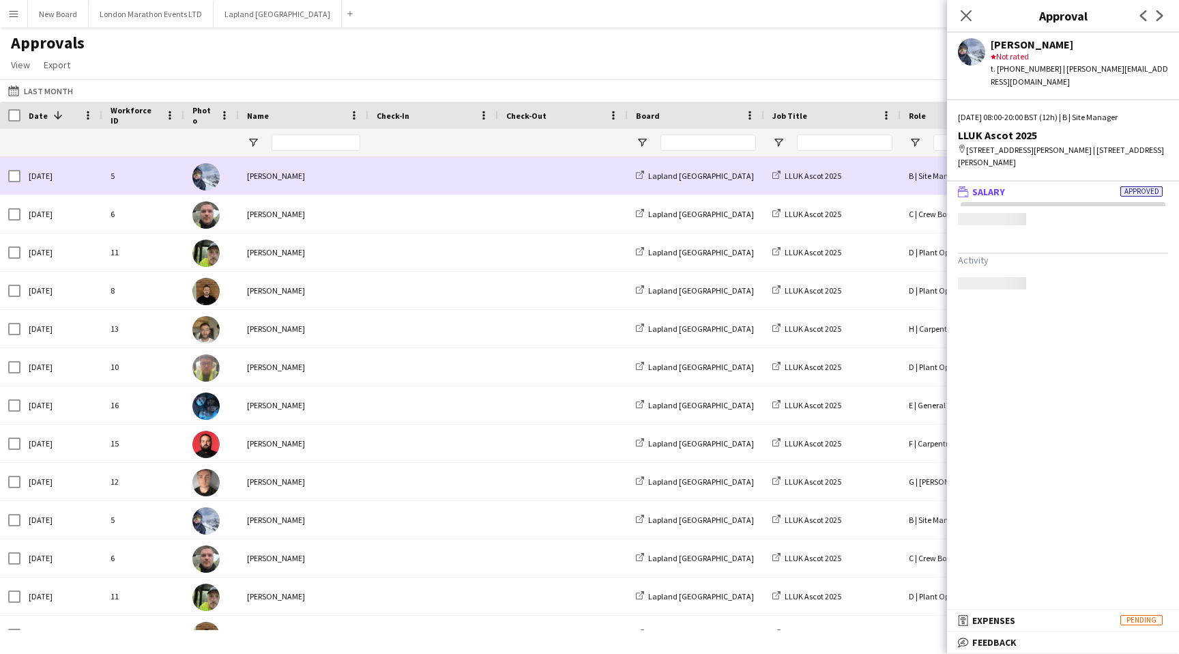
click at [534, 176] on span at bounding box center [562, 176] width 113 height 38
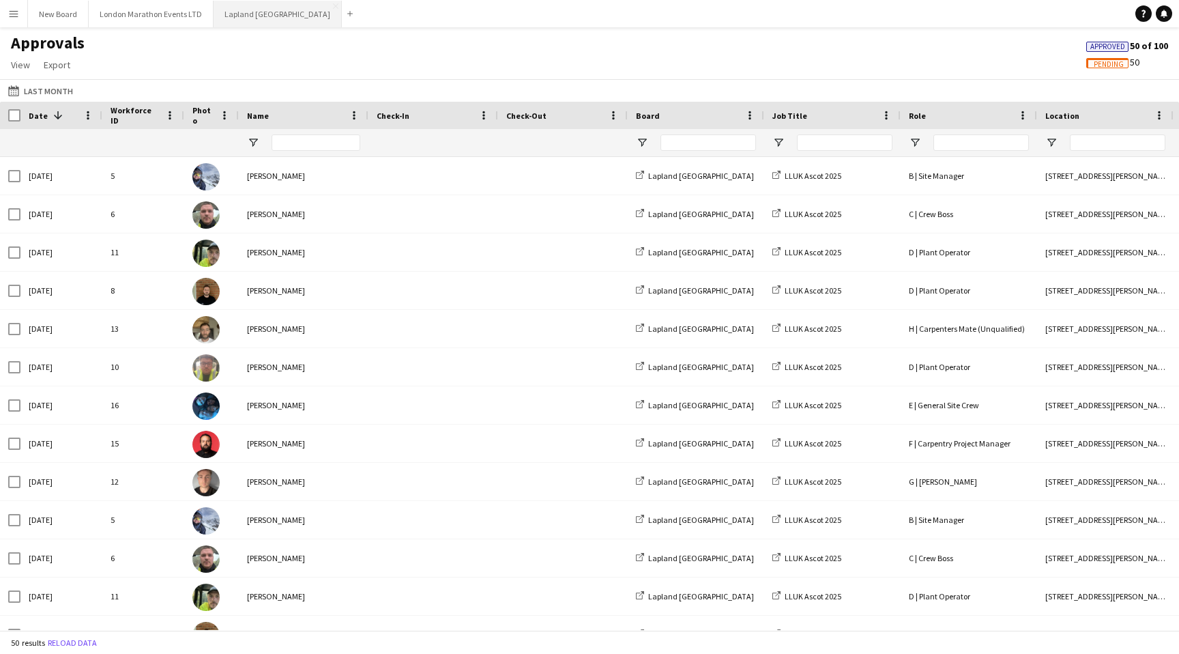
click at [246, 18] on button "Lapland UK Close" at bounding box center [278, 14] width 128 height 27
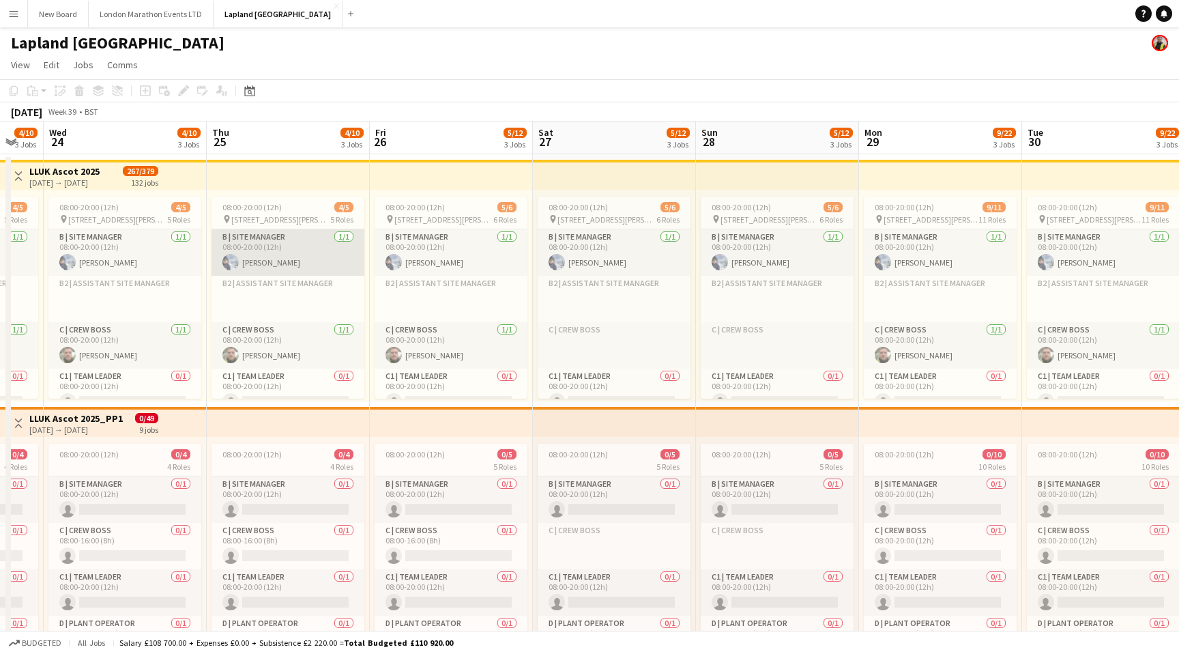
click at [299, 253] on app-card-role "B | Site Manager [DATE] 08:00-20:00 (12h) [PERSON_NAME]" at bounding box center [288, 252] width 153 height 46
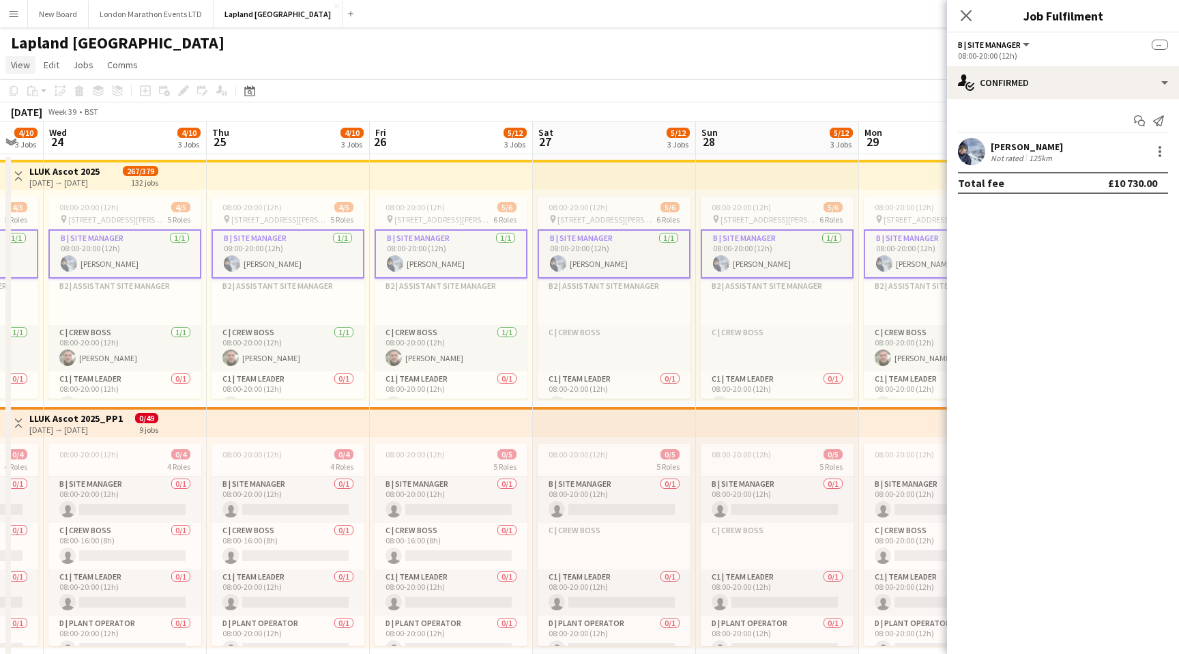
click at [20, 63] on span "View" at bounding box center [20, 65] width 19 height 12
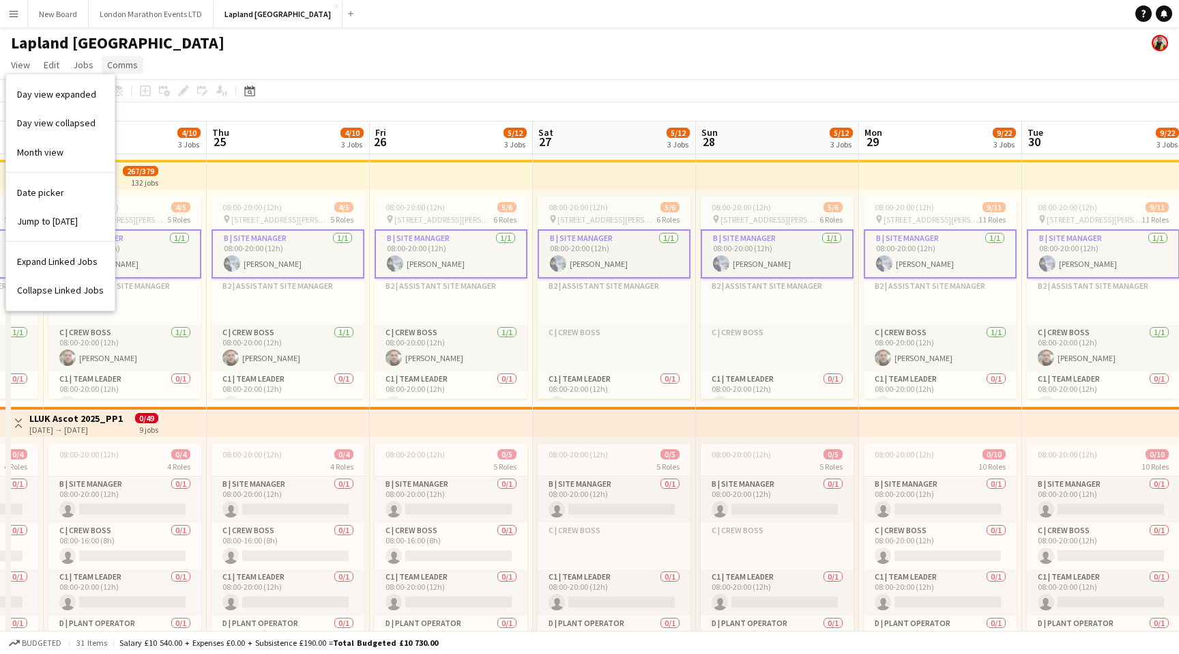
click at [107, 63] on span "Comms" at bounding box center [122, 65] width 31 height 12
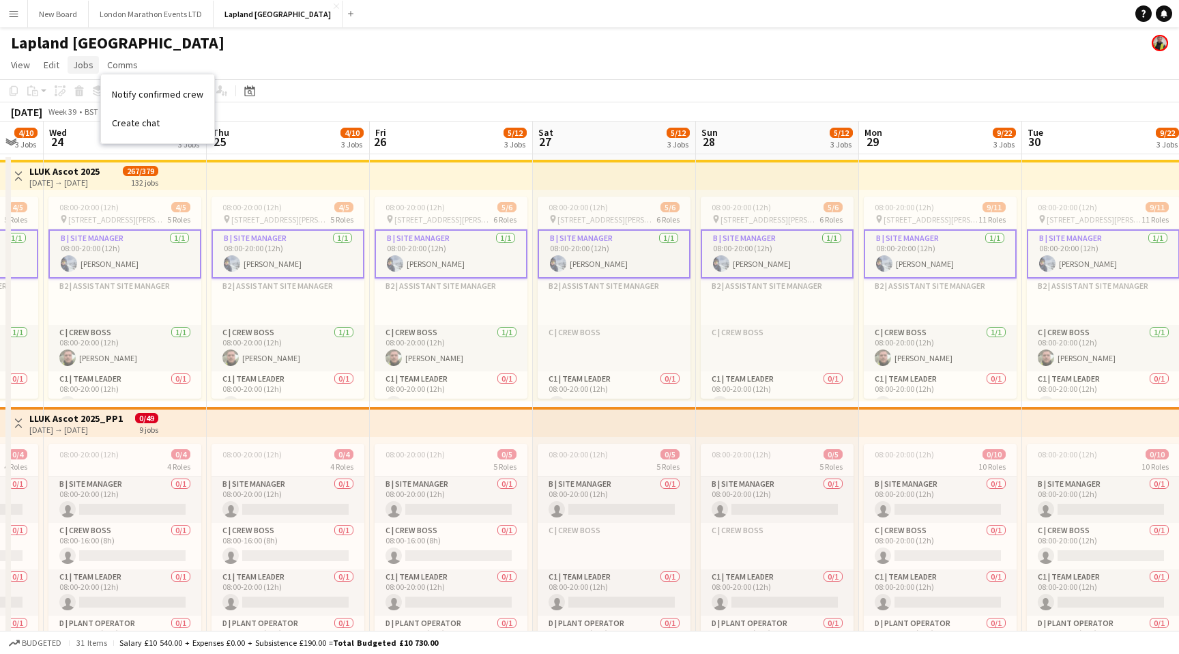
click at [81, 66] on span "Jobs" at bounding box center [83, 65] width 20 height 12
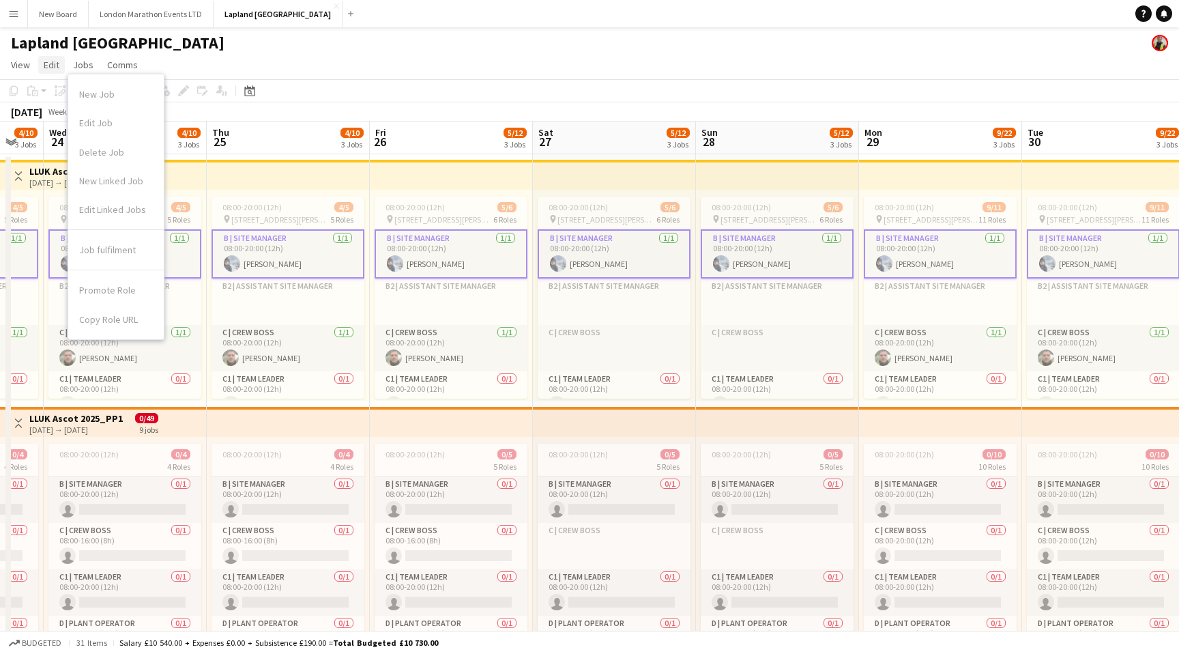
click at [56, 65] on span "Edit" at bounding box center [52, 65] width 16 height 12
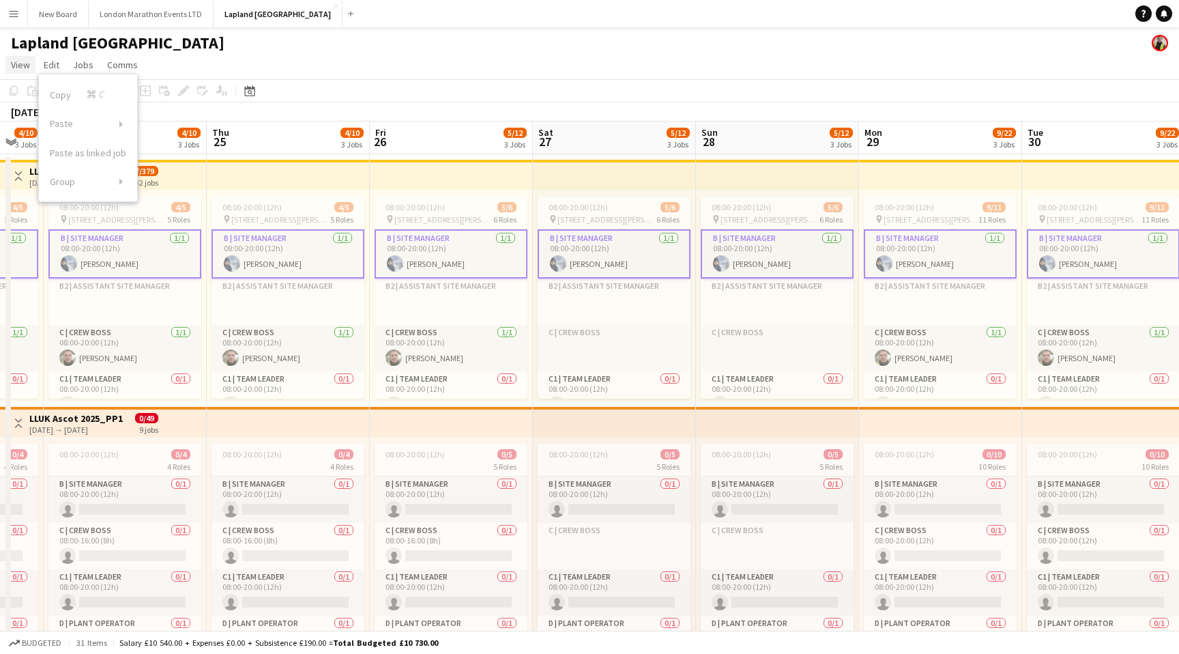
click at [18, 65] on span "View" at bounding box center [20, 65] width 19 height 12
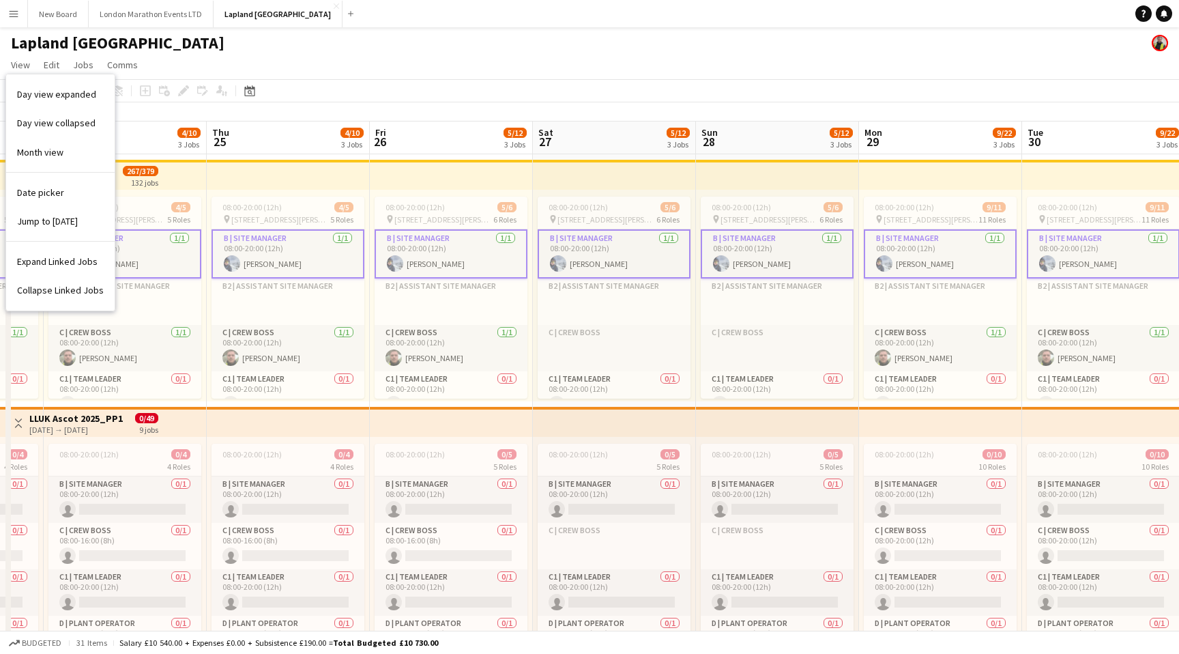
click at [283, 58] on app-page-menu "View Day view expanded Day view collapsed Month view Date picker Jump to [DATE]…" at bounding box center [589, 66] width 1179 height 26
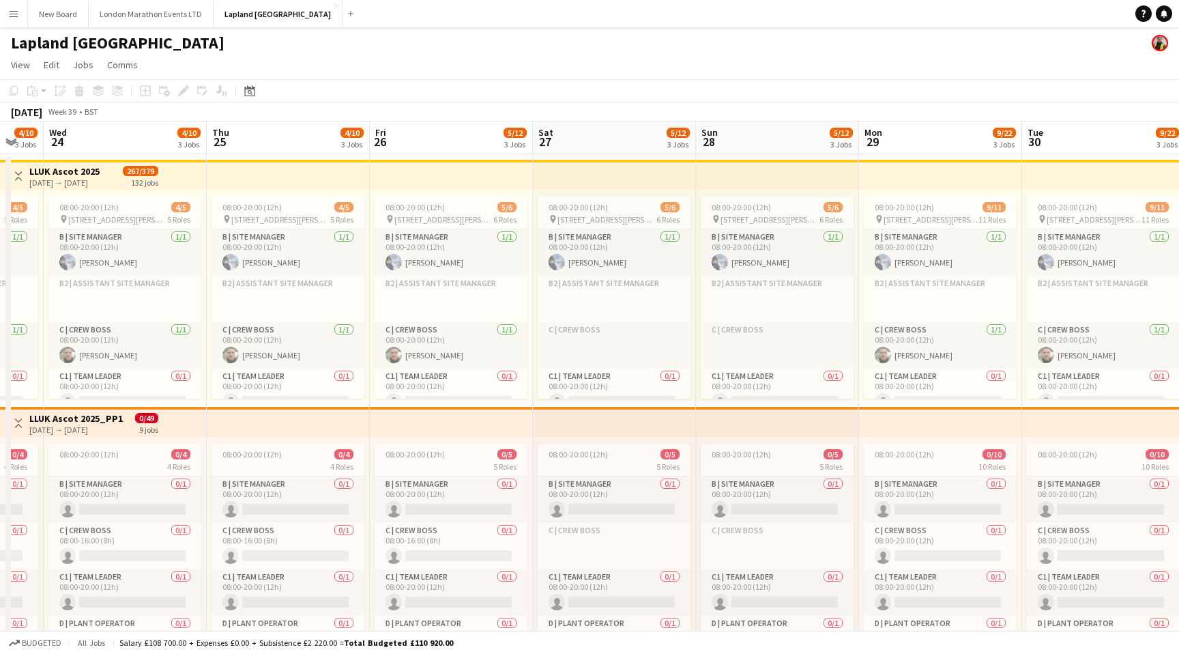
click at [7, 10] on button "Menu" at bounding box center [13, 13] width 27 height 27
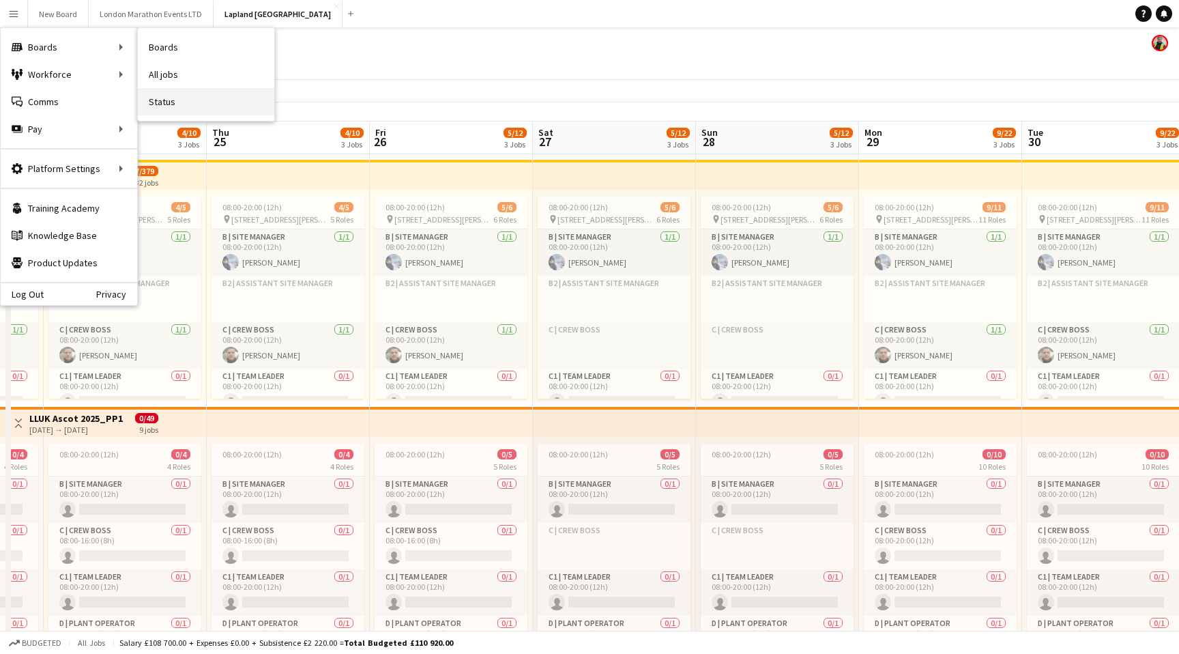
click at [173, 107] on link "Status" at bounding box center [206, 101] width 137 height 27
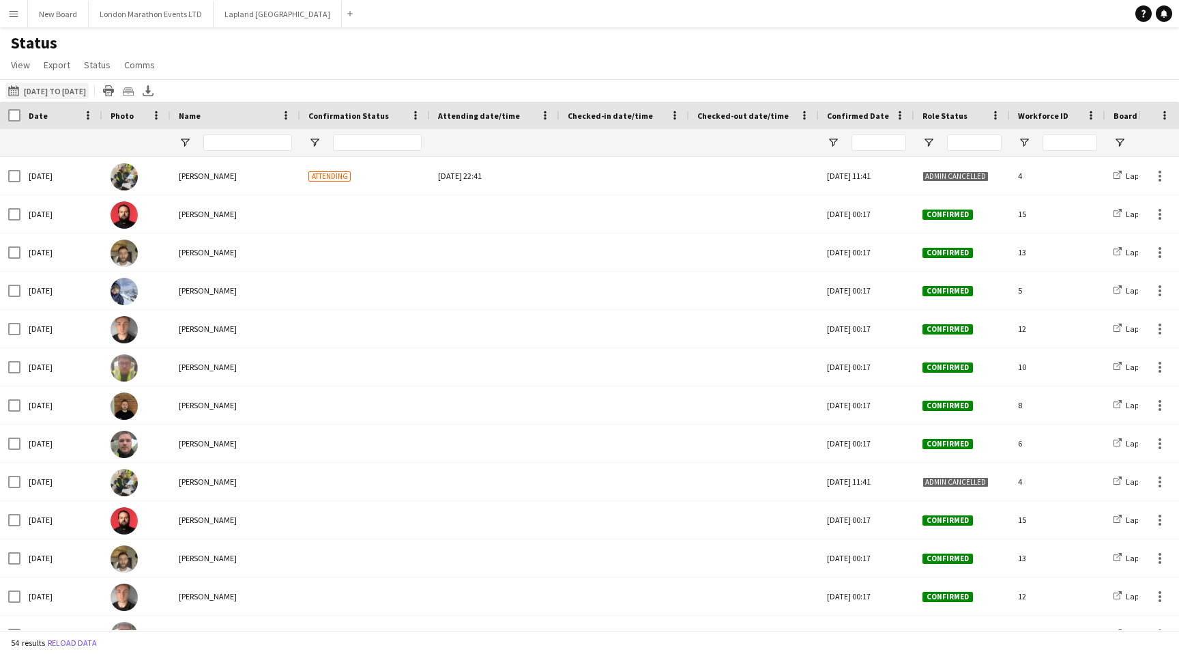
click at [42, 92] on button "07-10-2025 to 13-10-2025 07-10-2025 to 13-10-2025" at bounding box center [46, 91] width 83 height 16
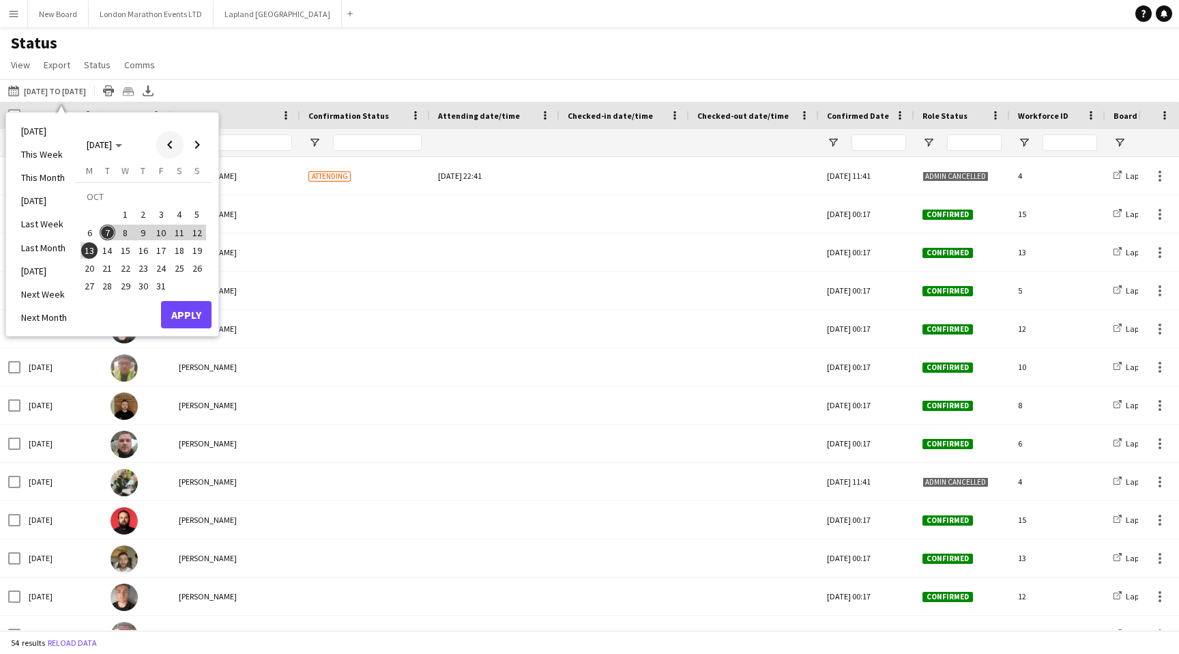
click at [169, 141] on span "Previous month" at bounding box center [169, 144] width 27 height 27
click at [94, 212] on span "1" at bounding box center [89, 215] width 16 height 16
click at [108, 283] on span "30" at bounding box center [108, 286] width 16 height 16
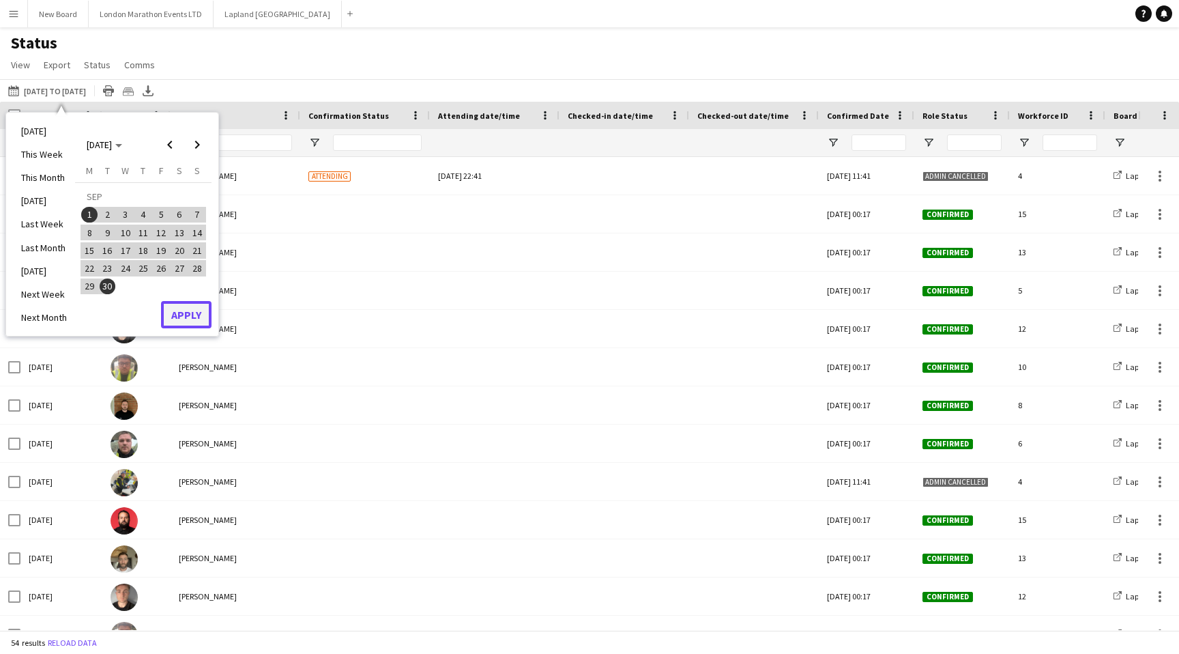
click at [175, 313] on button "Apply" at bounding box center [186, 314] width 51 height 27
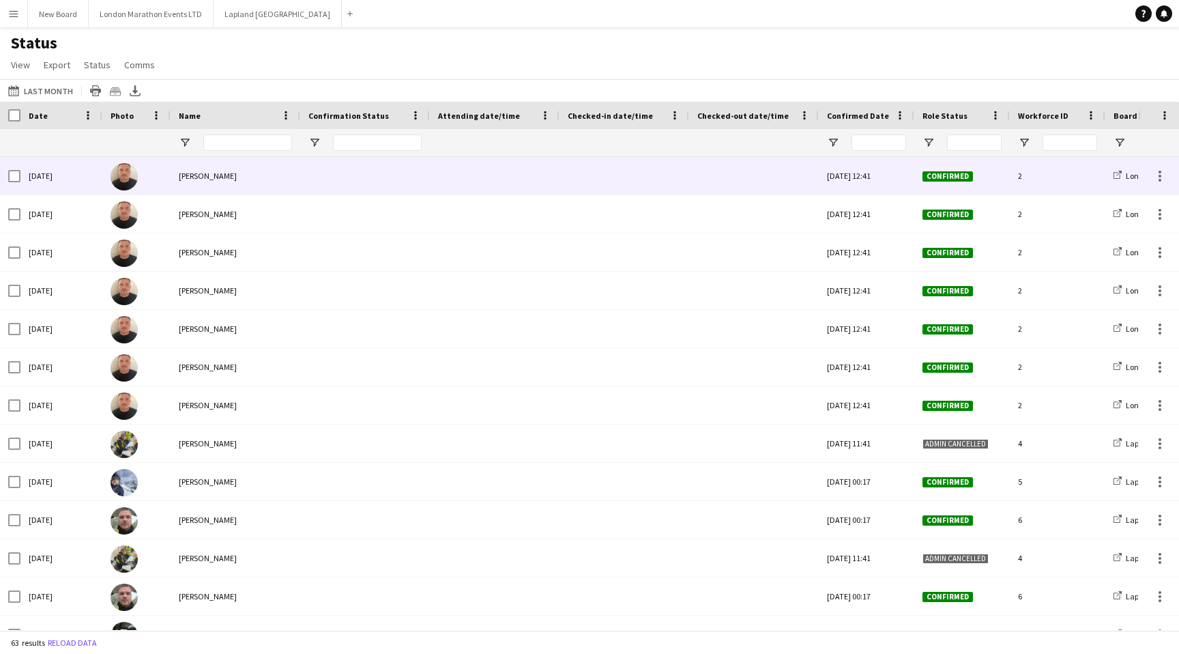
click at [622, 169] on div at bounding box center [624, 176] width 113 height 38
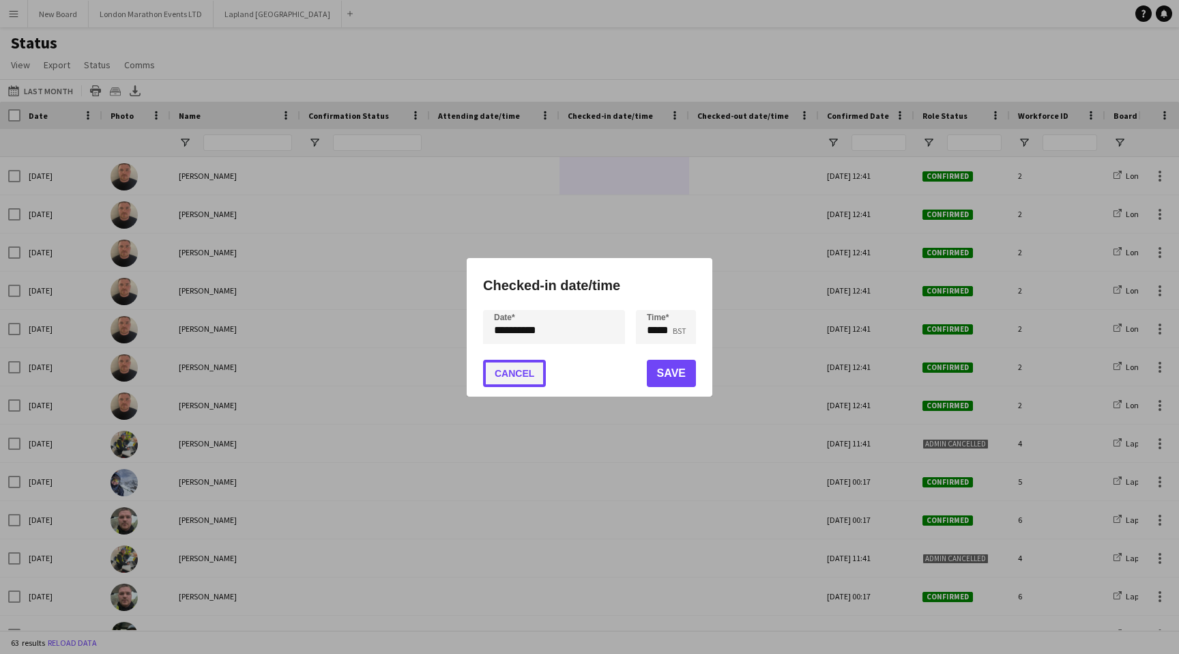
click at [521, 378] on button "Cancel" at bounding box center [514, 373] width 63 height 27
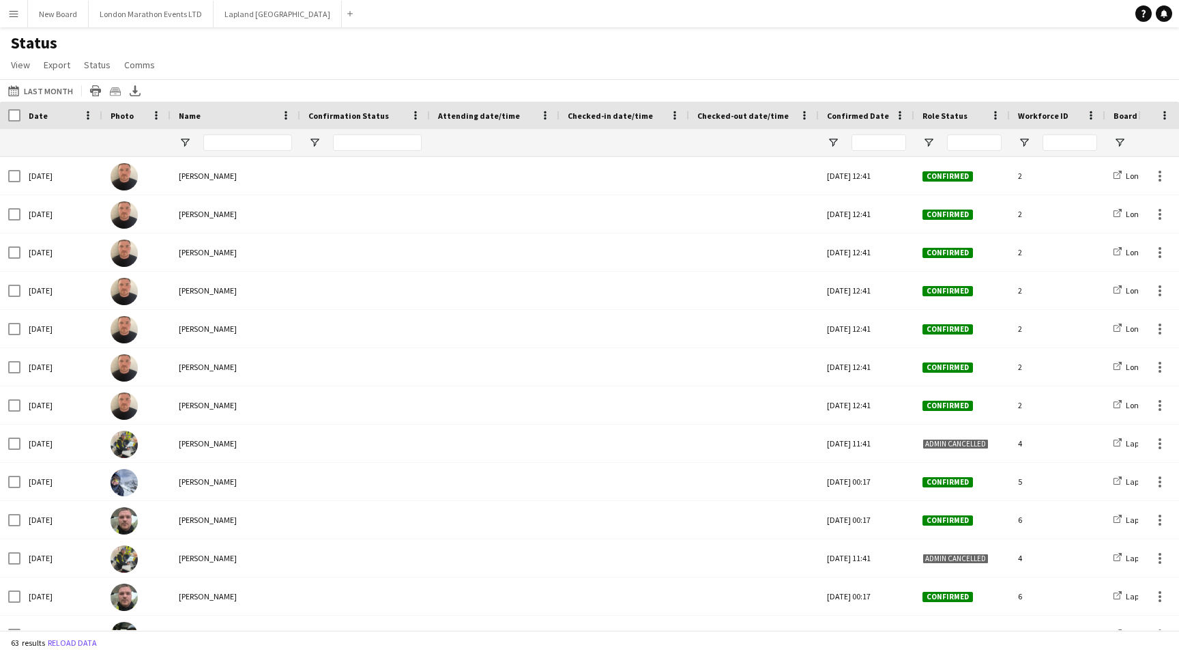
click at [14, 13] on app-icon "Menu" at bounding box center [13, 13] width 11 height 11
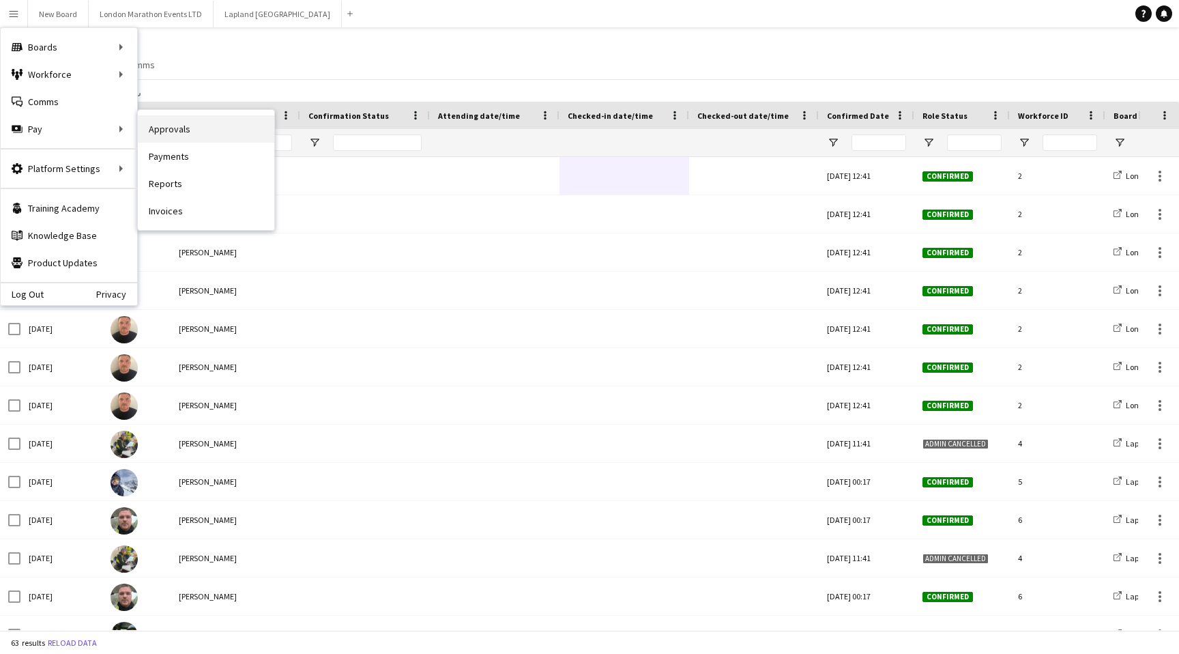
click at [186, 131] on link "Approvals" at bounding box center [206, 128] width 137 height 27
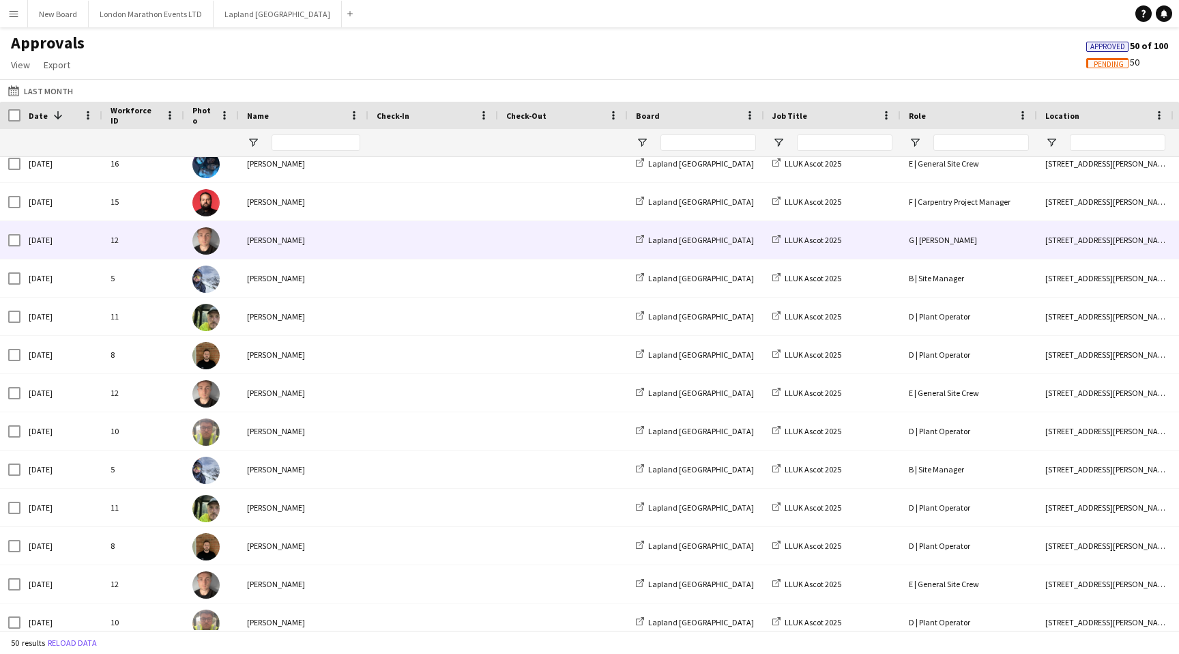
scroll to position [438, 0]
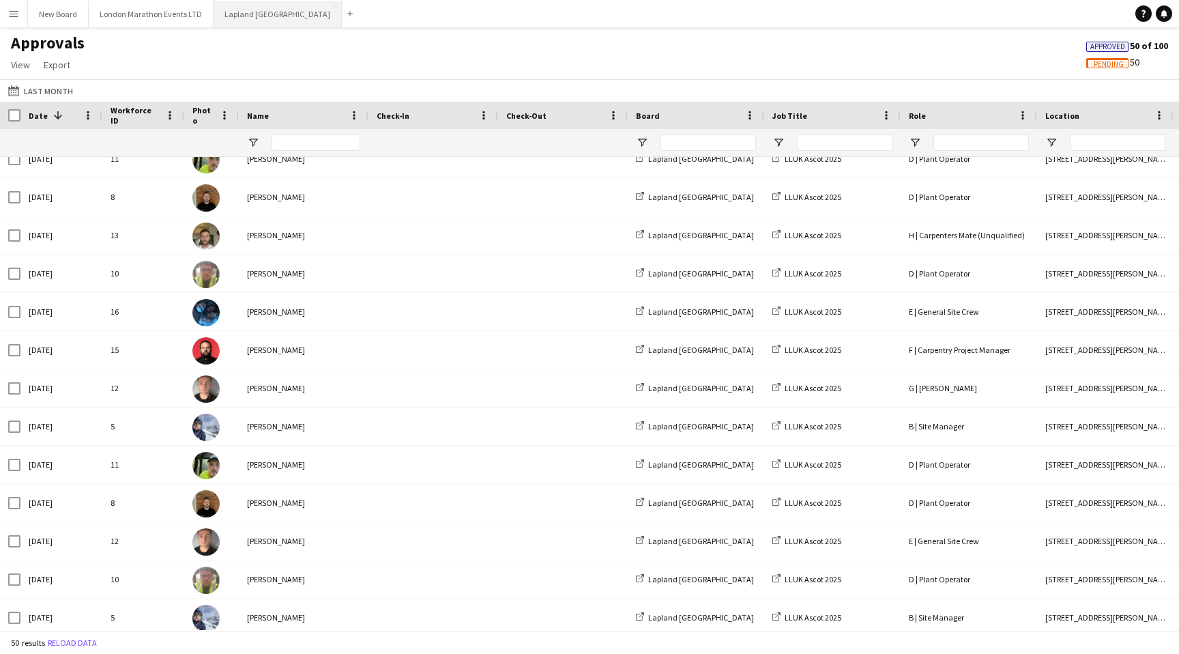
click at [238, 16] on button "Lapland UK Close" at bounding box center [278, 14] width 128 height 27
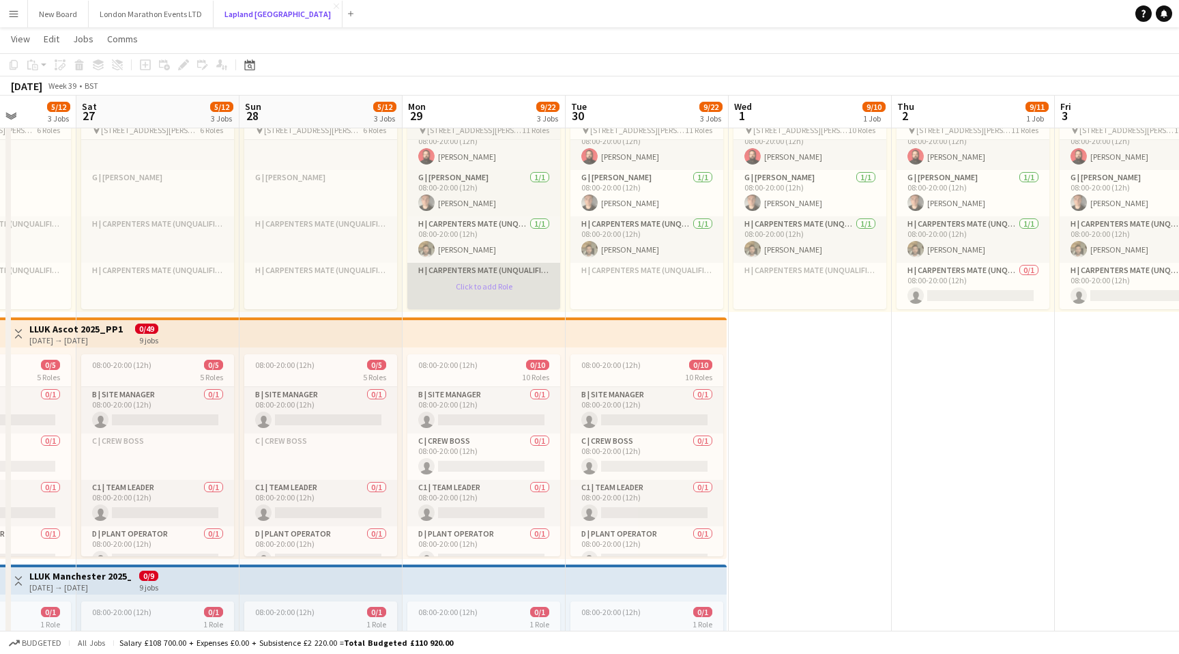
scroll to position [118, 0]
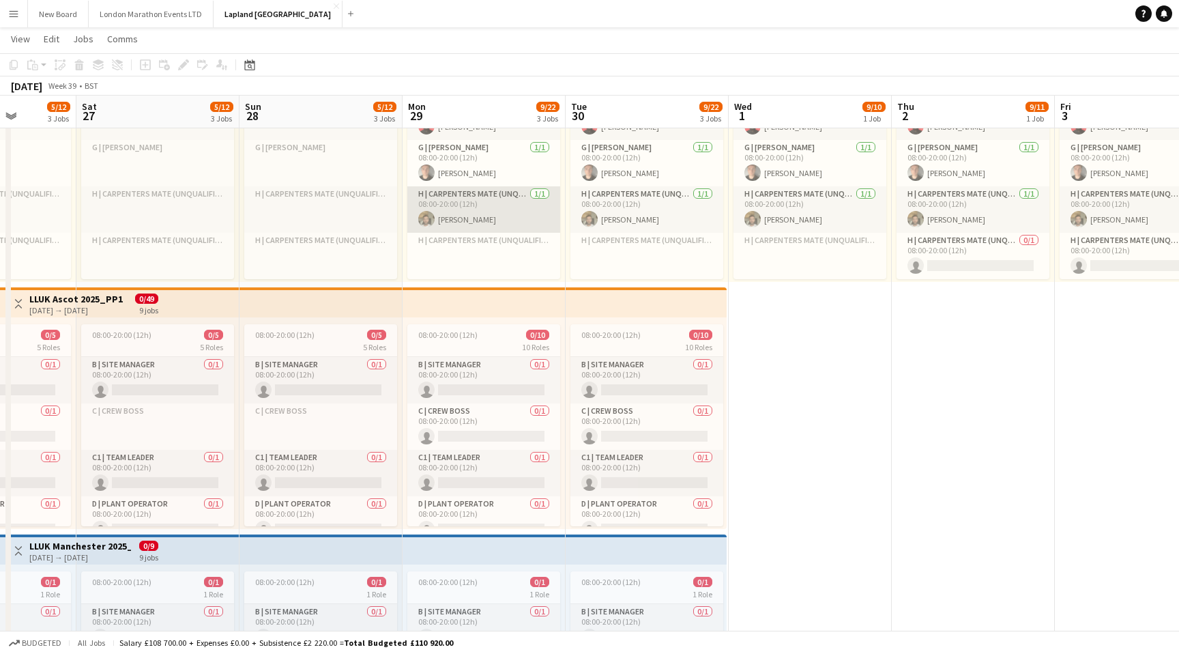
click at [496, 215] on app-card-role "H | Carpenters Mate (Unqualified) [DATE] 08:00-20:00 (12h) [PERSON_NAME]" at bounding box center [484, 209] width 153 height 46
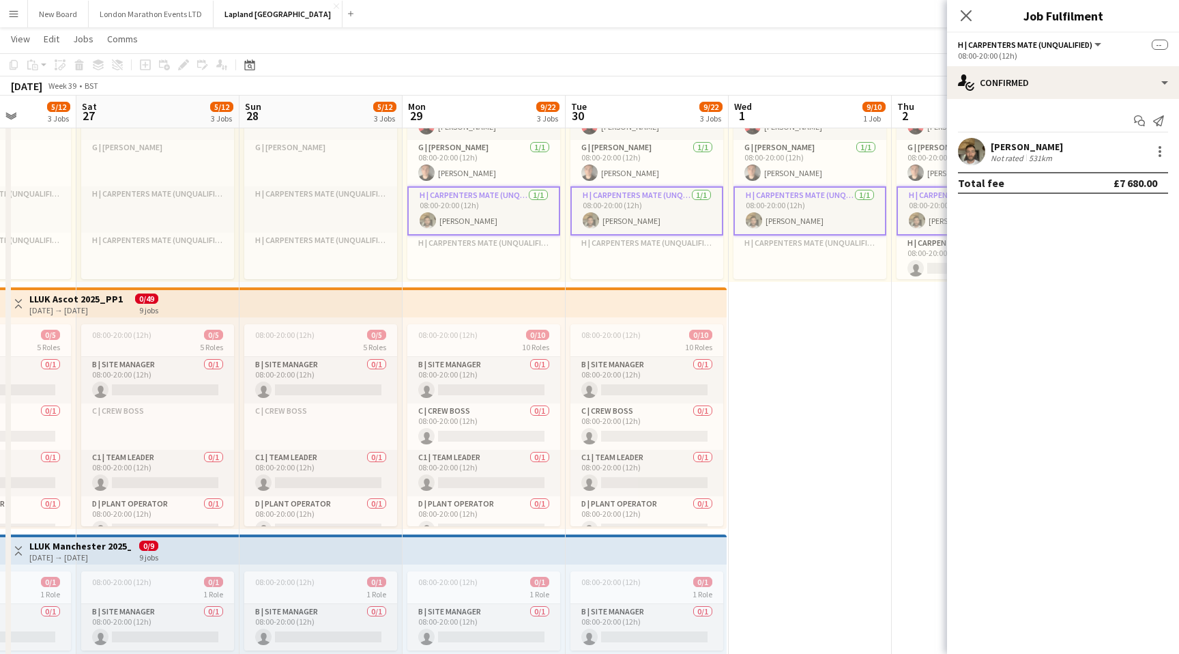
click at [511, 212] on app-card-role "H | Carpenters Mate (Unqualified) [DATE] 08:00-20:00 (12h) [PERSON_NAME]" at bounding box center [484, 210] width 153 height 49
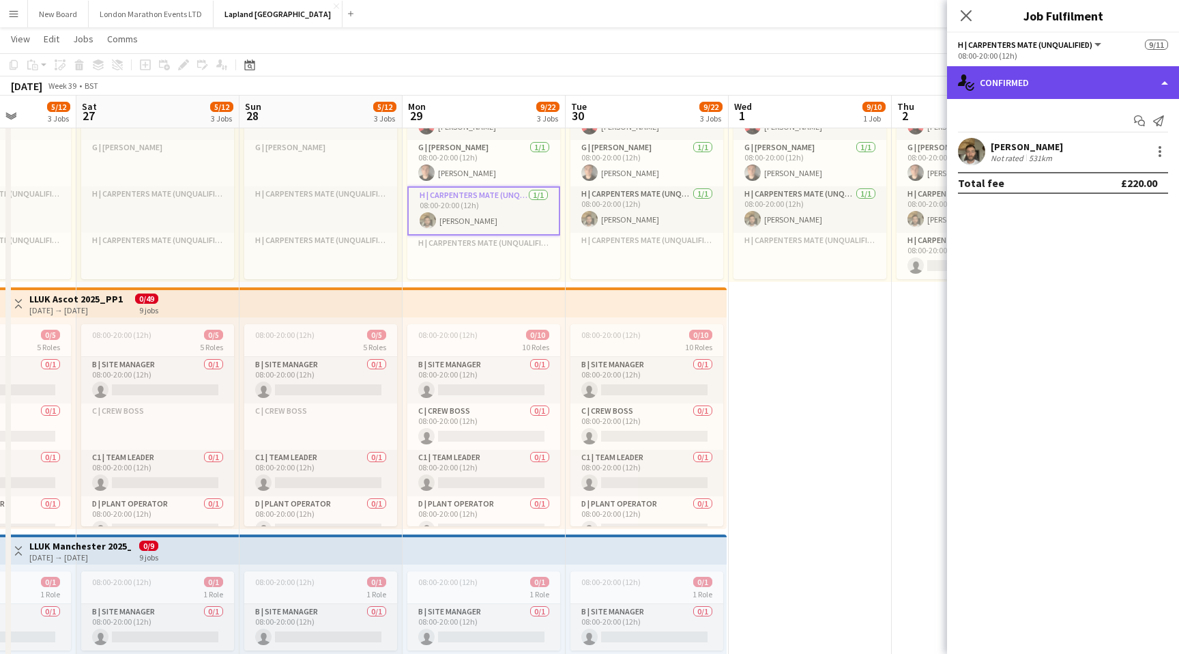
click at [1070, 72] on div "single-neutral-actions-check-2 Confirmed" at bounding box center [1063, 82] width 232 height 33
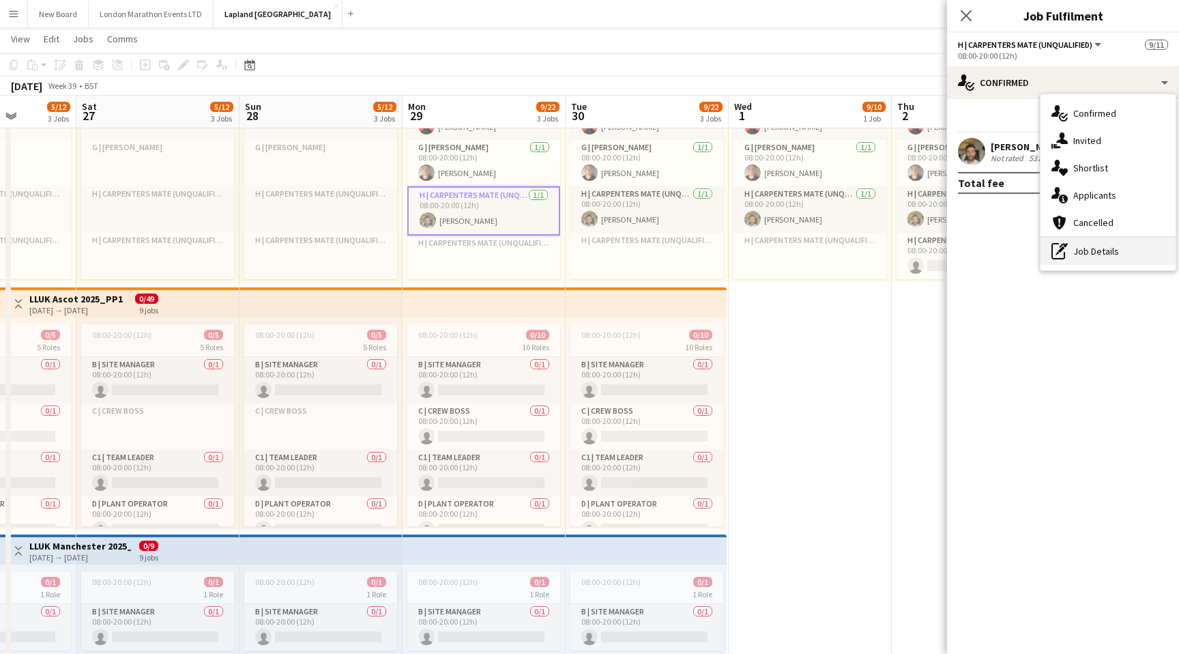
click at [1086, 254] on div "pen-write Job Details" at bounding box center [1108, 251] width 135 height 27
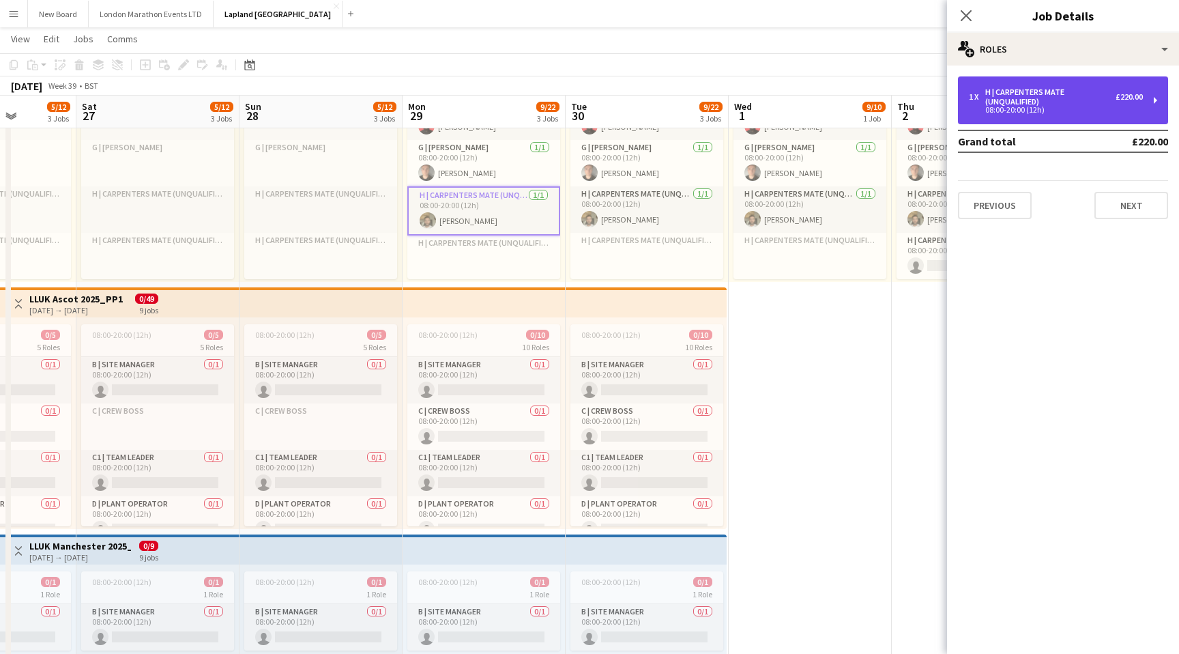
click at [1139, 104] on div "1 x H | Carpenters Mate (Unqualified) £220.00" at bounding box center [1056, 96] width 174 height 19
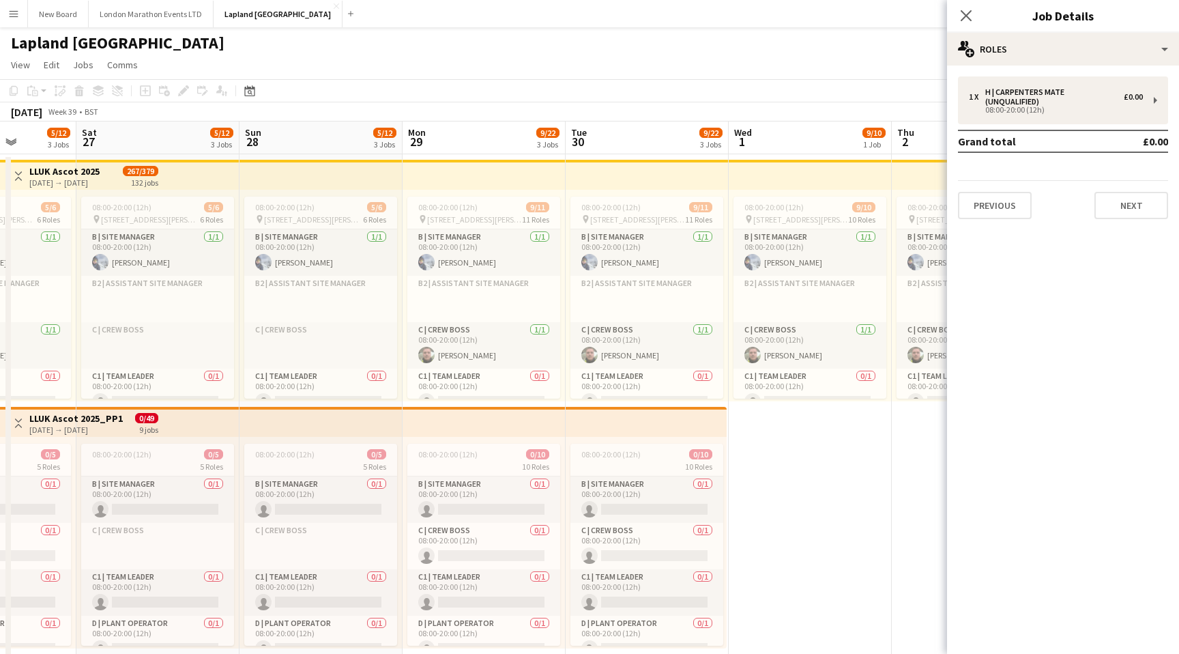
scroll to position [481, 0]
